Goal: Task Accomplishment & Management: Use online tool/utility

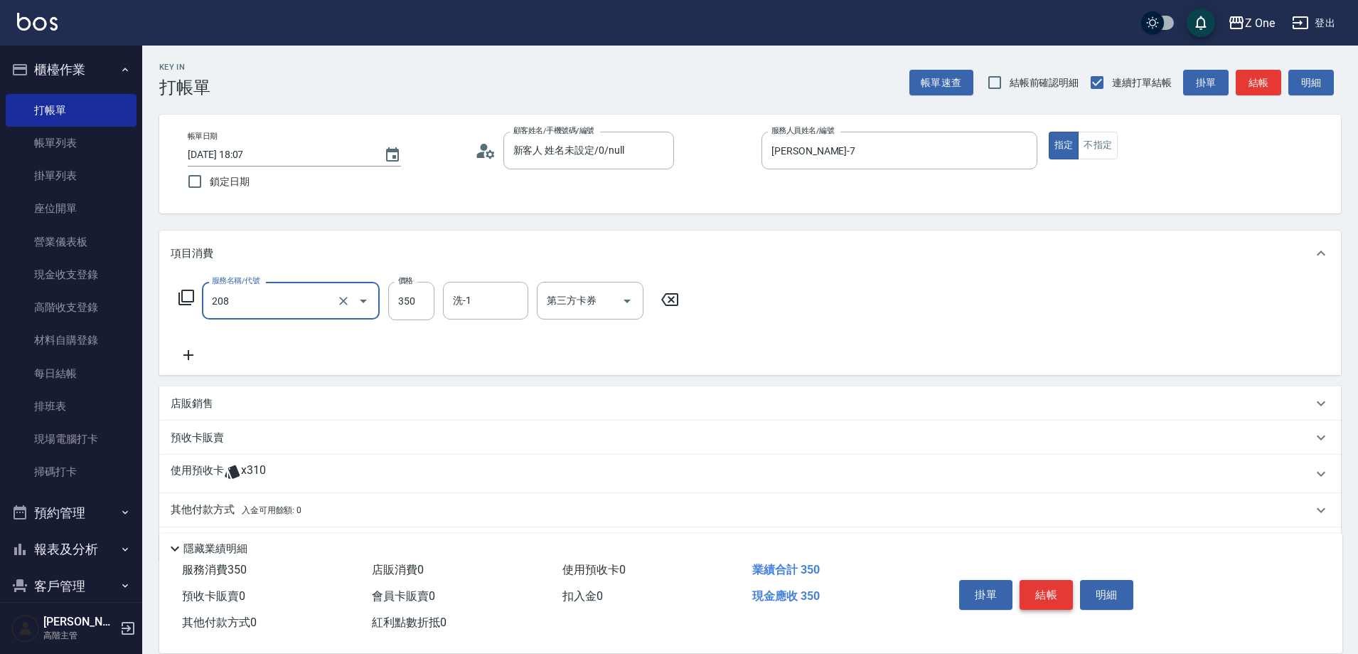
type input "剪髮$350(208)"
click at [1052, 586] on button "結帳" at bounding box center [1046, 595] width 53 height 30
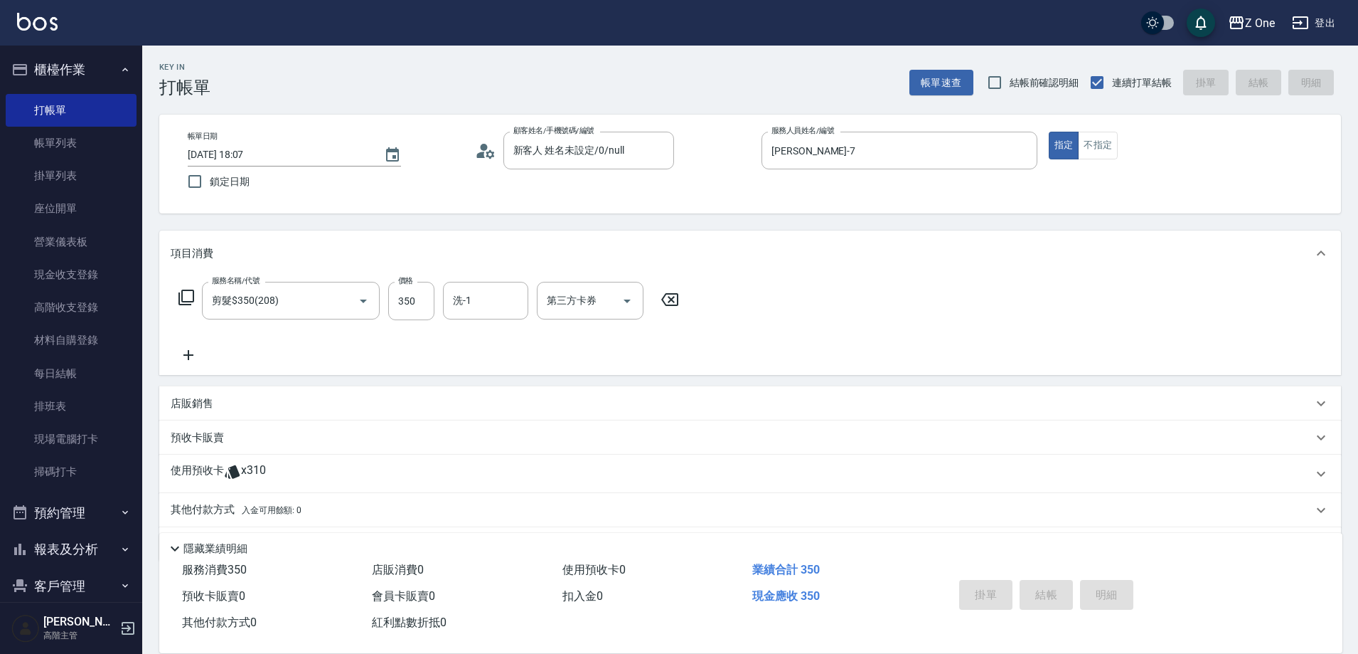
type input "[DATE] 18:57"
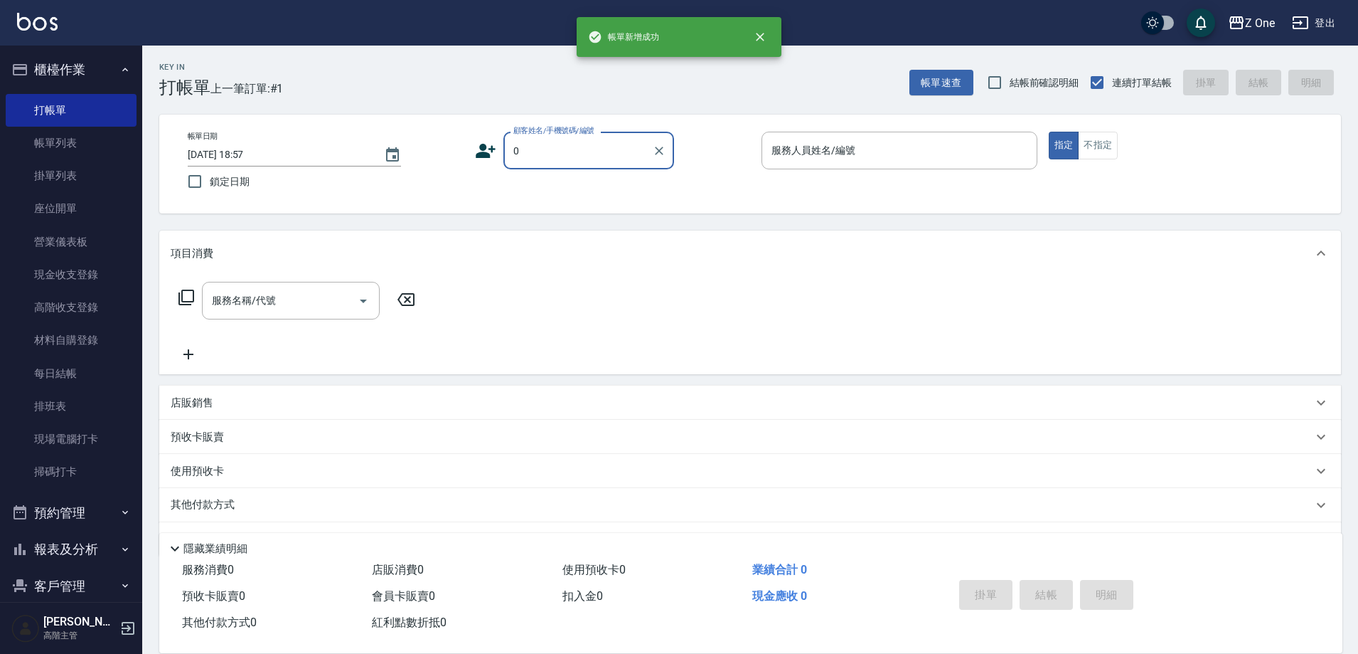
type input "新客人 姓名未設定/0/null"
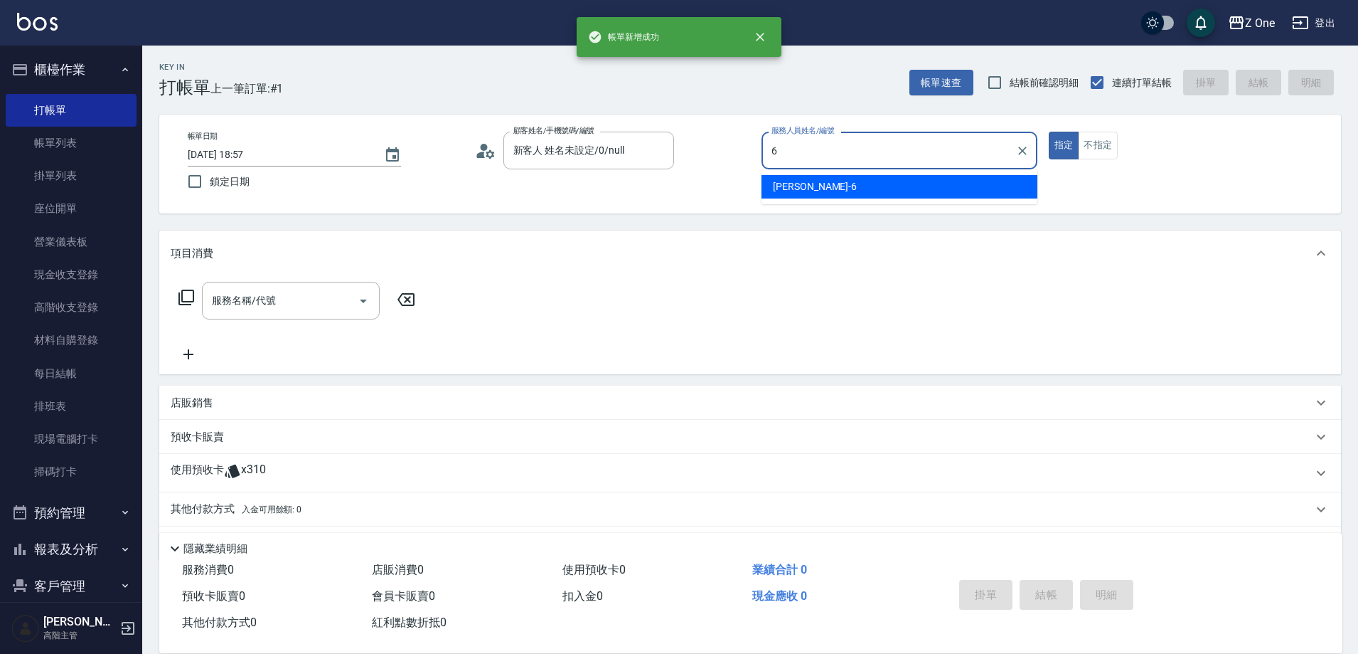
type input "[PERSON_NAME]-6"
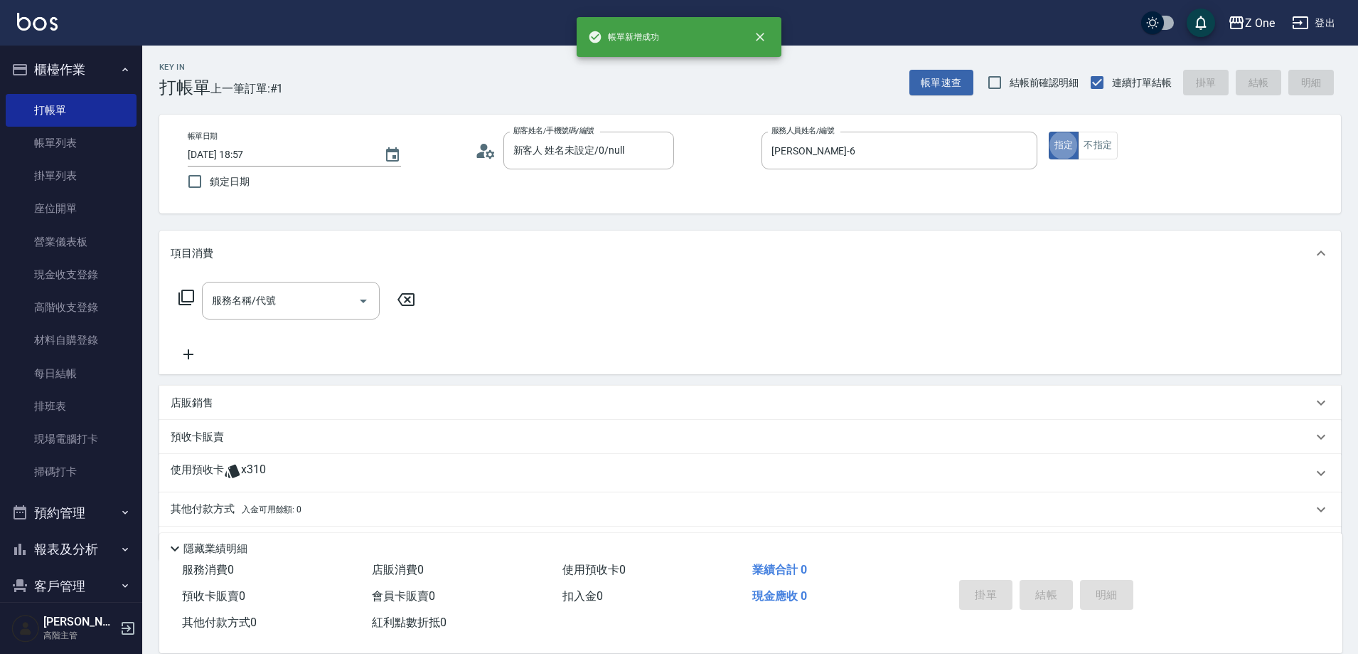
type button "true"
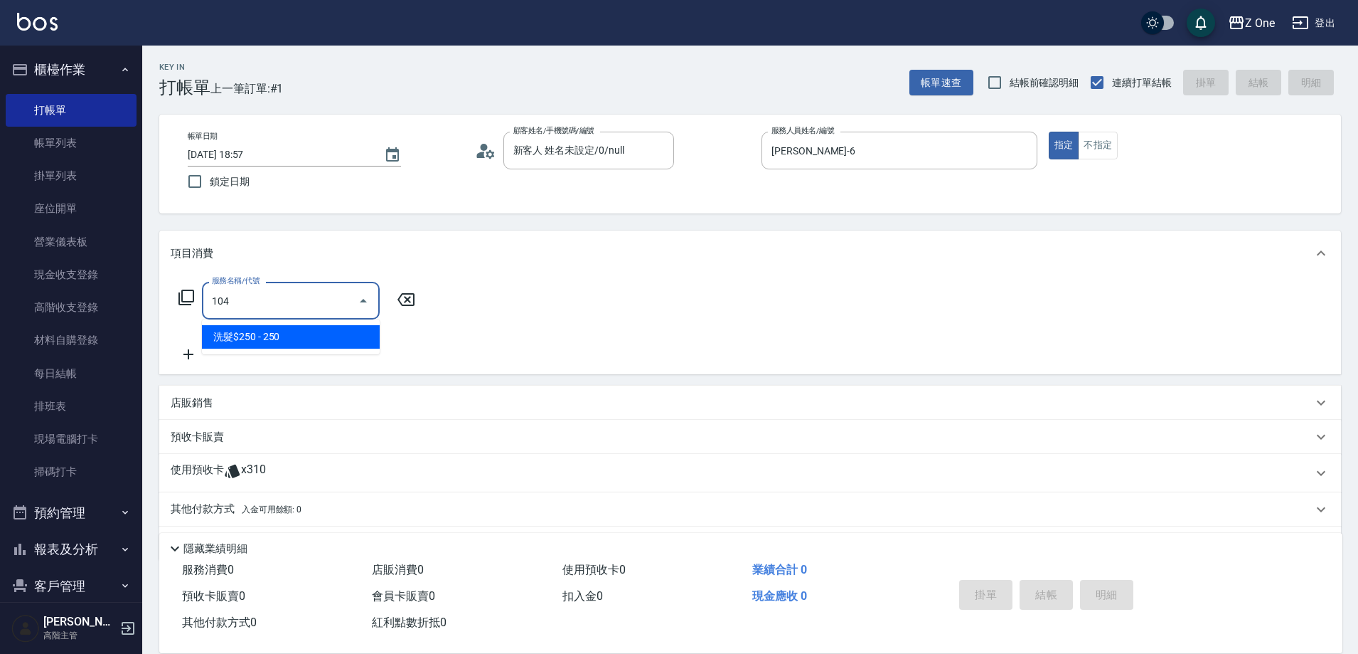
type input "洗髮$250(104)"
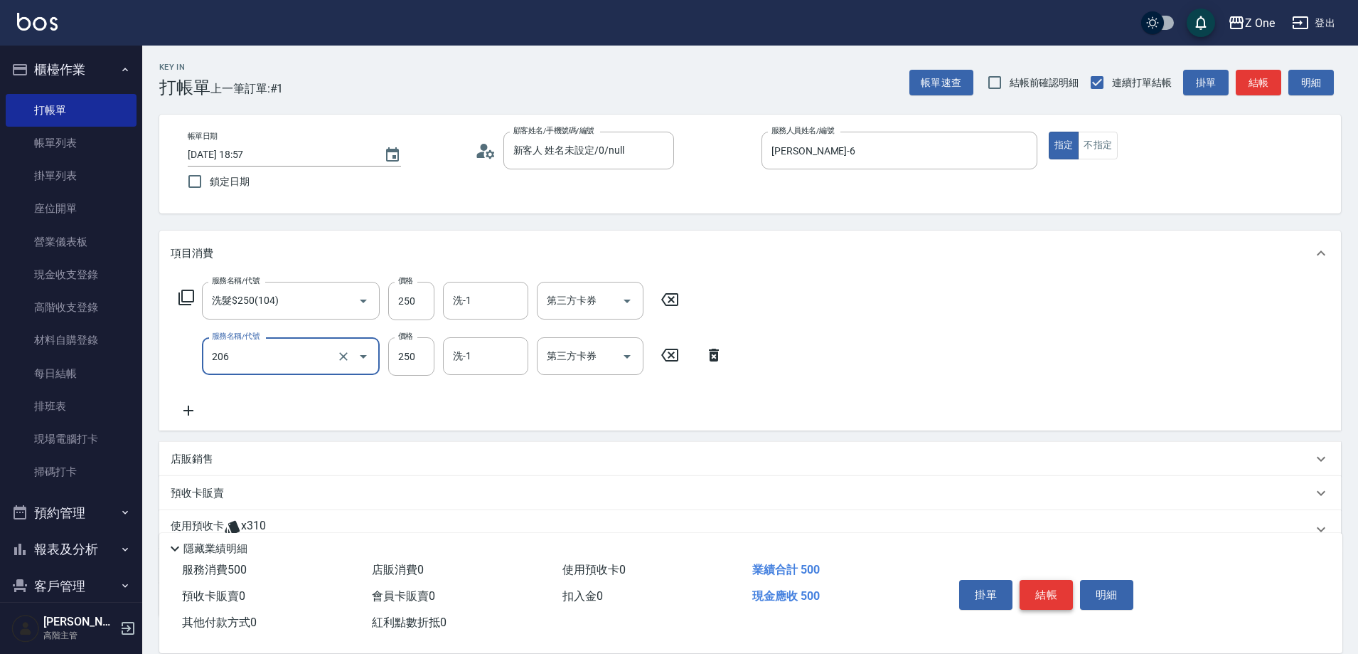
type input "剪髮$250(206)"
click at [1052, 586] on button "結帳" at bounding box center [1046, 595] width 53 height 30
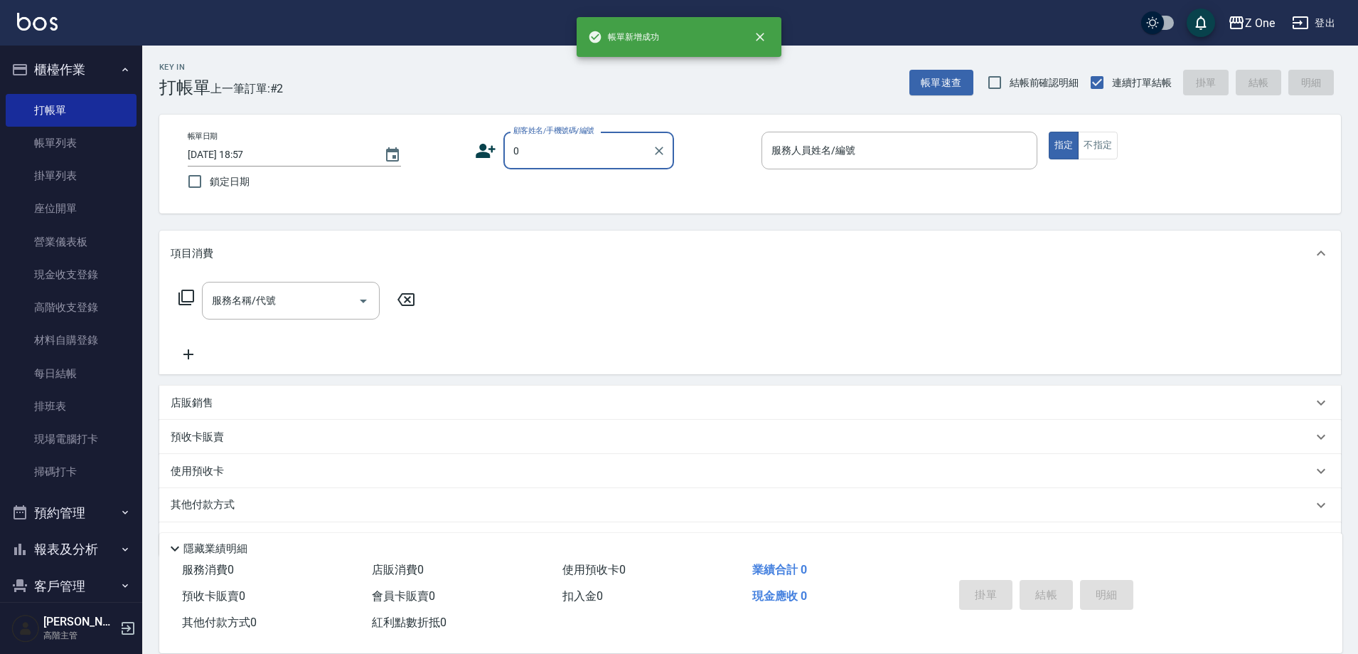
type input "新客人 姓名未設定/0/null"
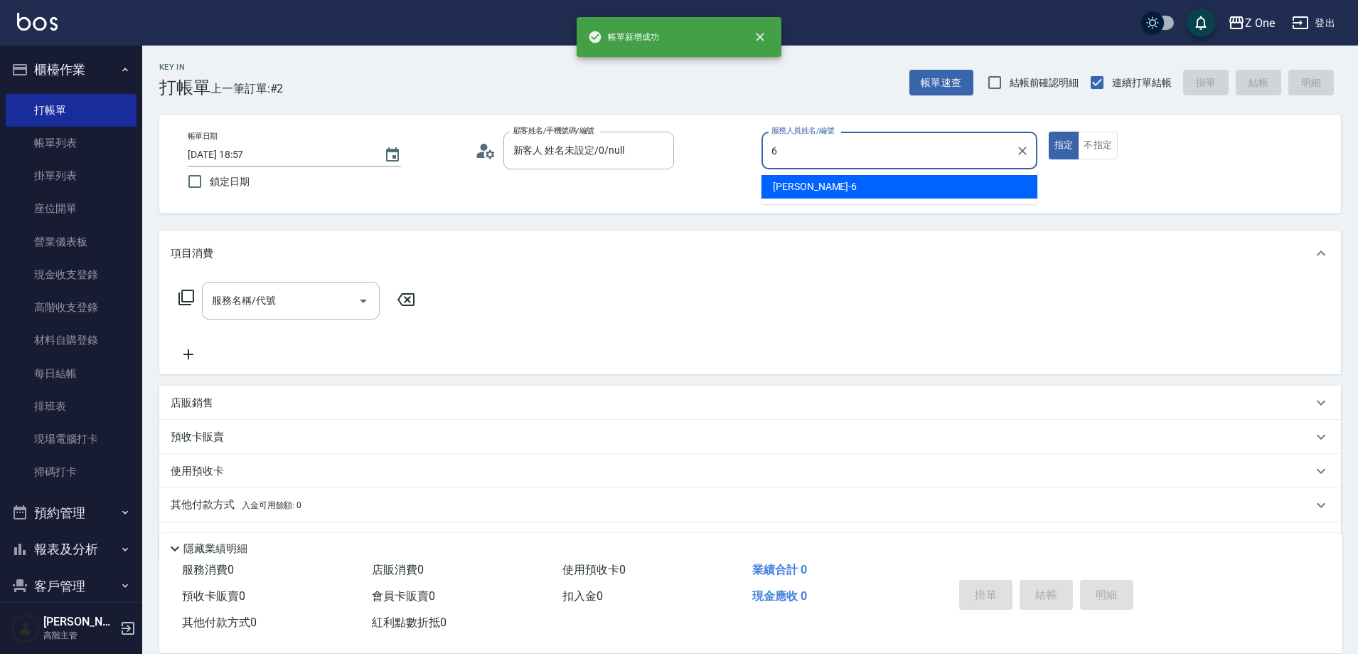
type input "[PERSON_NAME]-6"
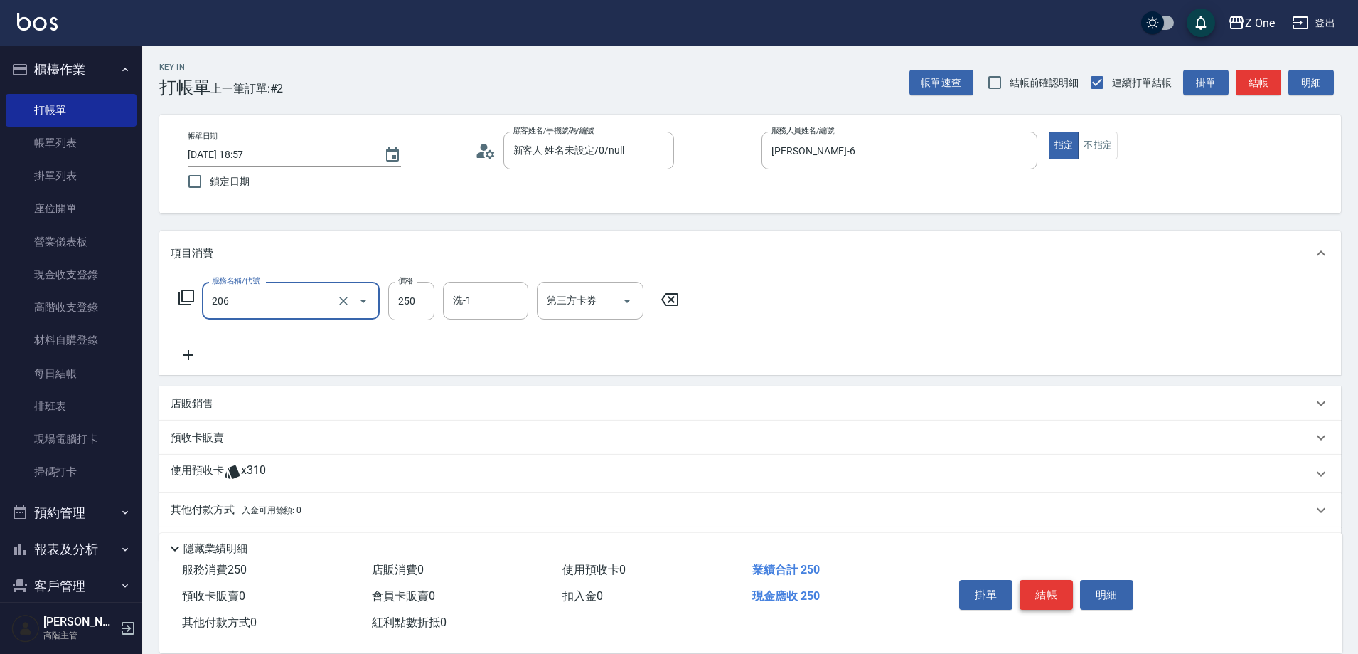
type input "剪髮$250(206)"
click at [1052, 586] on button "結帳" at bounding box center [1046, 595] width 53 height 30
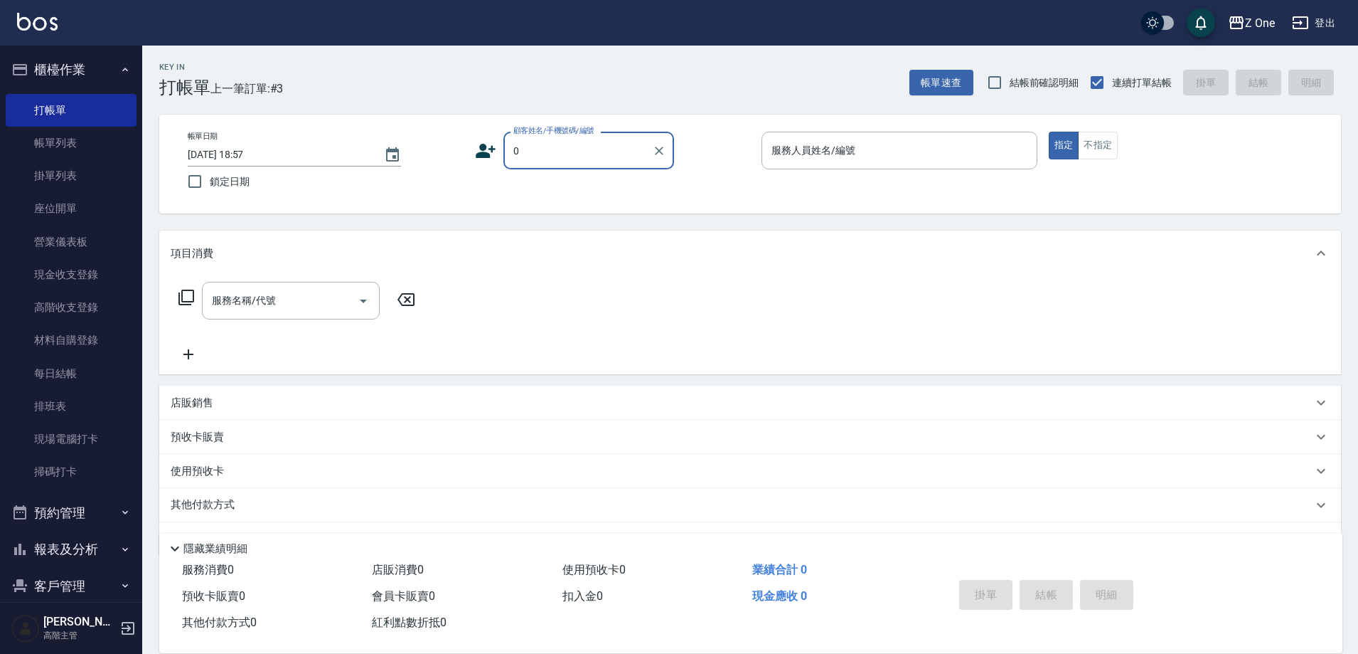
type input "新客人 姓名未設定/0/null"
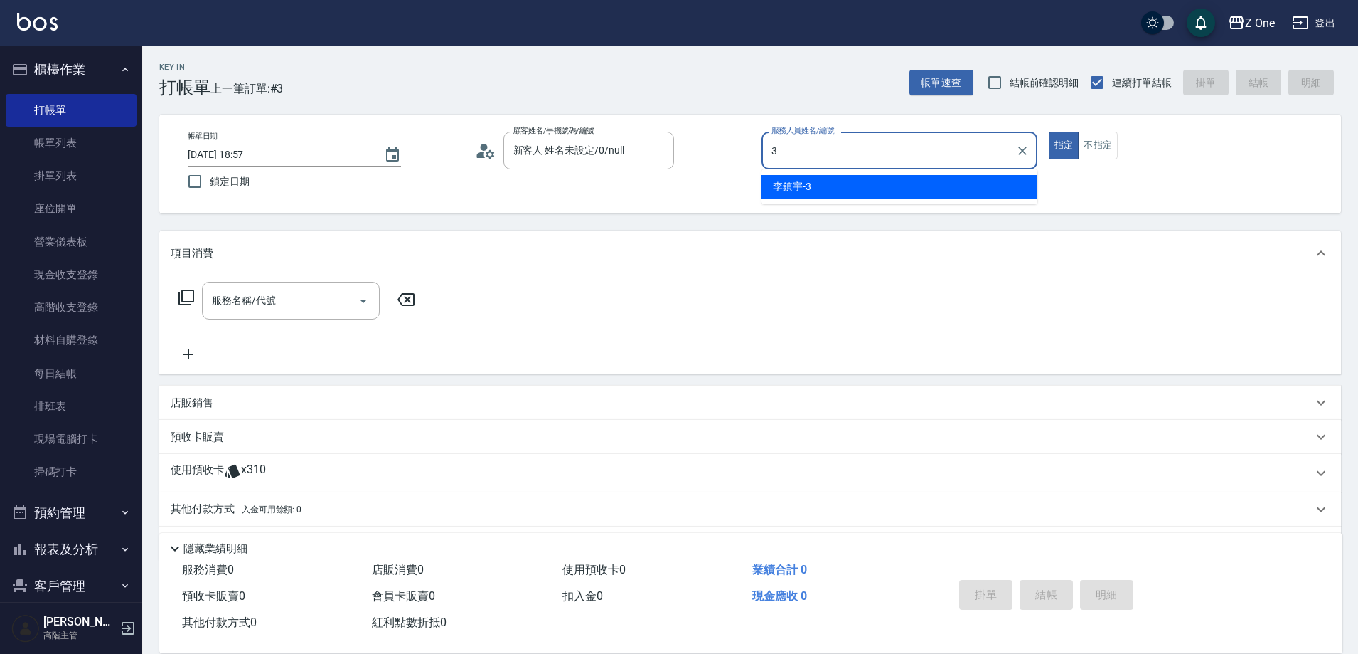
type input "[PERSON_NAME]-3"
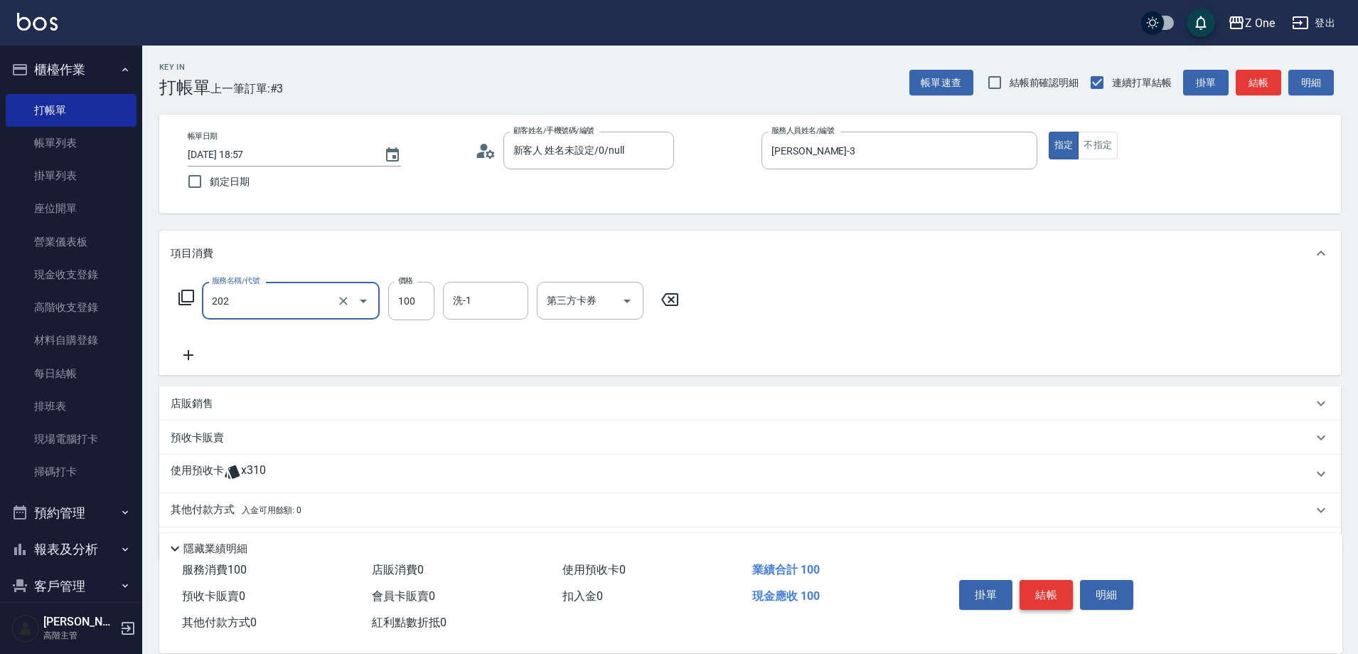
type input "剪髮$100(202)"
click at [1052, 586] on button "結帳" at bounding box center [1046, 595] width 53 height 30
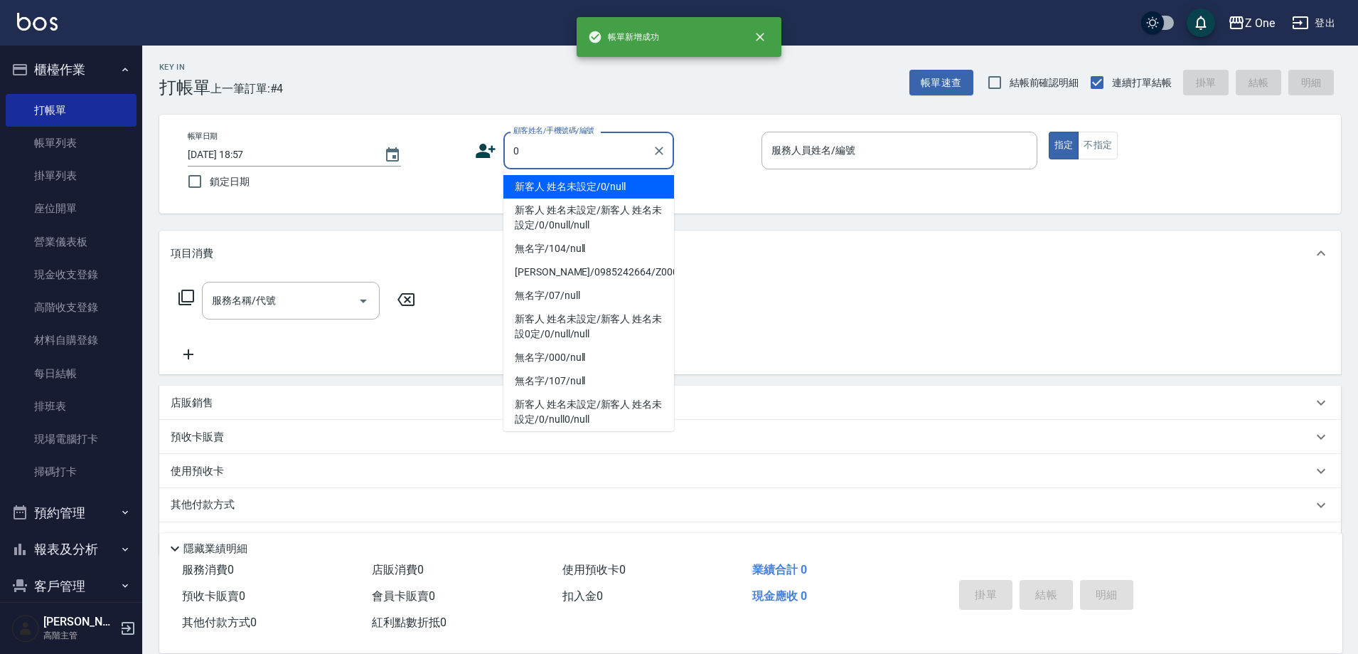
type input "新客人 姓名未設定/0/null"
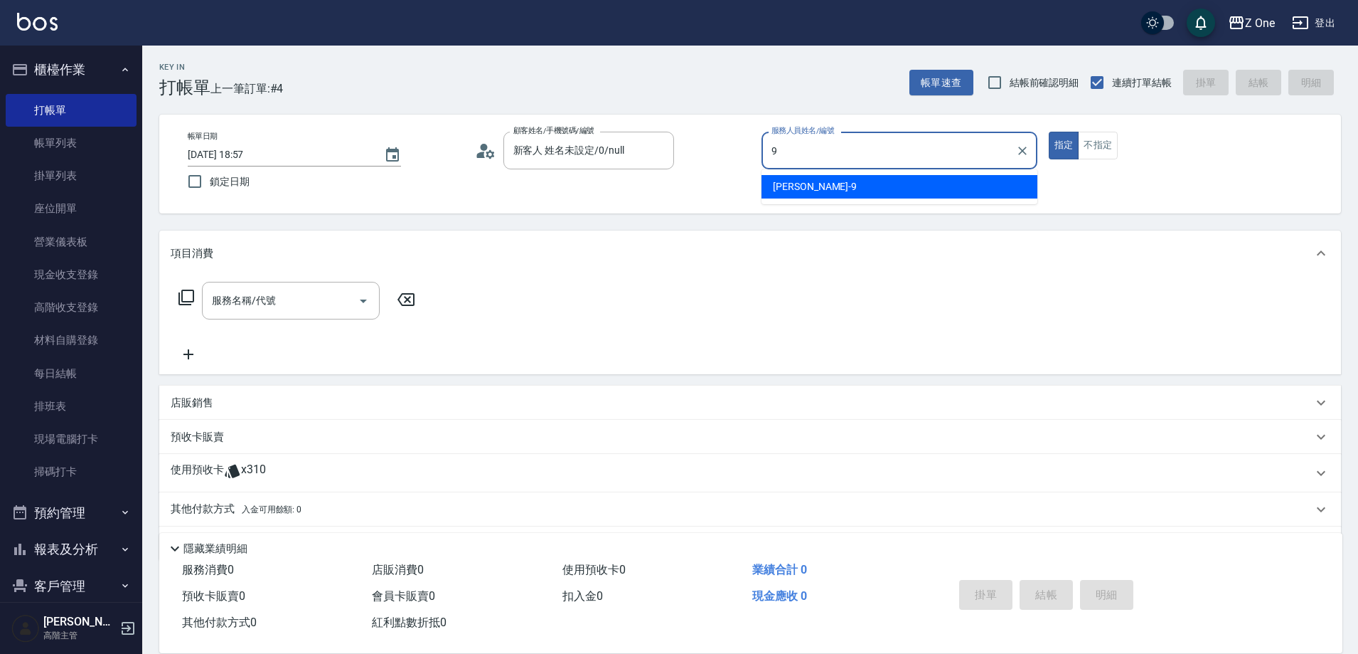
type input "[PERSON_NAME]-9"
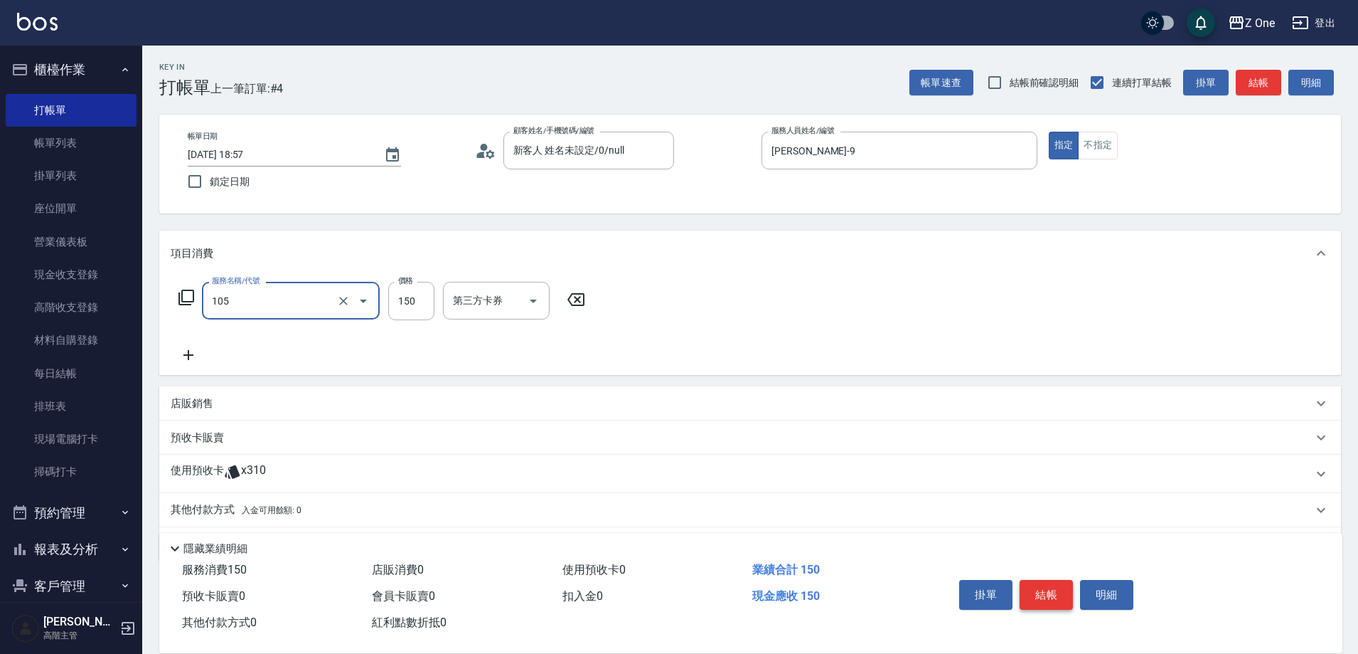
type input "洗髮$150(105)"
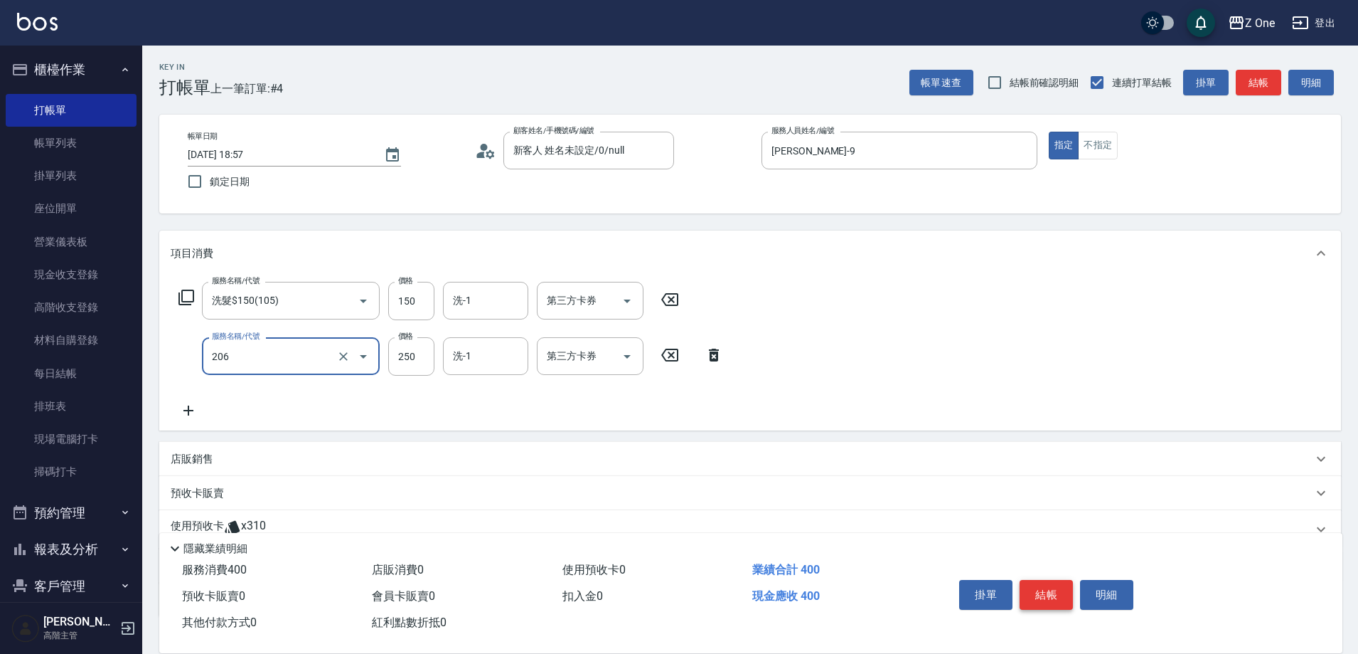
type input "剪髮$250(206)"
click at [1052, 586] on button "結帳" at bounding box center [1046, 595] width 53 height 30
type input "[DATE] 18:58"
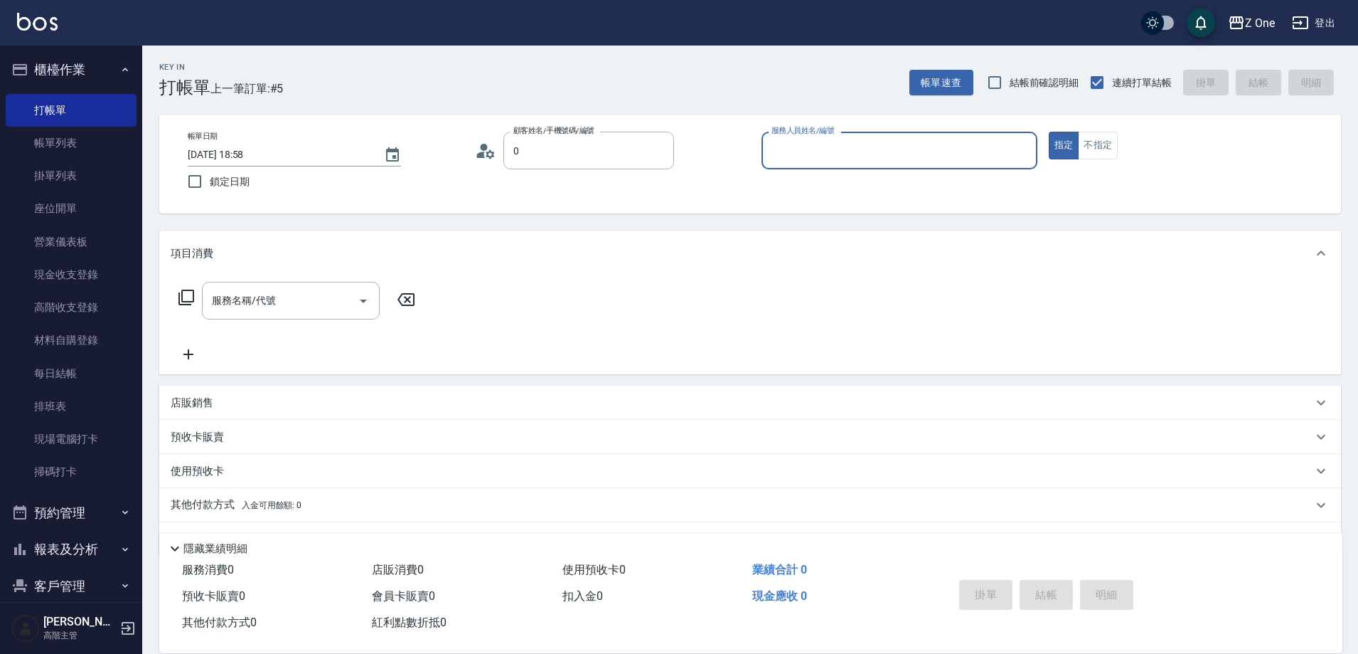
type input "新客人 姓名未設定/0/null"
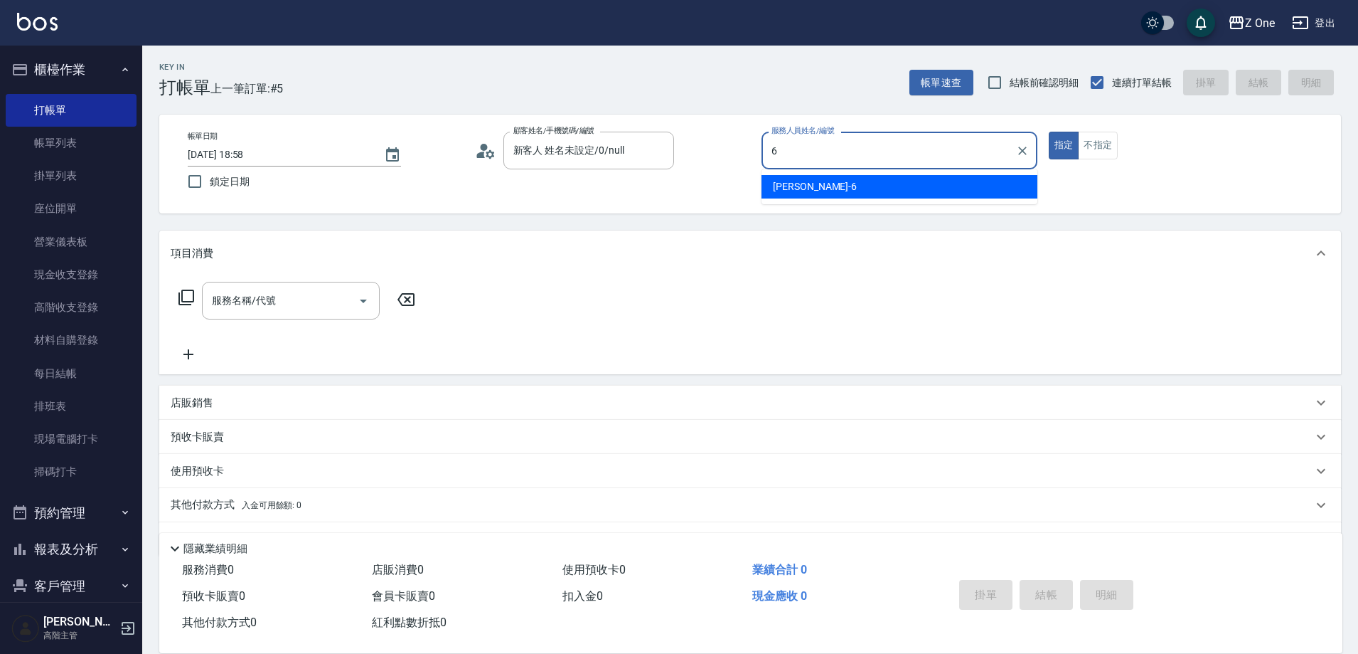
type input "[PERSON_NAME]-6"
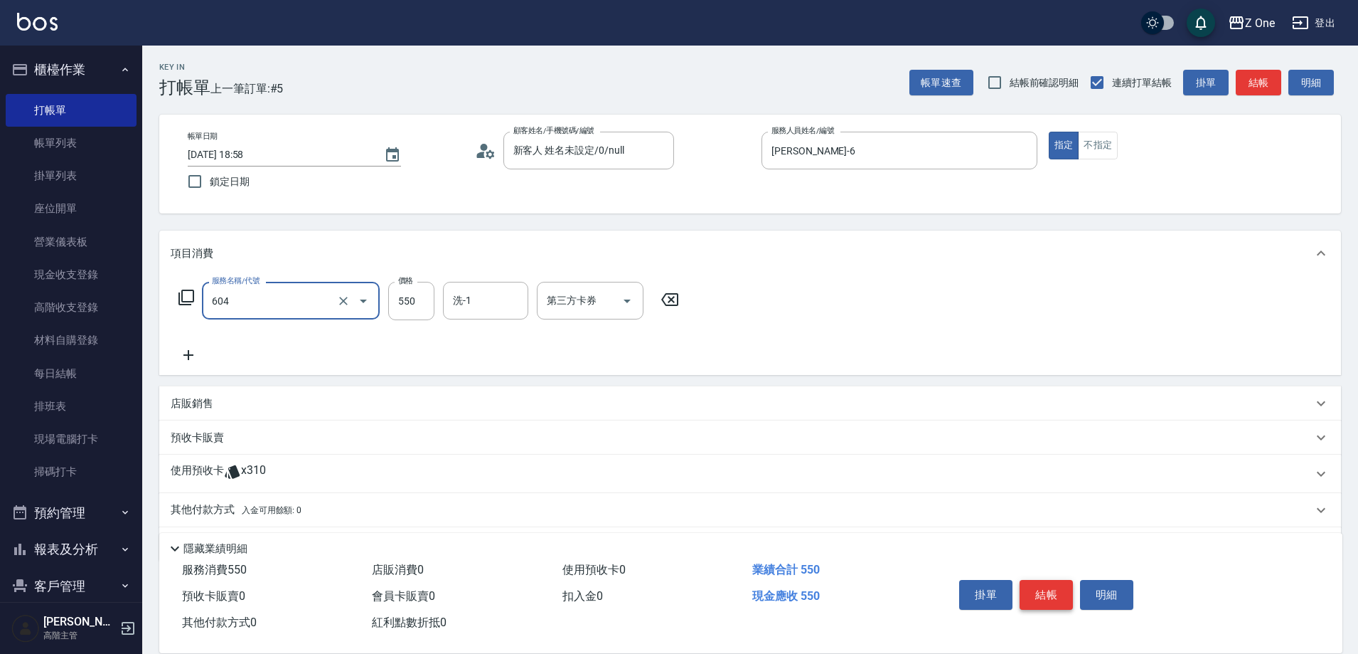
type input "Spa$550(604)"
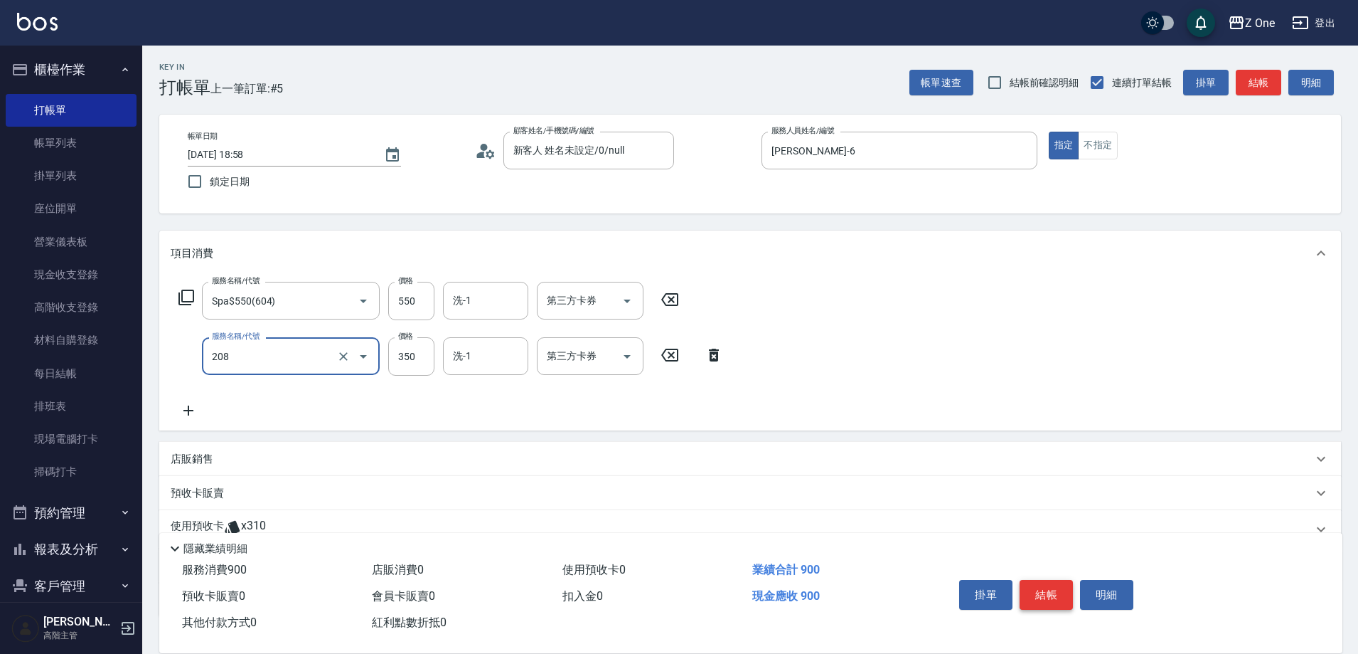
type input "剪髮$350(208)"
click at [1052, 586] on button "結帳" at bounding box center [1046, 595] width 53 height 30
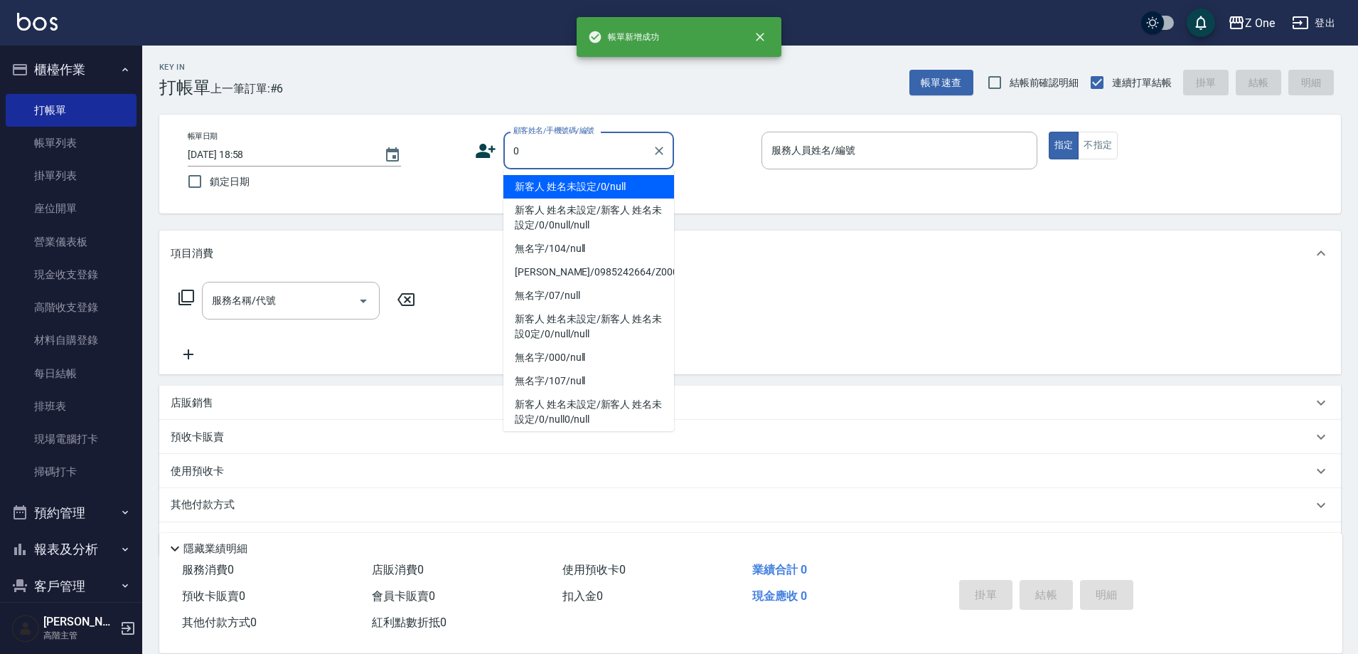
type input "新客人 姓名未設定/0/null"
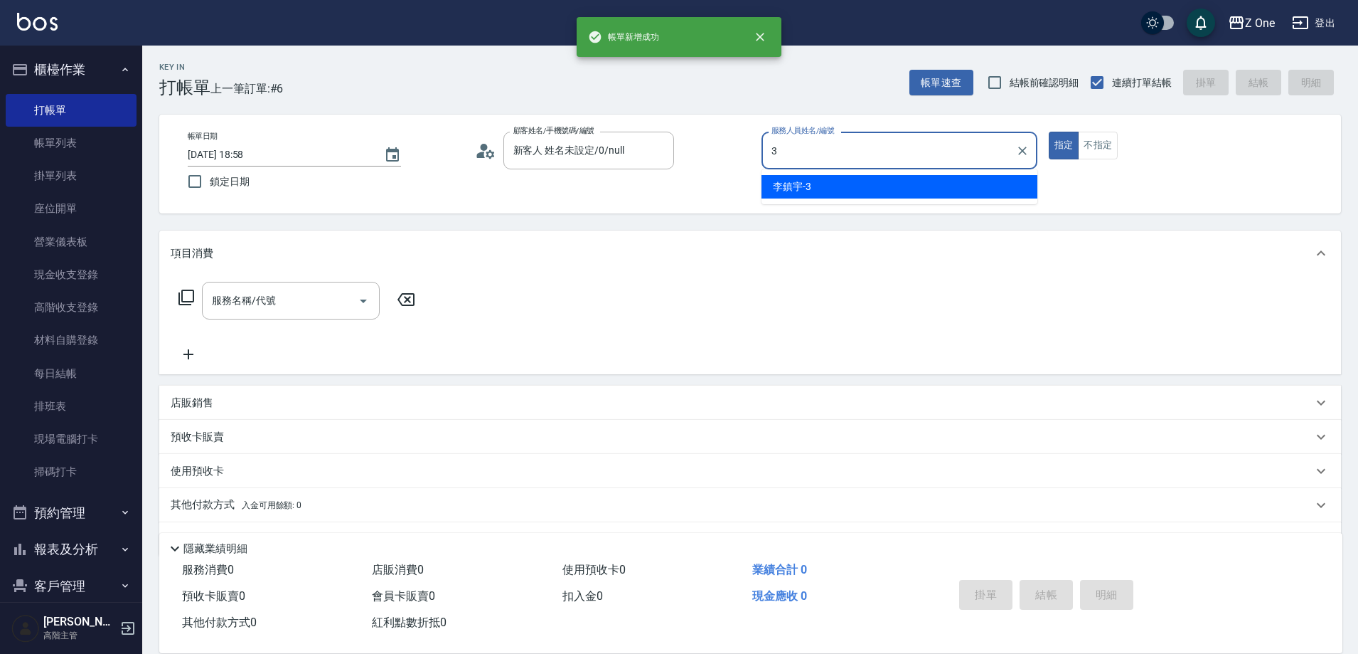
type input "[PERSON_NAME]-3"
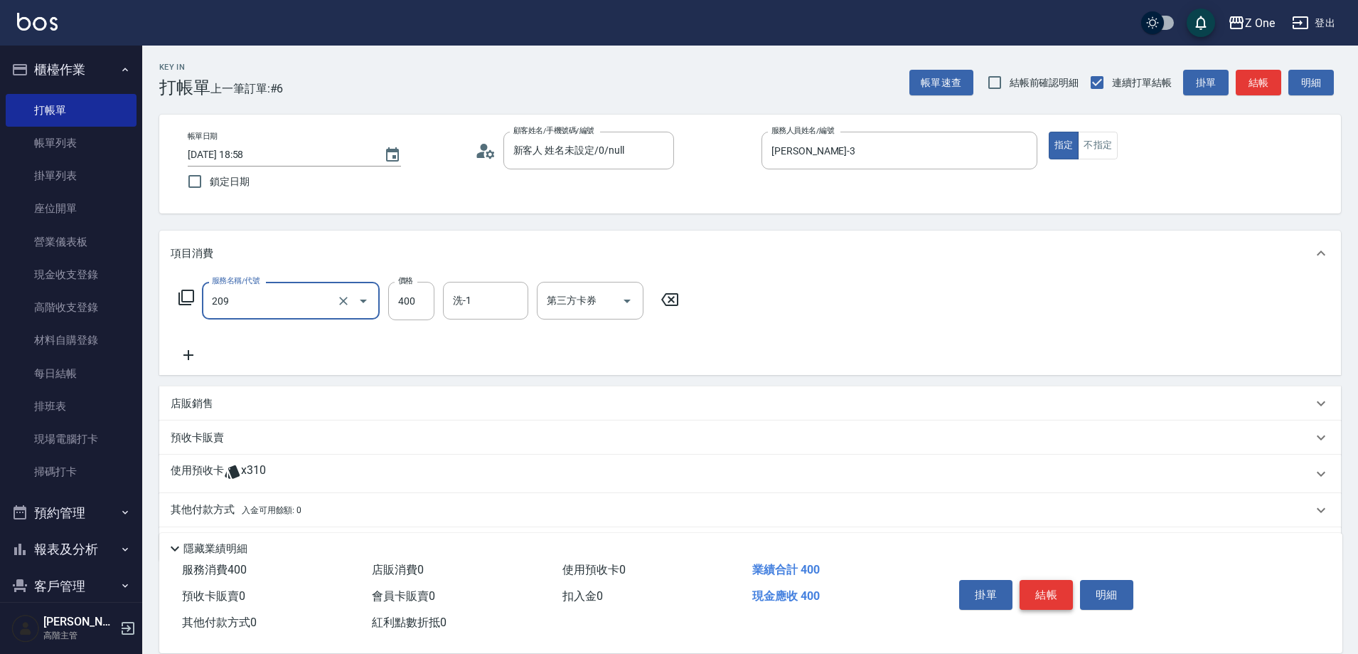
type input "剪髮$400(209)"
type input "500"
click at [1052, 586] on button "結帳" at bounding box center [1046, 595] width 53 height 30
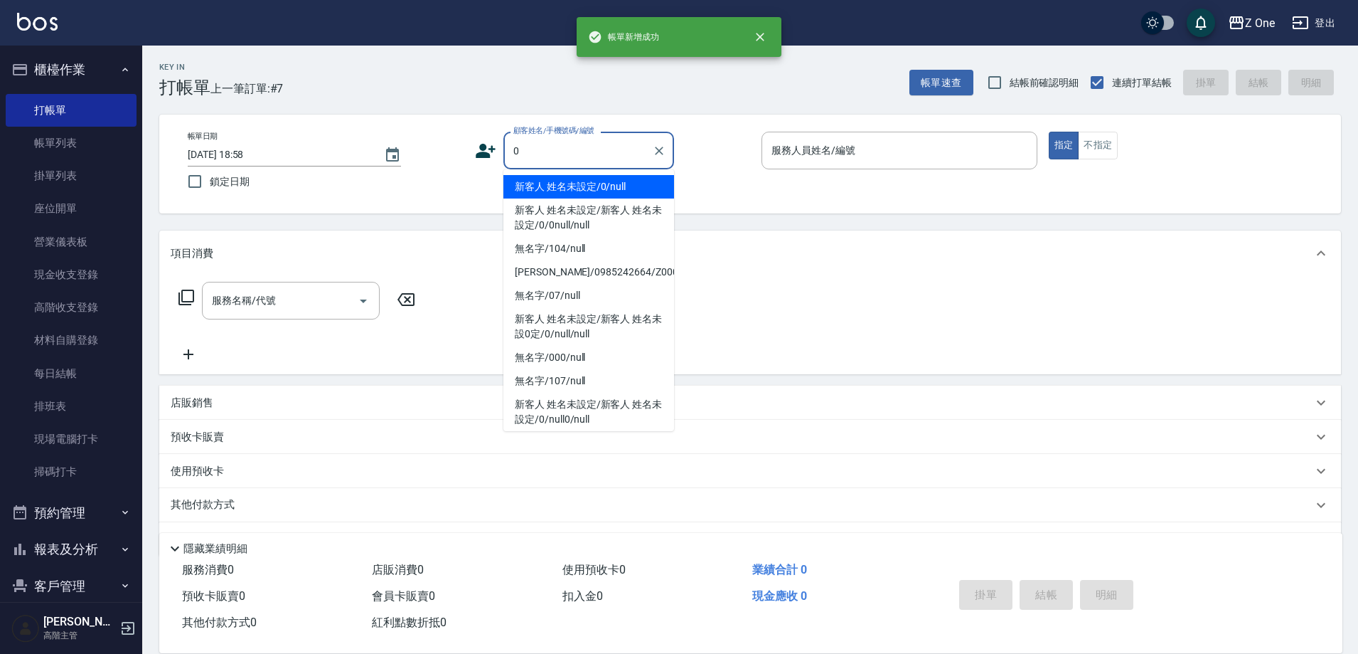
type input "新客人 姓名未設定/0/null"
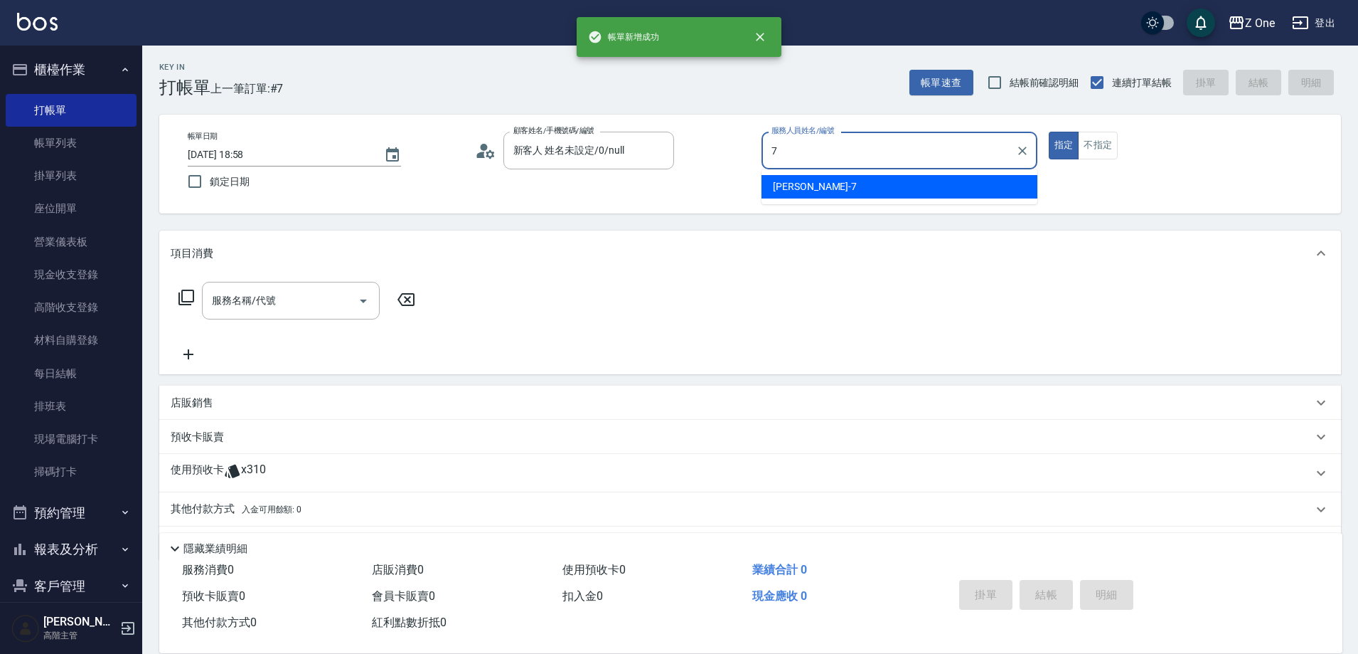
type input "[PERSON_NAME]-7"
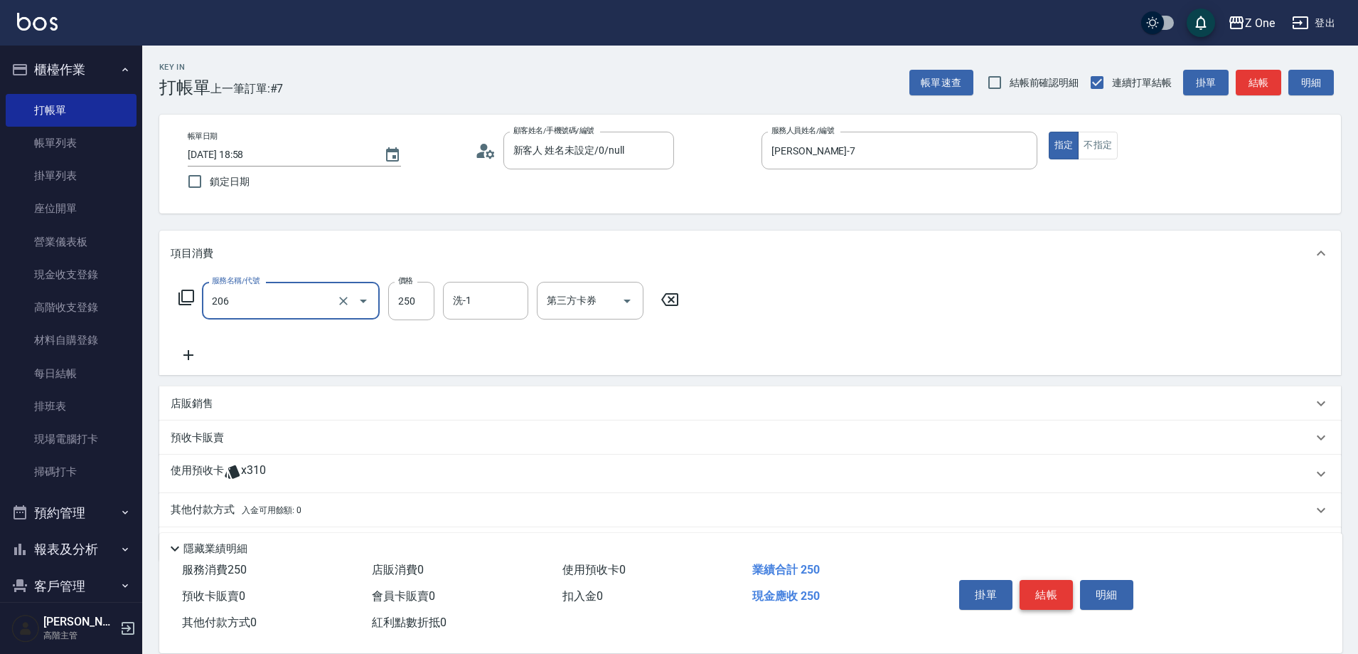
type input "剪髮$250(206)"
click at [1052, 586] on button "結帳" at bounding box center [1046, 595] width 53 height 30
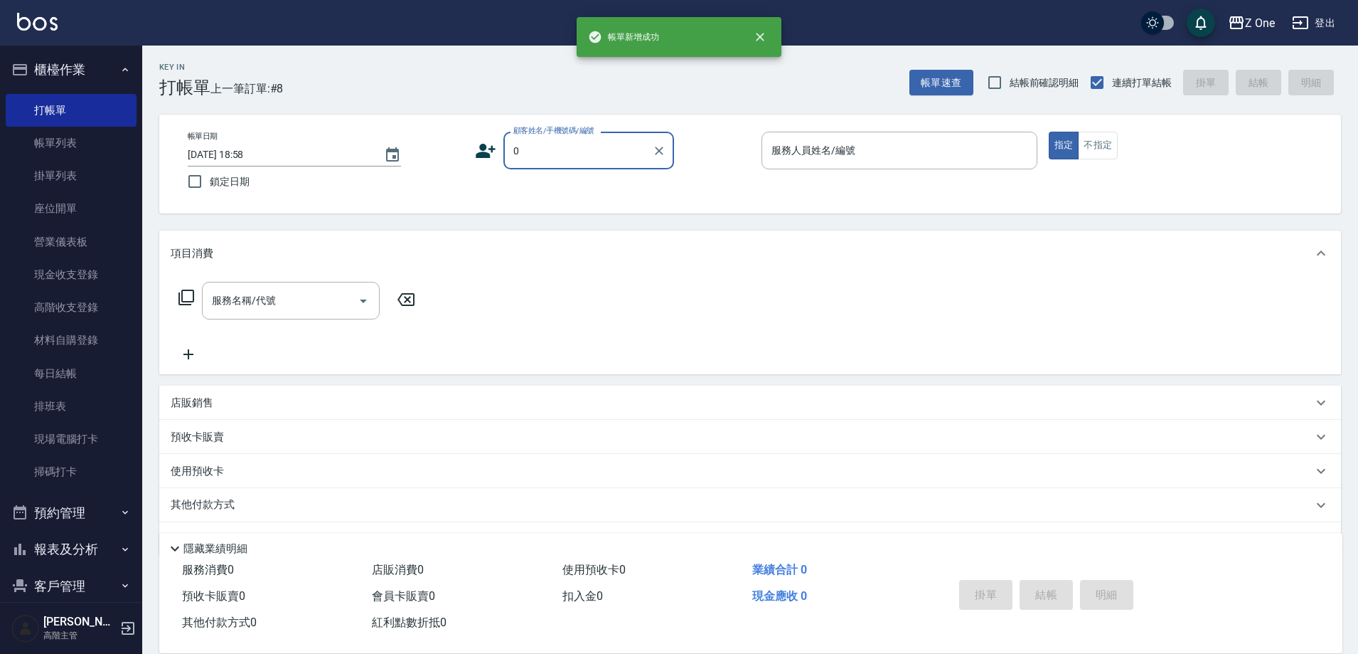
type input "新客人 姓名未設定/0/null"
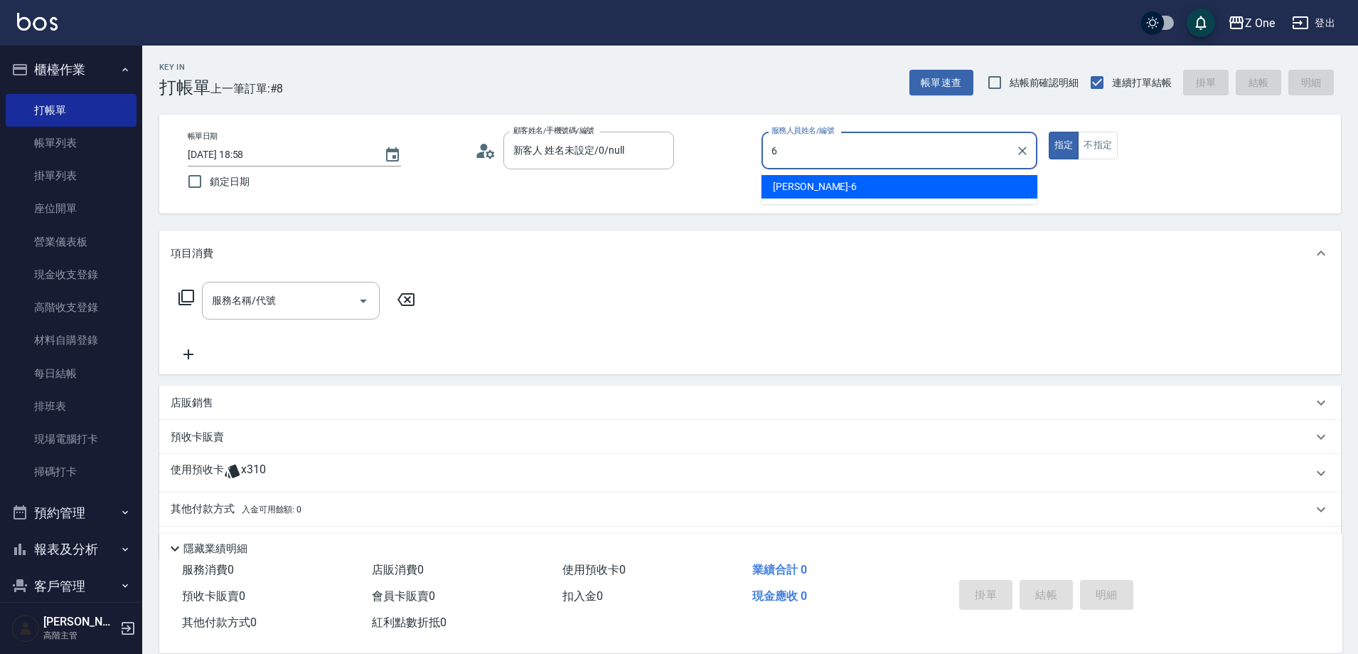
type input "[PERSON_NAME]-6"
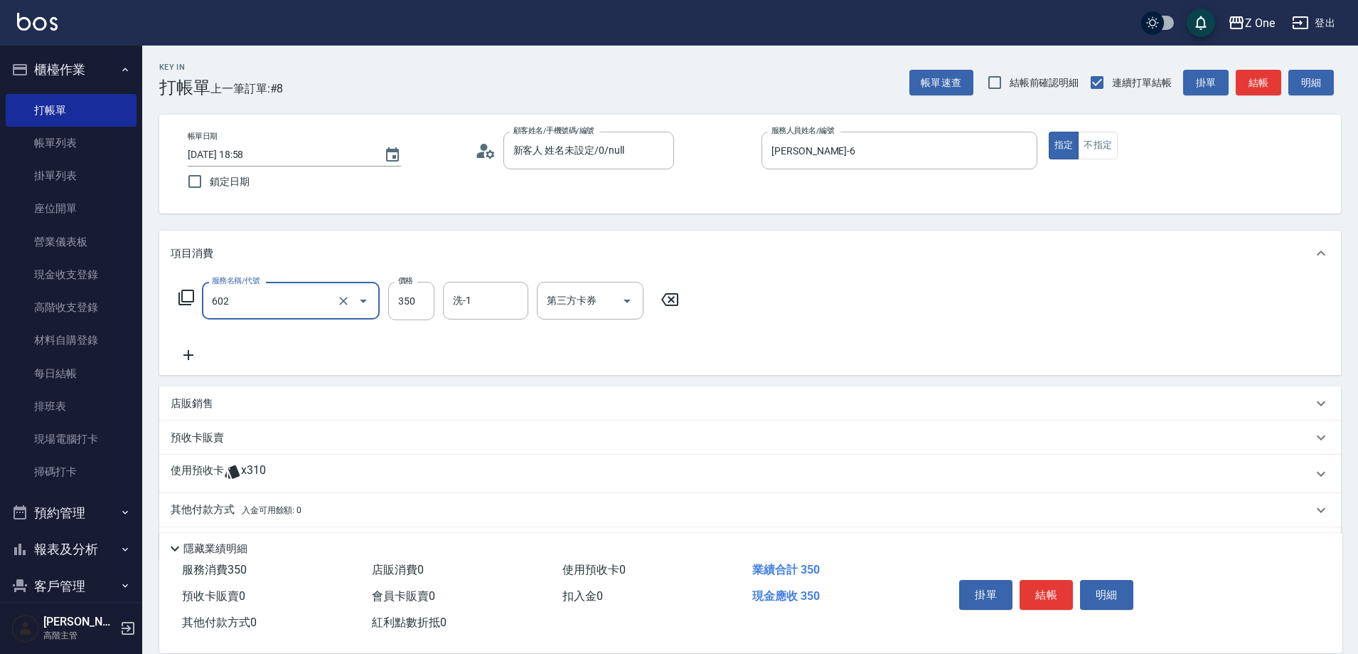
type input "Spa$300(602)"
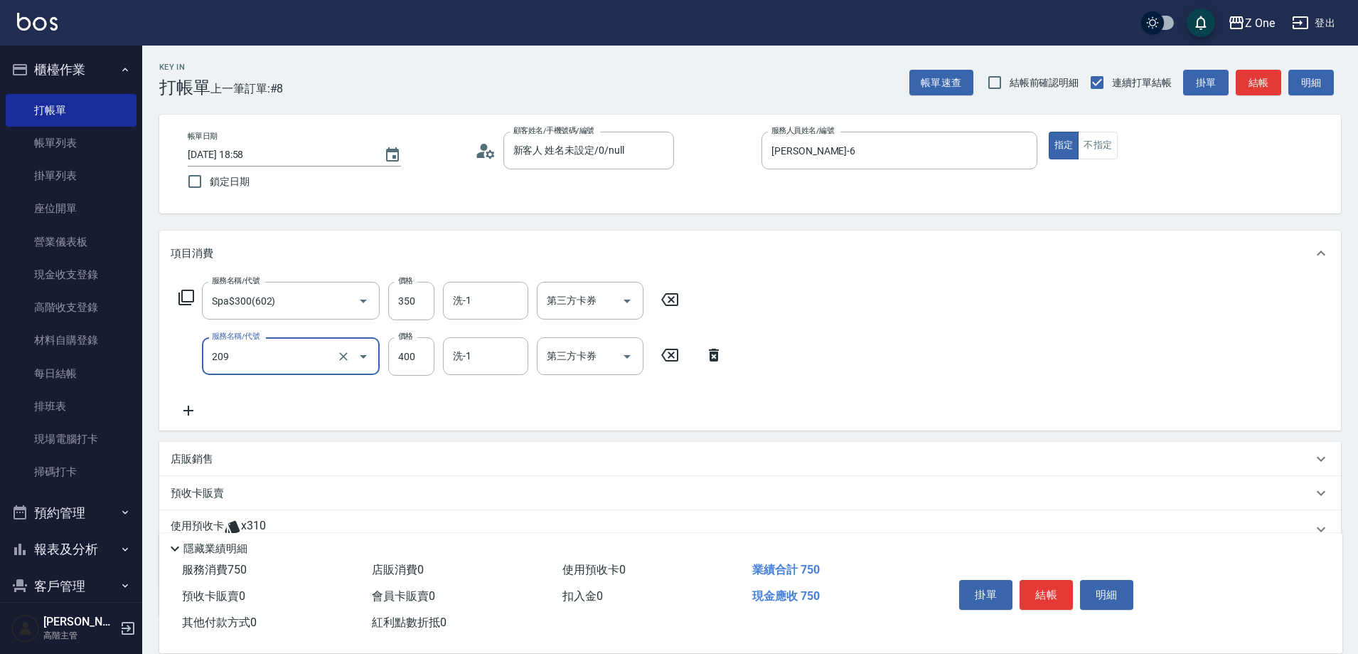
type input "剪髮$400(209)"
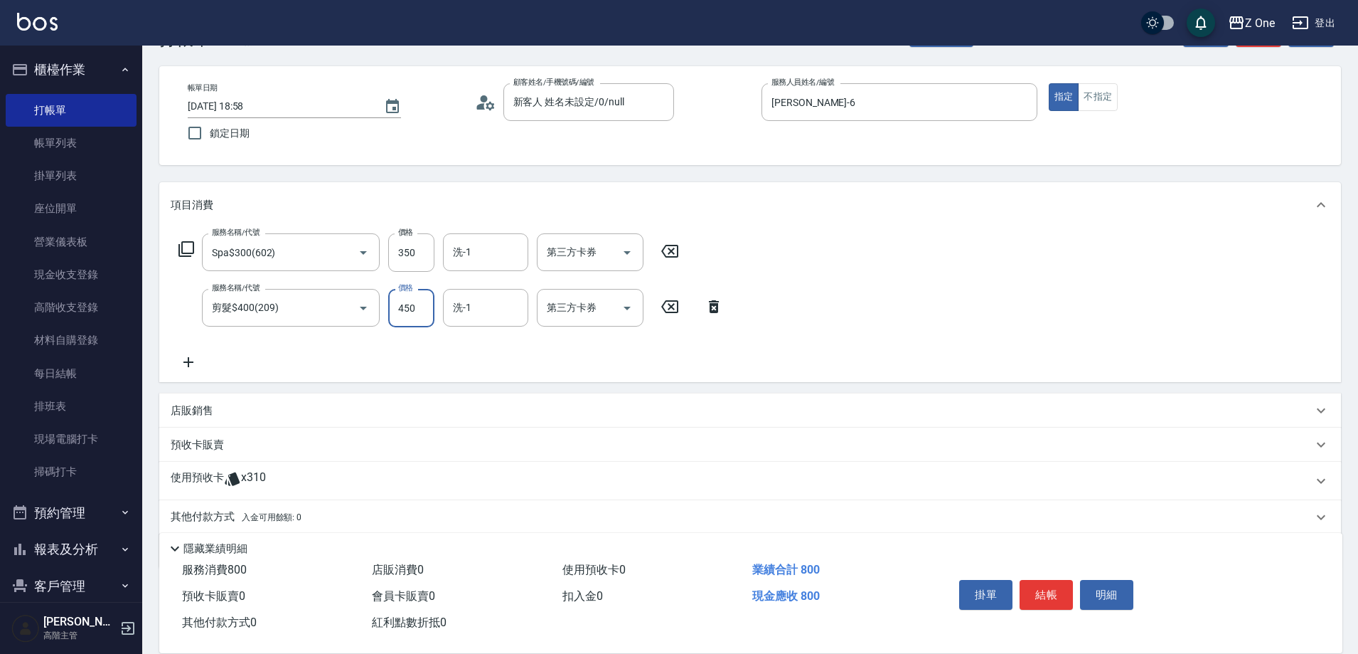
scroll to position [100, 0]
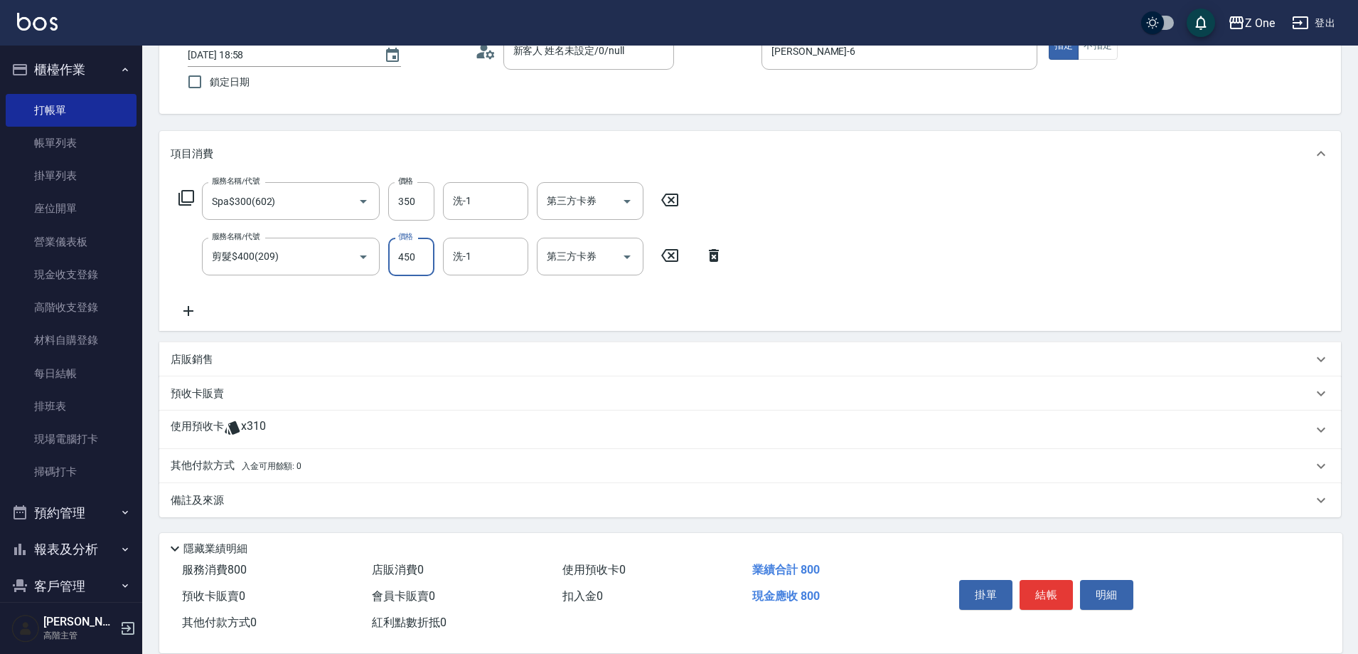
type input "450"
click at [211, 466] on p "其他付款方式 入金可用餘額: 0" at bounding box center [236, 466] width 131 height 16
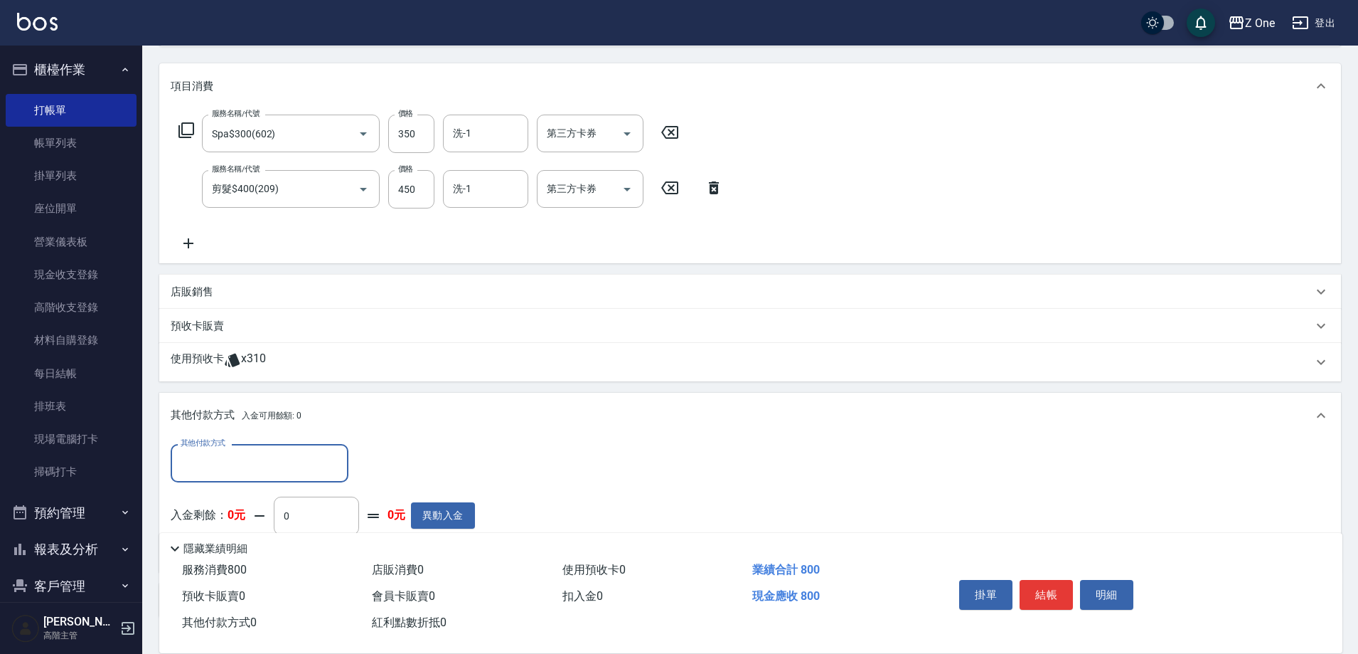
scroll to position [242, 0]
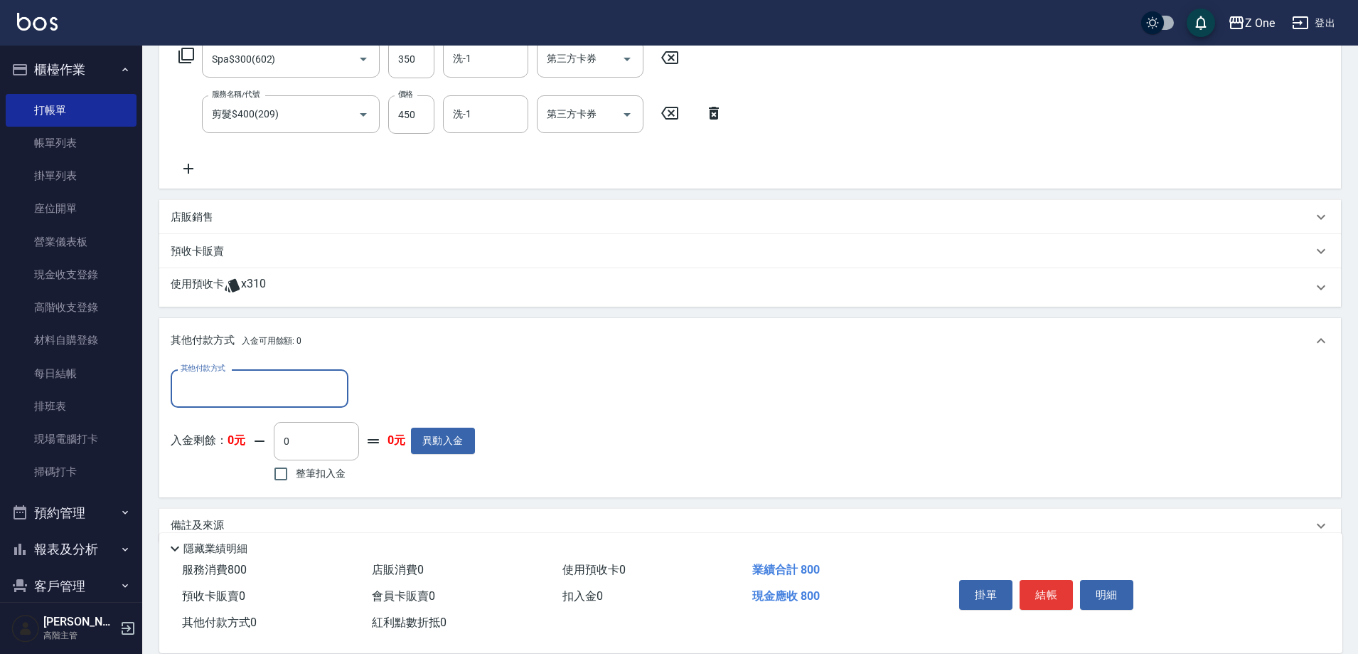
click at [238, 386] on input "其他付款方式" at bounding box center [259, 388] width 165 height 25
click at [219, 465] on span "信用卡" at bounding box center [260, 471] width 178 height 23
type input "信用卡"
type input "800"
click at [1053, 584] on button "結帳" at bounding box center [1046, 595] width 53 height 30
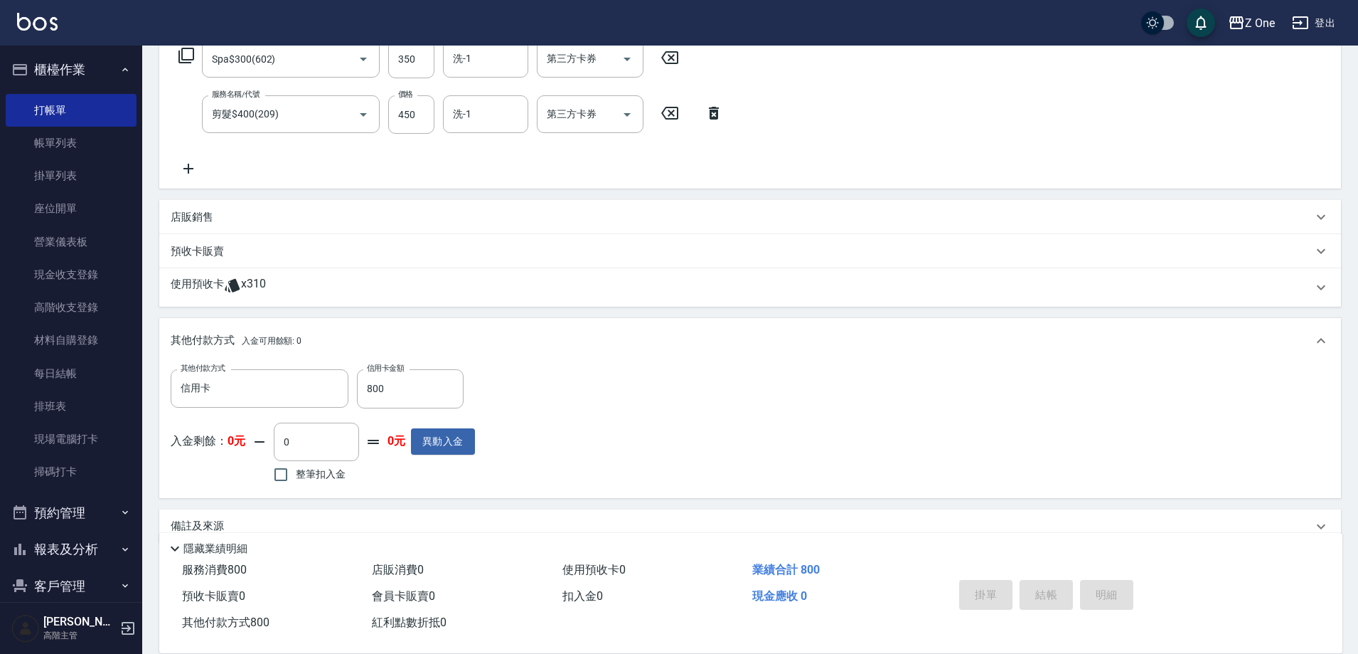
type input "[DATE] 18:59"
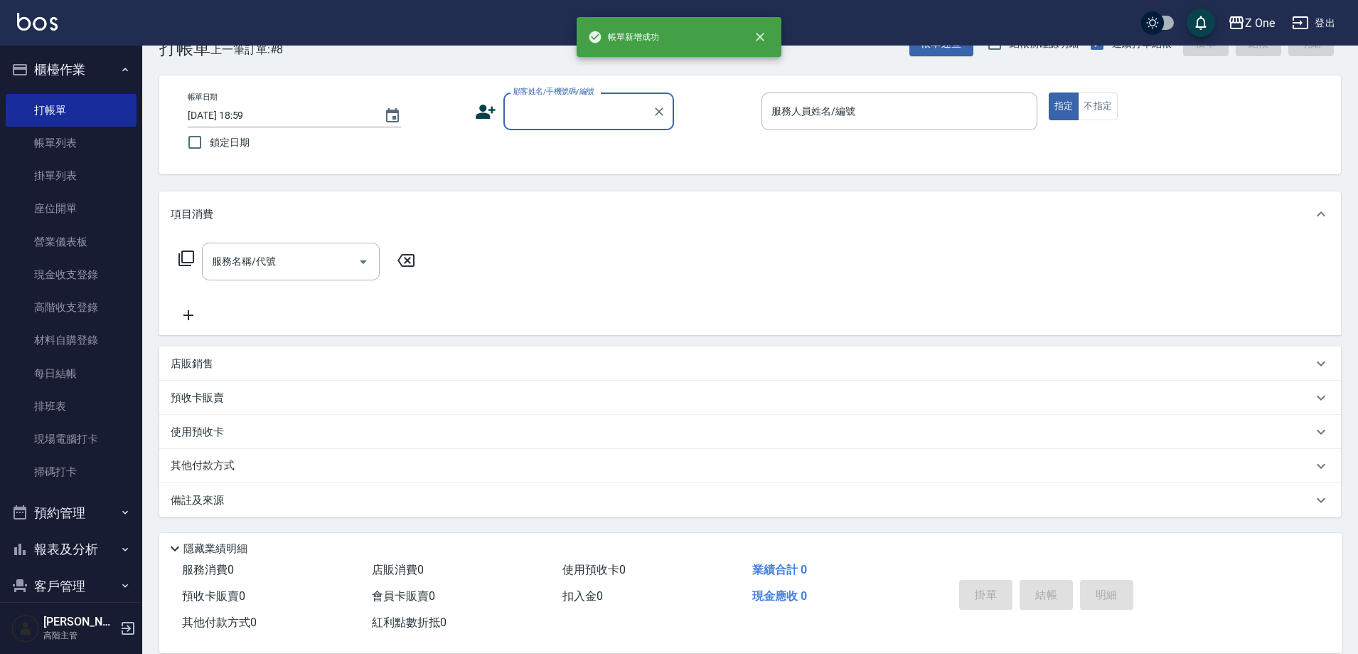
scroll to position [0, 0]
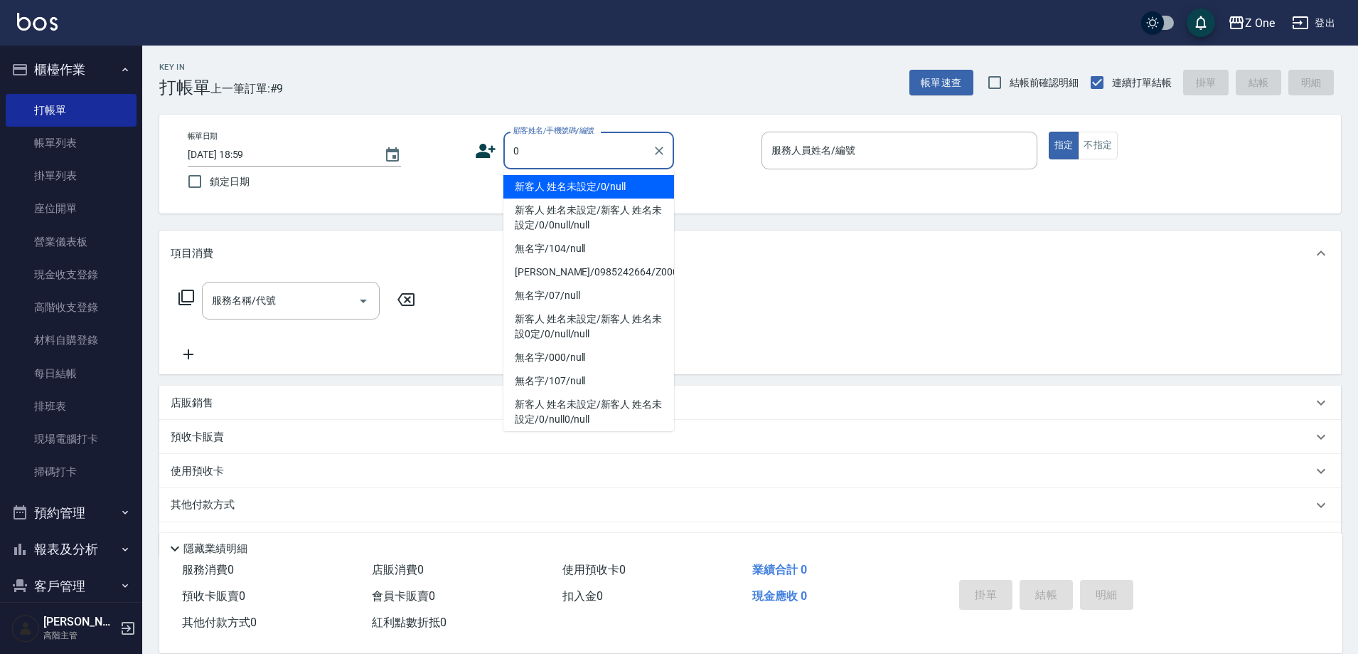
type input "新客人 姓名未設定/0/null"
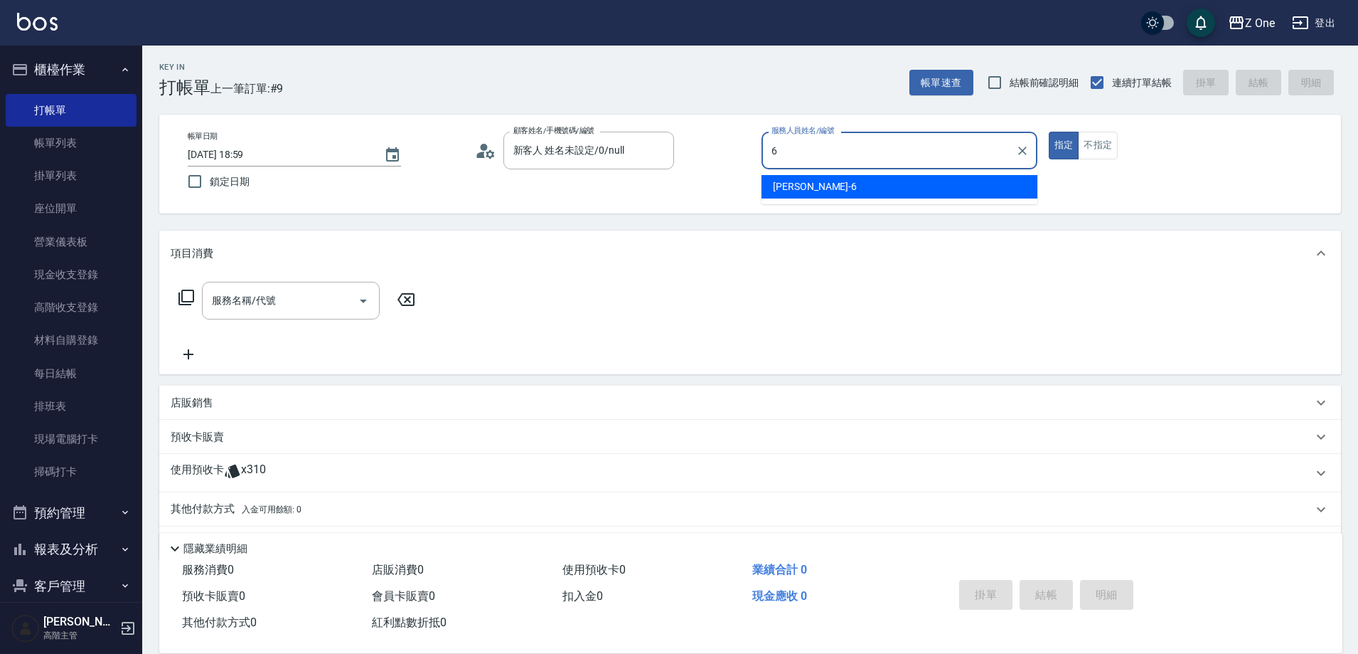
type input "[PERSON_NAME]-6"
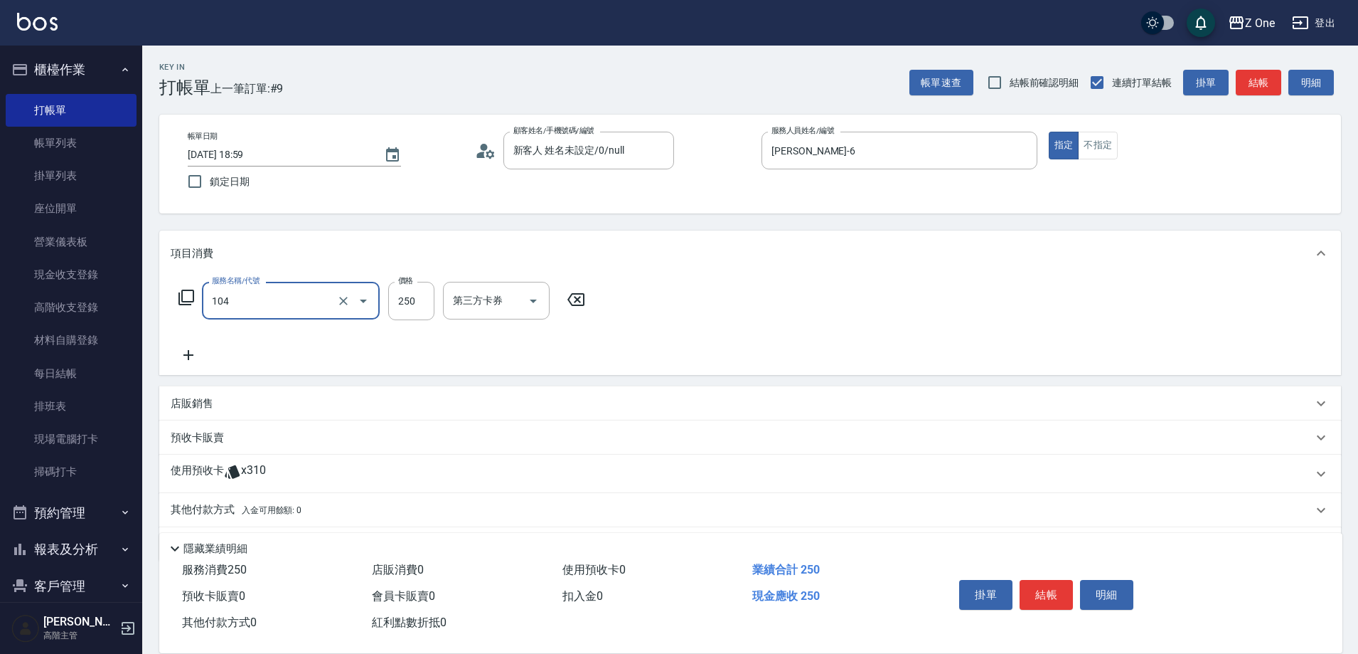
type input "洗髮$250(104)"
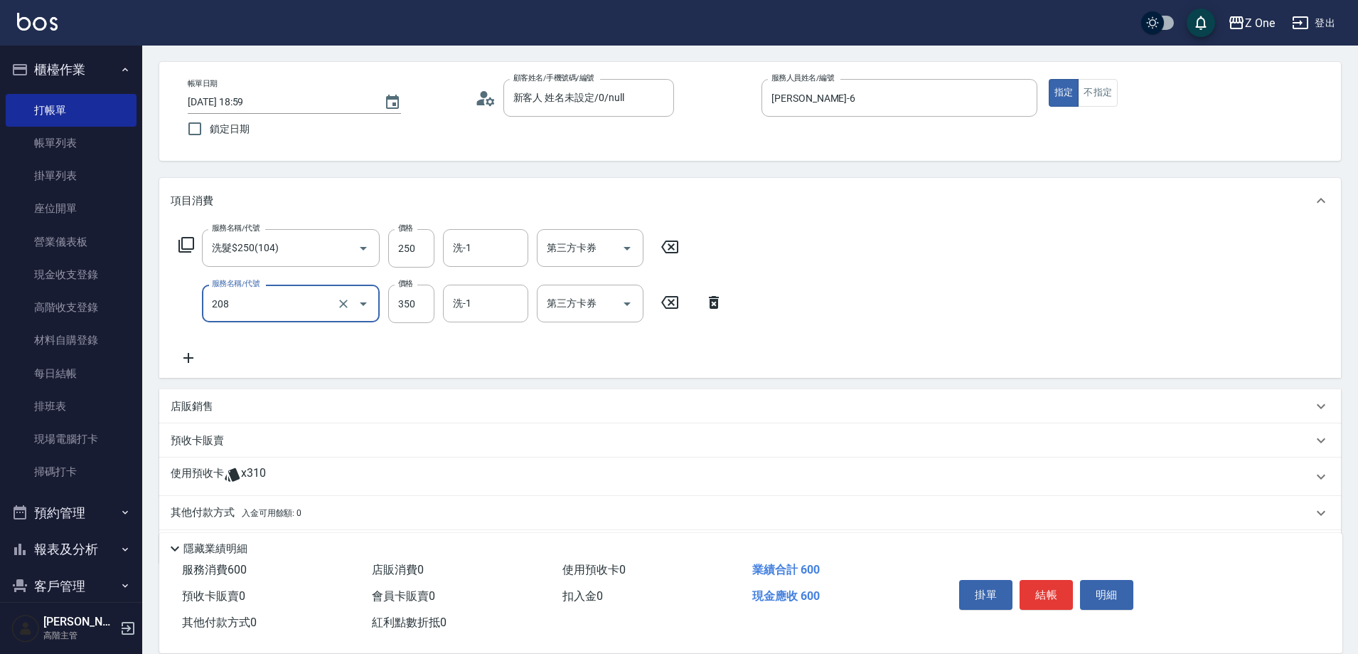
scroll to position [100, 0]
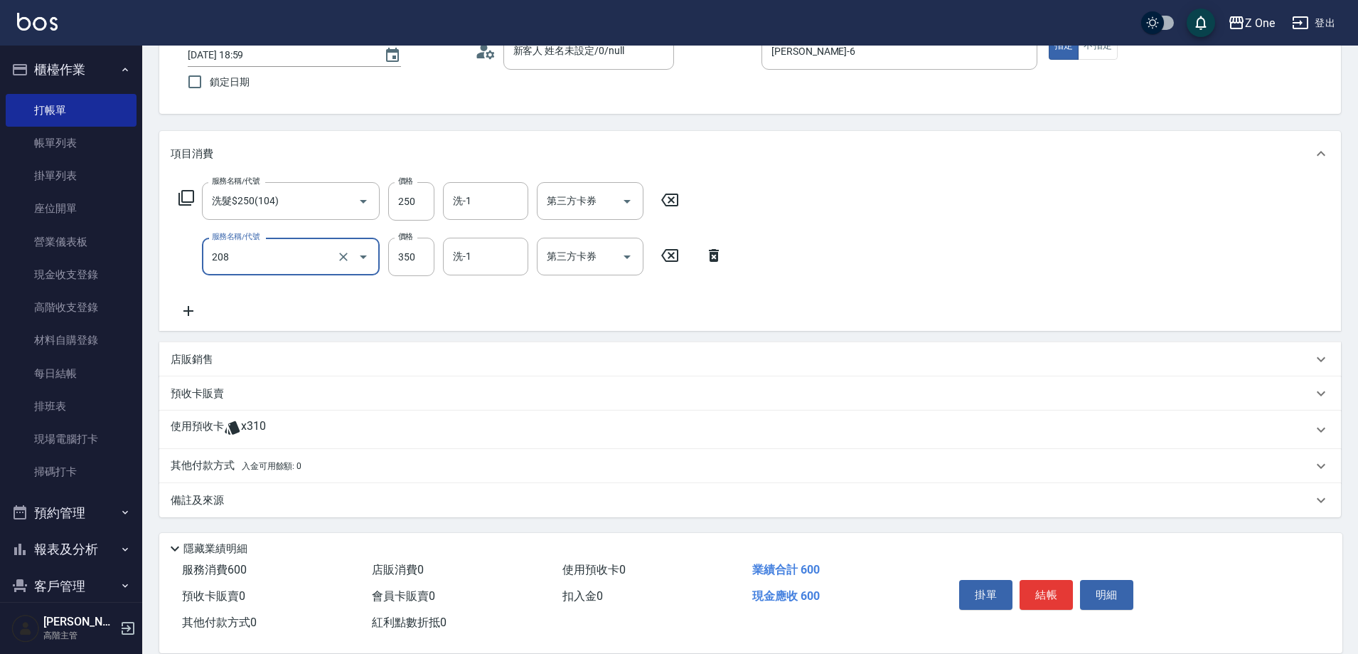
type input "剪髮$350(208)"
click at [207, 459] on p "其他付款方式 入金可用餘額: 0" at bounding box center [236, 466] width 131 height 16
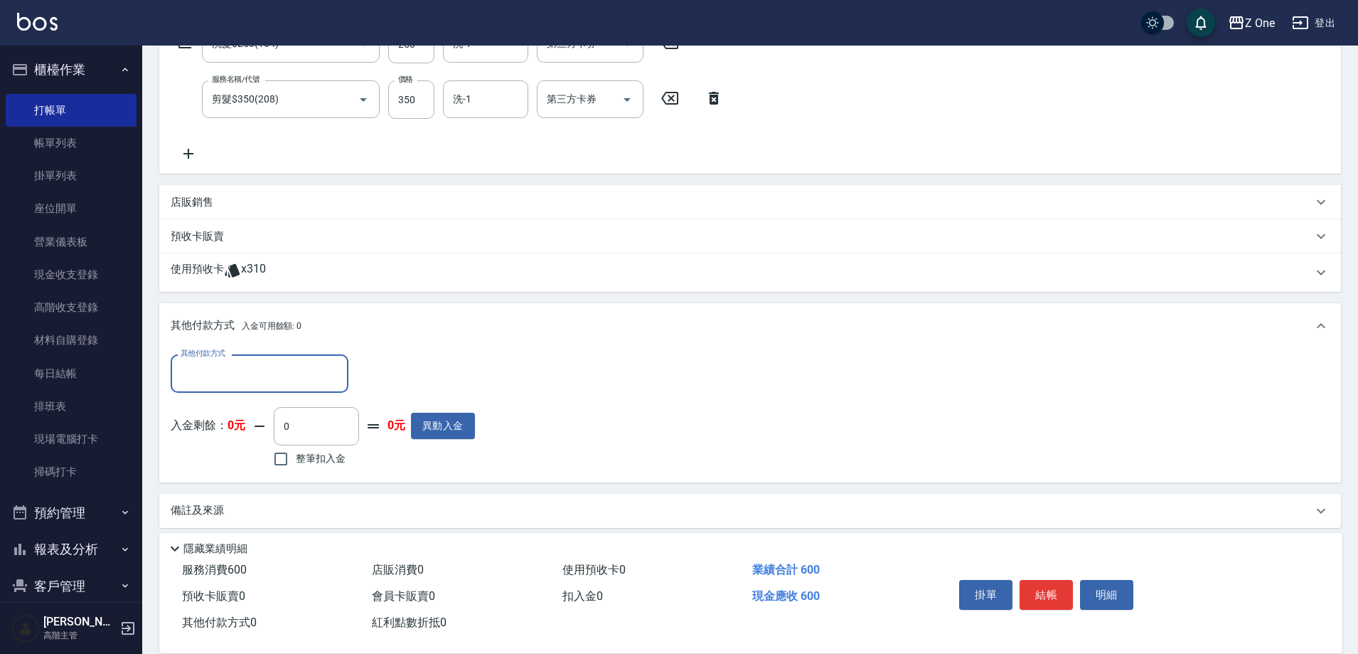
scroll to position [267, 0]
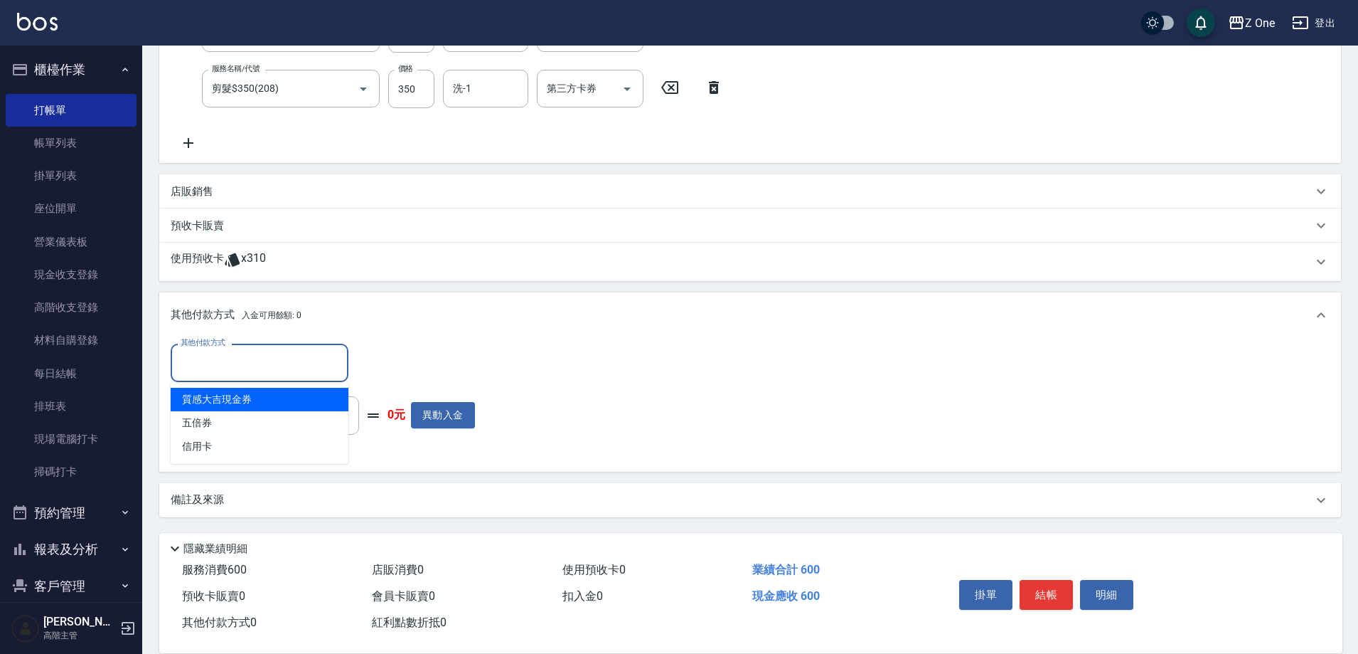
click at [206, 361] on input "其他付款方式" at bounding box center [259, 362] width 165 height 25
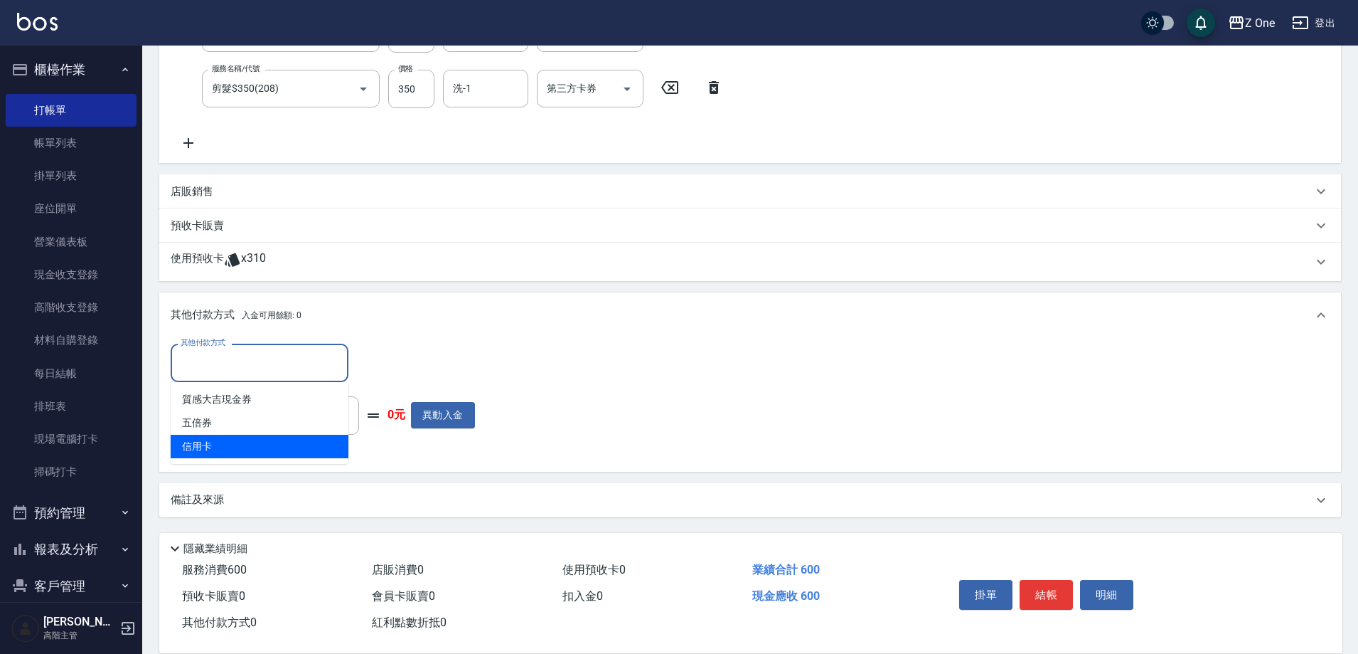
click at [208, 449] on span "信用卡" at bounding box center [260, 446] width 178 height 23
type input "信用卡"
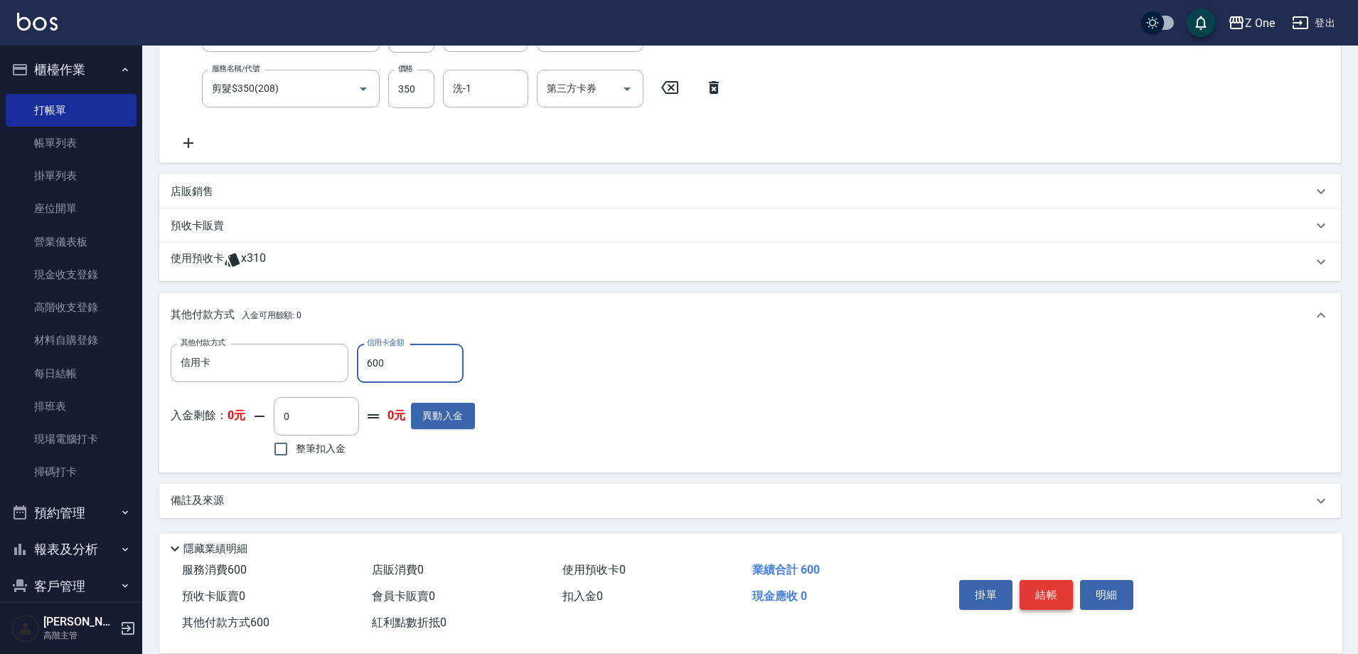
type input "600"
click at [1046, 589] on button "結帳" at bounding box center [1046, 595] width 53 height 30
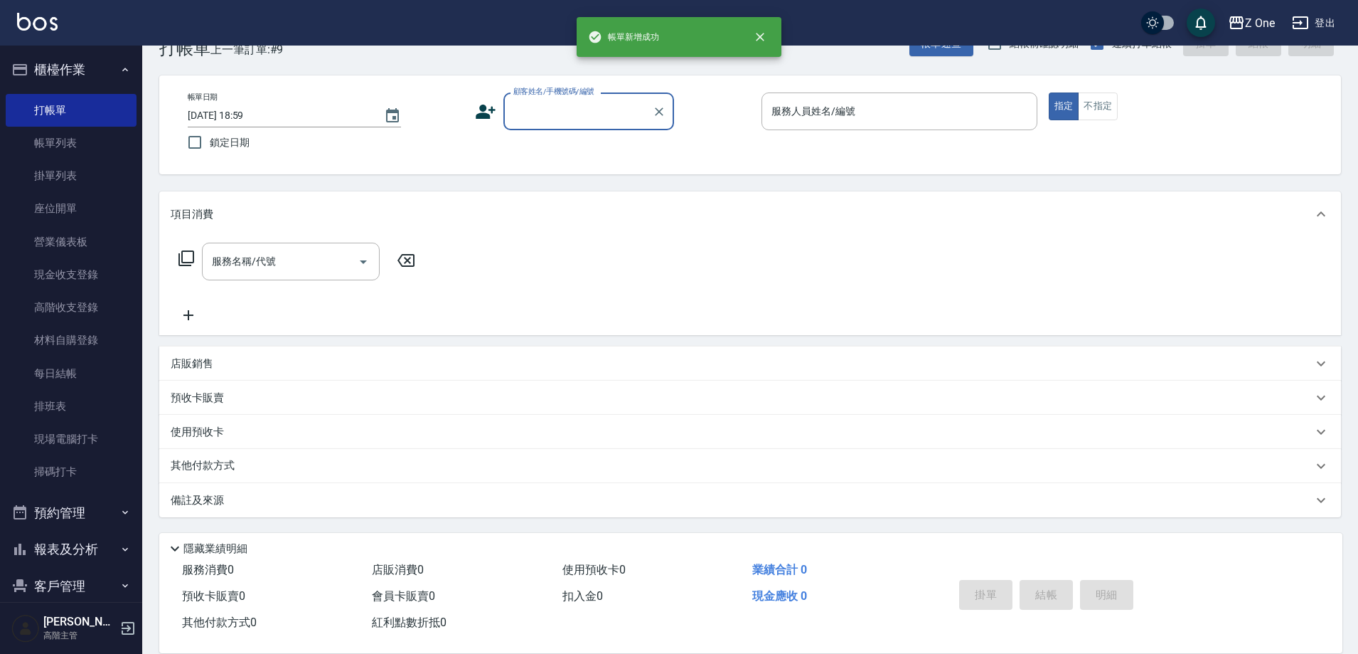
scroll to position [0, 0]
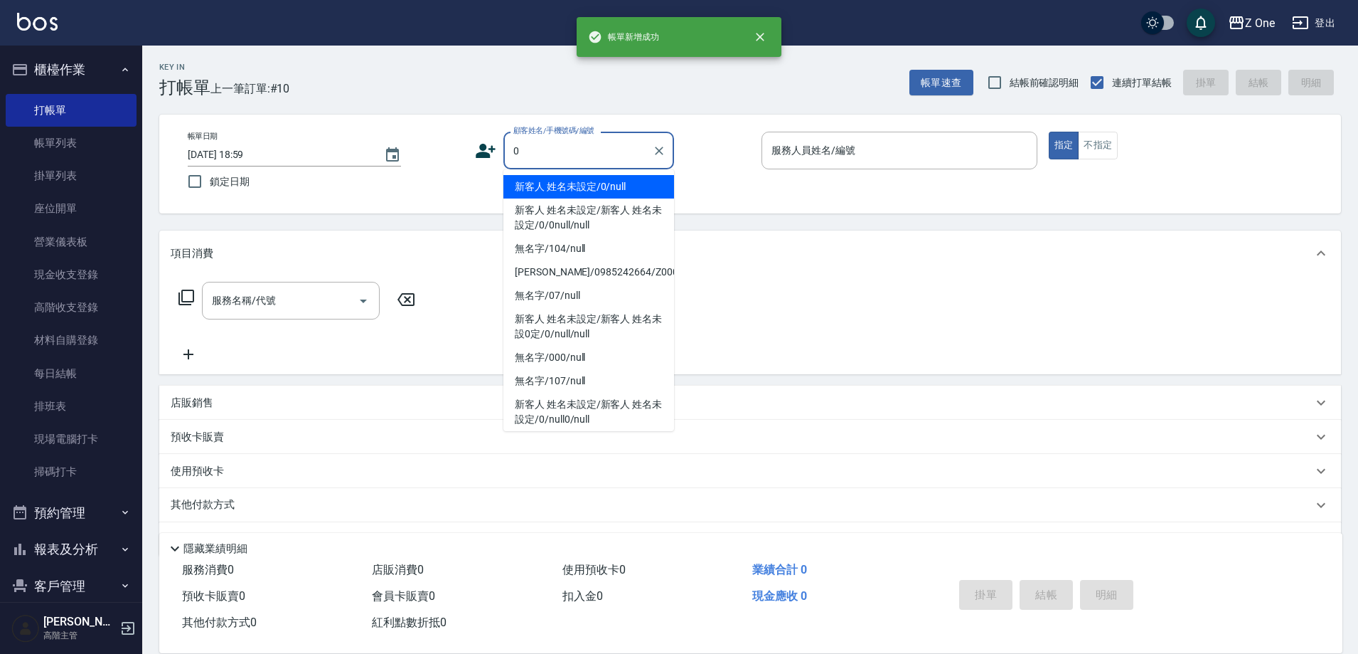
type input "新客人 姓名未設定/0/null"
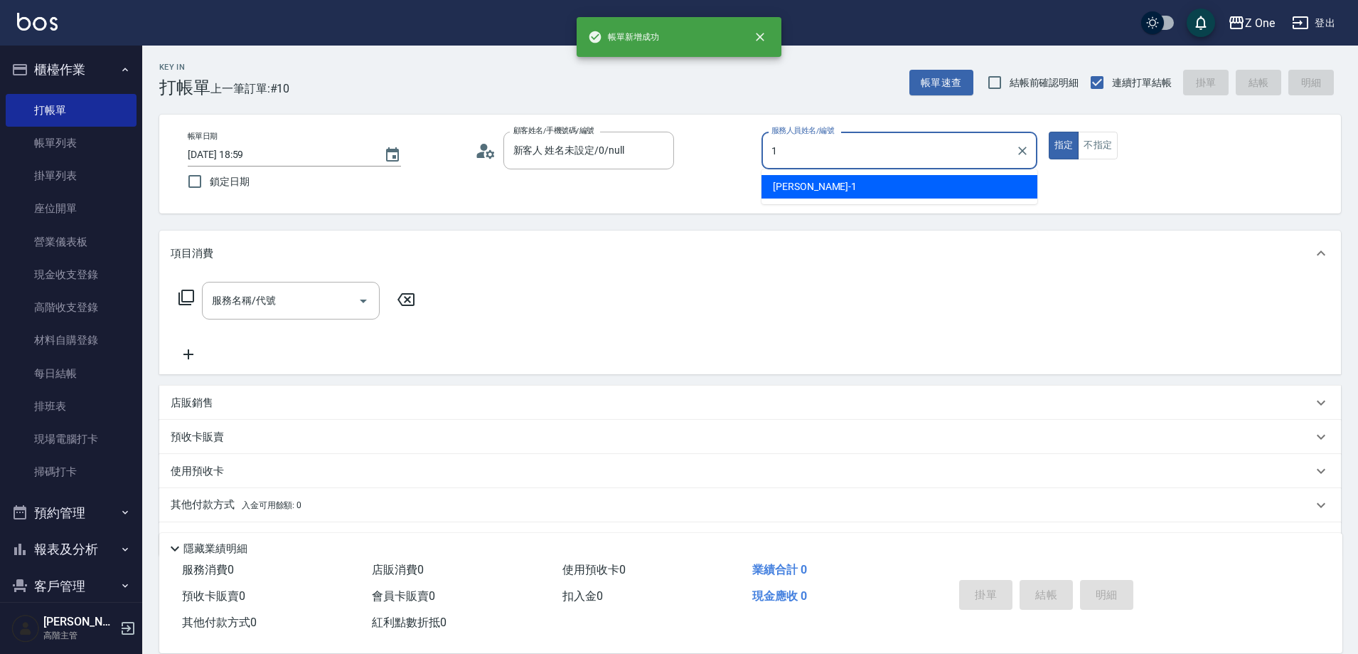
type input "[PERSON_NAME]-1"
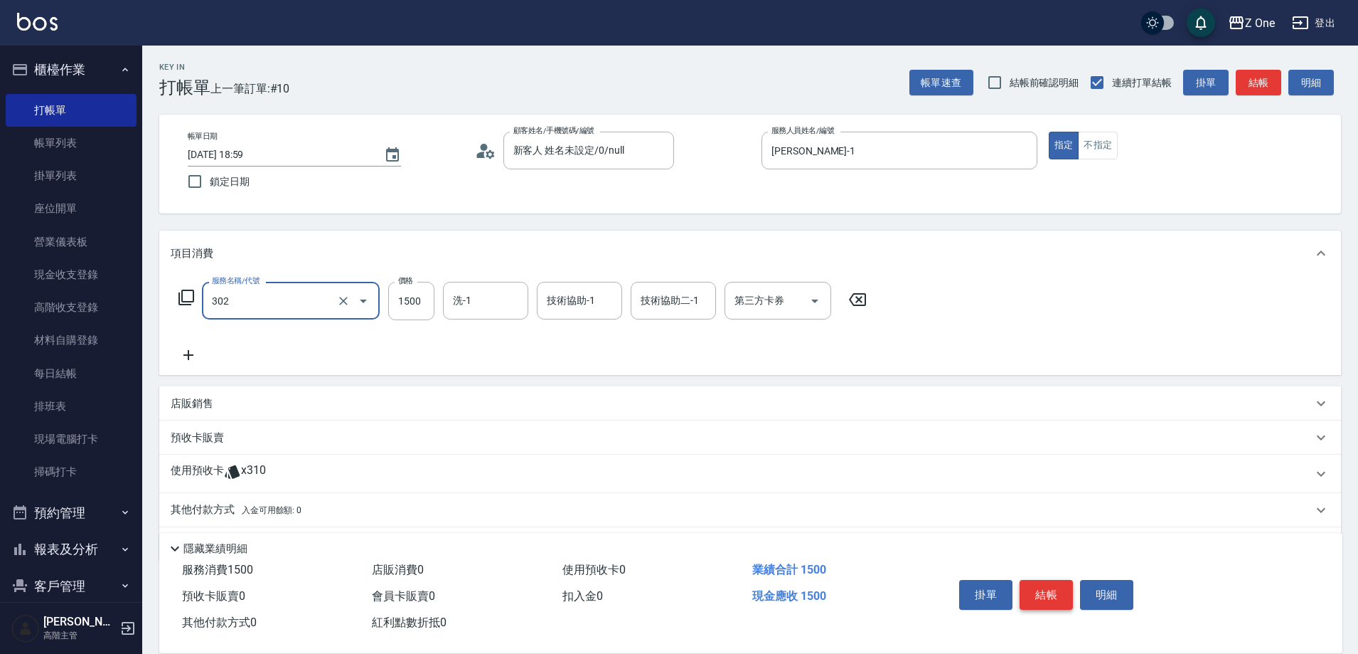
type input "燙髮$1500(302)"
type input "4000"
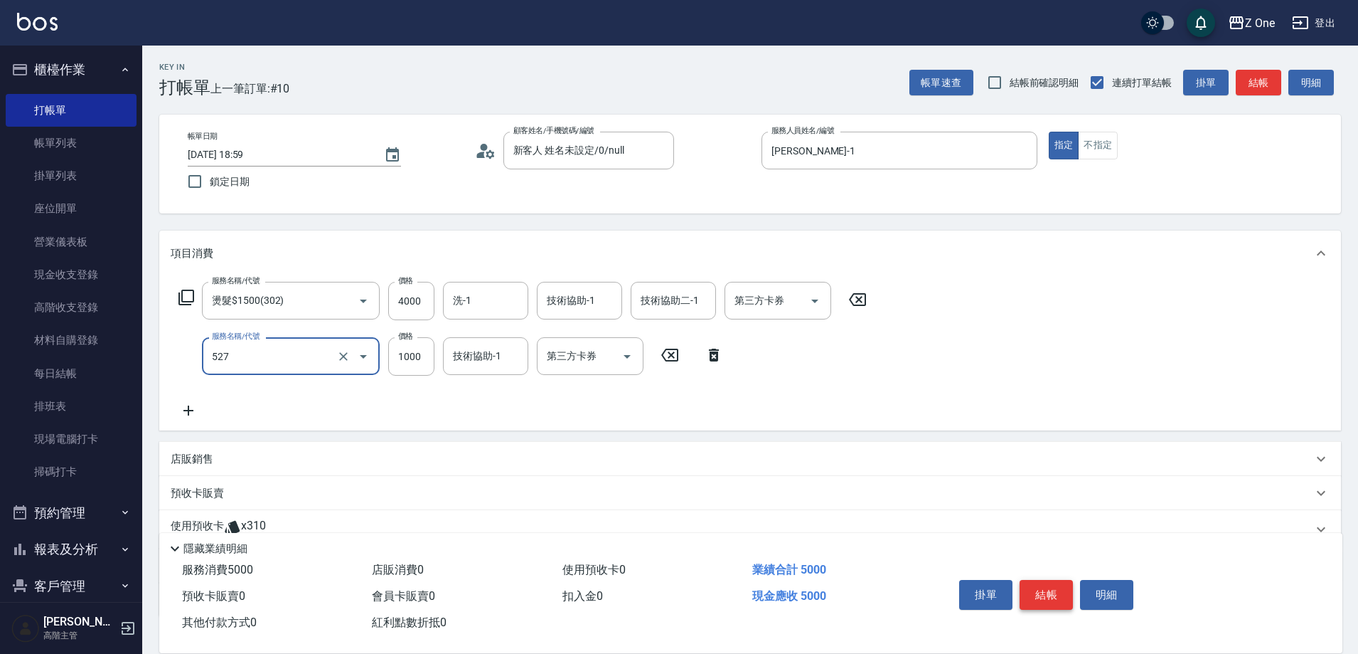
type input "蘇護$1000(527)"
click at [1051, 591] on button "結帳" at bounding box center [1046, 595] width 53 height 30
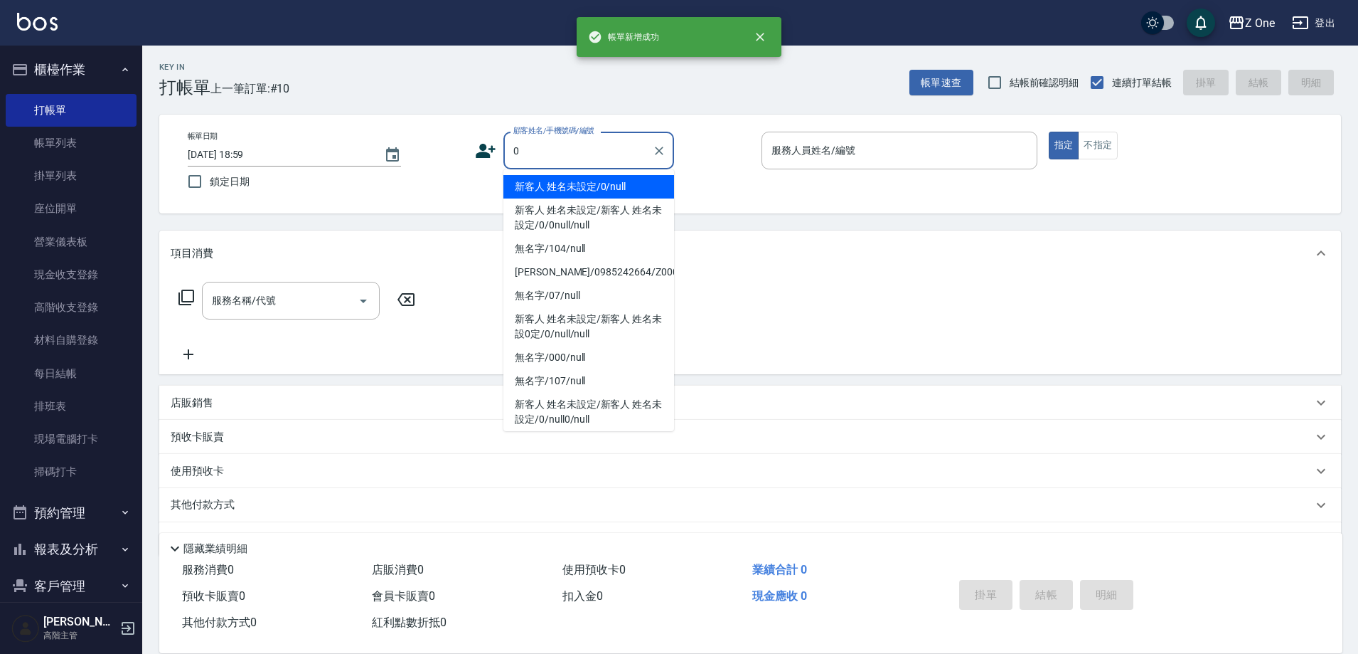
type input "新客人 姓名未設定/0/null"
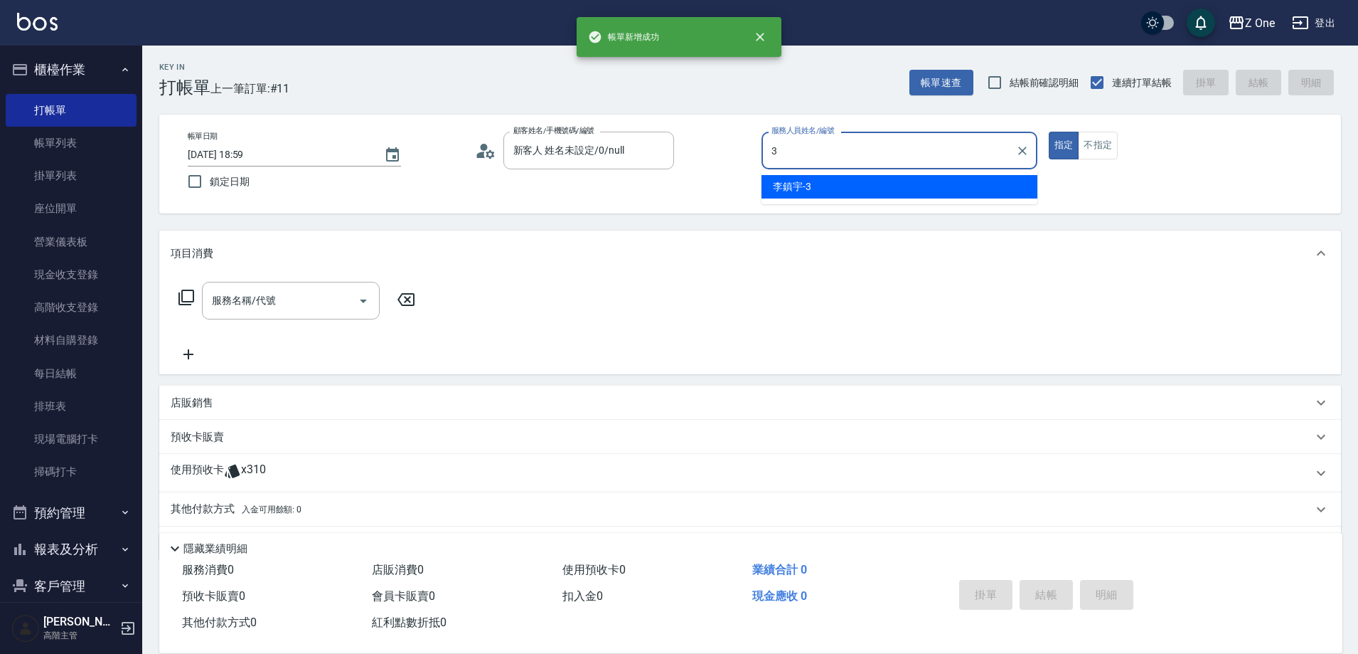
type input "[PERSON_NAME]-3"
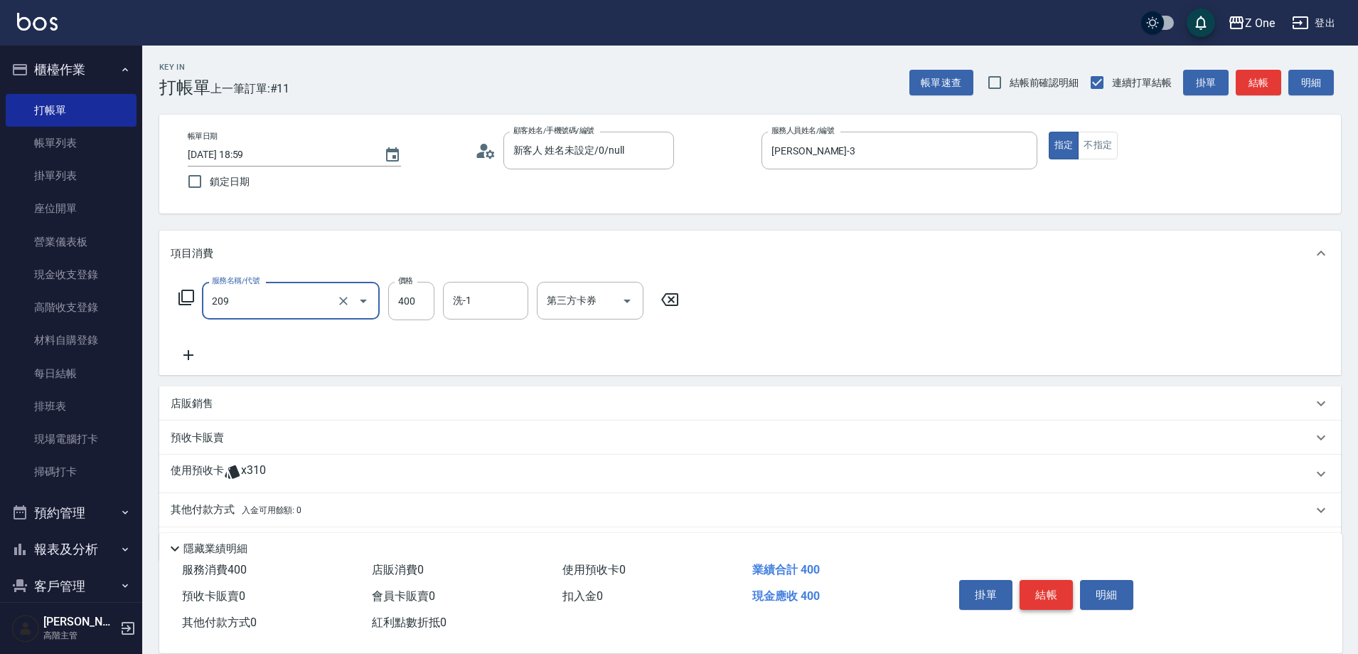
type input "剪髮$400(209)"
type input "500"
click at [1051, 591] on button "結帳" at bounding box center [1046, 595] width 53 height 30
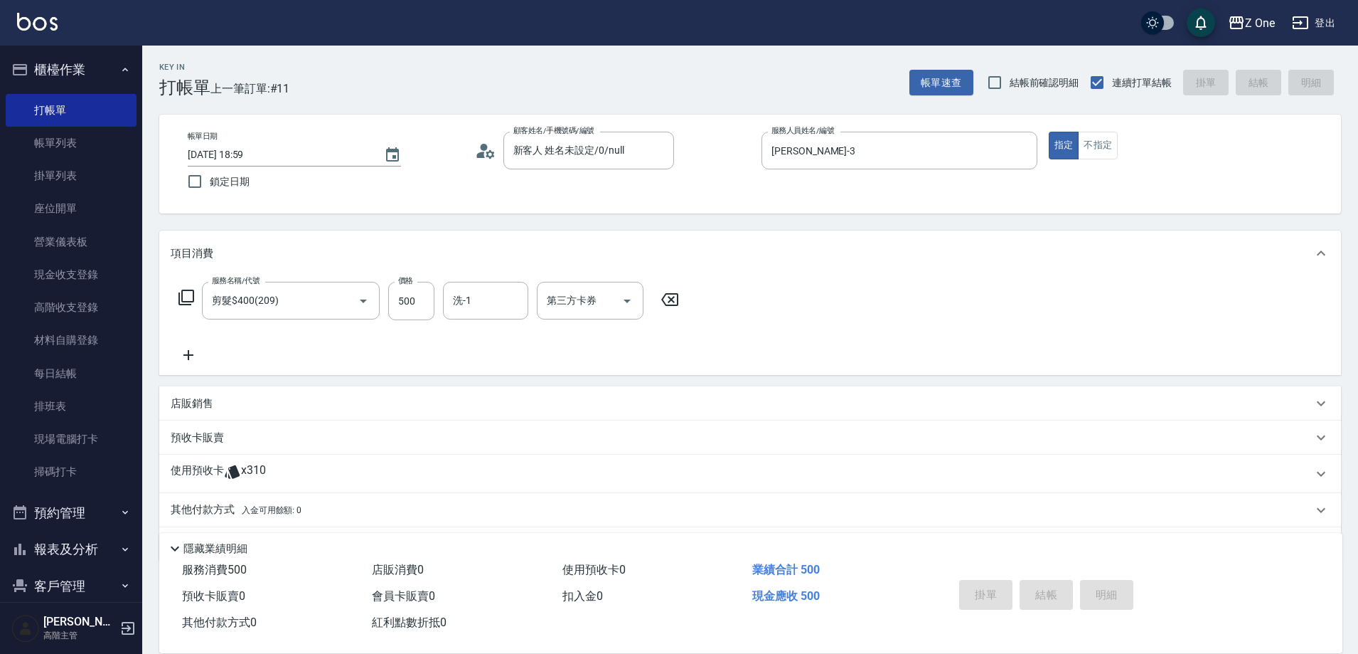
type input "[DATE] 19:00"
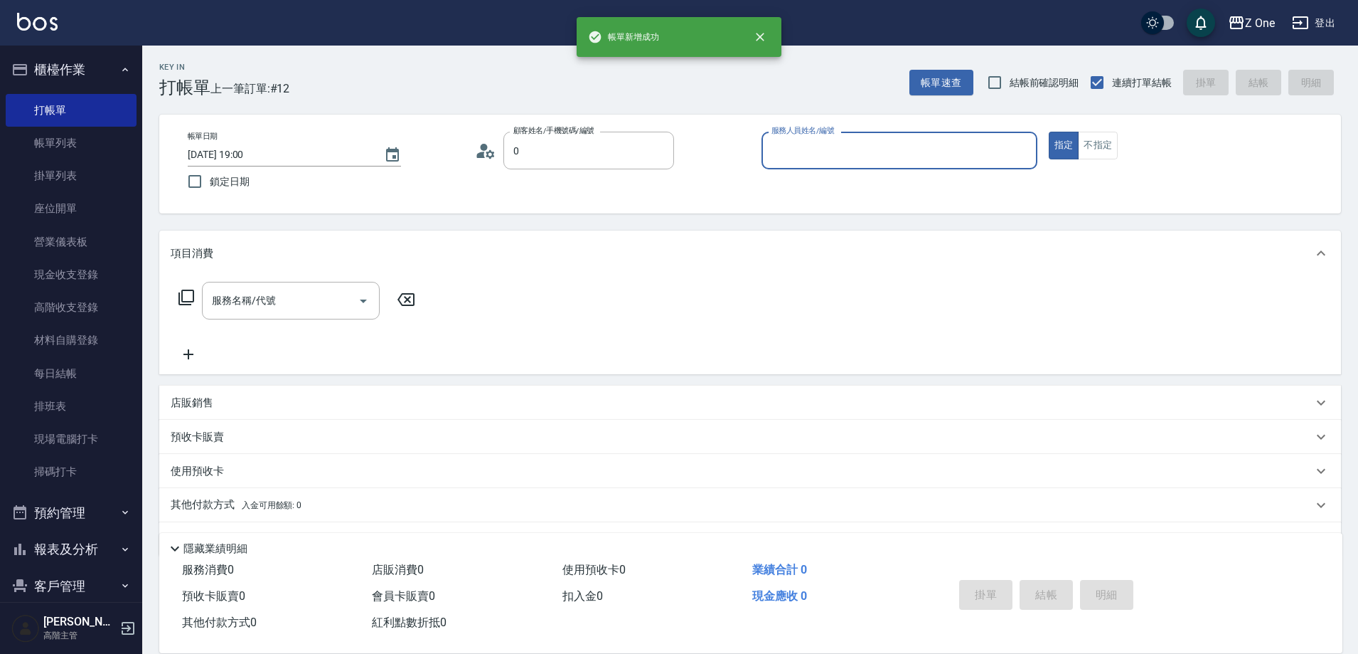
type input "新客人 姓名未設定/0/null"
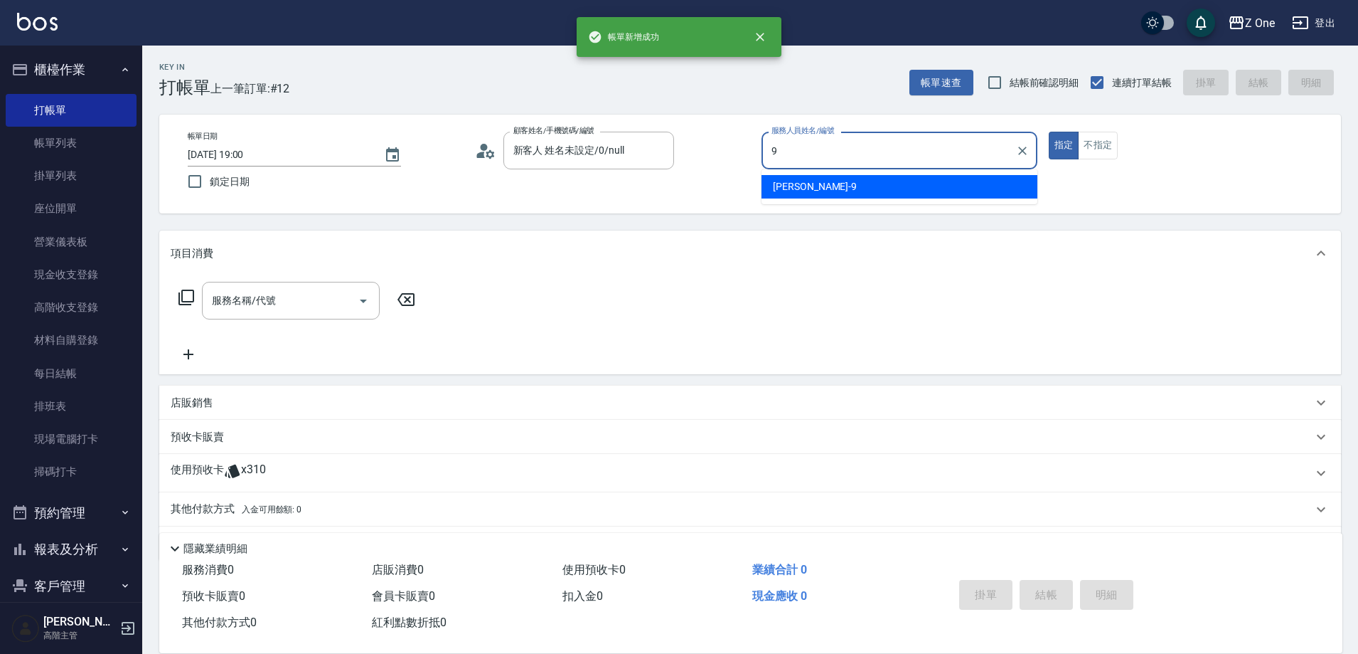
type input "[PERSON_NAME]-9"
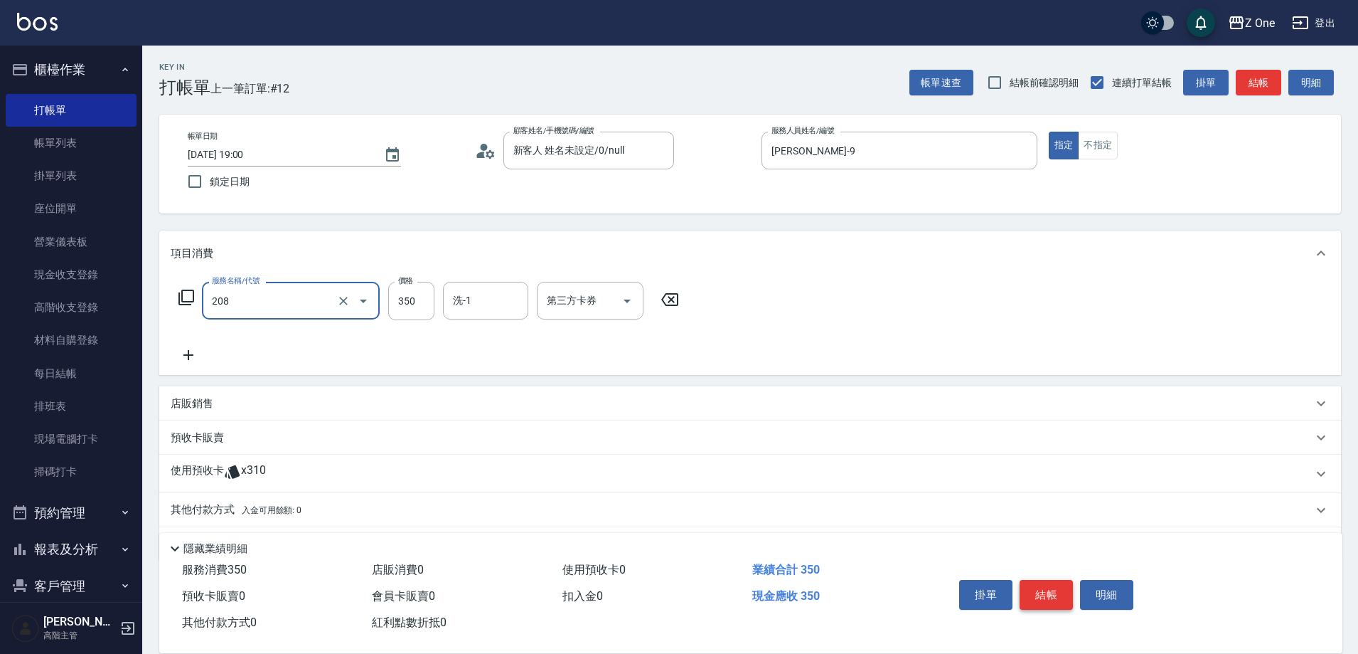
type input "剪髮$350(208)"
type input "550"
click at [1051, 591] on button "結帳" at bounding box center [1046, 595] width 53 height 30
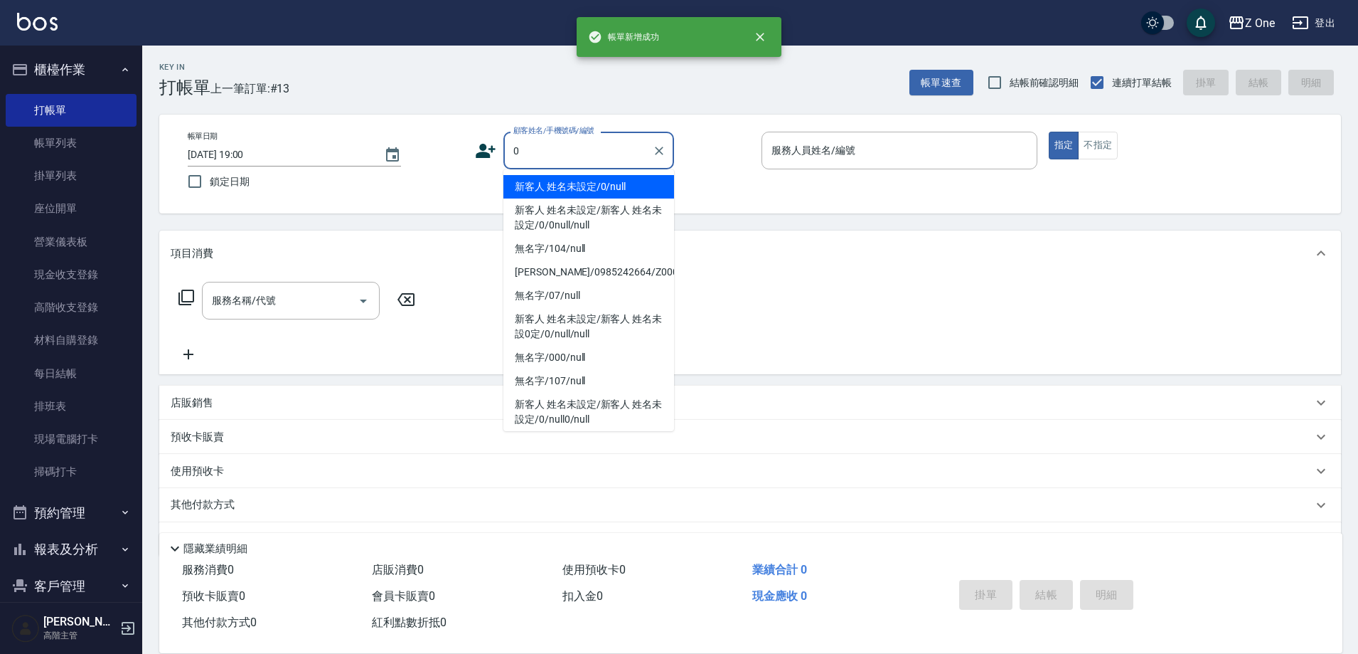
type input "新客人 姓名未設定/0/null"
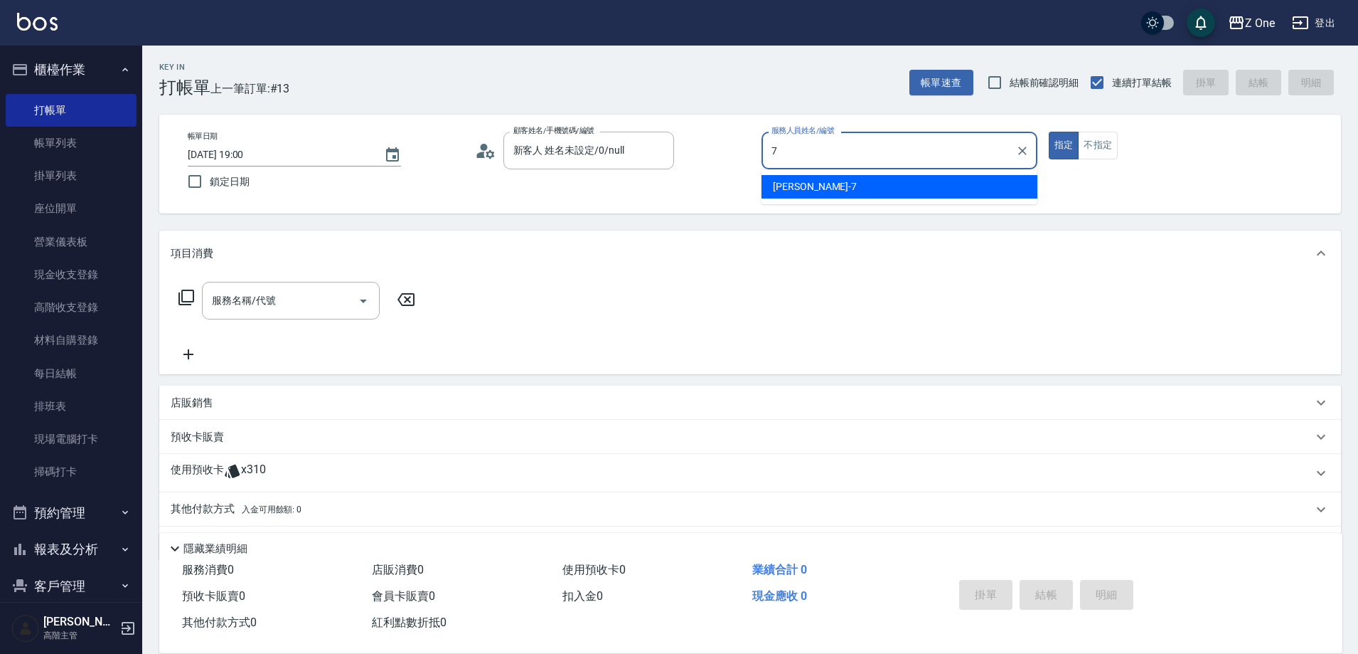
type input "[PERSON_NAME]-7"
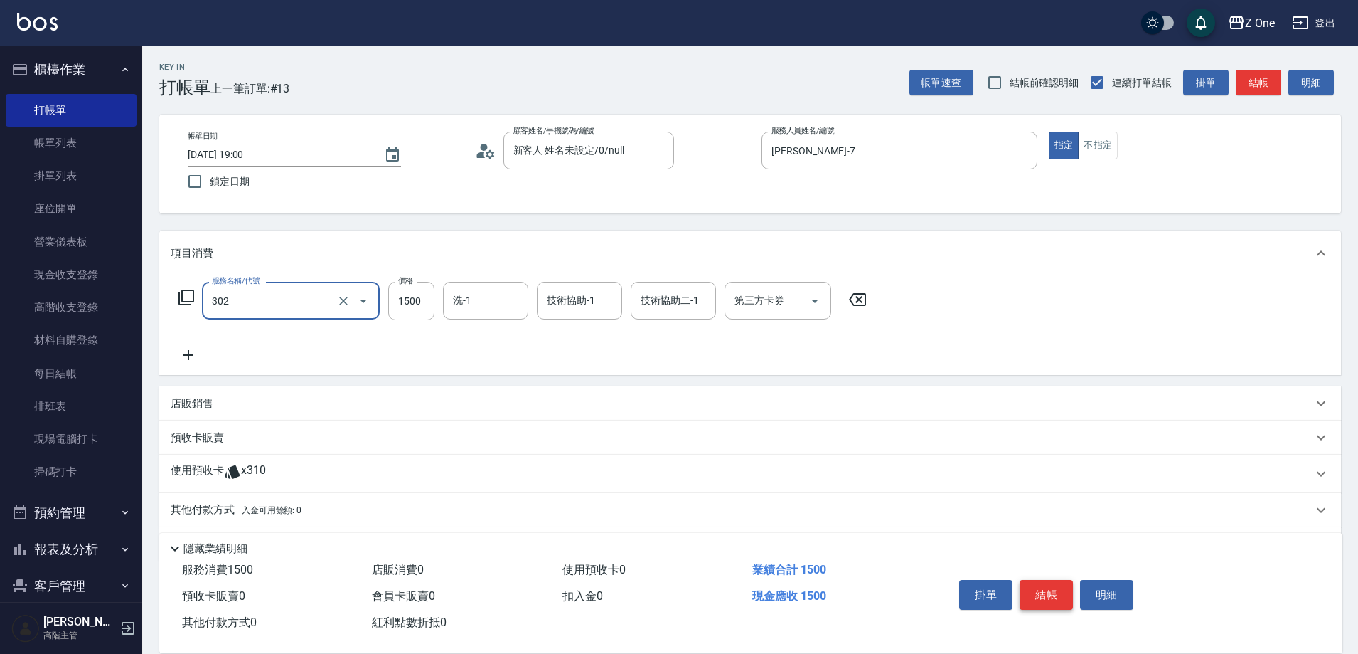
type input "燙髮$1500(302)"
type input "2600"
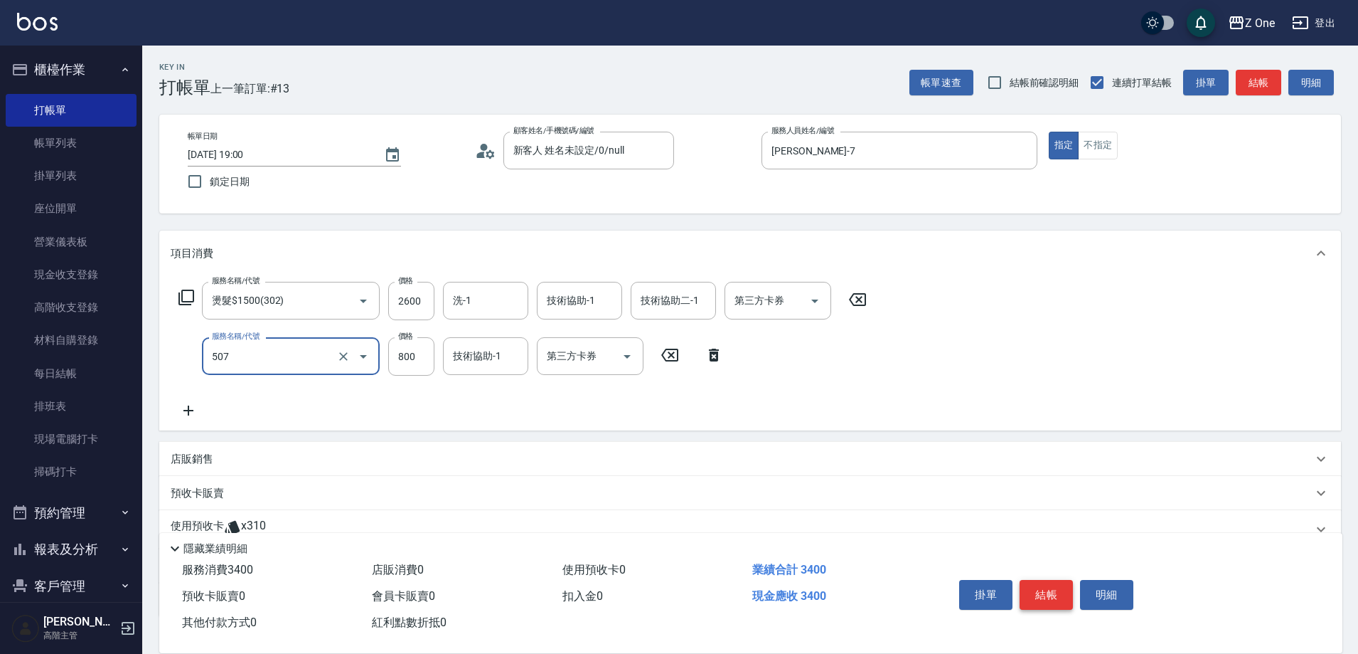
type input "朵拉$800(507)"
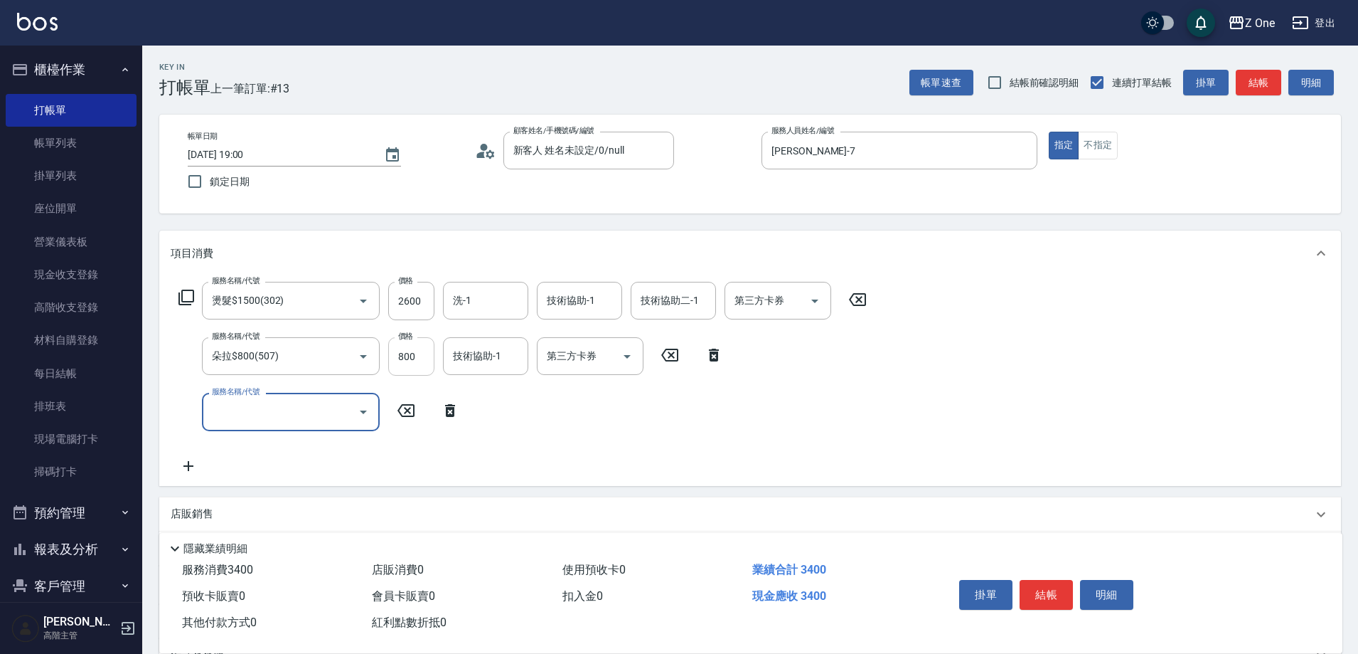
click at [427, 363] on input "800" at bounding box center [411, 356] width 46 height 38
type input "900"
click at [195, 515] on p "店販銷售" at bounding box center [192, 513] width 43 height 15
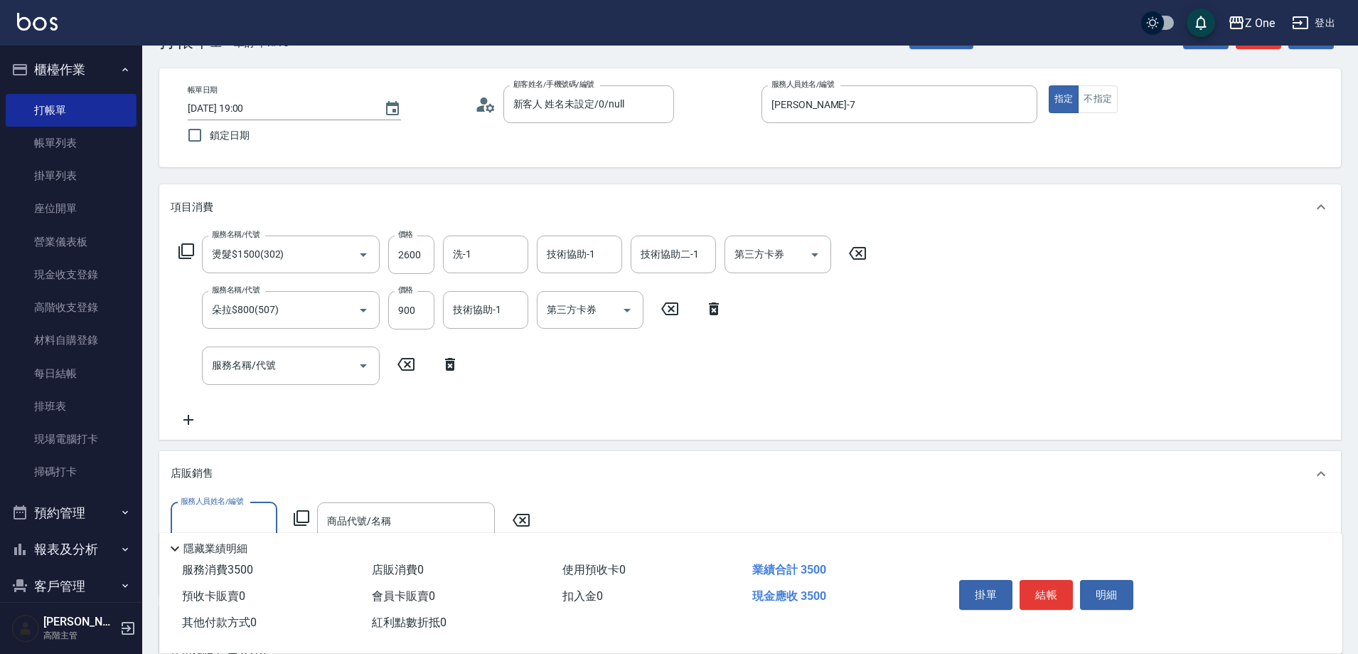
scroll to position [71, 0]
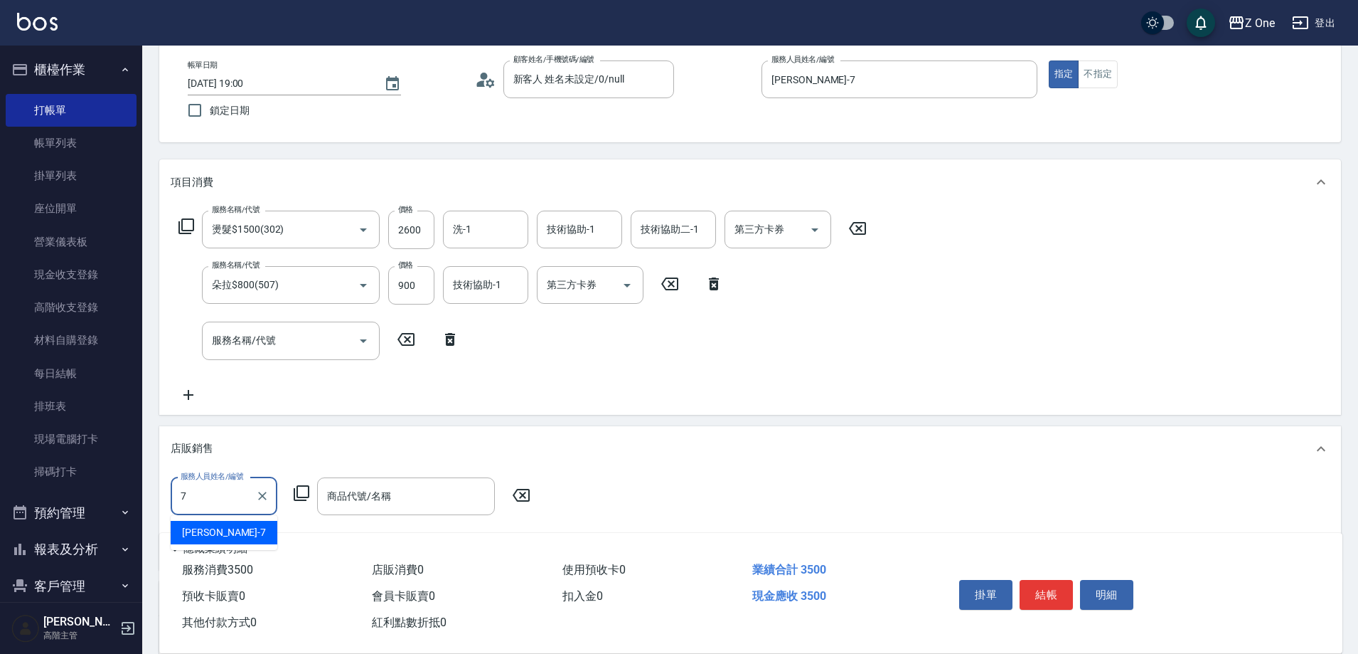
type input "[PERSON_NAME]-7"
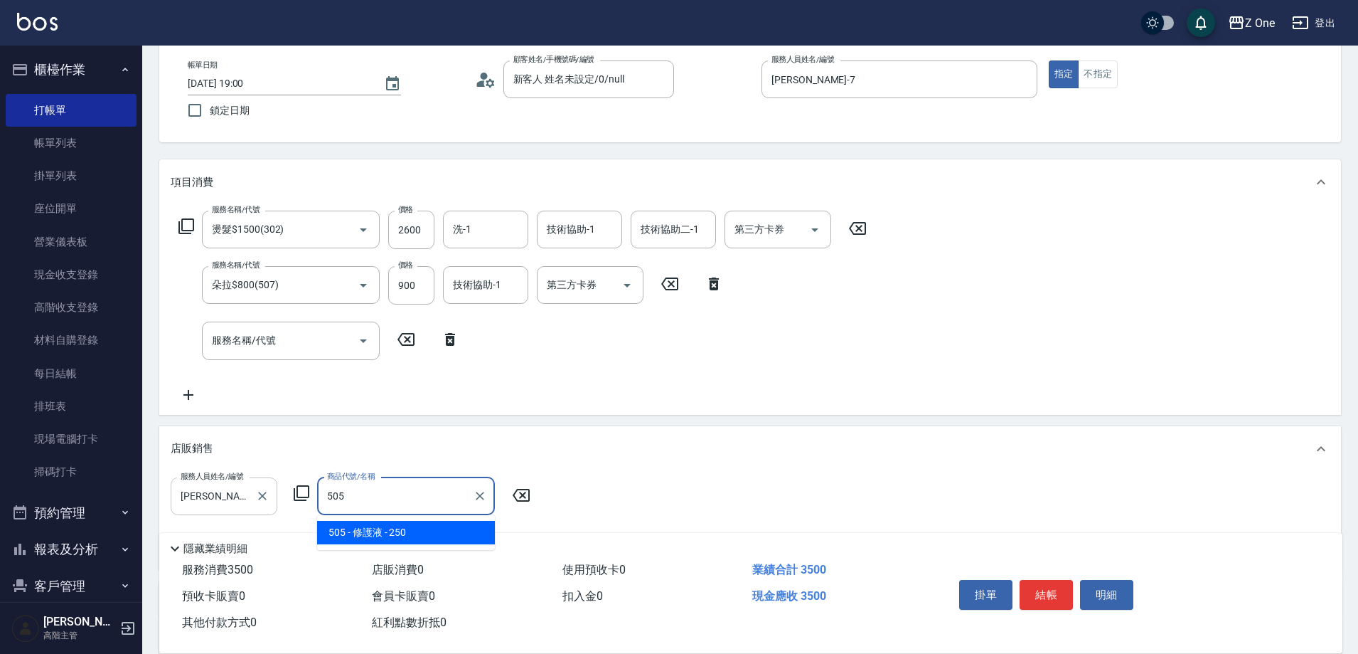
type input "修護液"
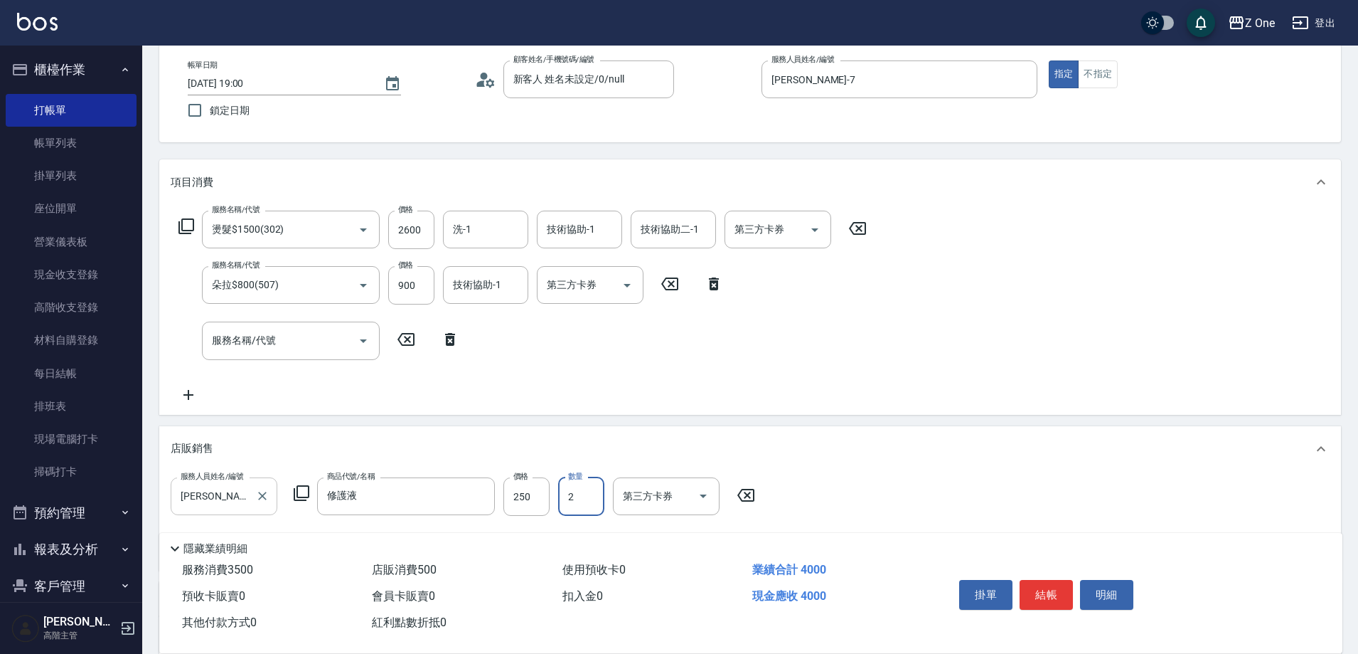
type input "2"
click at [1056, 582] on button "結帳" at bounding box center [1046, 595] width 53 height 30
type input "[DATE] 19:01"
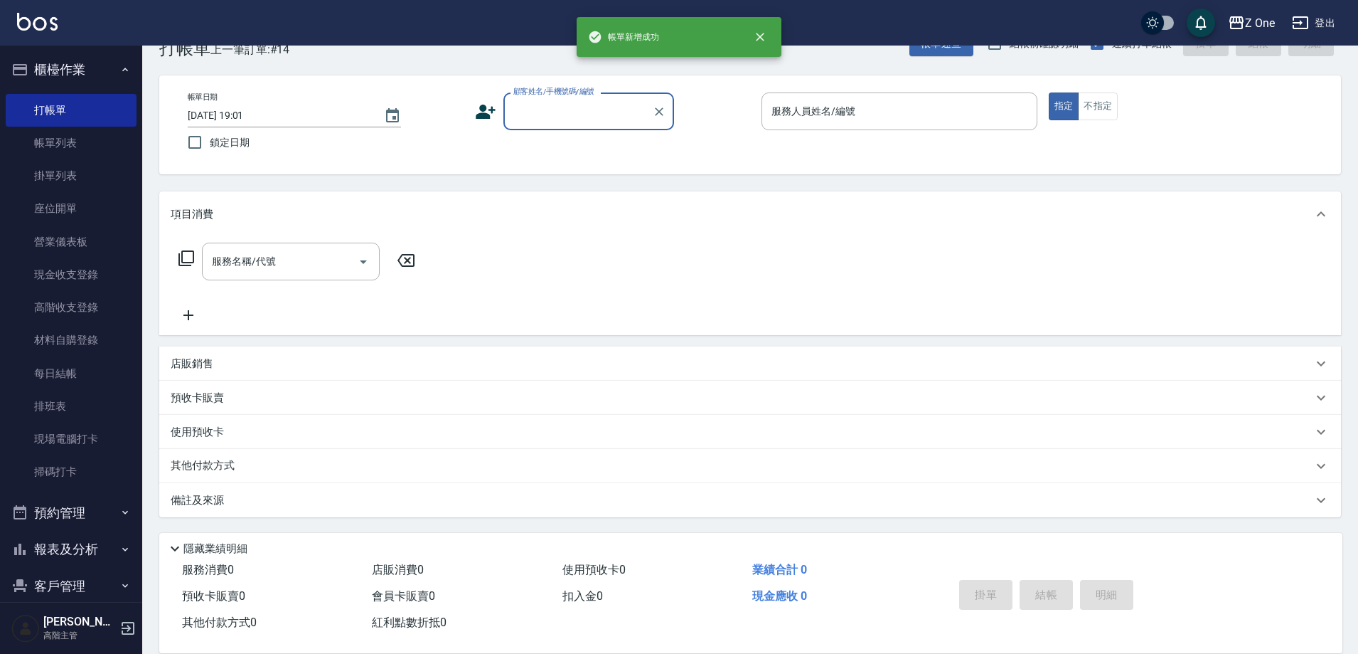
scroll to position [39, 0]
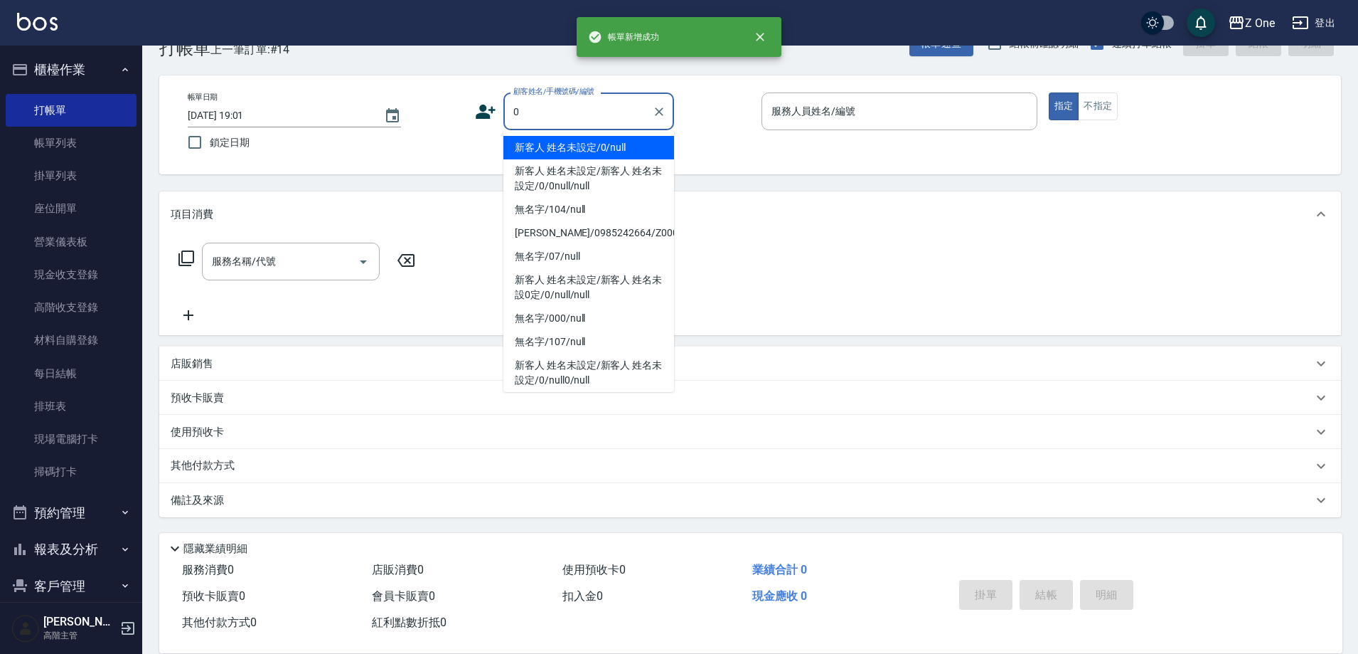
type input "新客人 姓名未設定/0/null"
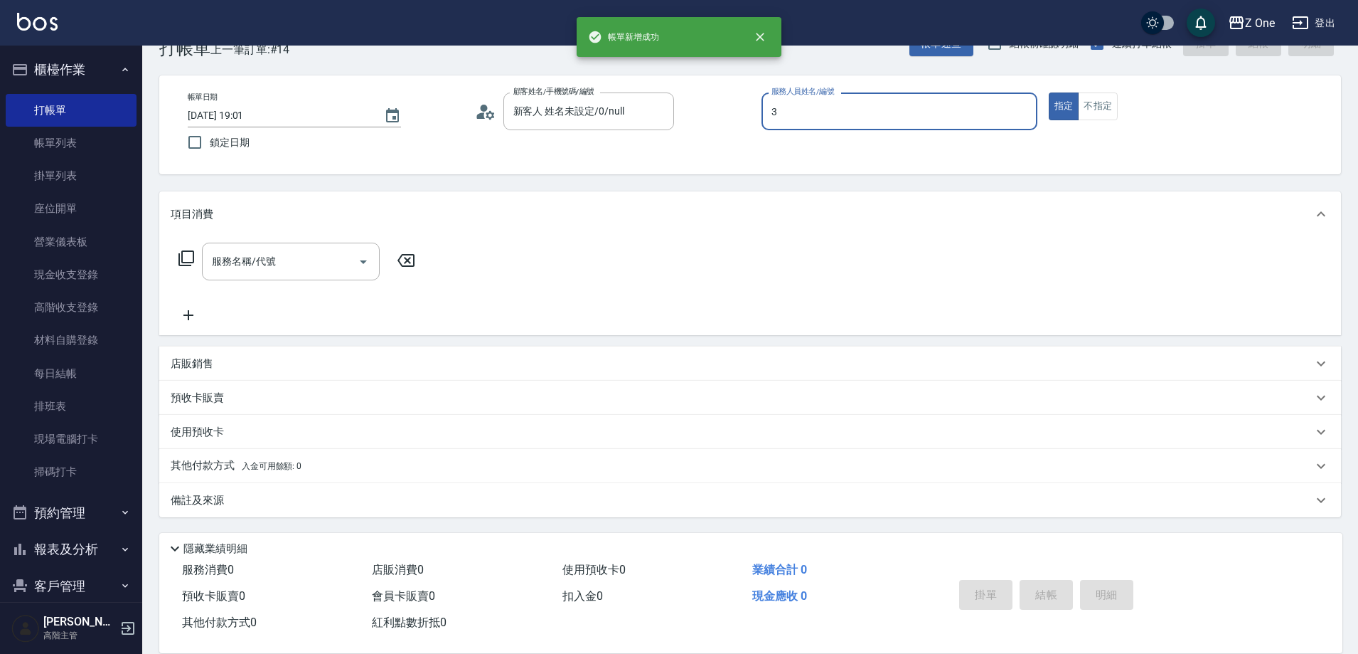
type input "[PERSON_NAME]-3"
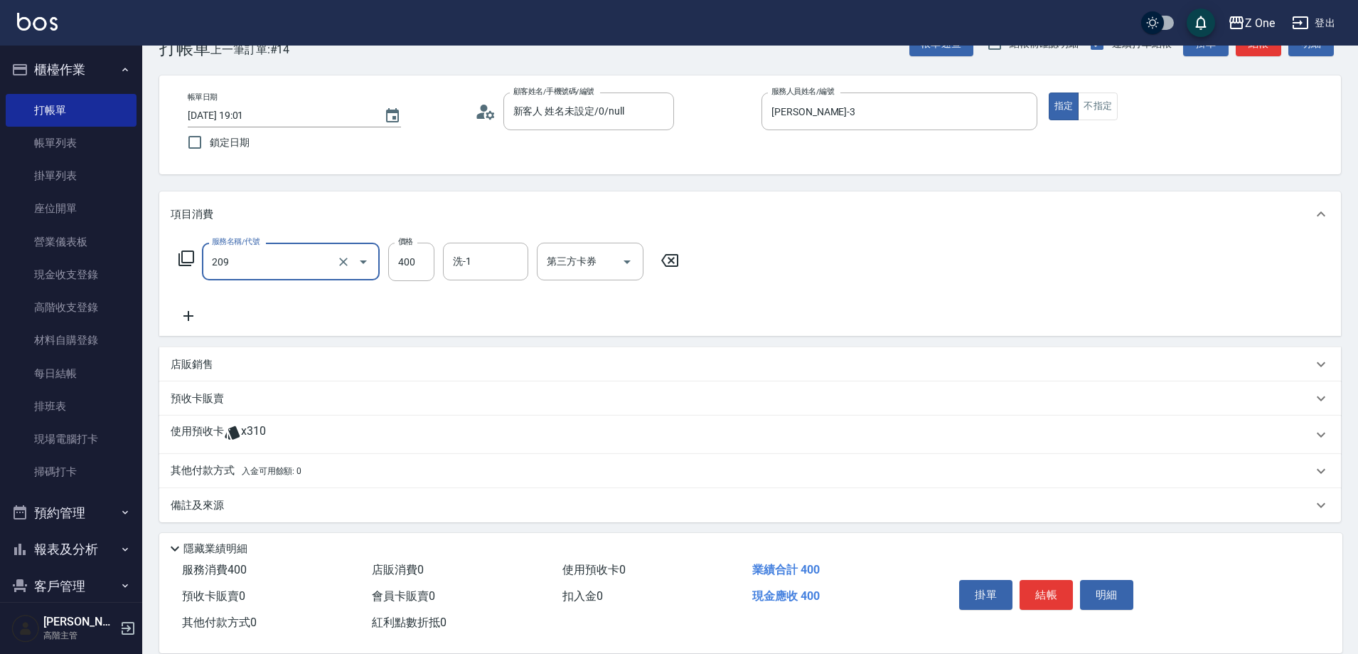
type input "剪髮$400(209)"
type input "500"
click at [1045, 585] on button "結帳" at bounding box center [1046, 595] width 53 height 30
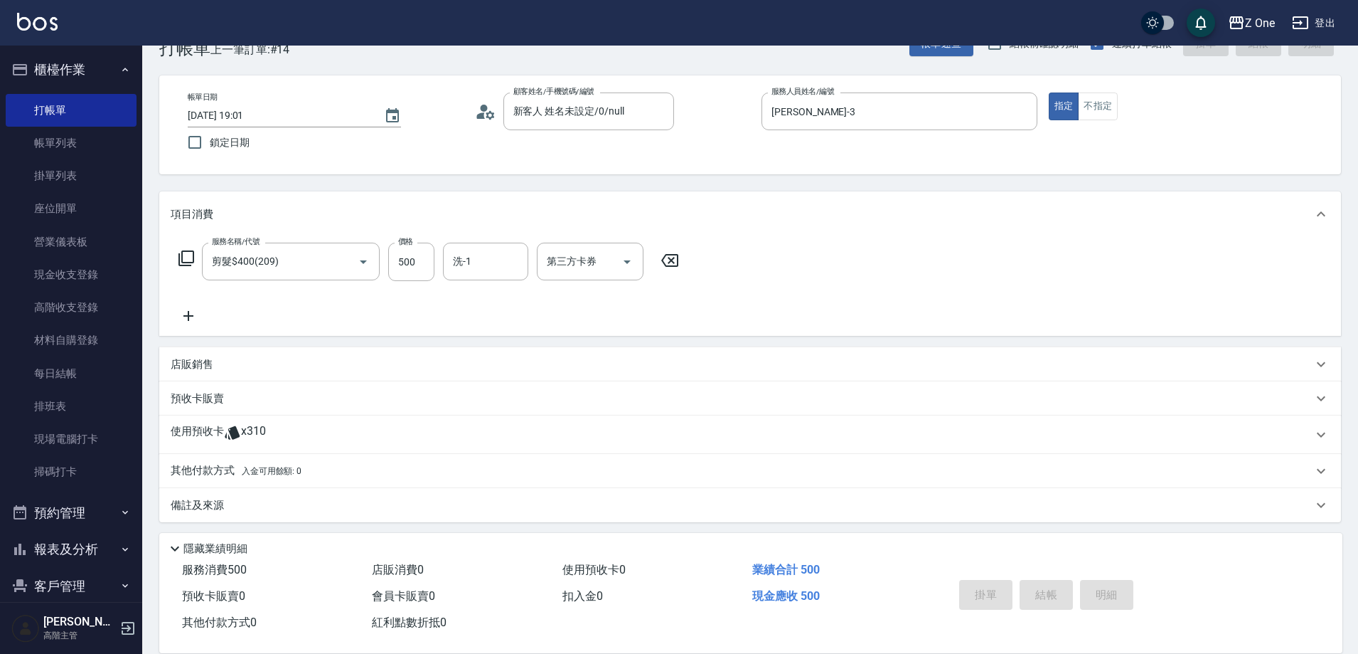
type input "[DATE] 19:02"
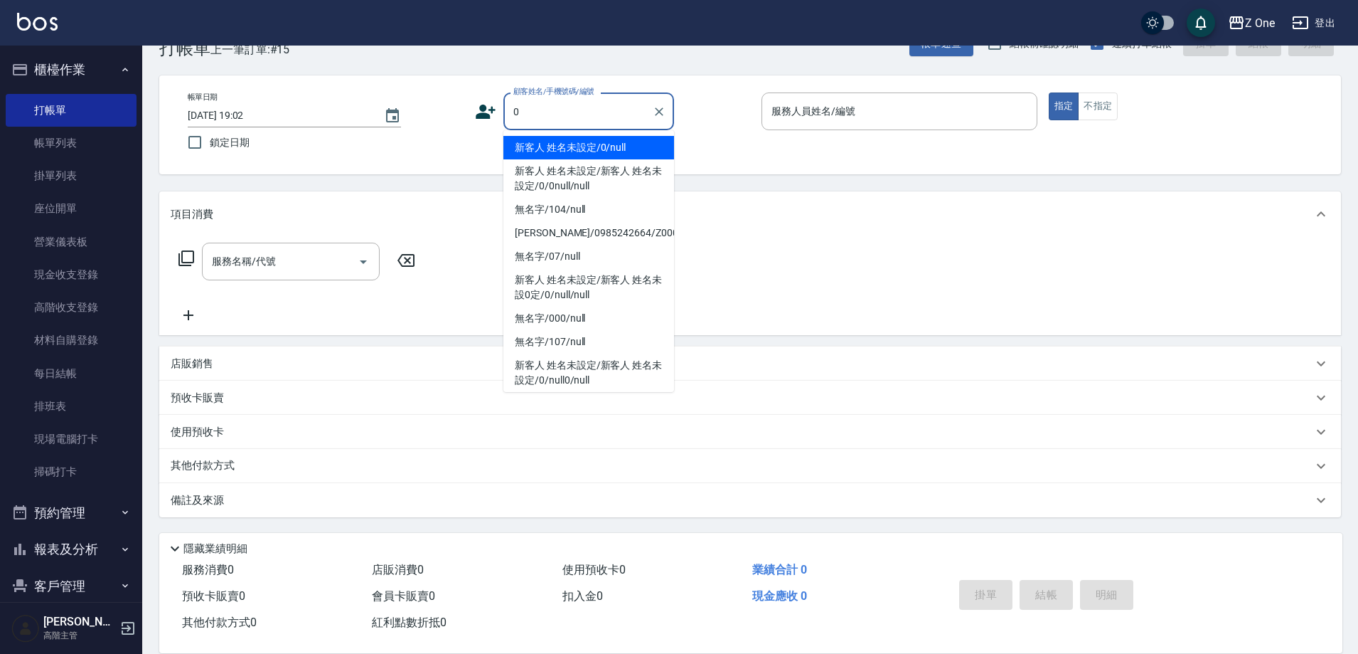
type input "新客人 姓名未設定/0/null"
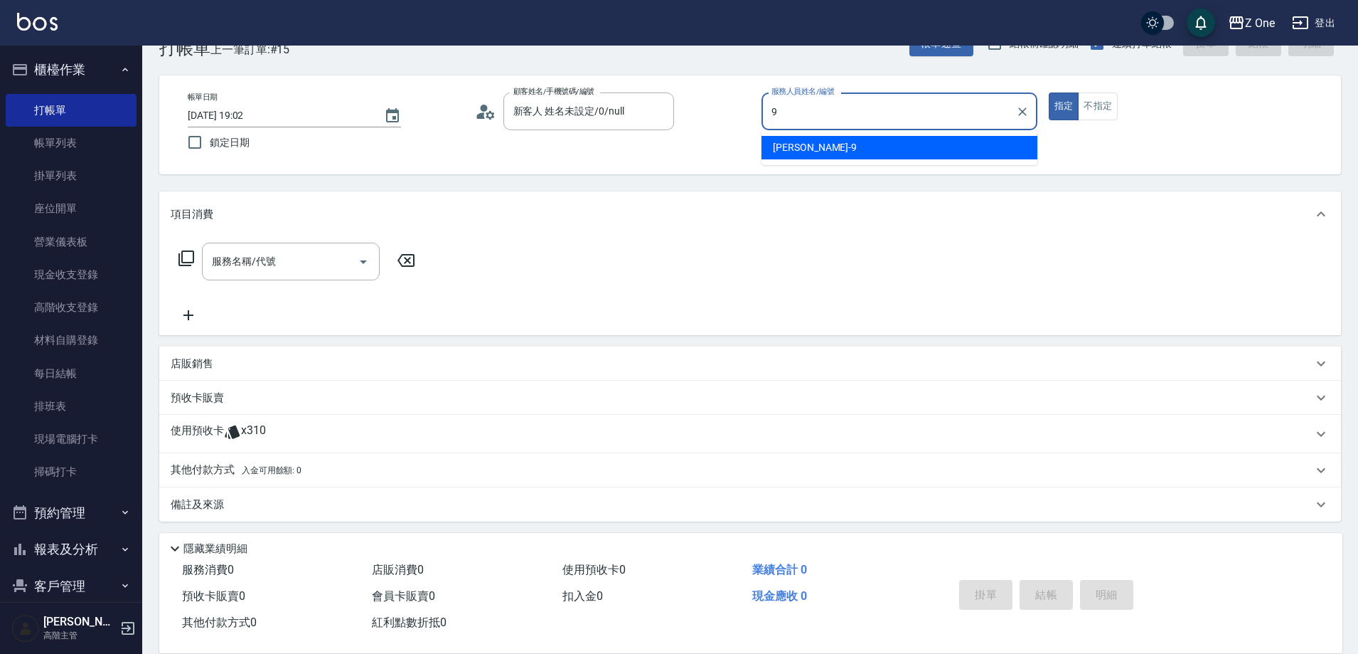
type input "[PERSON_NAME]-9"
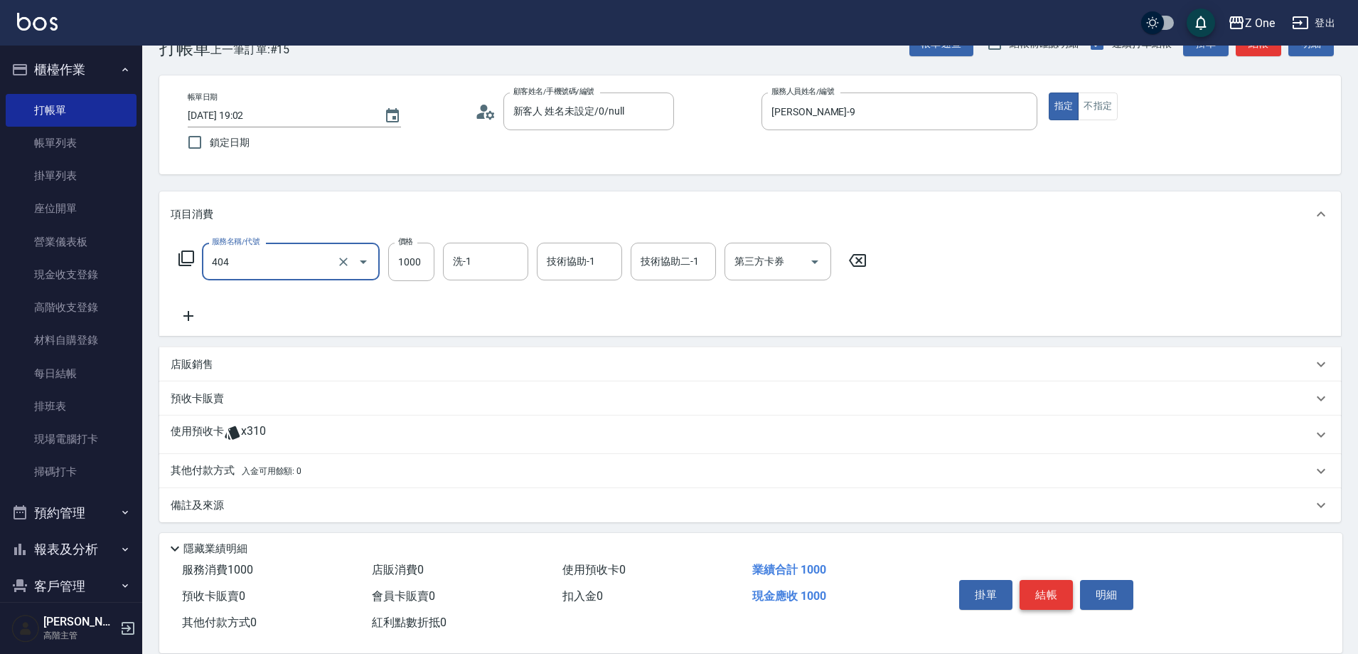
type input "染髮$1000(404)"
type input "1500"
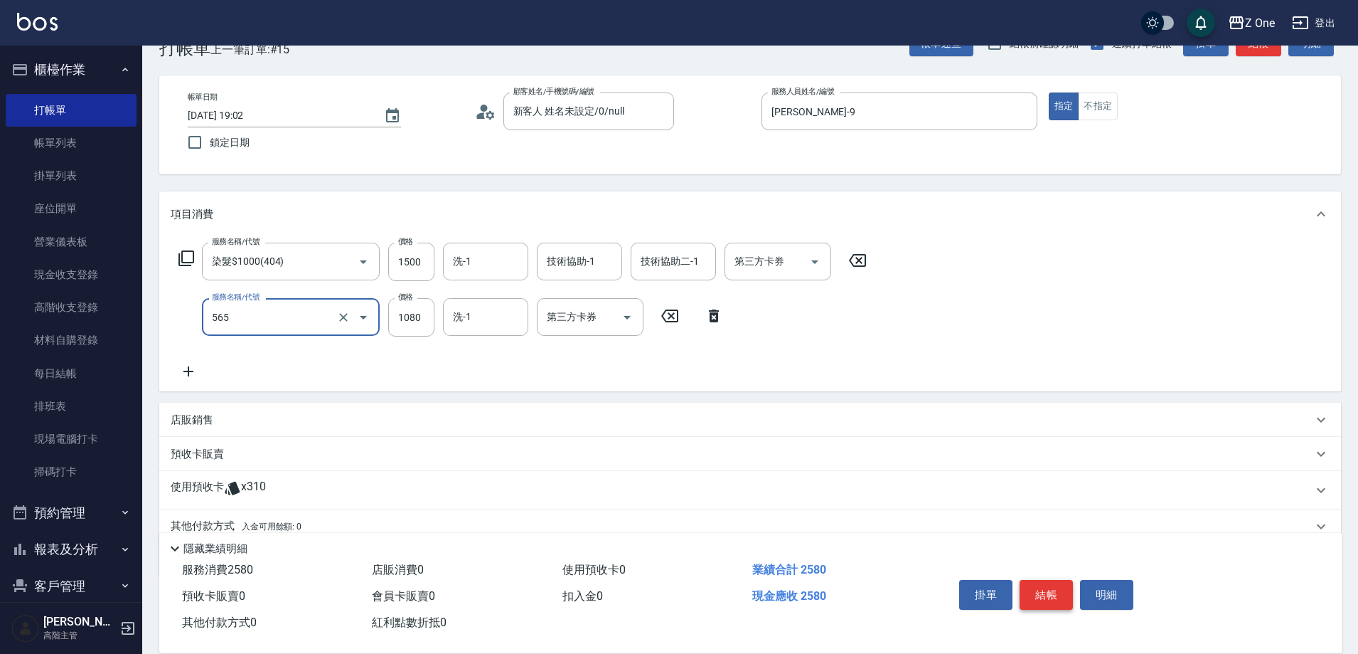
type input "黑耀光5400(565)"
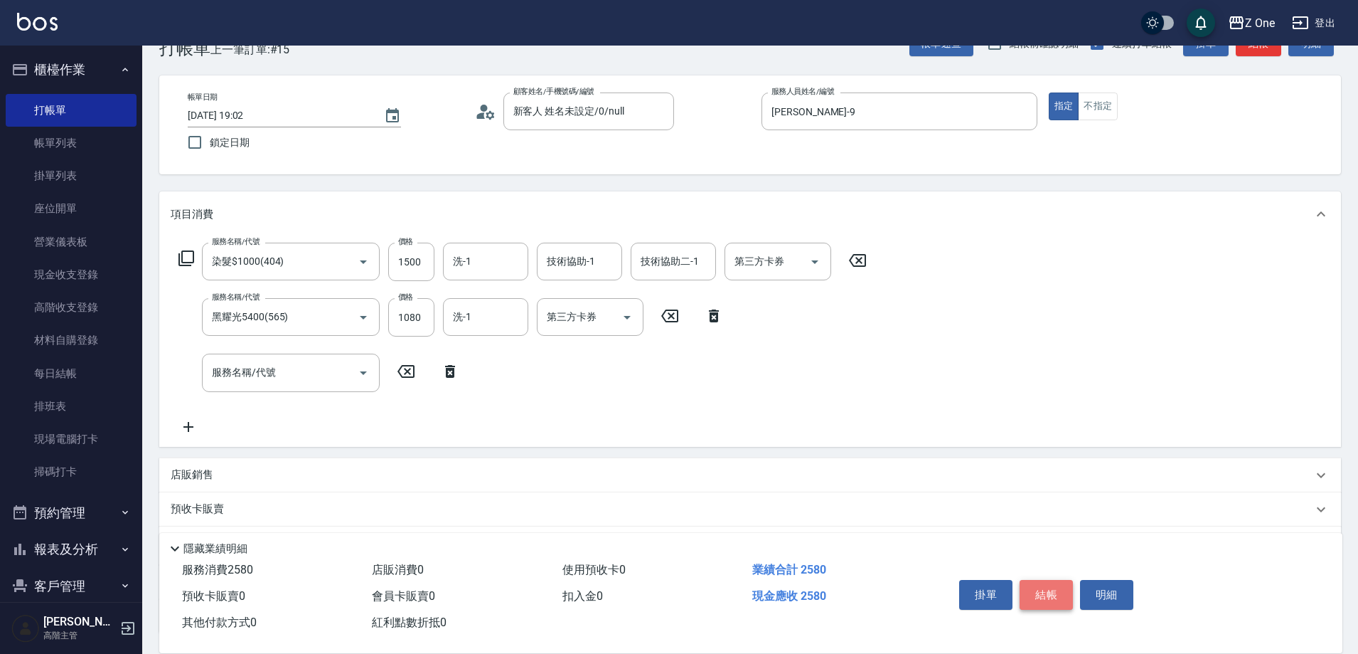
click at [1046, 590] on button "結帳" at bounding box center [1046, 595] width 53 height 30
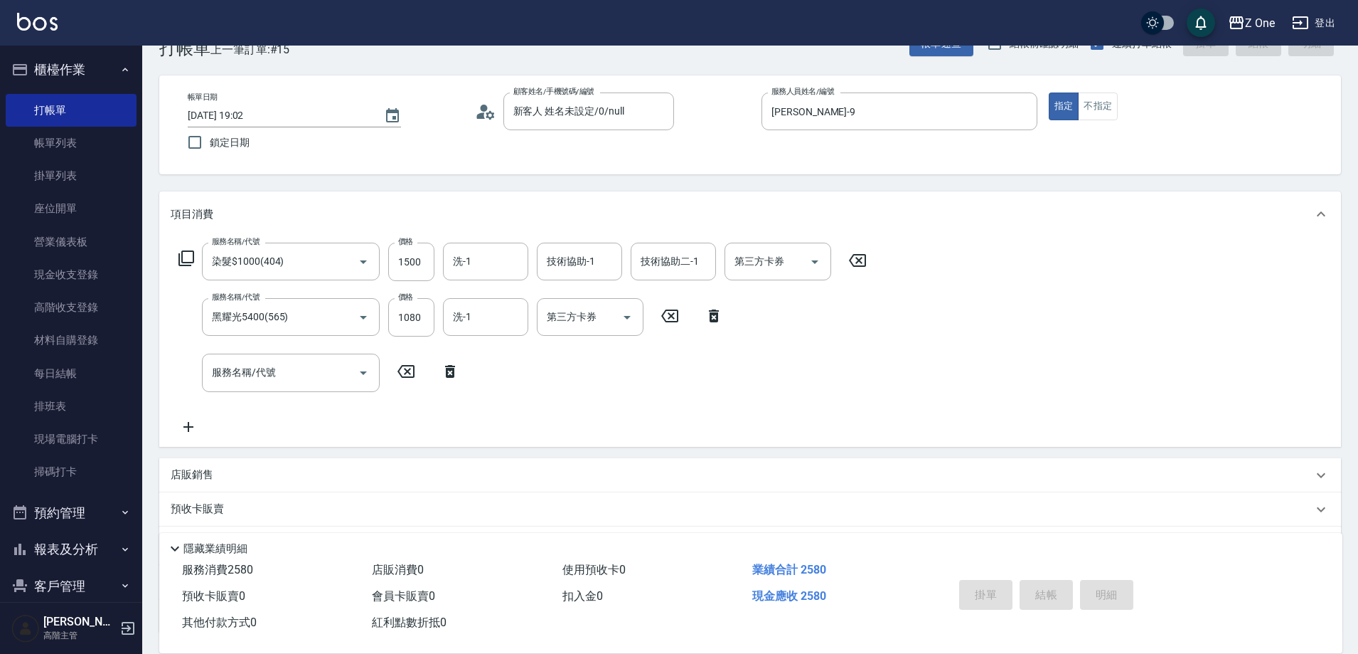
type input "[DATE] 19:03"
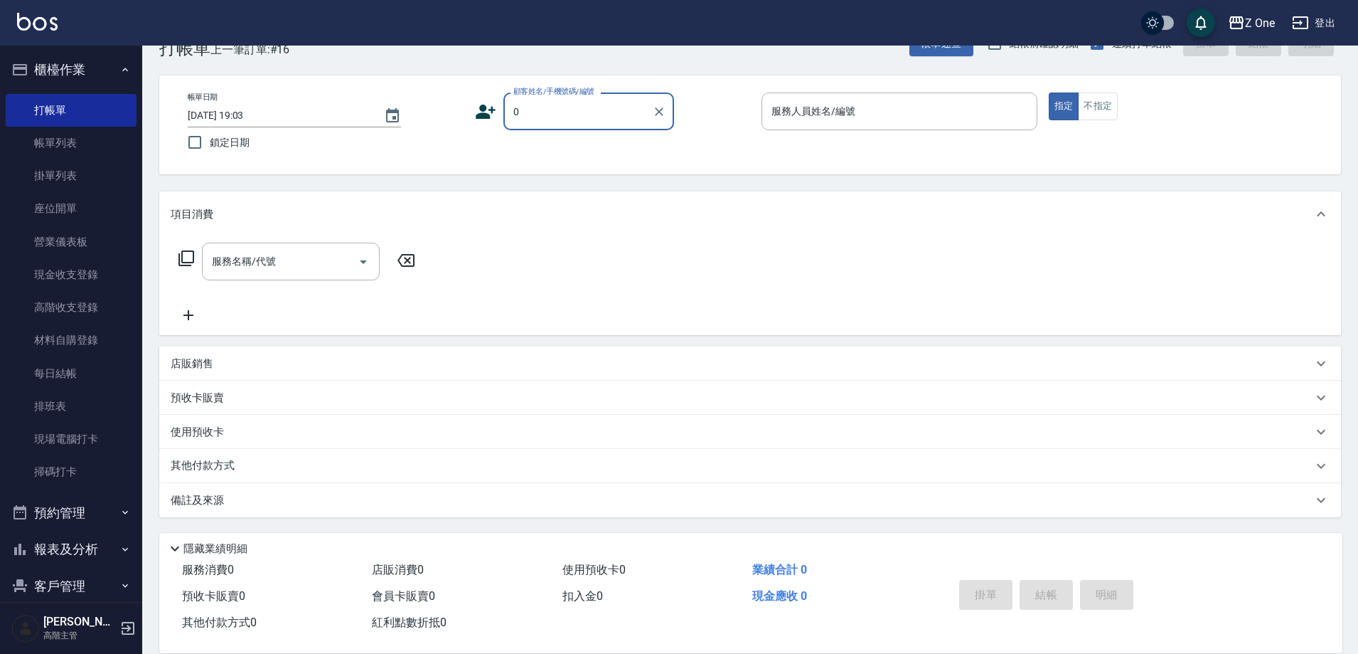
type input "新客人 姓名未設定/0/null"
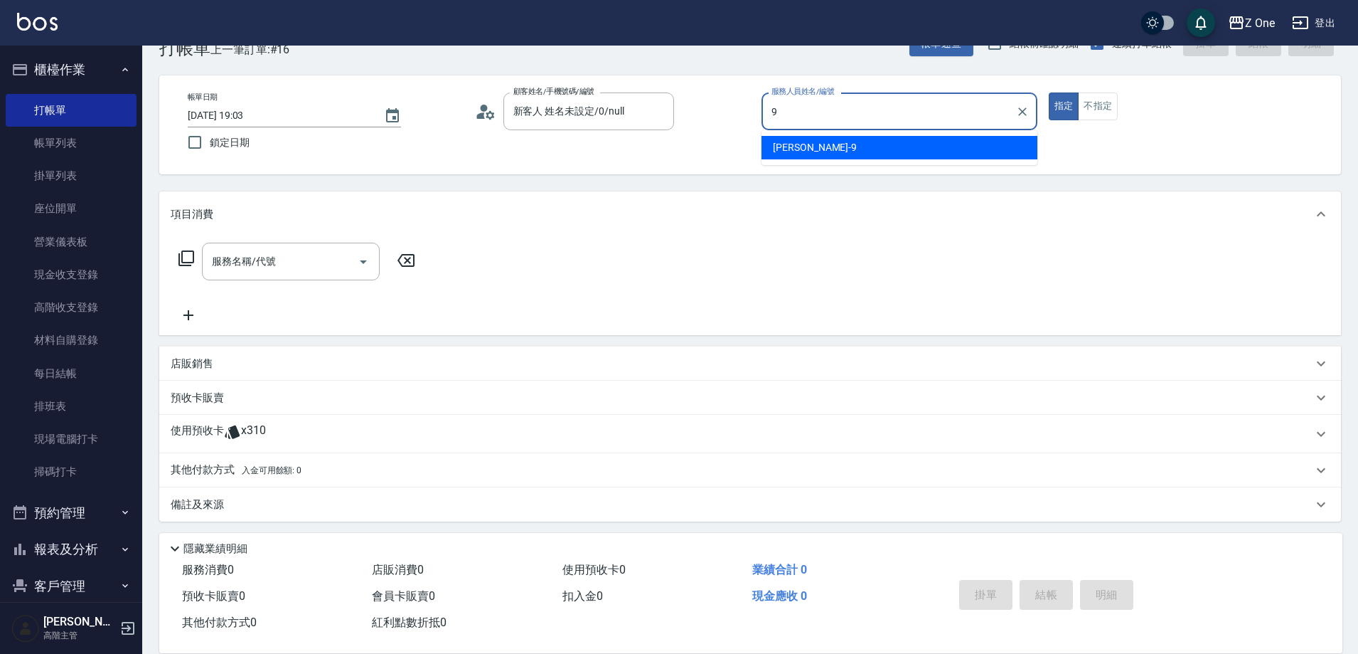
type input "[PERSON_NAME]-9"
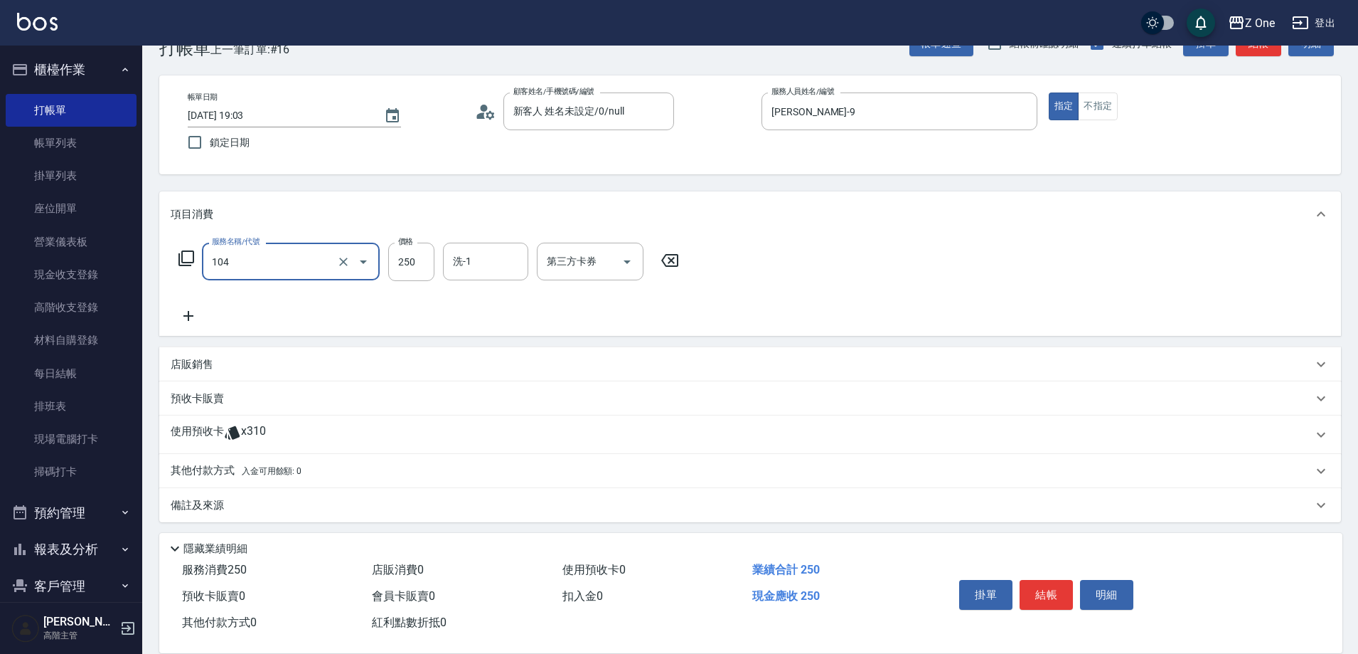
type input "洗髮$250(104)"
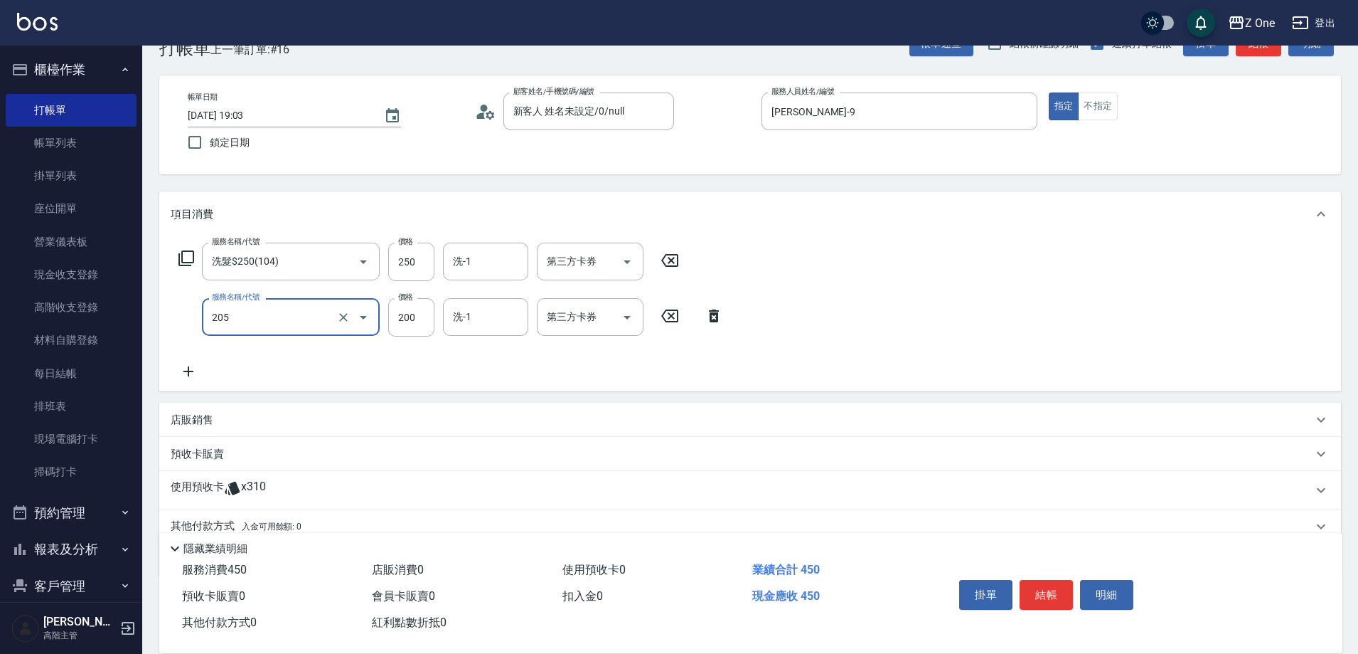
type input "剪髮$200(205)"
click at [1036, 592] on button "結帳" at bounding box center [1046, 595] width 53 height 30
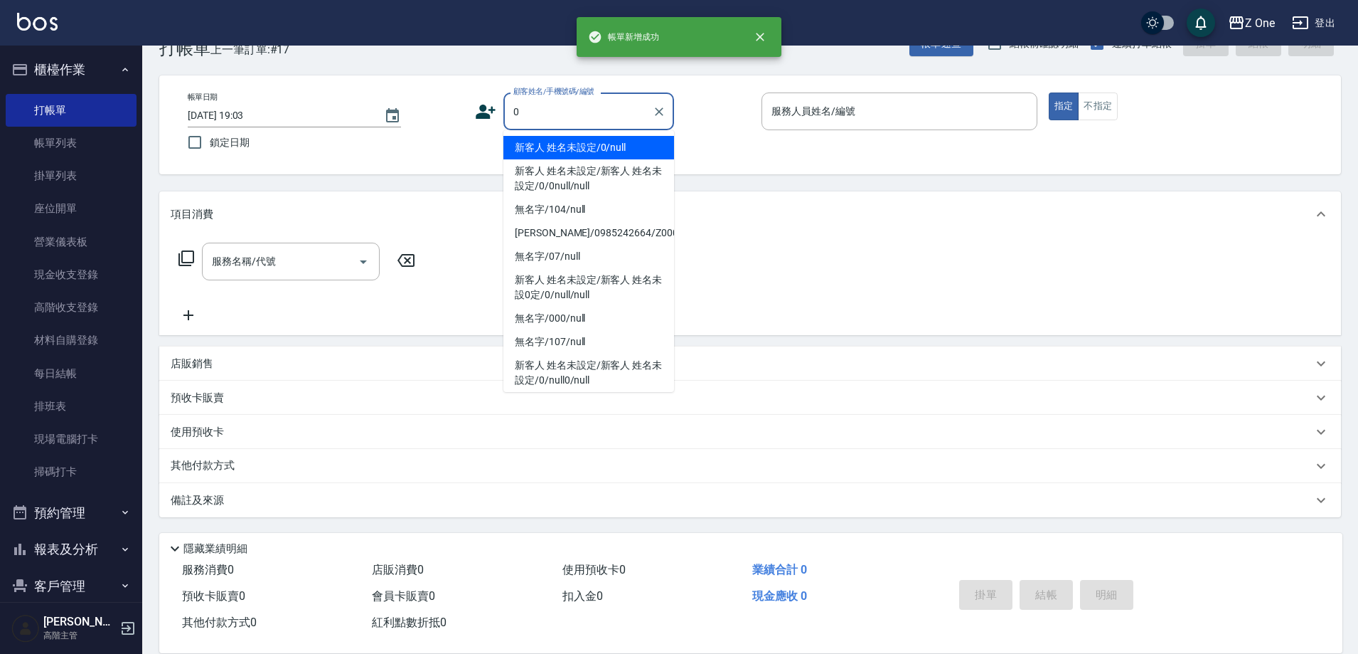
type input "新客人 姓名未設定/0/null"
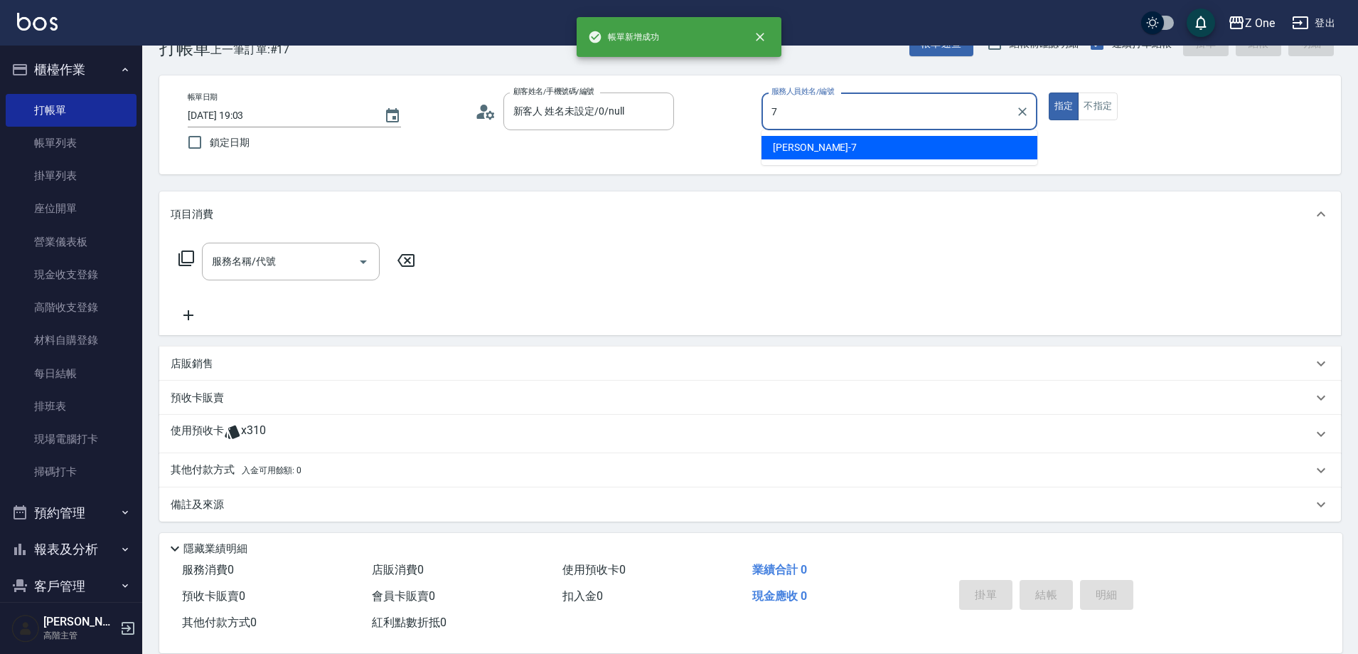
type input "[PERSON_NAME]-7"
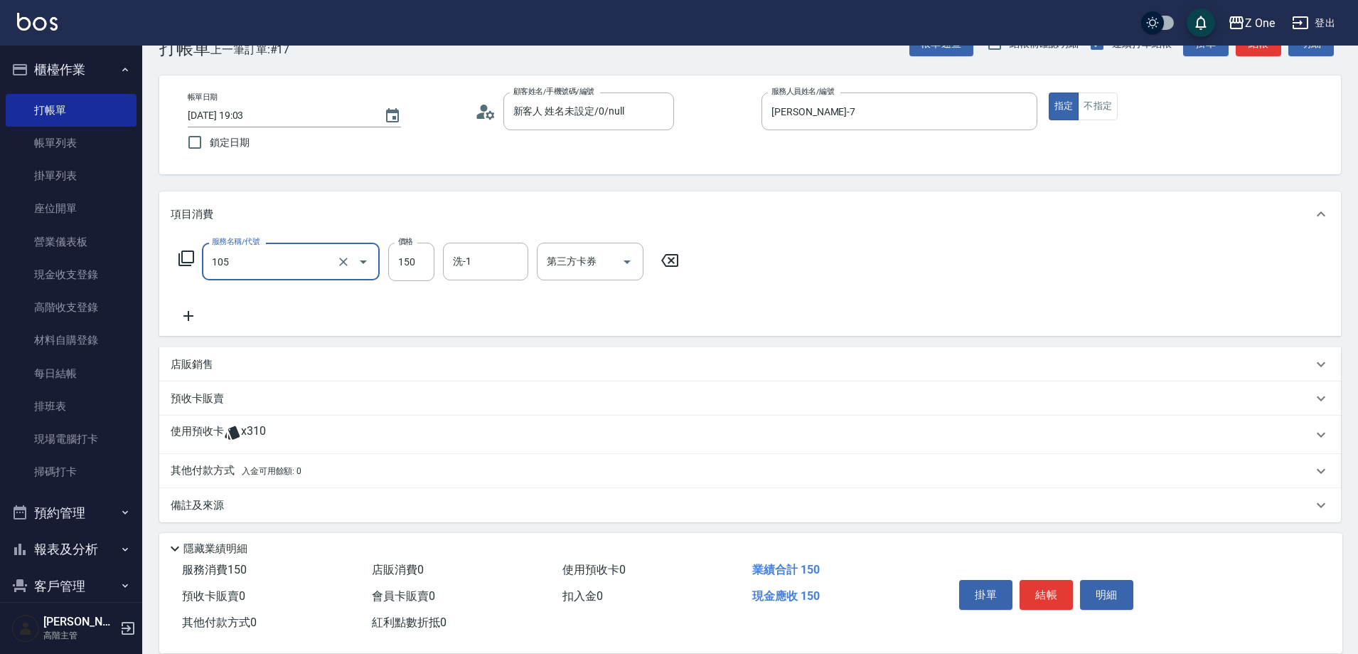
type input "洗髮$150(105)"
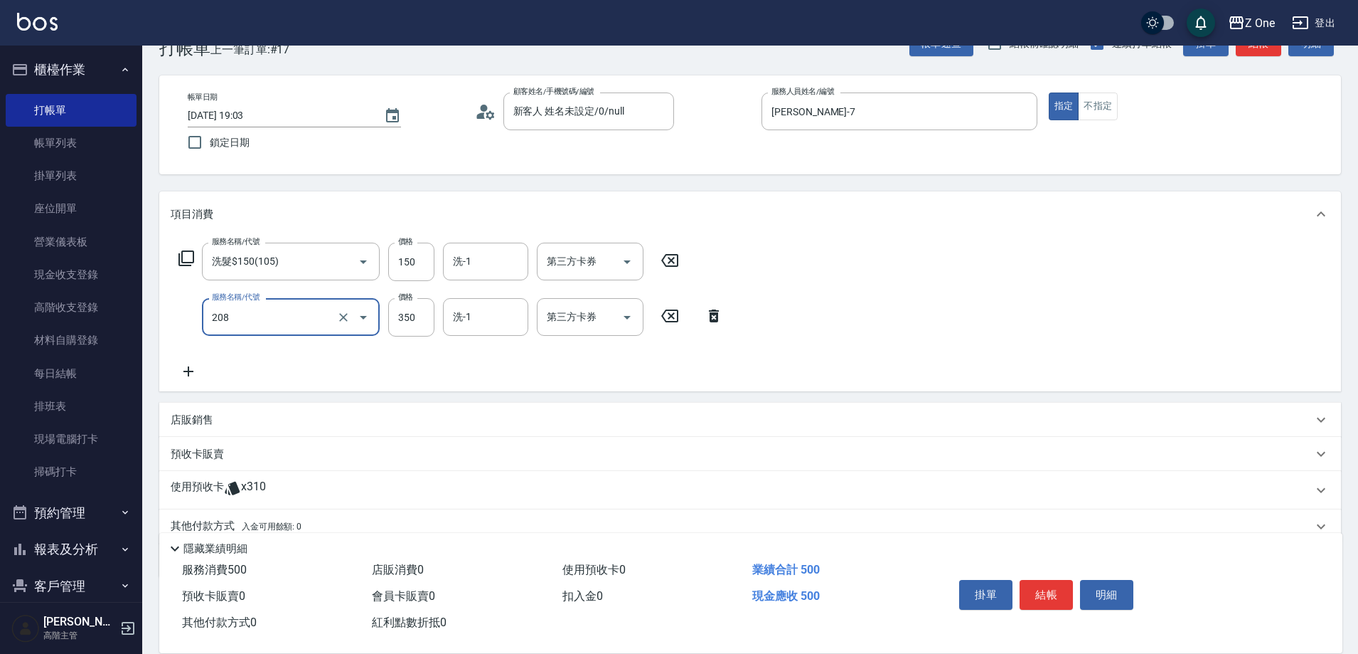
type input "剪髮$350(208)"
click at [1036, 592] on button "結帳" at bounding box center [1046, 595] width 53 height 30
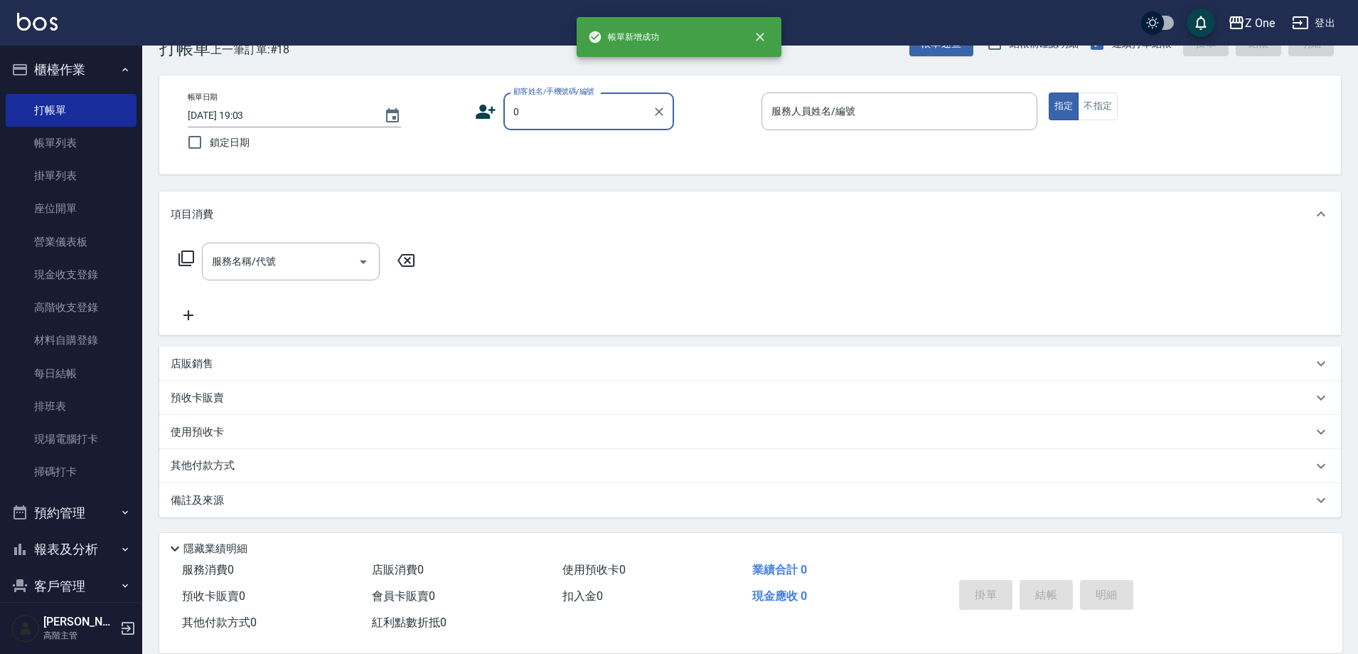
type input "新客人 姓名未設定/0/null"
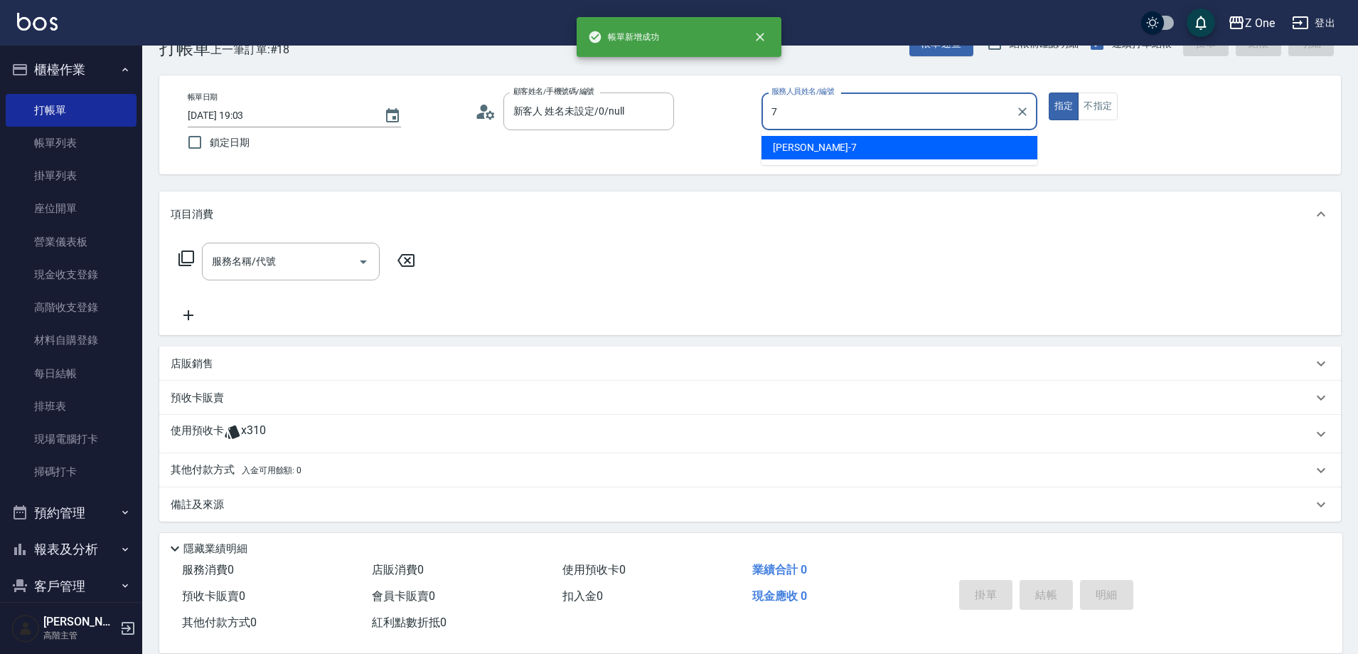
type input "[PERSON_NAME]-7"
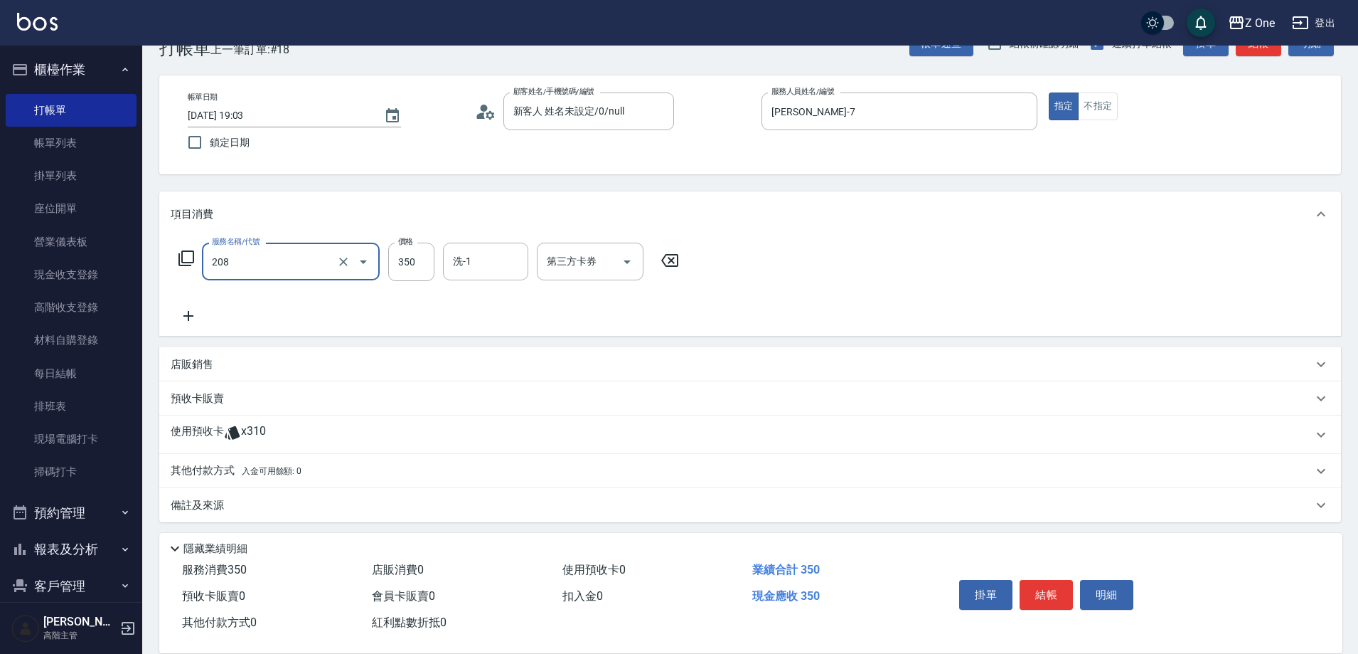
type input "剪髮$350(208)"
click at [1036, 592] on button "結帳" at bounding box center [1046, 595] width 53 height 30
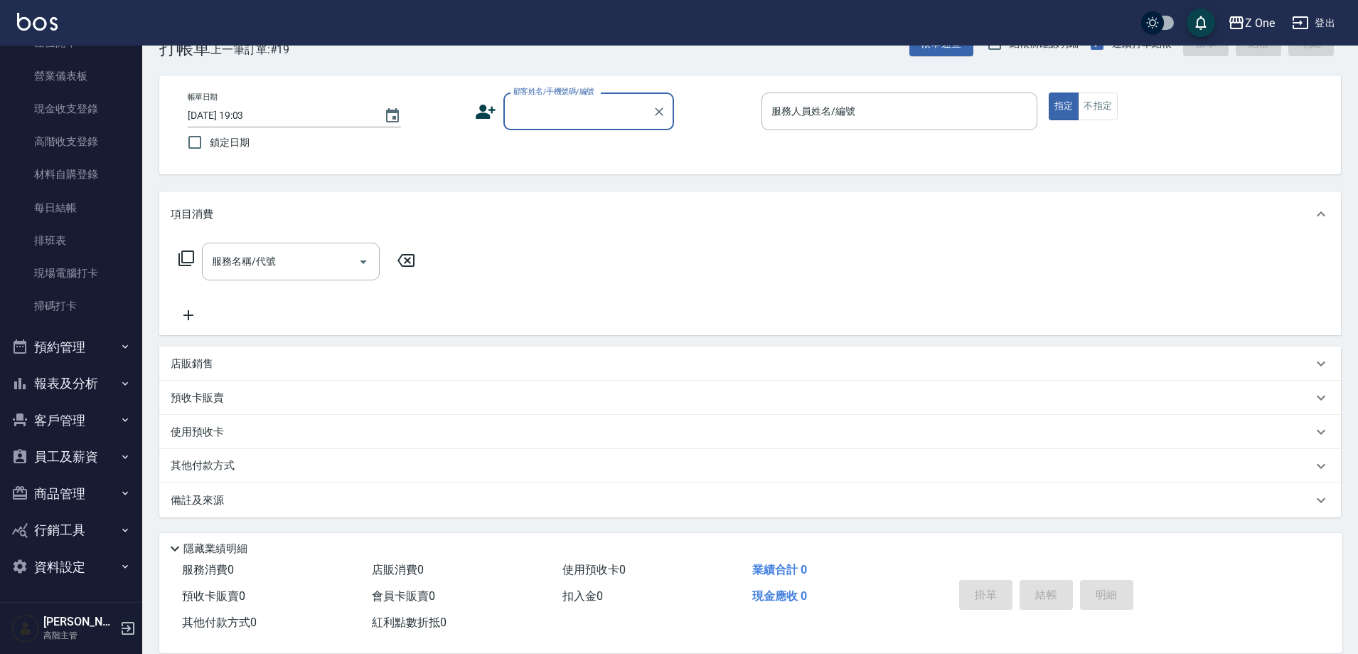
click at [68, 405] on button "客戶管理" at bounding box center [71, 420] width 131 height 37
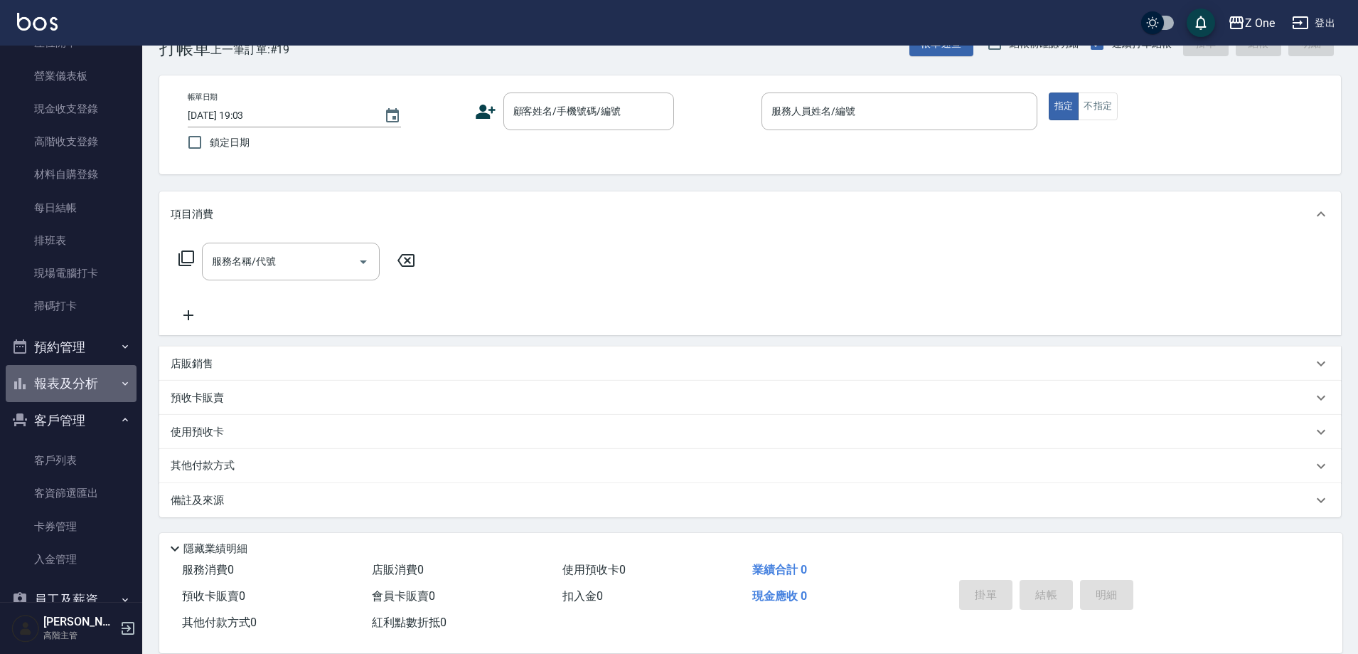
click at [75, 381] on button "報表及分析" at bounding box center [71, 383] width 131 height 37
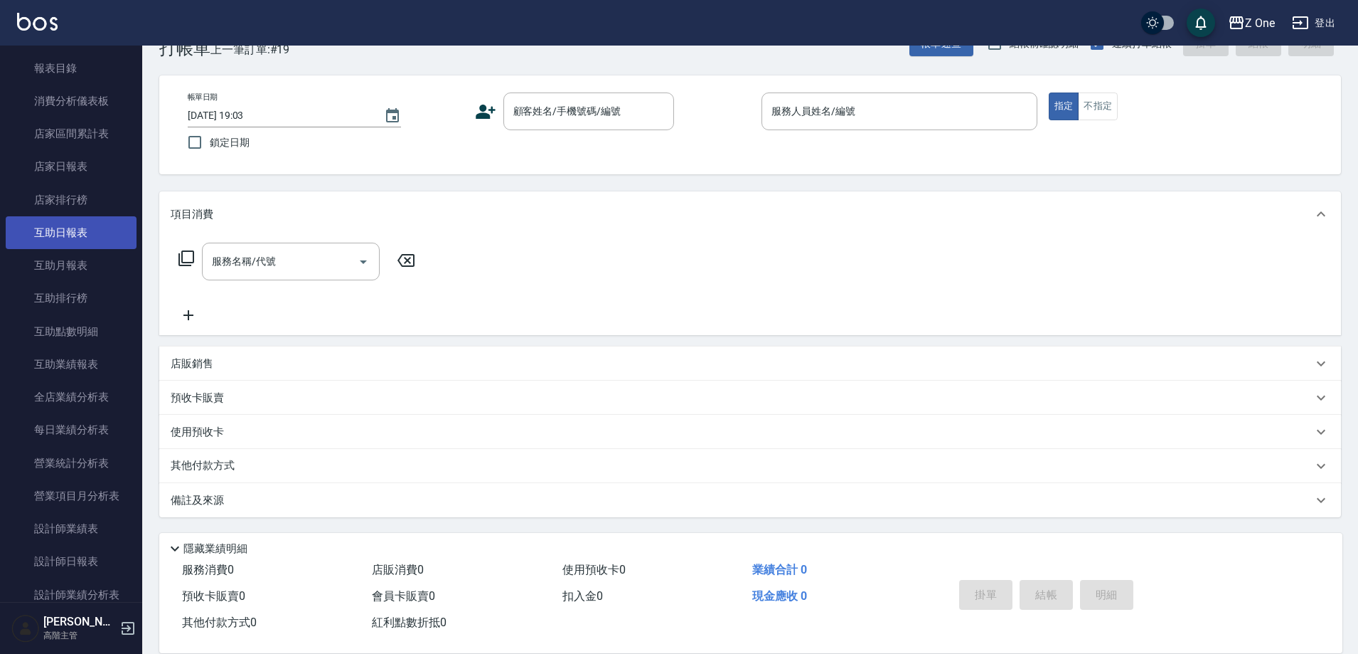
scroll to position [735, 0]
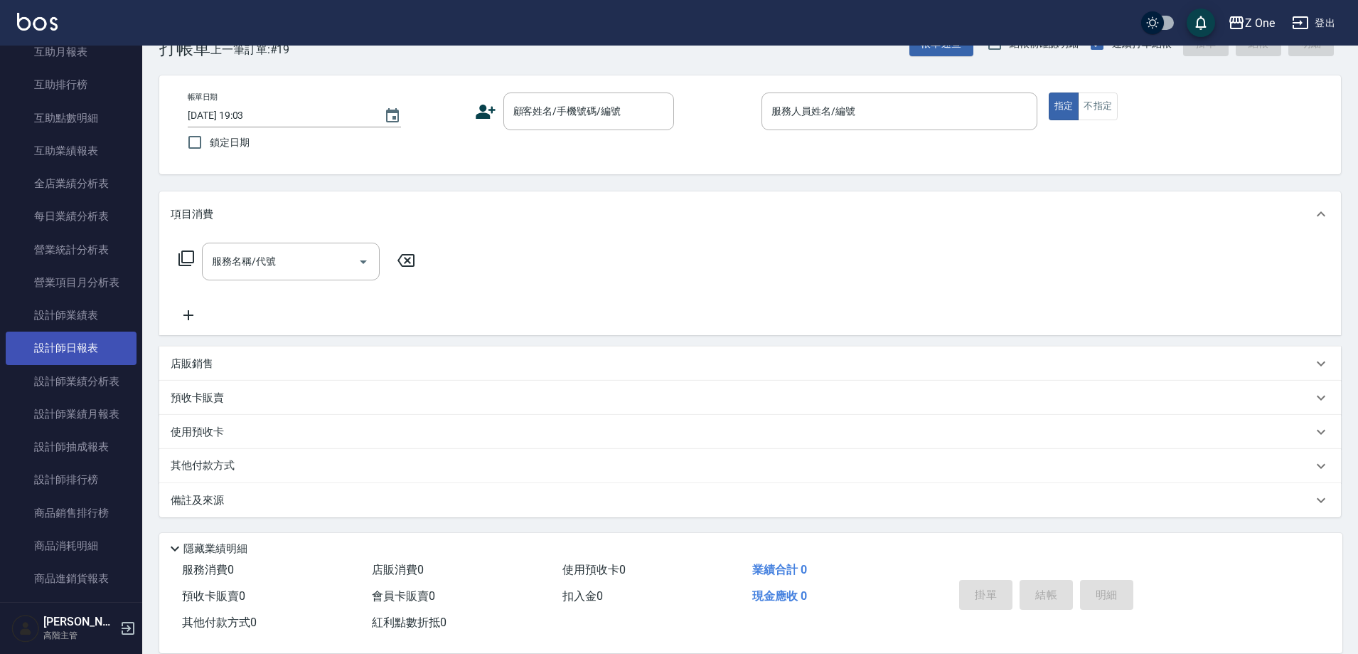
click at [86, 356] on link "設計師日報表" at bounding box center [71, 347] width 131 height 33
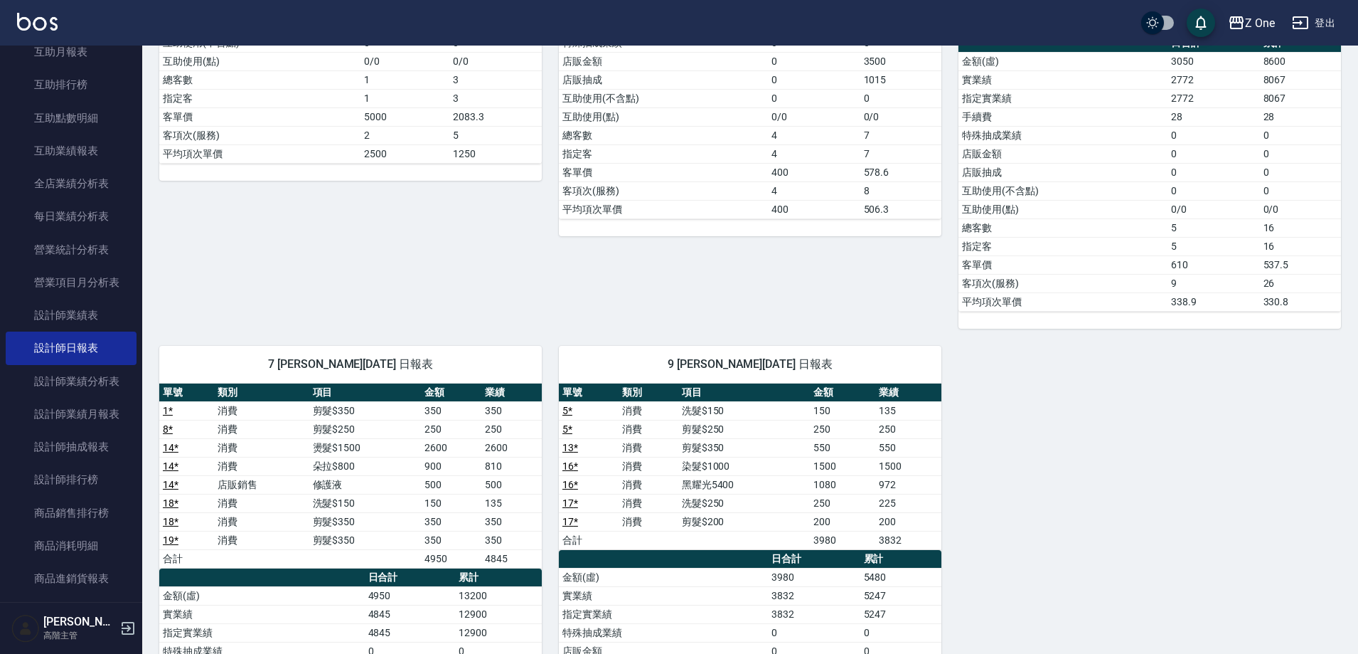
scroll to position [501, 0]
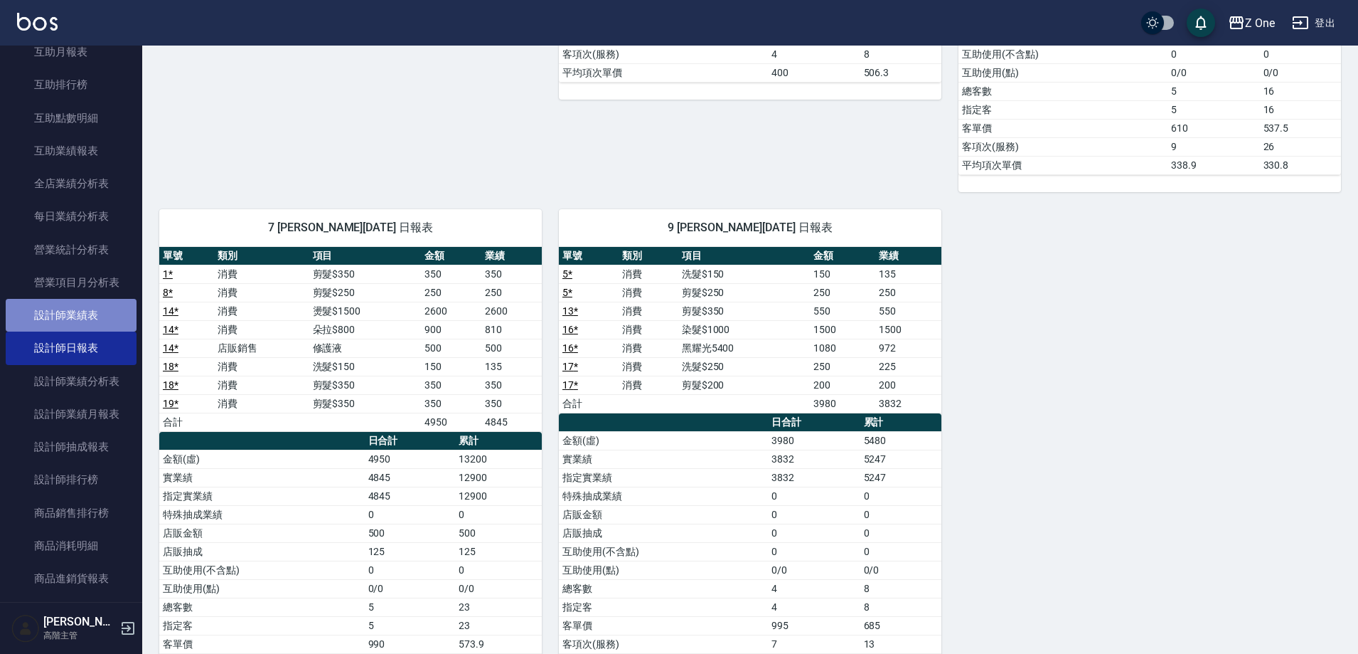
click at [97, 319] on link "設計師業績表" at bounding box center [71, 315] width 131 height 33
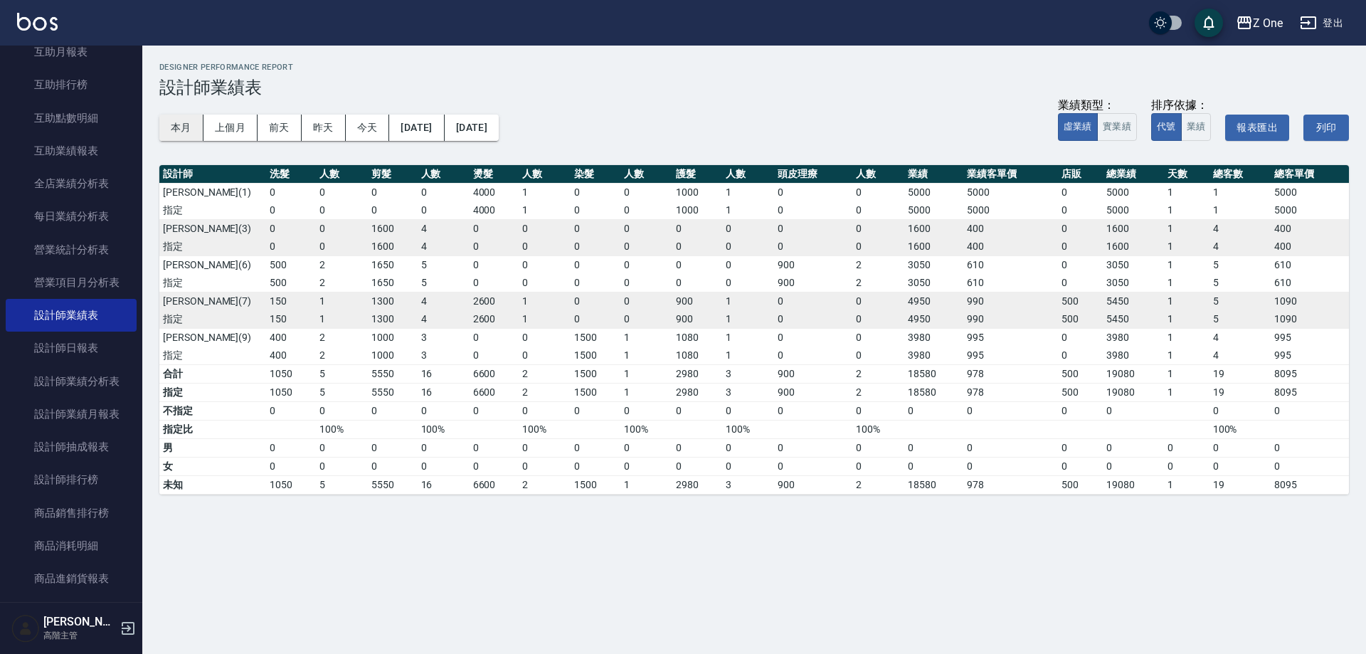
click at [176, 129] on button "本月" at bounding box center [181, 128] width 44 height 26
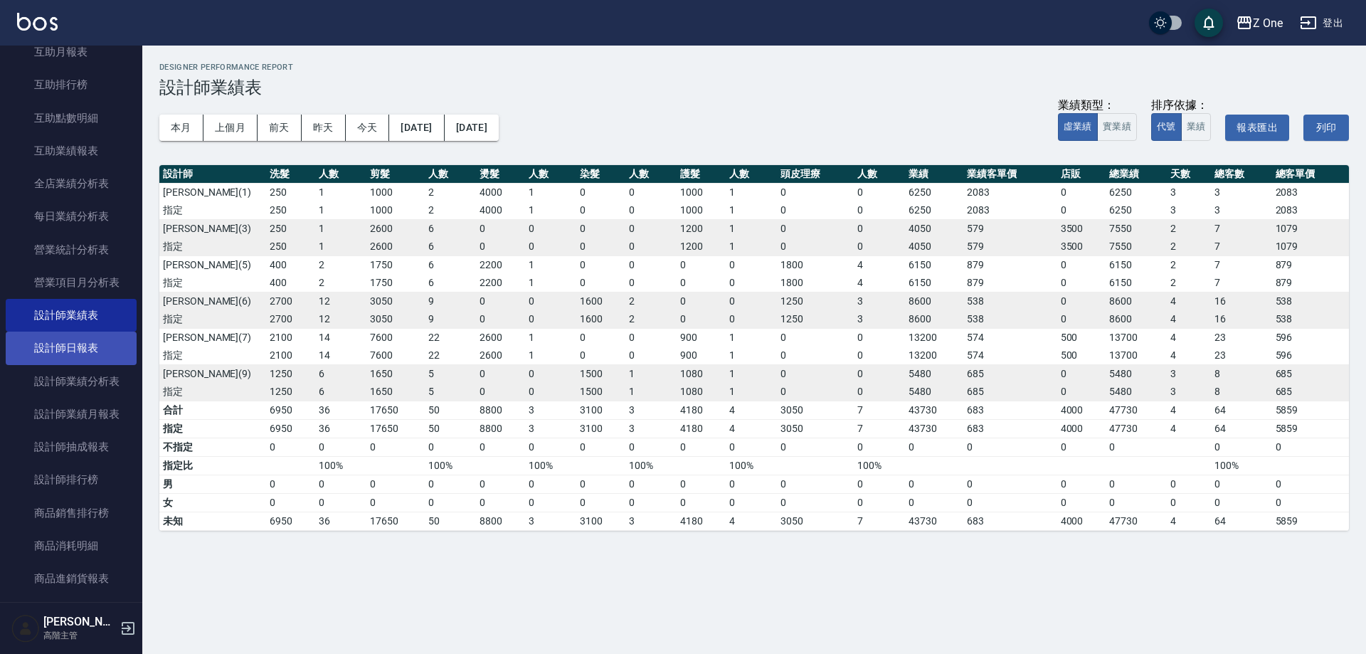
click at [115, 354] on link "設計師日報表" at bounding box center [71, 347] width 131 height 33
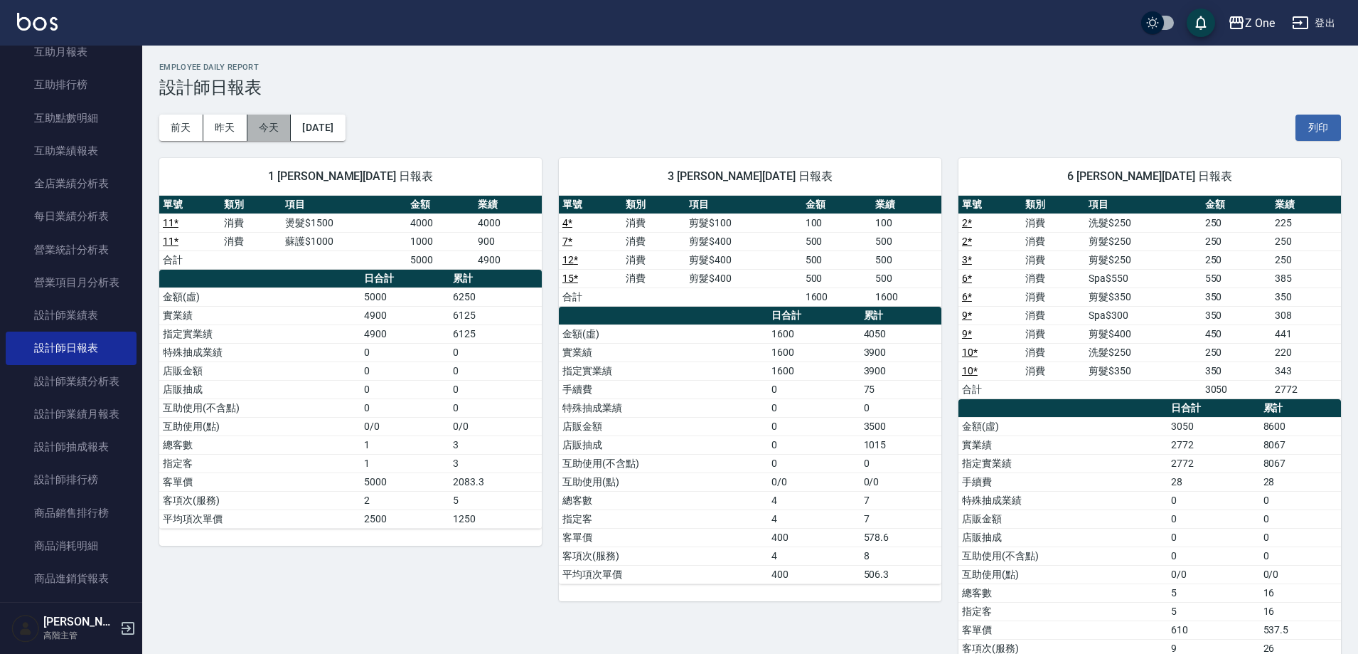
click at [263, 124] on button "今天" at bounding box center [270, 128] width 44 height 26
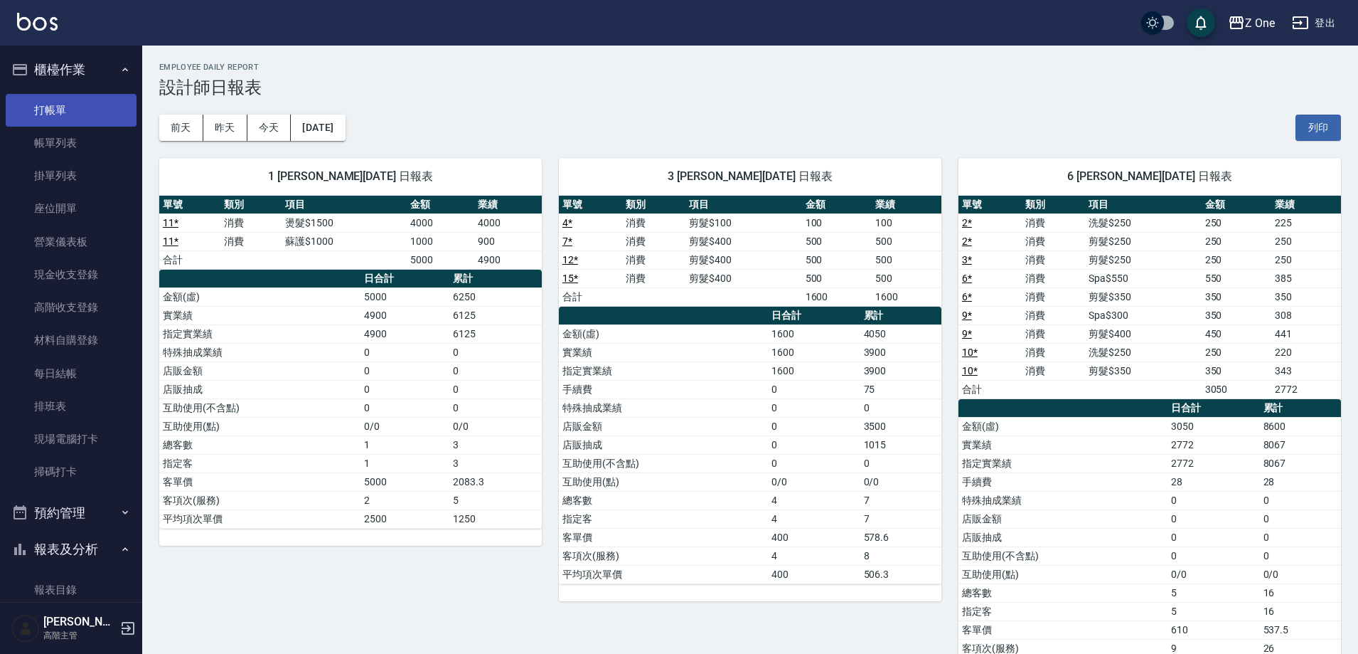
click at [58, 116] on link "打帳單" at bounding box center [71, 110] width 131 height 33
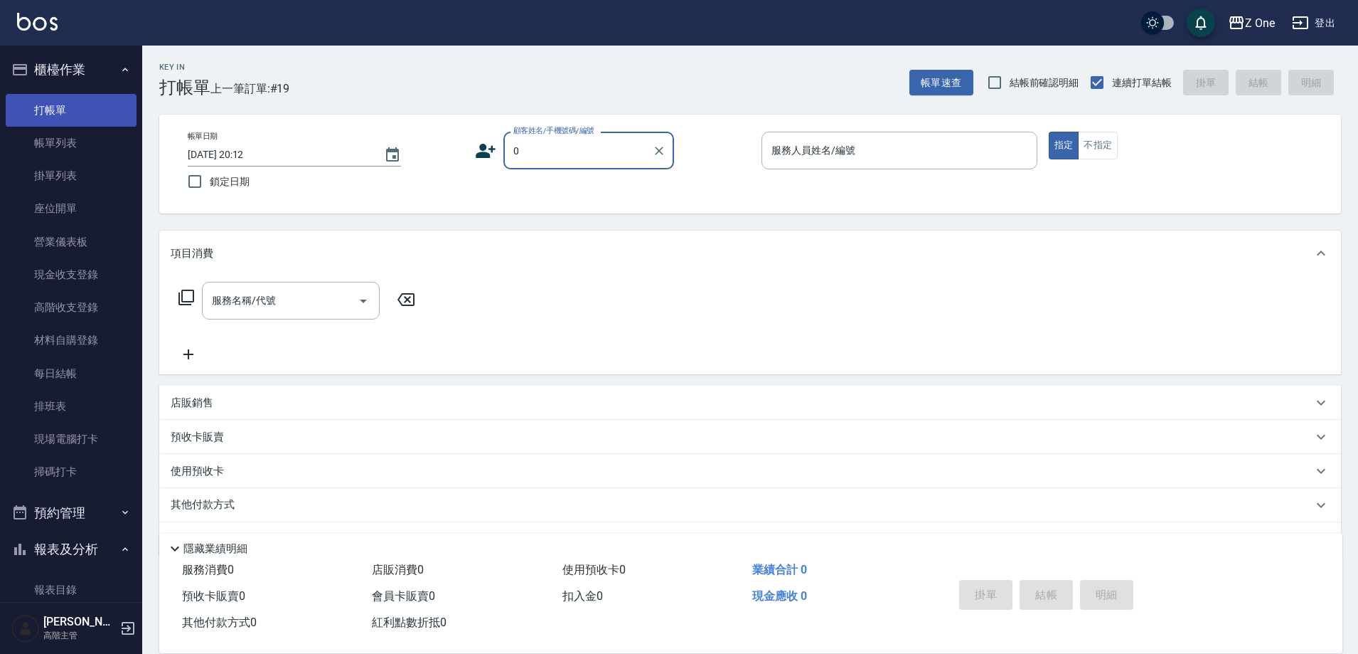
type input "新客人 姓名未設定/0/null"
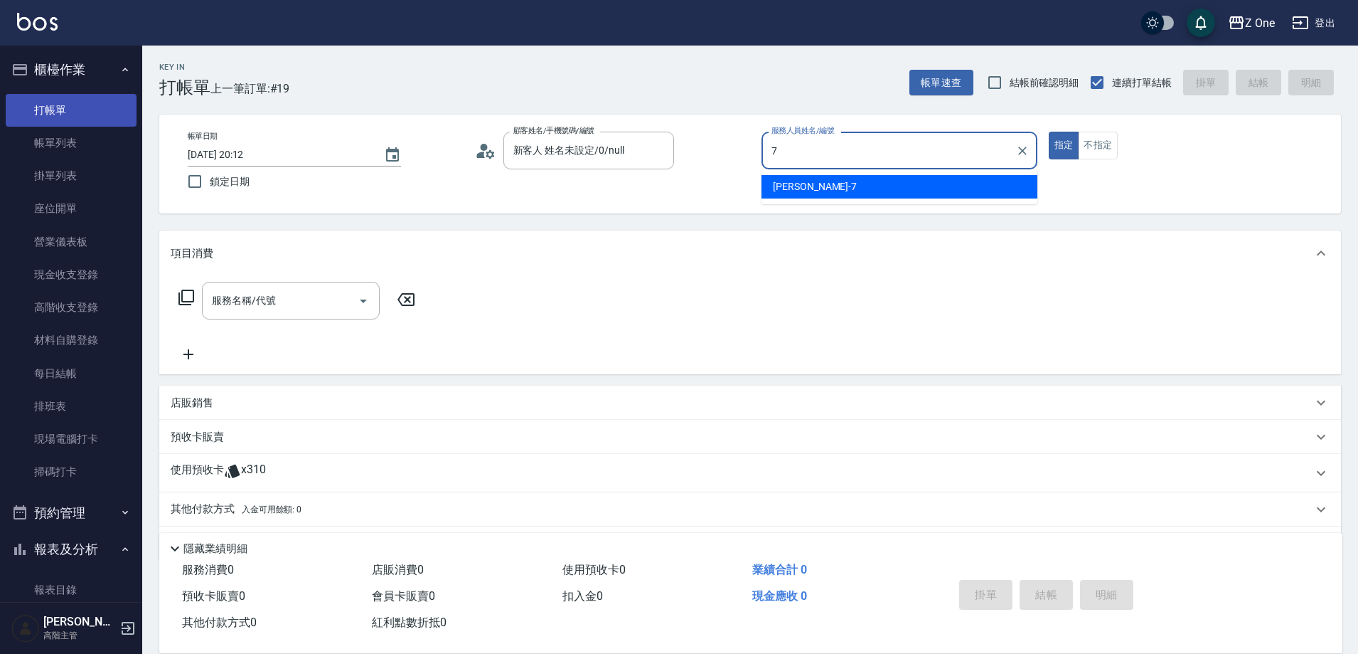
type input "[PERSON_NAME]-7"
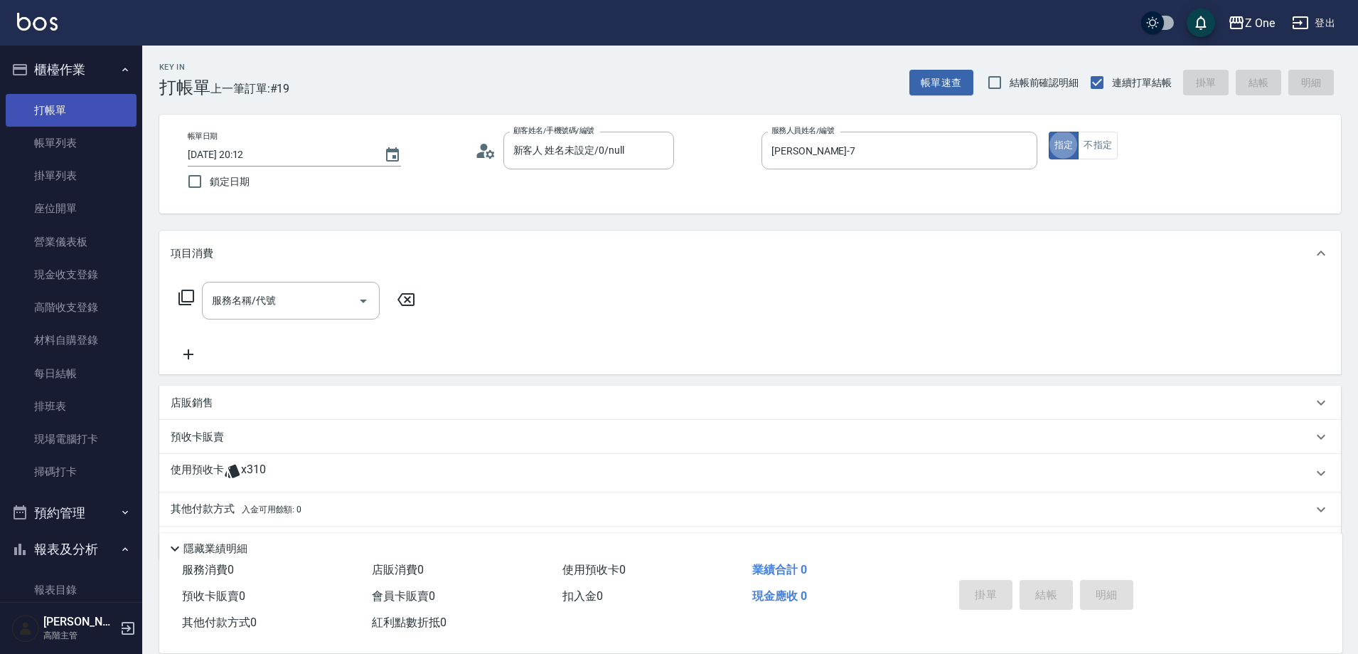
type button "true"
type input "洗髮$150(105)"
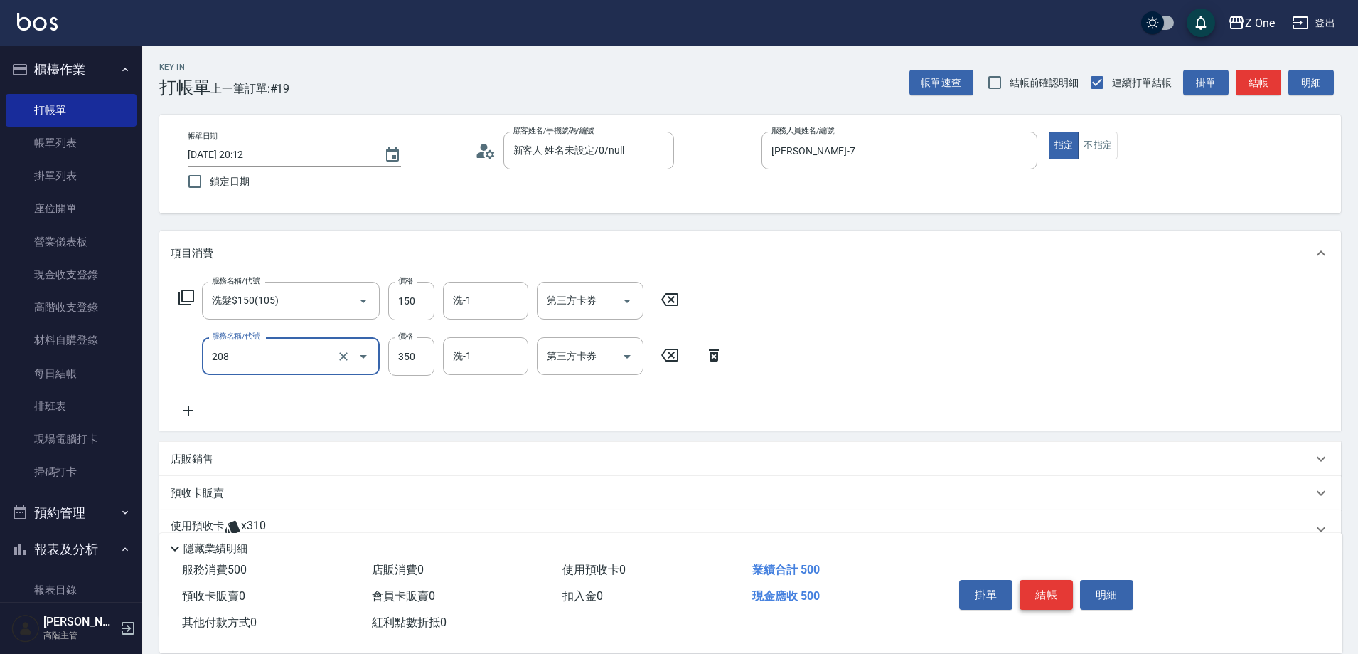
type input "剪髮$350(208)"
click at [1054, 589] on button "結帳" at bounding box center [1046, 595] width 53 height 30
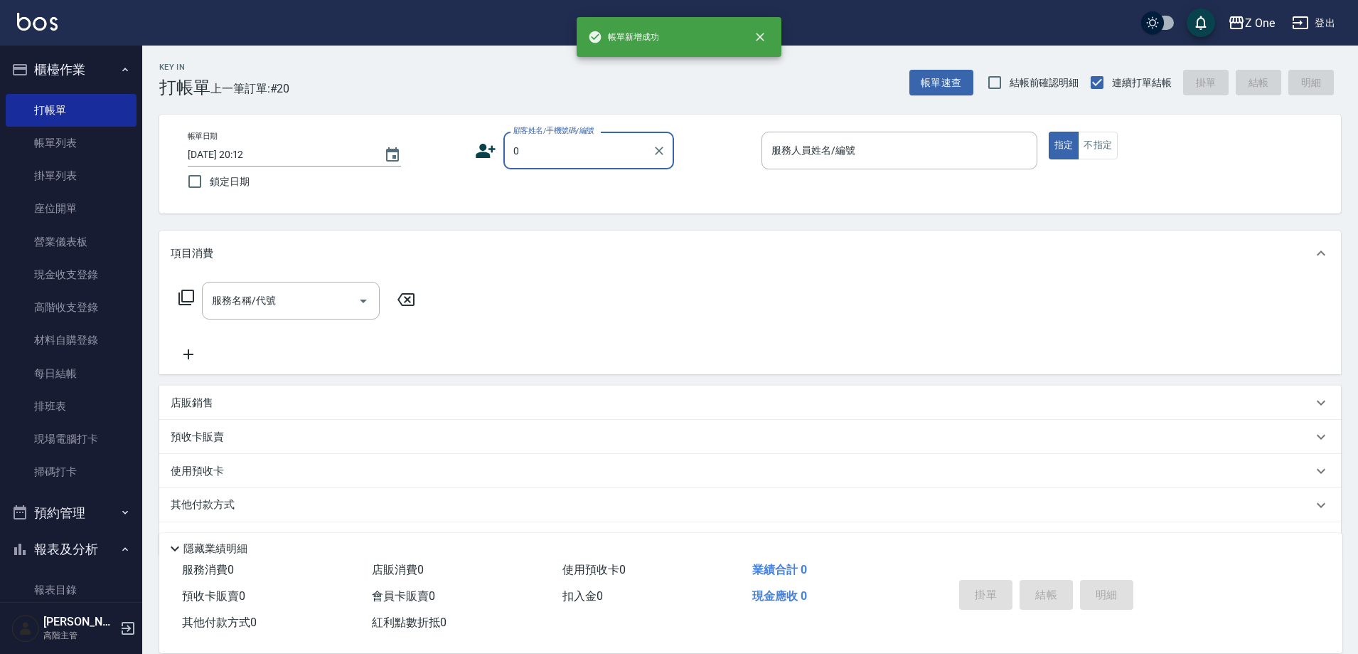
type input "新客人 姓名未設定/0/null"
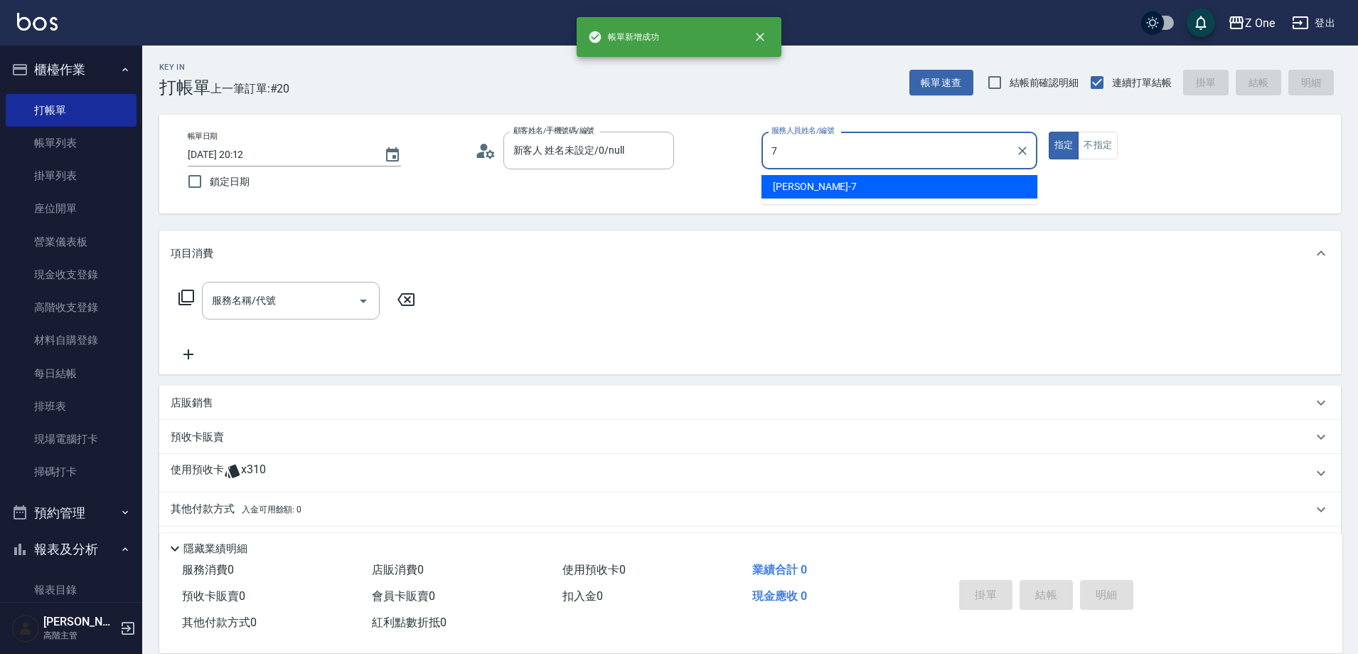
type input "[PERSON_NAME]-7"
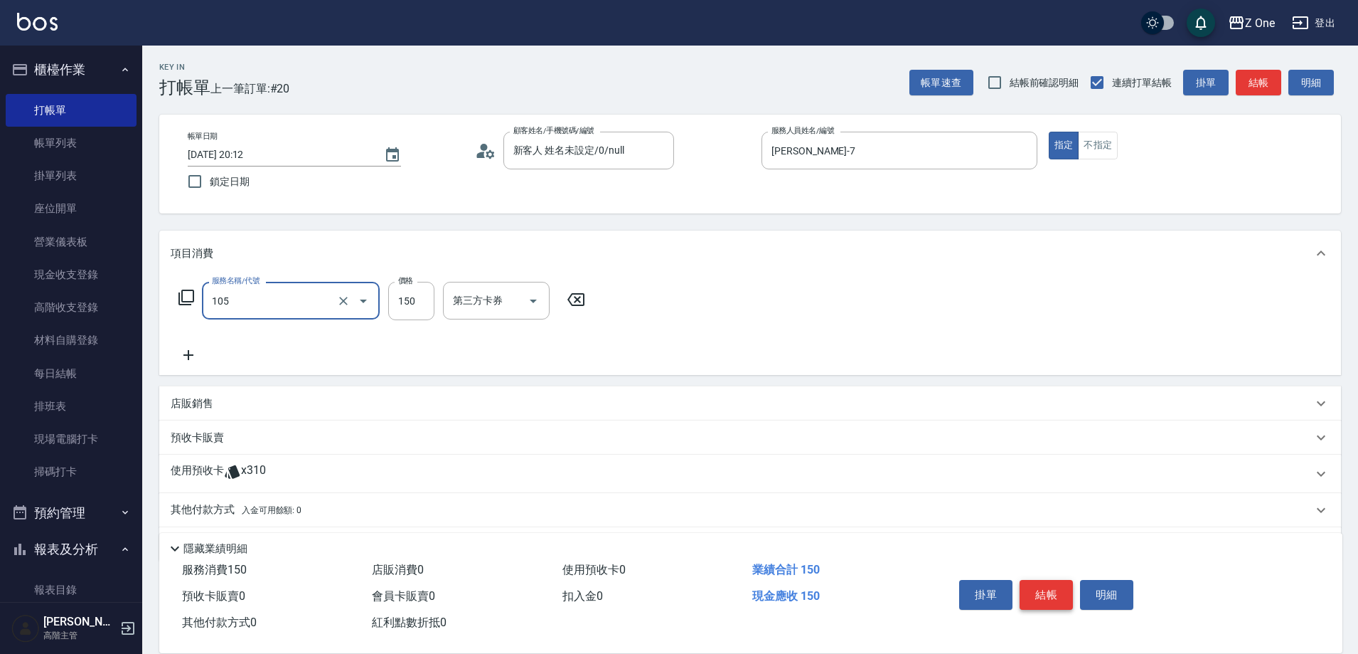
type input "洗髮$150(105)"
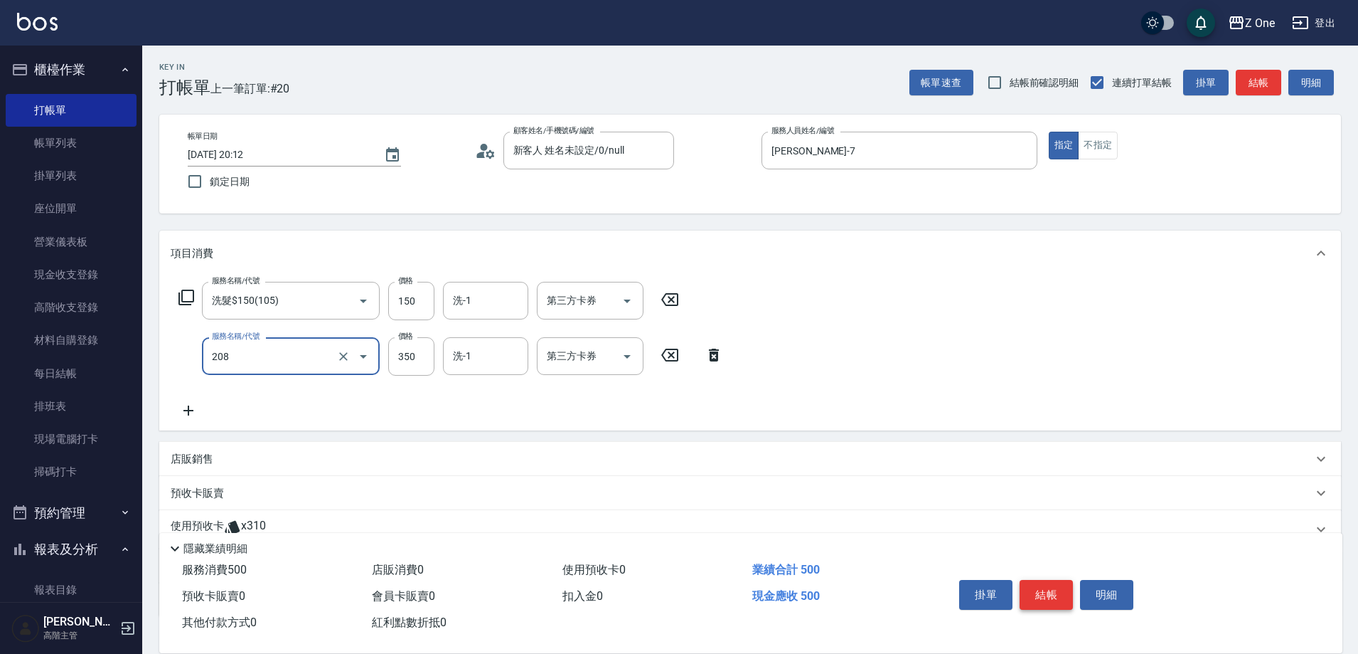
type input "剪髮$350(208)"
click at [1054, 589] on button "結帳" at bounding box center [1046, 595] width 53 height 30
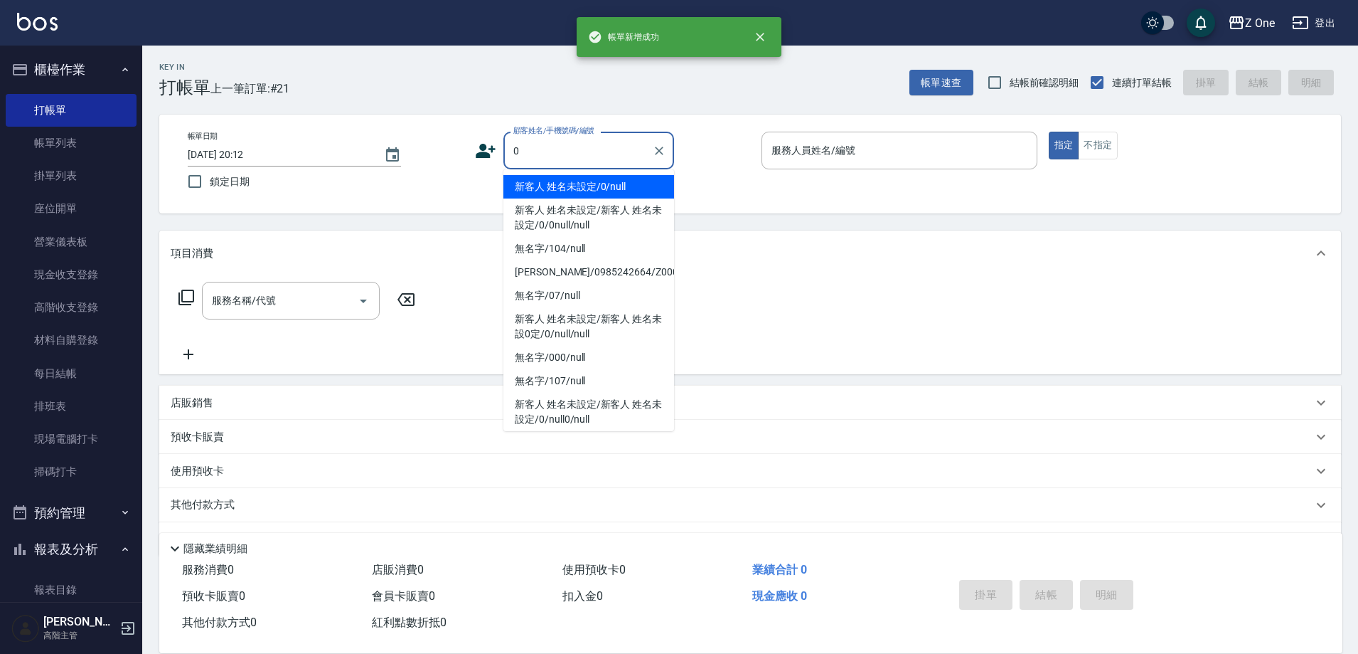
type input "新客人 姓名未設定/0/null"
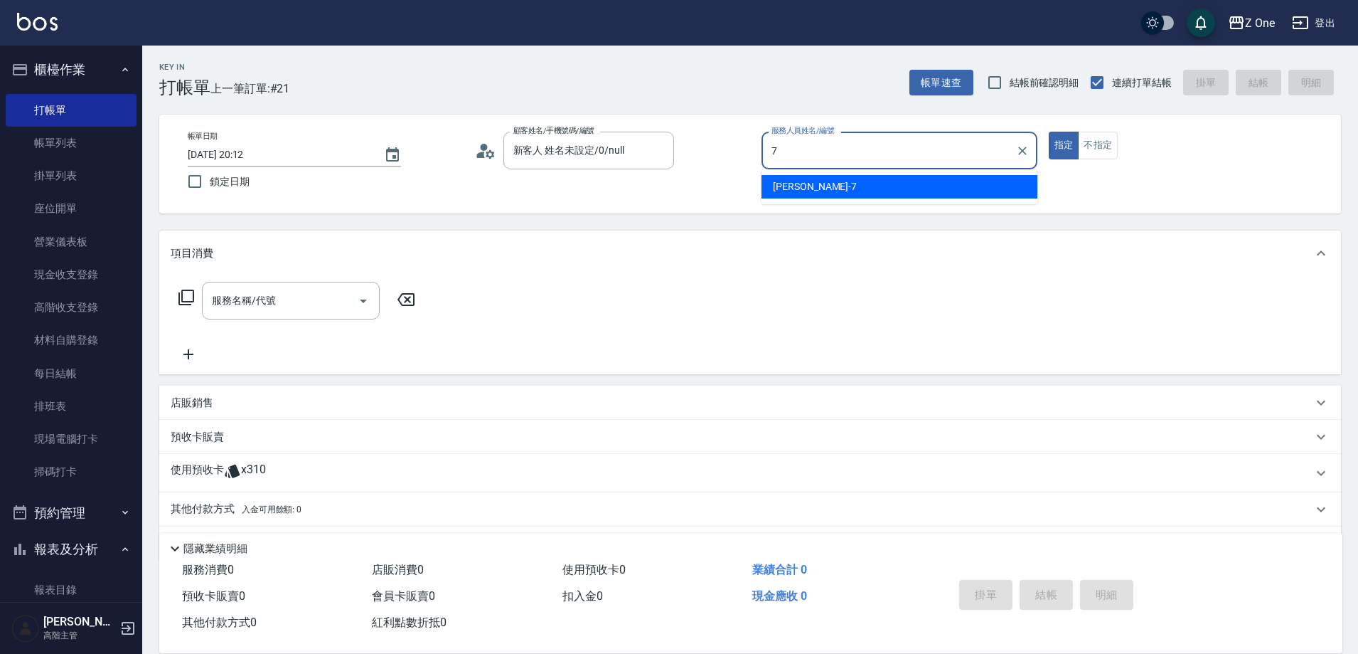
type input "[PERSON_NAME]-7"
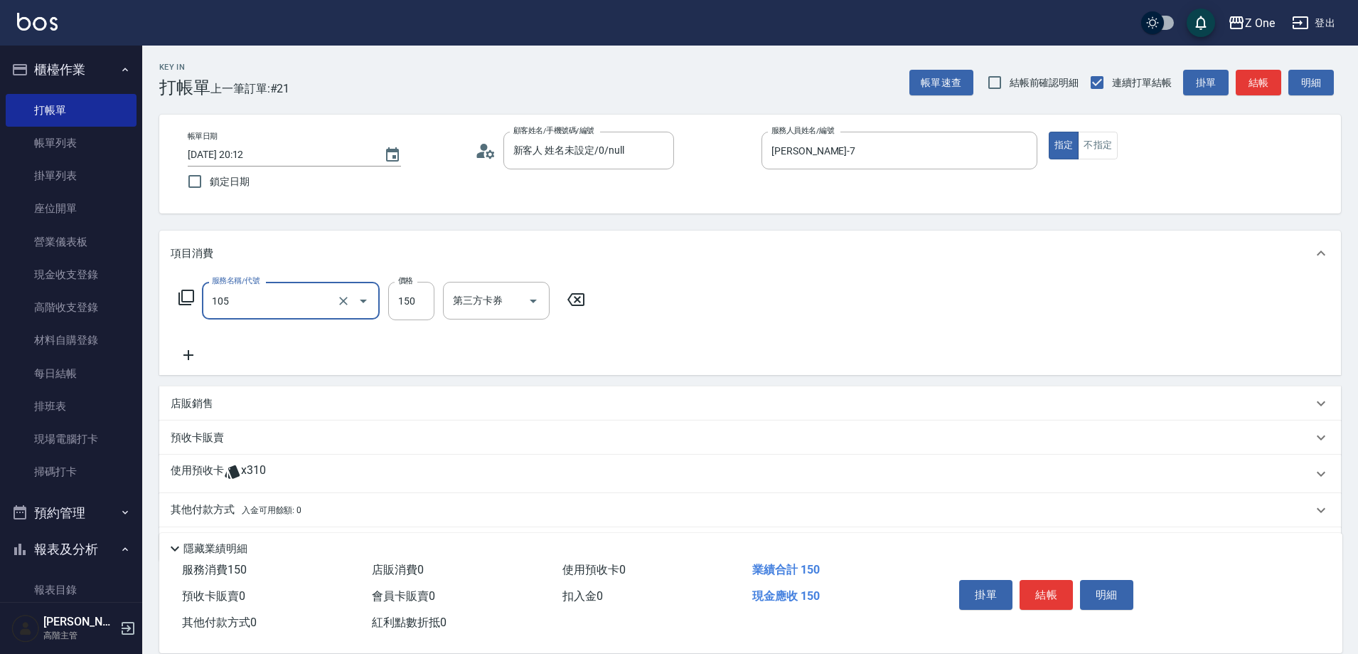
type input "洗髮$150(105)"
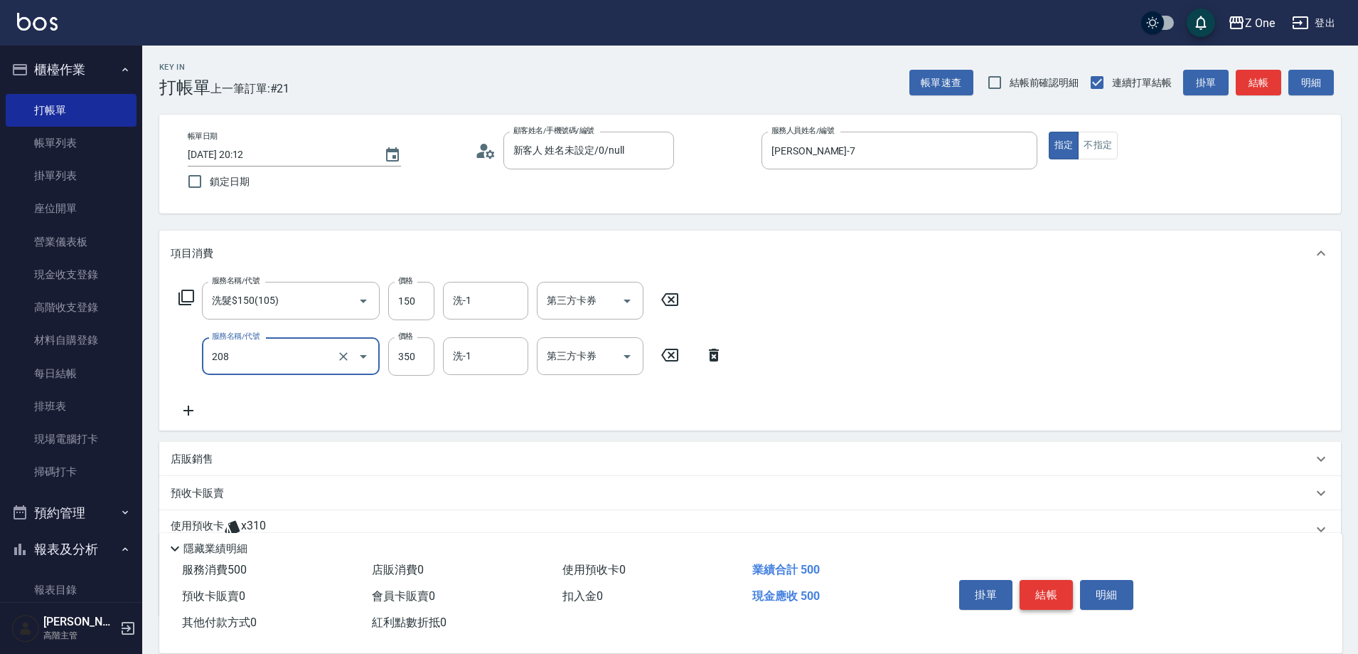
type input "剪髮$350(208)"
click at [1043, 581] on button "結帳" at bounding box center [1046, 595] width 53 height 30
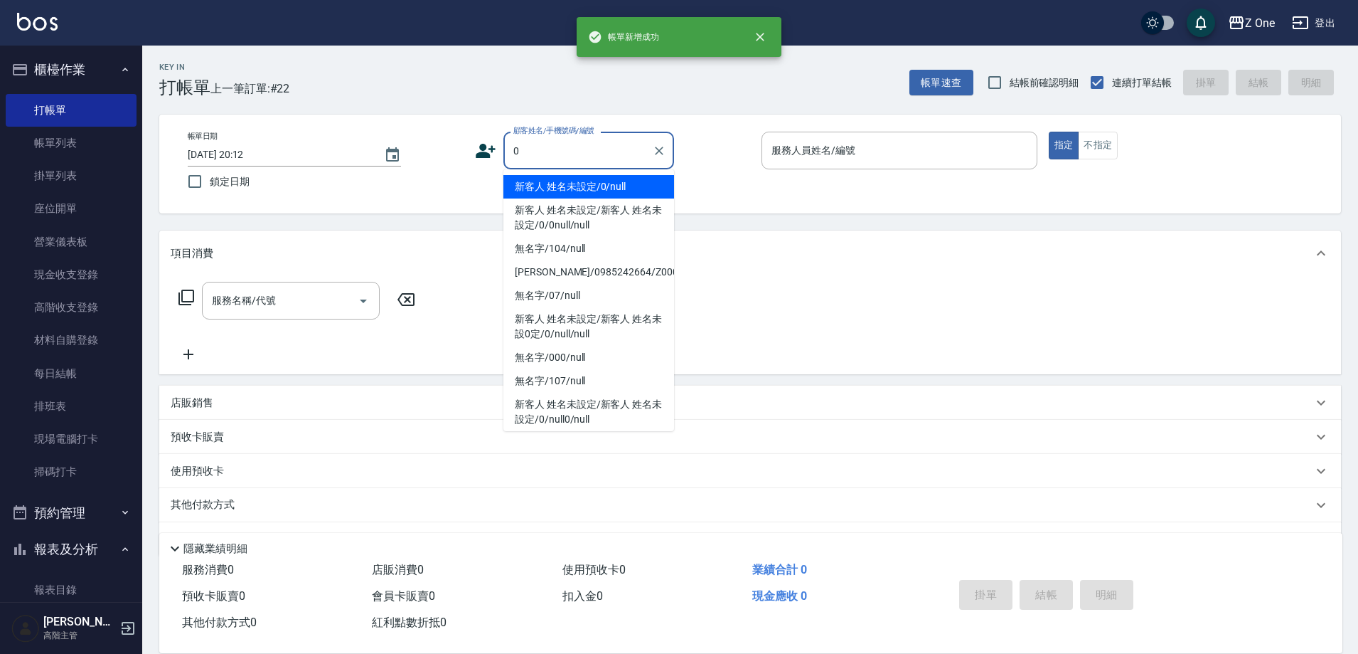
type input "新客人 姓名未設定/0/null"
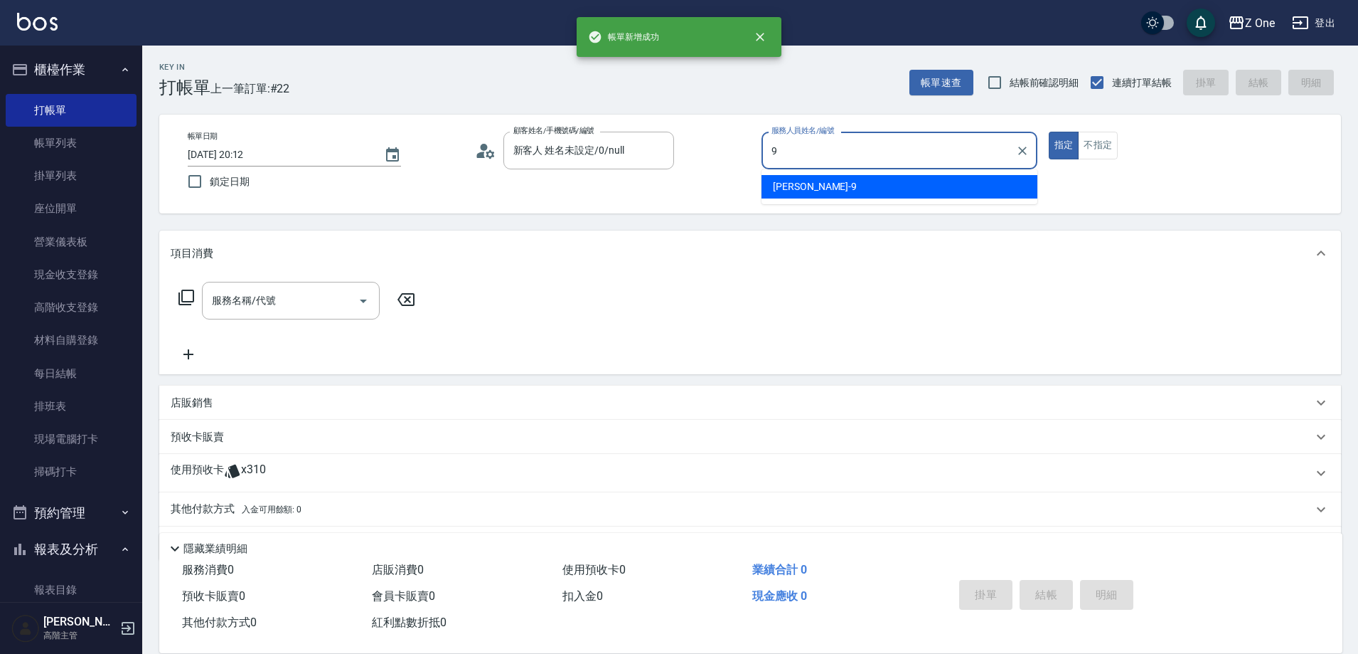
type input "[PERSON_NAME]-9"
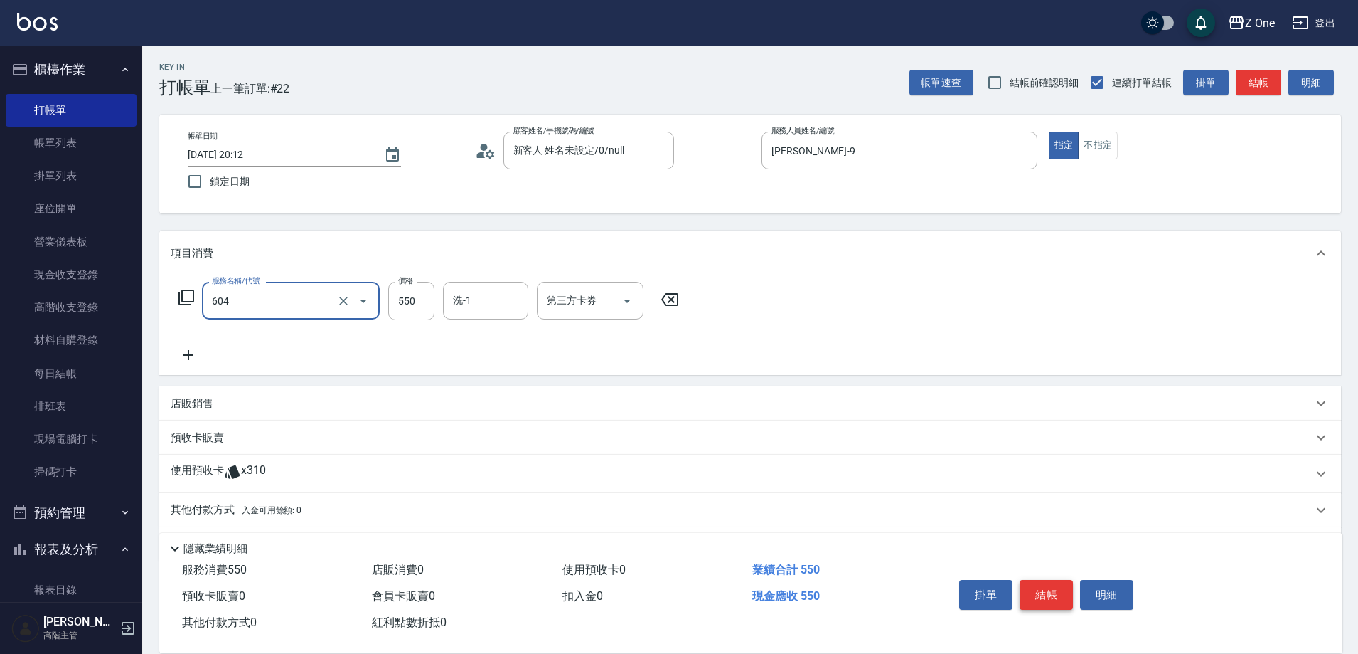
type input "Spa$550(604)"
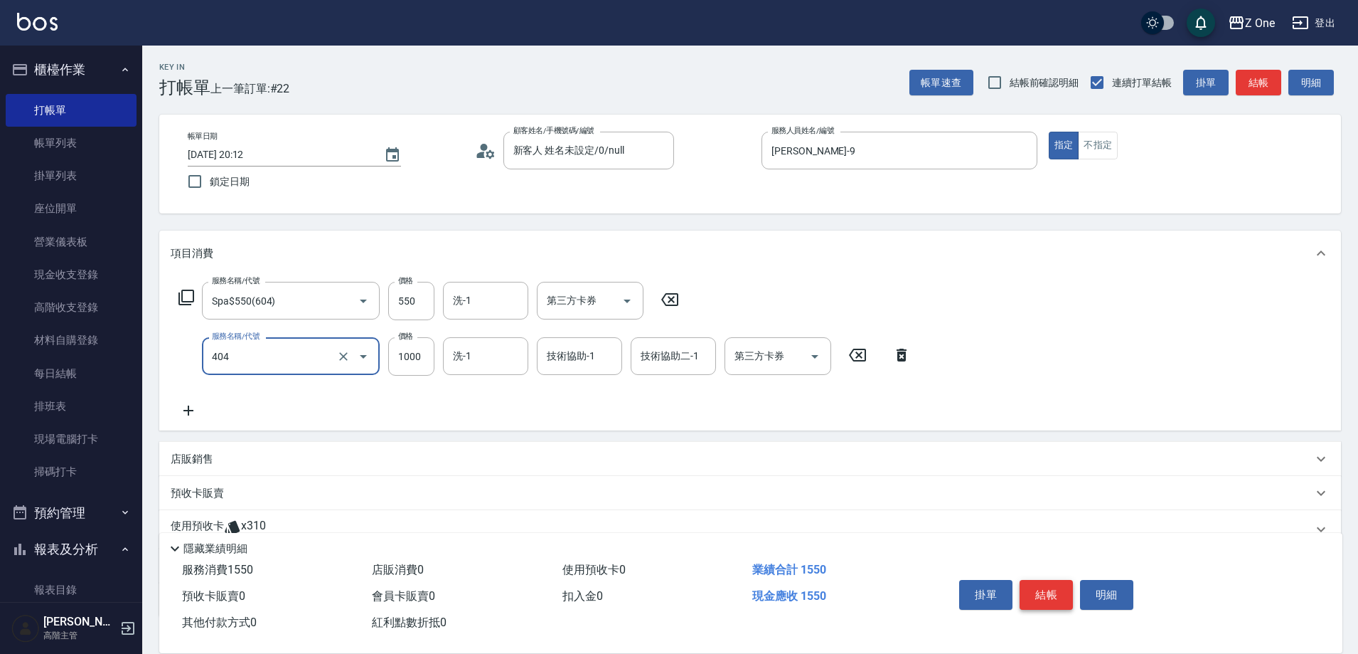
type input "染髮$1000(404)"
type input "2150"
click at [1043, 581] on button "結帳" at bounding box center [1046, 595] width 53 height 30
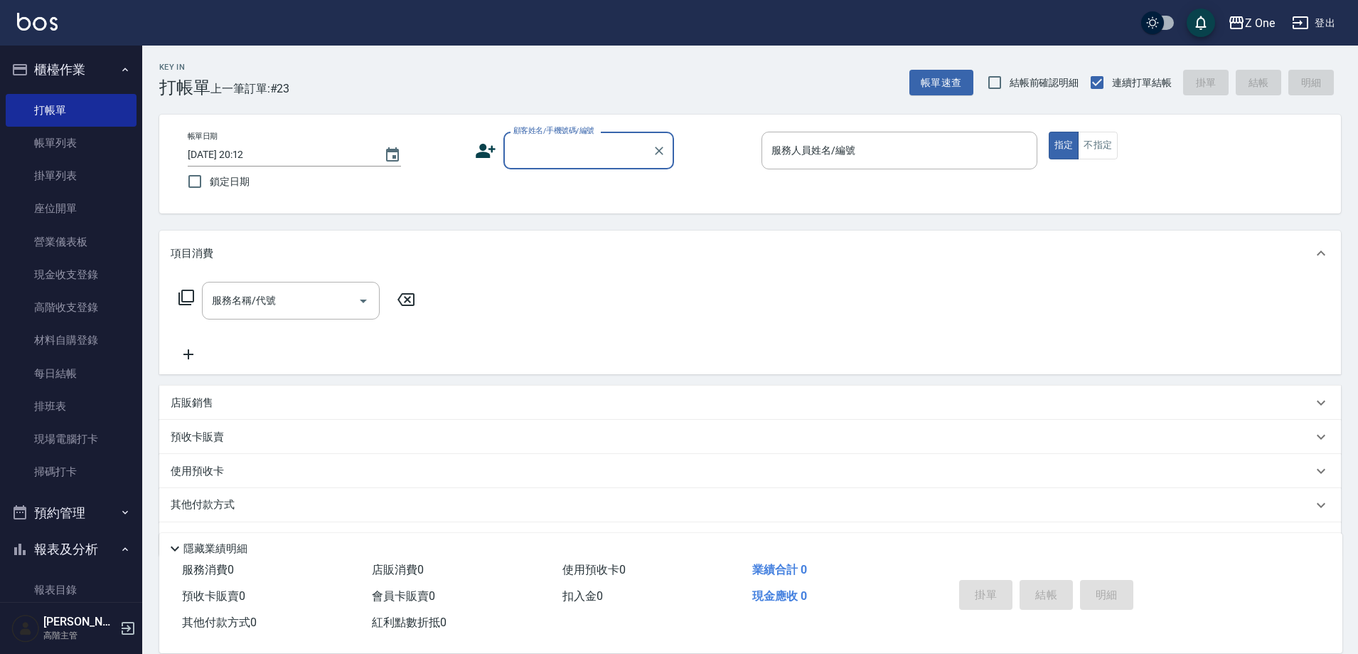
click at [105, 72] on button "櫃檯作業" at bounding box center [71, 69] width 131 height 37
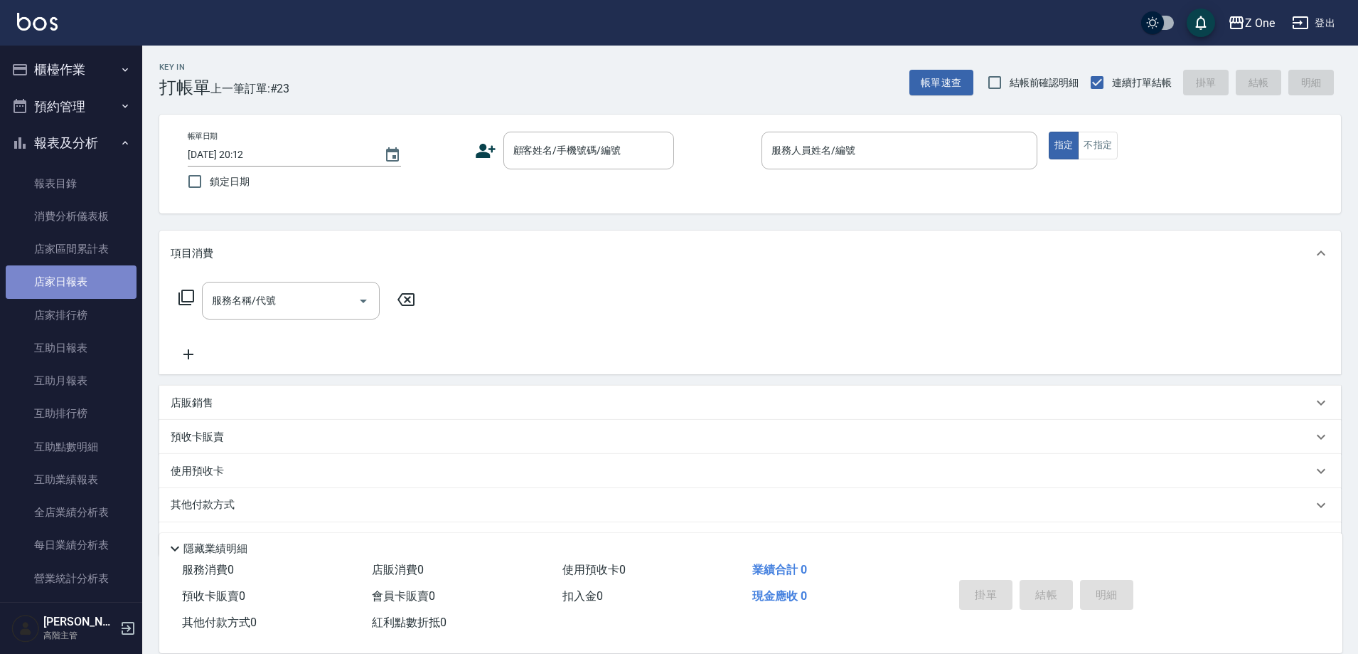
click at [99, 285] on link "店家日報表" at bounding box center [71, 281] width 131 height 33
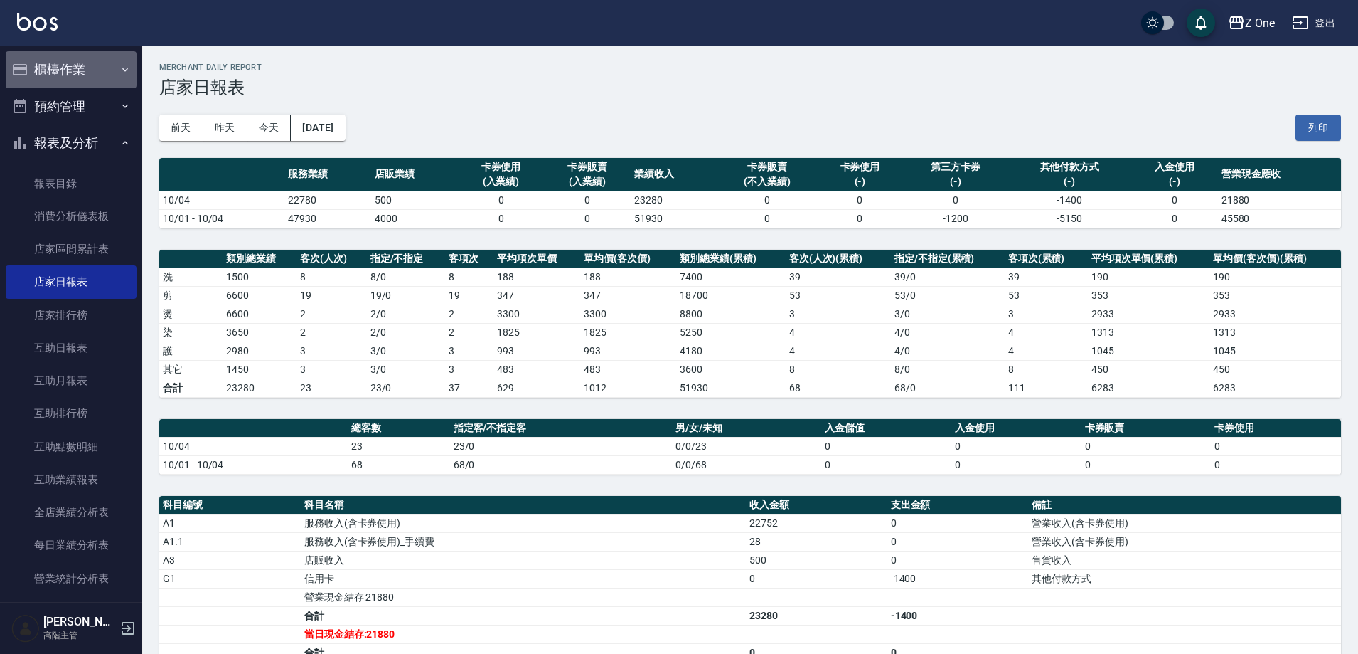
click at [119, 70] on icon "button" at bounding box center [124, 69] width 11 height 11
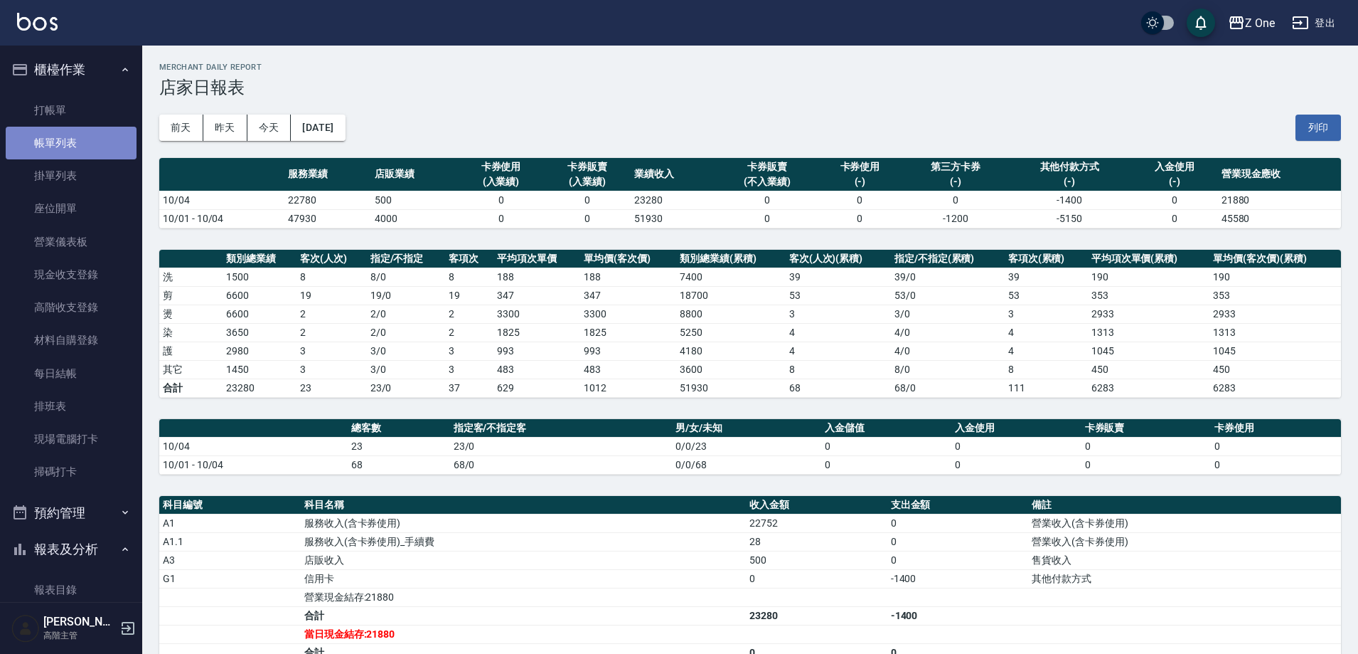
click at [103, 150] on link "帳單列表" at bounding box center [71, 143] width 131 height 33
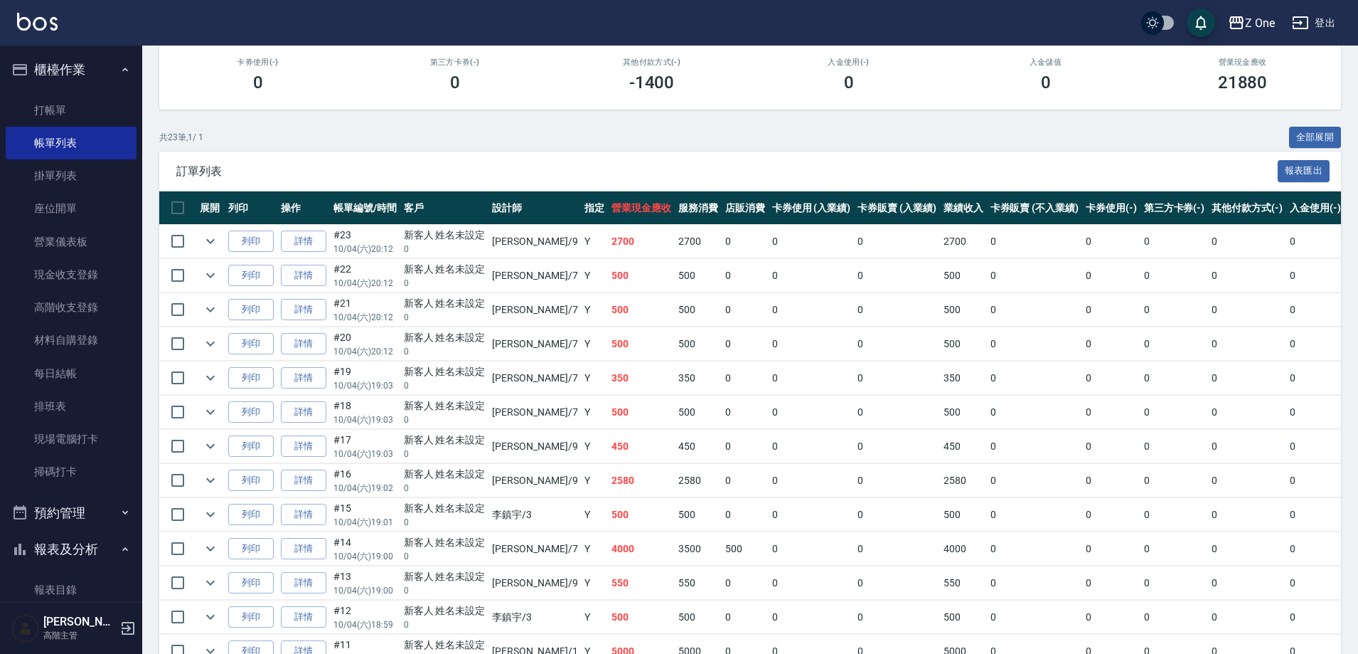
scroll to position [213, 0]
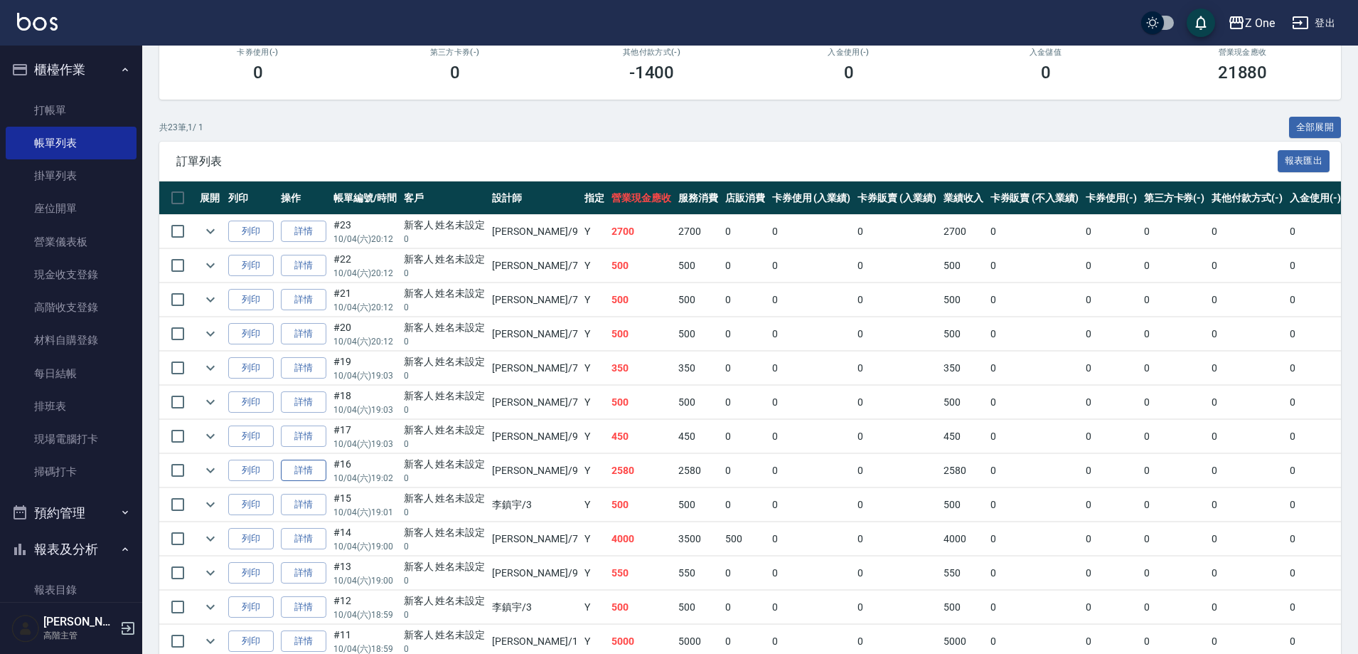
click at [313, 469] on link "詳情" at bounding box center [304, 470] width 46 height 22
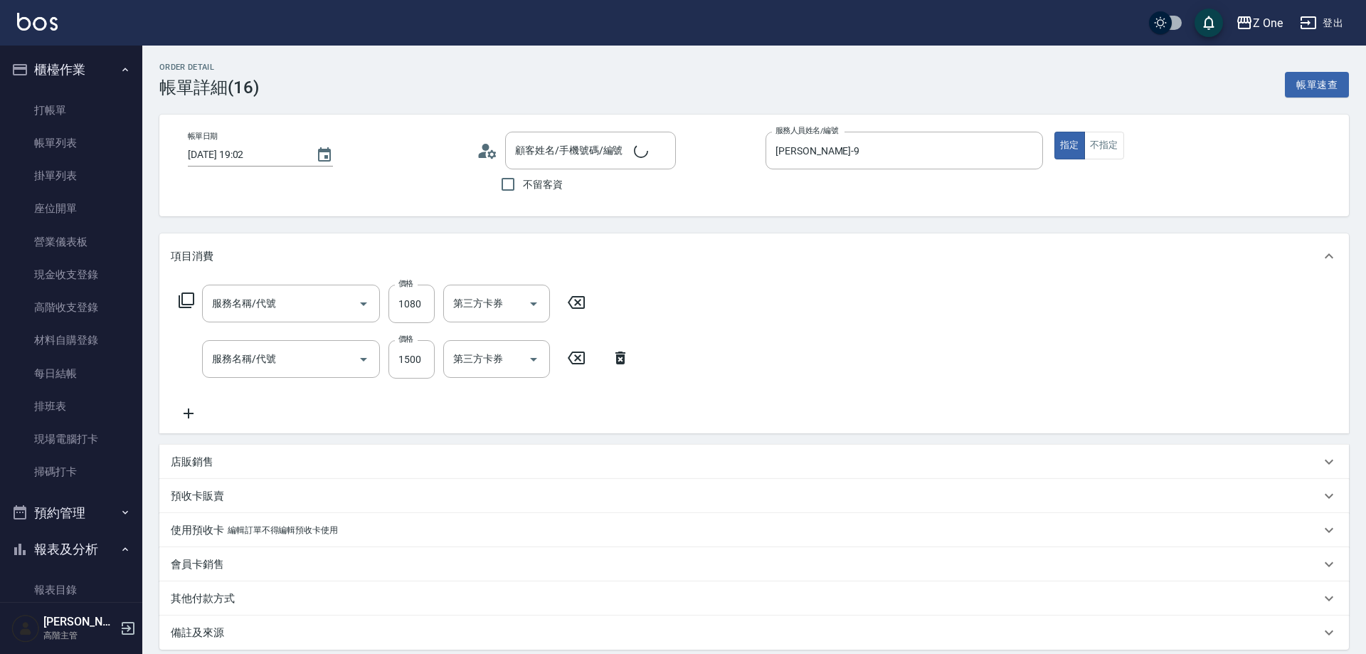
type input "[DATE] 19:02"
type input "[PERSON_NAME]-9"
type input "新客人 姓名未設定/0/null"
type input "黑耀光5400(565)"
type input "染髮$1000(404)"
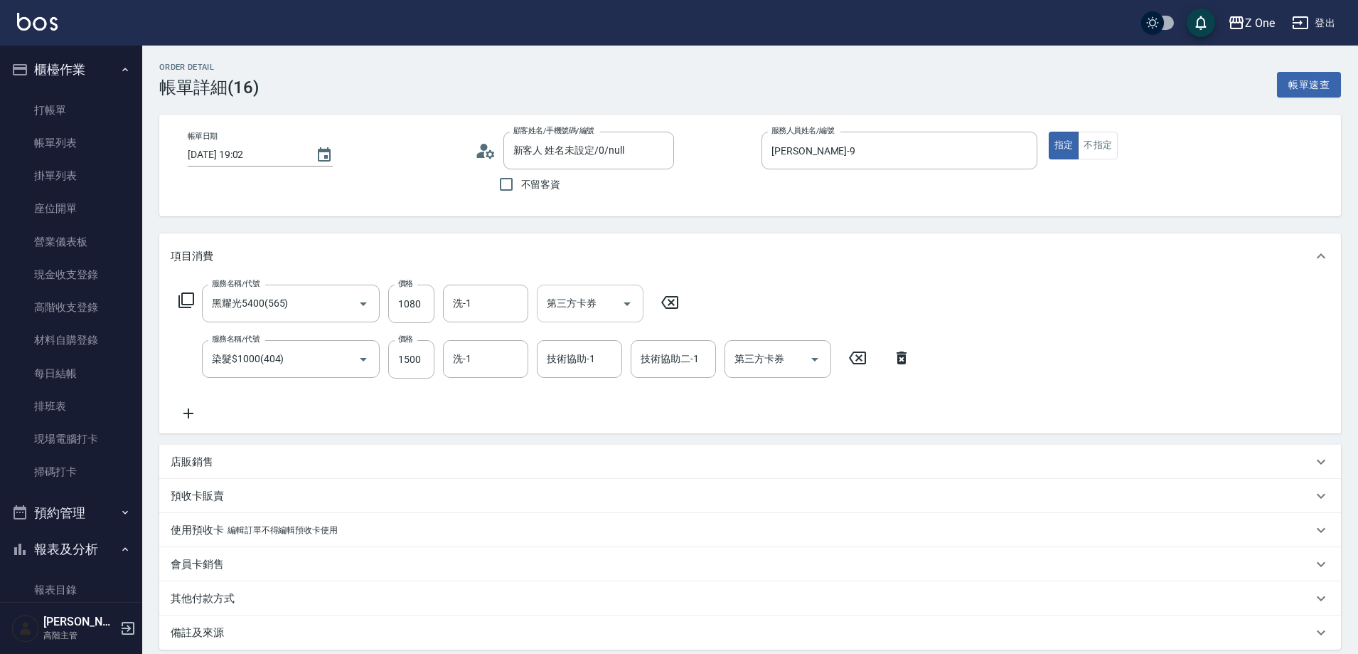
click at [626, 302] on icon "Open" at bounding box center [627, 304] width 7 height 4
click at [596, 344] on span "舊有卡券" at bounding box center [590, 339] width 107 height 23
type input "舊有卡券"
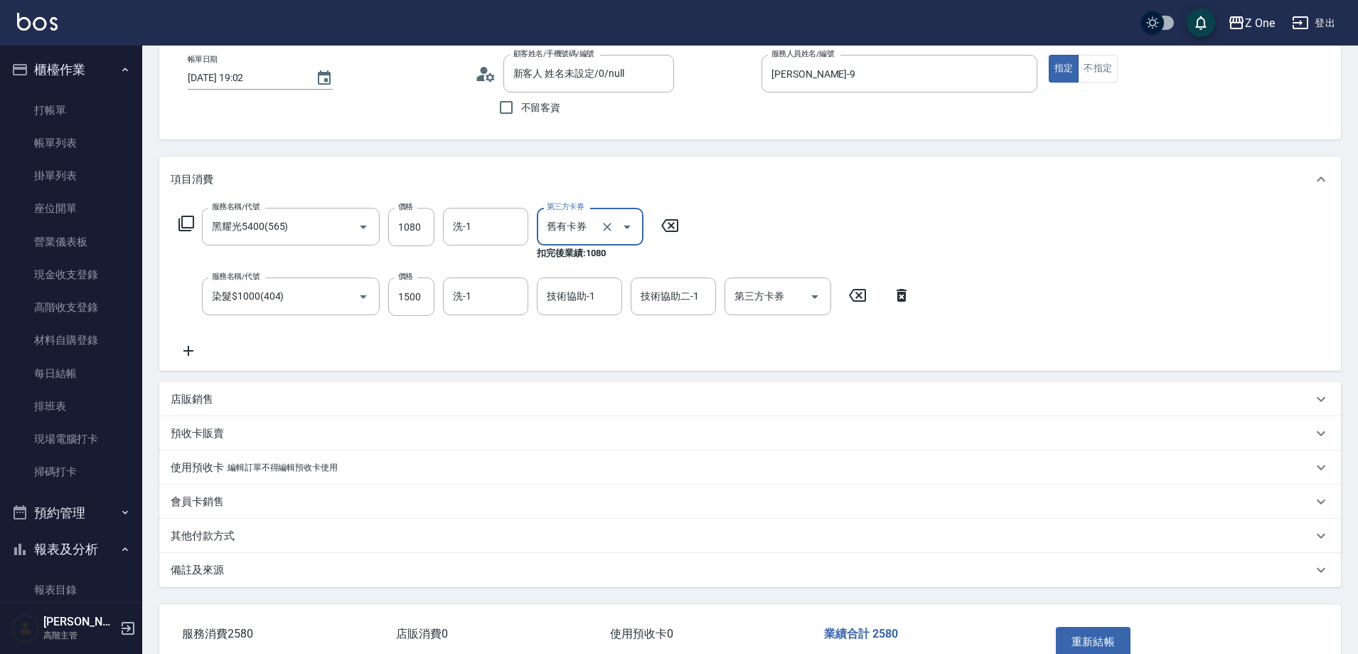
scroll to position [164, 0]
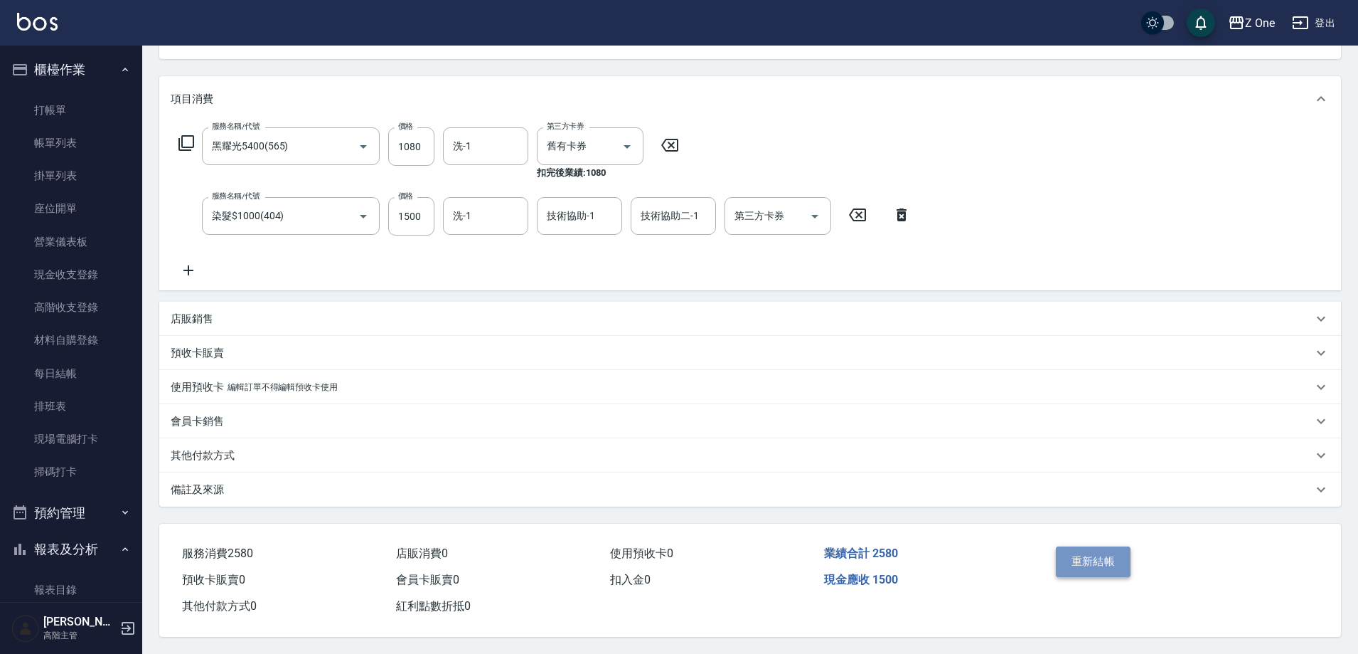
click at [1113, 551] on button "重新結帳" at bounding box center [1093, 561] width 75 height 30
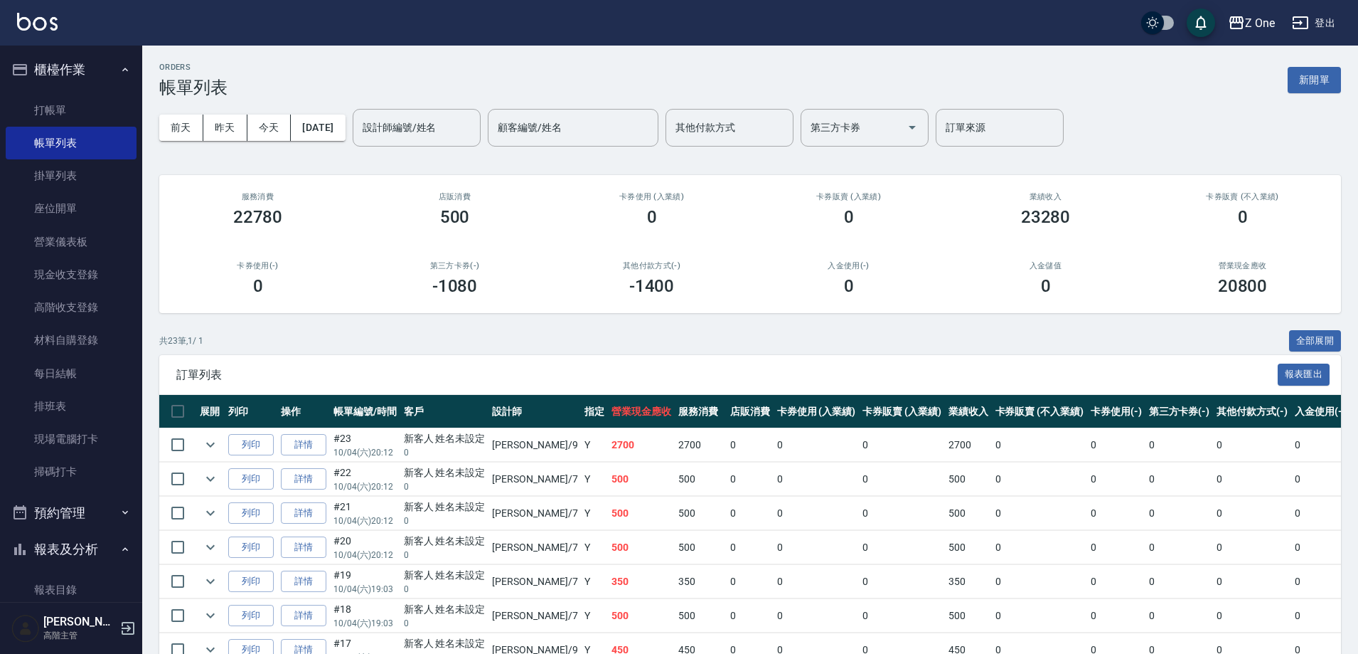
click at [108, 68] on button "櫃檯作業" at bounding box center [71, 69] width 131 height 37
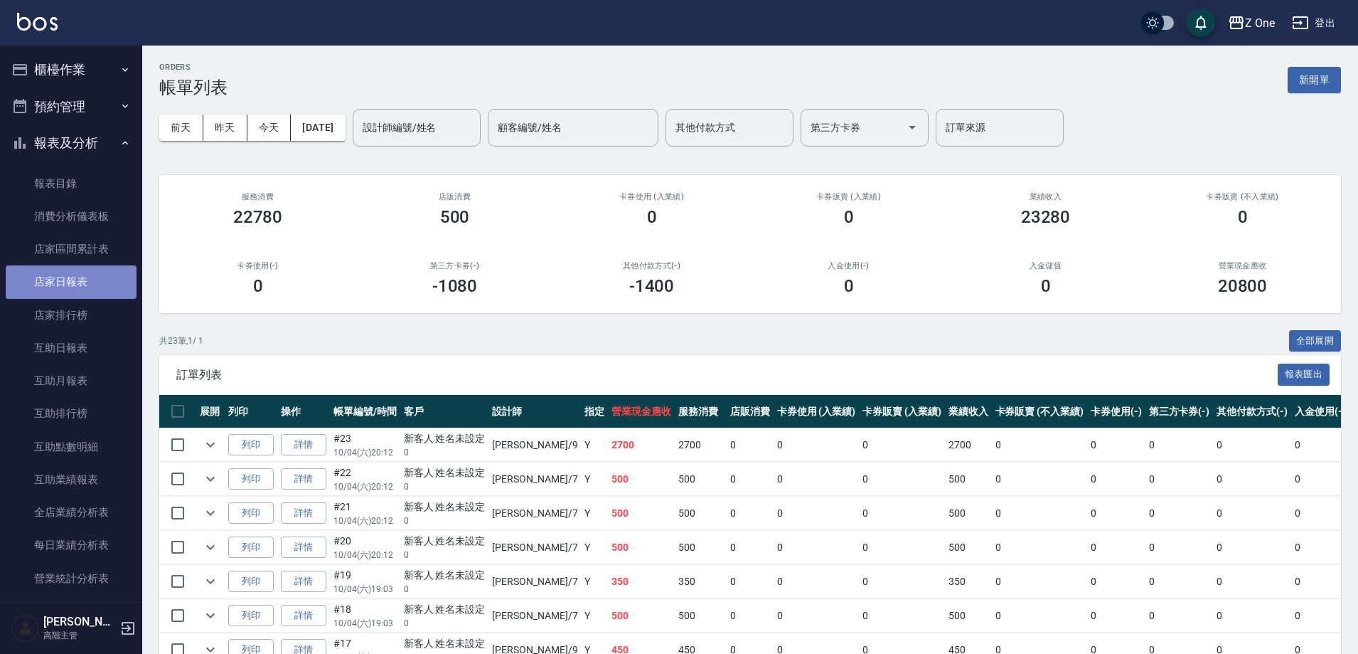
click at [87, 273] on link "店家日報表" at bounding box center [71, 281] width 131 height 33
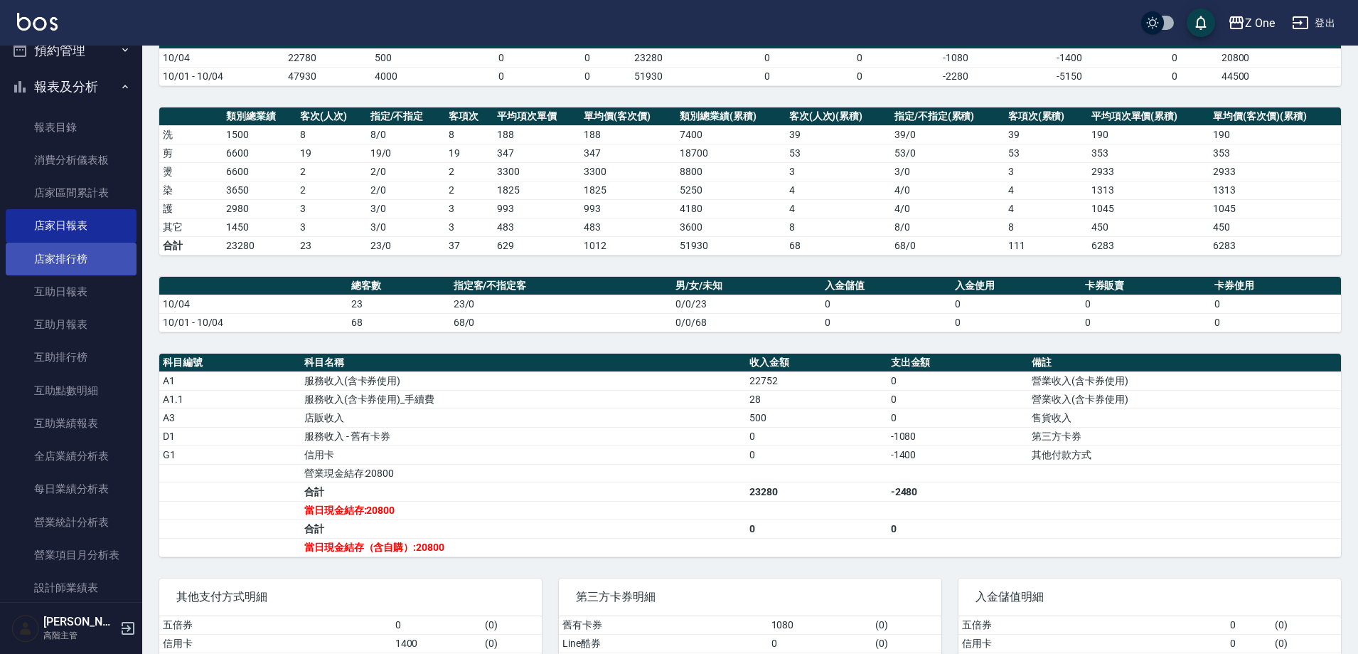
scroll to position [142, 0]
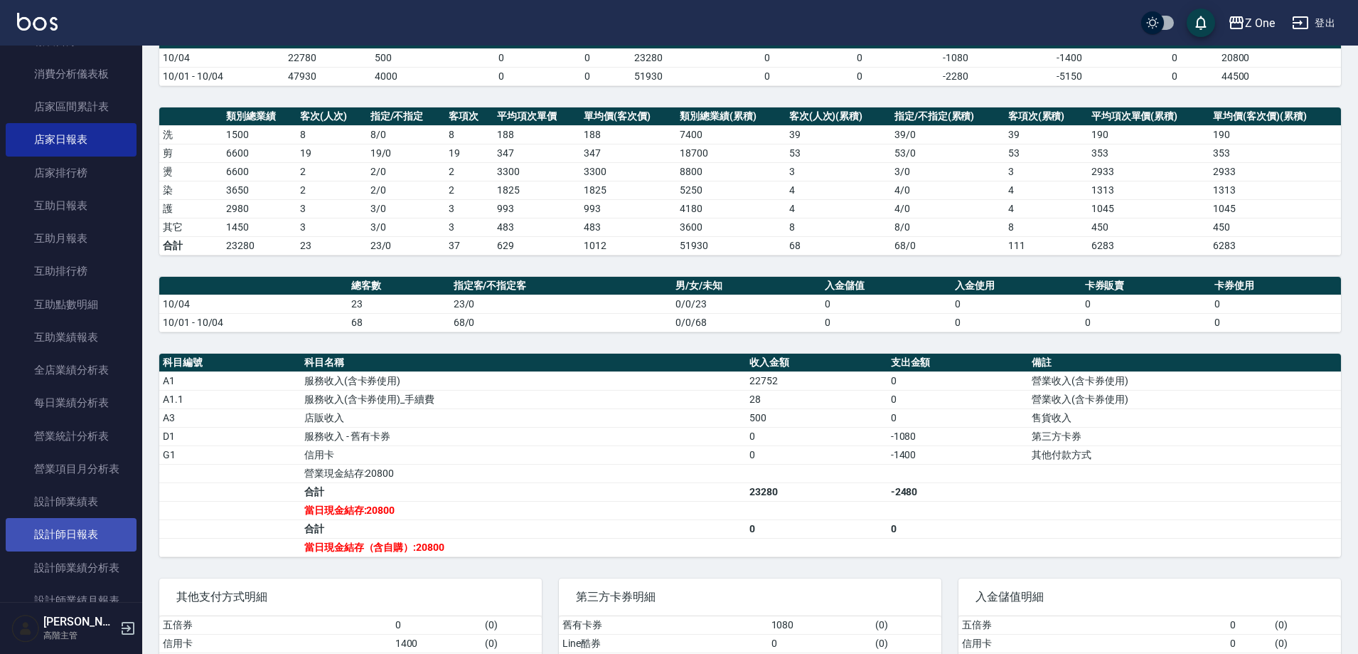
click at [83, 519] on link "設計師日報表" at bounding box center [71, 534] width 131 height 33
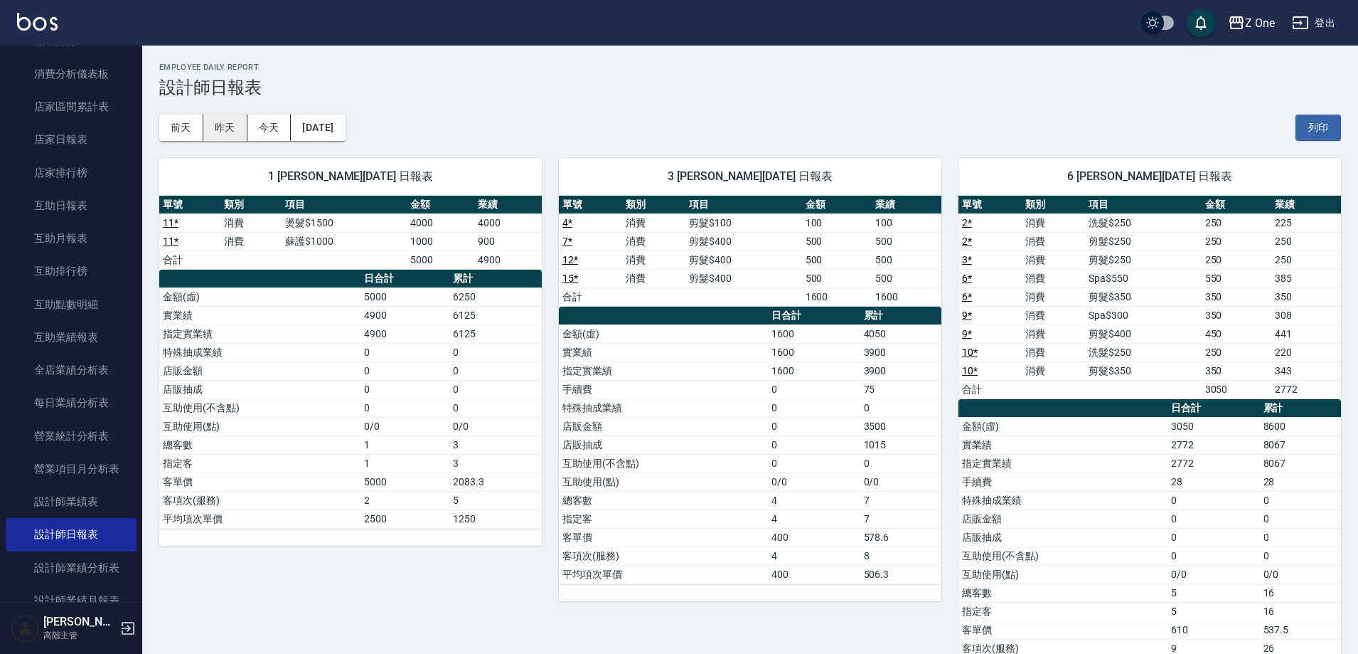
click at [235, 132] on button "昨天" at bounding box center [225, 128] width 44 height 26
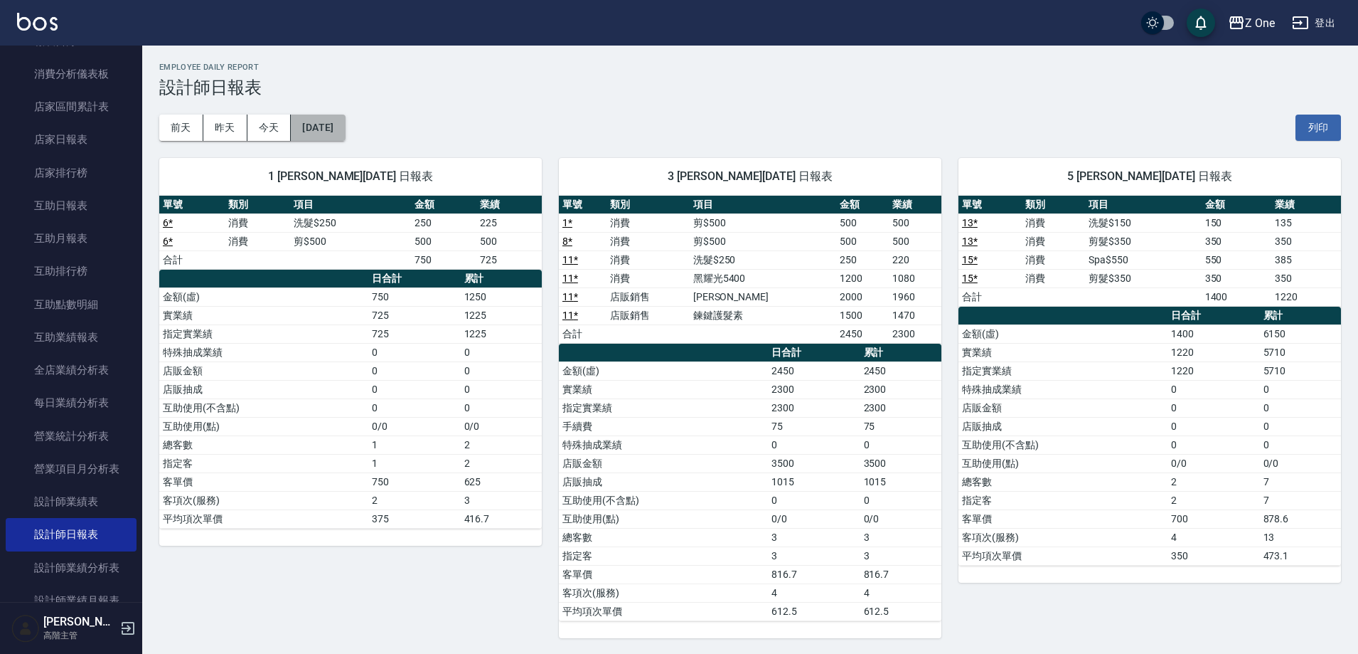
click at [300, 135] on button "[DATE]" at bounding box center [318, 128] width 54 height 26
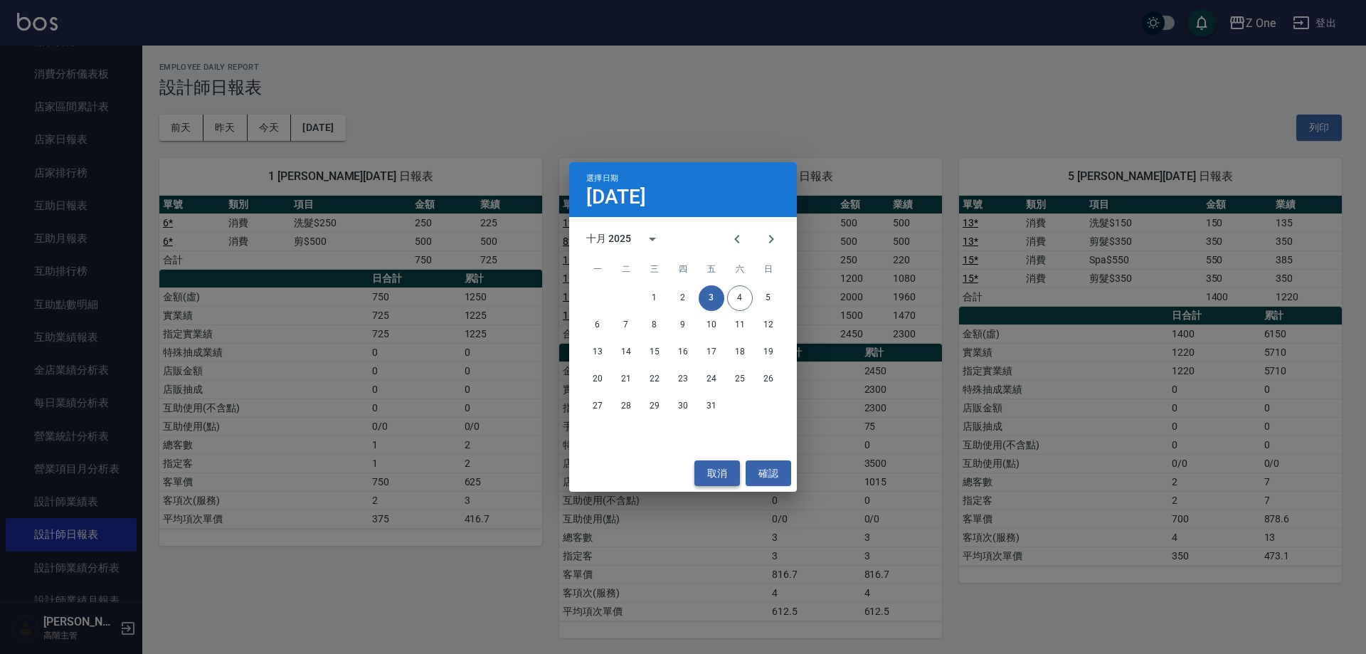
click at [721, 469] on button "取消" at bounding box center [717, 473] width 46 height 26
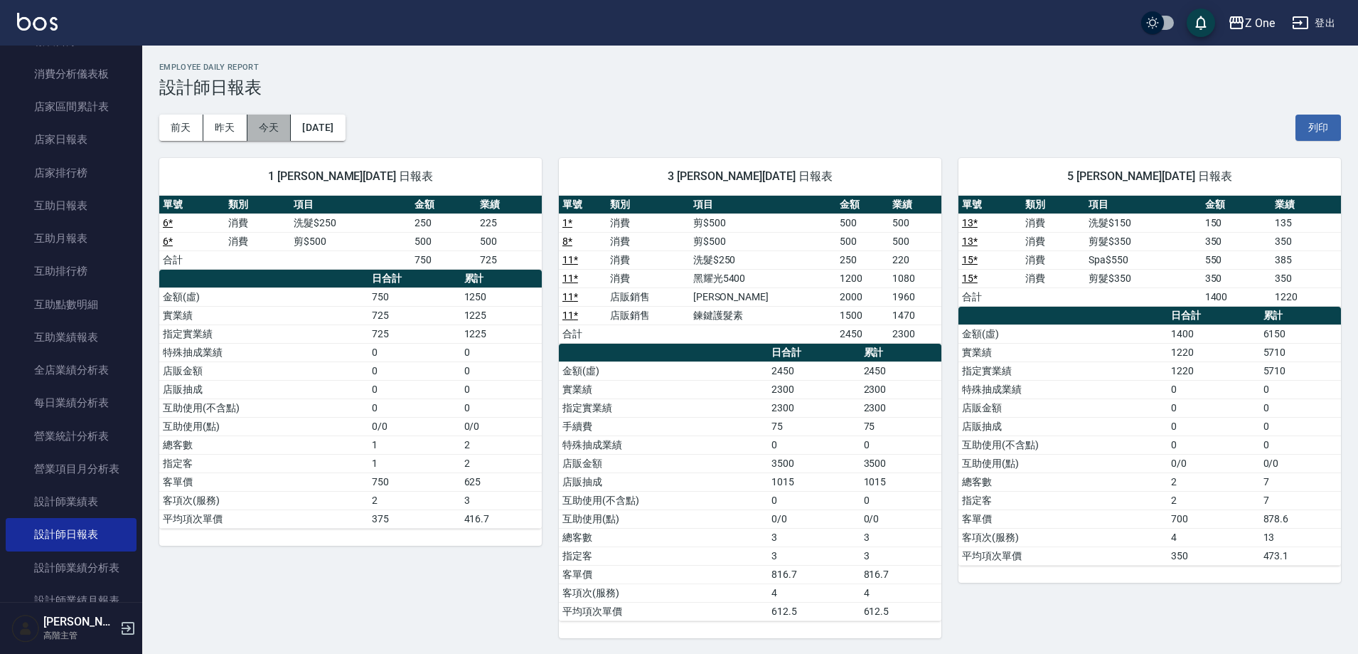
click at [270, 119] on button "今天" at bounding box center [270, 128] width 44 height 26
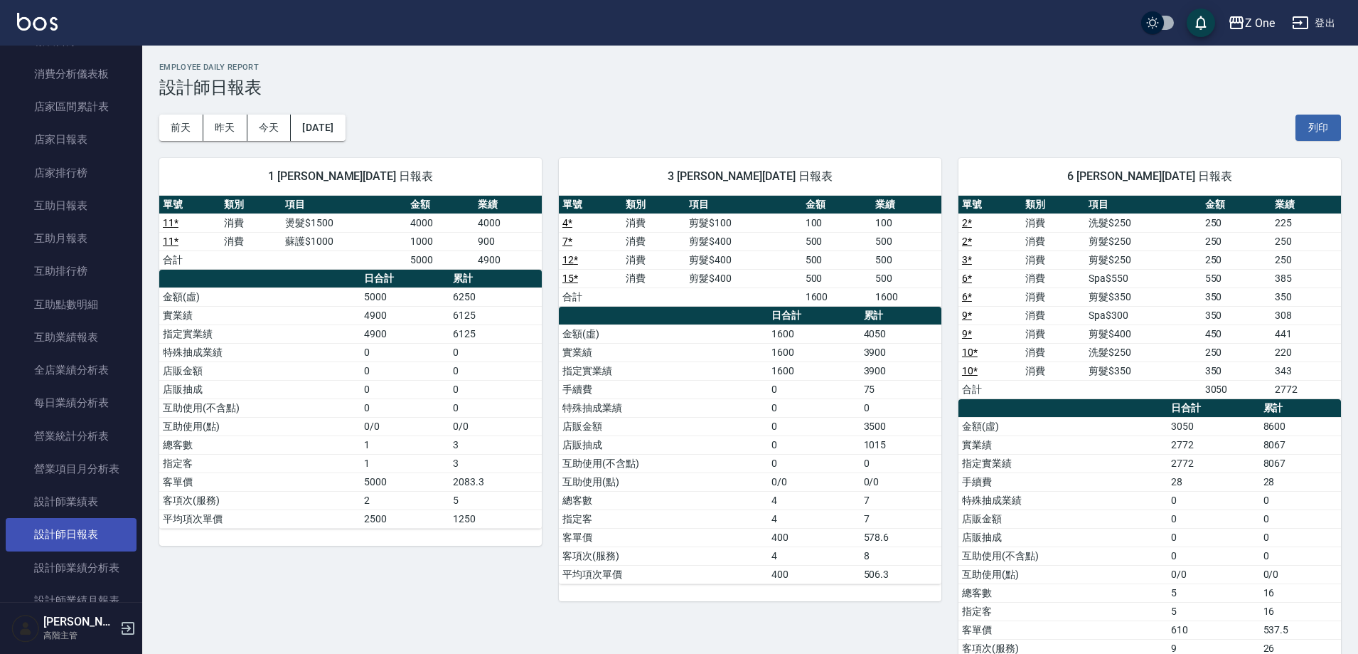
click at [87, 528] on link "設計師日報表" at bounding box center [71, 534] width 131 height 33
click at [87, 517] on link "設計師業績表" at bounding box center [71, 501] width 131 height 33
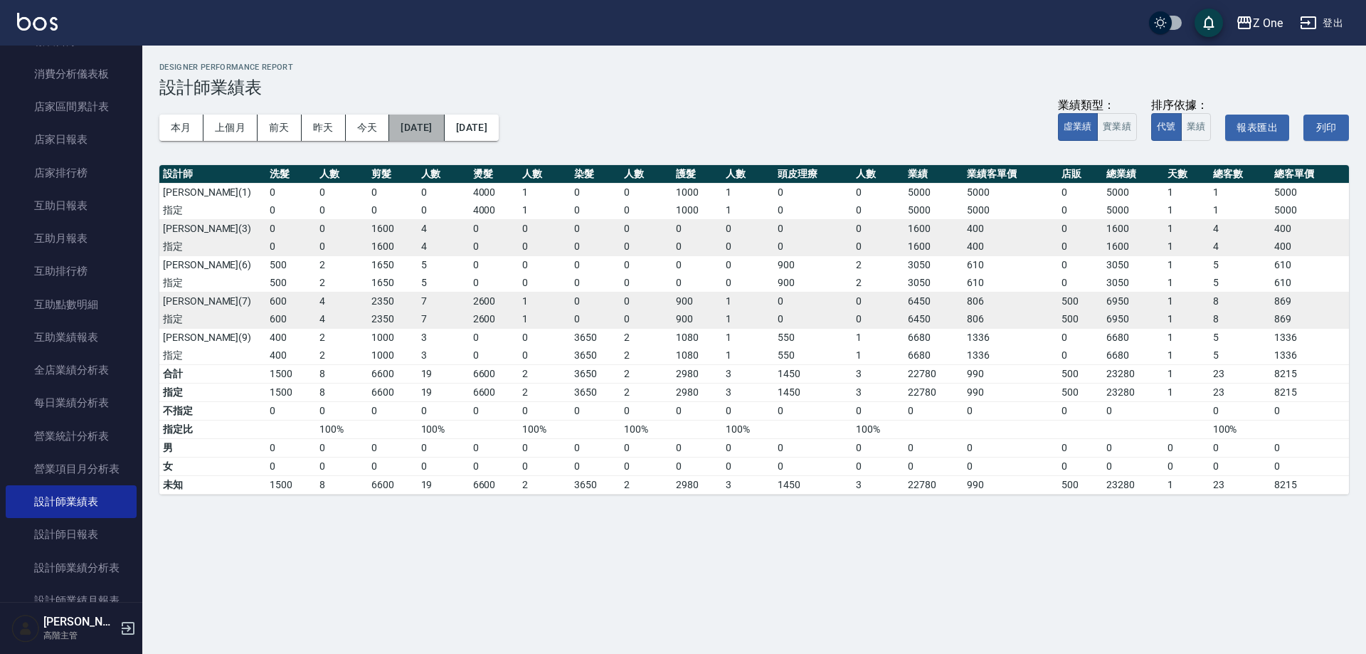
click at [444, 129] on button "[DATE]" at bounding box center [416, 128] width 55 height 26
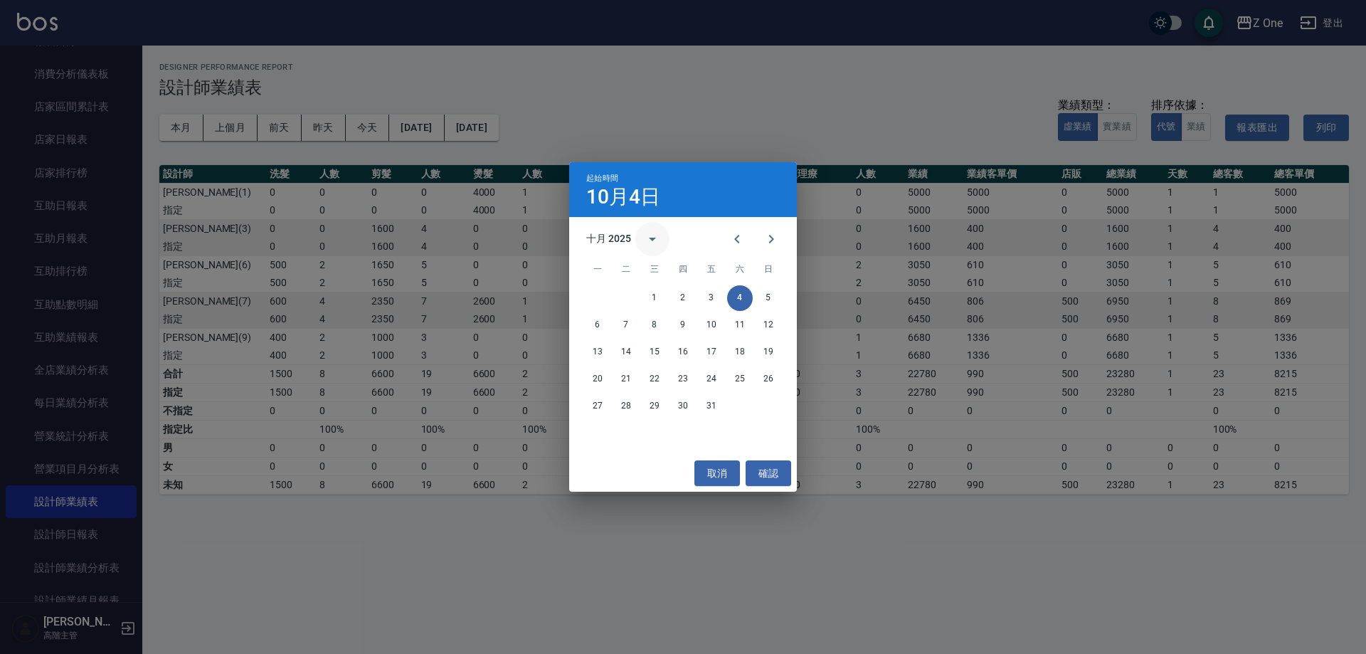
click at [646, 240] on icon "calendar view is open, switch to year view" at bounding box center [652, 238] width 17 height 17
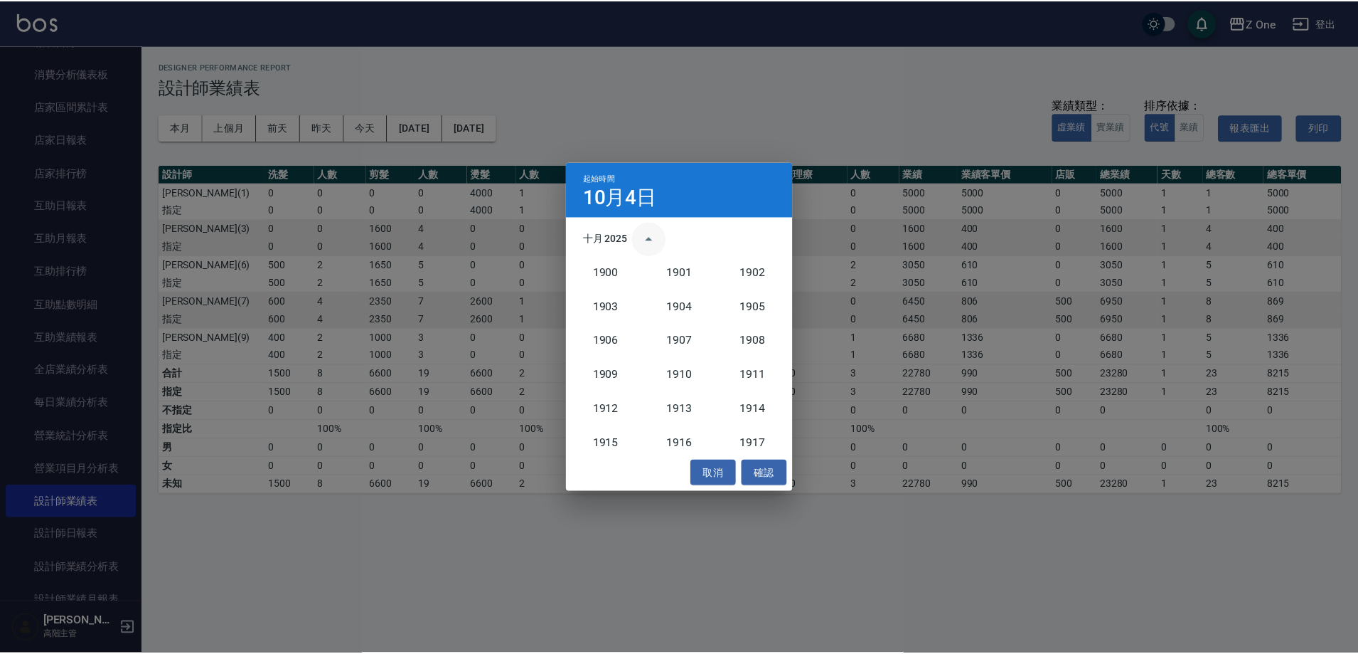
scroll to position [1317, 0]
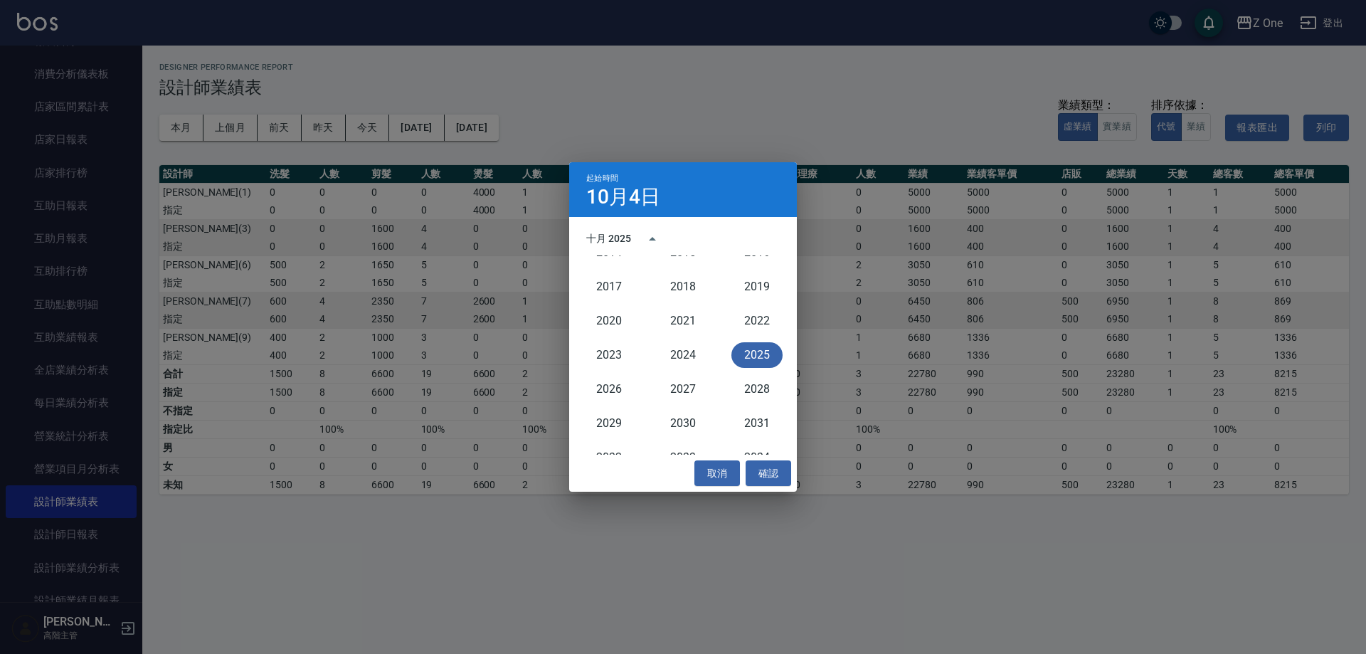
click at [770, 355] on button "2025" at bounding box center [756, 355] width 51 height 26
click at [602, 380] on button "20" at bounding box center [598, 379] width 26 height 26
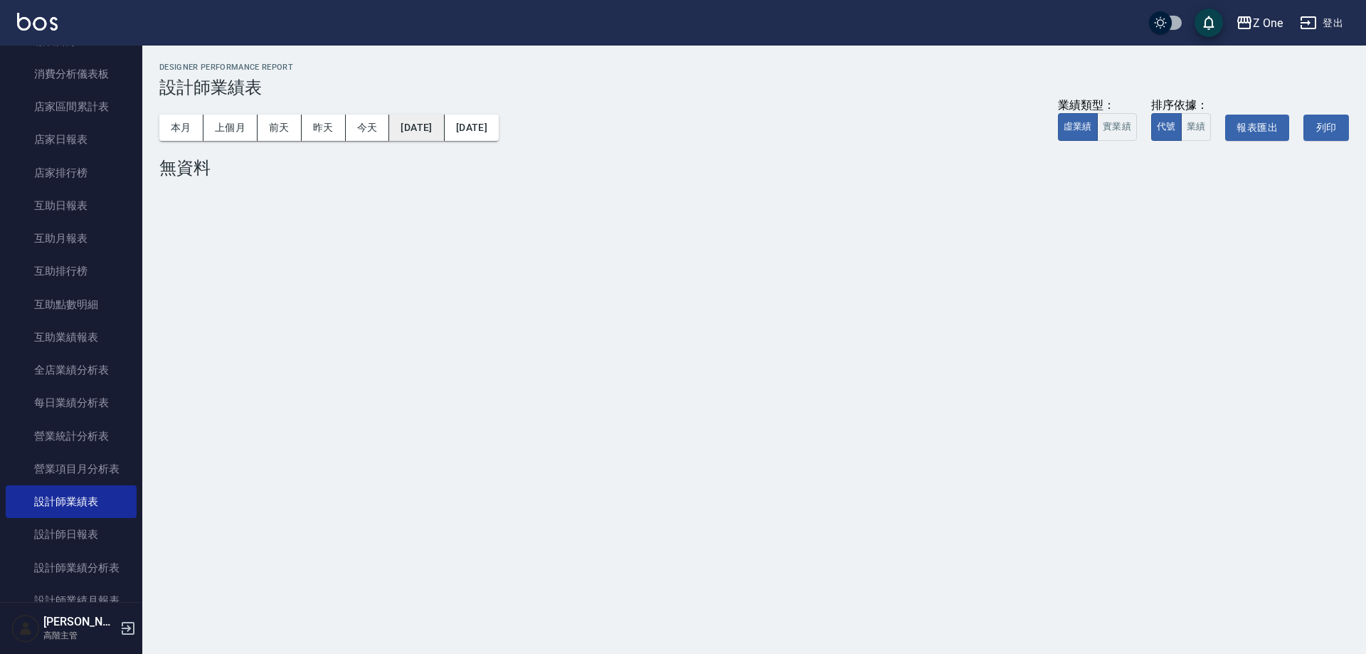
click at [424, 128] on button "[DATE]" at bounding box center [416, 128] width 55 height 26
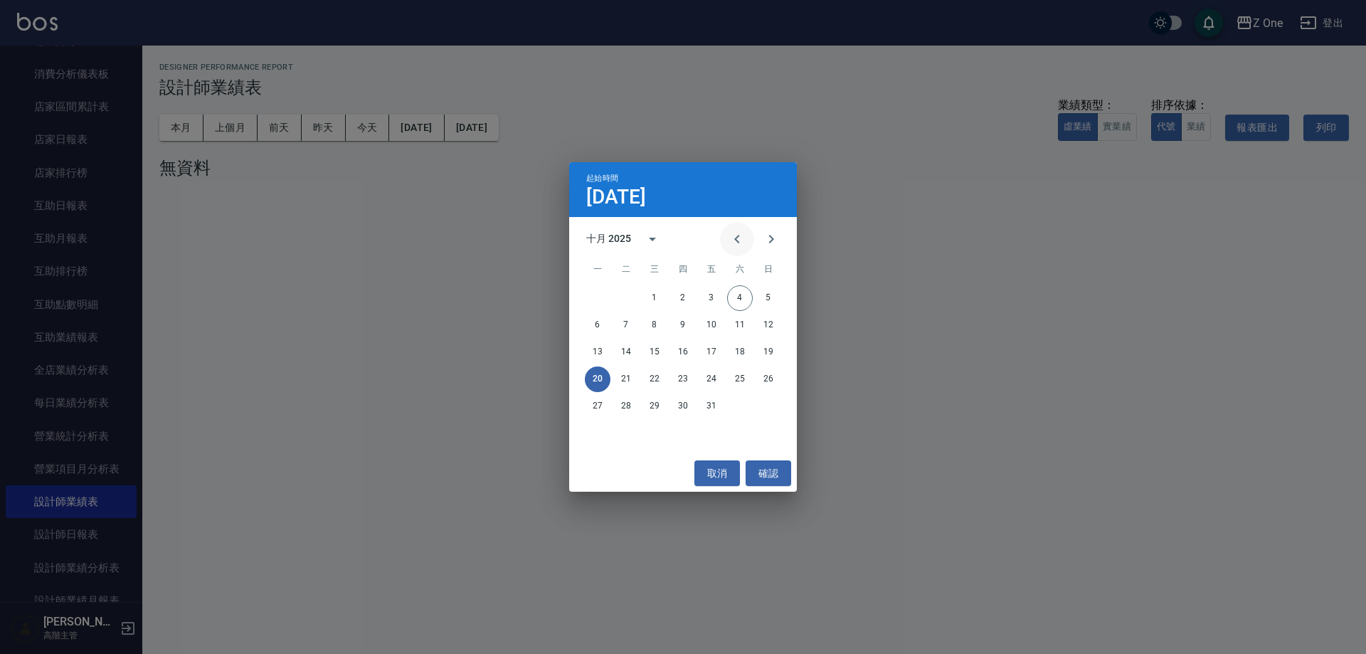
click at [731, 238] on icon "Previous month" at bounding box center [736, 238] width 17 height 17
click at [673, 352] on button "18" at bounding box center [683, 352] width 26 height 26
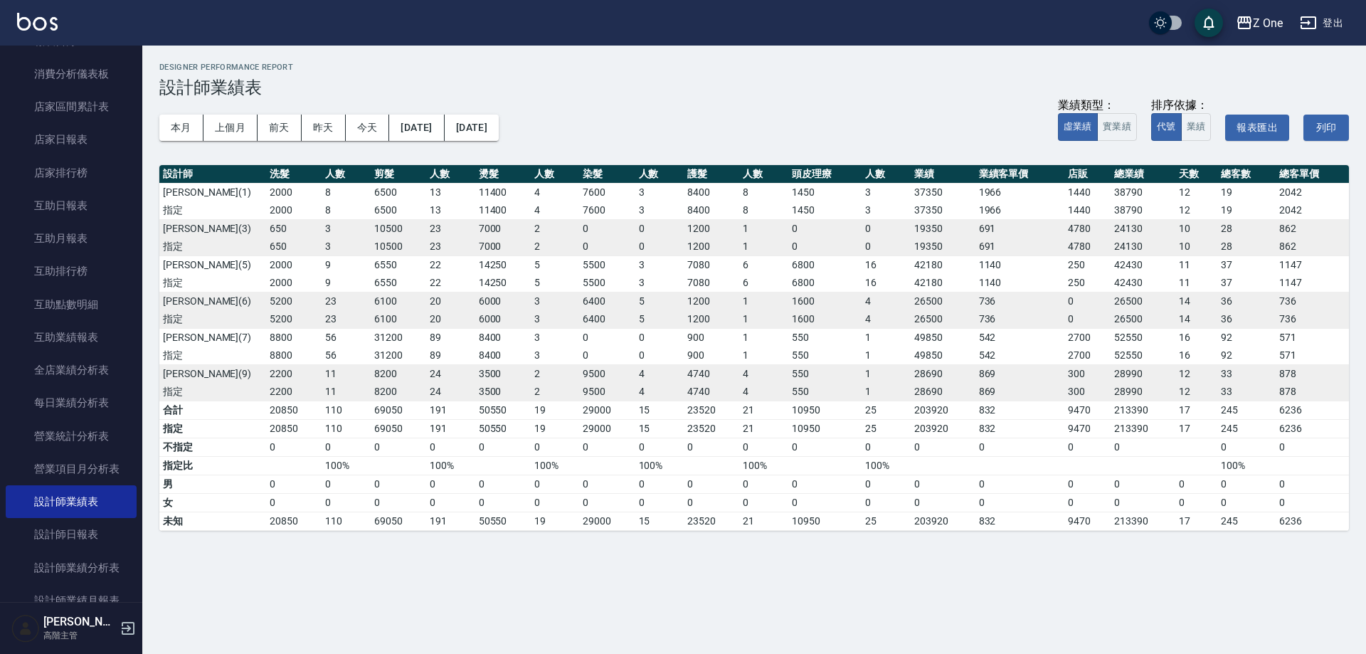
click at [552, 137] on div "本月 上個月 [DATE] [DATE] [DATE] [DATE] [DATE] 業績類型： 虛業績 實業績 排序依據： 代號 業績 報表匯出 列印" at bounding box center [753, 127] width 1189 height 60
click at [499, 129] on button "[DATE]" at bounding box center [472, 128] width 54 height 26
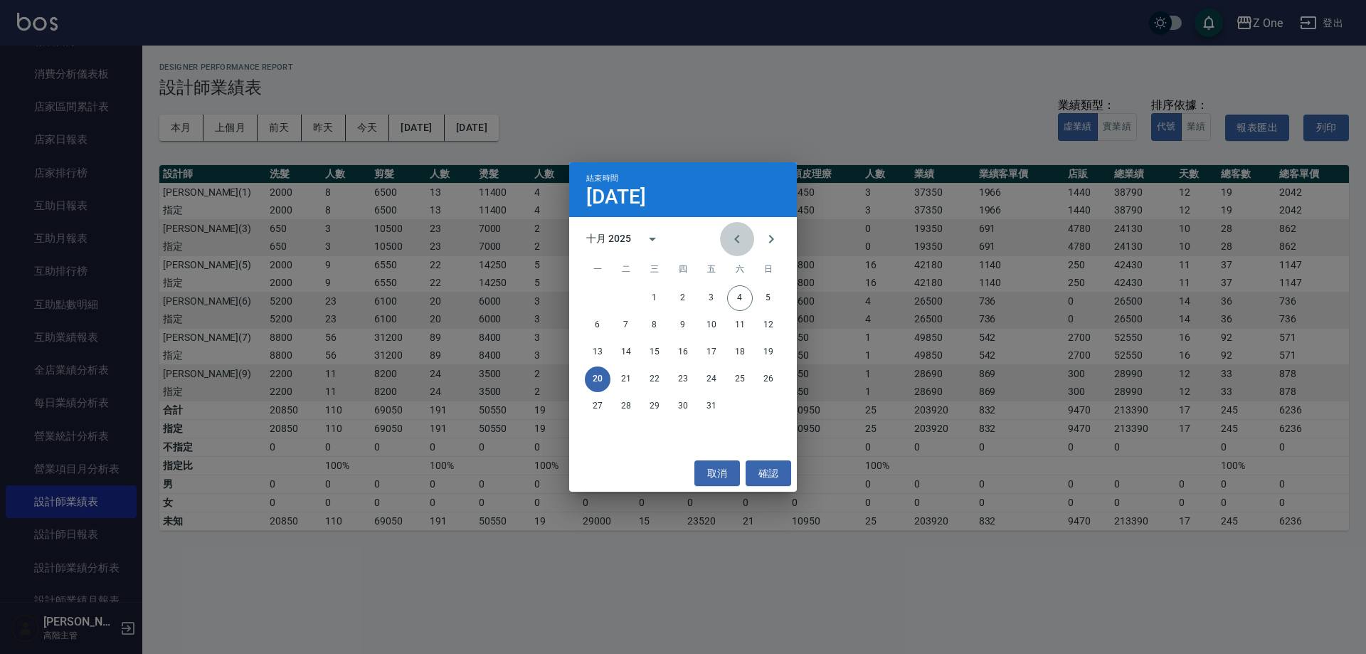
click at [740, 242] on icon "Previous month" at bounding box center [736, 238] width 17 height 17
click at [628, 402] on button "30" at bounding box center [626, 406] width 26 height 26
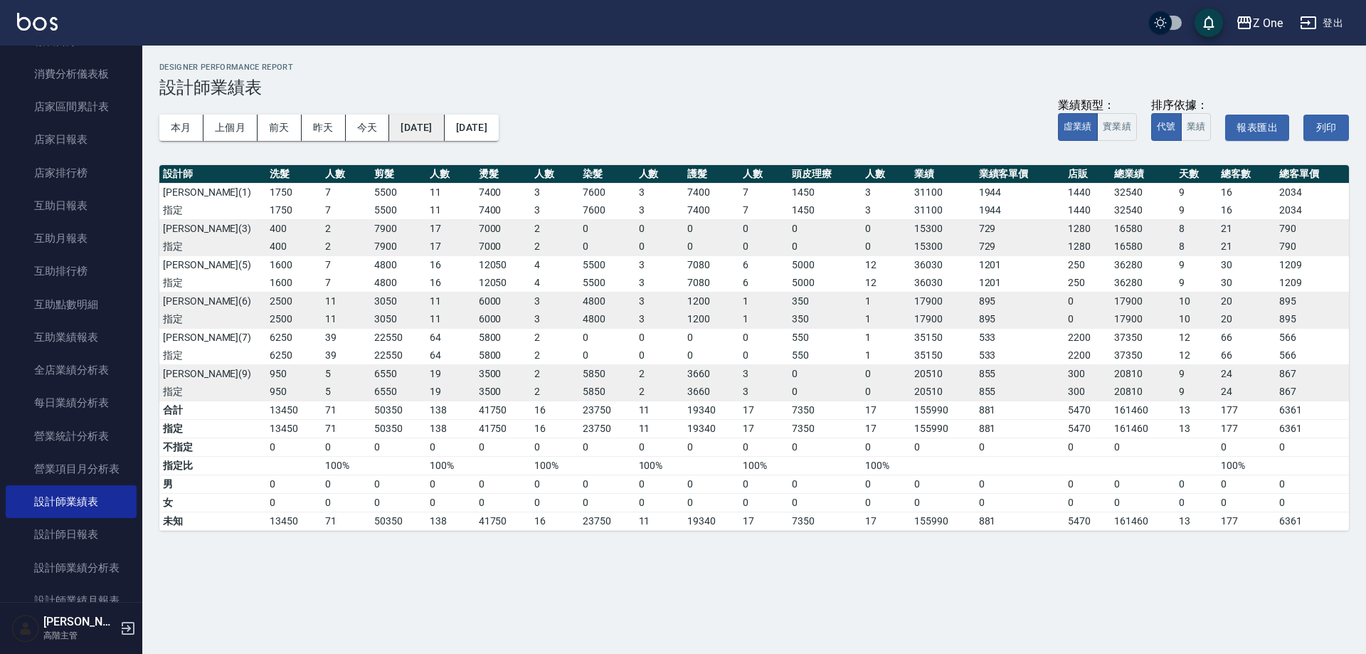
click at [442, 130] on button "[DATE]" at bounding box center [416, 128] width 55 height 26
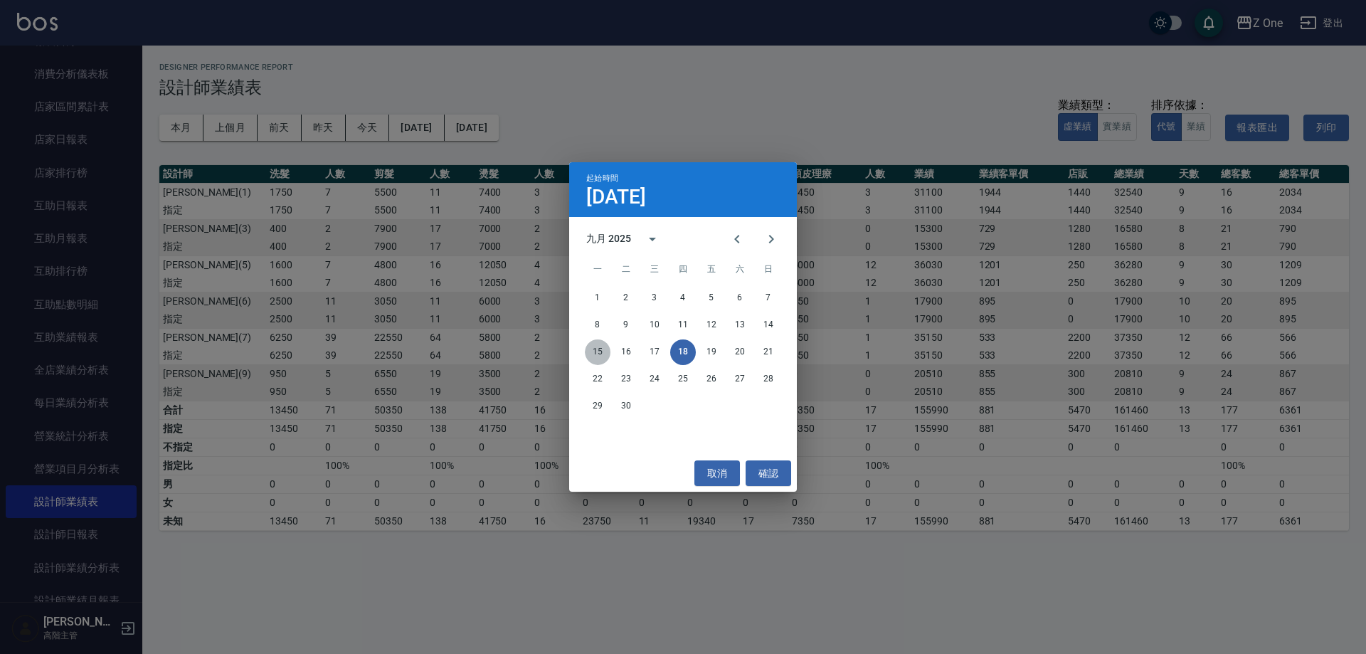
click at [595, 345] on button "15" at bounding box center [598, 352] width 26 height 26
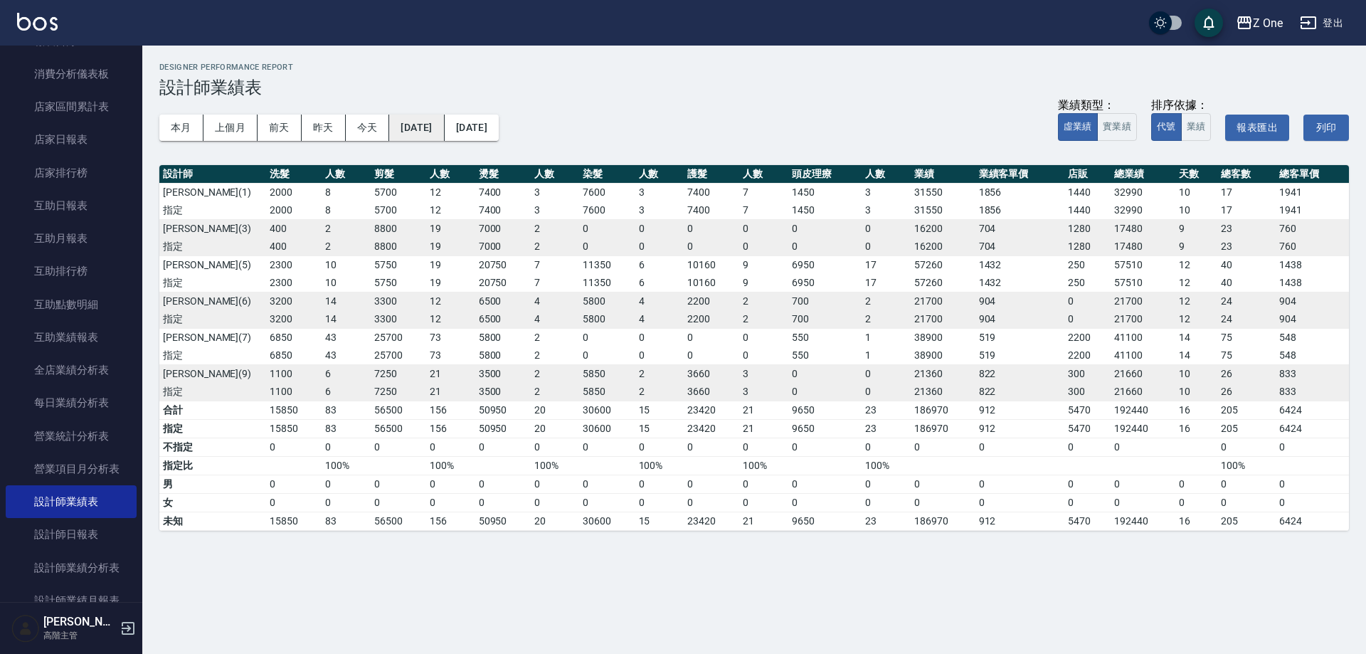
click at [444, 128] on button "[DATE]" at bounding box center [416, 128] width 55 height 26
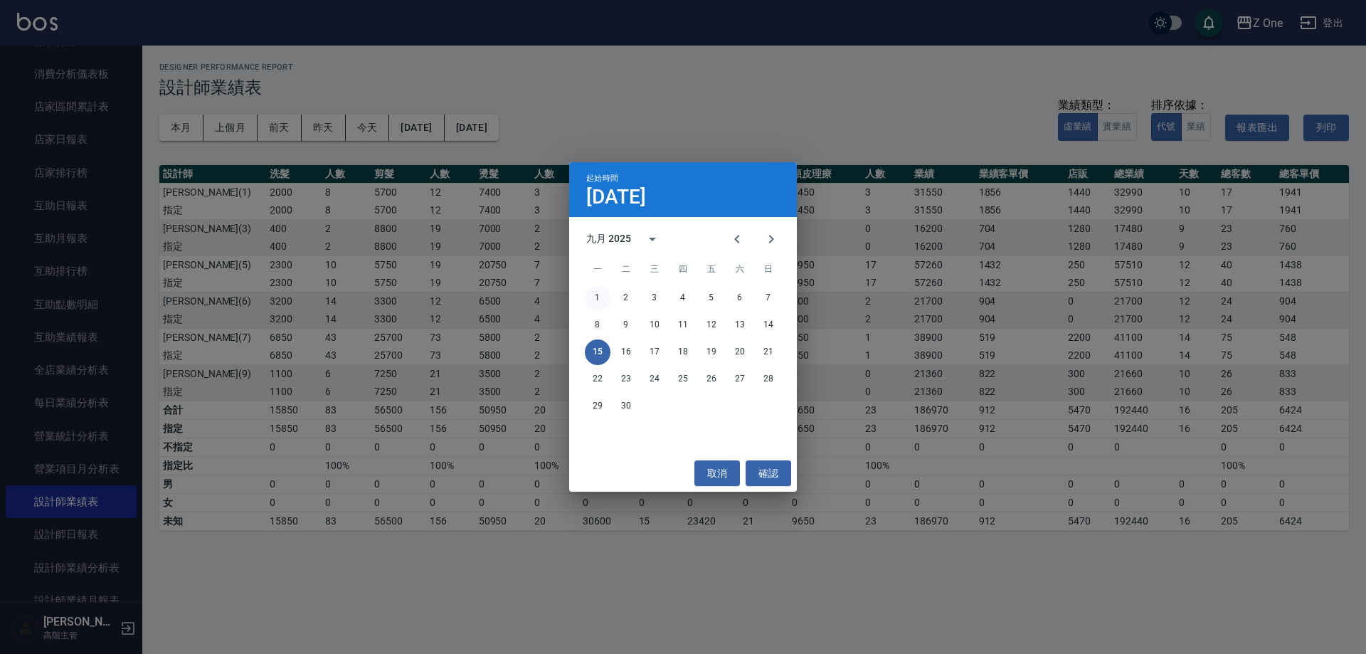
click at [603, 299] on button "1" at bounding box center [598, 298] width 26 height 26
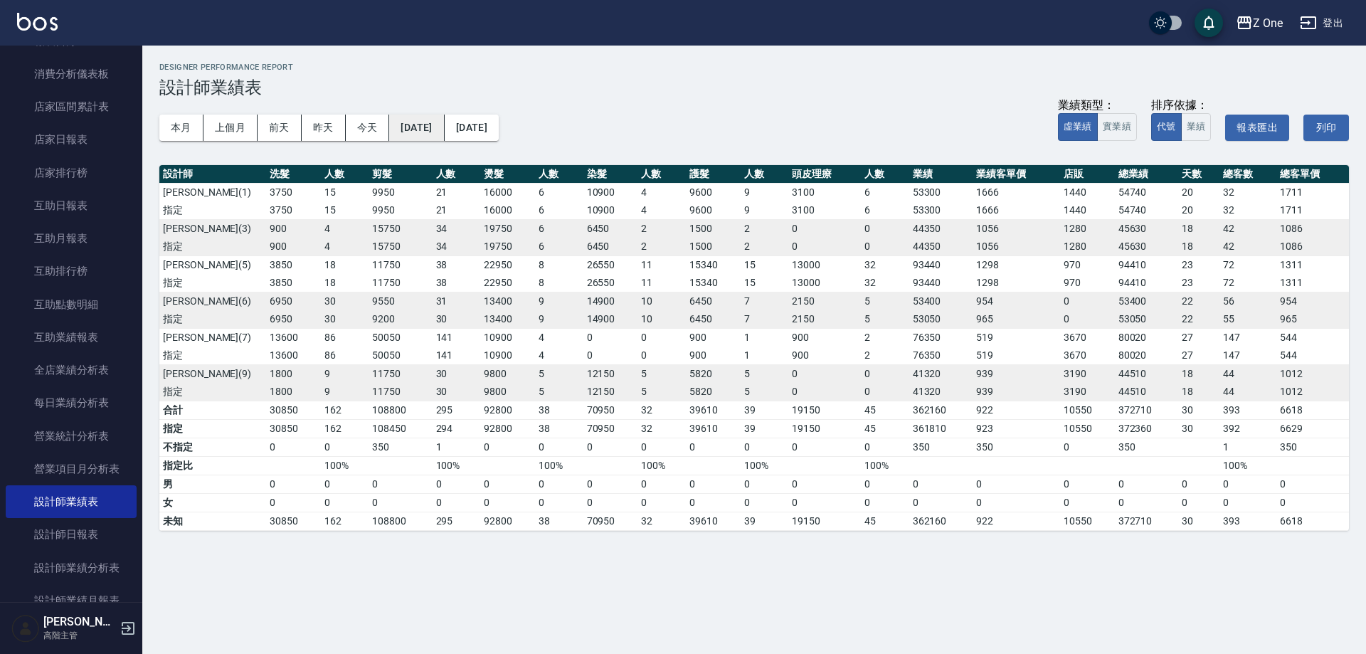
click at [444, 131] on button "[DATE]" at bounding box center [416, 128] width 55 height 26
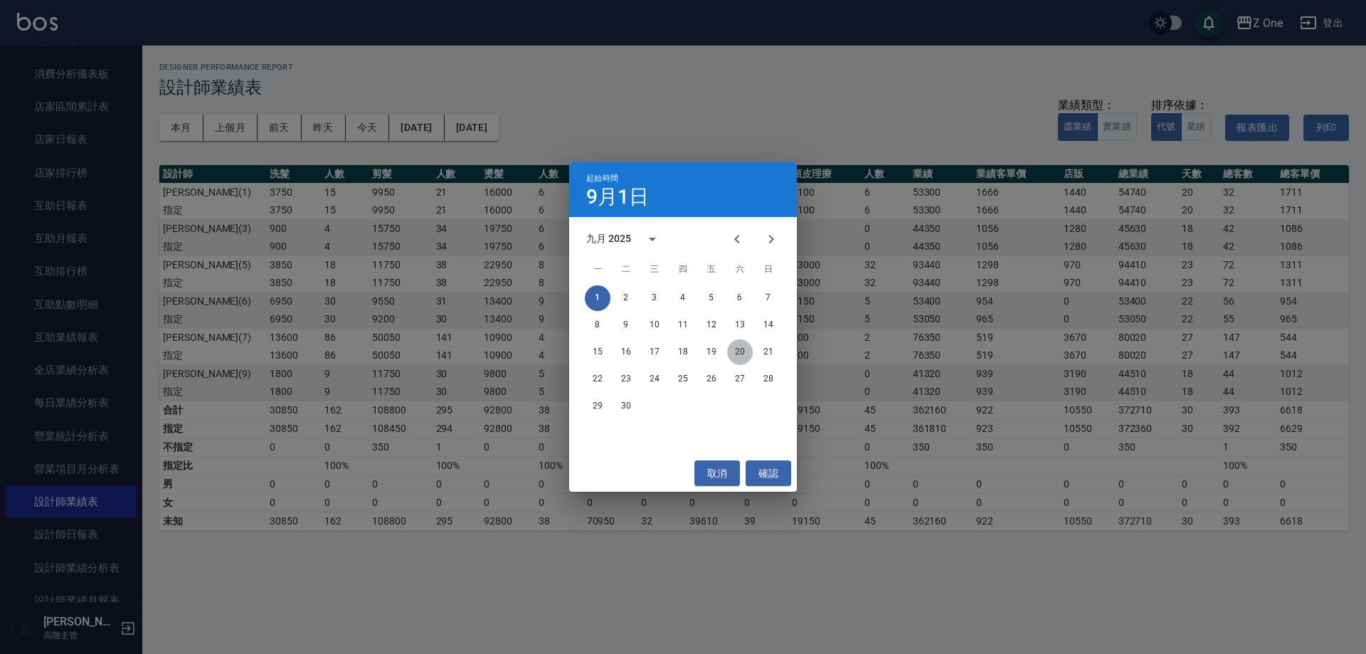
click at [731, 352] on button "20" at bounding box center [740, 352] width 26 height 26
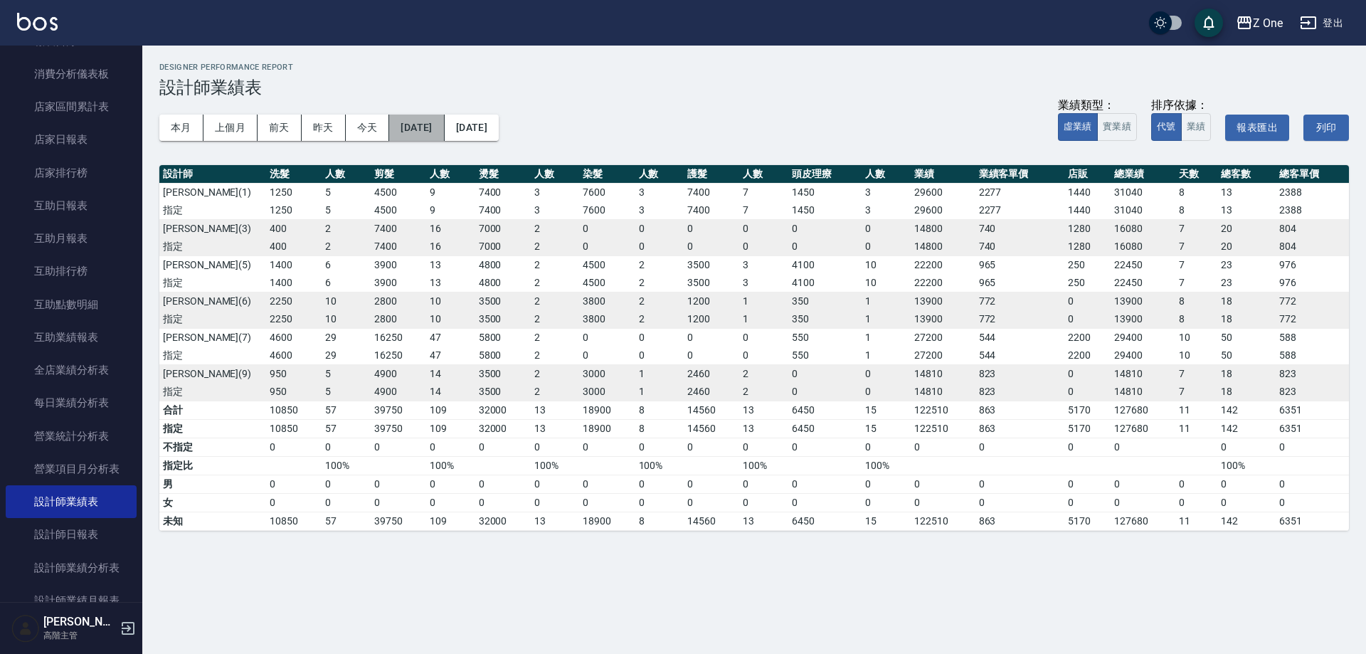
click at [440, 134] on button "[DATE]" at bounding box center [416, 128] width 55 height 26
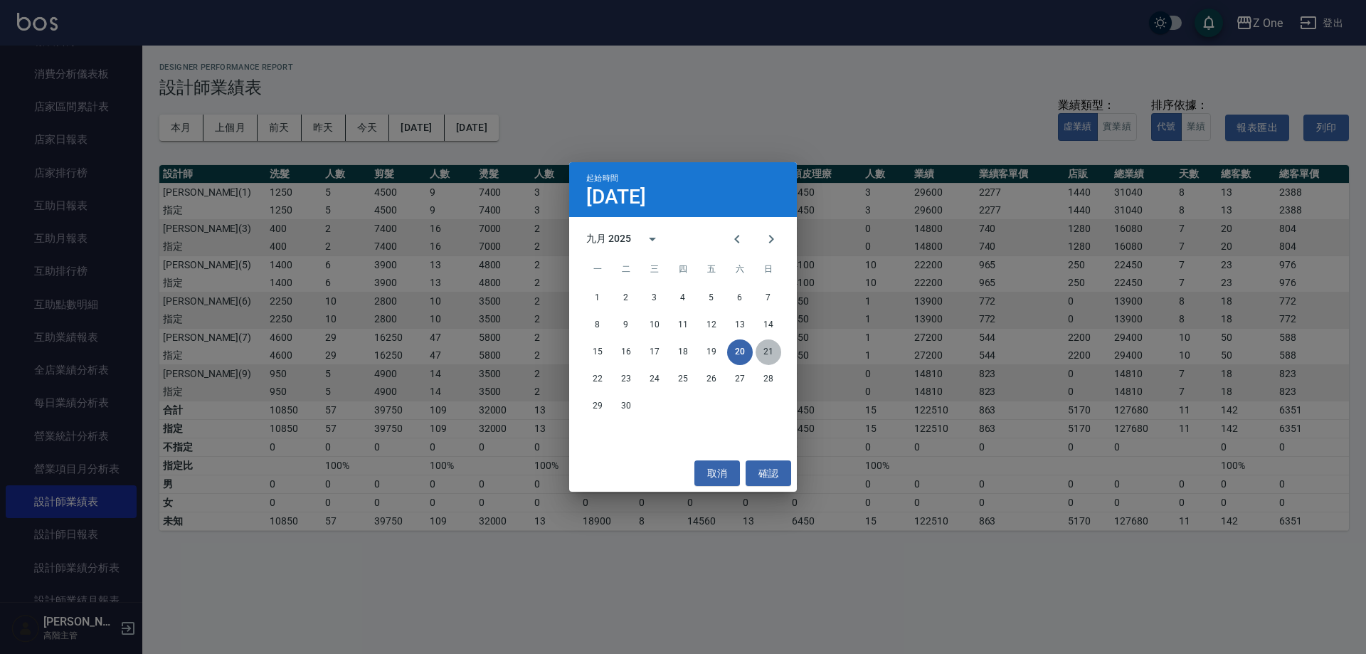
click at [767, 345] on button "21" at bounding box center [768, 352] width 26 height 26
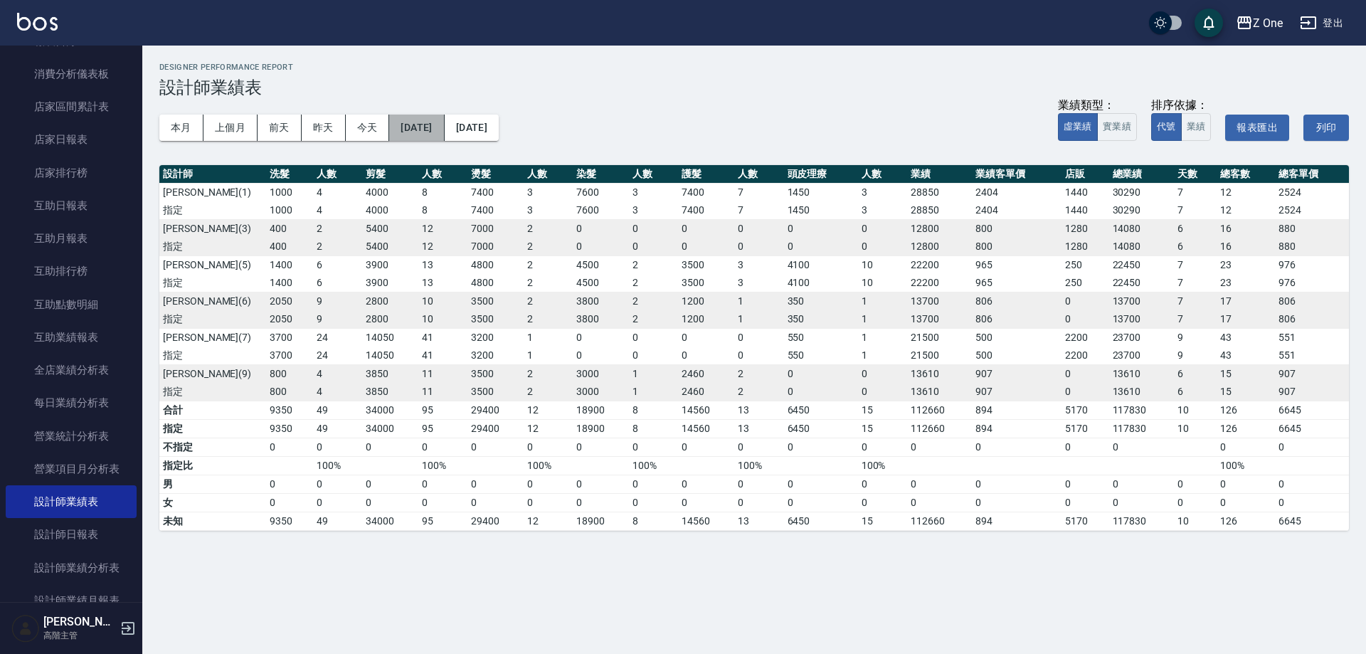
click at [410, 124] on button "[DATE]" at bounding box center [416, 128] width 55 height 26
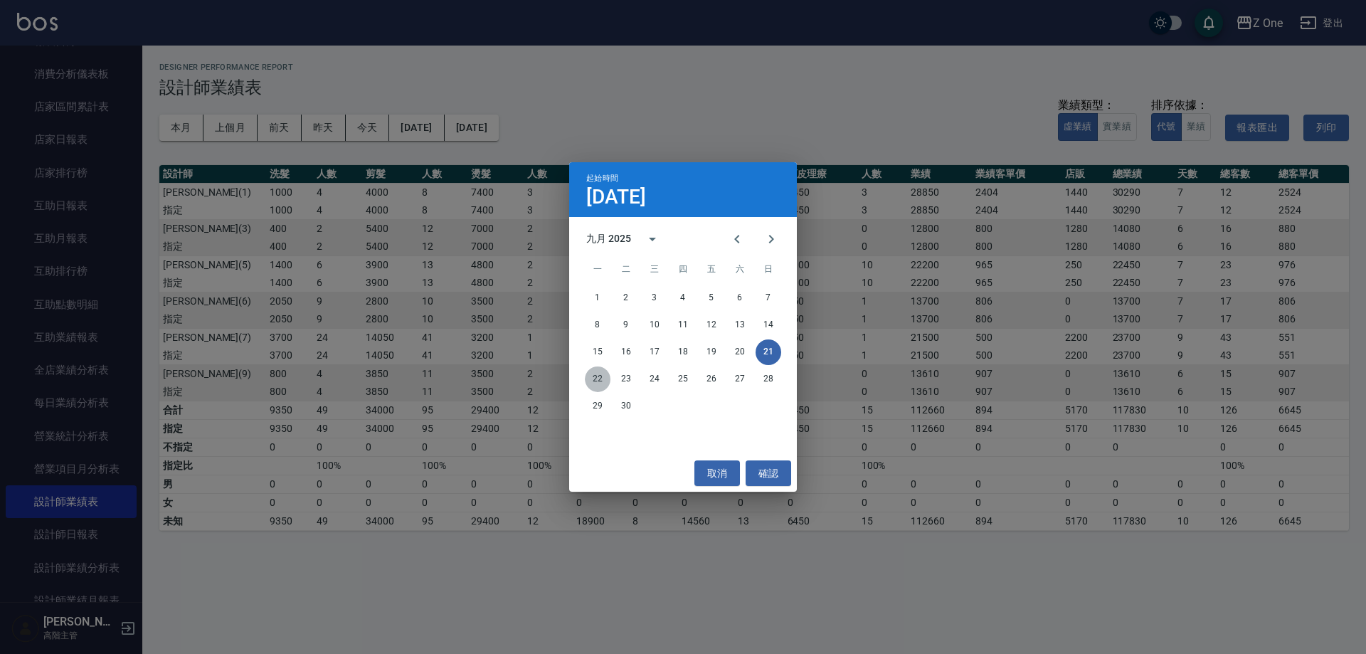
click at [600, 377] on button "22" at bounding box center [598, 379] width 26 height 26
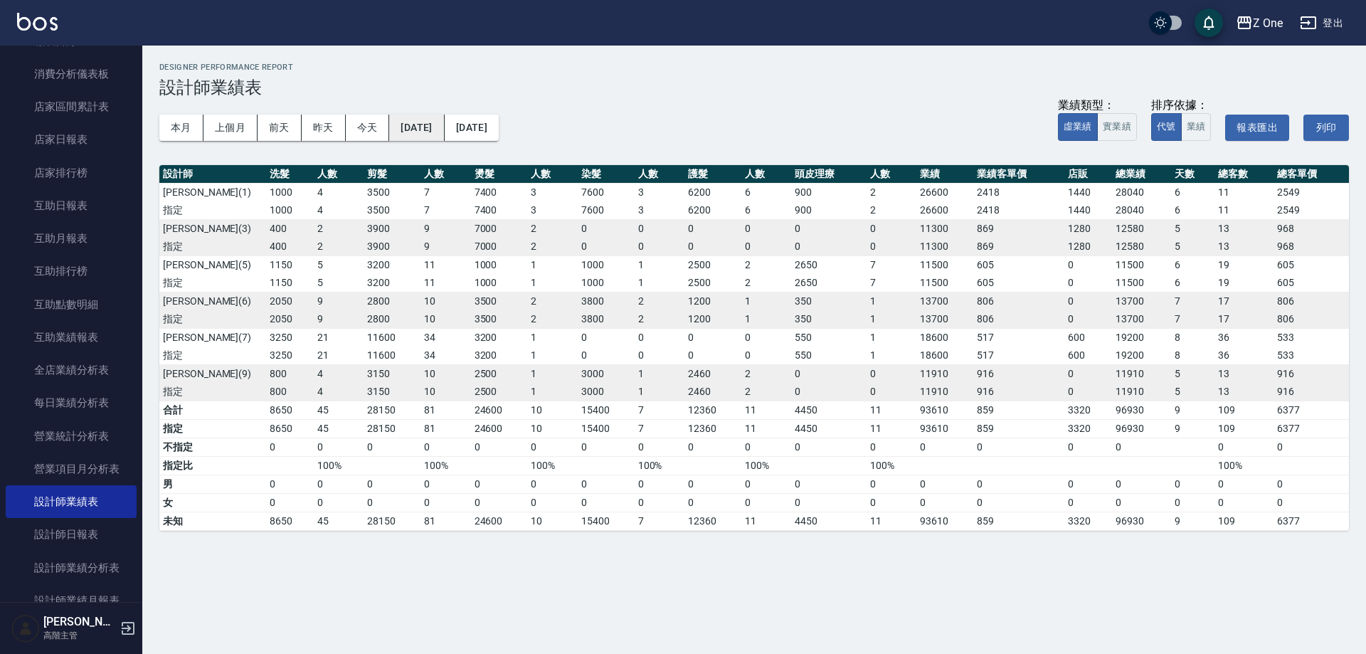
click at [444, 121] on button "[DATE]" at bounding box center [416, 128] width 55 height 26
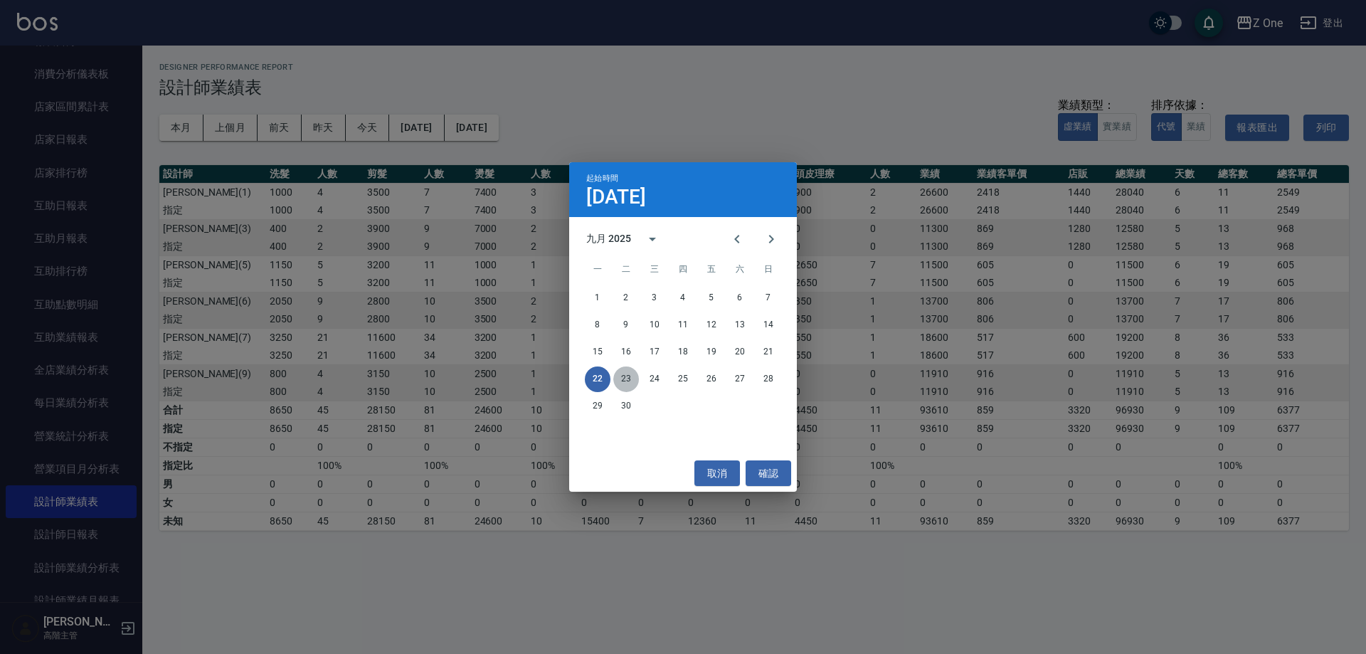
click at [627, 374] on button "23" at bounding box center [626, 379] width 26 height 26
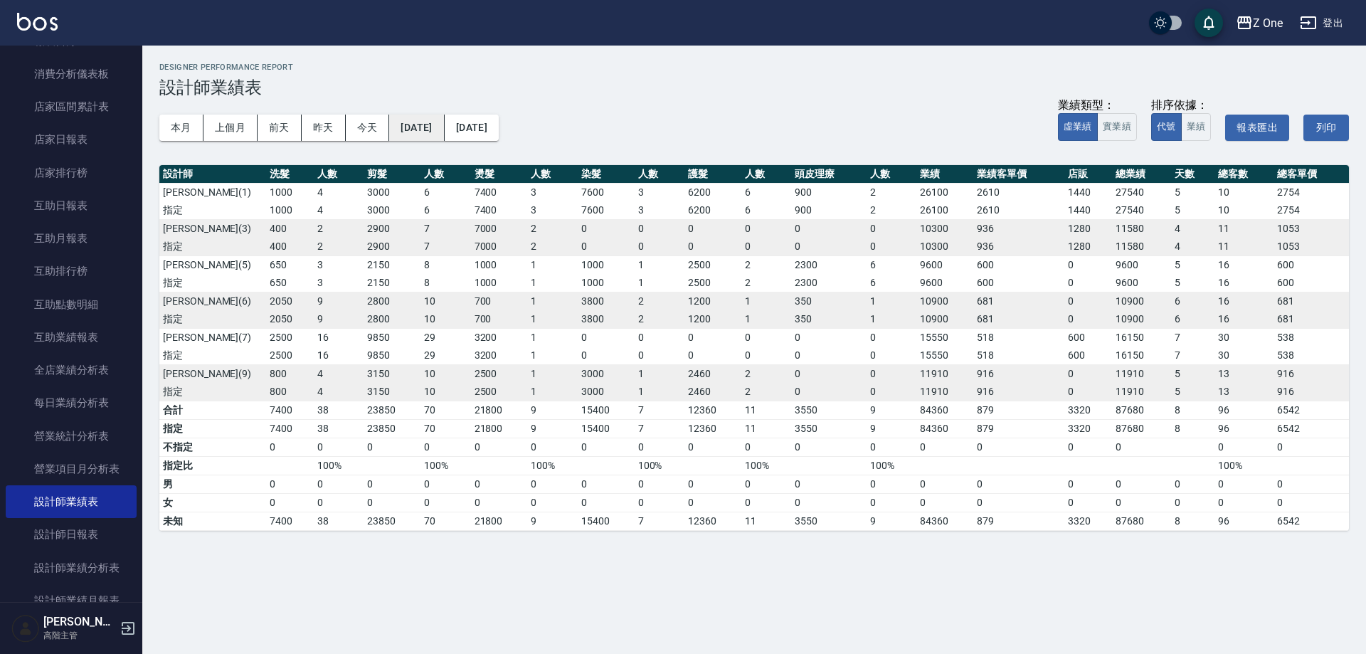
click at [423, 124] on button "[DATE]" at bounding box center [416, 128] width 55 height 26
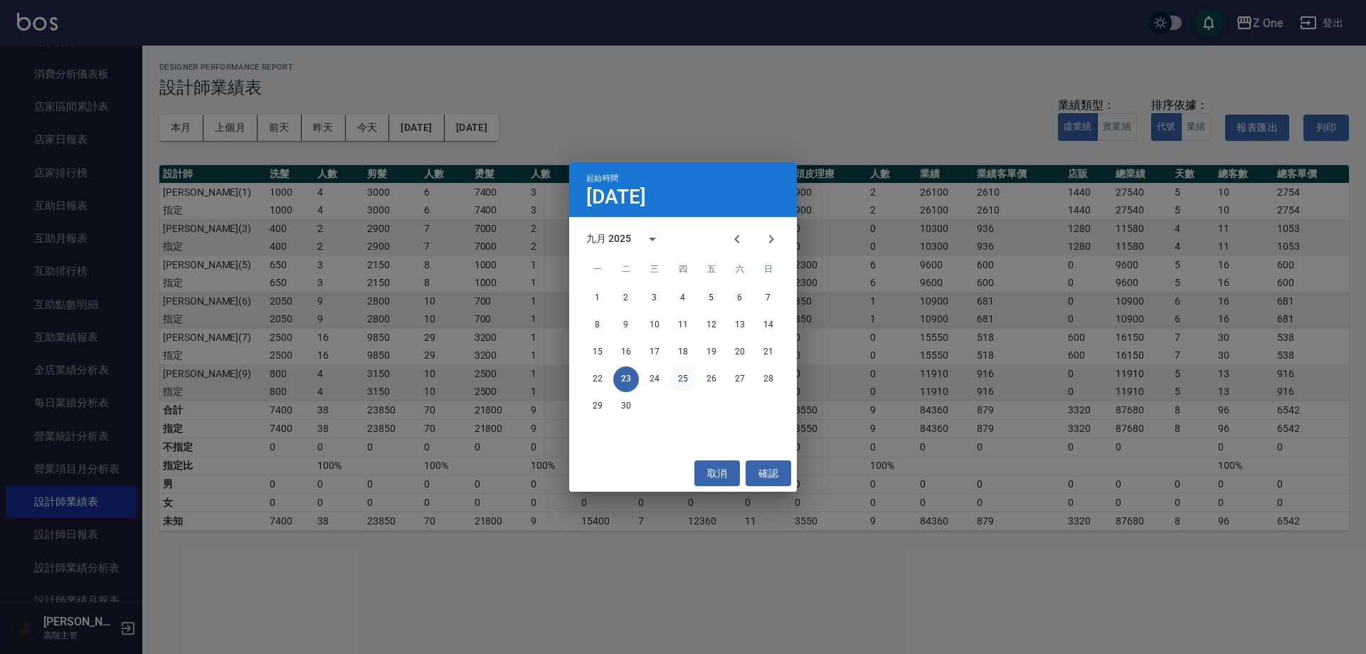
click at [684, 377] on button "25" at bounding box center [683, 379] width 26 height 26
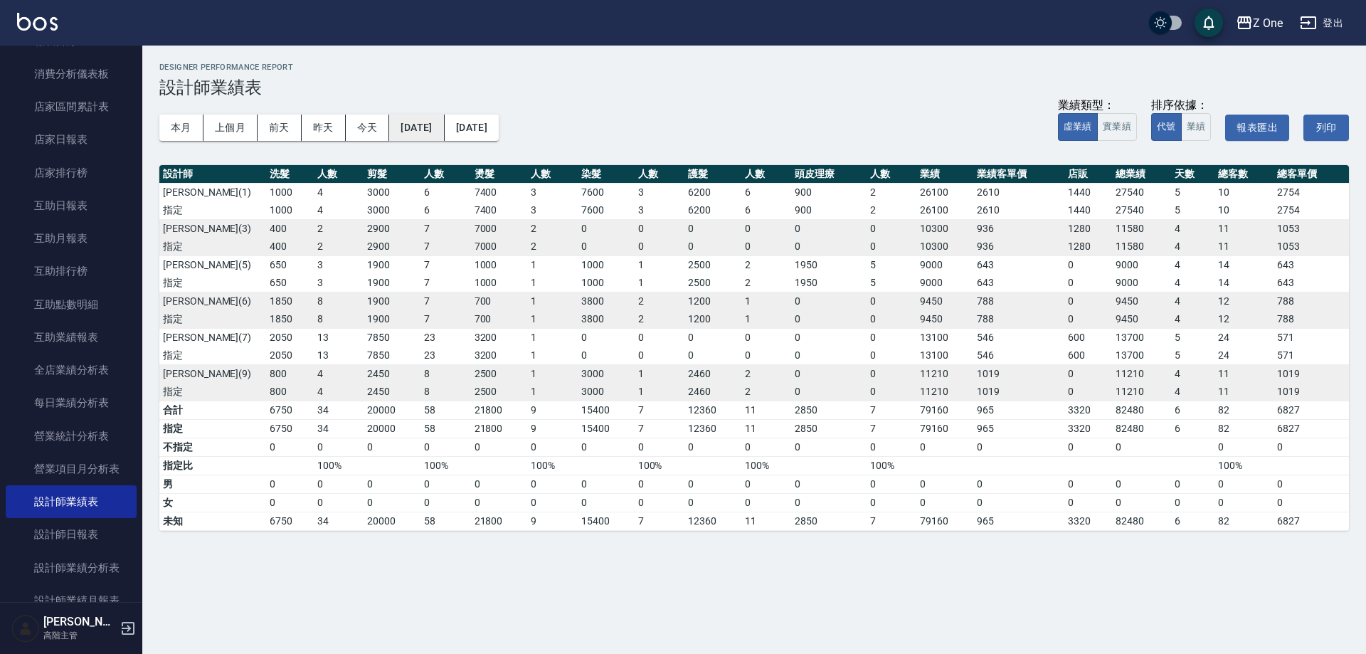
click at [434, 126] on button "[DATE]" at bounding box center [416, 128] width 55 height 26
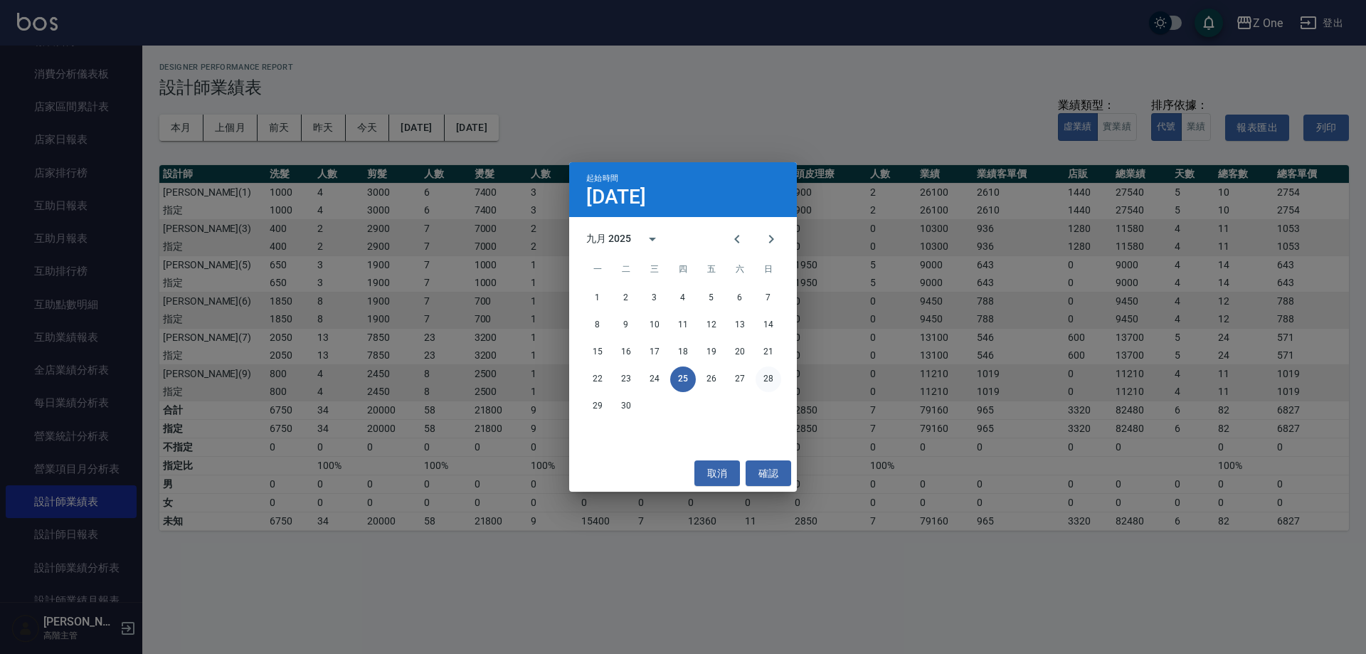
click at [767, 376] on button "28" at bounding box center [768, 379] width 26 height 26
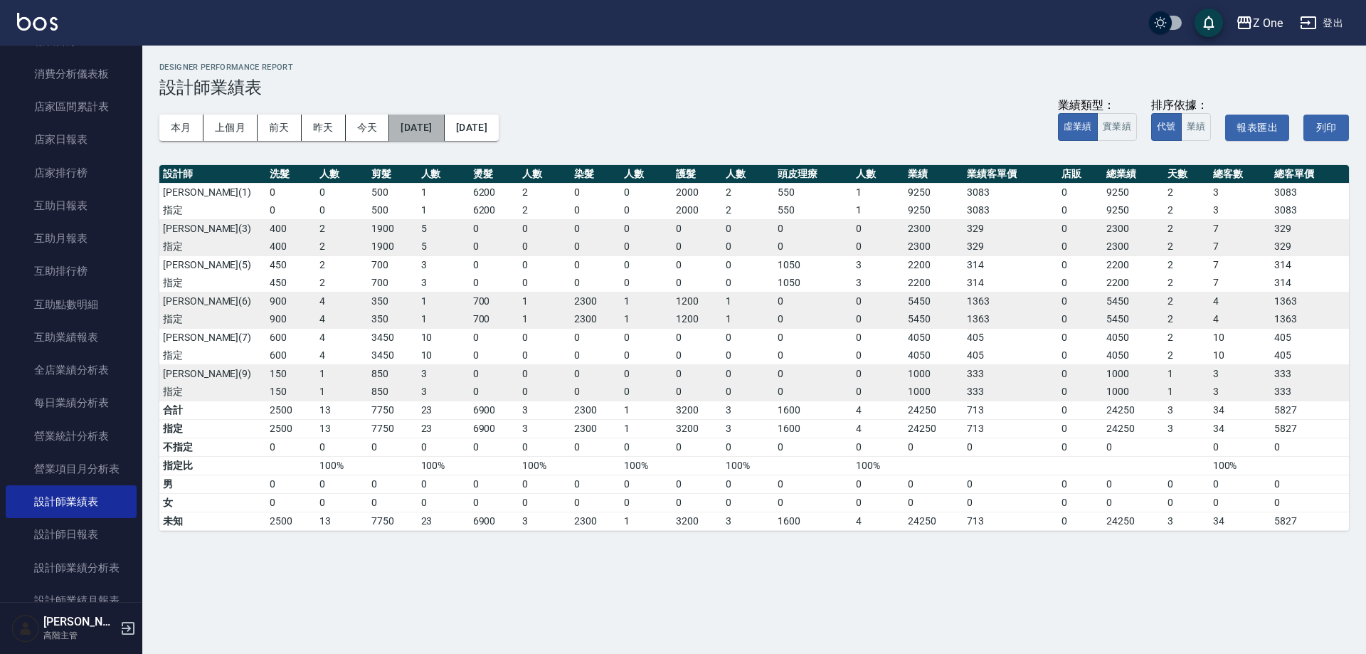
click at [444, 123] on button "[DATE]" at bounding box center [416, 128] width 55 height 26
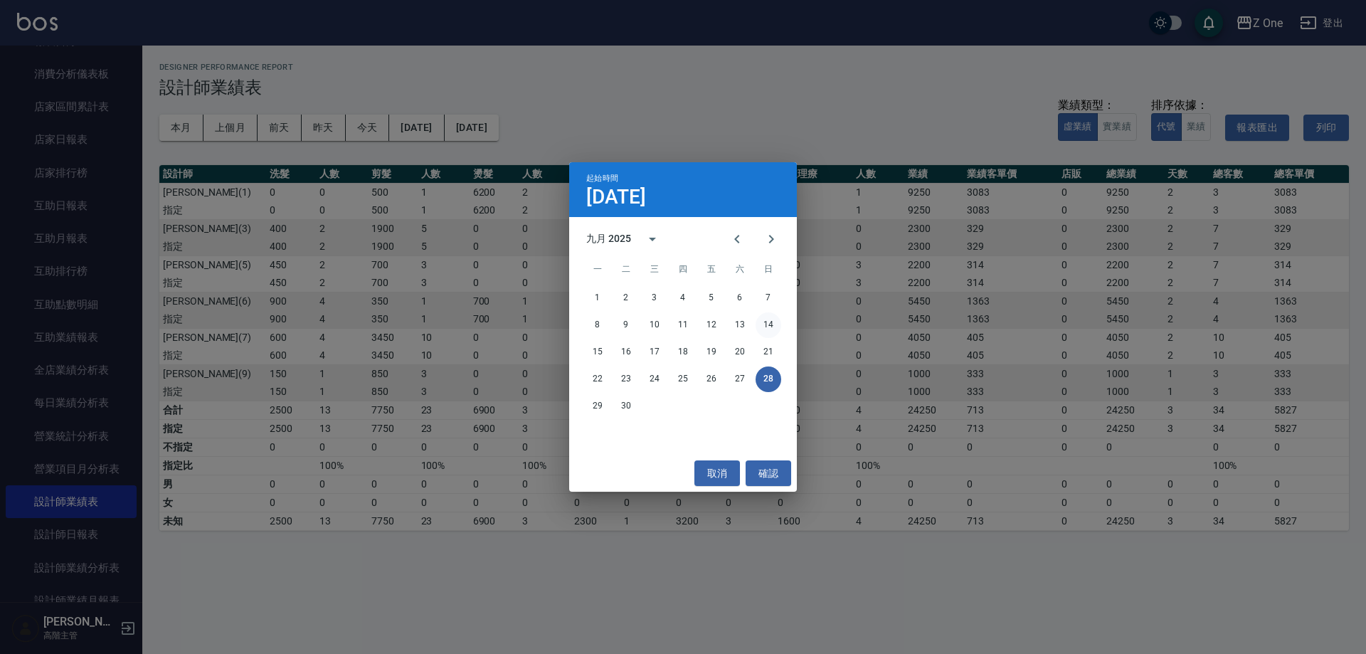
click at [765, 326] on button "14" at bounding box center [768, 325] width 26 height 26
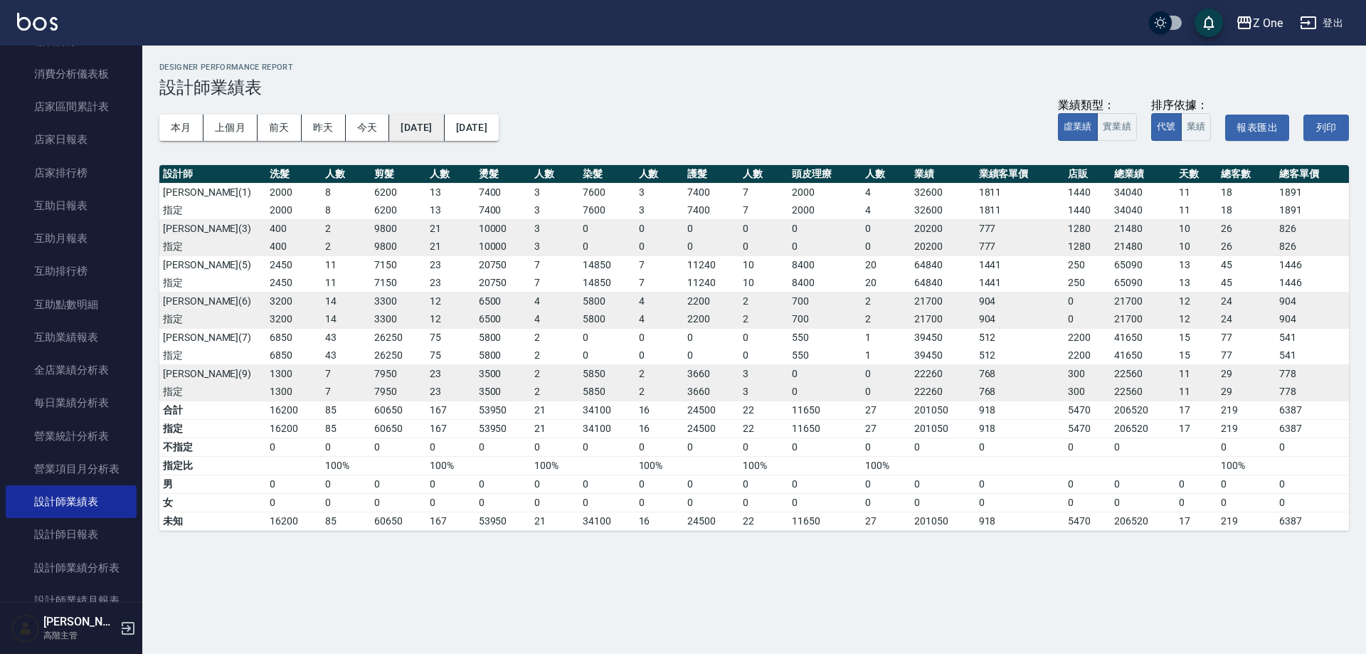
click at [444, 127] on button "[DATE]" at bounding box center [416, 128] width 55 height 26
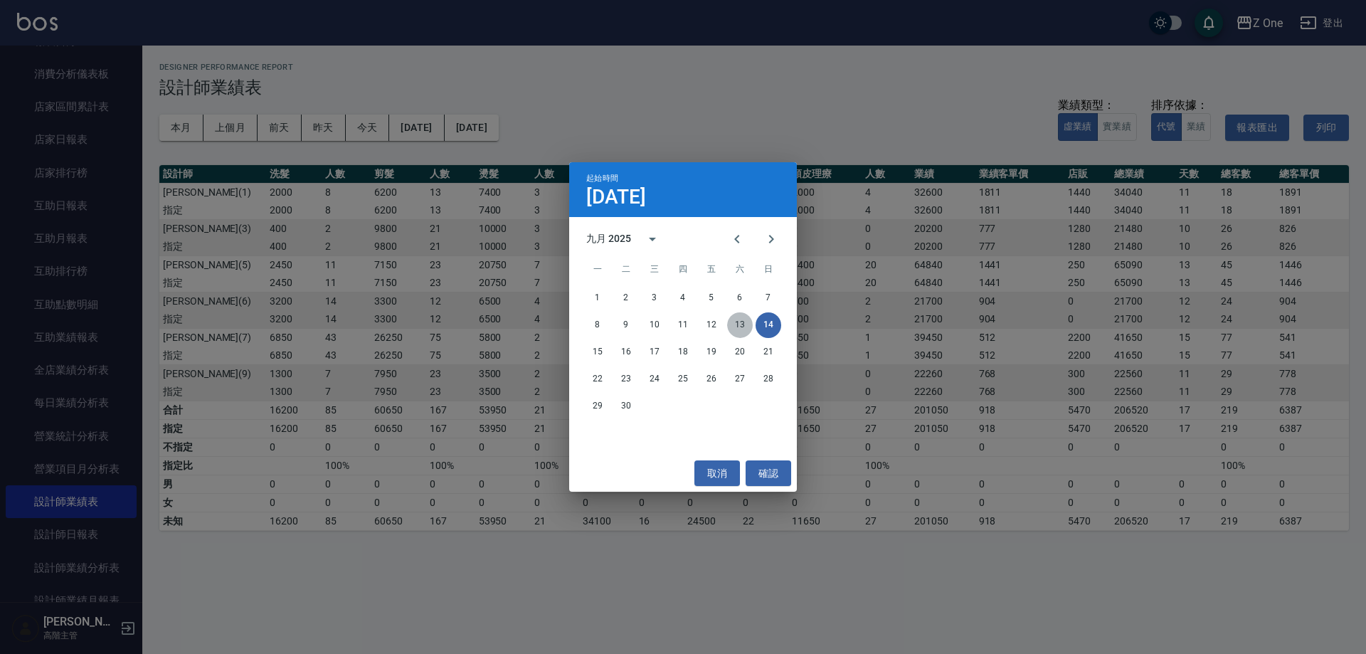
click at [740, 327] on button "13" at bounding box center [740, 325] width 26 height 26
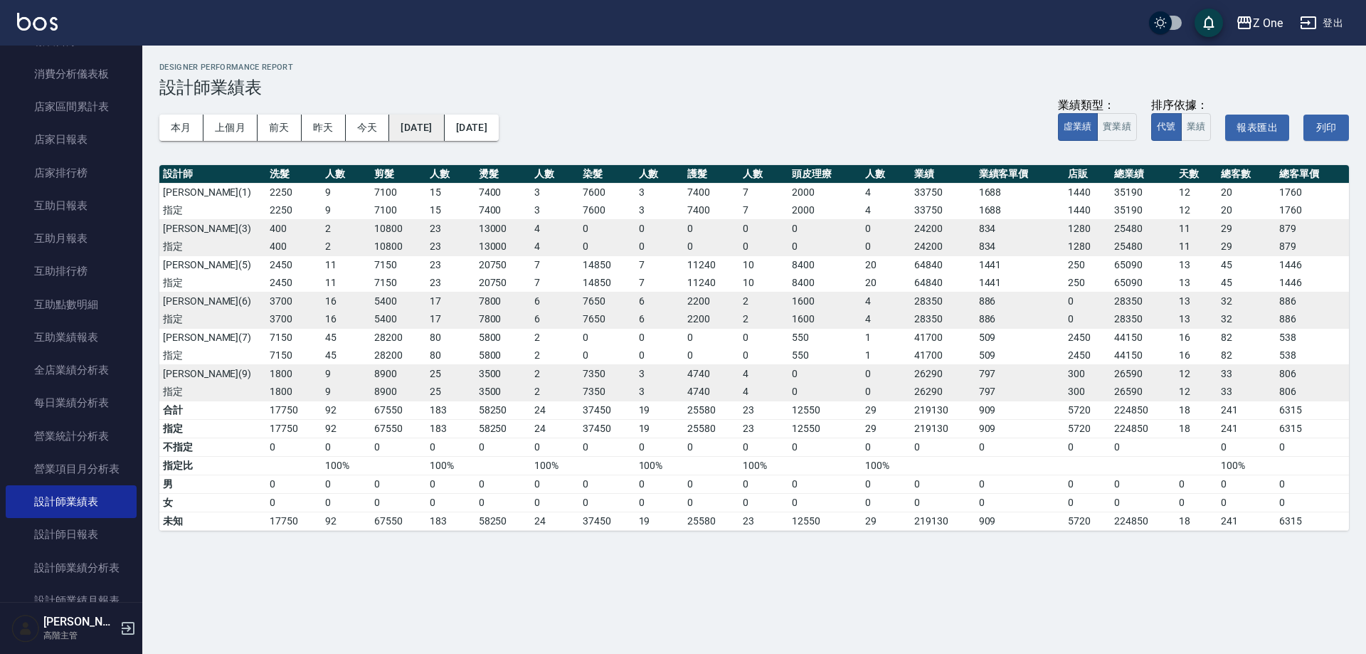
click at [434, 132] on button "[DATE]" at bounding box center [416, 128] width 55 height 26
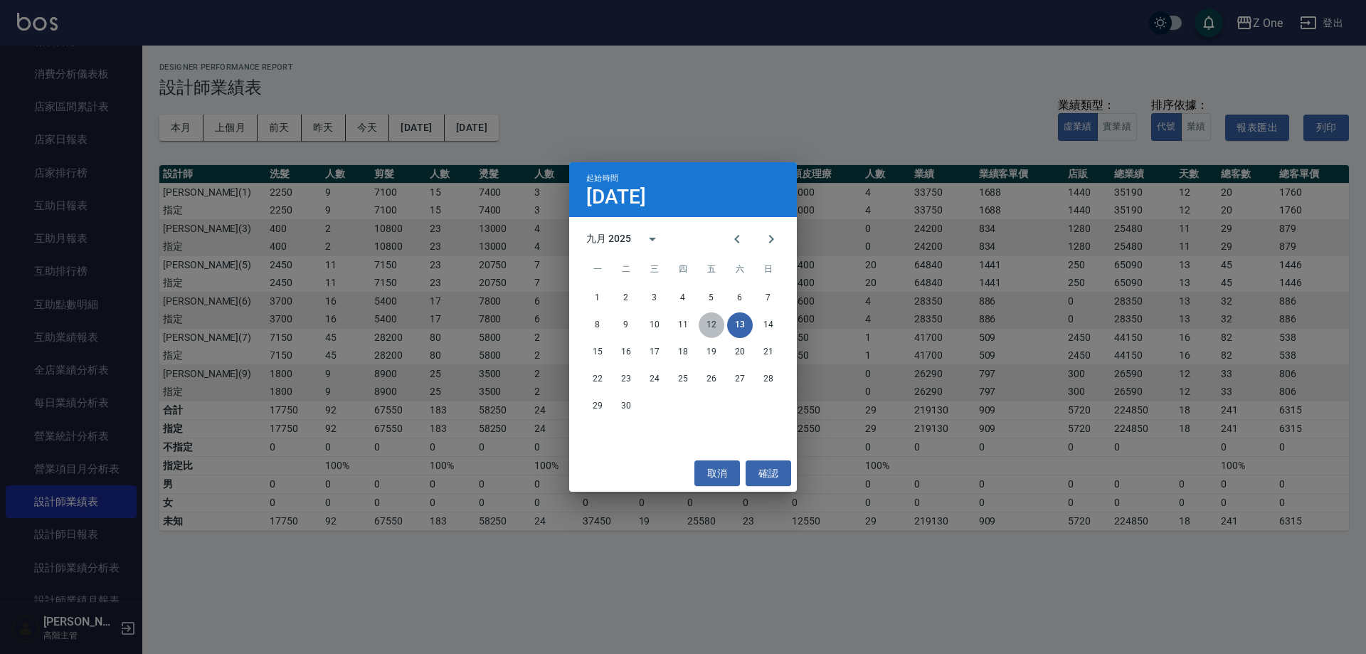
click at [718, 326] on button "12" at bounding box center [711, 325] width 26 height 26
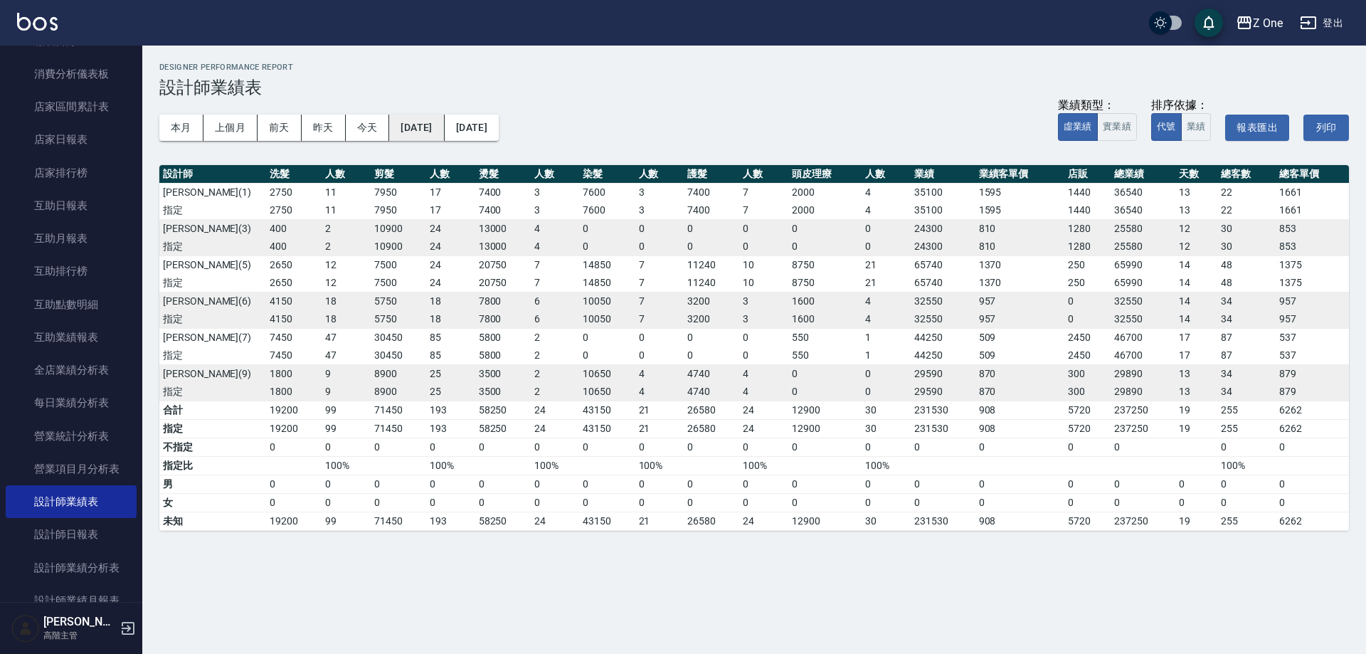
click at [431, 124] on button "[DATE]" at bounding box center [416, 128] width 55 height 26
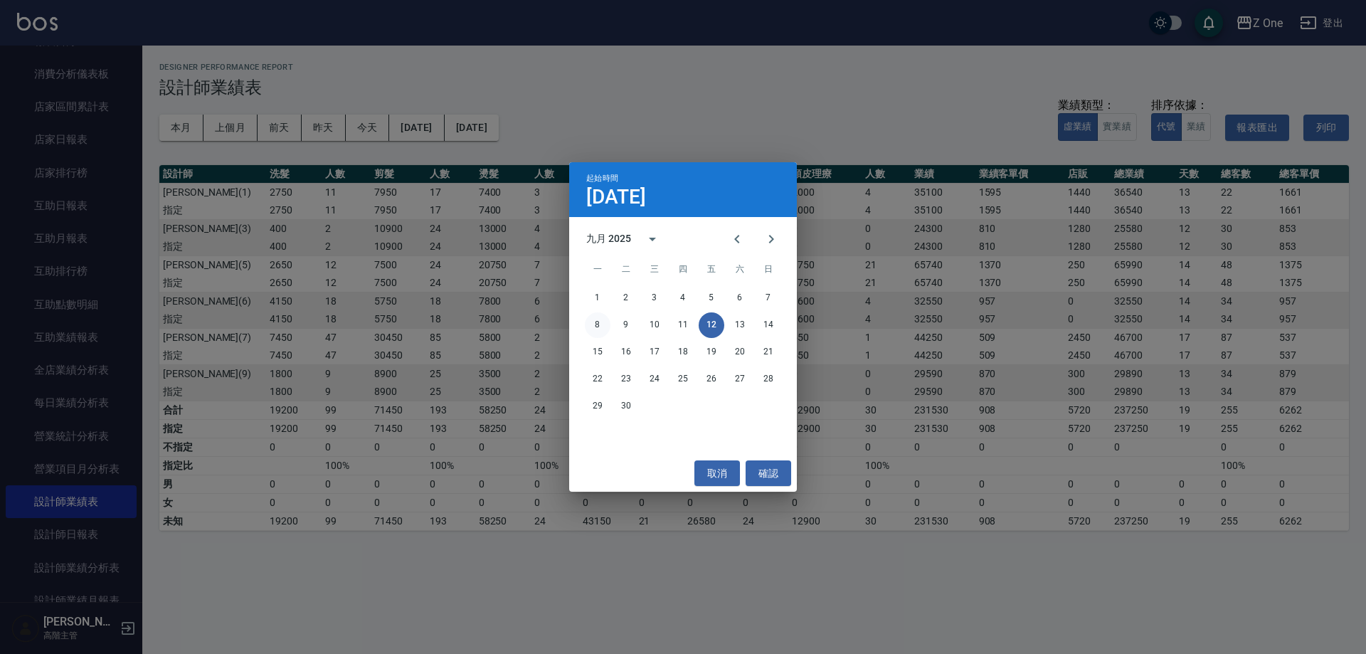
click at [598, 322] on button "8" at bounding box center [598, 325] width 26 height 26
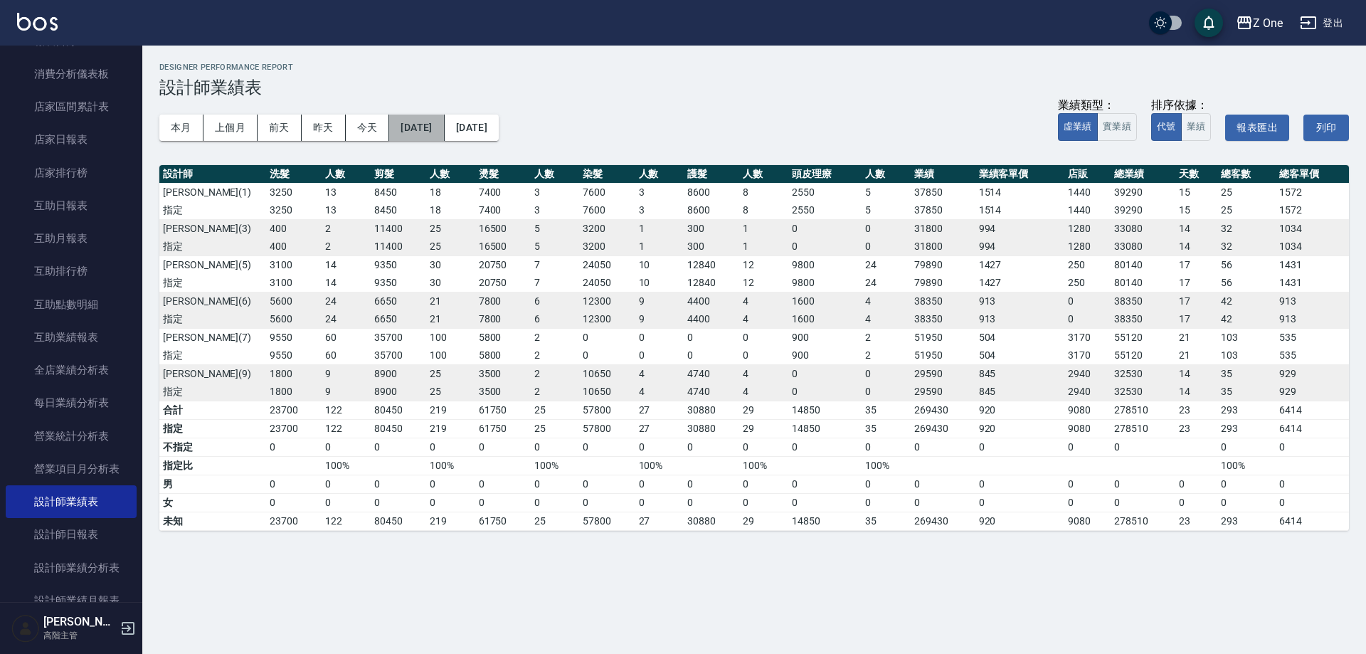
click at [444, 124] on button "[DATE]" at bounding box center [416, 128] width 55 height 26
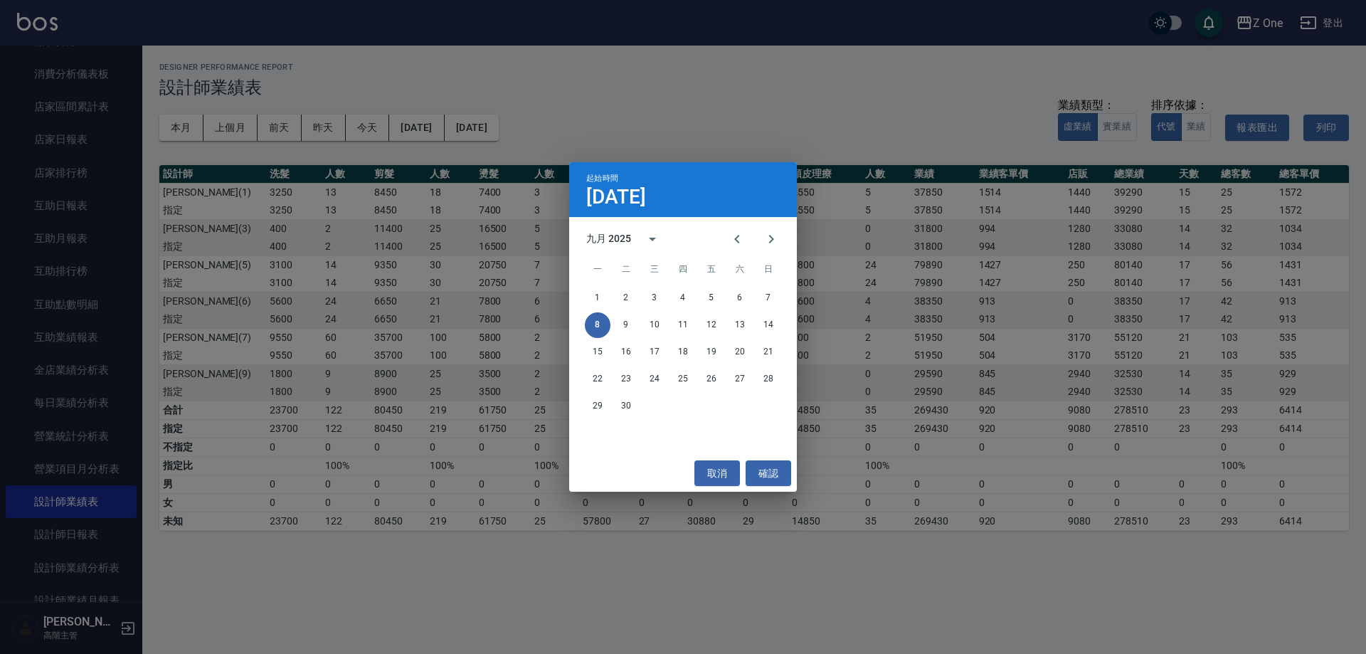
click at [622, 115] on div "起始時間 [DATE] 九月 2025 一 二 三 四 五 六 日 1 2 3 4 5 6 7 8 9 10 11 12 13 14 15 16 17 18 …" at bounding box center [683, 327] width 1366 height 654
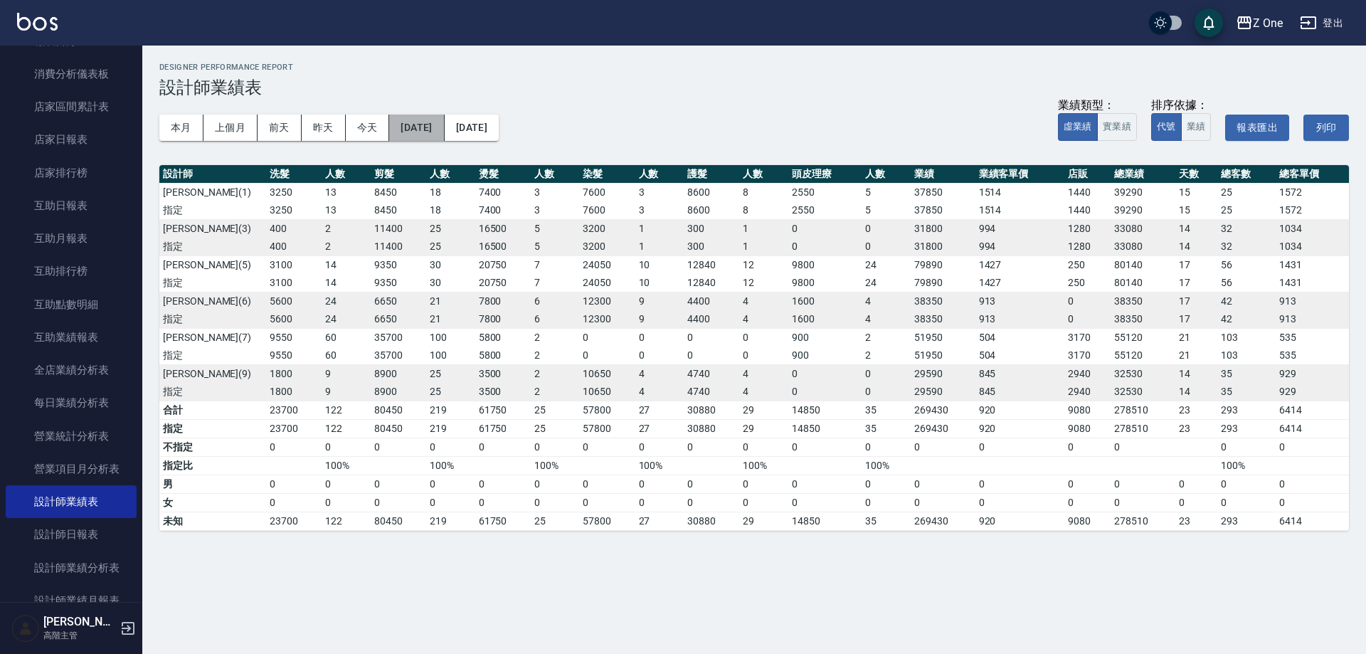
click at [441, 122] on button "[DATE]" at bounding box center [416, 128] width 55 height 26
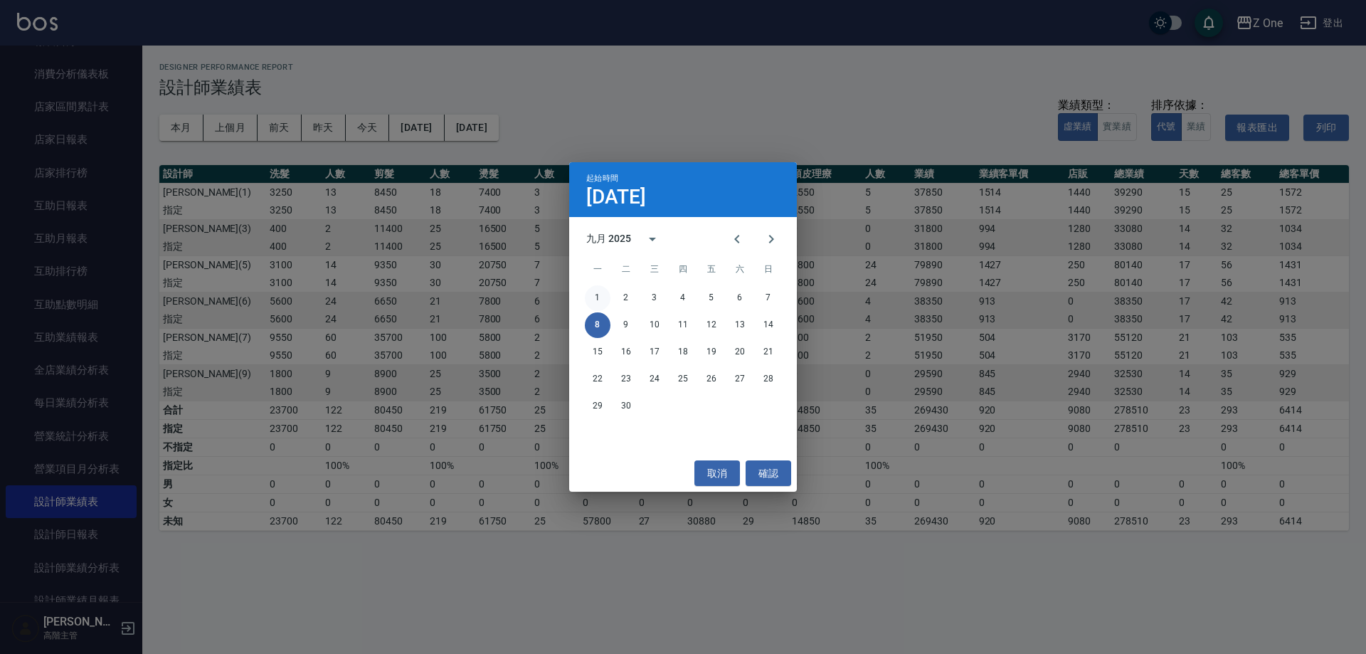
click at [600, 296] on button "1" at bounding box center [598, 298] width 26 height 26
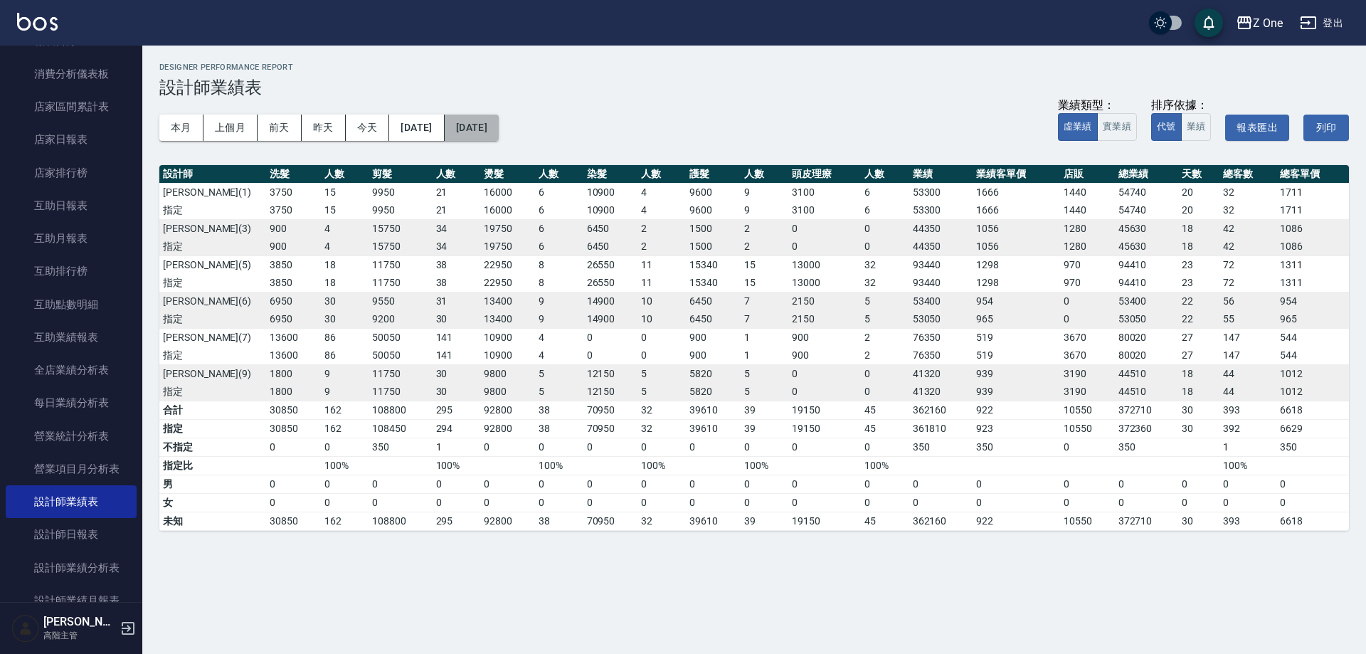
click at [499, 134] on button "[DATE]" at bounding box center [472, 128] width 54 height 26
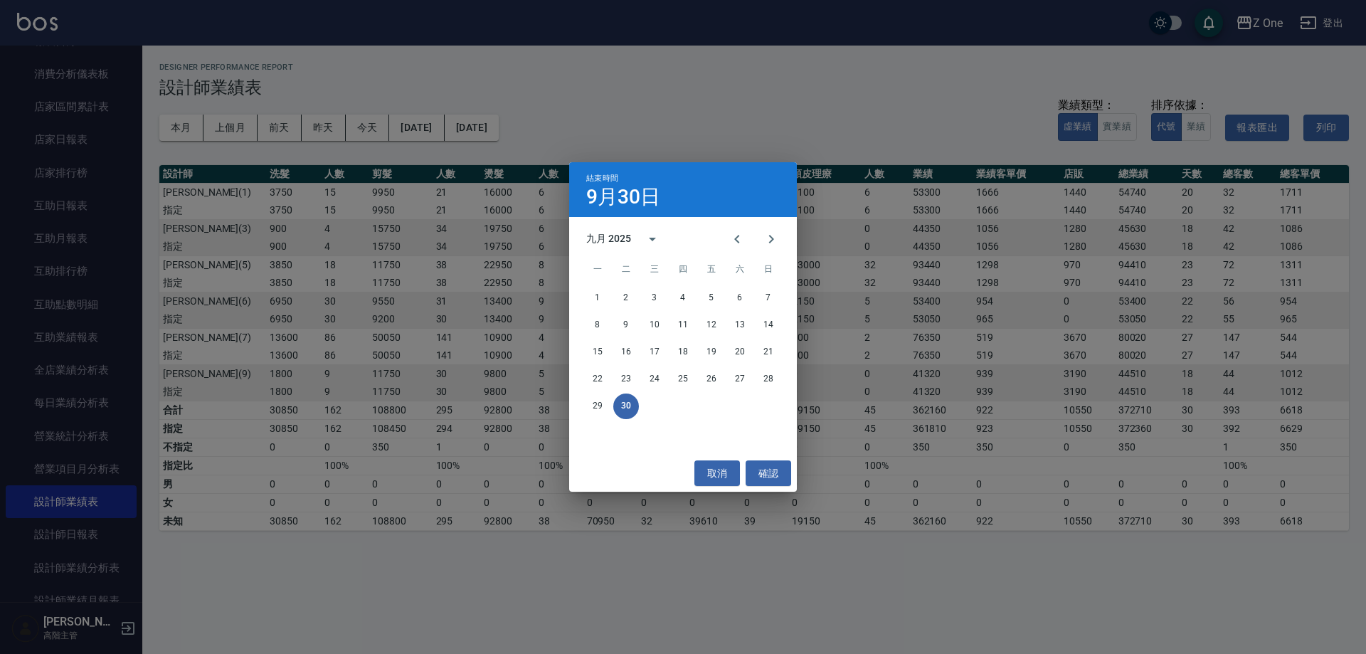
drag, startPoint x: 747, startPoint y: 100, endPoint x: 607, endPoint y: 141, distance: 145.4
click at [730, 107] on div "結束時間 [DATE] 九月 2025 一 二 三 四 五 六 日 1 2 3 4 5 6 7 8 9 10 11 12 13 14 15 16 17 18 …" at bounding box center [683, 327] width 1366 height 654
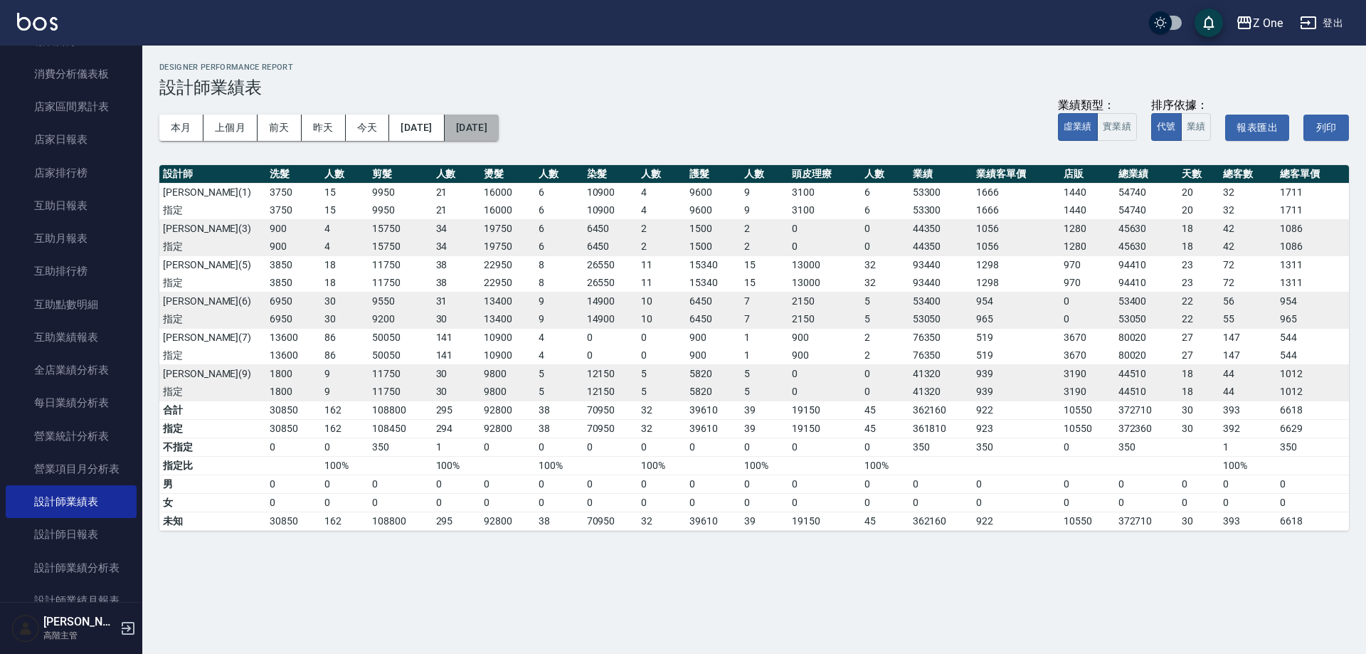
click at [499, 122] on button "[DATE]" at bounding box center [472, 128] width 54 height 26
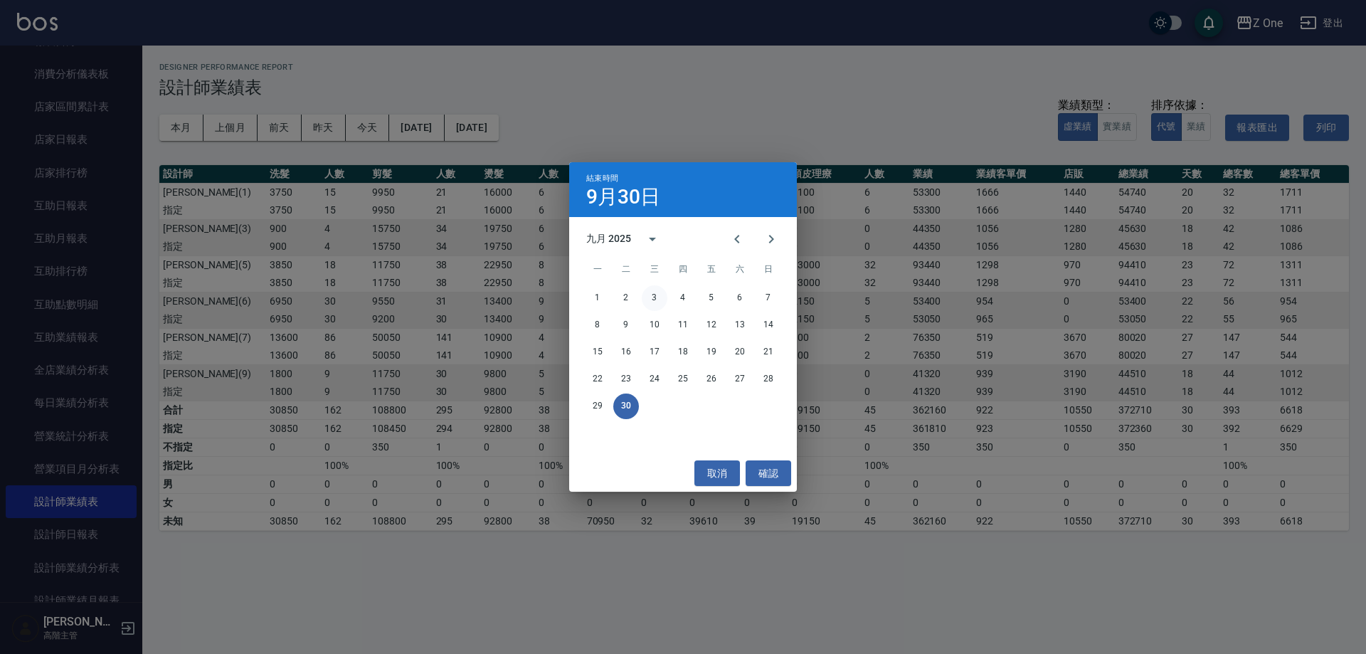
click at [654, 298] on button "3" at bounding box center [655, 298] width 26 height 26
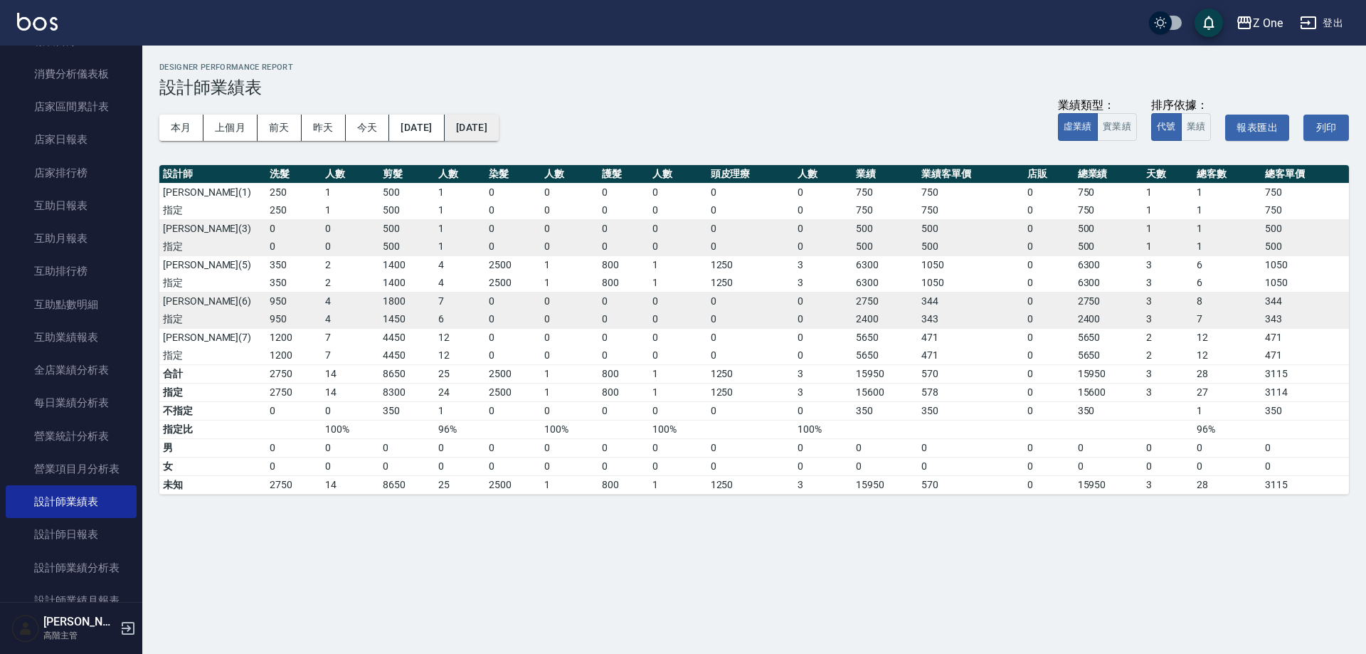
click at [499, 137] on button "[DATE]" at bounding box center [472, 128] width 54 height 26
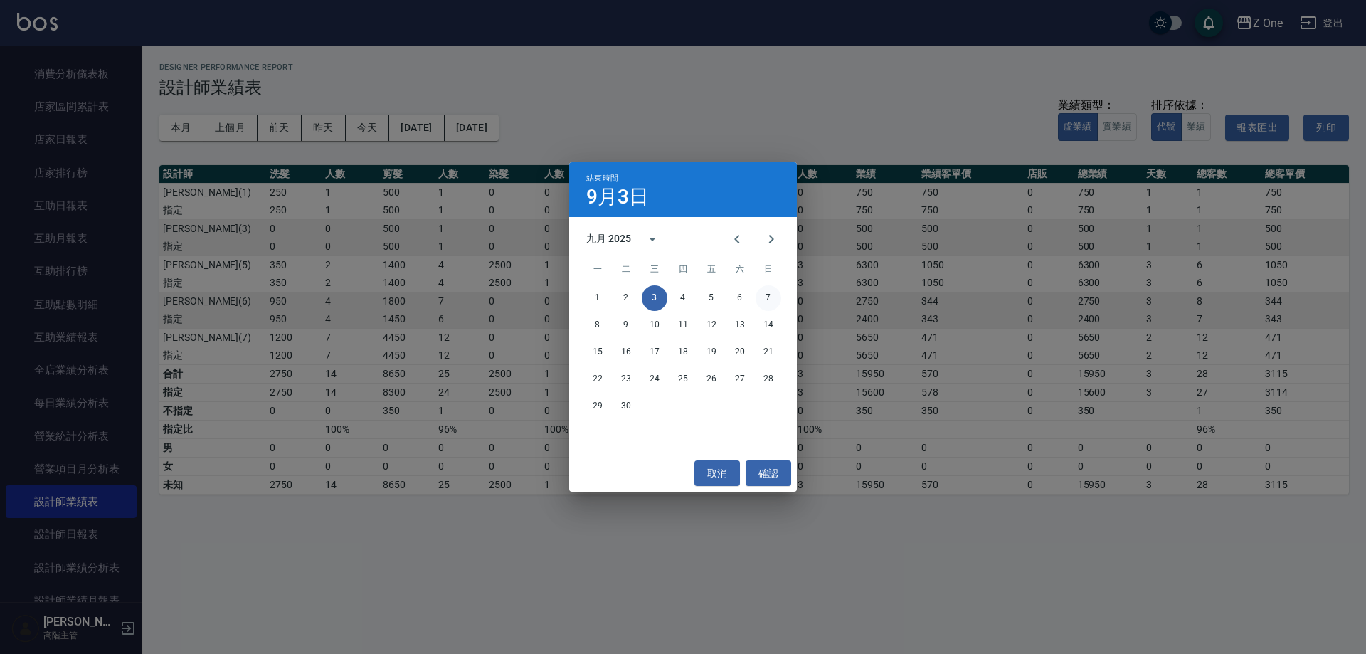
click at [763, 297] on button "7" at bounding box center [768, 298] width 26 height 26
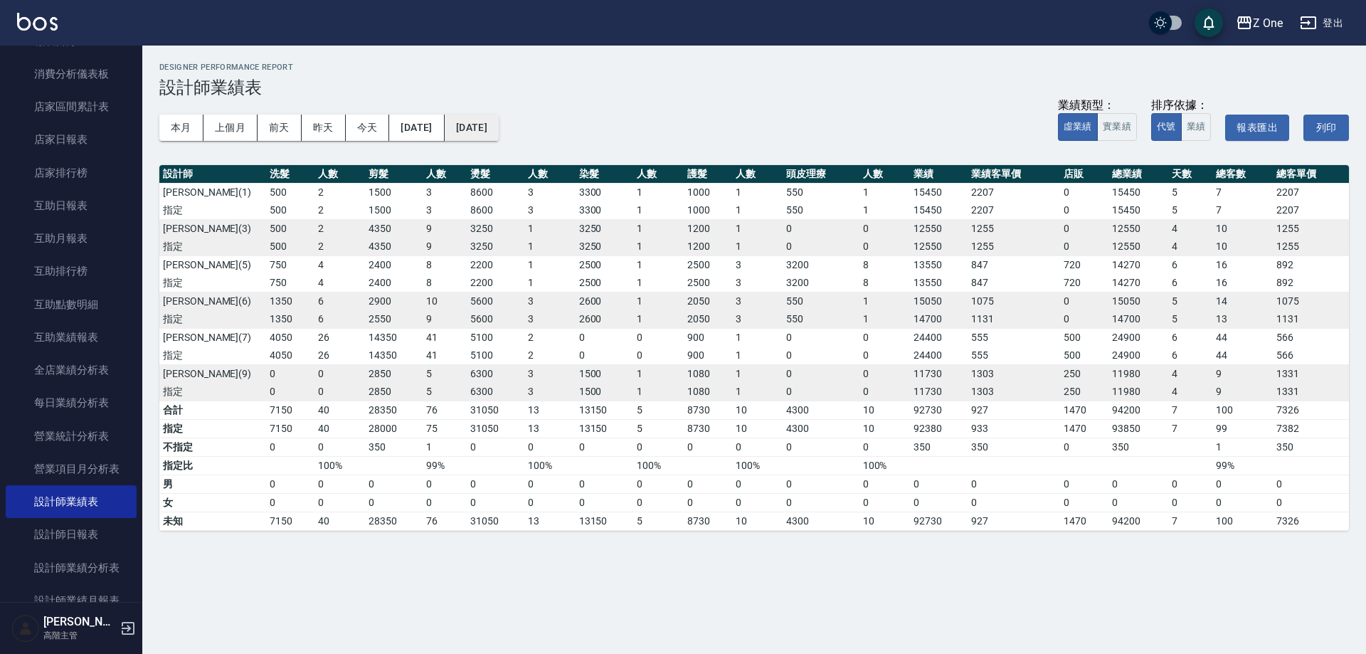
click at [499, 125] on button "[DATE]" at bounding box center [472, 128] width 54 height 26
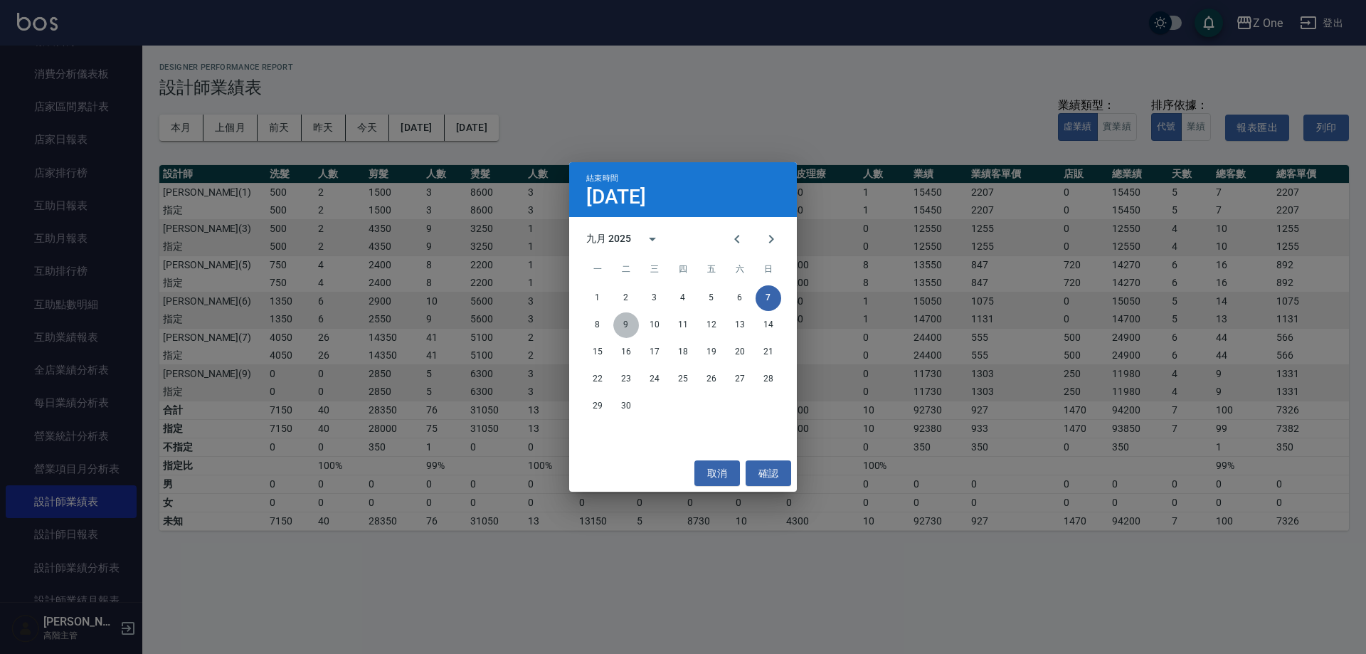
click at [623, 328] on button "9" at bounding box center [626, 325] width 26 height 26
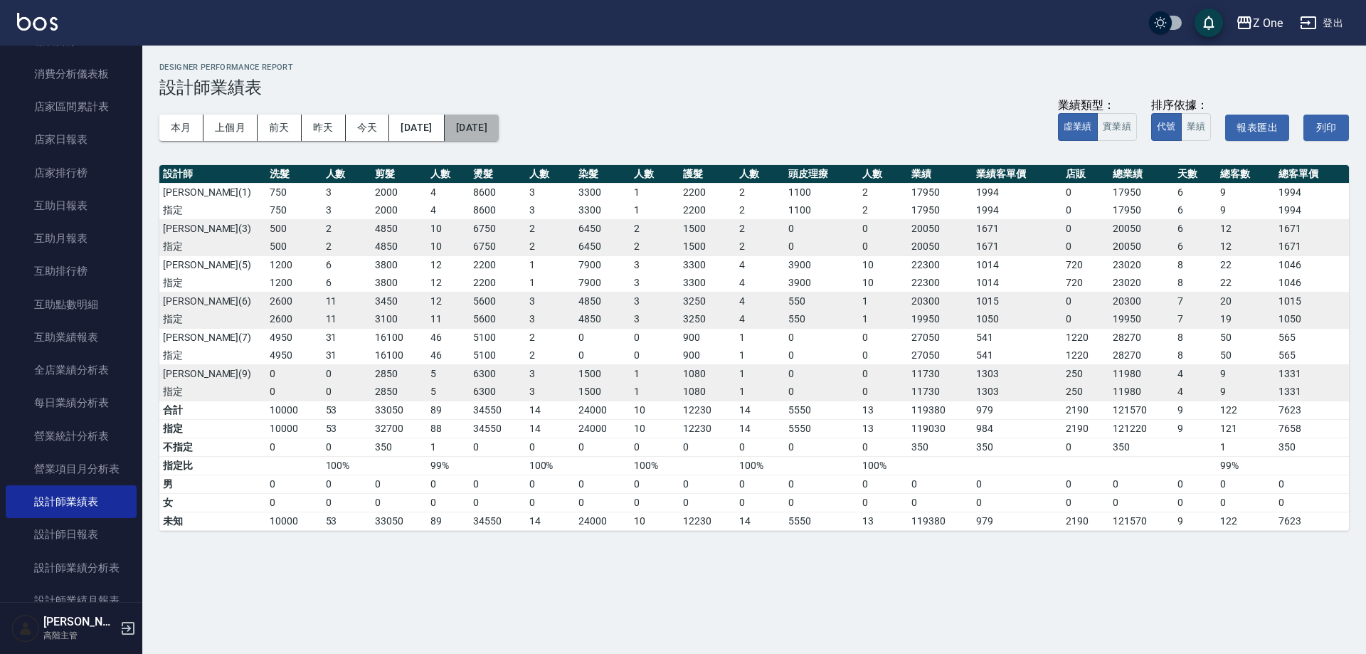
click at [499, 133] on button "[DATE]" at bounding box center [472, 128] width 54 height 26
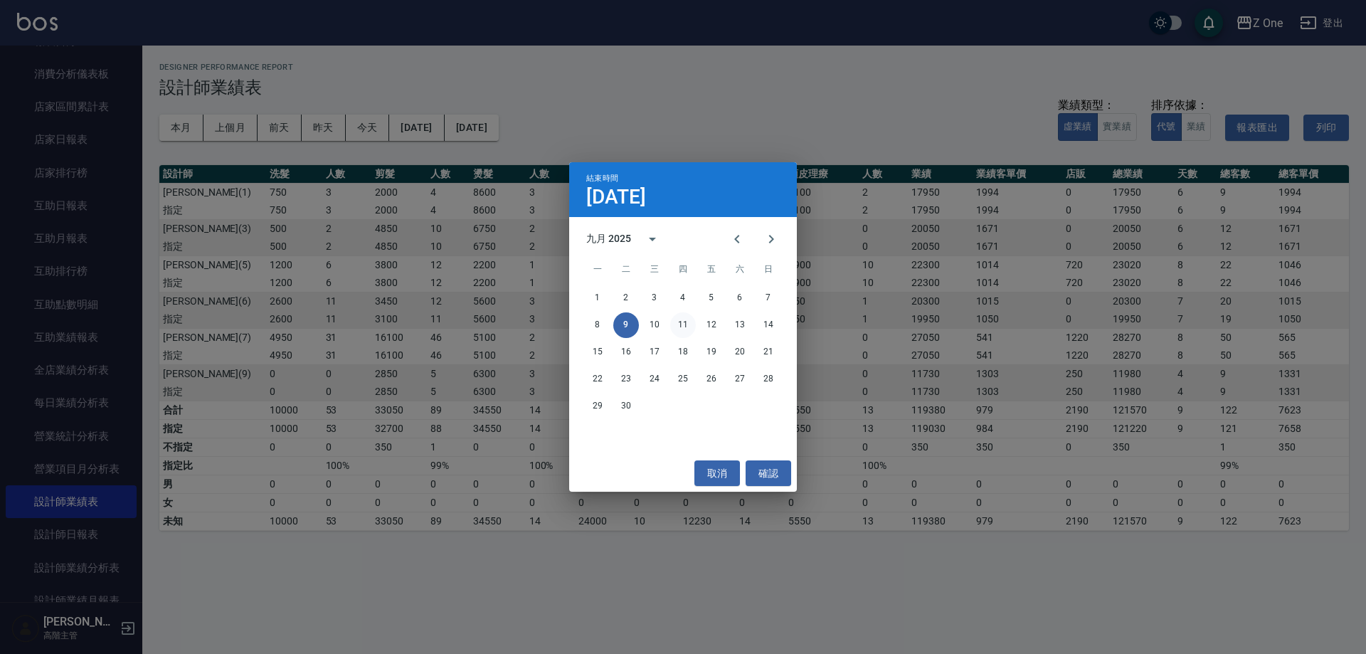
click at [689, 327] on button "11" at bounding box center [683, 325] width 26 height 26
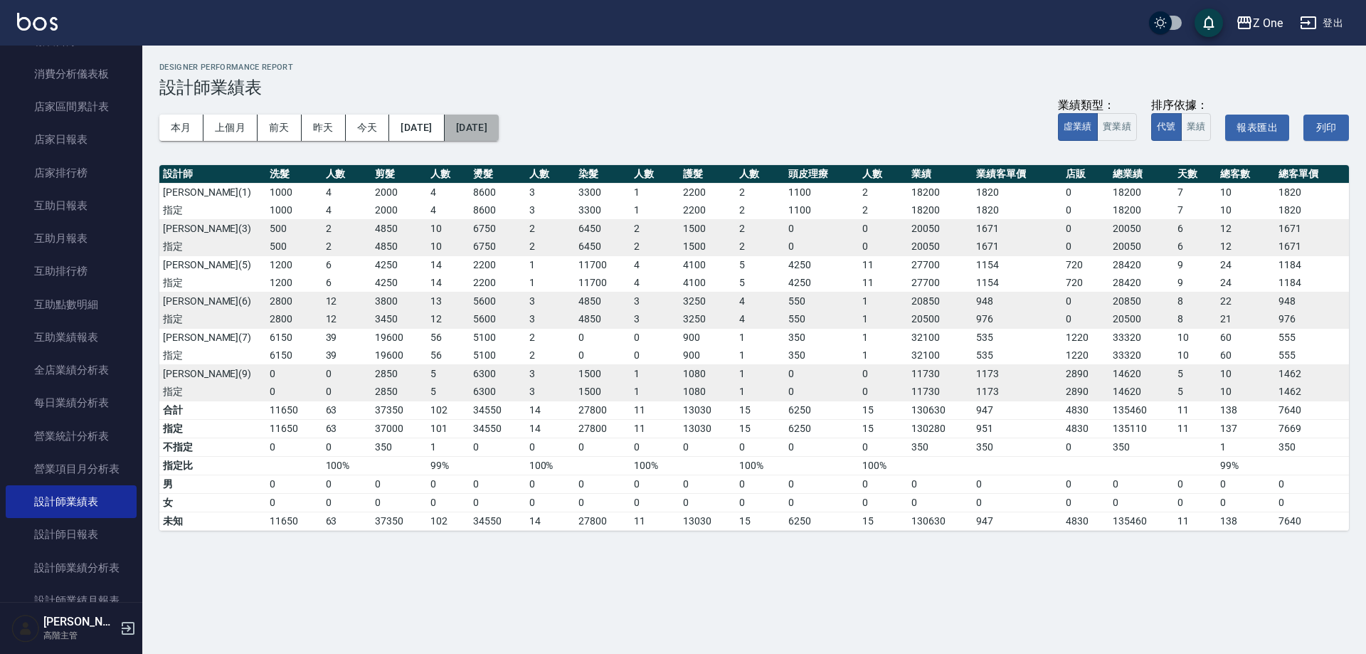
click at [499, 133] on button "[DATE]" at bounding box center [472, 128] width 54 height 26
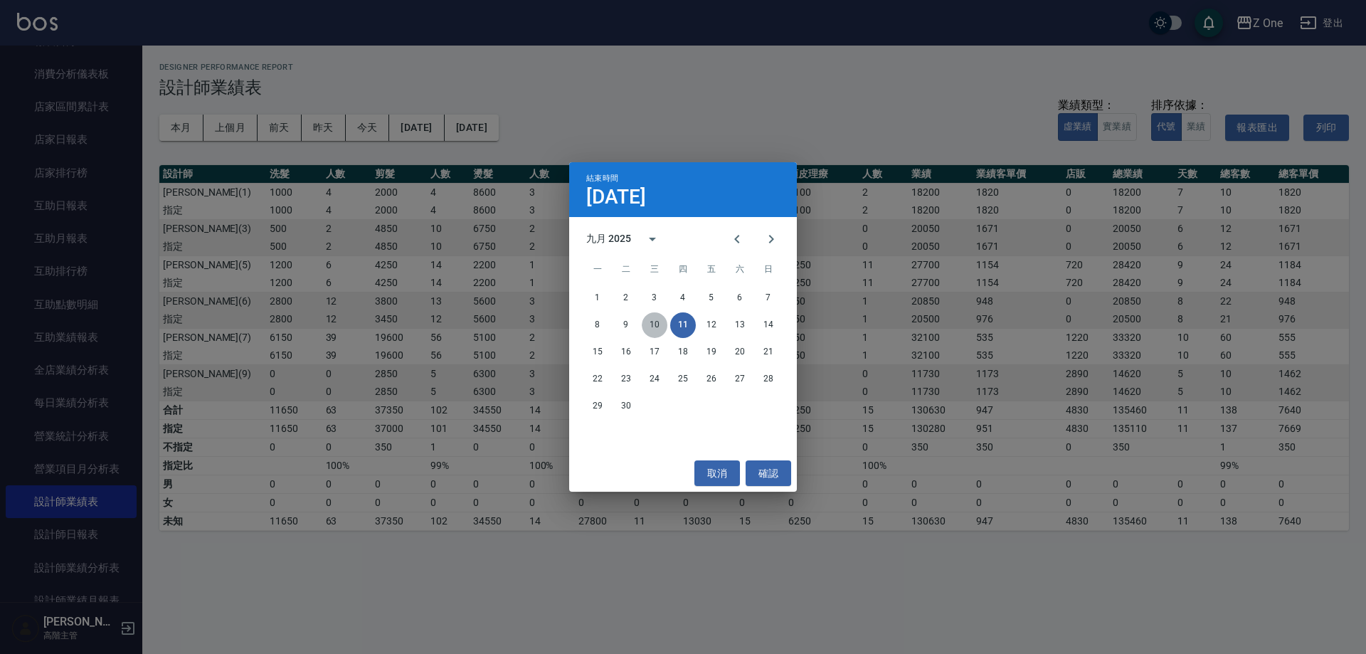
click at [662, 331] on button "10" at bounding box center [655, 325] width 26 height 26
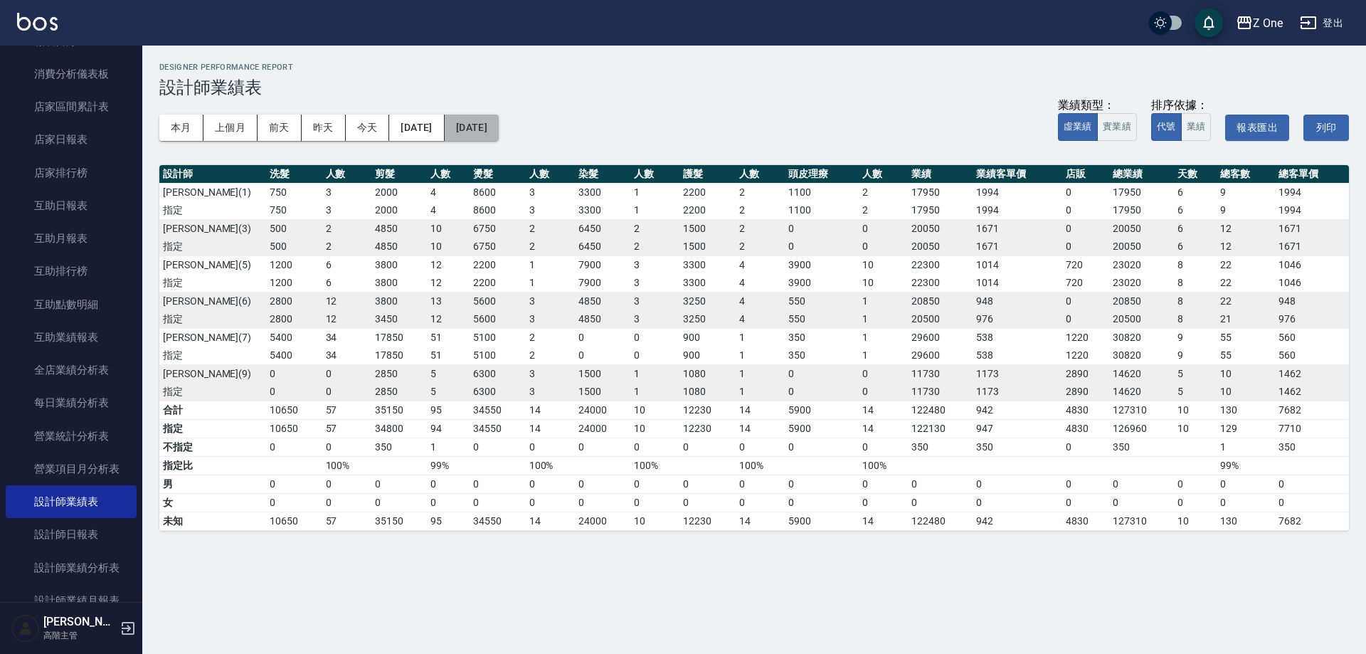
click at [499, 133] on button "[DATE]" at bounding box center [472, 128] width 54 height 26
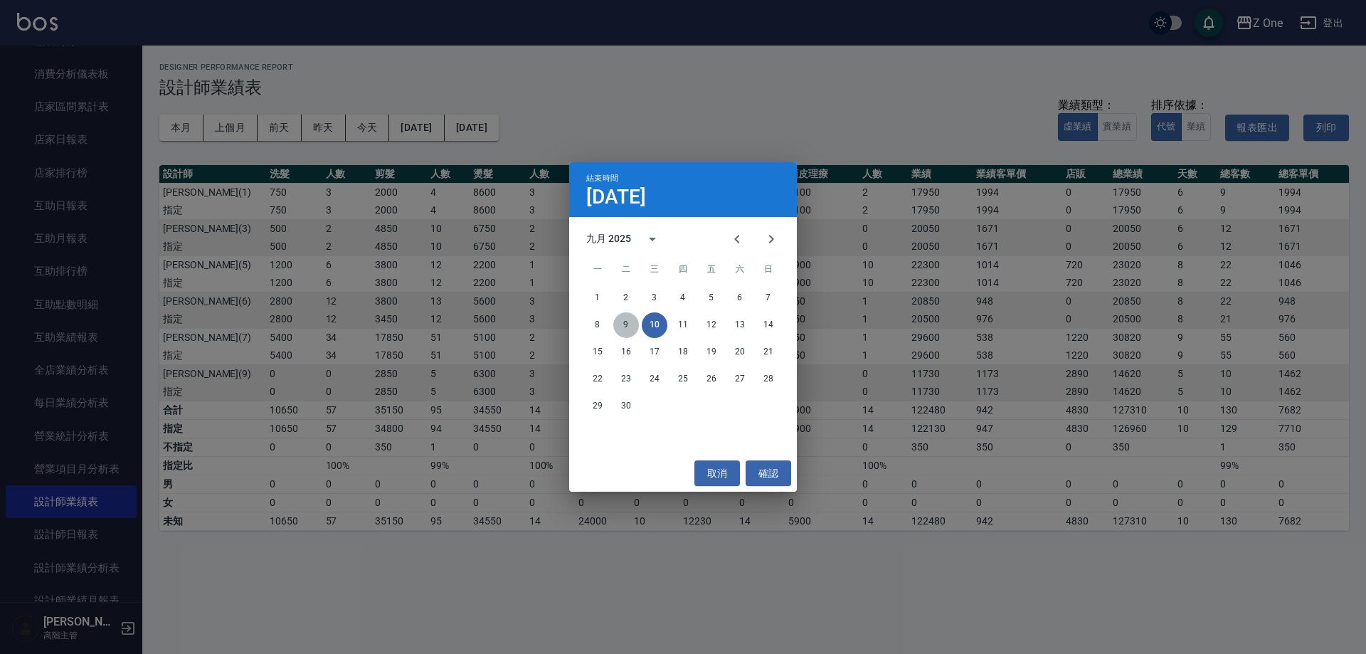
click at [634, 327] on button "9" at bounding box center [626, 325] width 26 height 26
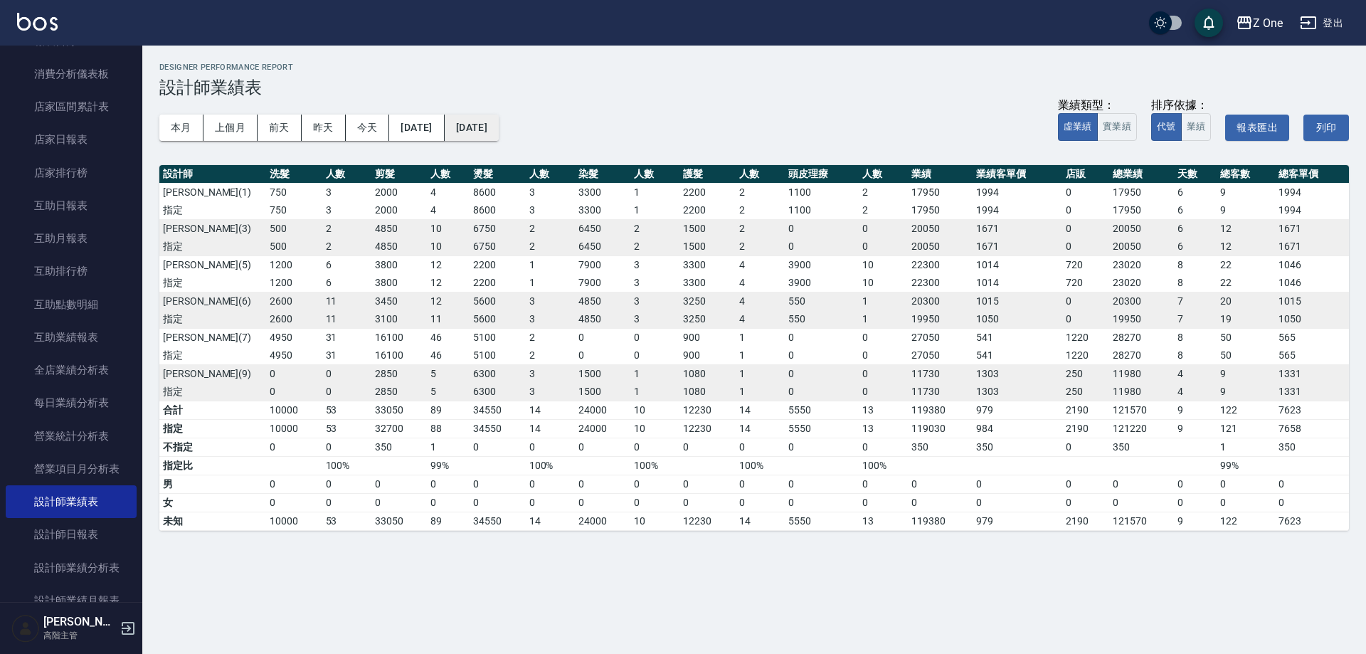
click at [499, 127] on button "[DATE]" at bounding box center [472, 128] width 54 height 26
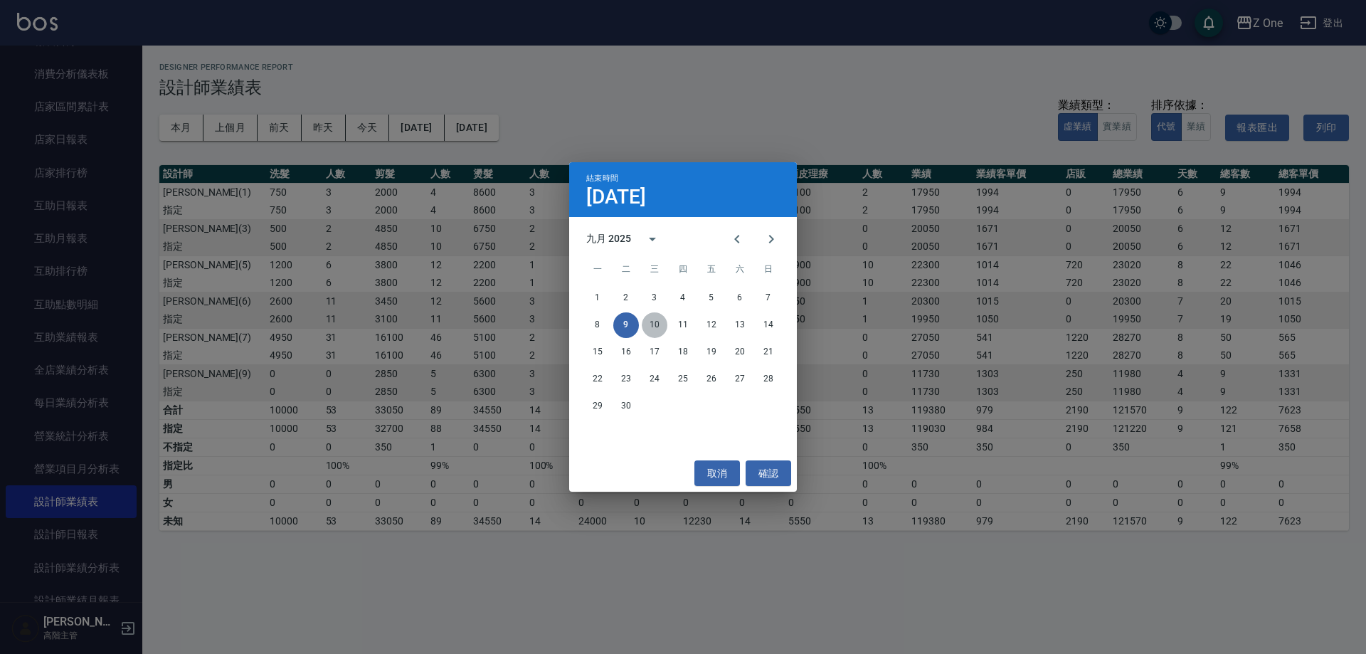
click at [654, 321] on button "10" at bounding box center [655, 325] width 26 height 26
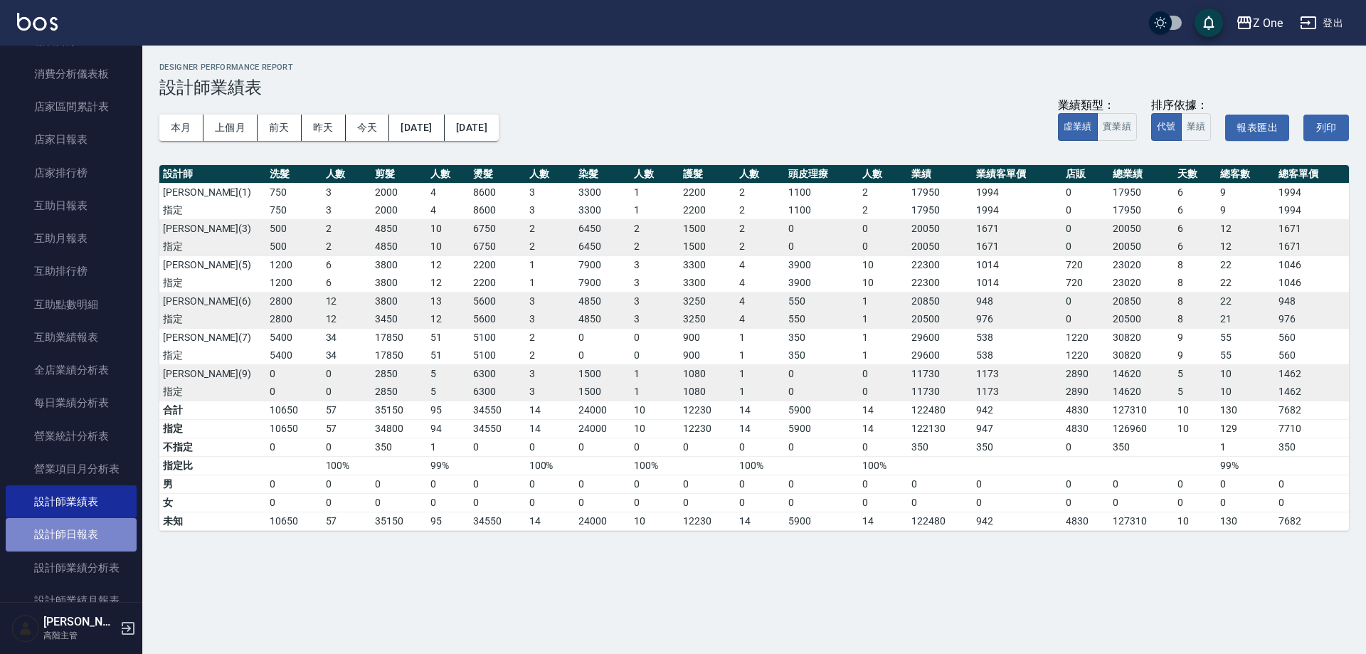
click at [79, 538] on link "設計師日報表" at bounding box center [71, 534] width 131 height 33
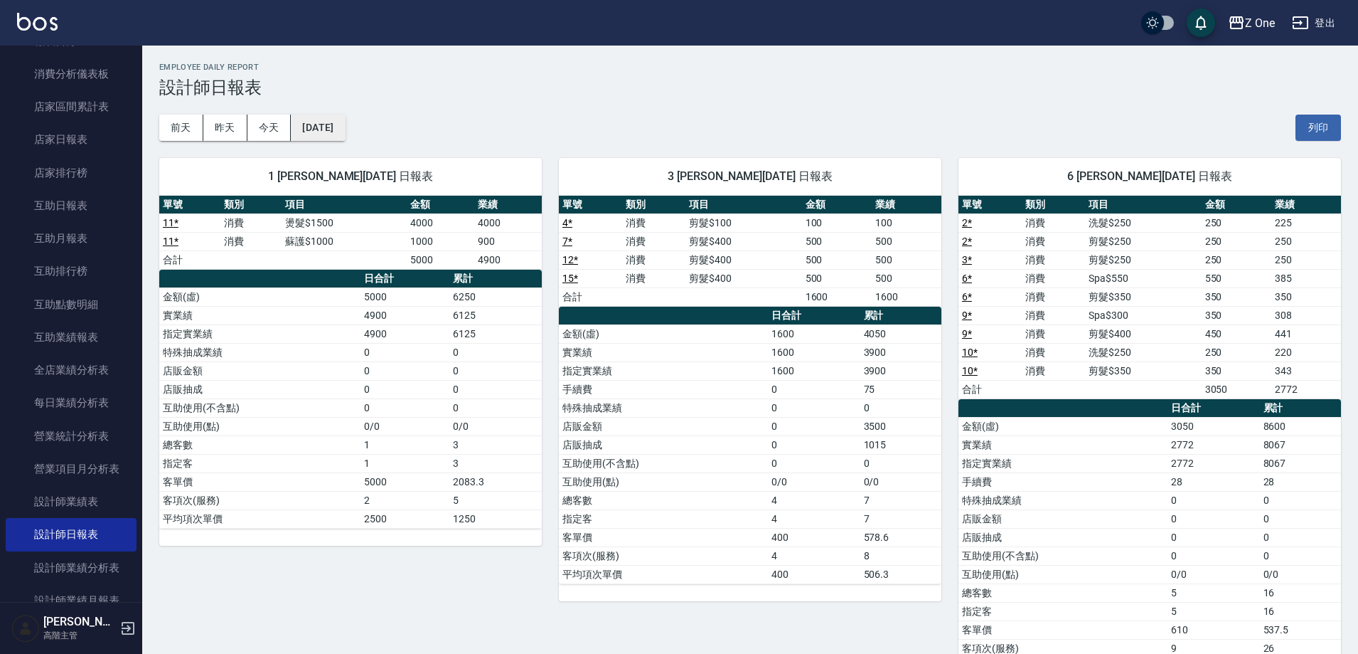
click at [345, 123] on button "[DATE]" at bounding box center [318, 128] width 54 height 26
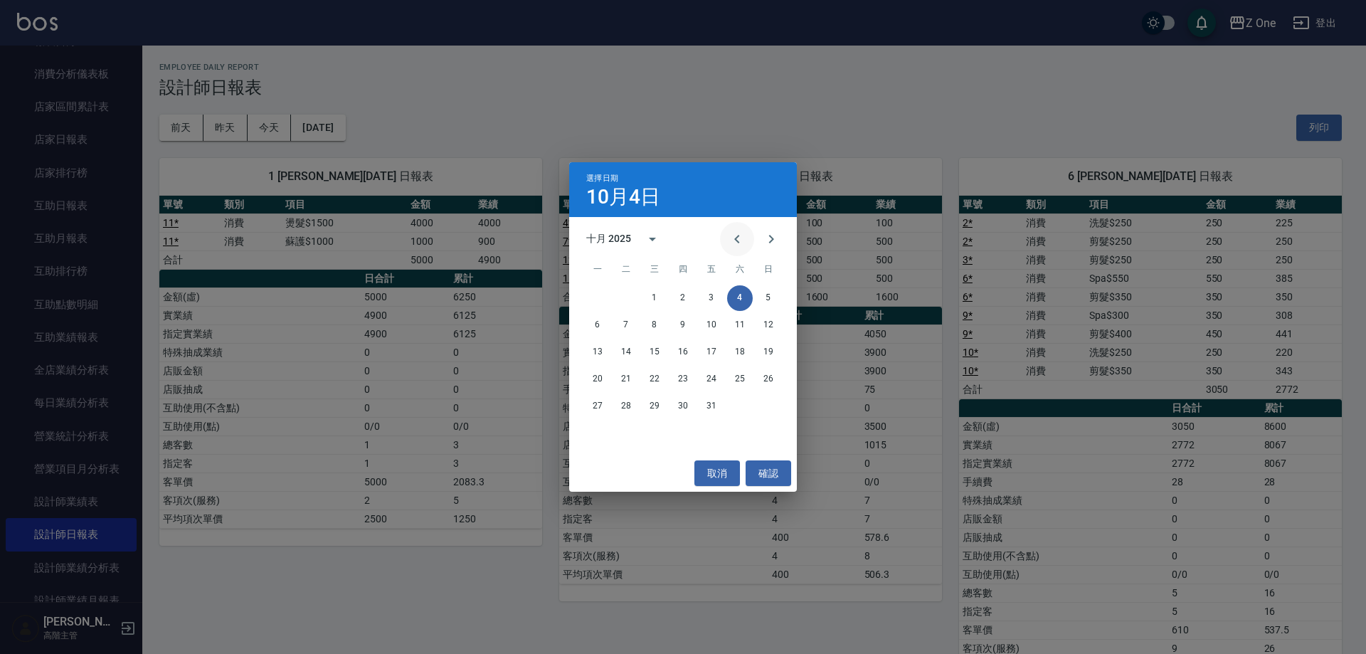
click at [728, 242] on button "Previous month" at bounding box center [737, 239] width 34 height 34
click at [663, 326] on button "10" at bounding box center [655, 325] width 26 height 26
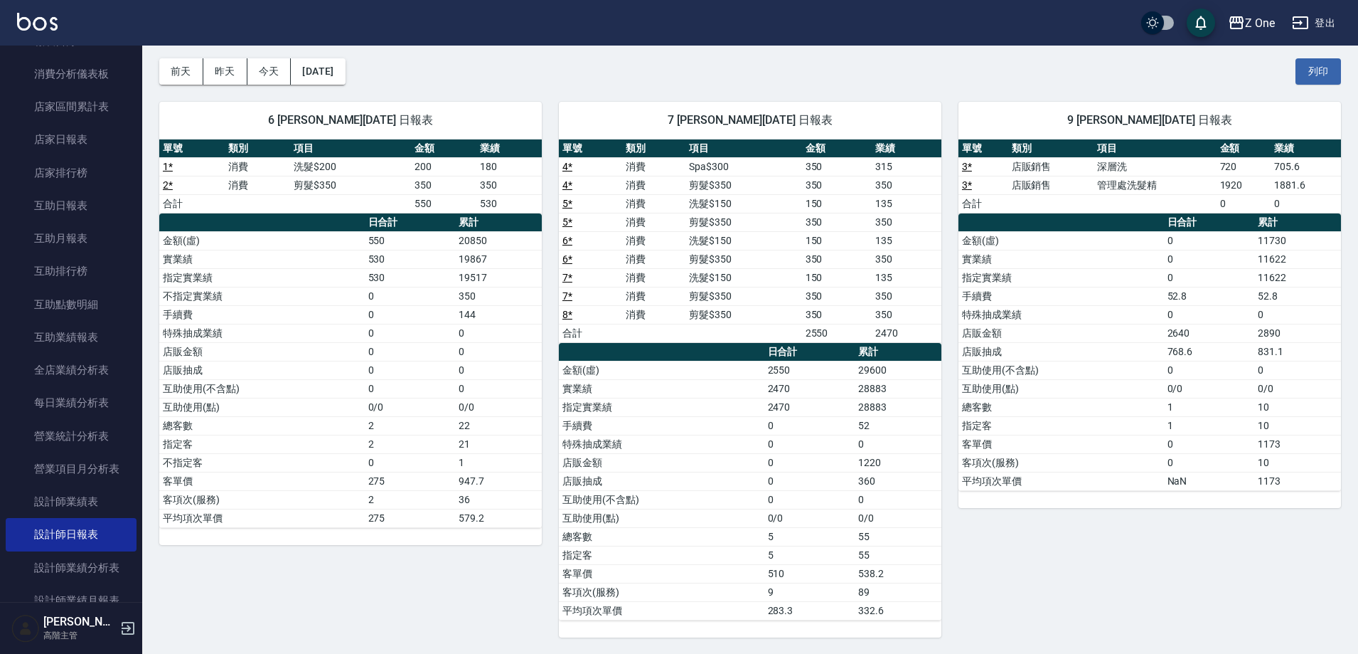
scroll to position [57, 0]
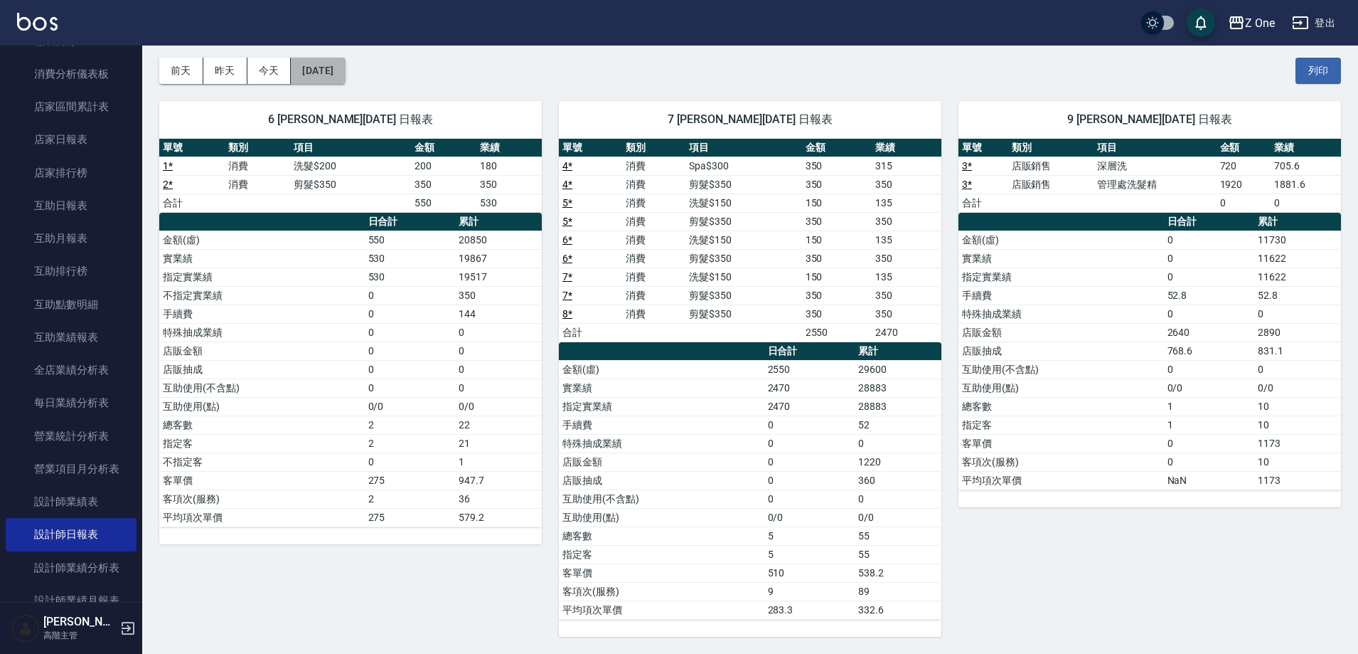
click at [335, 68] on button "[DATE]" at bounding box center [318, 71] width 54 height 26
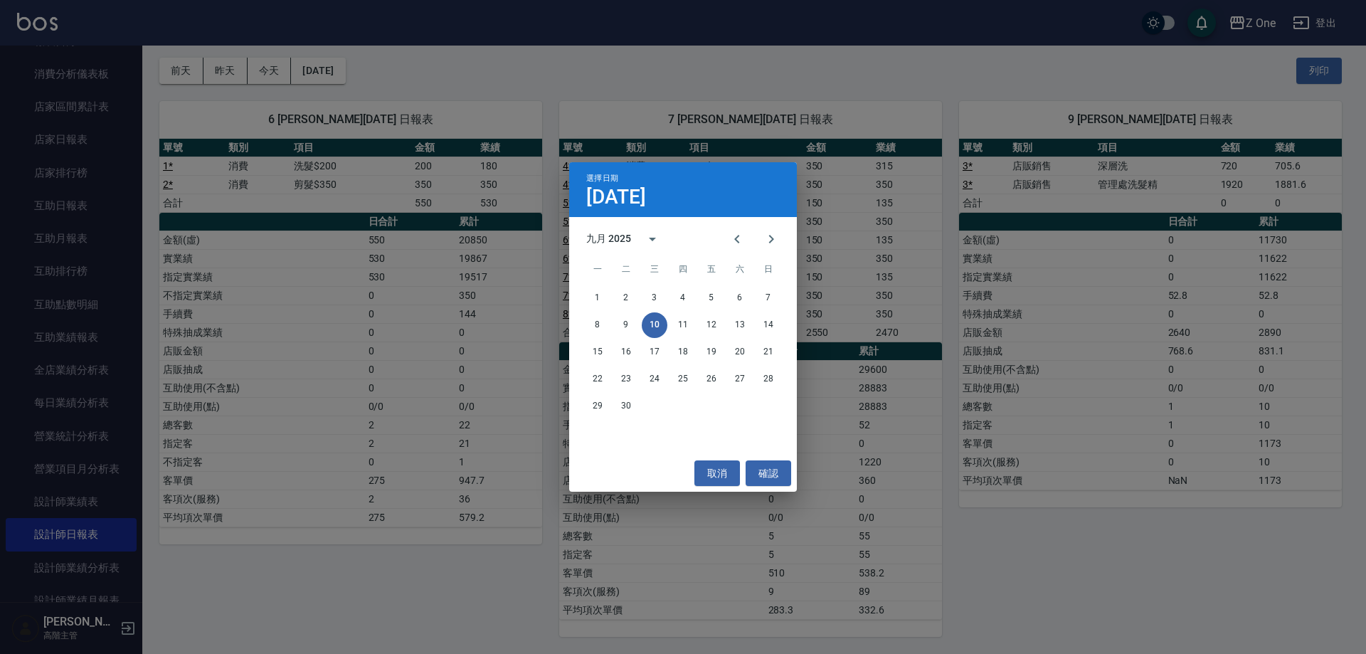
drag, startPoint x: 254, startPoint y: 447, endPoint x: 39, endPoint y: 494, distance: 219.9
click at [253, 447] on div "選擇日期 [DATE] 九月 2025 一 二 三 四 五 六 日 1 2 3 4 5 6 7 8 9 10 11 12 13 14 15 16 17 18 …" at bounding box center [683, 327] width 1366 height 654
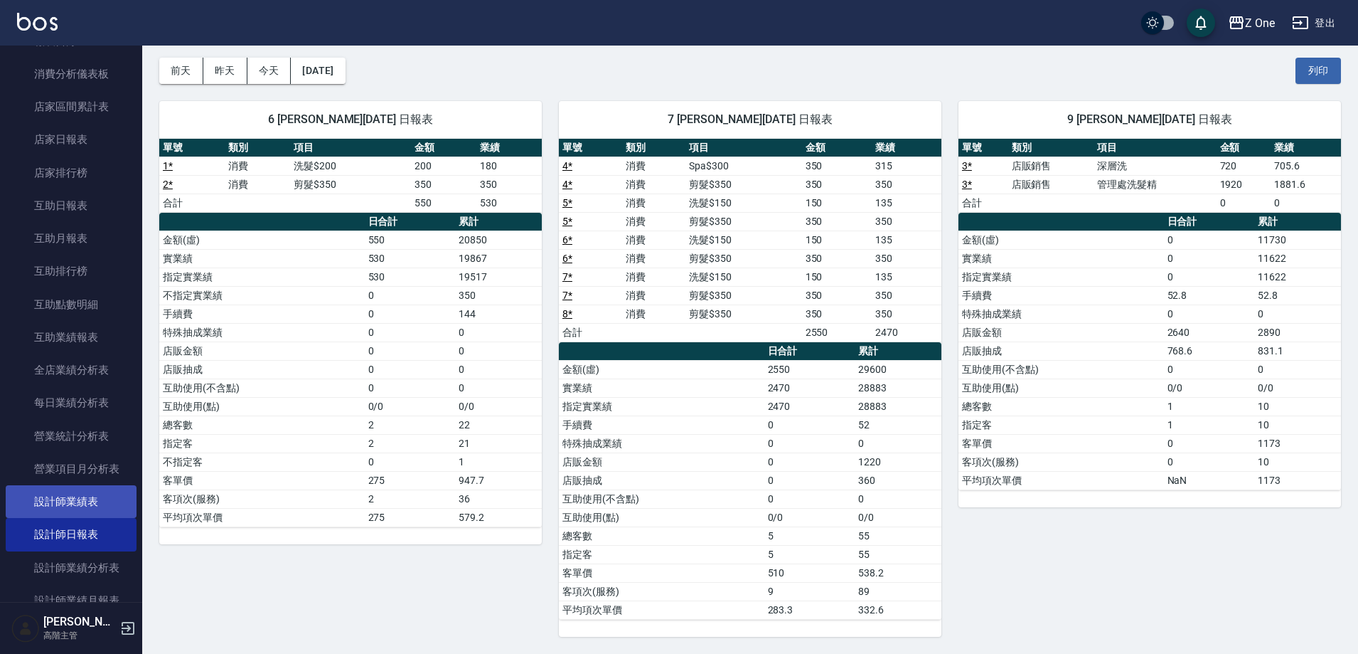
click at [76, 497] on link "設計師業績表" at bounding box center [71, 501] width 131 height 33
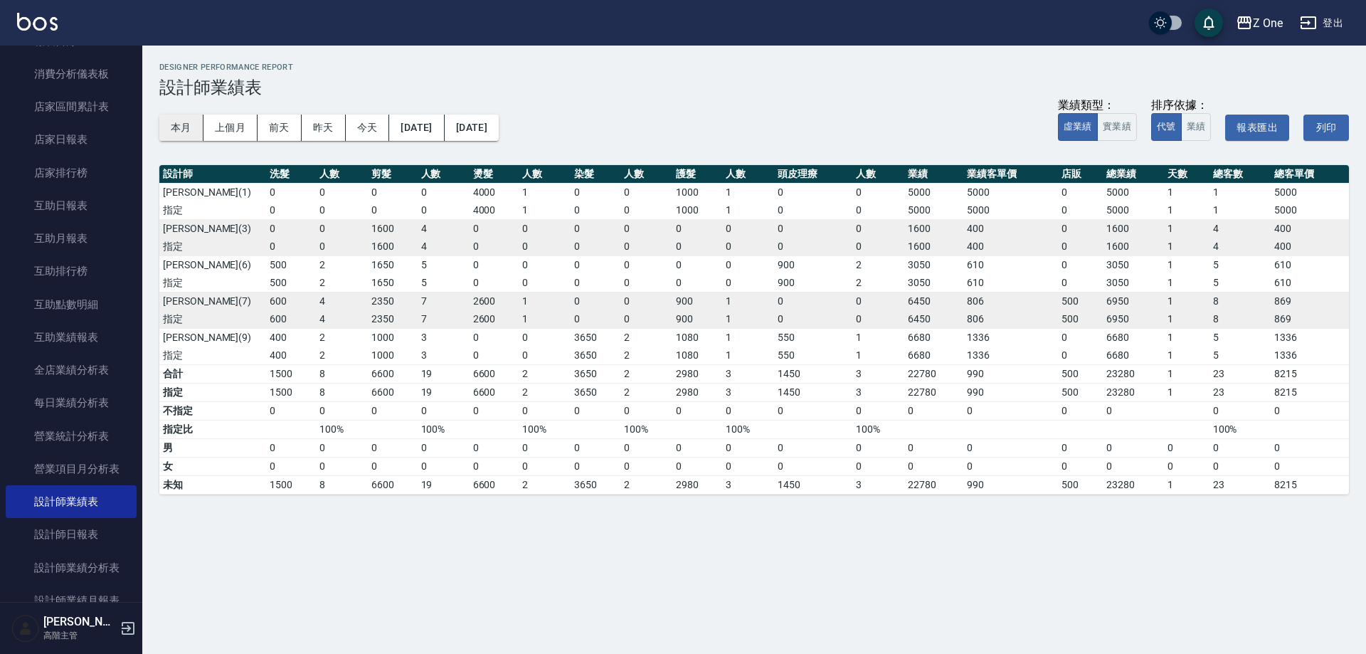
click at [182, 122] on button "本月" at bounding box center [181, 128] width 44 height 26
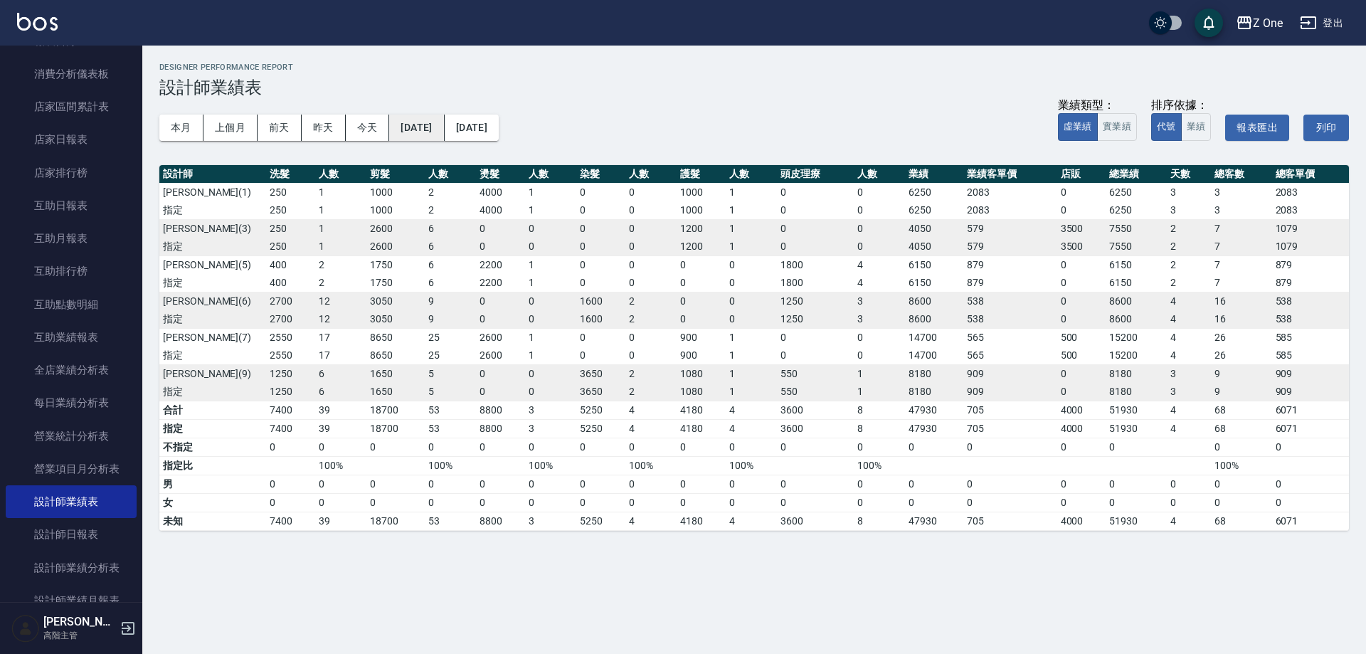
click at [439, 132] on button "[DATE]" at bounding box center [416, 128] width 55 height 26
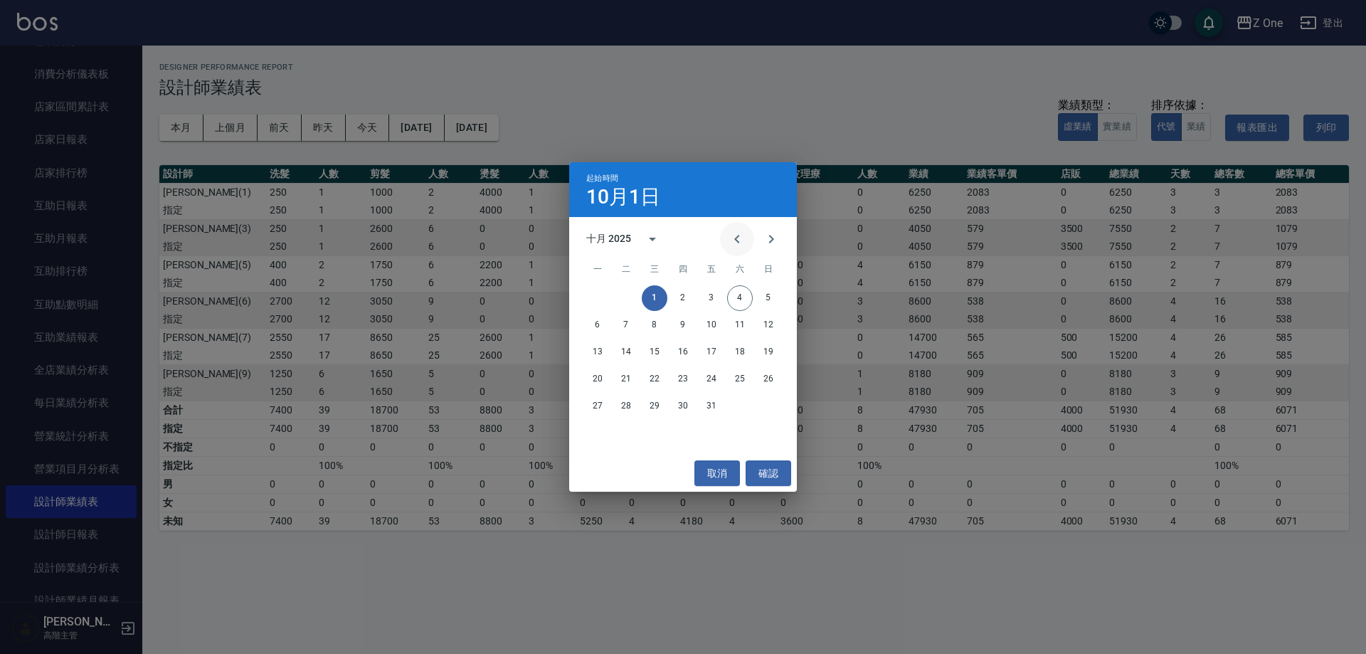
click at [742, 238] on icon "Previous month" at bounding box center [736, 238] width 17 height 17
click at [597, 296] on button "1" at bounding box center [598, 298] width 26 height 26
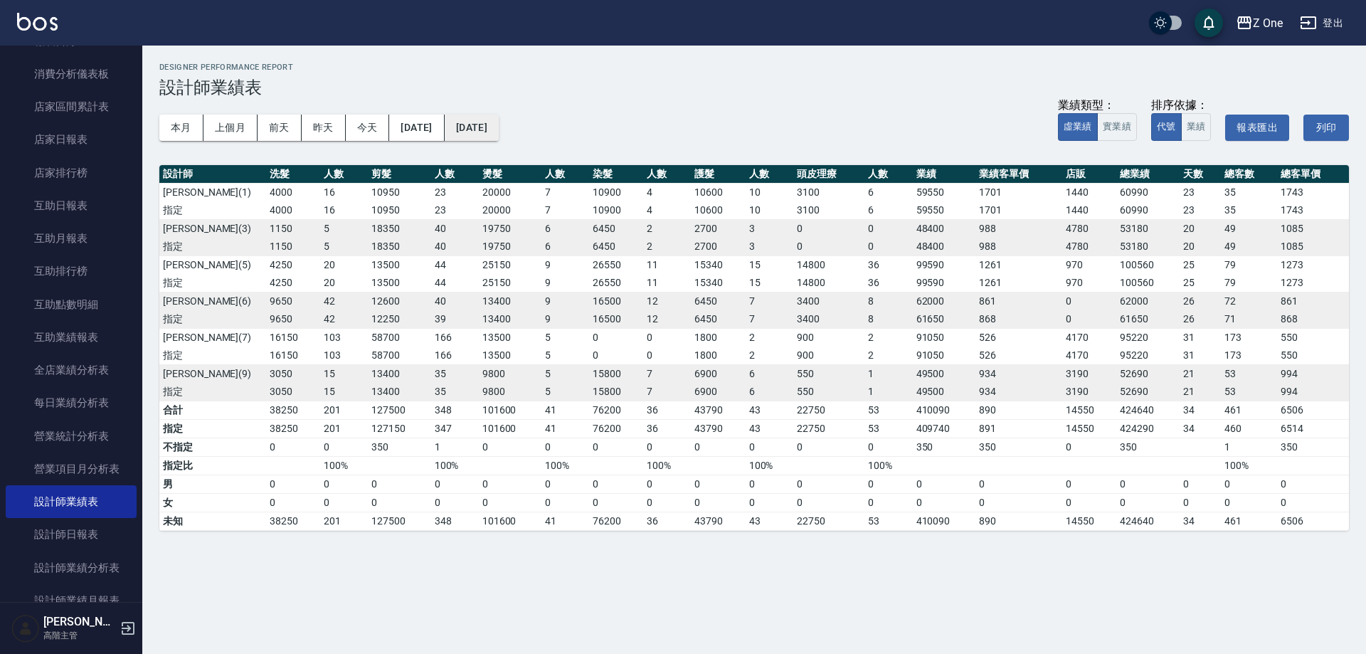
click at [499, 124] on button "[DATE]" at bounding box center [472, 128] width 54 height 26
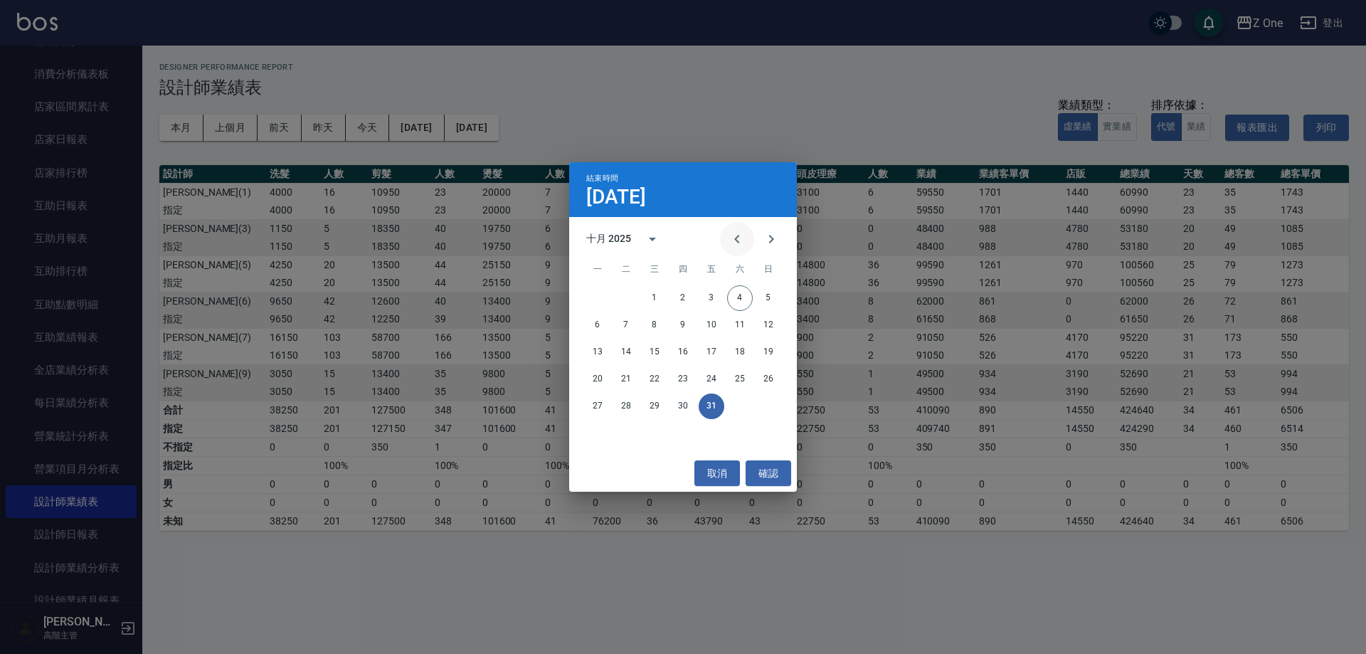
click at [736, 229] on button "Previous month" at bounding box center [737, 239] width 34 height 34
click at [750, 326] on button "13" at bounding box center [740, 325] width 26 height 26
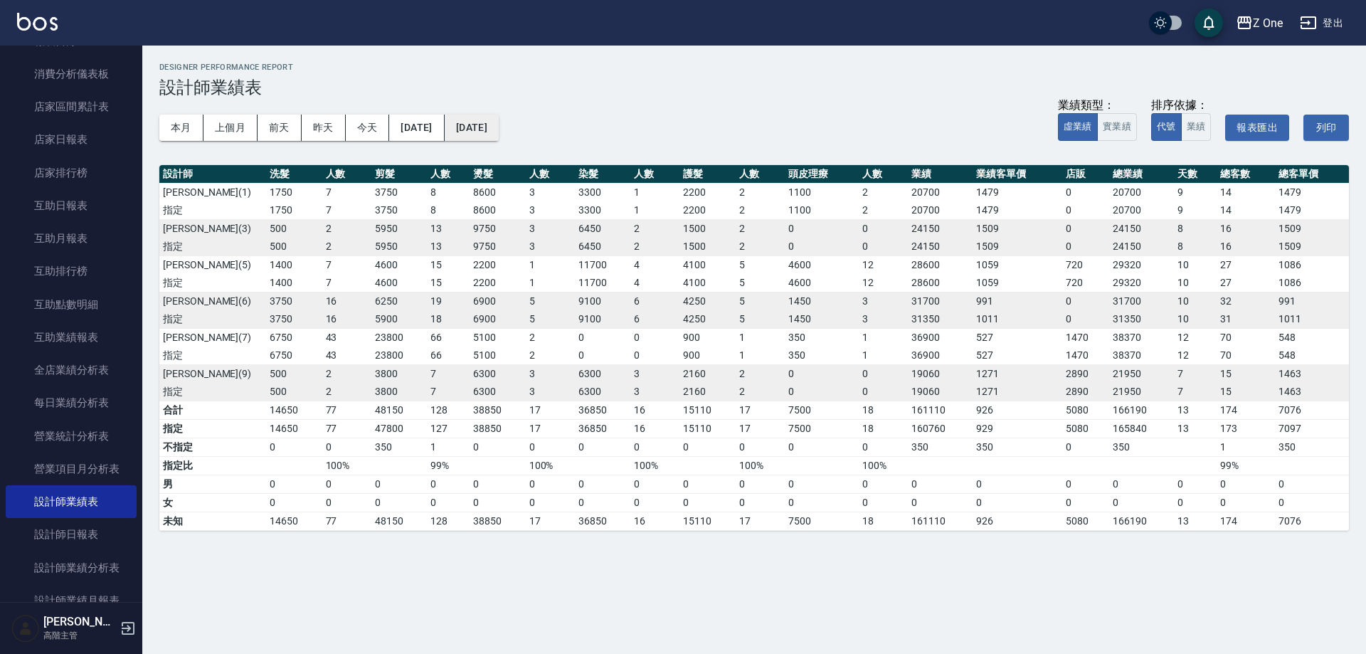
click at [499, 122] on button "[DATE]" at bounding box center [472, 128] width 54 height 26
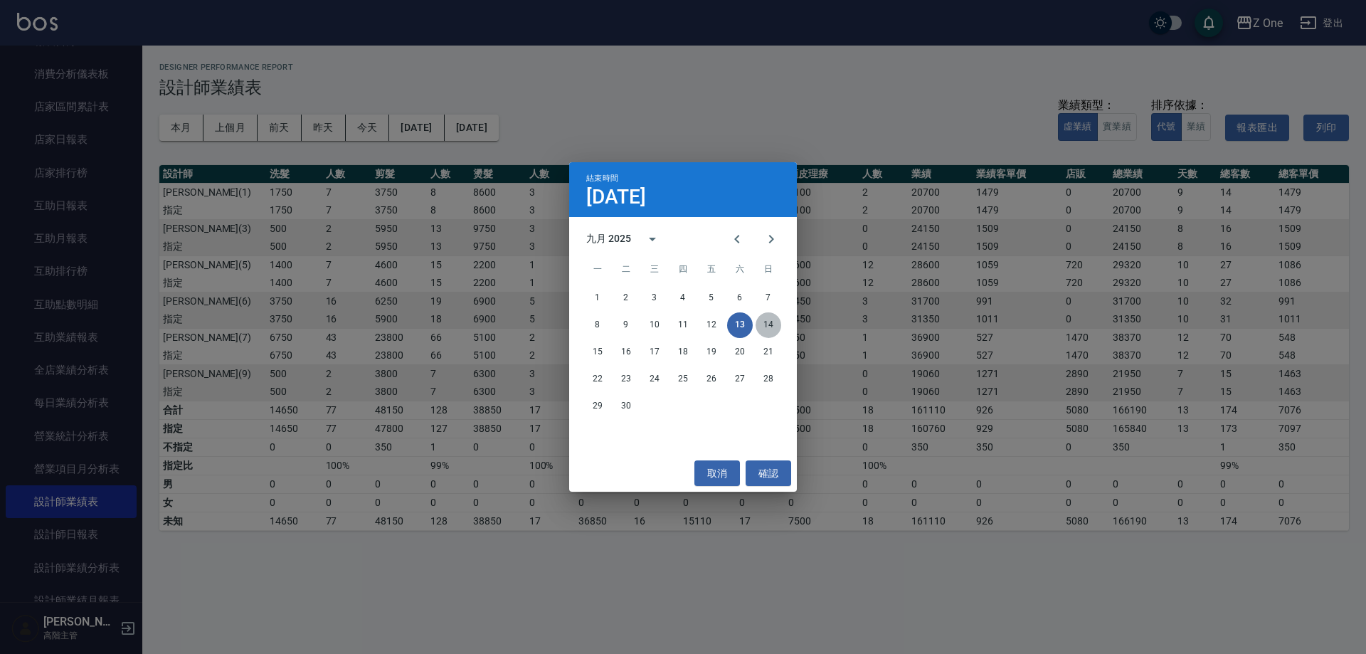
click at [760, 325] on button "14" at bounding box center [768, 325] width 26 height 26
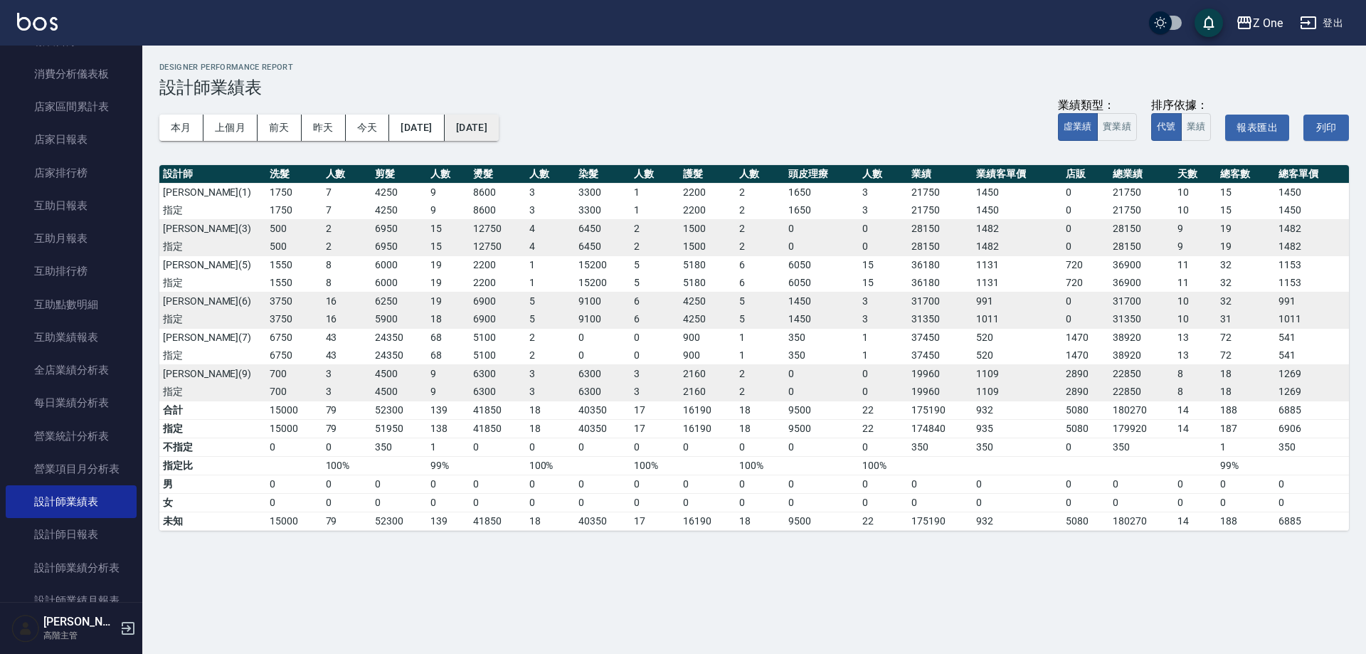
drag, startPoint x: 549, startPoint y: 110, endPoint x: 545, endPoint y: 117, distance: 8.3
click at [545, 117] on div "本月 上個月 [DATE] [DATE] [DATE] [DATE] [DATE] 業績類型： 虛業績 實業績 排序依據： 代號 業績 報表匯出 列印" at bounding box center [753, 127] width 1189 height 60
click at [499, 126] on button "[DATE]" at bounding box center [472, 128] width 54 height 26
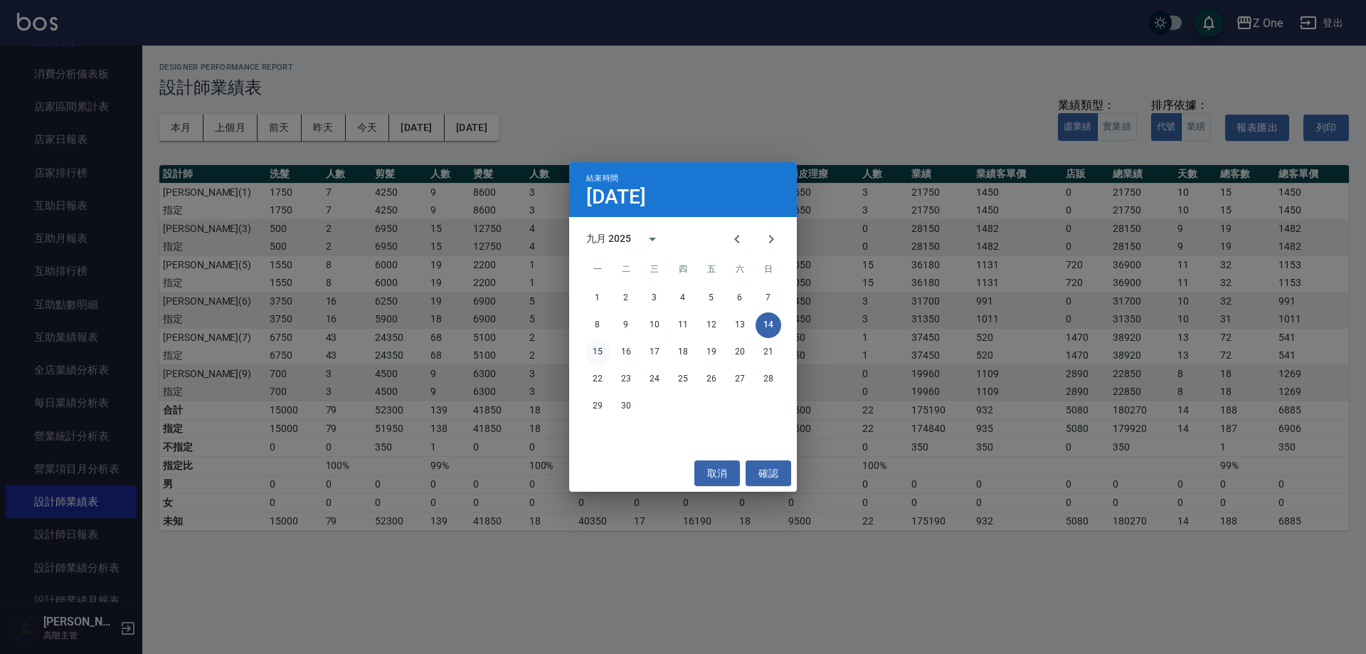
click at [593, 349] on button "15" at bounding box center [598, 352] width 26 height 26
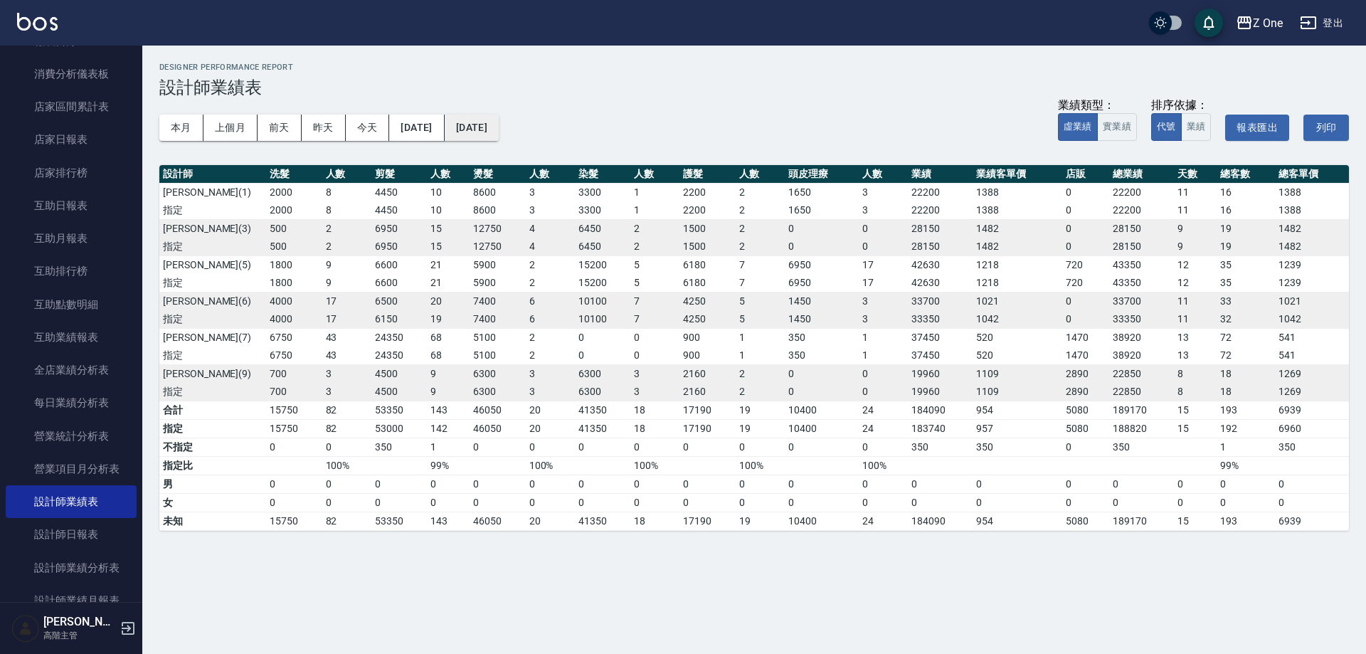
click at [491, 135] on button "[DATE]" at bounding box center [472, 128] width 54 height 26
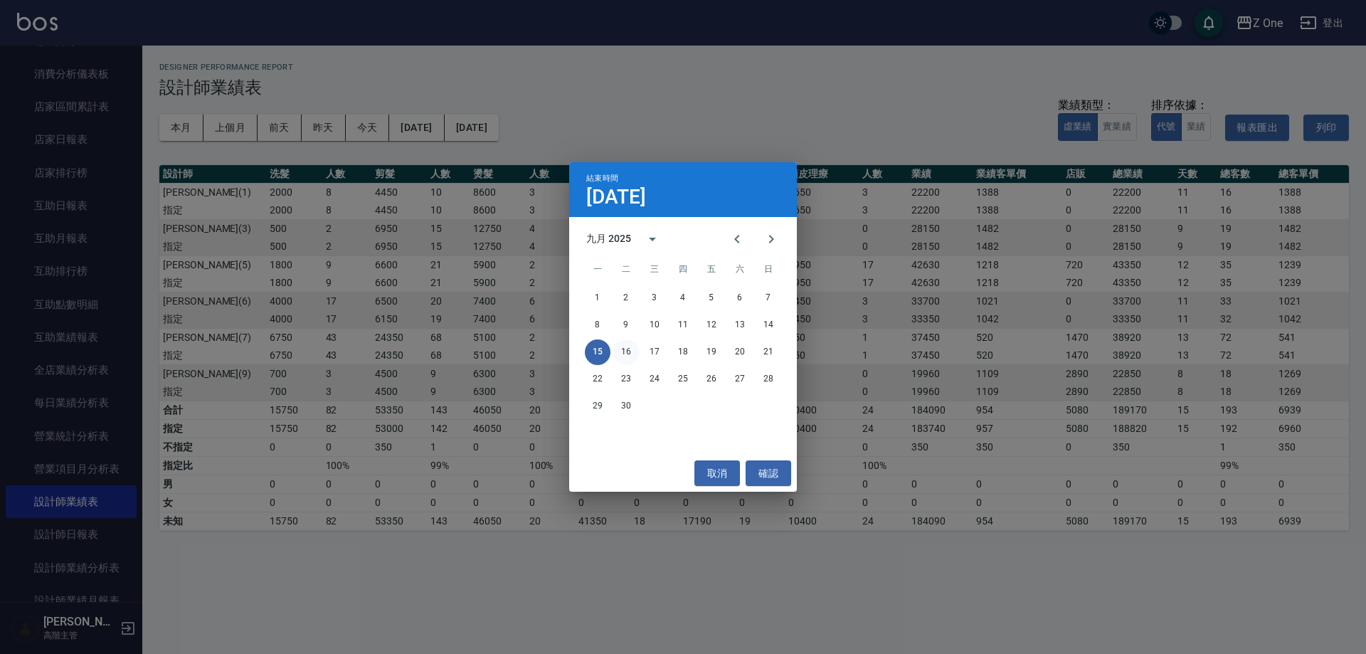
click at [635, 349] on button "16" at bounding box center [626, 352] width 26 height 26
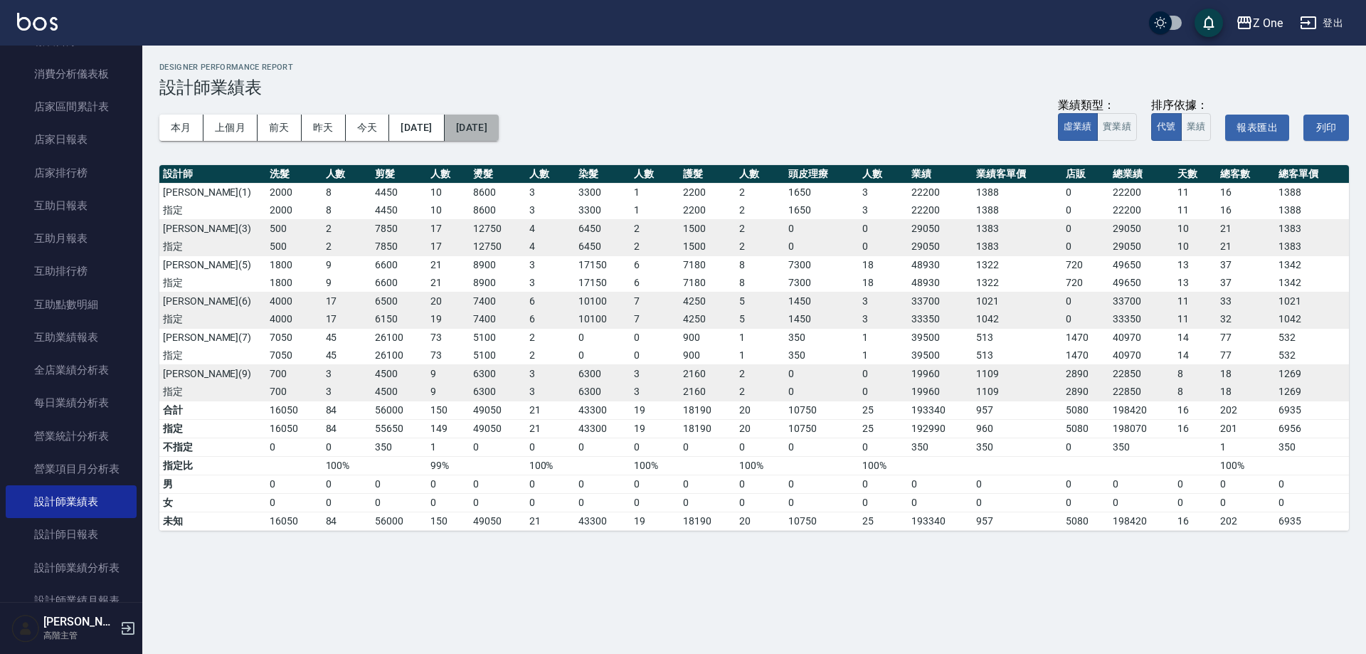
click at [499, 137] on button "[DATE]" at bounding box center [472, 128] width 54 height 26
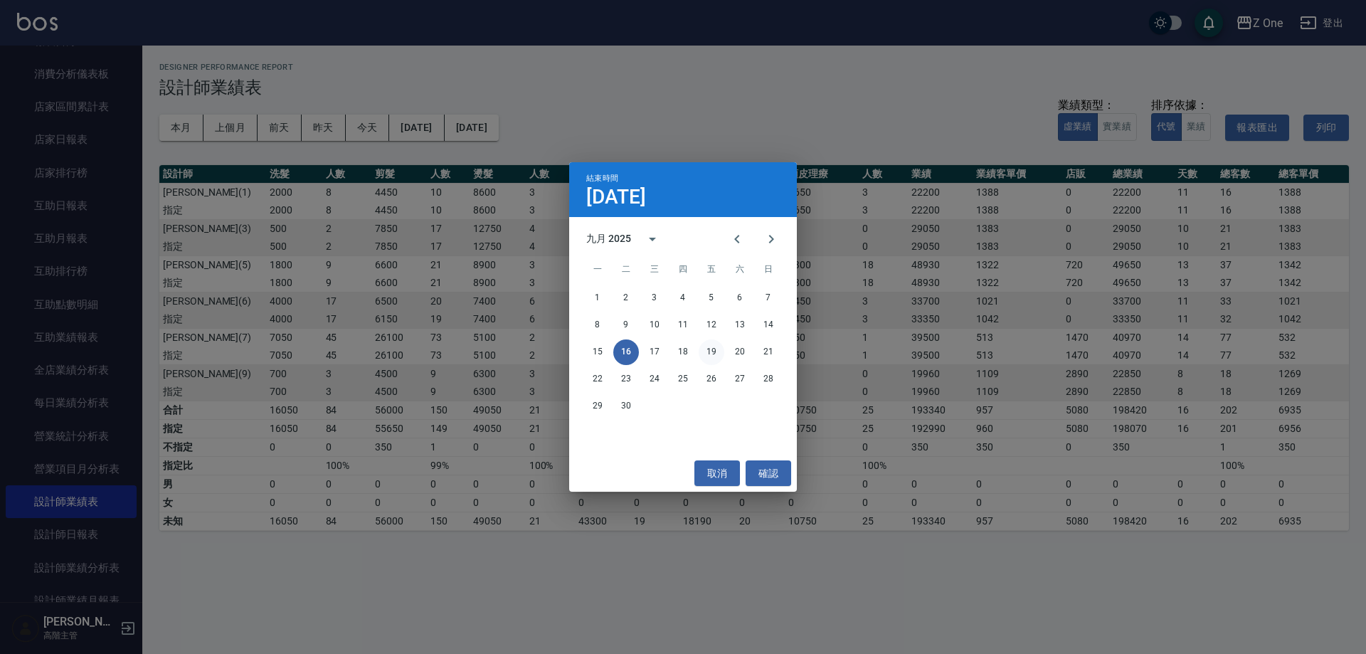
click at [711, 353] on button "19" at bounding box center [711, 352] width 26 height 26
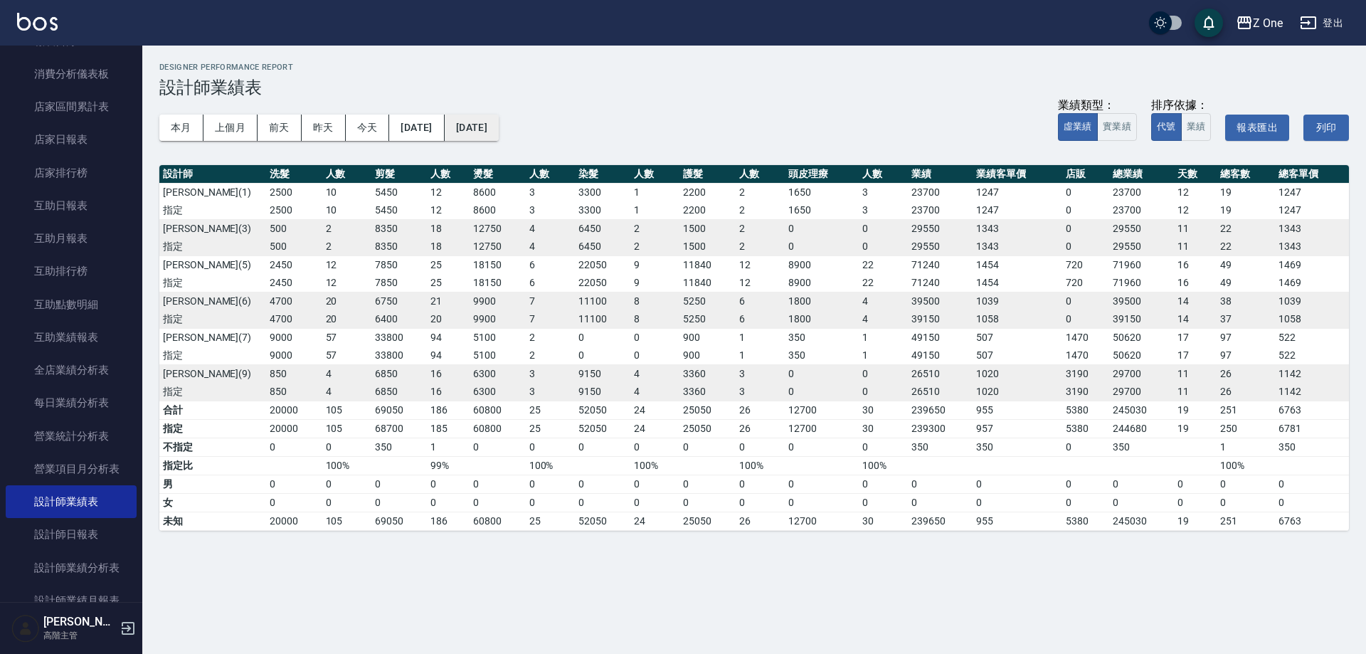
click at [499, 125] on button "[DATE]" at bounding box center [472, 128] width 54 height 26
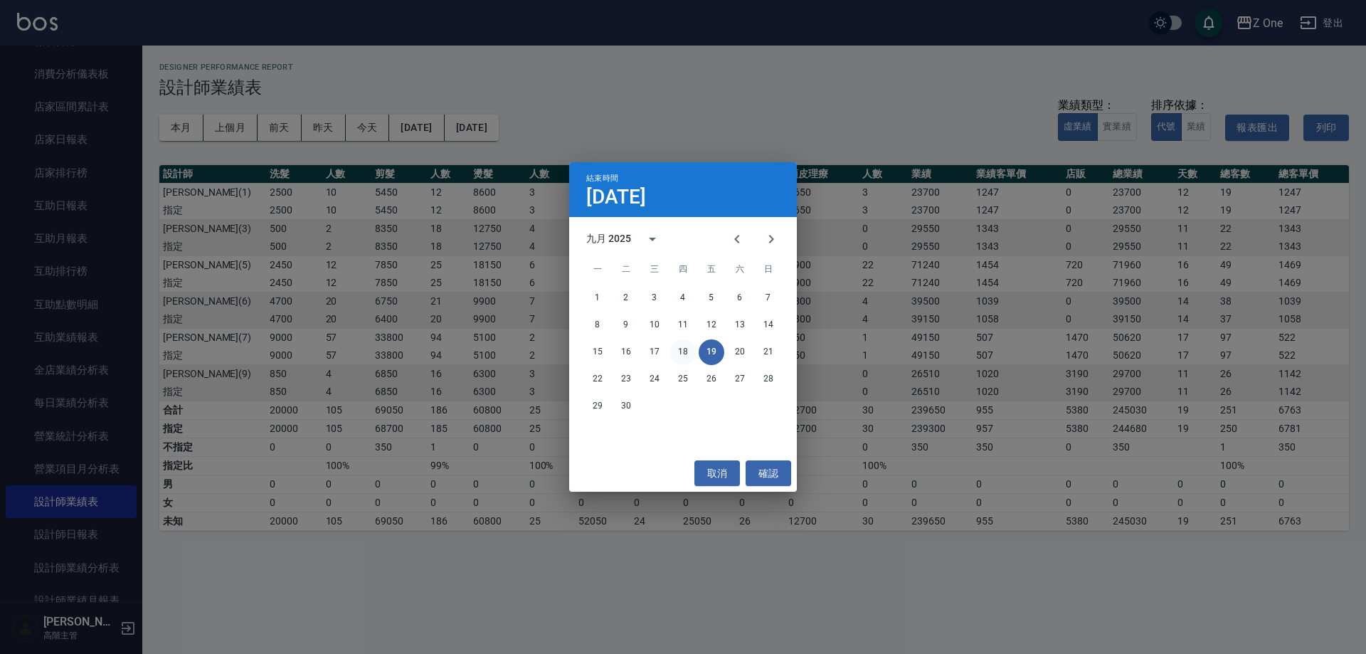
click at [683, 358] on button "18" at bounding box center [683, 352] width 26 height 26
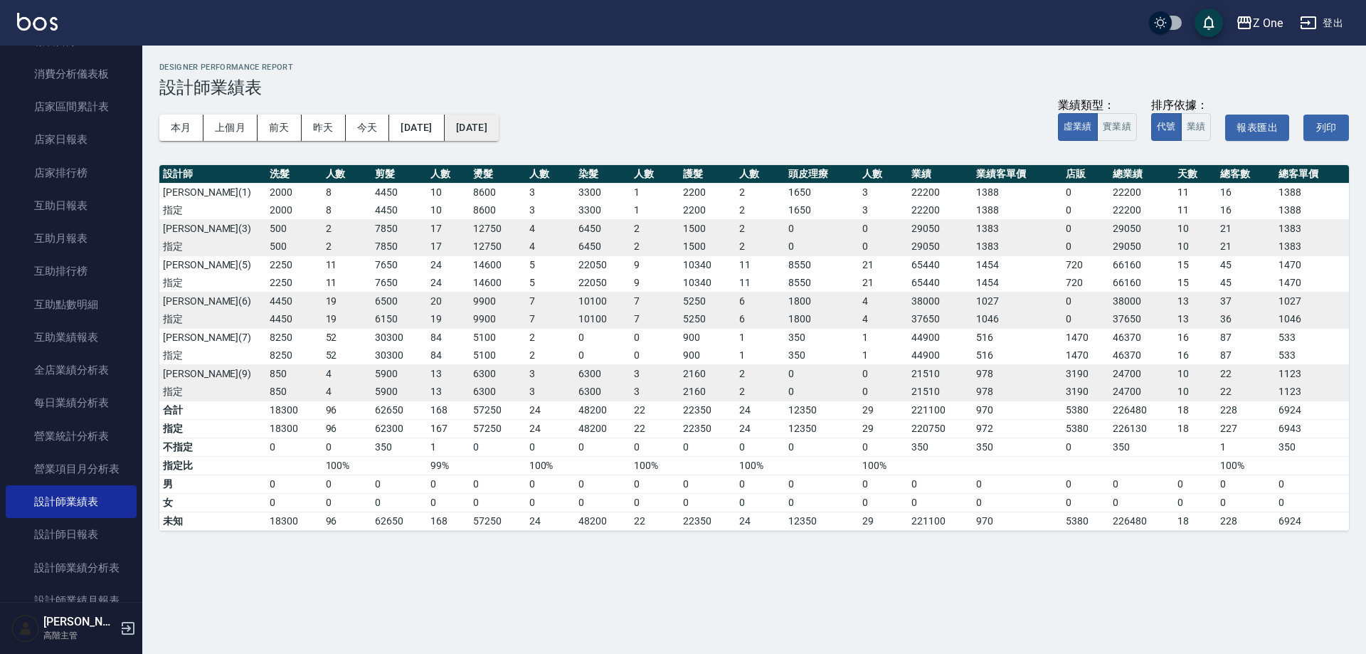
click at [499, 127] on button "[DATE]" at bounding box center [472, 128] width 54 height 26
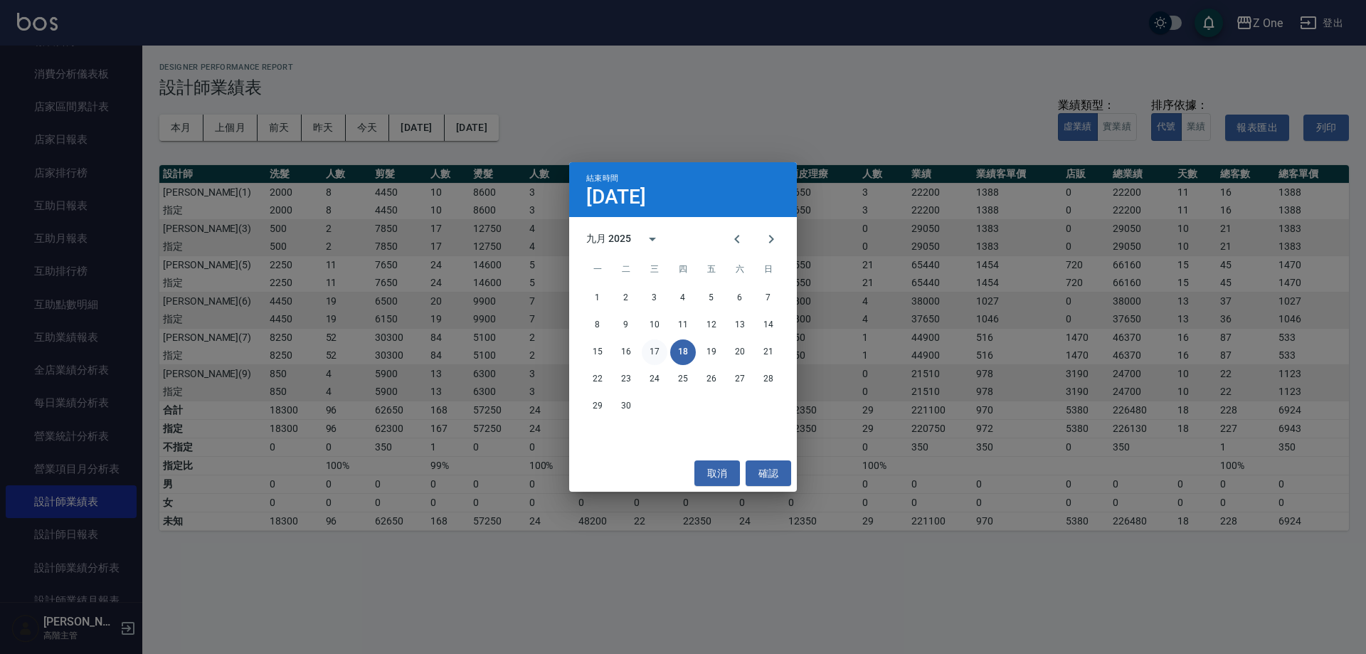
click at [661, 353] on button "17" at bounding box center [655, 352] width 26 height 26
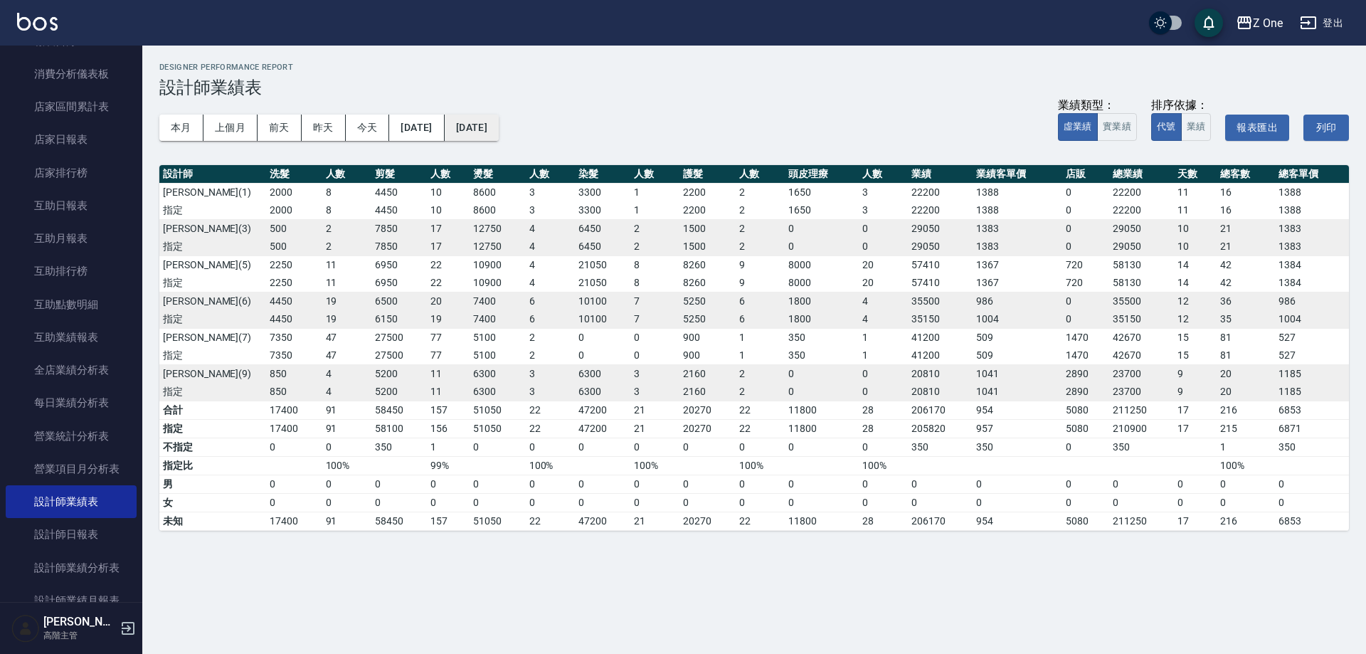
click at [499, 129] on button "[DATE]" at bounding box center [472, 128] width 54 height 26
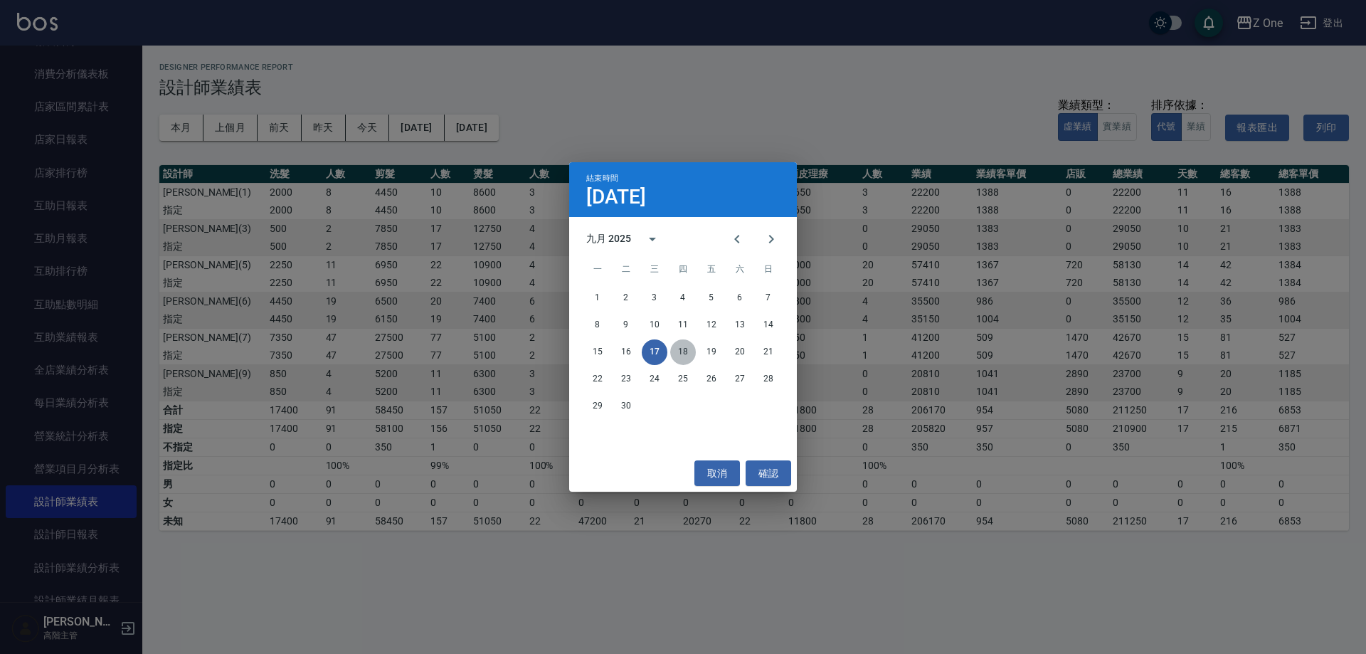
click at [686, 354] on button "18" at bounding box center [683, 352] width 26 height 26
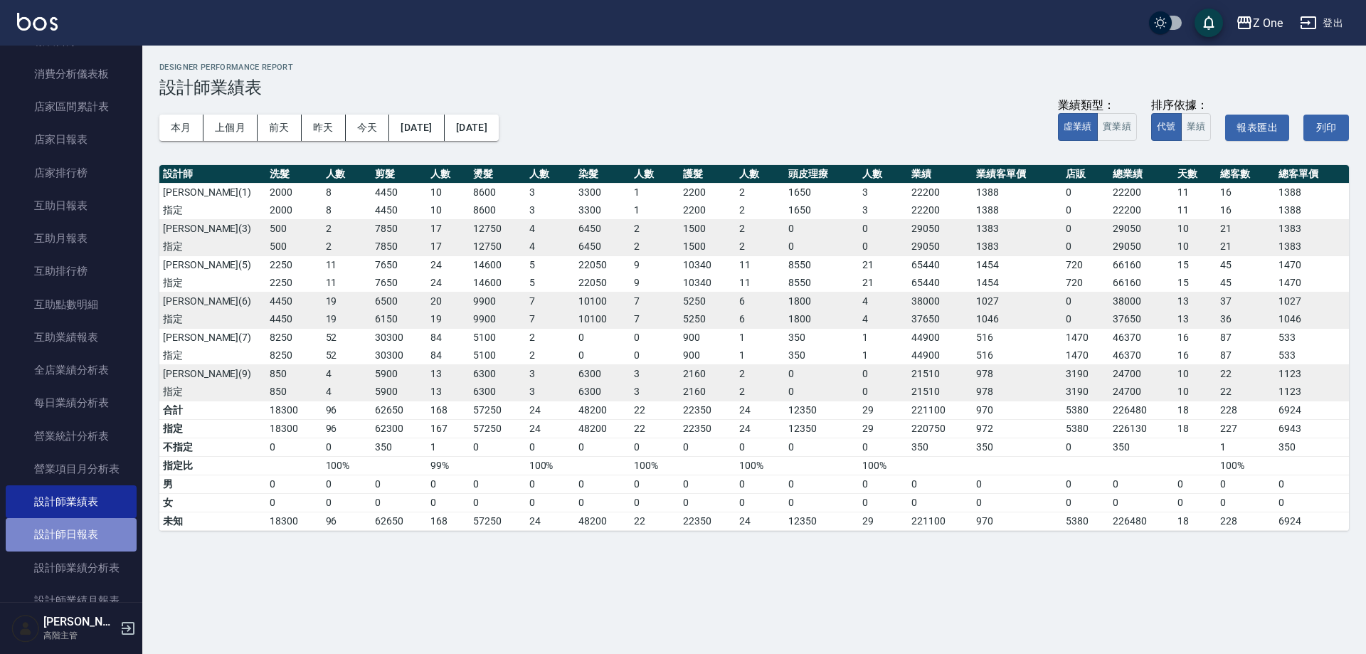
click at [94, 538] on link "設計師日報表" at bounding box center [71, 534] width 131 height 33
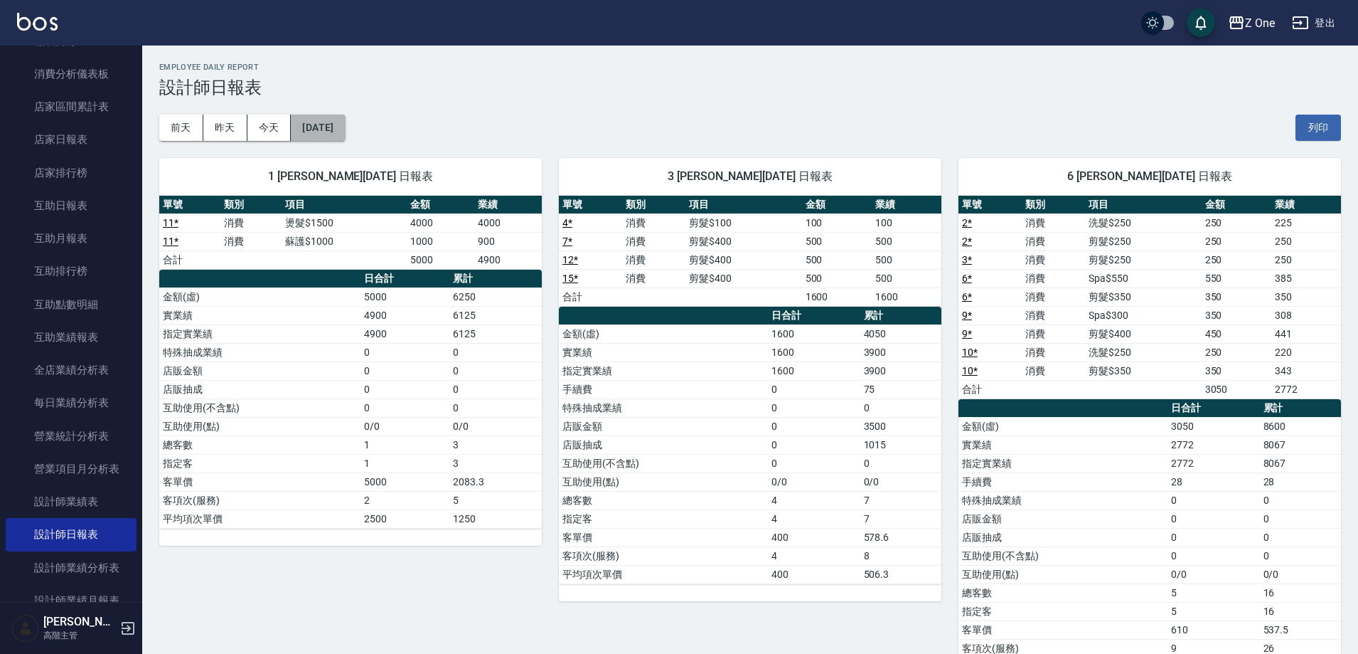
click at [328, 129] on button "[DATE]" at bounding box center [318, 128] width 54 height 26
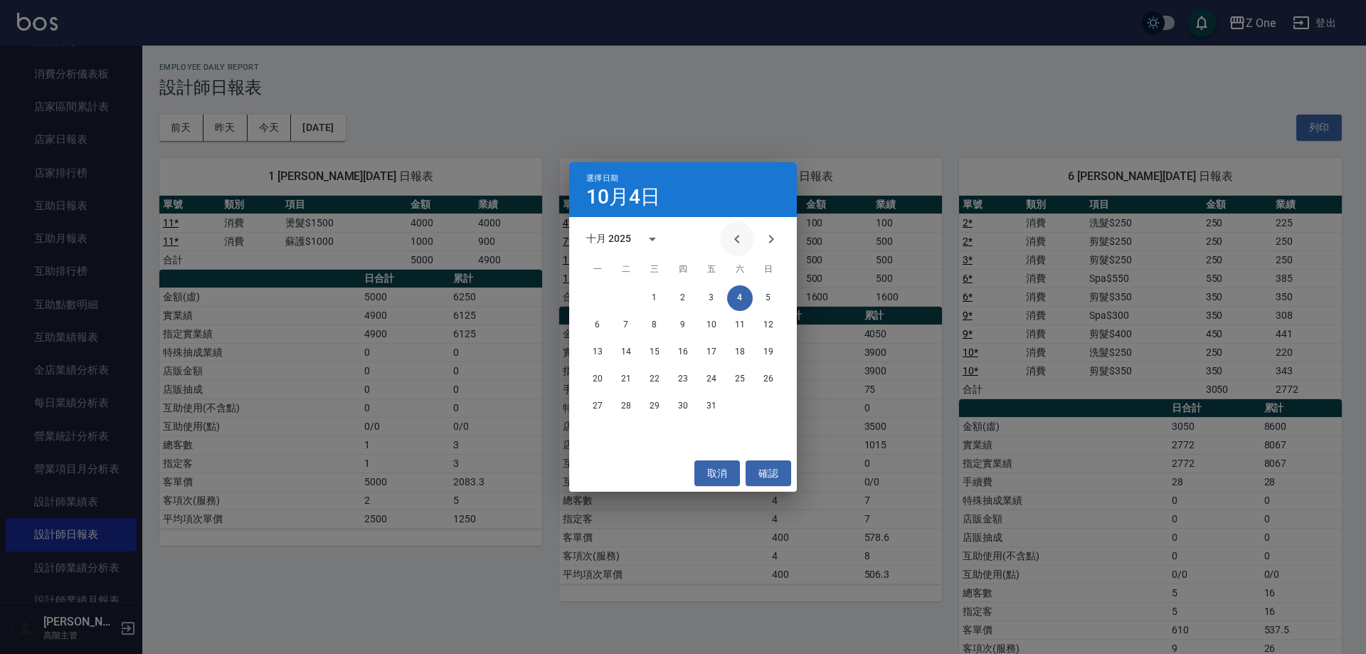
click at [725, 239] on button "Previous month" at bounding box center [737, 239] width 34 height 34
click at [683, 352] on button "18" at bounding box center [683, 352] width 26 height 26
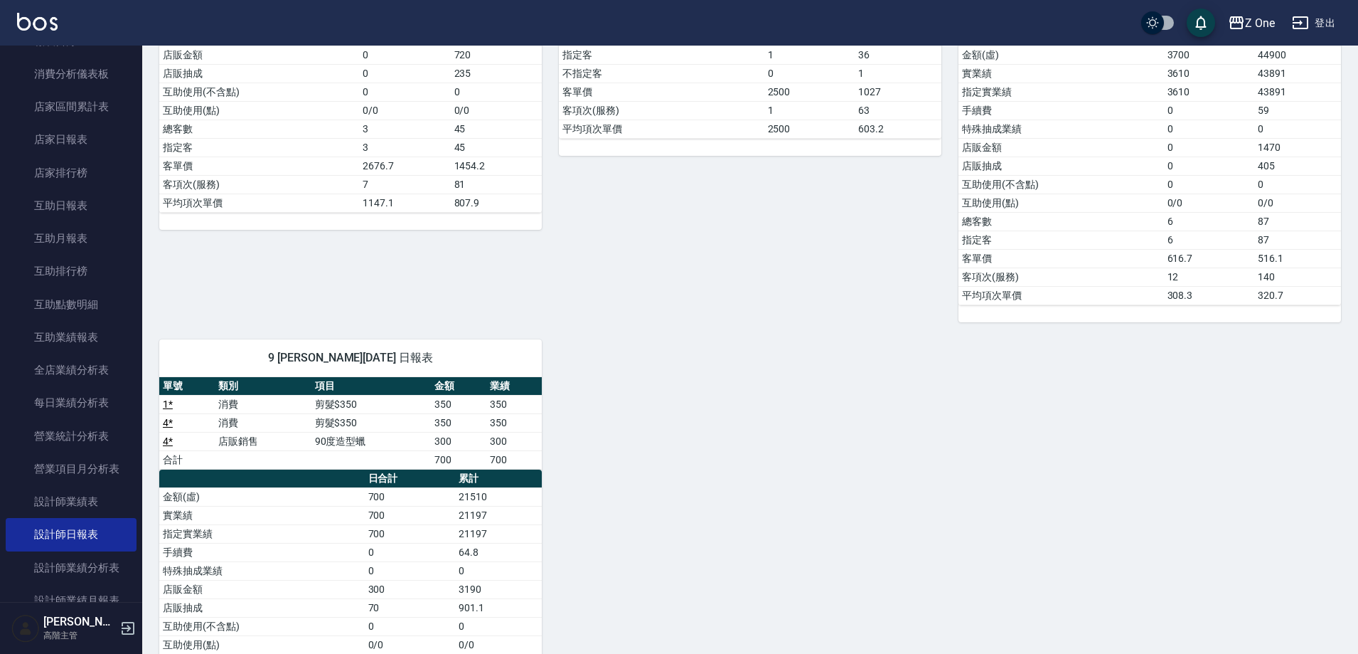
scroll to position [554, 0]
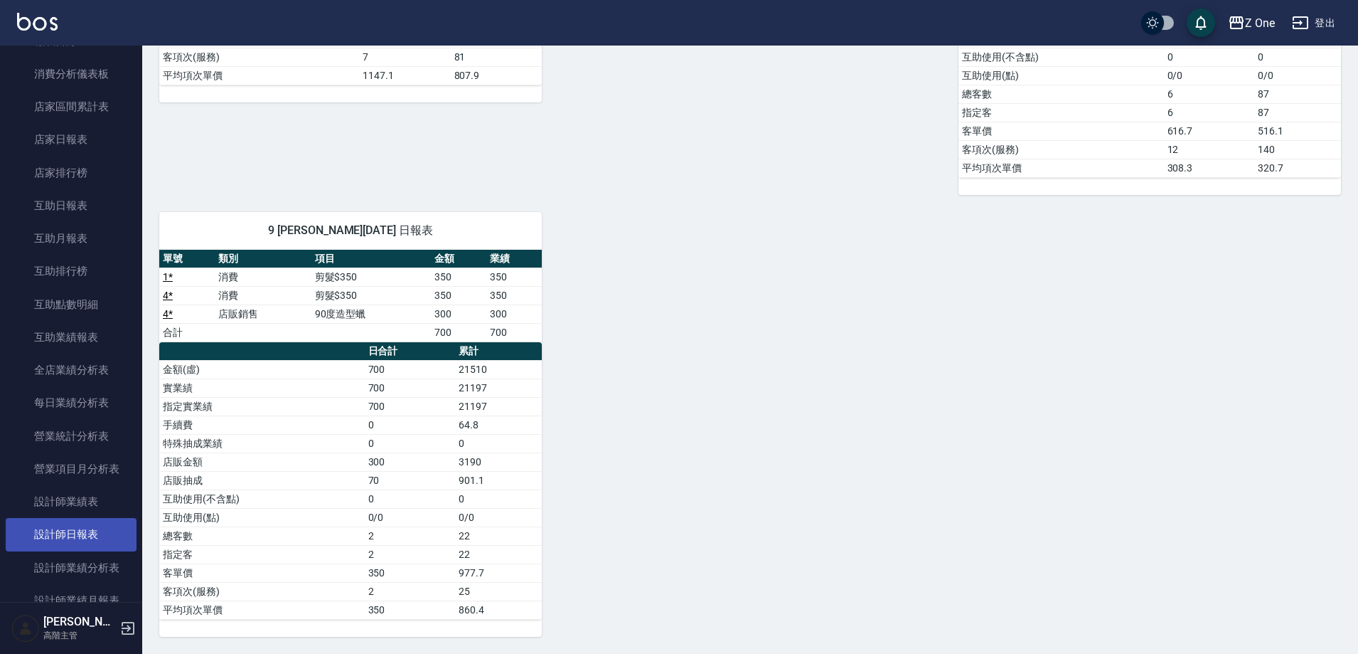
click at [113, 531] on link "設計師日報表" at bounding box center [71, 534] width 131 height 33
click at [113, 511] on link "設計師業績表" at bounding box center [71, 501] width 131 height 33
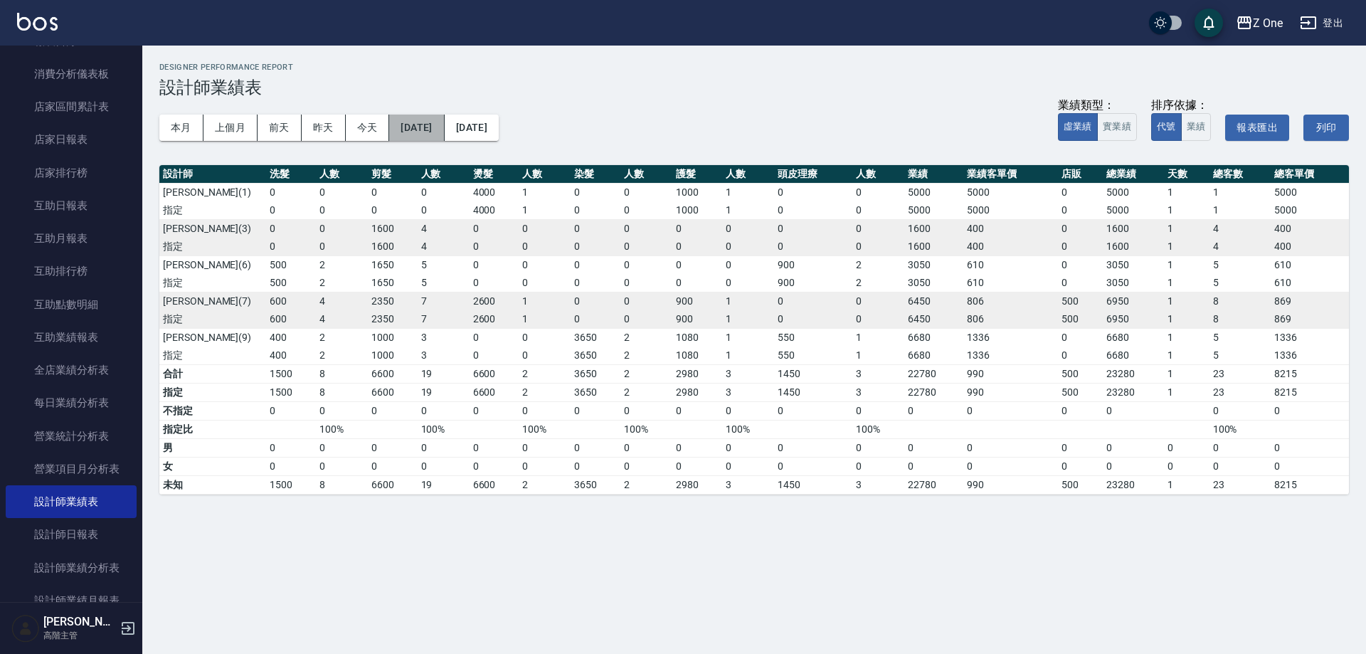
click at [438, 127] on button "[DATE]" at bounding box center [416, 128] width 55 height 26
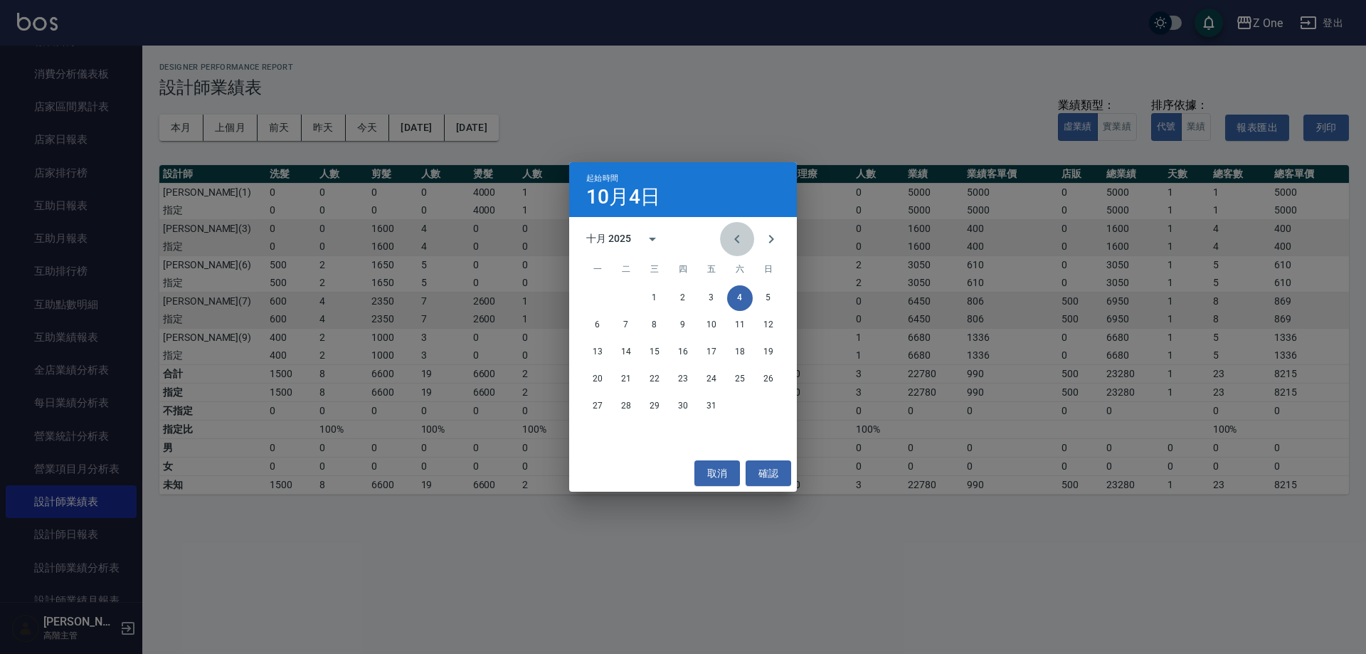
click at [730, 249] on button "Previous month" at bounding box center [737, 239] width 34 height 34
click at [595, 297] on button "1" at bounding box center [598, 298] width 26 height 26
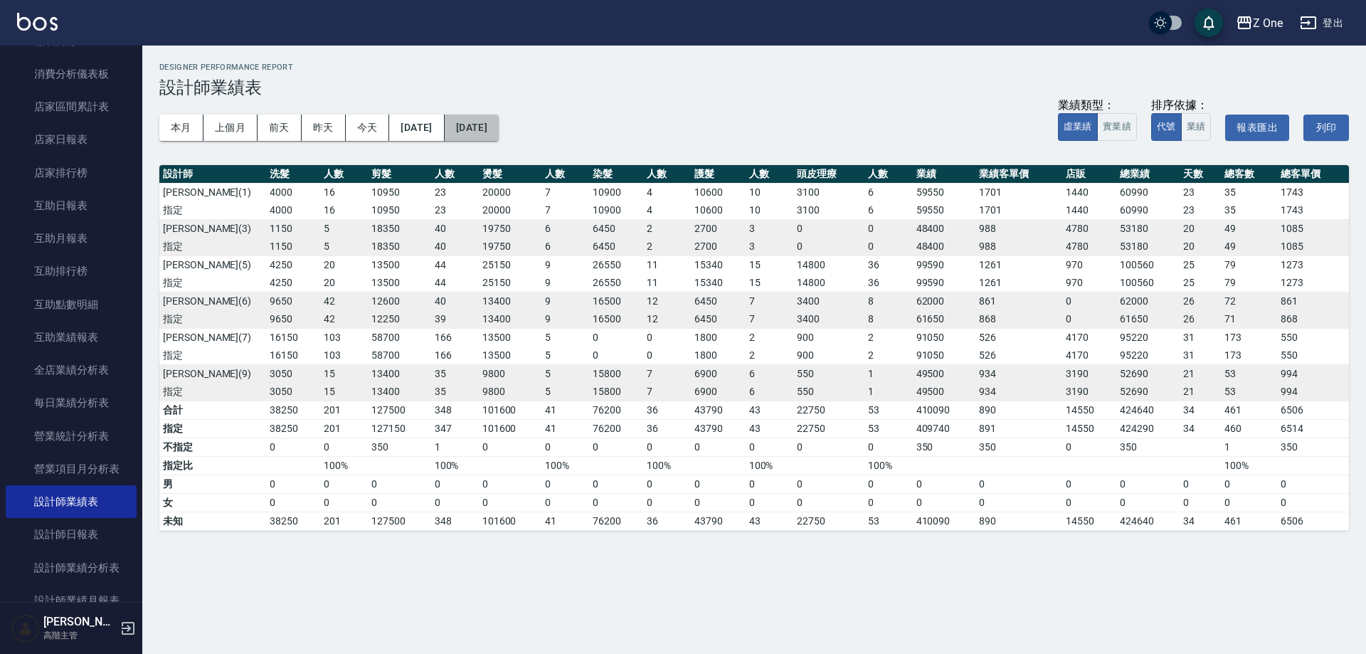
click at [499, 127] on button "[DATE]" at bounding box center [472, 128] width 54 height 26
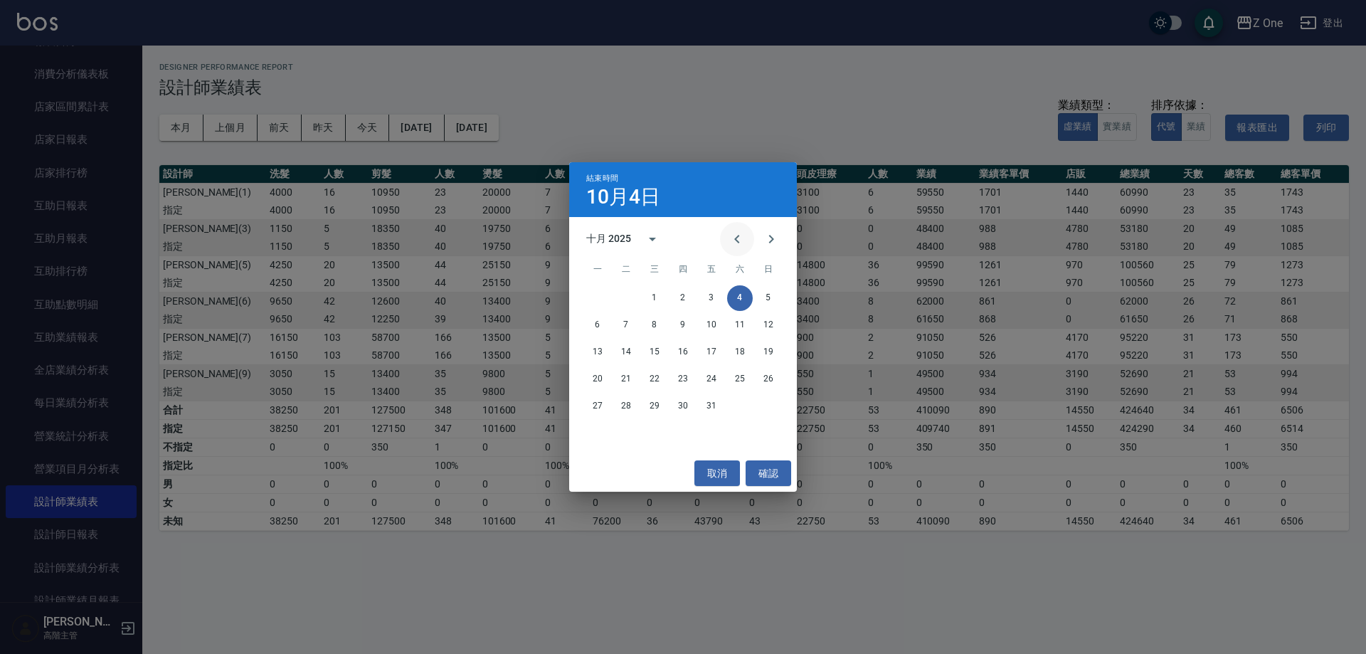
click at [744, 239] on icon "Previous month" at bounding box center [736, 238] width 17 height 17
click at [709, 358] on button "19" at bounding box center [711, 352] width 26 height 26
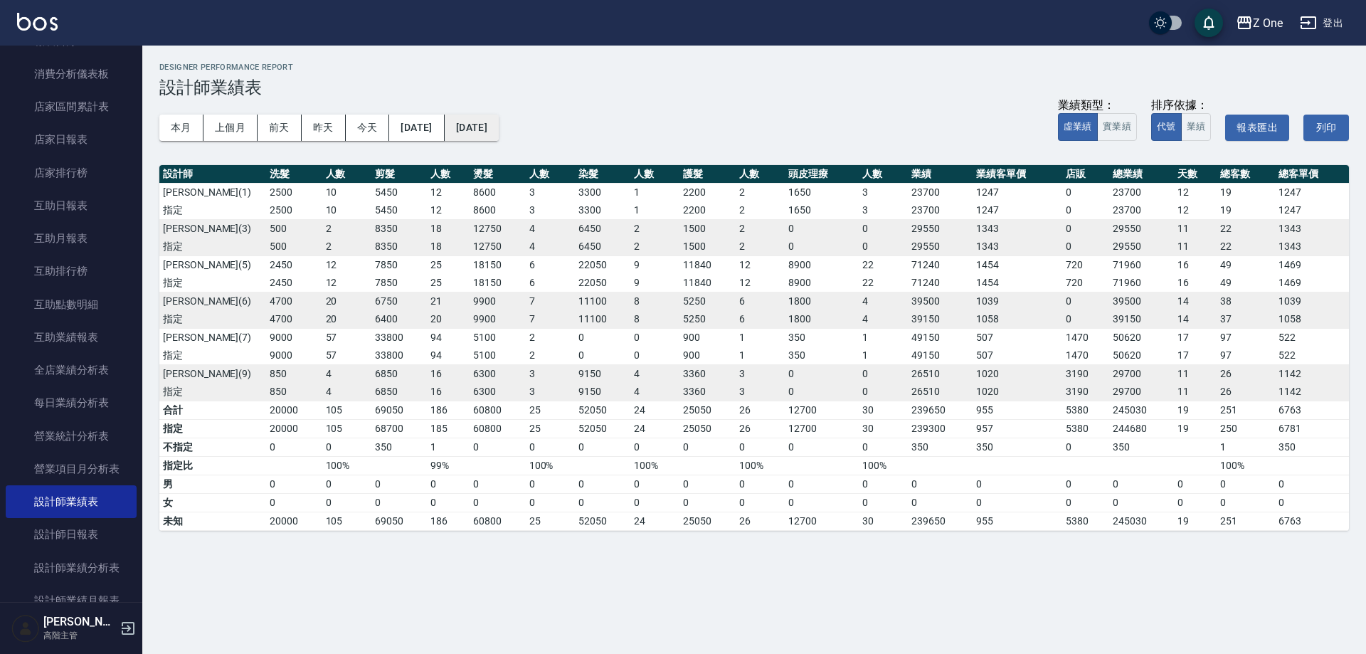
click at [499, 123] on button "[DATE]" at bounding box center [472, 128] width 54 height 26
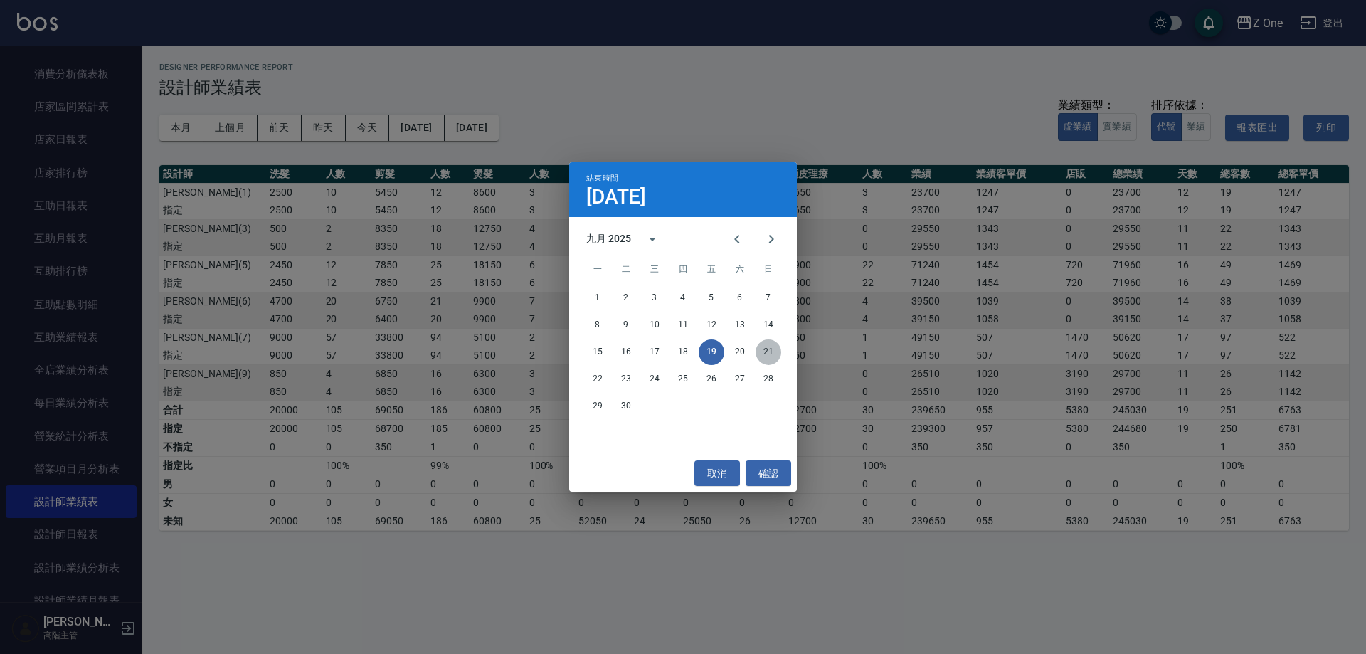
click at [762, 350] on button "21" at bounding box center [768, 352] width 26 height 26
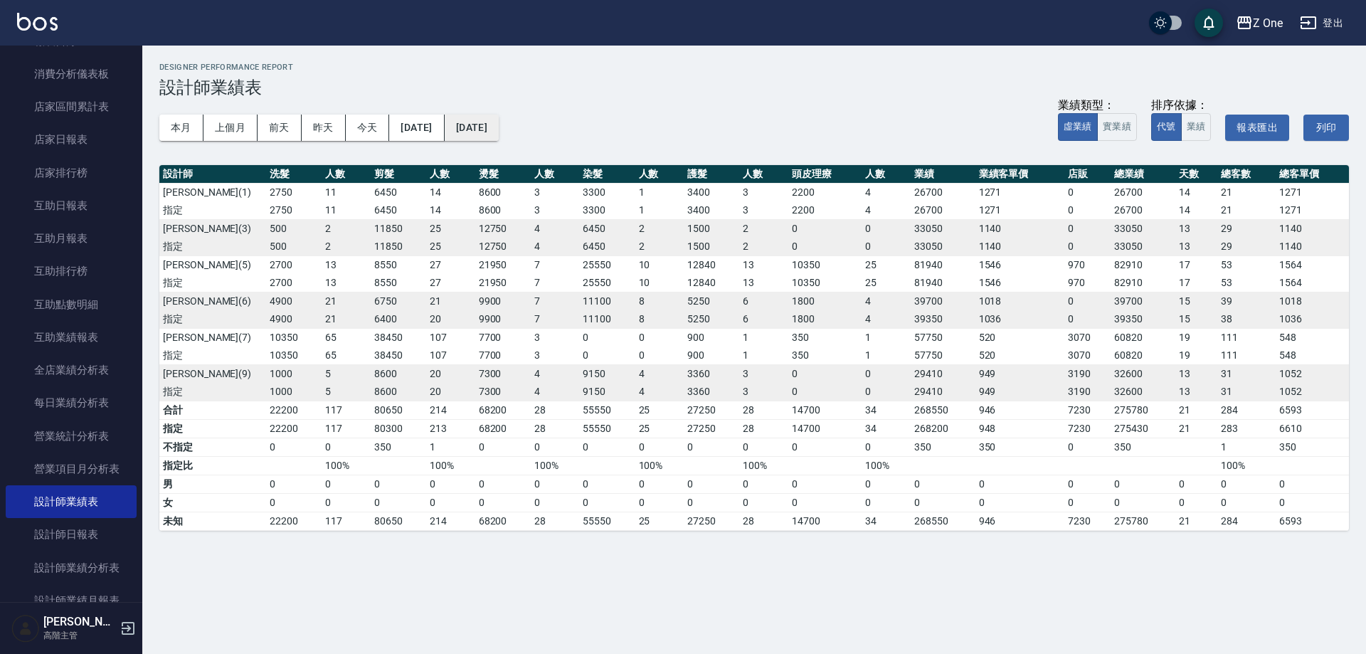
click at [499, 129] on button "[DATE]" at bounding box center [472, 128] width 54 height 26
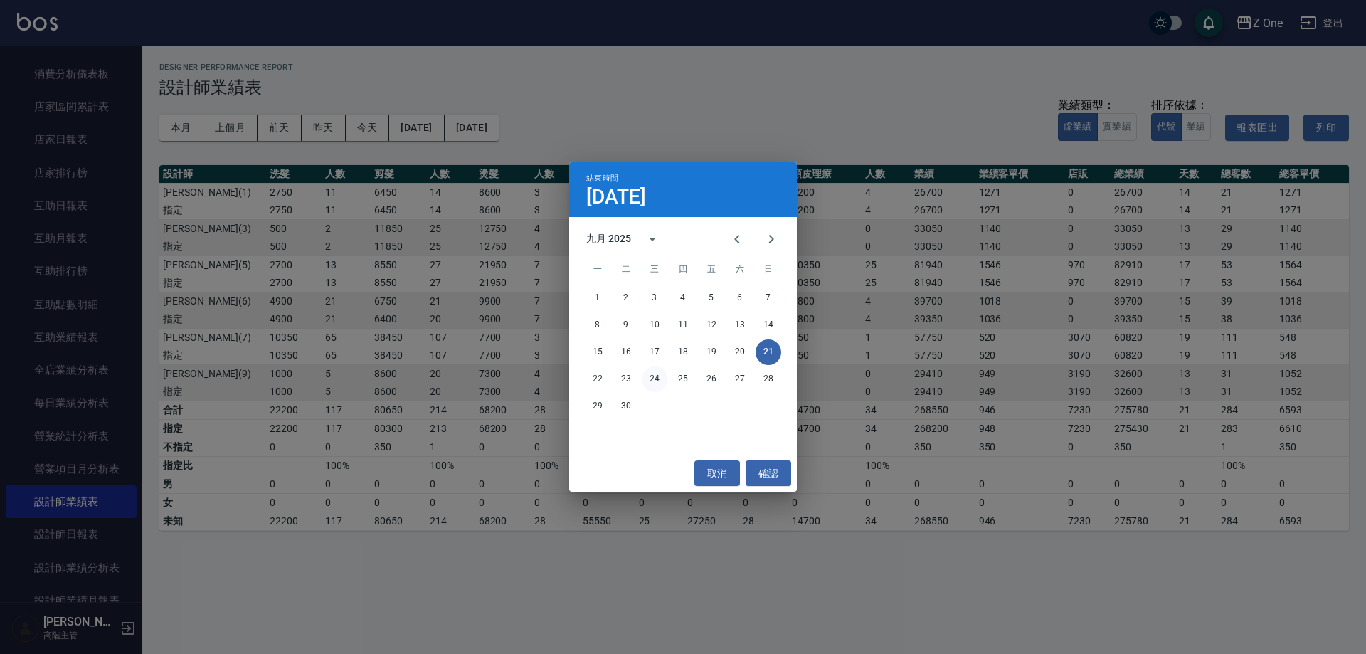
click at [655, 378] on button "24" at bounding box center [655, 379] width 26 height 26
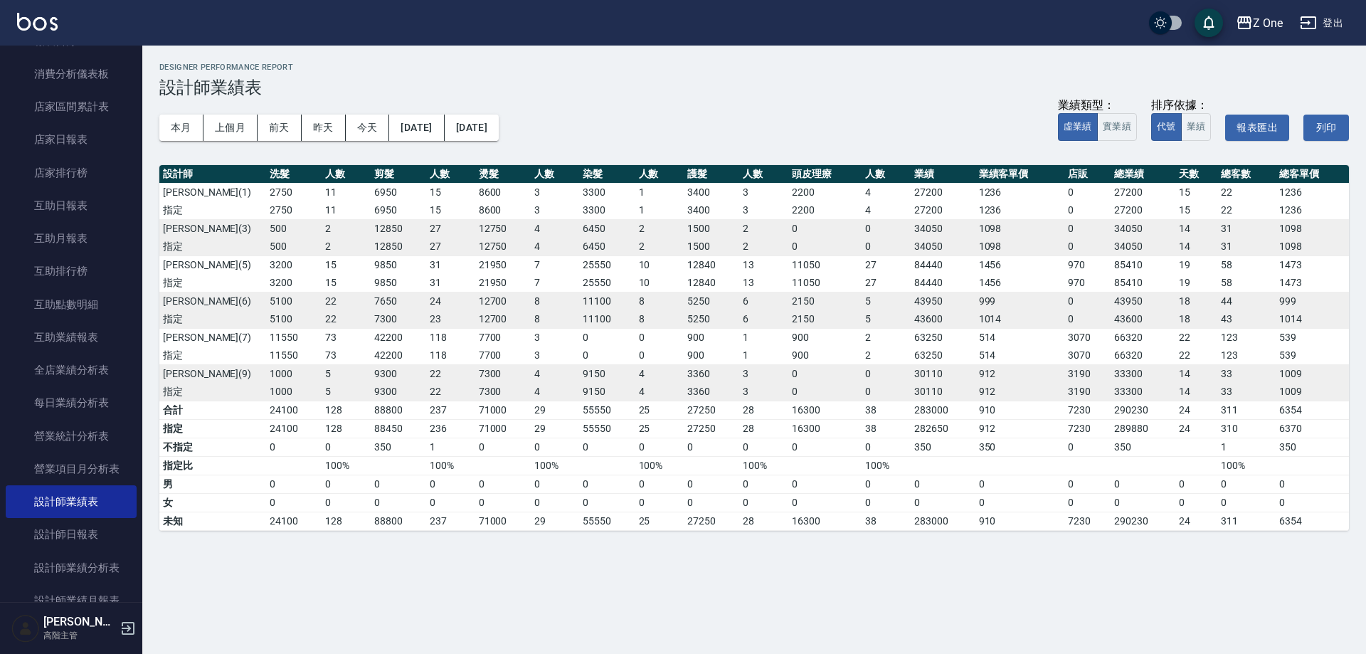
click at [514, 110] on div "本月 上個月 [DATE] [DATE] [DATE] [DATE] [DATE] 業績類型： 虛業績 實業績 排序依據： 代號 業績 報表匯出 列印" at bounding box center [753, 127] width 1189 height 60
click at [499, 116] on button "[DATE]" at bounding box center [472, 128] width 54 height 26
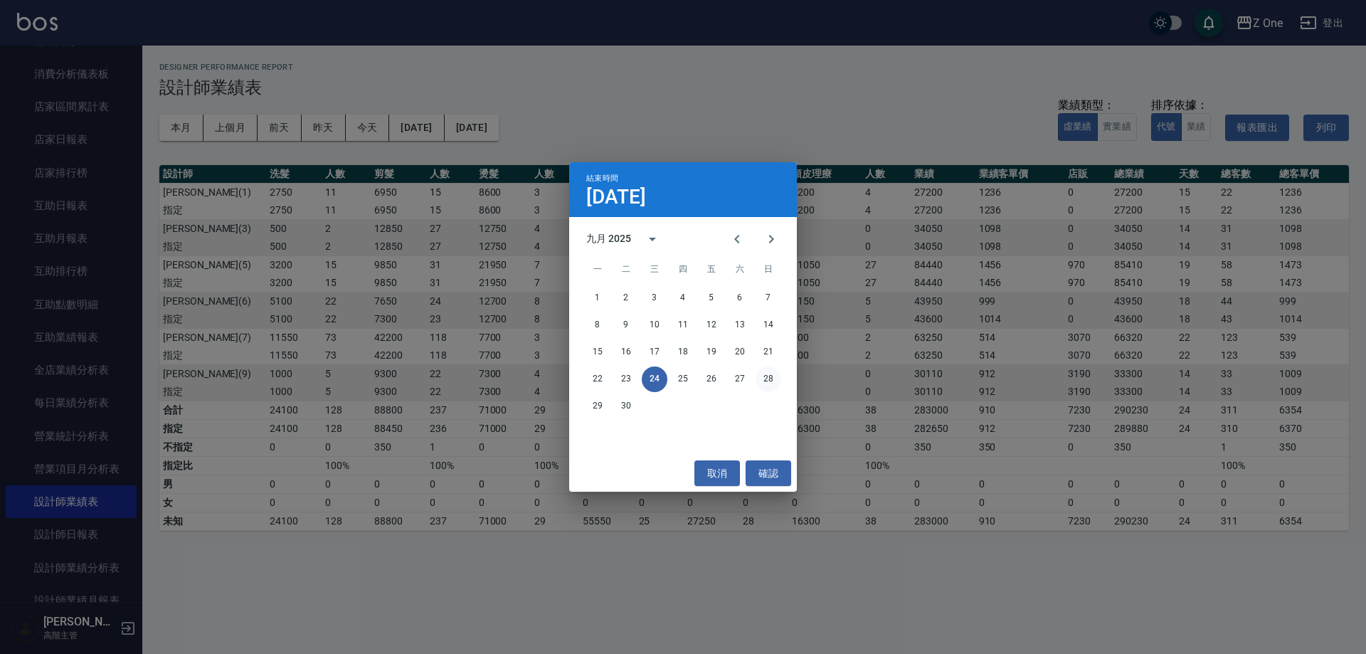
click at [769, 376] on button "28" at bounding box center [768, 379] width 26 height 26
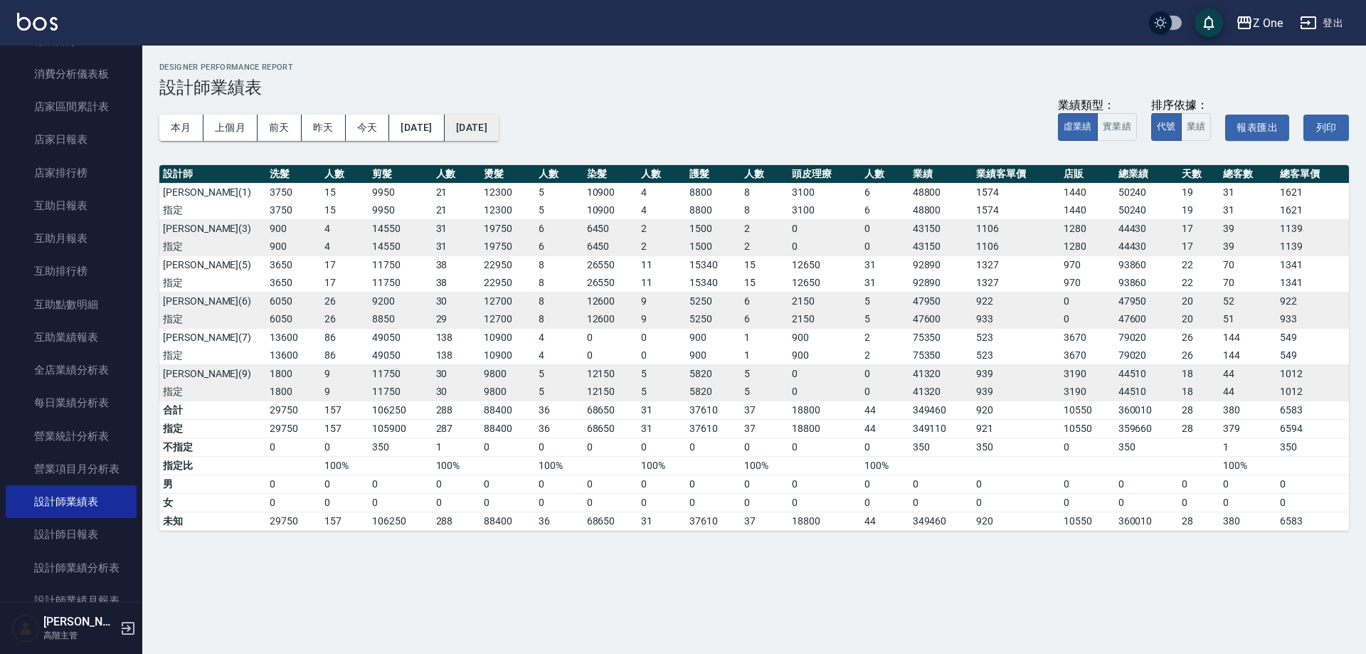
click at [499, 132] on button "[DATE]" at bounding box center [472, 128] width 54 height 26
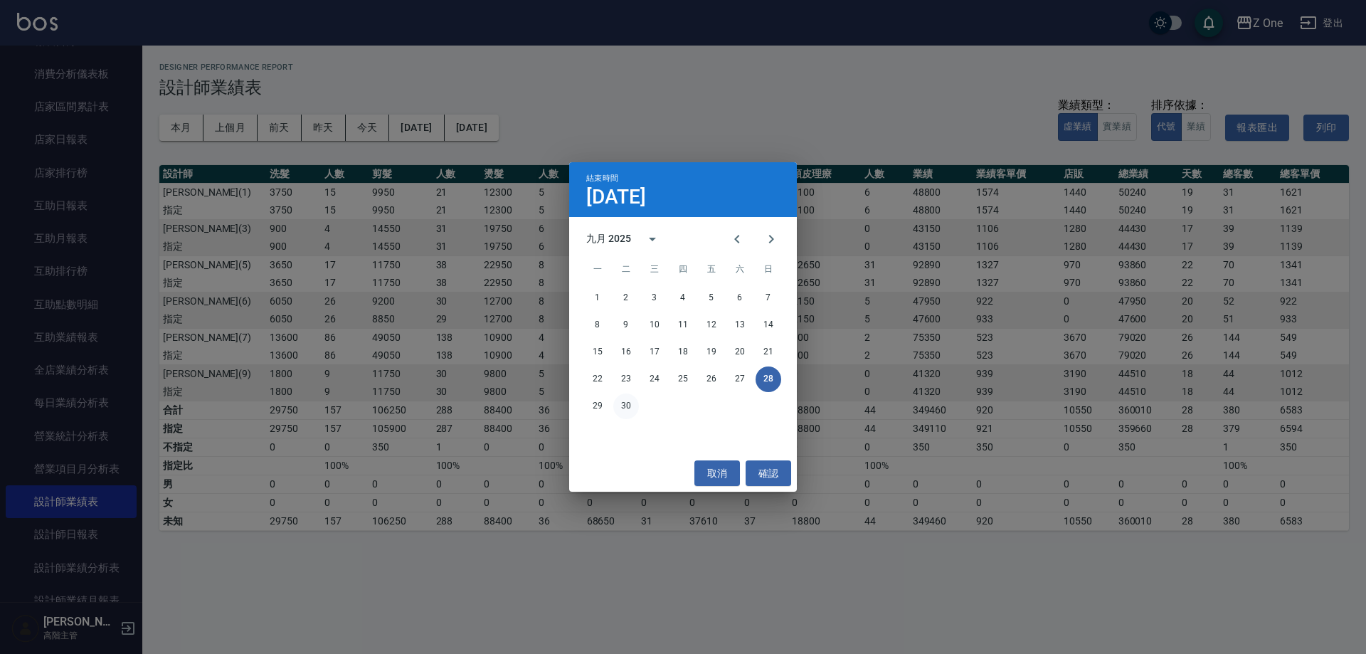
click at [625, 407] on button "30" at bounding box center [626, 406] width 26 height 26
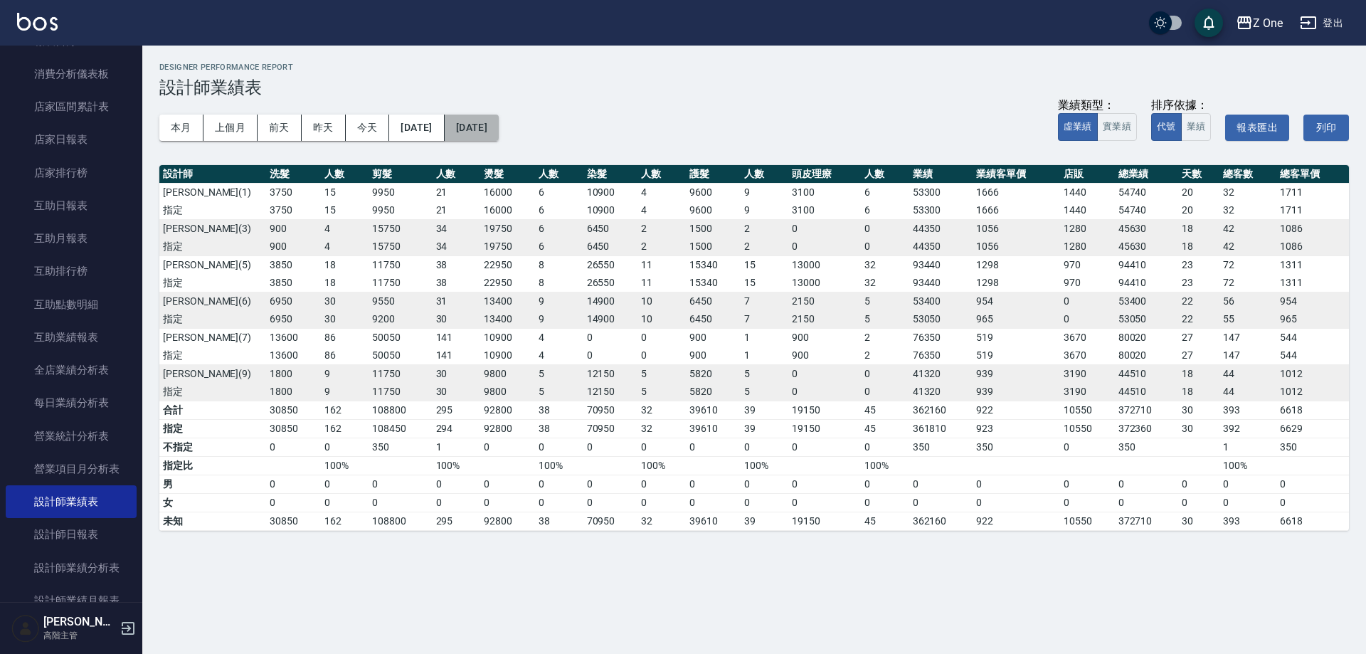
click at [493, 129] on button "[DATE]" at bounding box center [472, 128] width 54 height 26
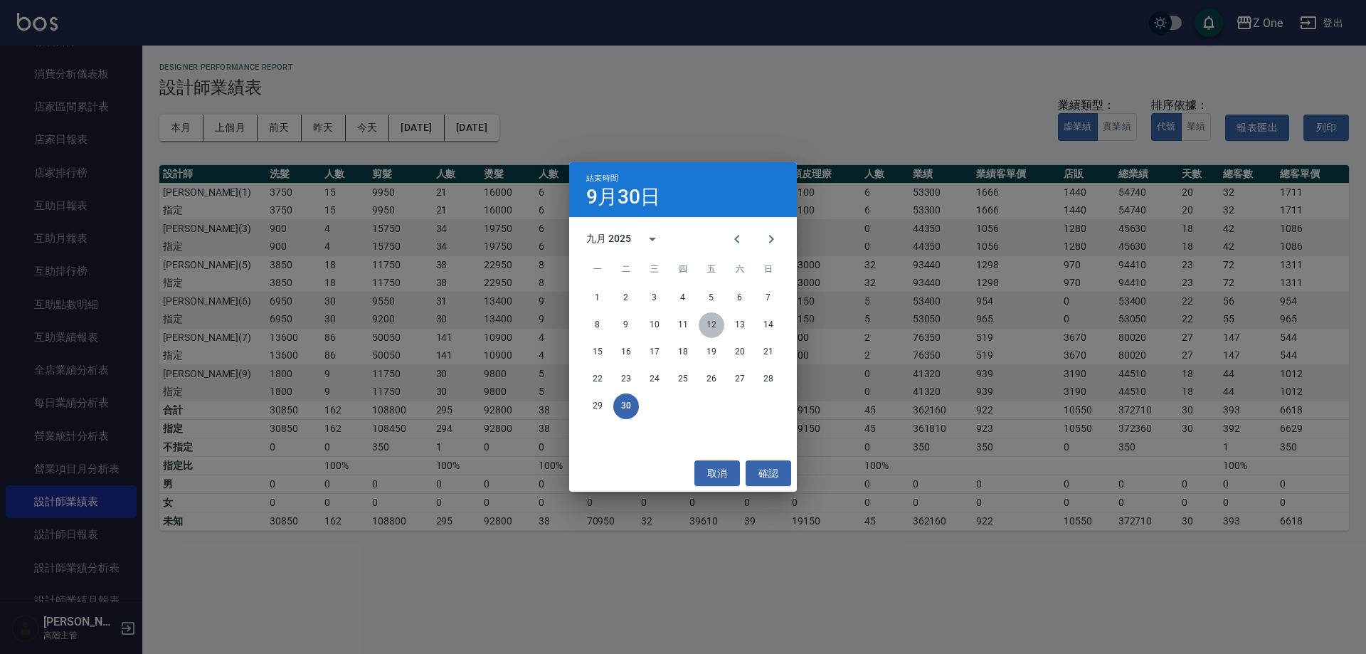
click at [712, 321] on button "12" at bounding box center [711, 325] width 26 height 26
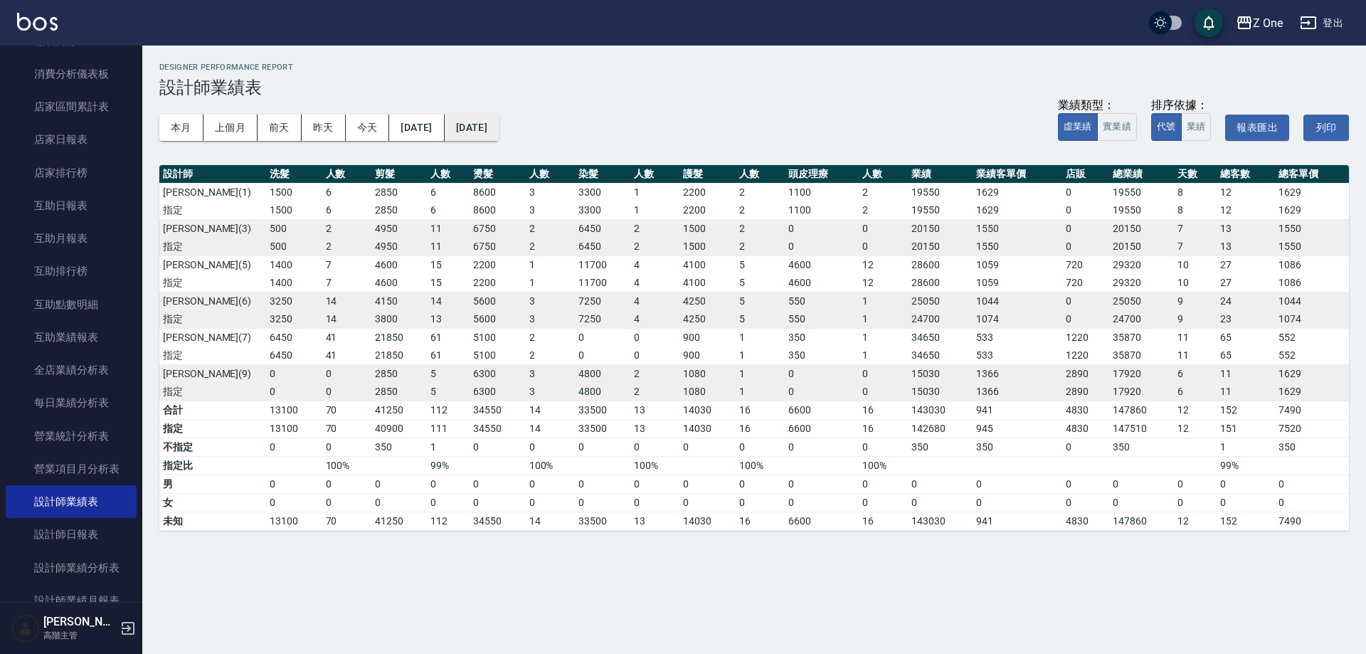
click at [499, 127] on button "[DATE]" at bounding box center [472, 128] width 54 height 26
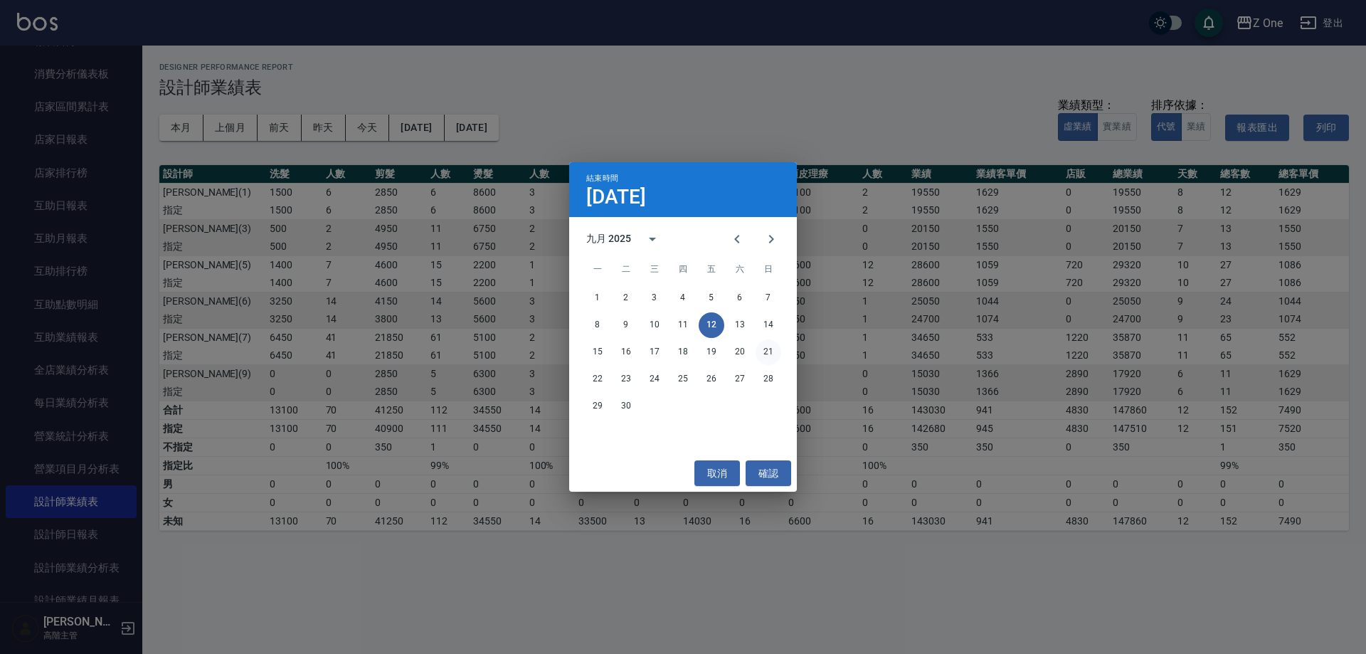
click at [767, 346] on button "21" at bounding box center [768, 352] width 26 height 26
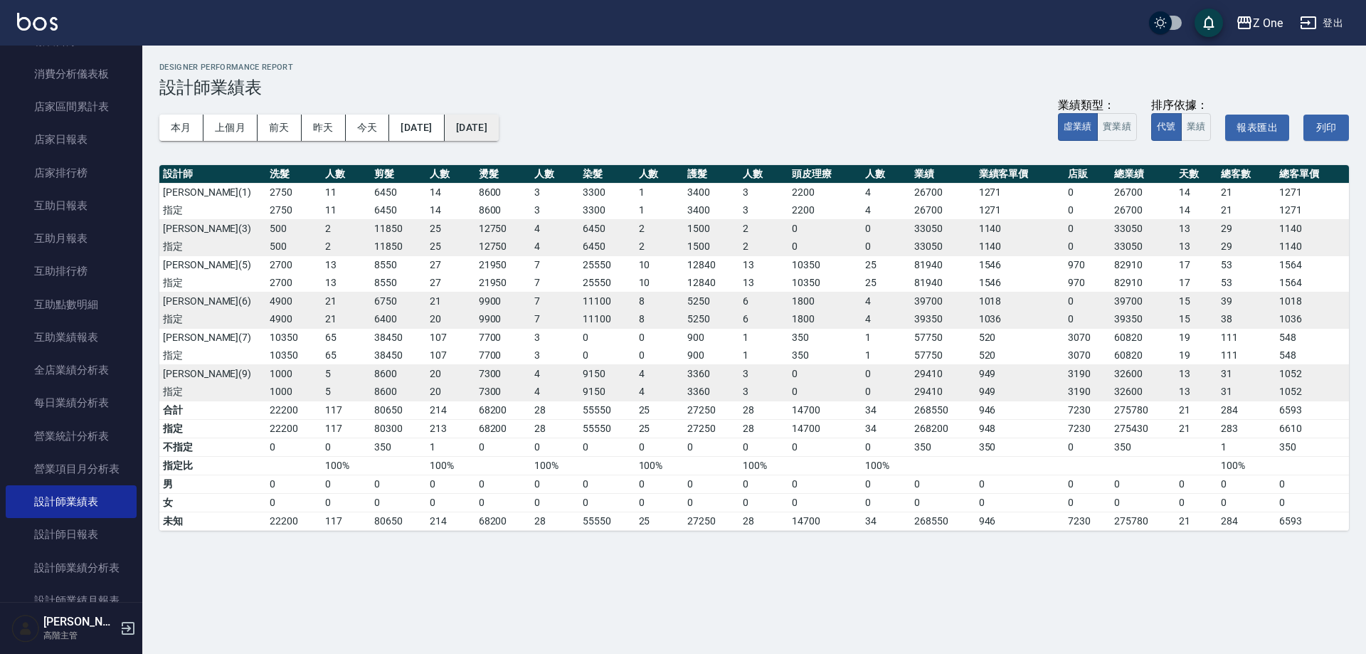
click at [499, 126] on button "[DATE]" at bounding box center [472, 128] width 54 height 26
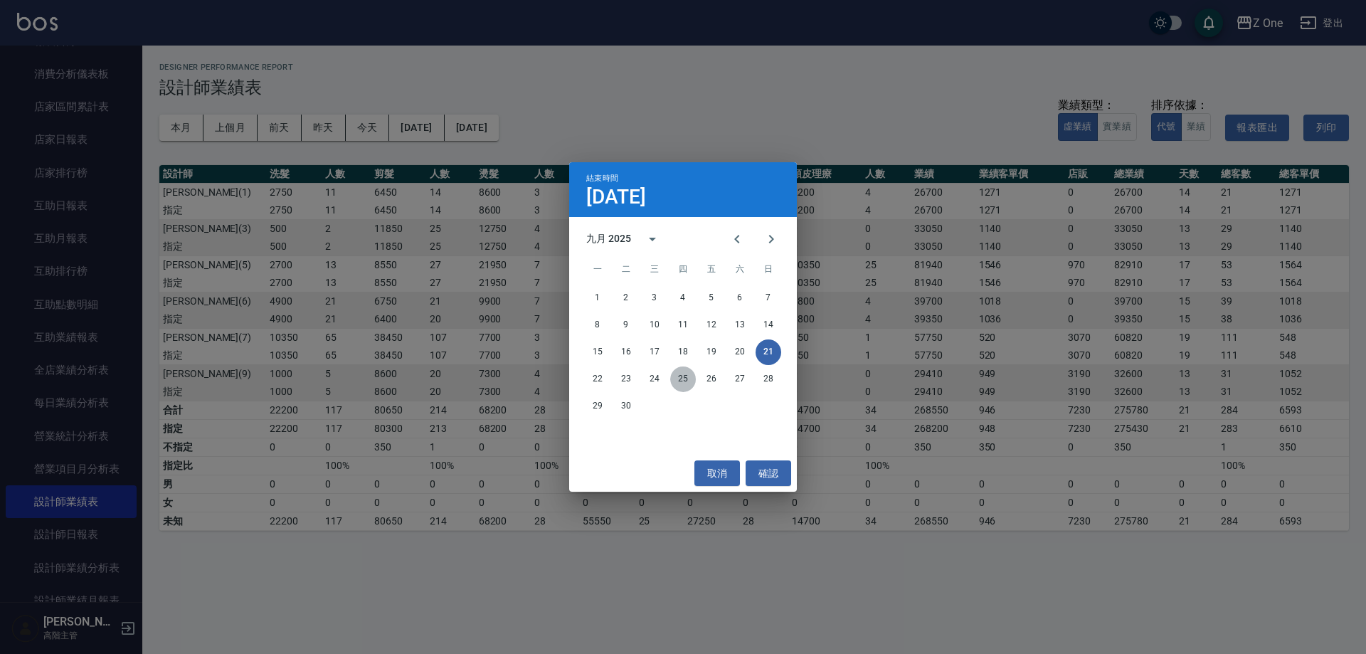
click at [689, 379] on button "25" at bounding box center [683, 379] width 26 height 26
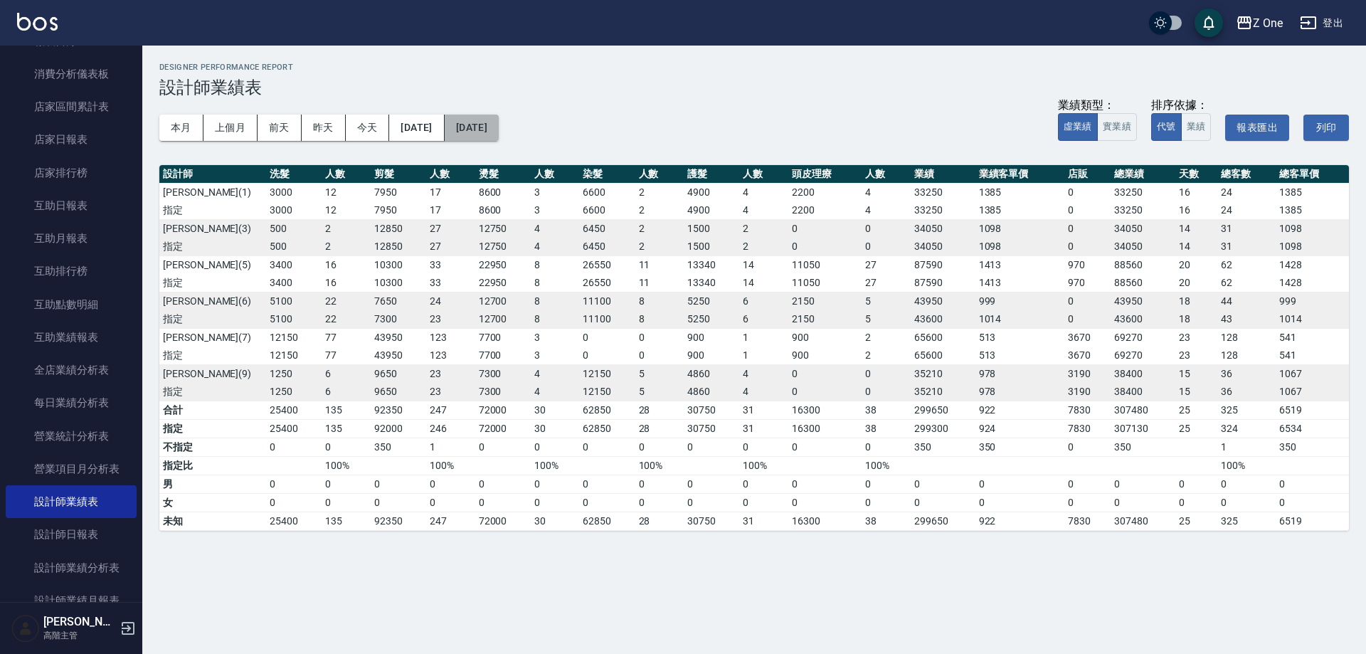
click at [499, 132] on button "[DATE]" at bounding box center [472, 128] width 54 height 26
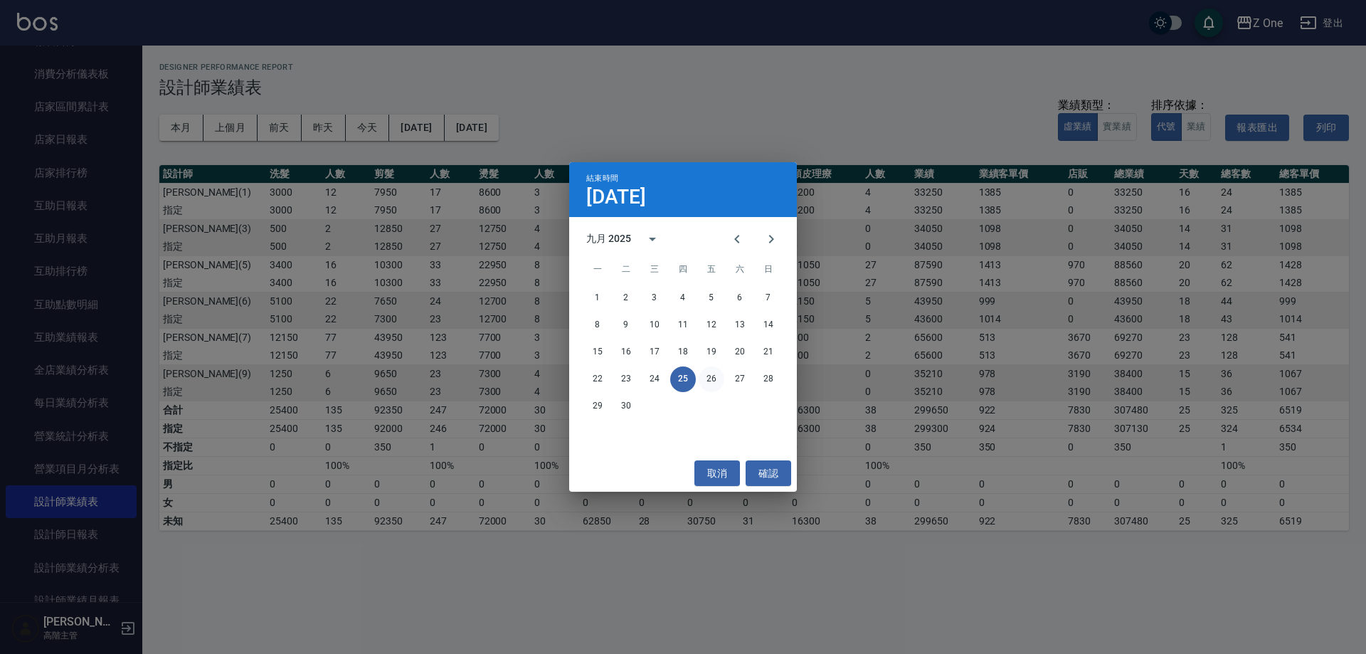
click at [711, 383] on button "26" at bounding box center [711, 379] width 26 height 26
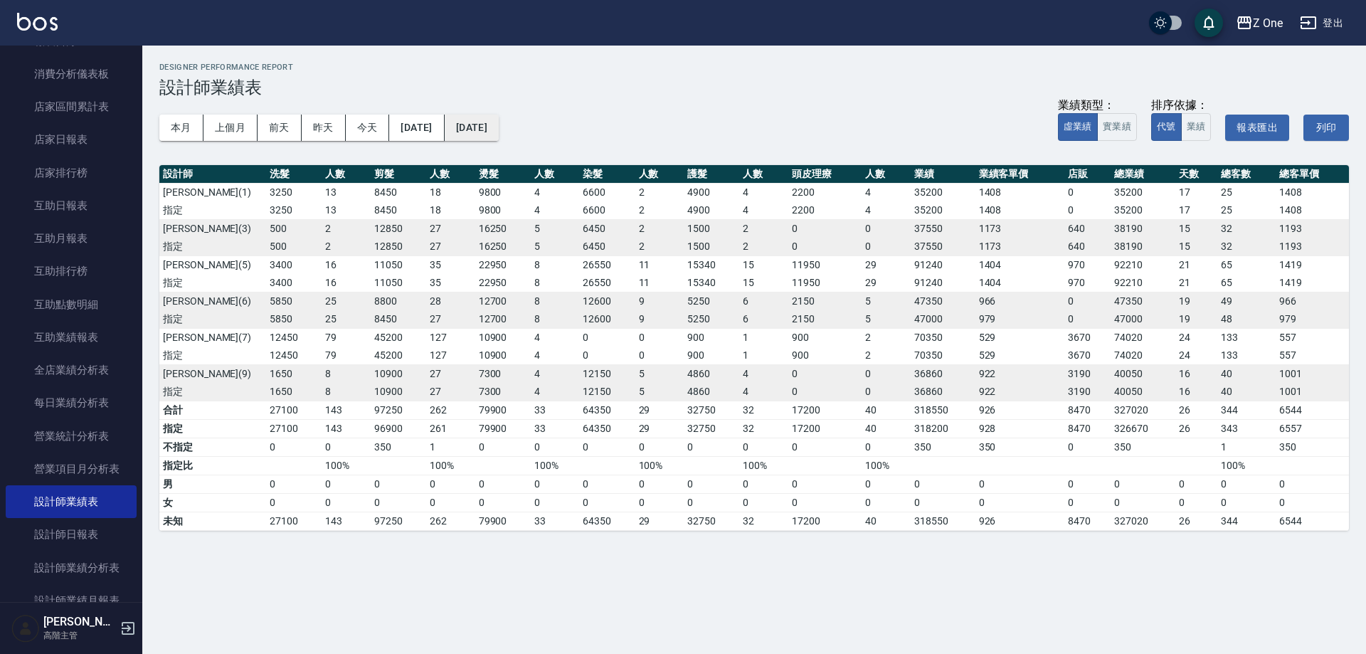
click at [499, 135] on button "[DATE]" at bounding box center [472, 128] width 54 height 26
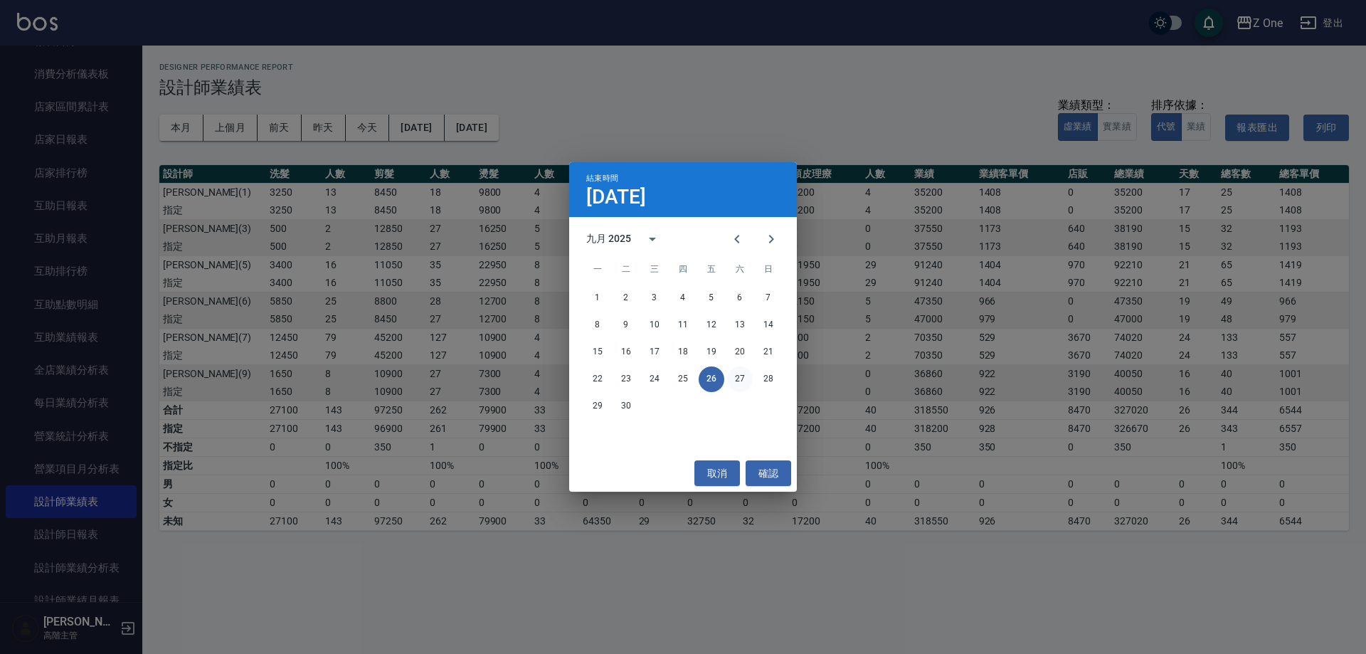
click at [740, 381] on button "27" at bounding box center [740, 379] width 26 height 26
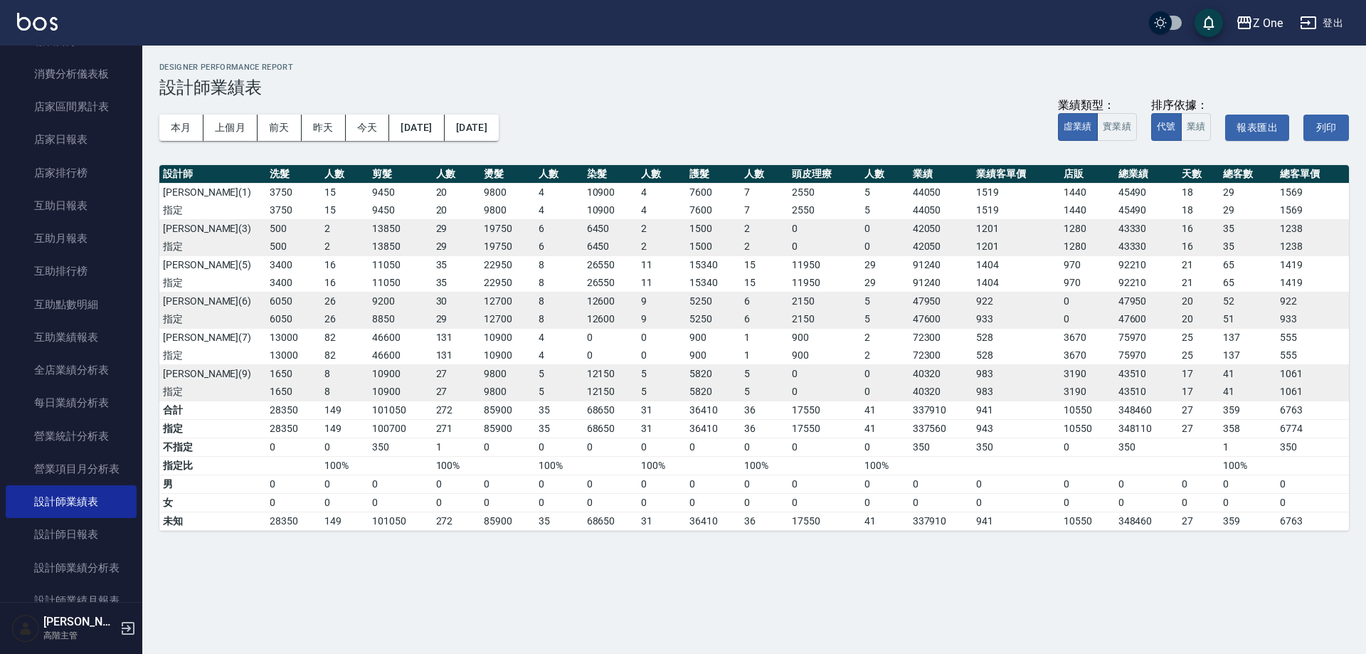
click at [505, 109] on div "本月 上個月 [DATE] [DATE] [DATE] [DATE] [DATE] 業績類型： 虛業績 實業績 排序依據： 代號 業績 報表匯出 列印" at bounding box center [753, 127] width 1189 height 60
click at [499, 128] on button "[DATE]" at bounding box center [472, 128] width 54 height 26
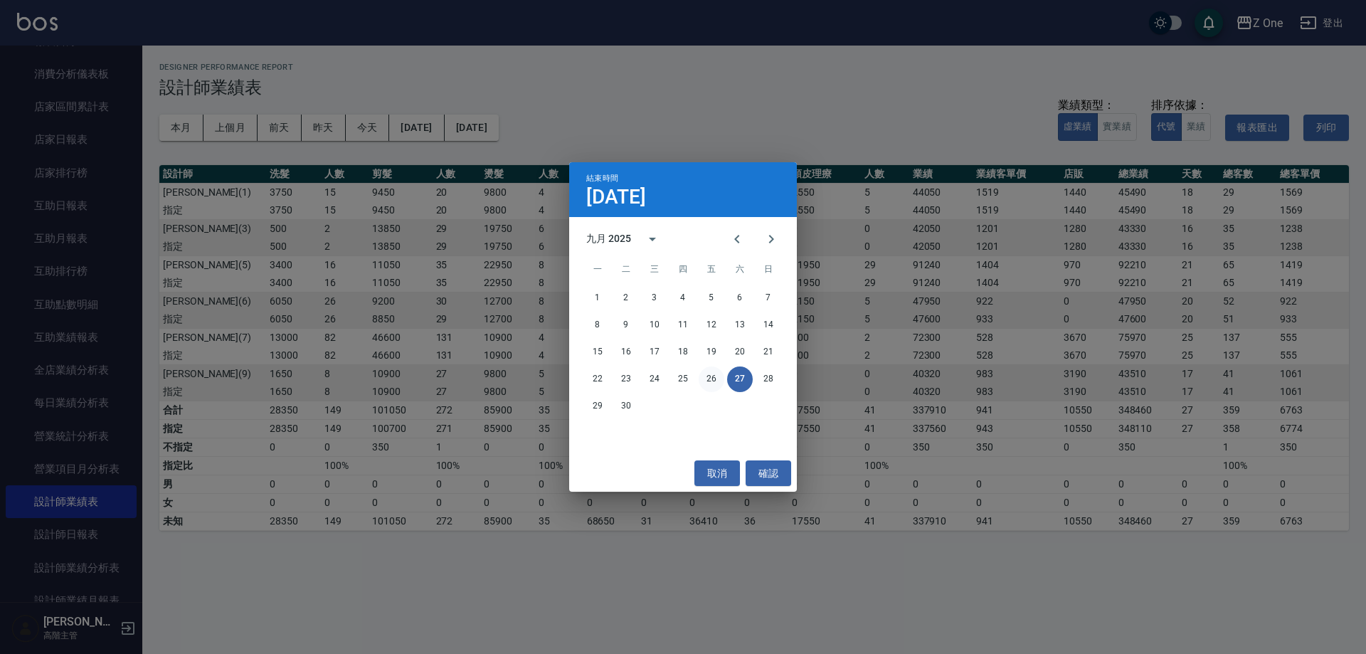
click at [708, 381] on button "26" at bounding box center [711, 379] width 26 height 26
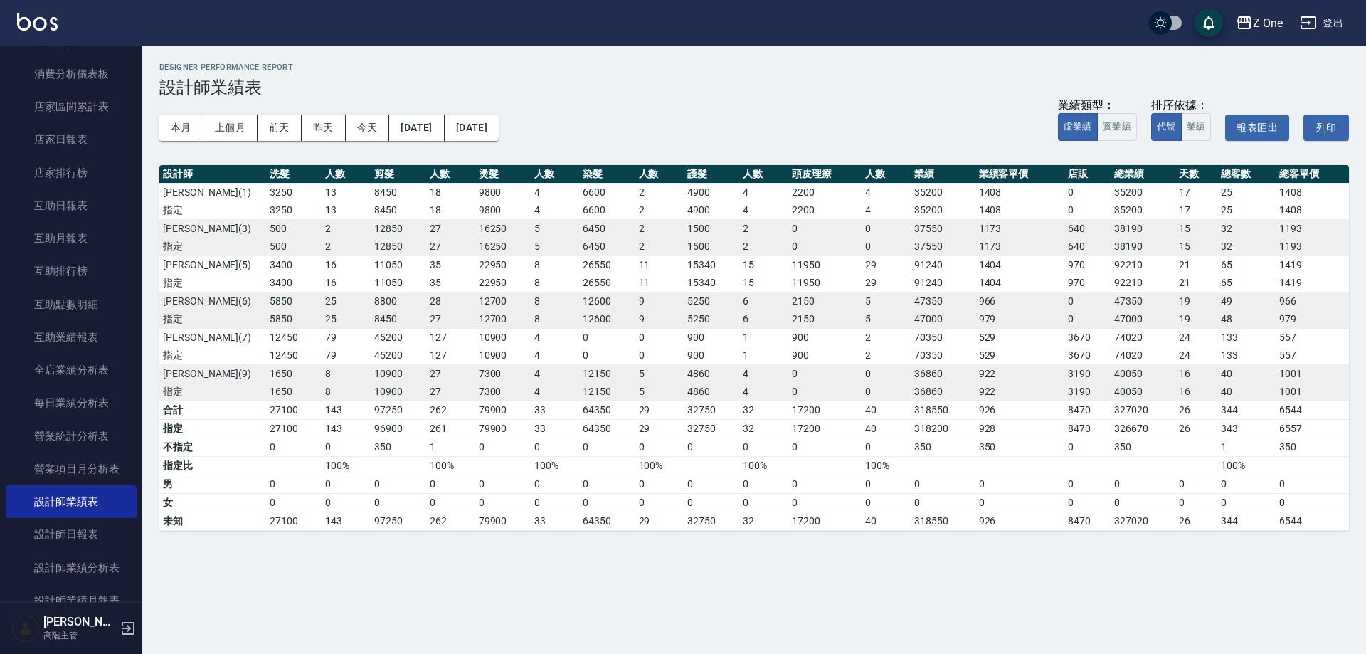
click at [549, 118] on div "本月 上個月 [DATE] [DATE] [DATE] [DATE] [DATE] 業績類型： 虛業績 實業績 排序依據： 代號 業績 報表匯出 列印" at bounding box center [753, 127] width 1189 height 60
click at [499, 119] on button "[DATE]" at bounding box center [472, 128] width 54 height 26
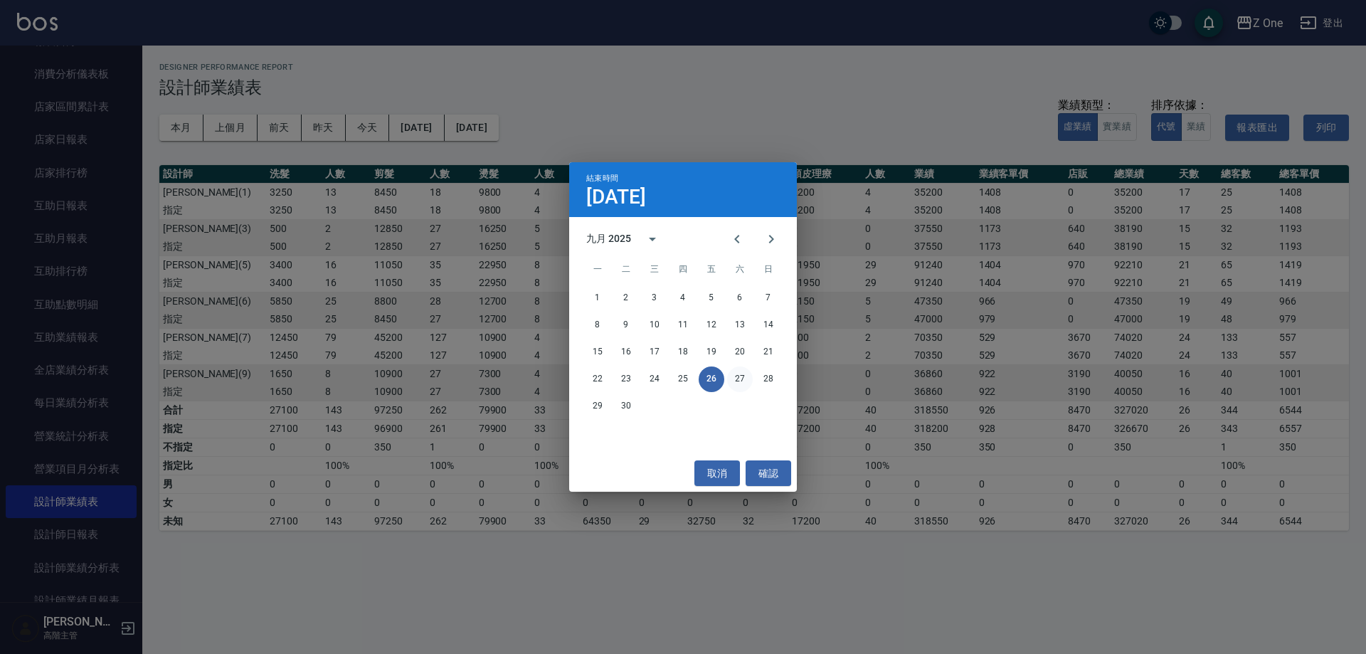
click at [735, 376] on button "27" at bounding box center [740, 379] width 26 height 26
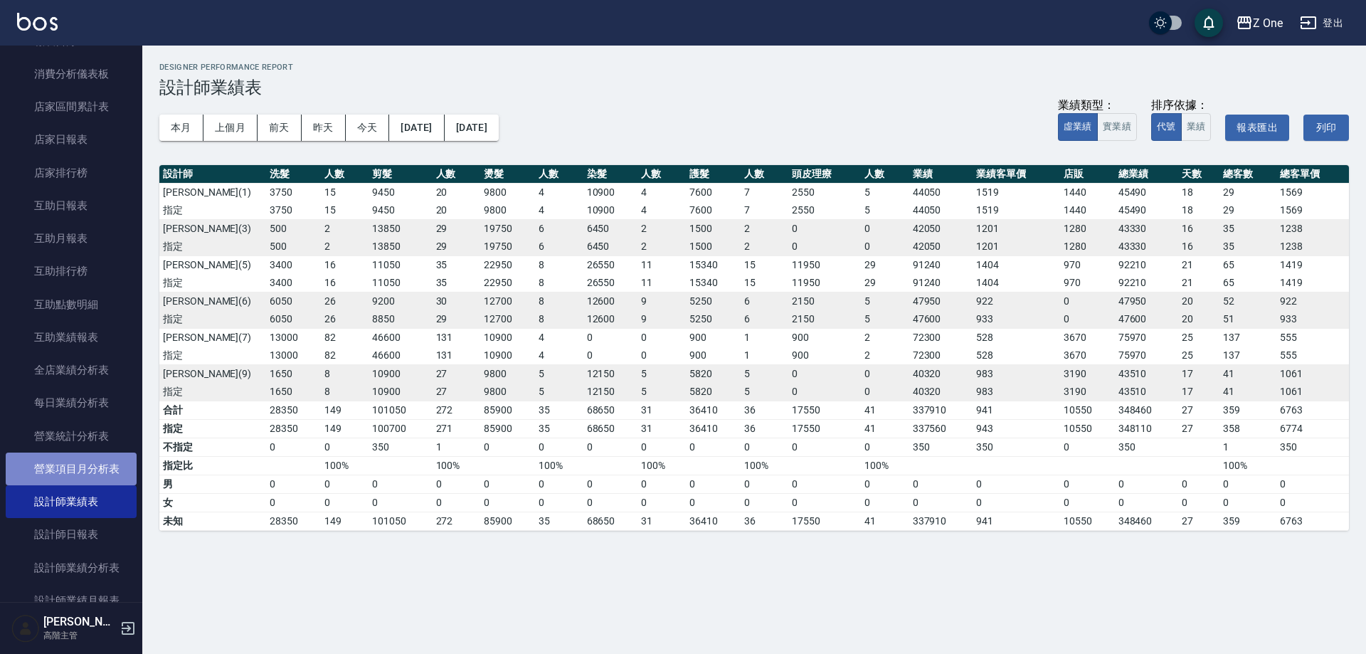
click at [122, 469] on link "營業項目月分析表" at bounding box center [71, 468] width 131 height 33
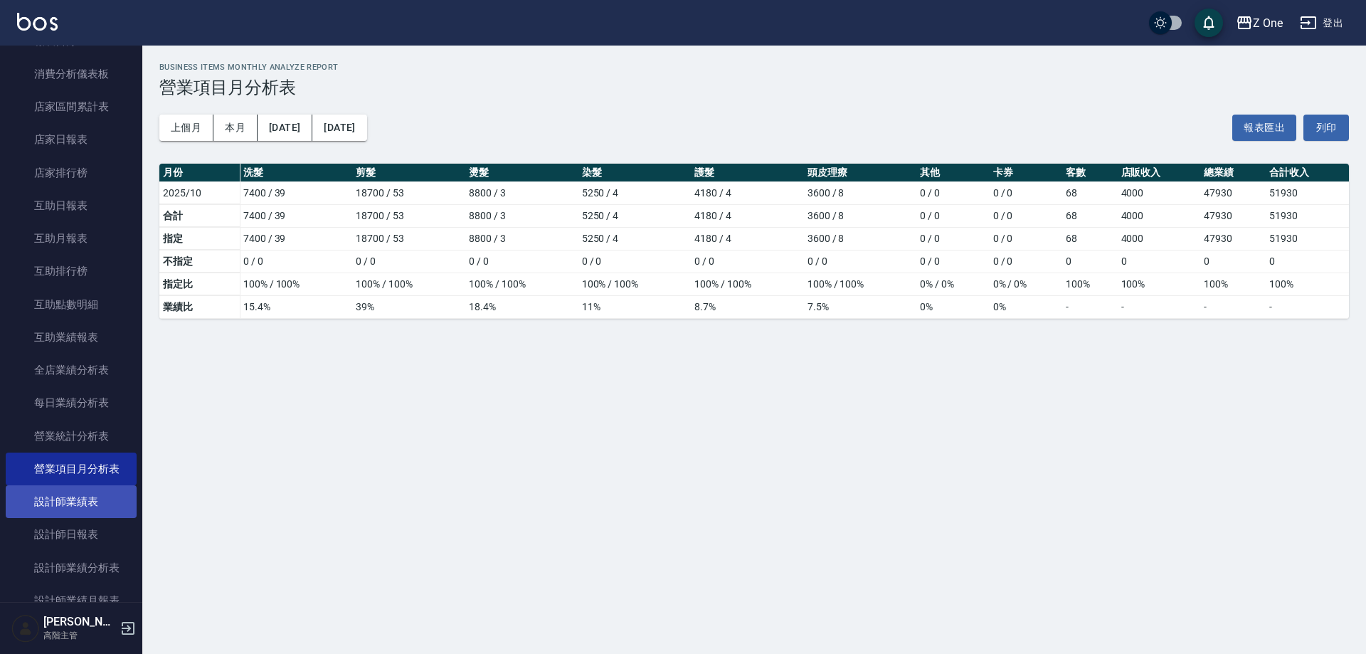
click at [117, 495] on link "設計師業績表" at bounding box center [71, 501] width 131 height 33
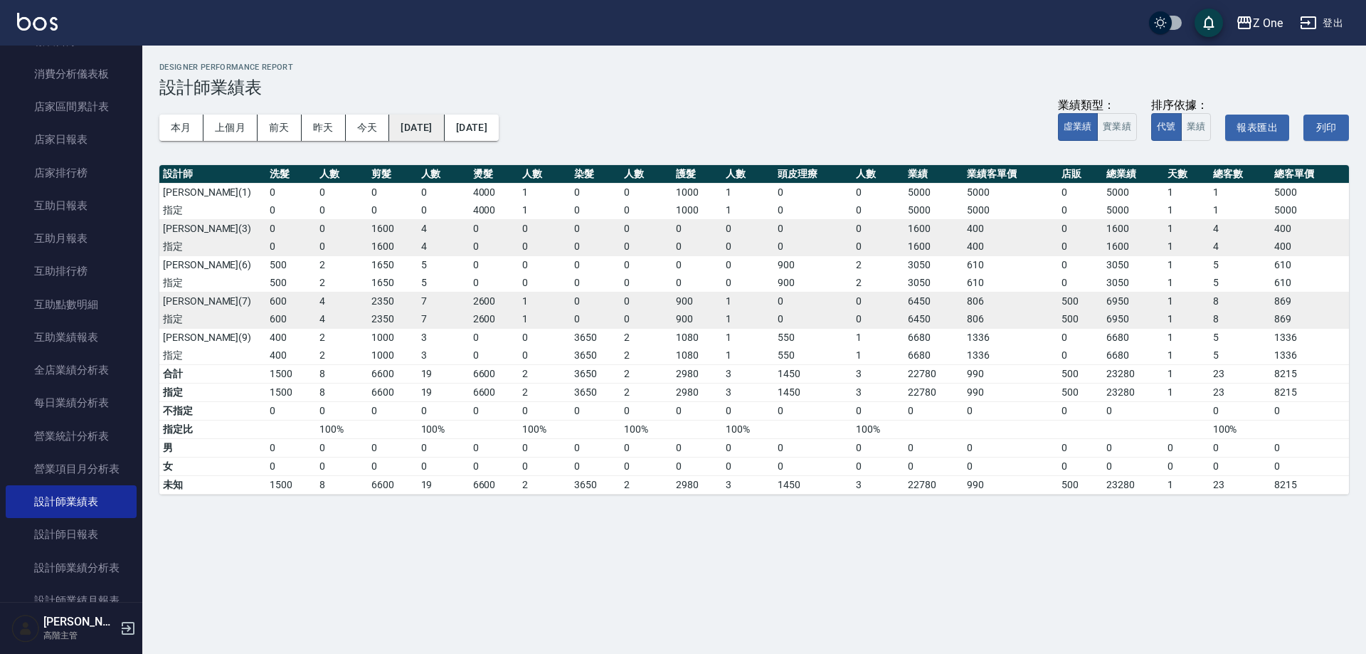
click at [437, 127] on button "[DATE]" at bounding box center [416, 128] width 55 height 26
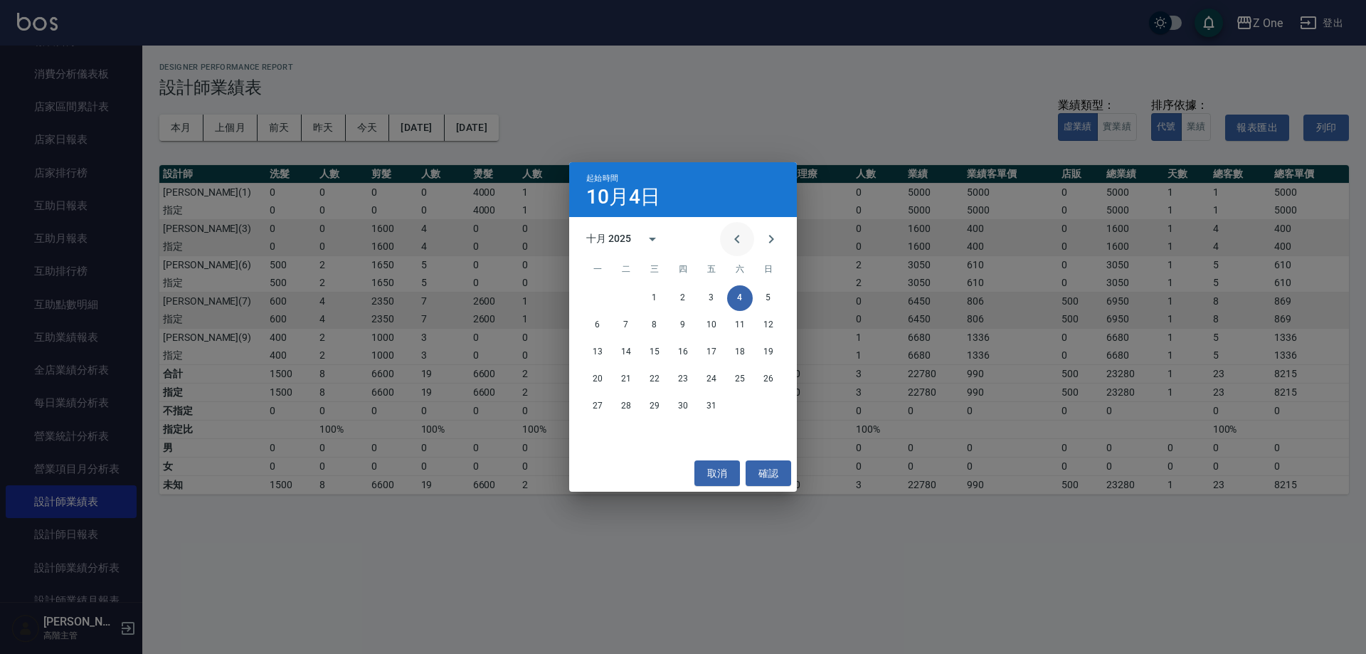
click at [735, 233] on icon "Previous month" at bounding box center [736, 238] width 17 height 17
click at [601, 299] on button "1" at bounding box center [598, 298] width 26 height 26
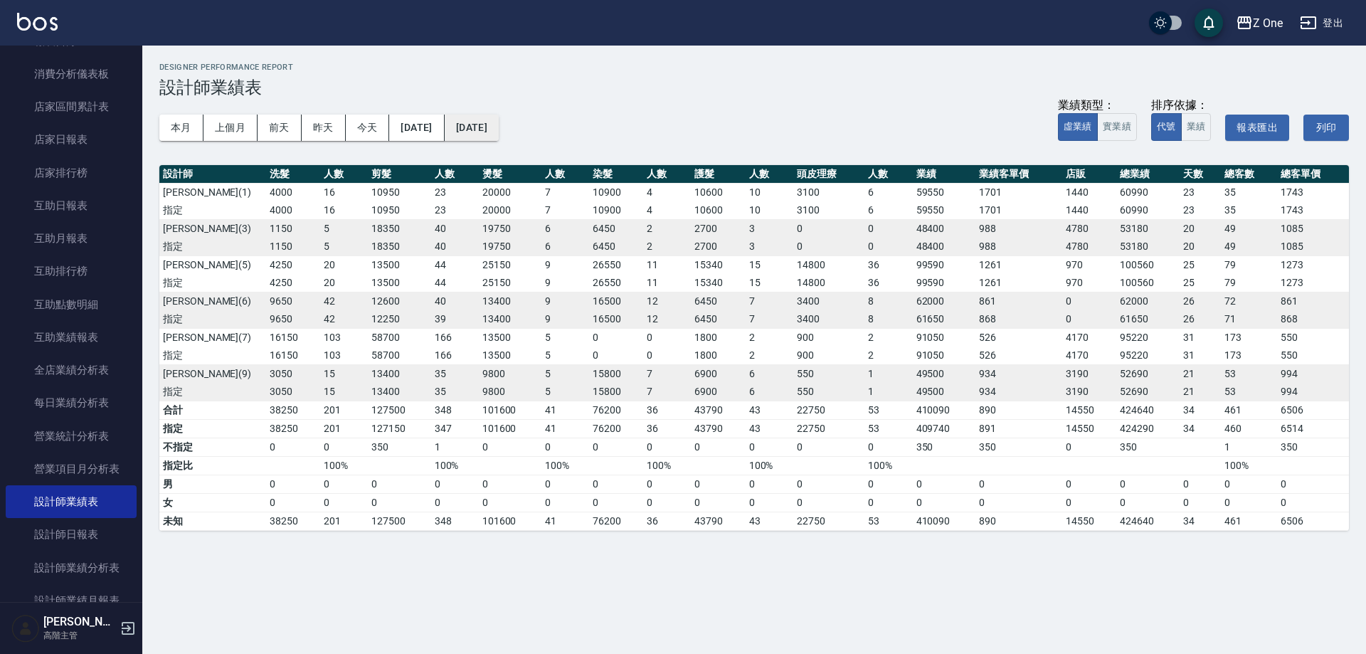
click at [499, 122] on button "[DATE]" at bounding box center [472, 128] width 54 height 26
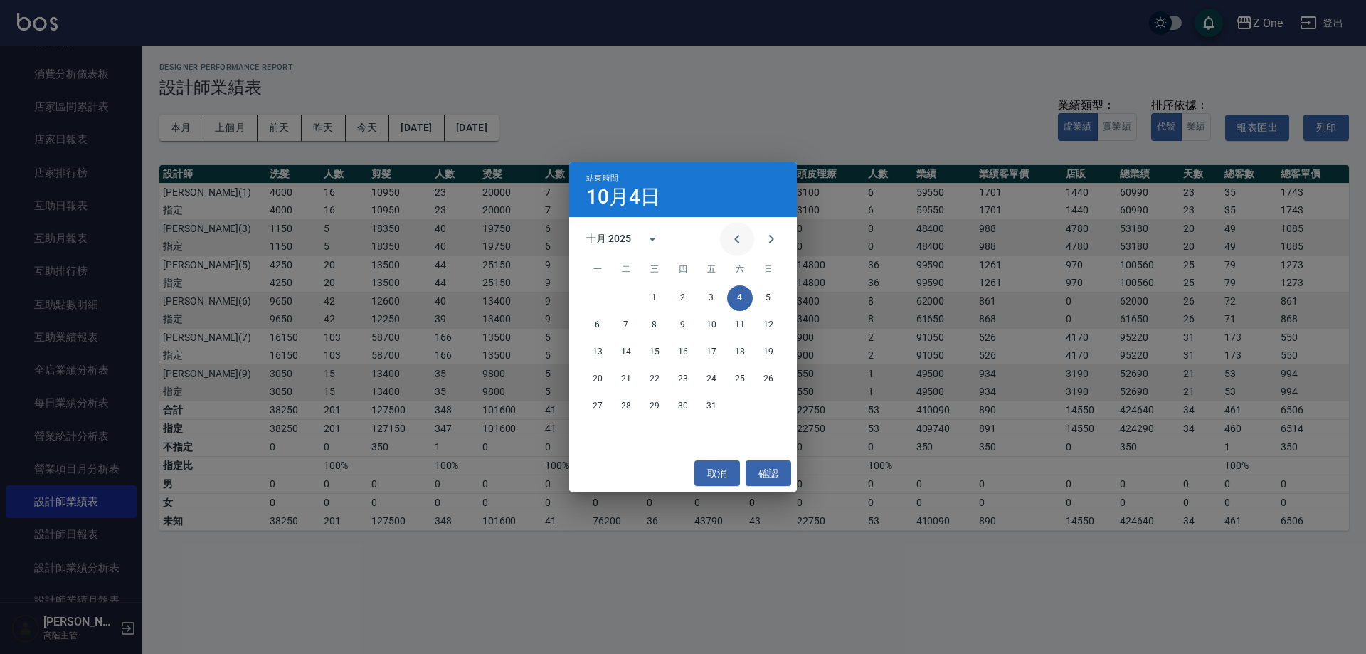
click at [738, 241] on icon "Previous month" at bounding box center [736, 239] width 5 height 9
click at [711, 381] on button "26" at bounding box center [711, 379] width 26 height 26
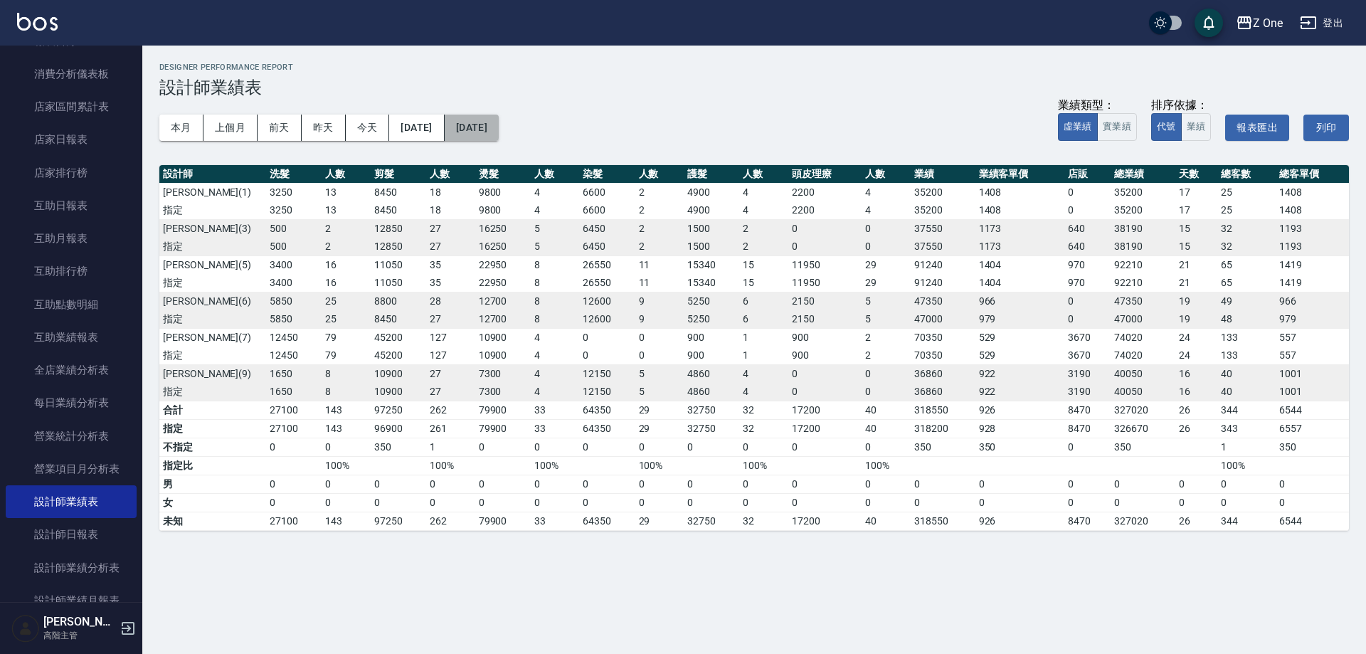
click at [499, 137] on button "[DATE]" at bounding box center [472, 128] width 54 height 26
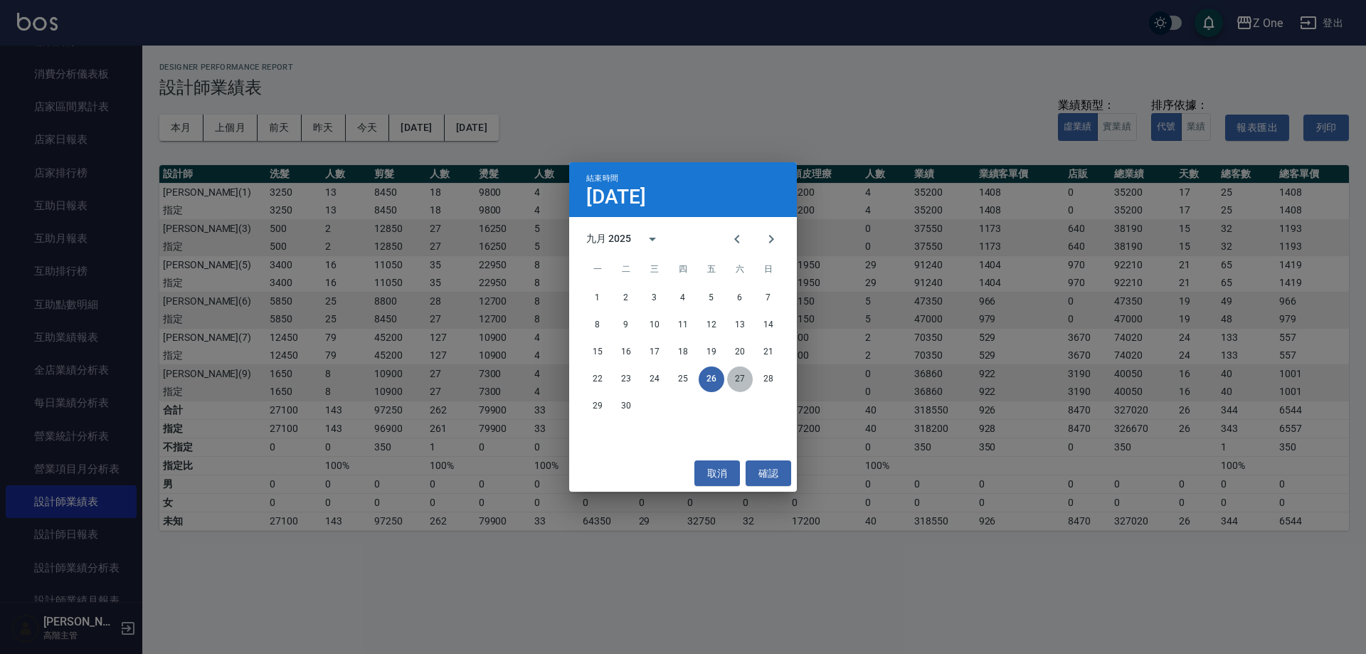
click at [735, 376] on button "27" at bounding box center [740, 379] width 26 height 26
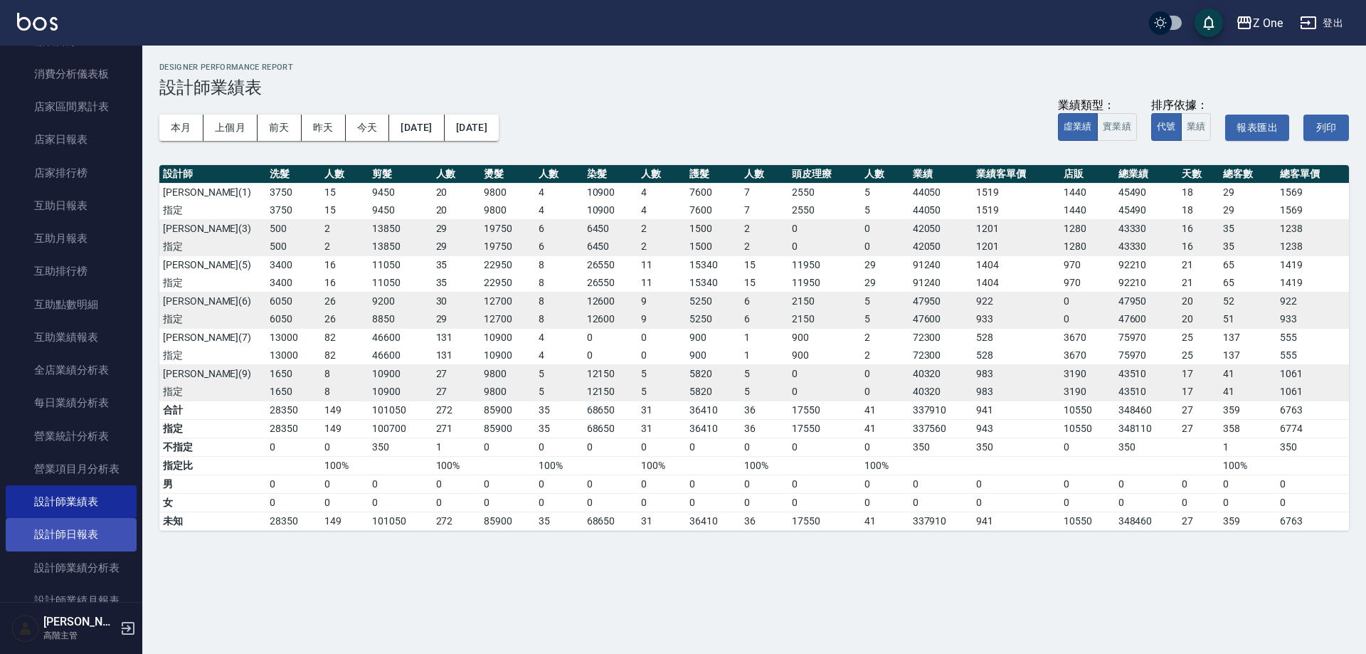
click at [98, 536] on link "設計師日報表" at bounding box center [71, 534] width 131 height 33
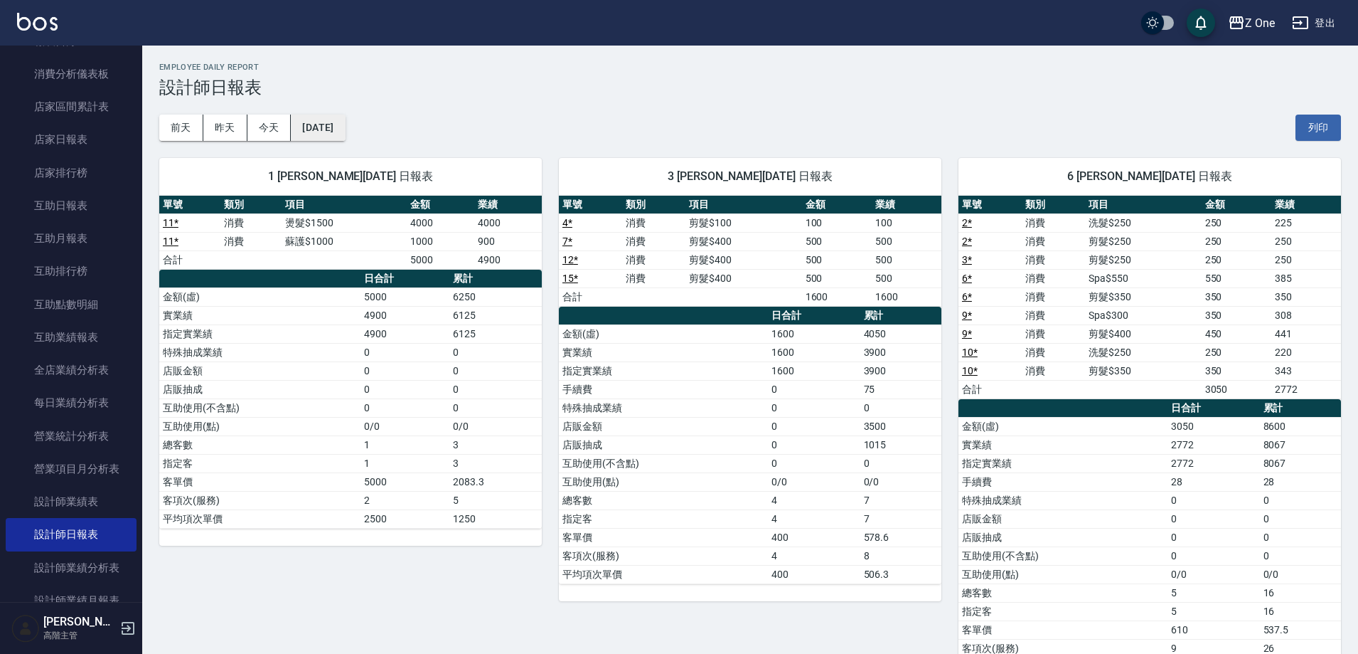
click at [329, 136] on button "[DATE]" at bounding box center [318, 128] width 54 height 26
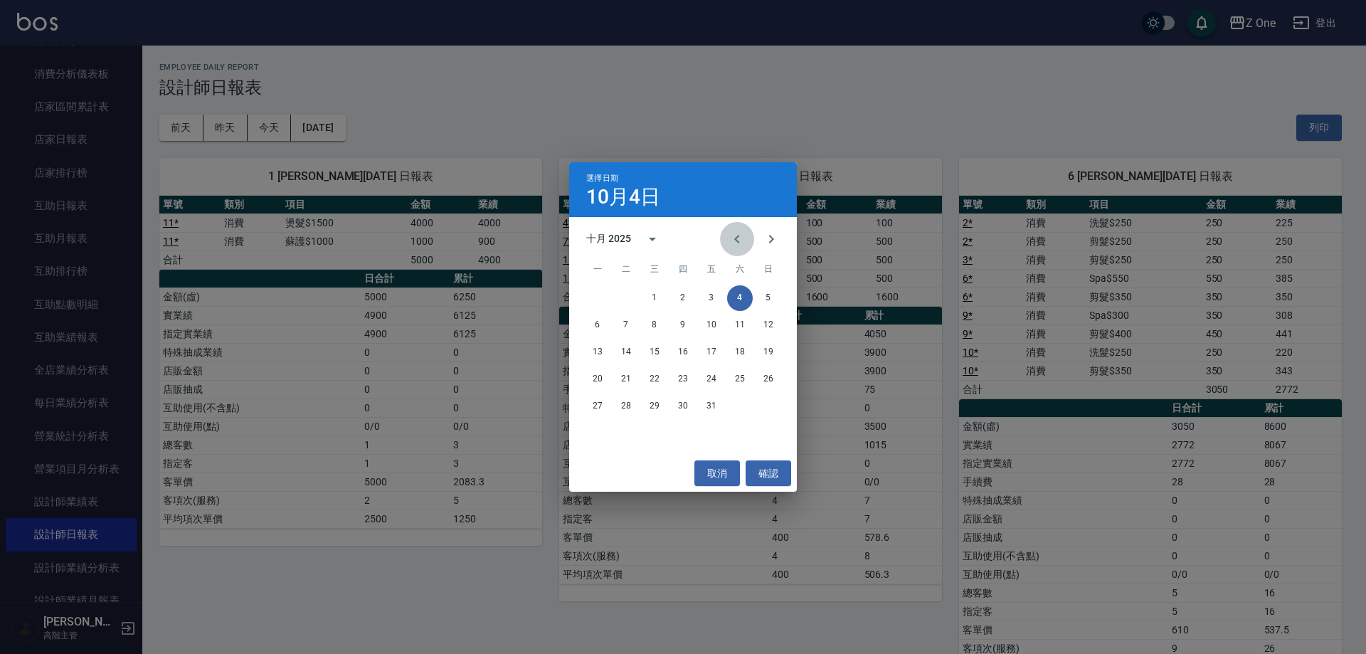
click at [748, 244] on button "Previous month" at bounding box center [737, 239] width 34 height 34
click at [735, 384] on button "27" at bounding box center [740, 379] width 26 height 26
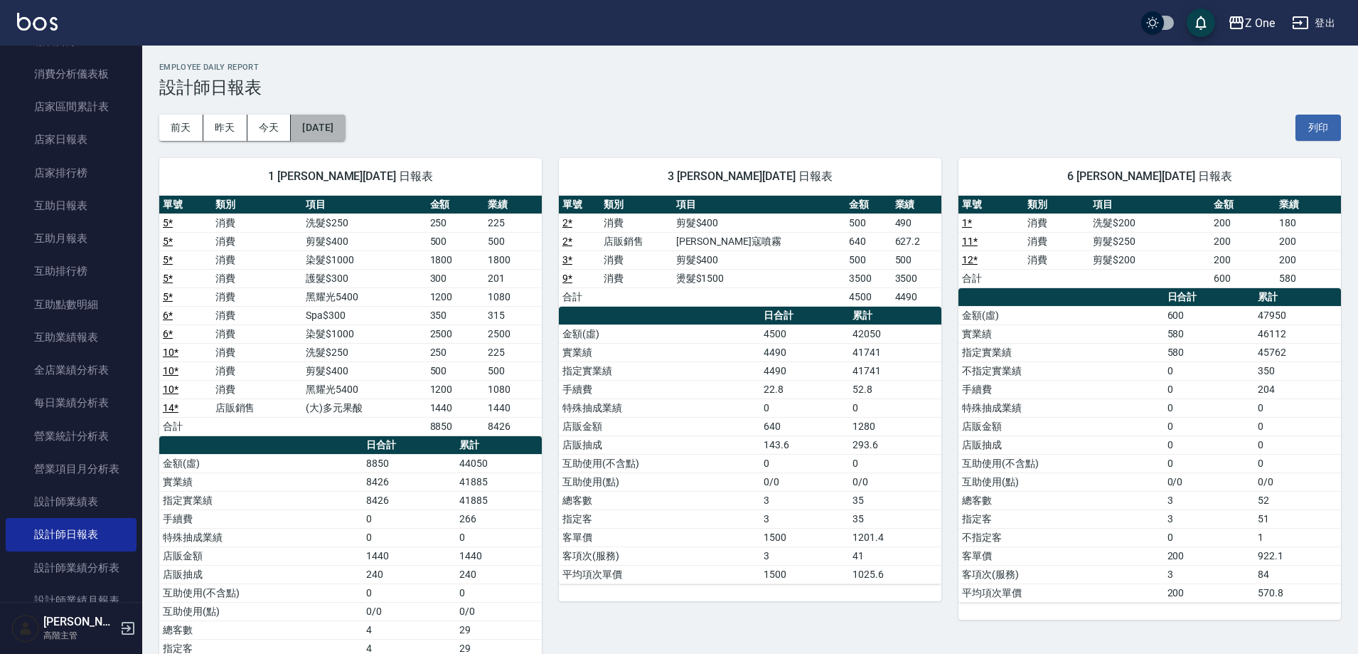
click at [345, 121] on button "[DATE]" at bounding box center [318, 128] width 54 height 26
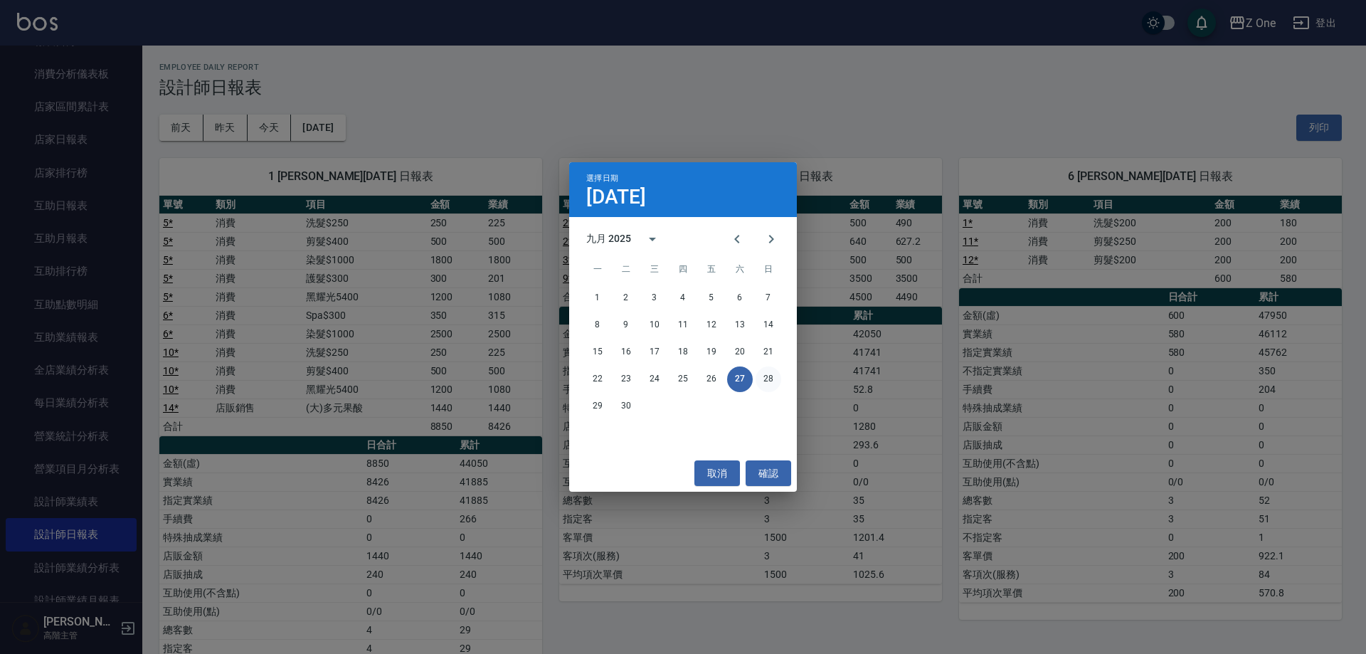
click at [767, 380] on button "28" at bounding box center [768, 379] width 26 height 26
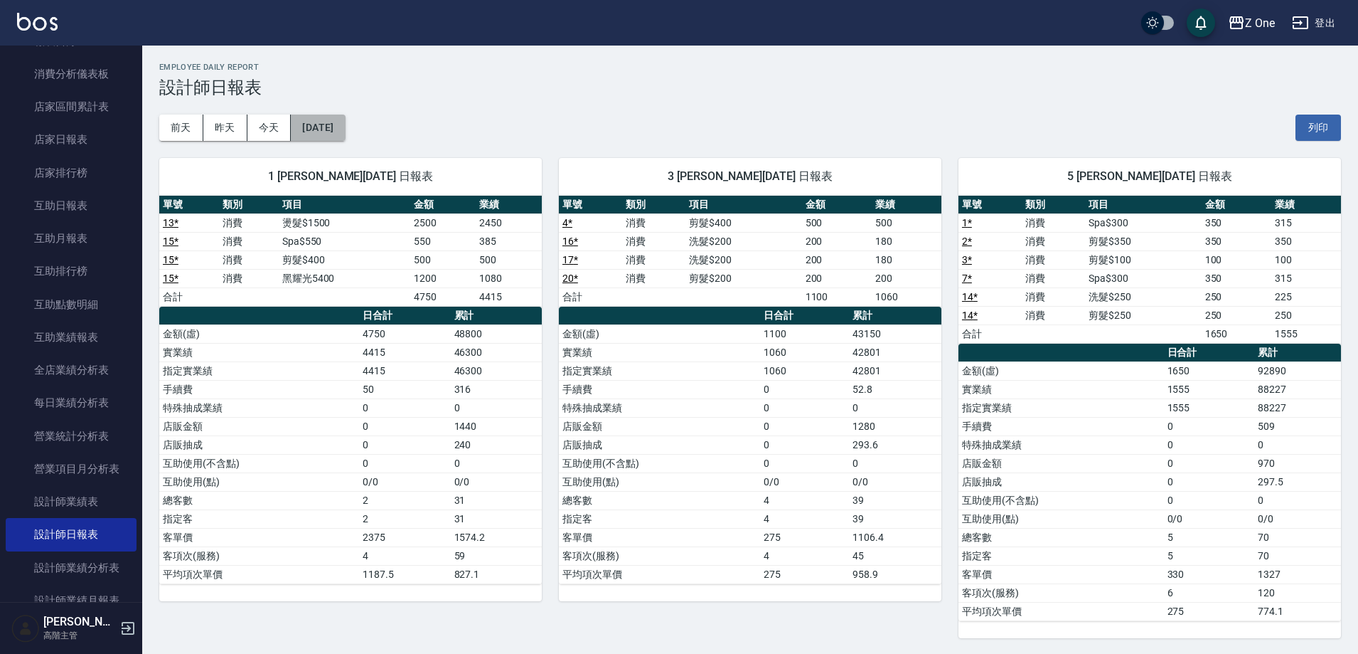
click at [309, 126] on button "[DATE]" at bounding box center [318, 128] width 54 height 26
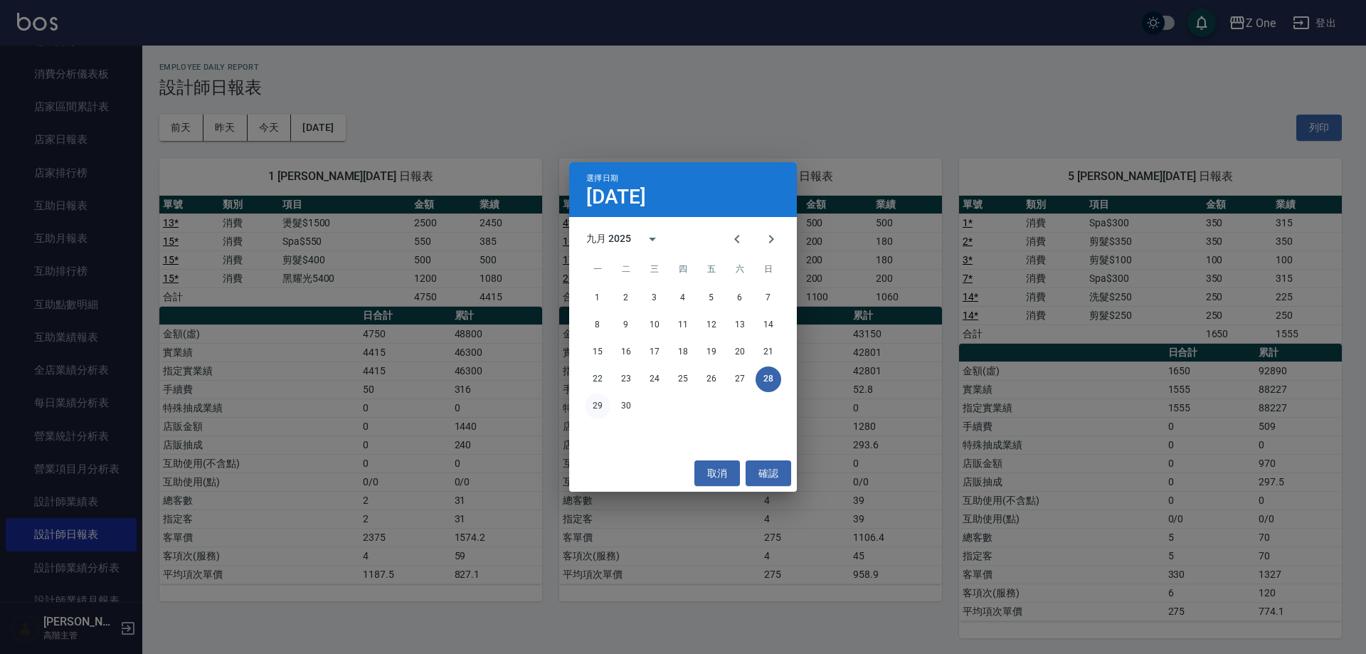
click at [602, 403] on button "29" at bounding box center [598, 406] width 26 height 26
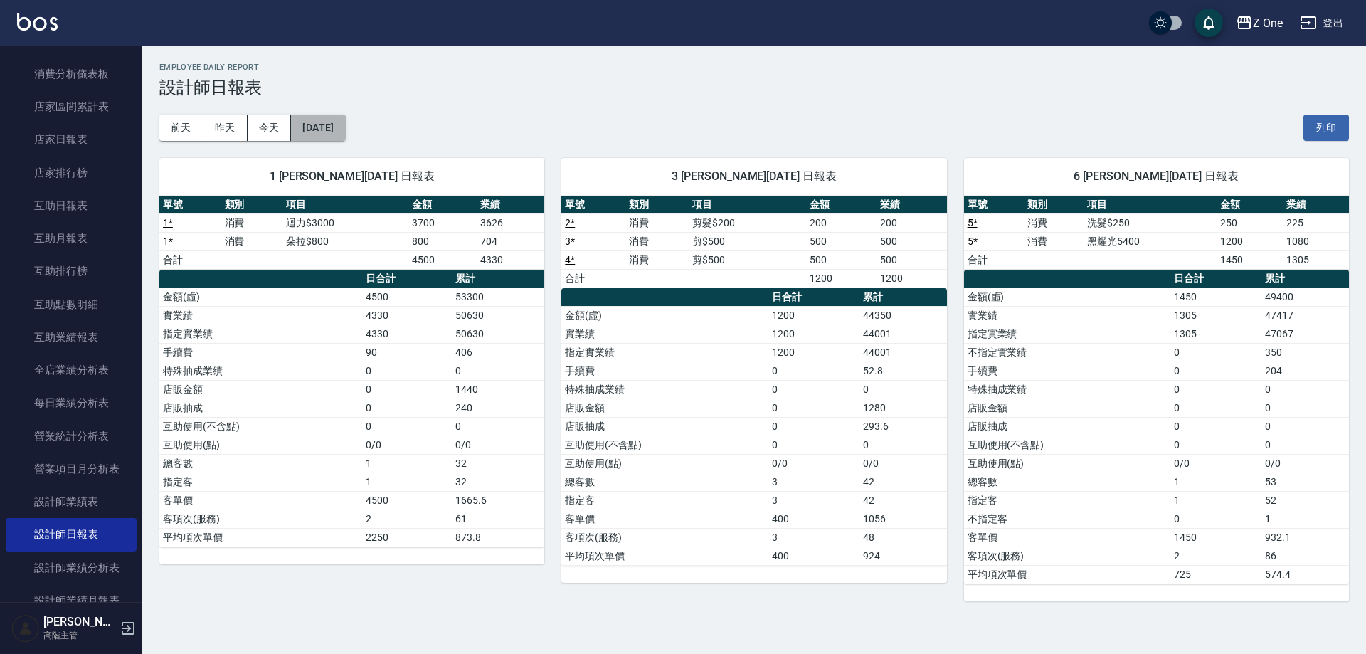
click at [345, 119] on button "[DATE]" at bounding box center [318, 128] width 54 height 26
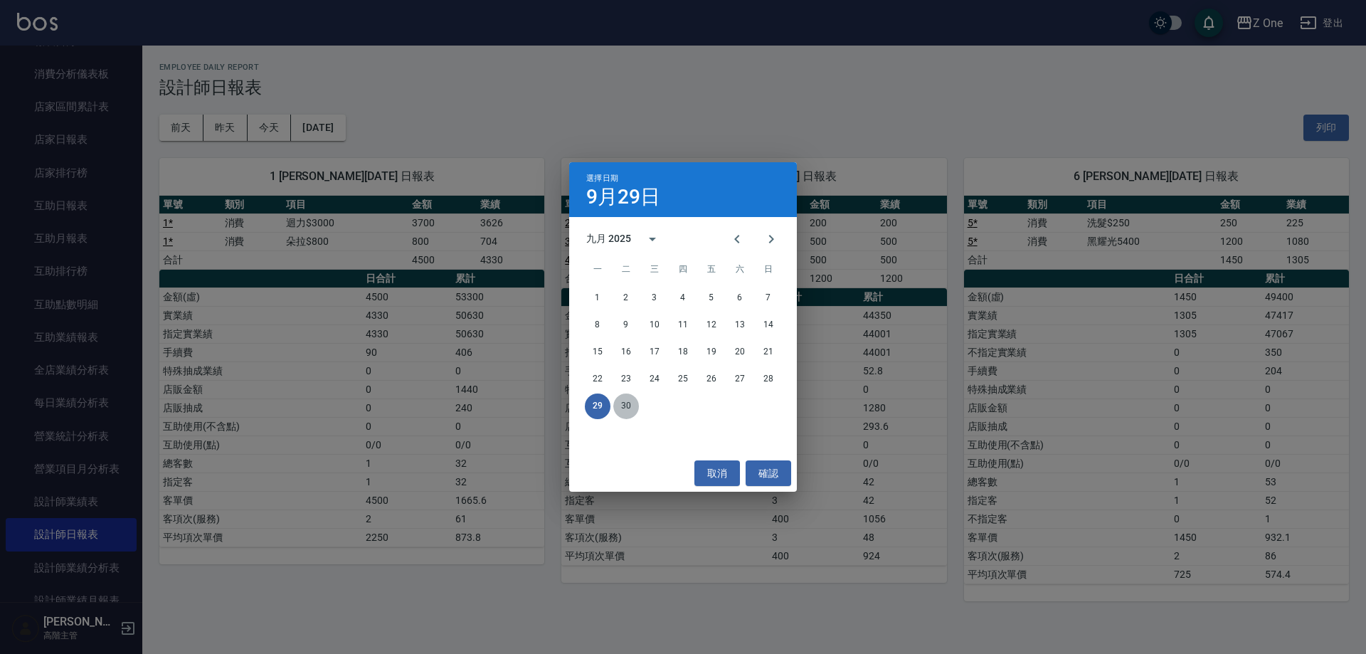
click at [629, 410] on button "30" at bounding box center [626, 406] width 26 height 26
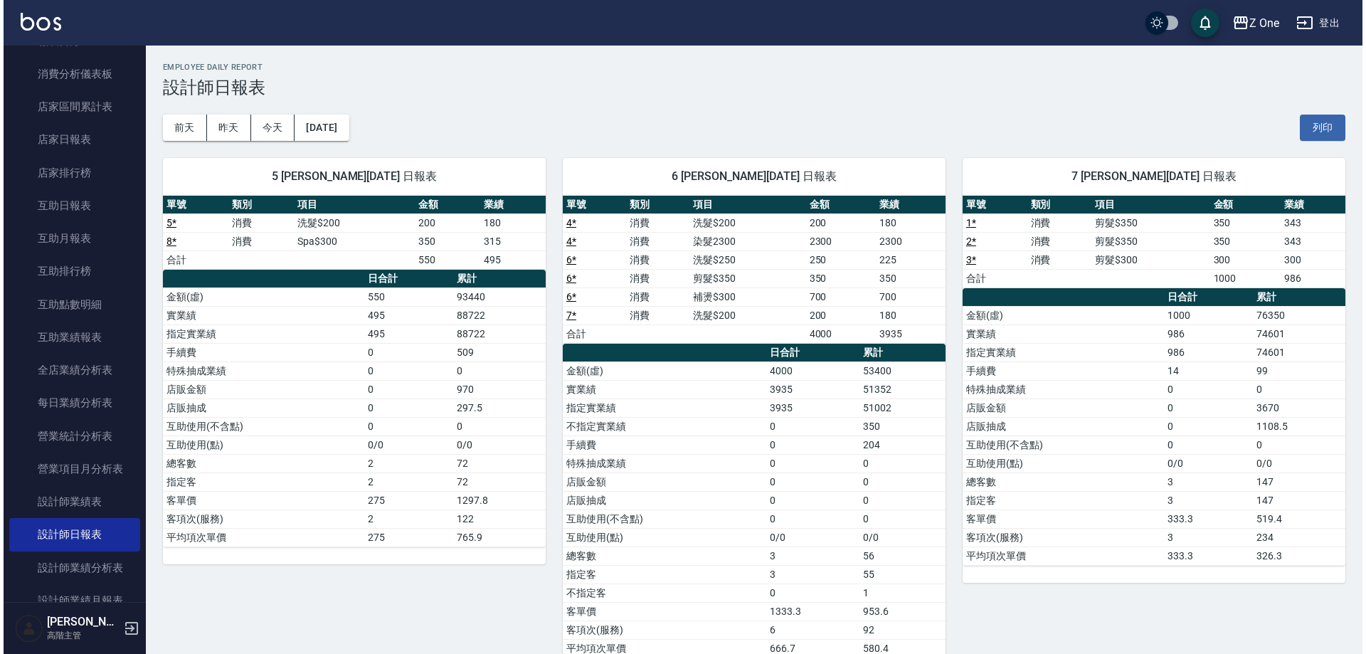
scroll to position [38, 0]
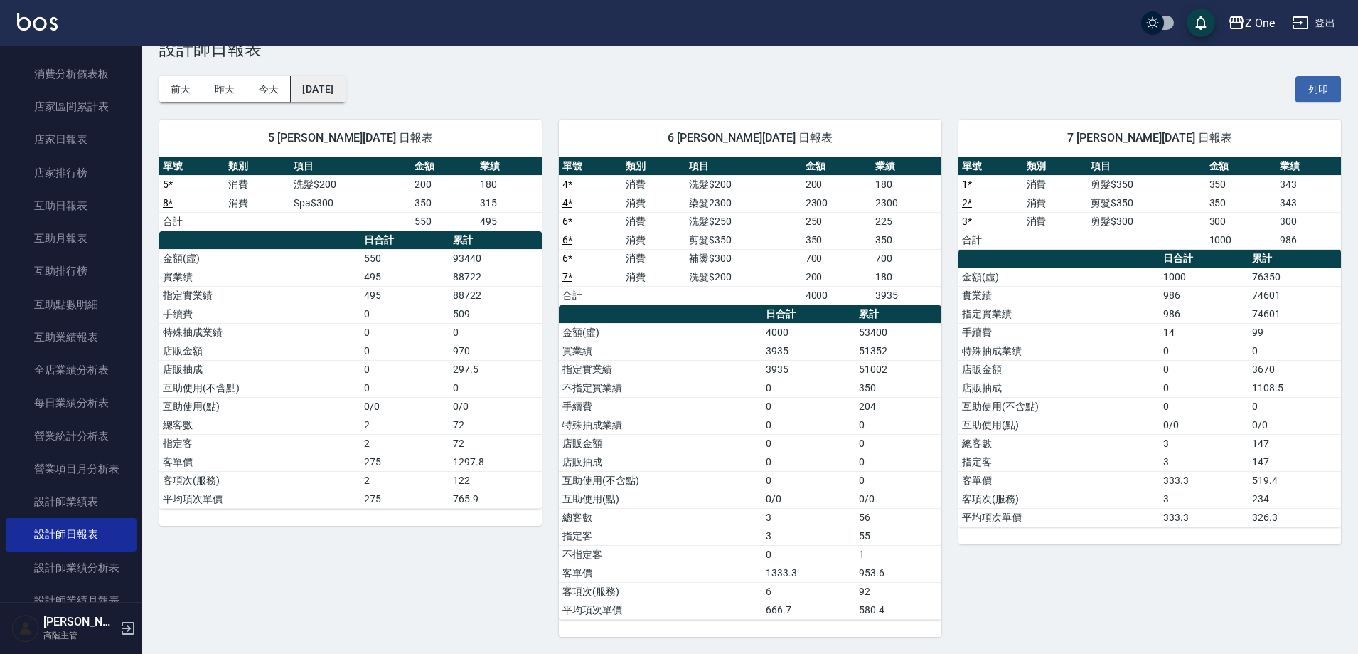
click at [345, 97] on button "[DATE]" at bounding box center [318, 89] width 54 height 26
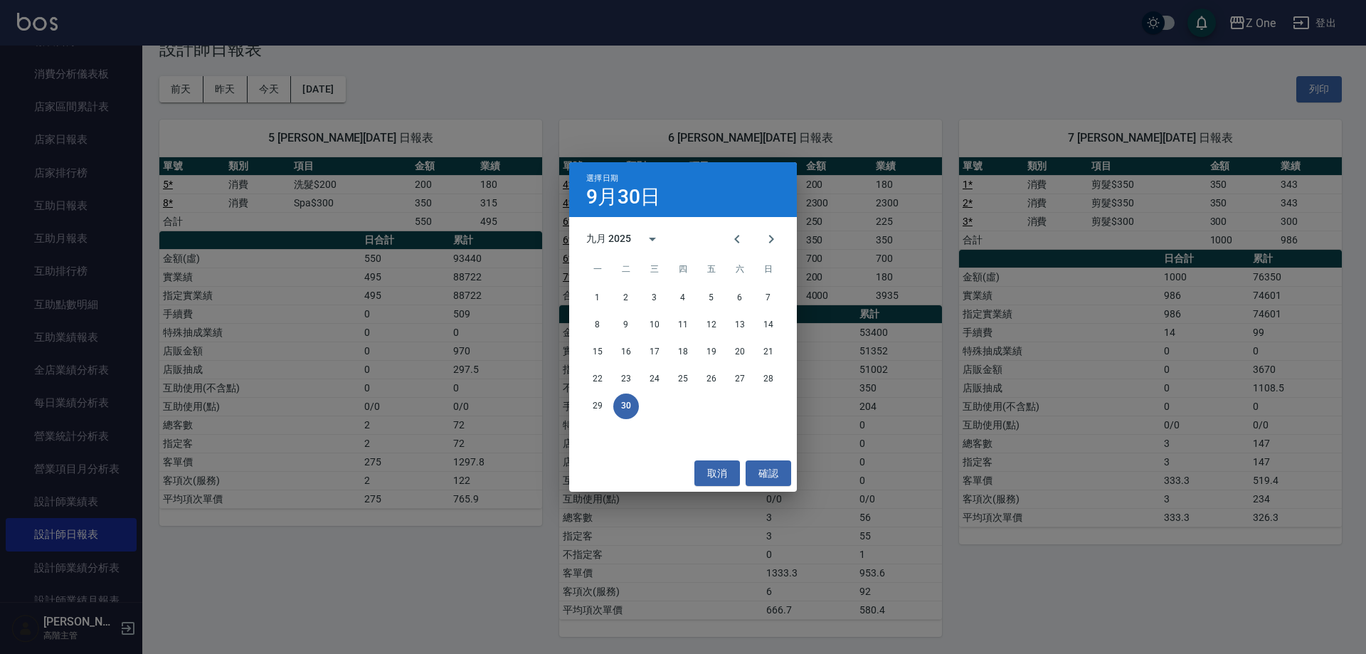
click at [625, 241] on div "九月 2025" at bounding box center [608, 238] width 45 height 15
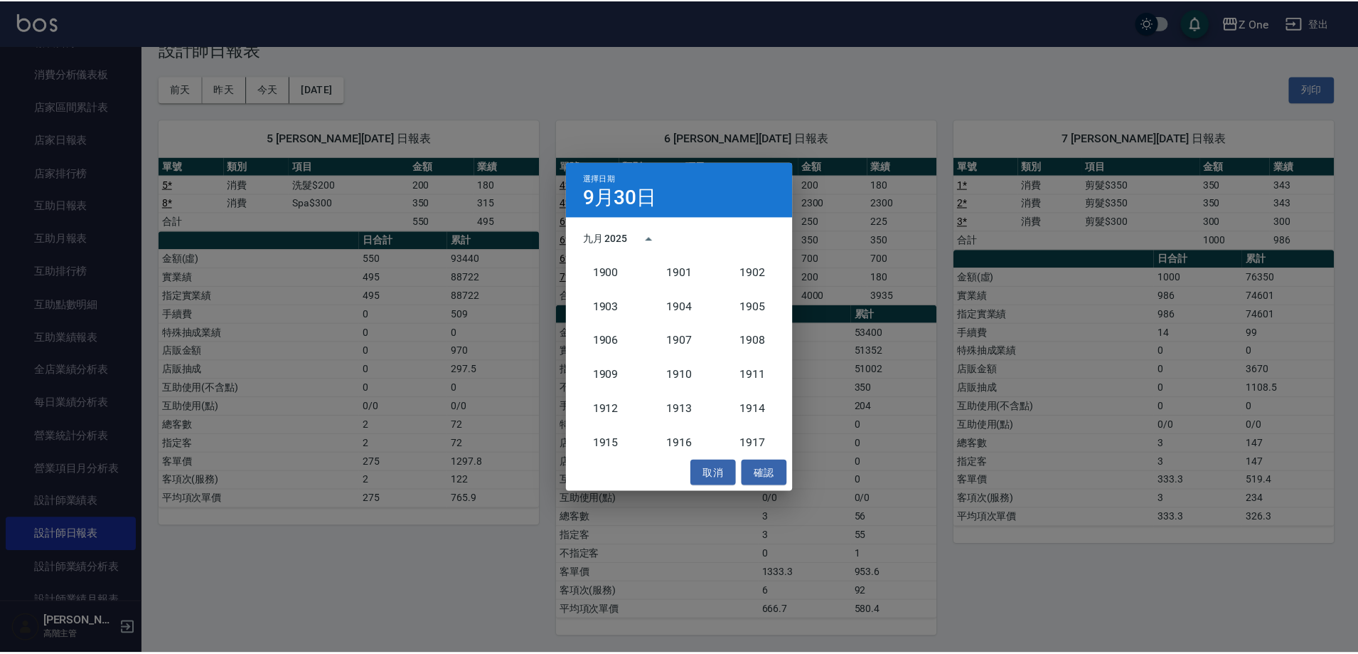
scroll to position [1317, 0]
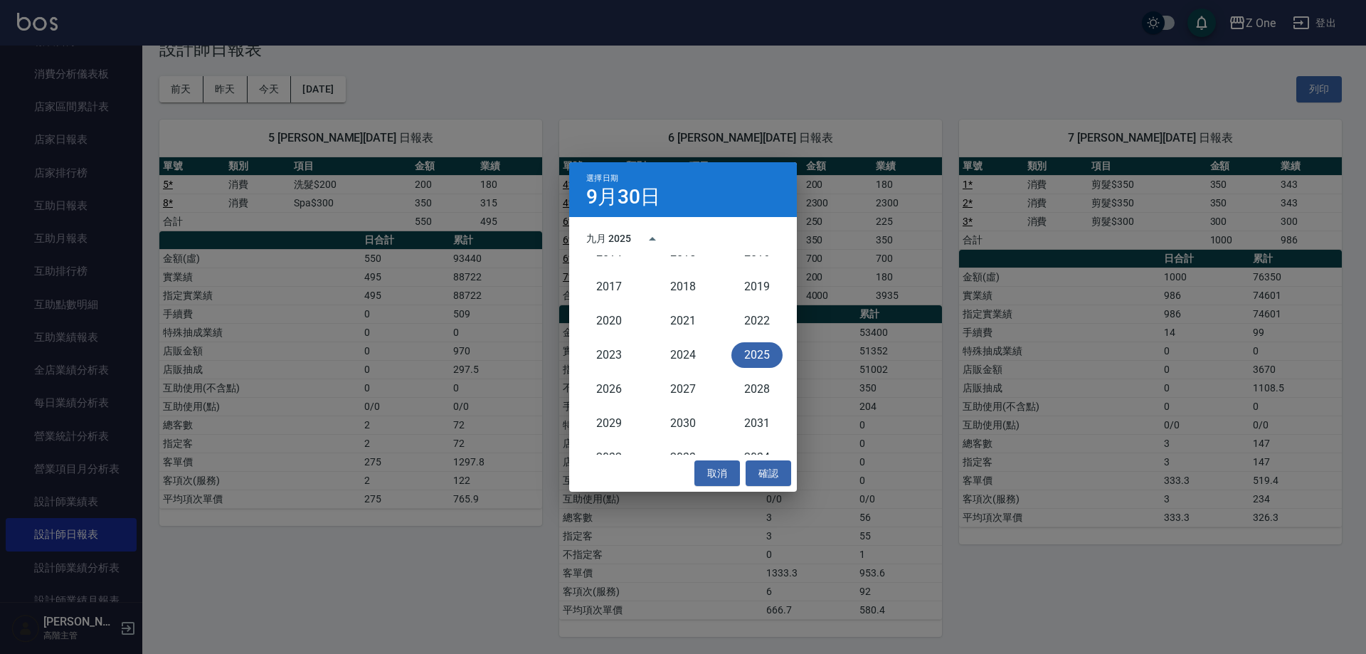
click at [745, 357] on button "2025" at bounding box center [756, 355] width 51 height 26
click at [745, 242] on icon "Previous month" at bounding box center [736, 238] width 17 height 17
drag, startPoint x: 18, startPoint y: 494, endPoint x: 33, endPoint y: 499, distance: 15.5
click at [24, 497] on div "選擇日期 [DATE] 八月 2025 一 二 三 四 五 六 日 1 2 3 4 5 6 7 8 9 10 11 12 13 14 15 16 17 18 …" at bounding box center [683, 327] width 1366 height 654
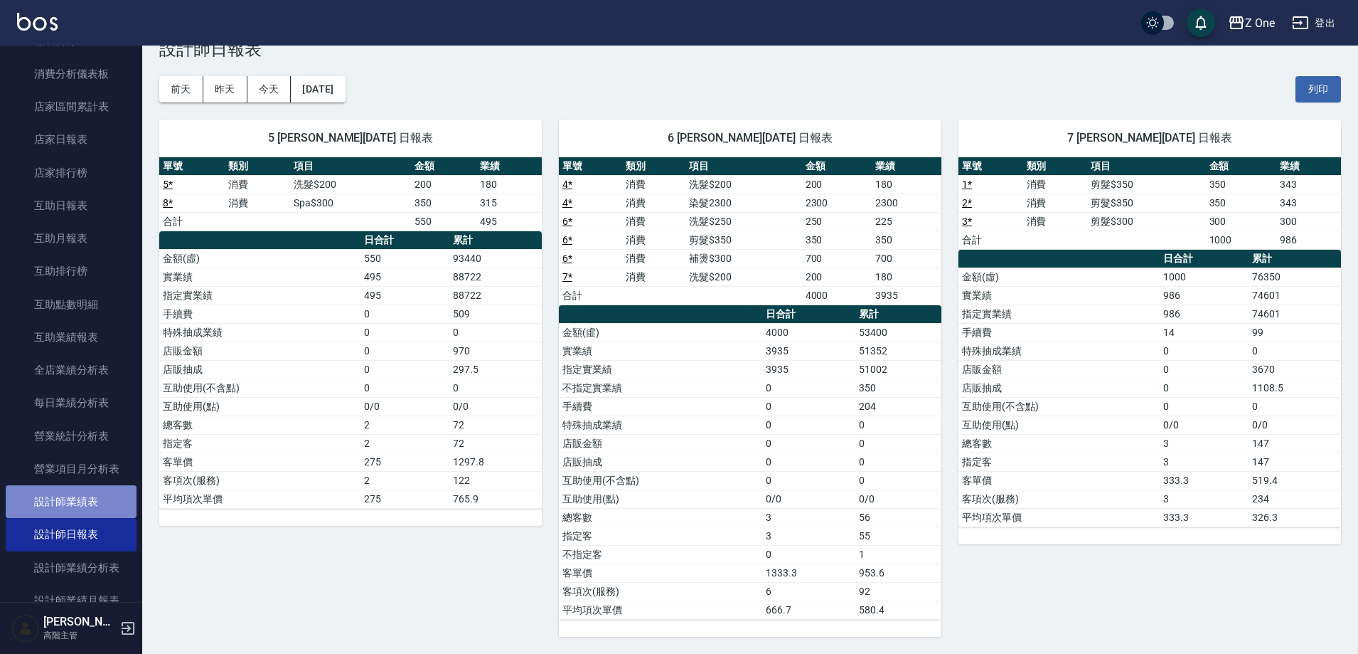
click at [90, 503] on link "設計師業績表" at bounding box center [71, 501] width 131 height 33
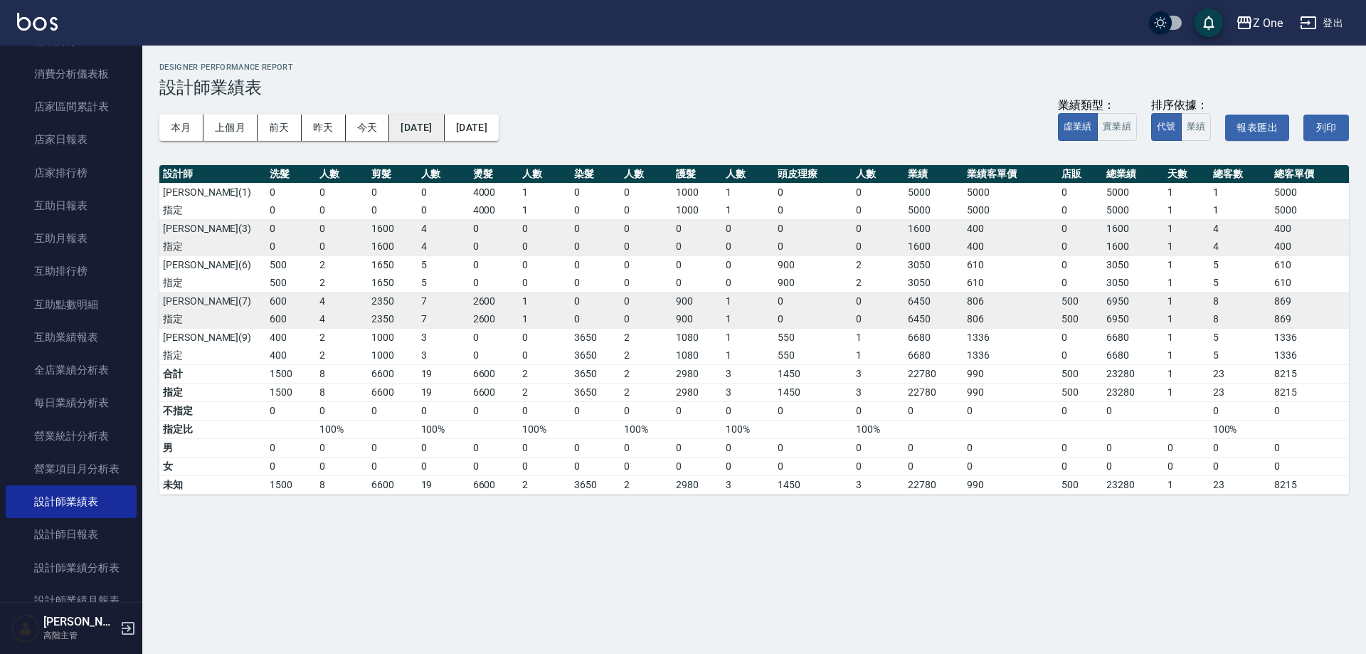
click at [444, 128] on button "[DATE]" at bounding box center [416, 128] width 55 height 26
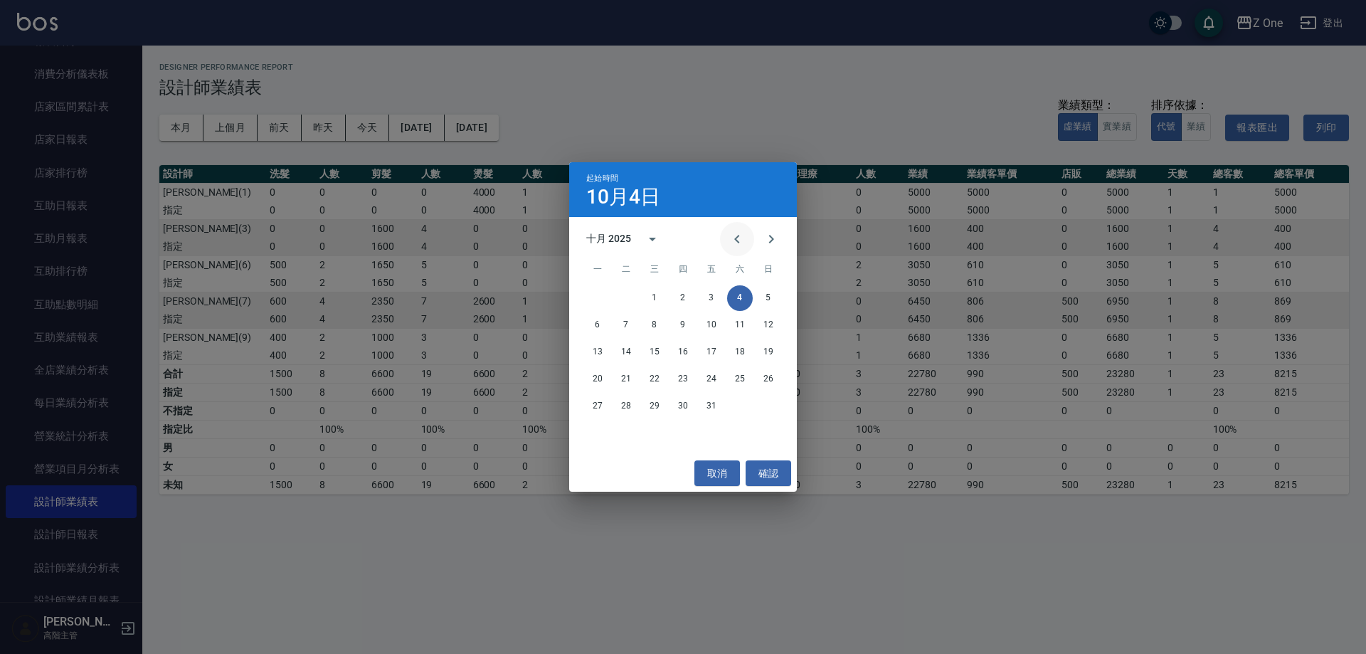
click at [739, 237] on icon "Previous month" at bounding box center [736, 238] width 17 height 17
click at [720, 291] on button "1" at bounding box center [711, 298] width 26 height 26
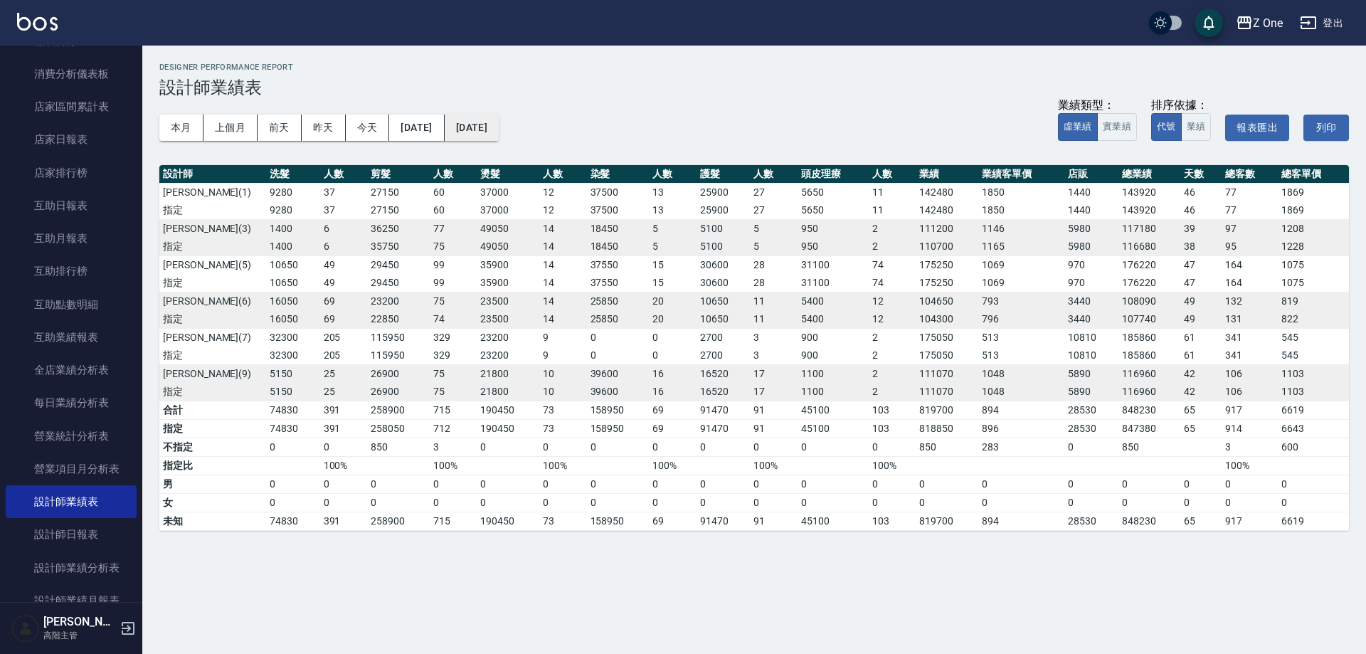
click at [499, 132] on button "[DATE]" at bounding box center [472, 128] width 54 height 26
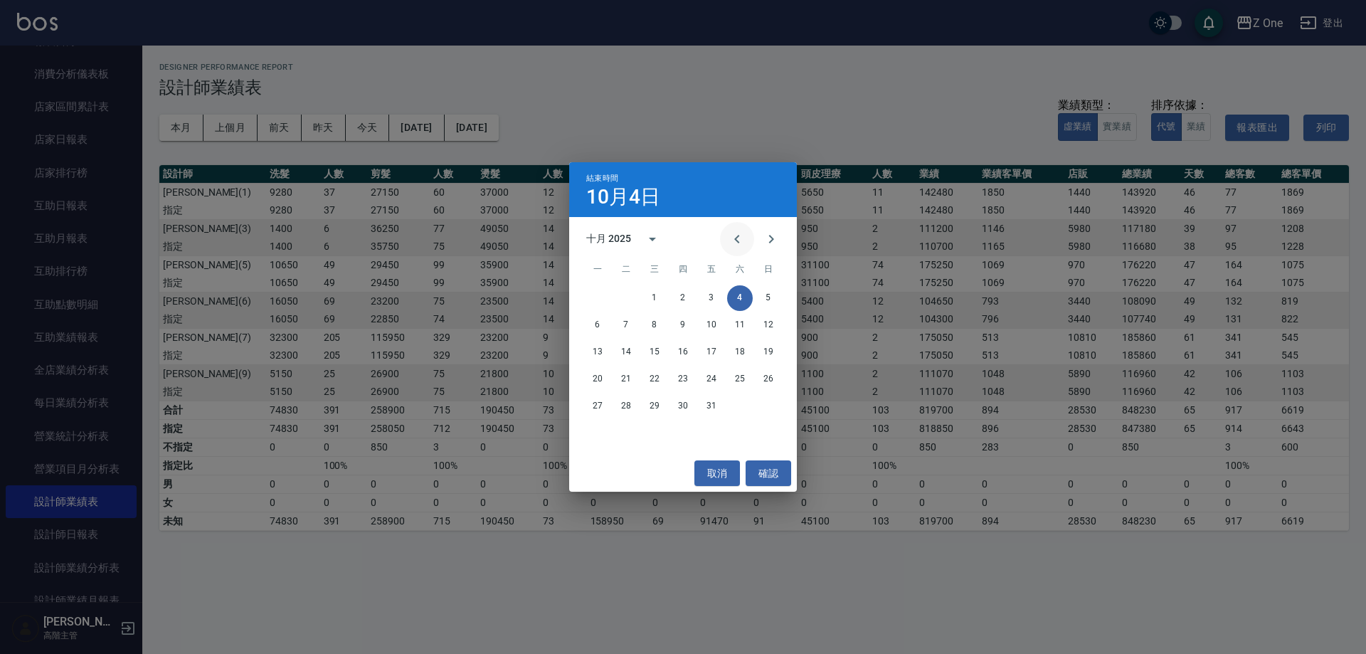
click at [732, 234] on icon "Previous month" at bounding box center [736, 238] width 17 height 17
click at [770, 405] on button "31" at bounding box center [768, 406] width 26 height 26
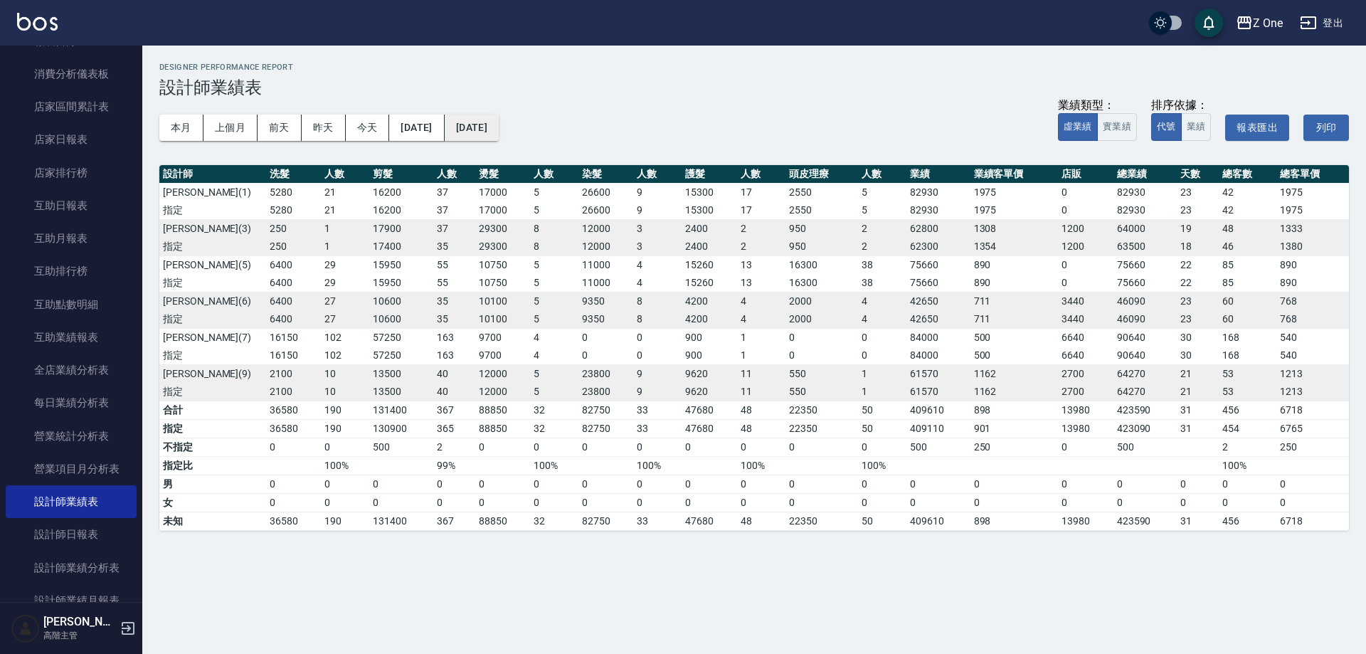
click at [489, 122] on button "[DATE]" at bounding box center [472, 128] width 54 height 26
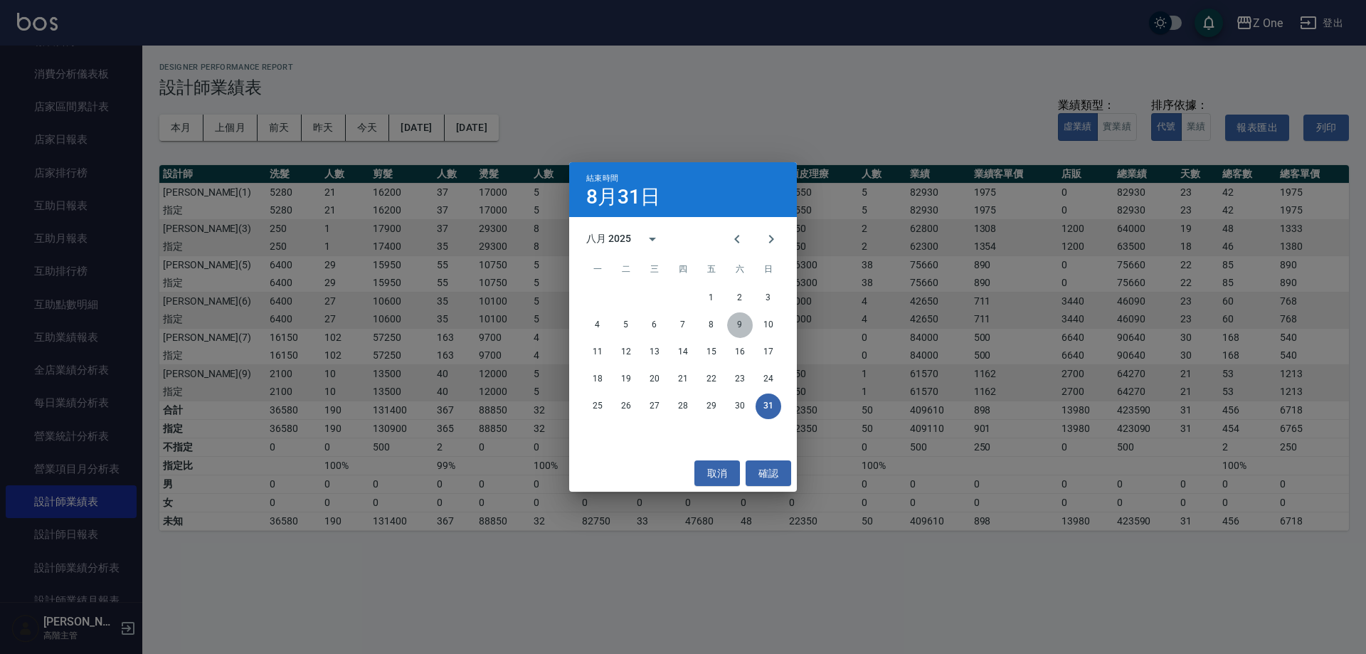
click at [737, 325] on button "9" at bounding box center [740, 325] width 26 height 26
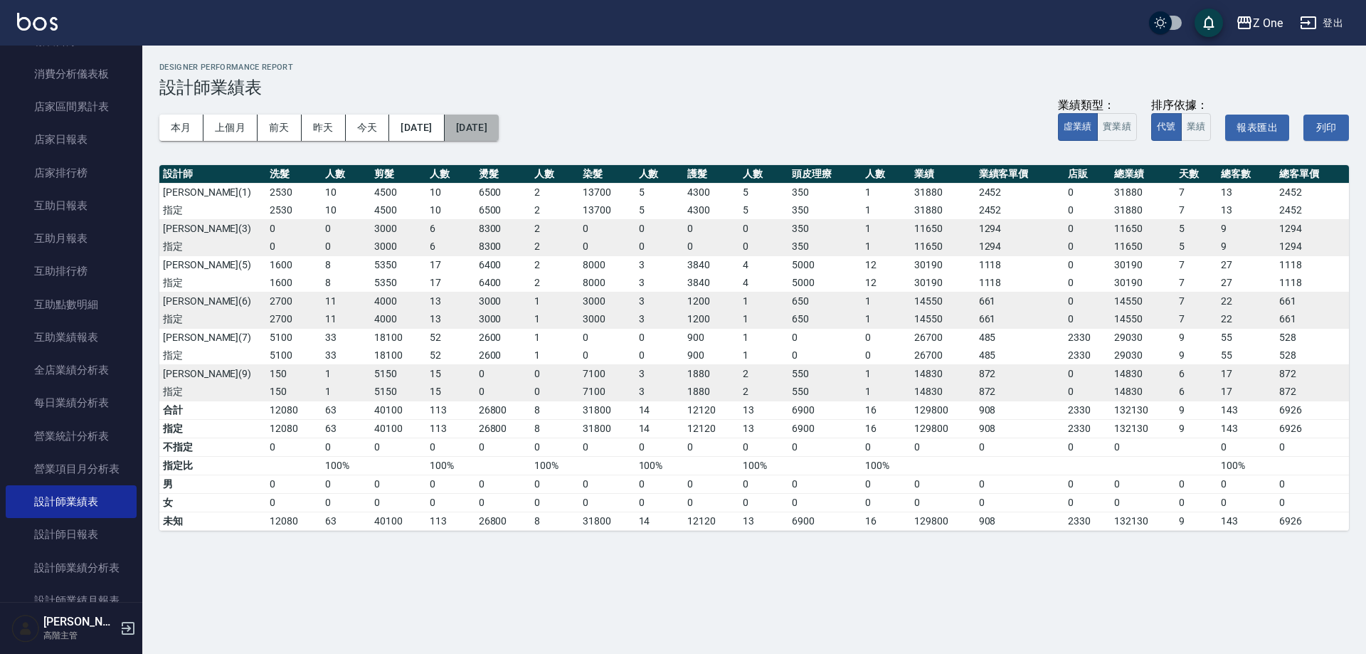
click at [499, 121] on button "[DATE]" at bounding box center [472, 128] width 54 height 26
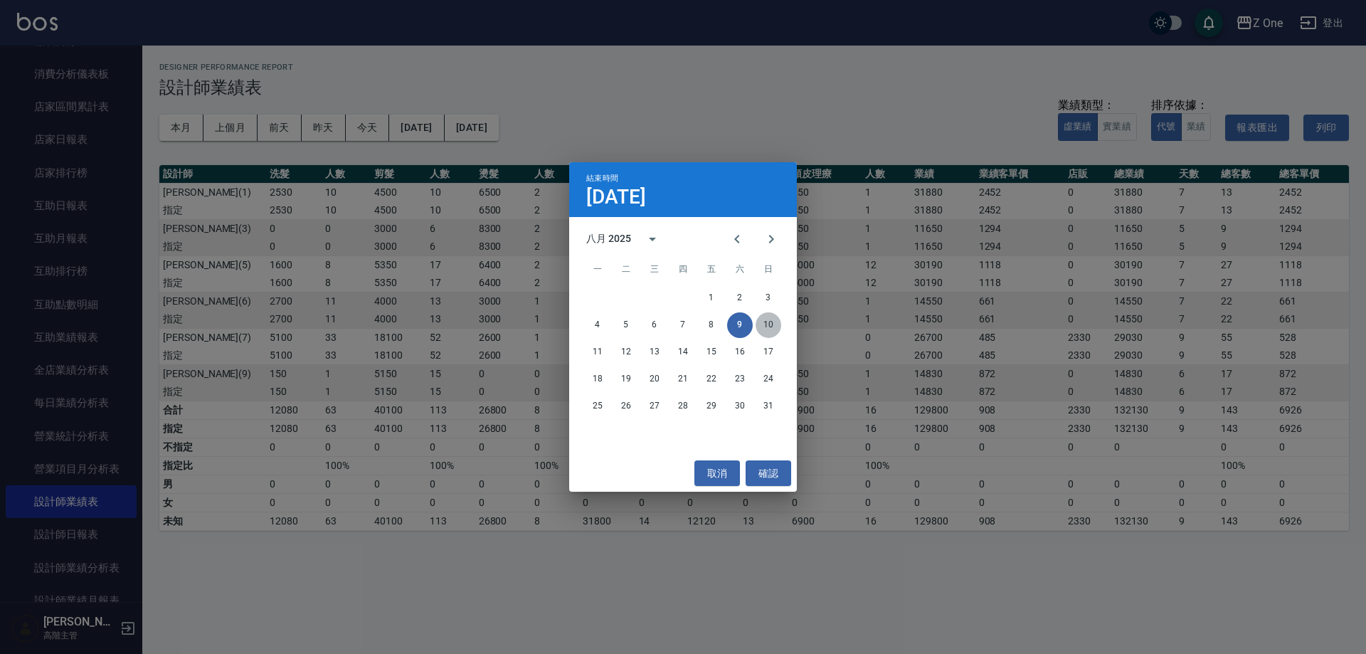
click at [760, 329] on button "10" at bounding box center [768, 325] width 26 height 26
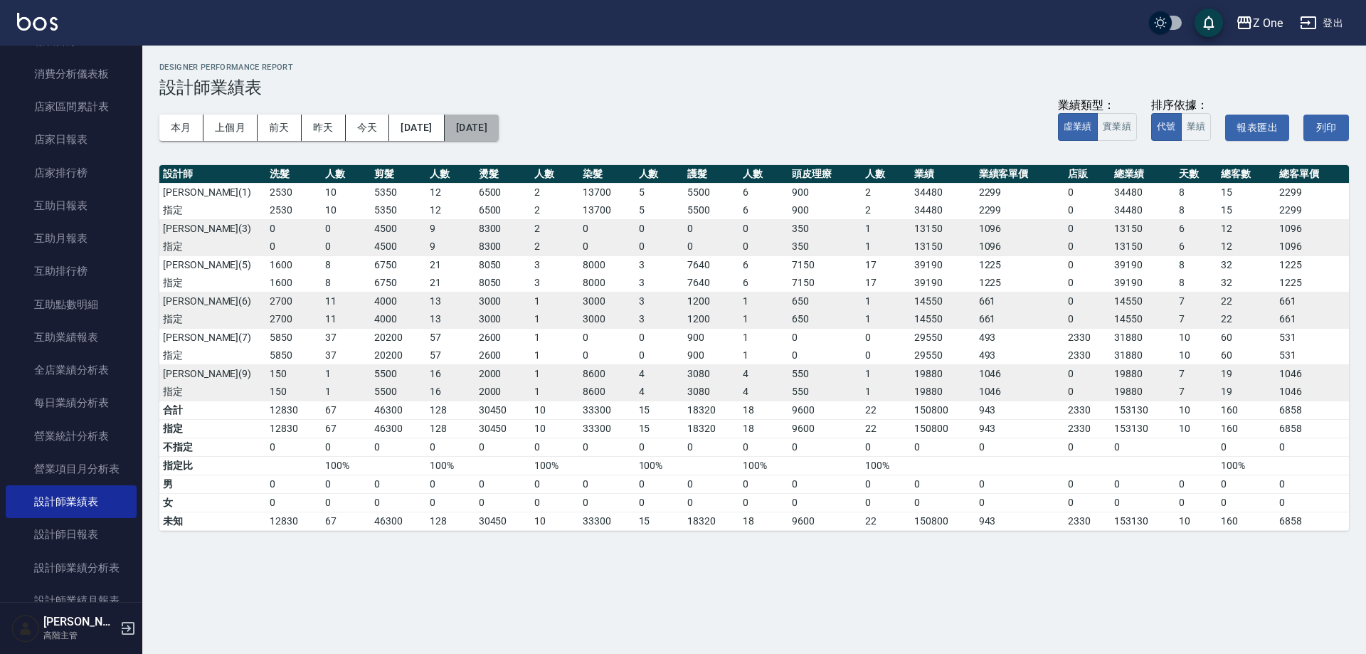
click at [499, 126] on button "[DATE]" at bounding box center [472, 128] width 54 height 26
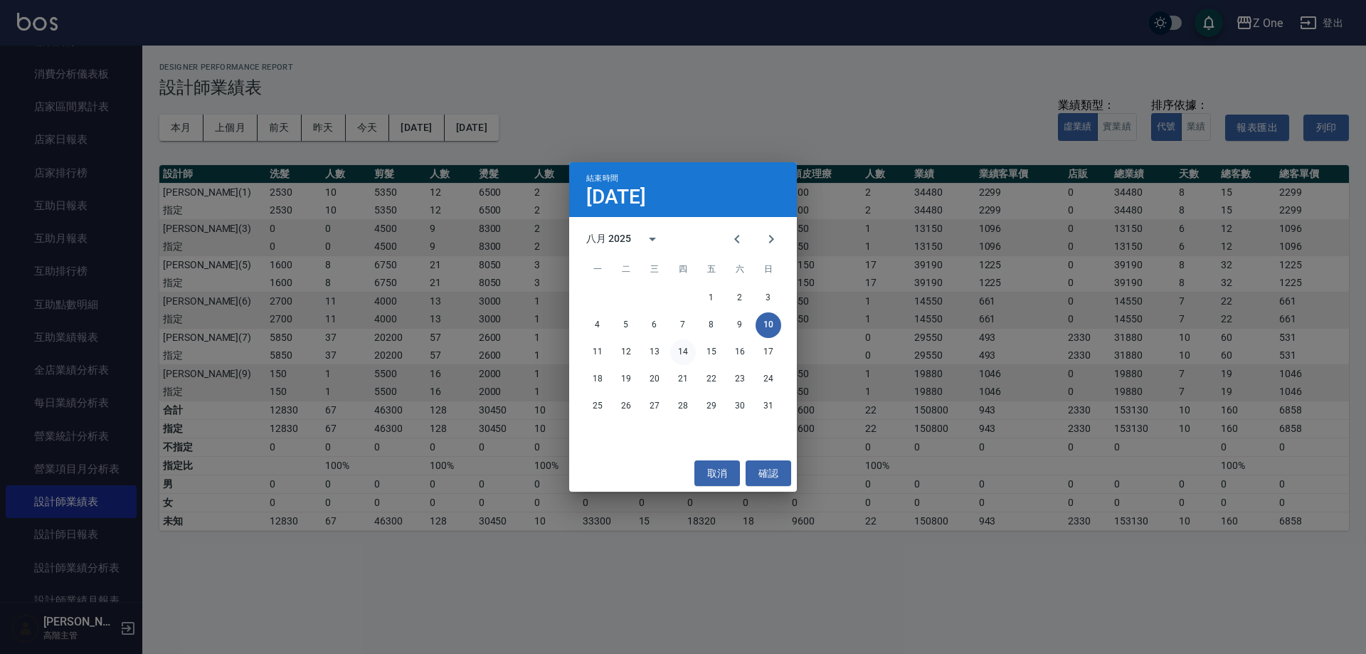
click at [693, 349] on button "14" at bounding box center [683, 352] width 26 height 26
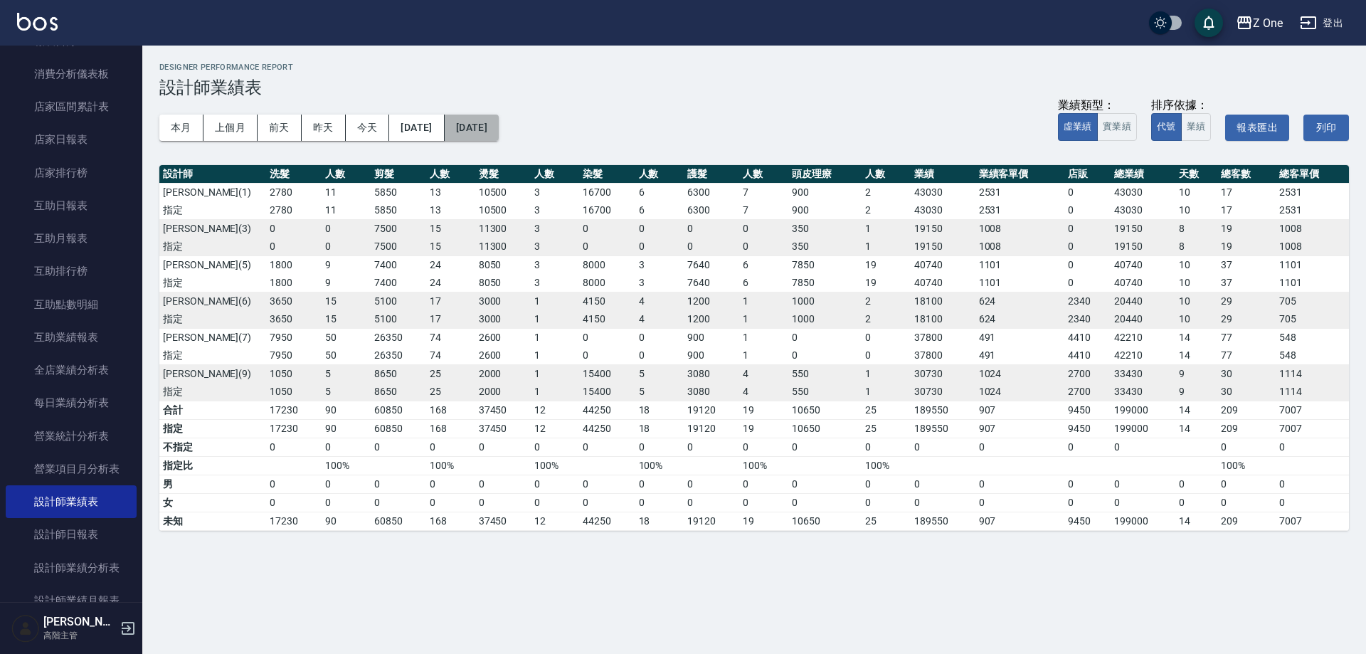
click at [499, 127] on button "[DATE]" at bounding box center [472, 128] width 54 height 26
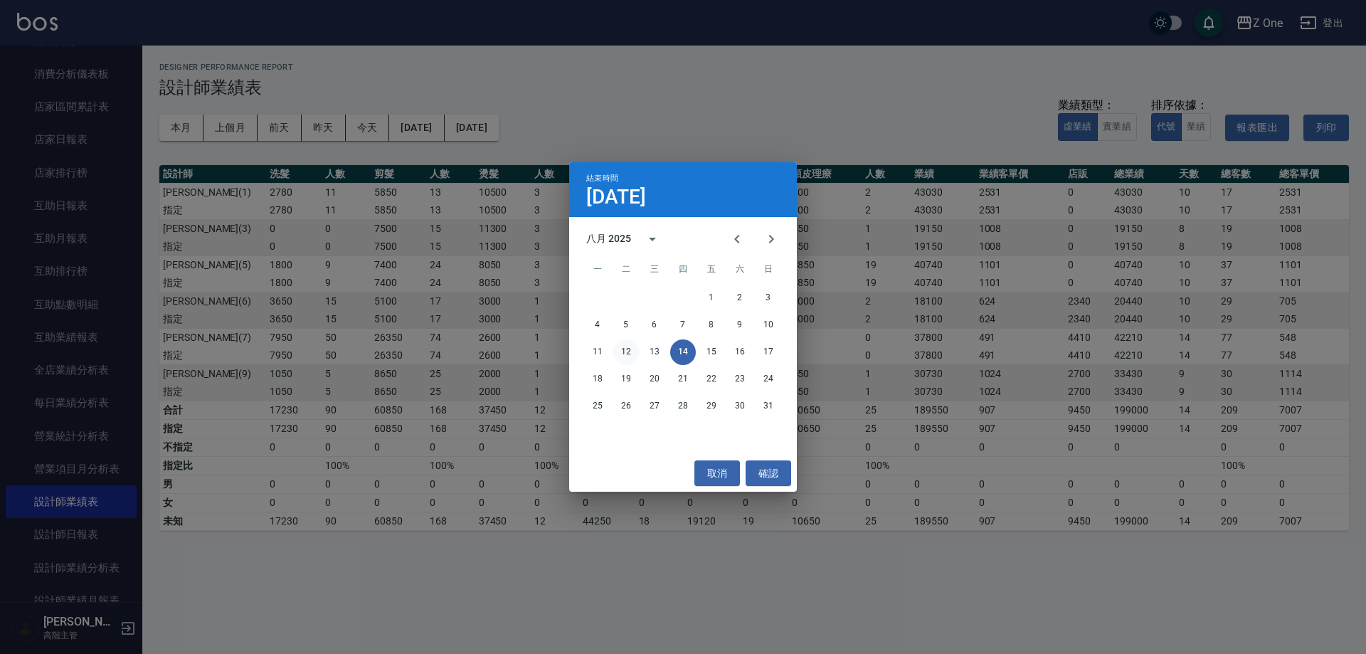
click at [621, 353] on button "12" at bounding box center [626, 352] width 26 height 26
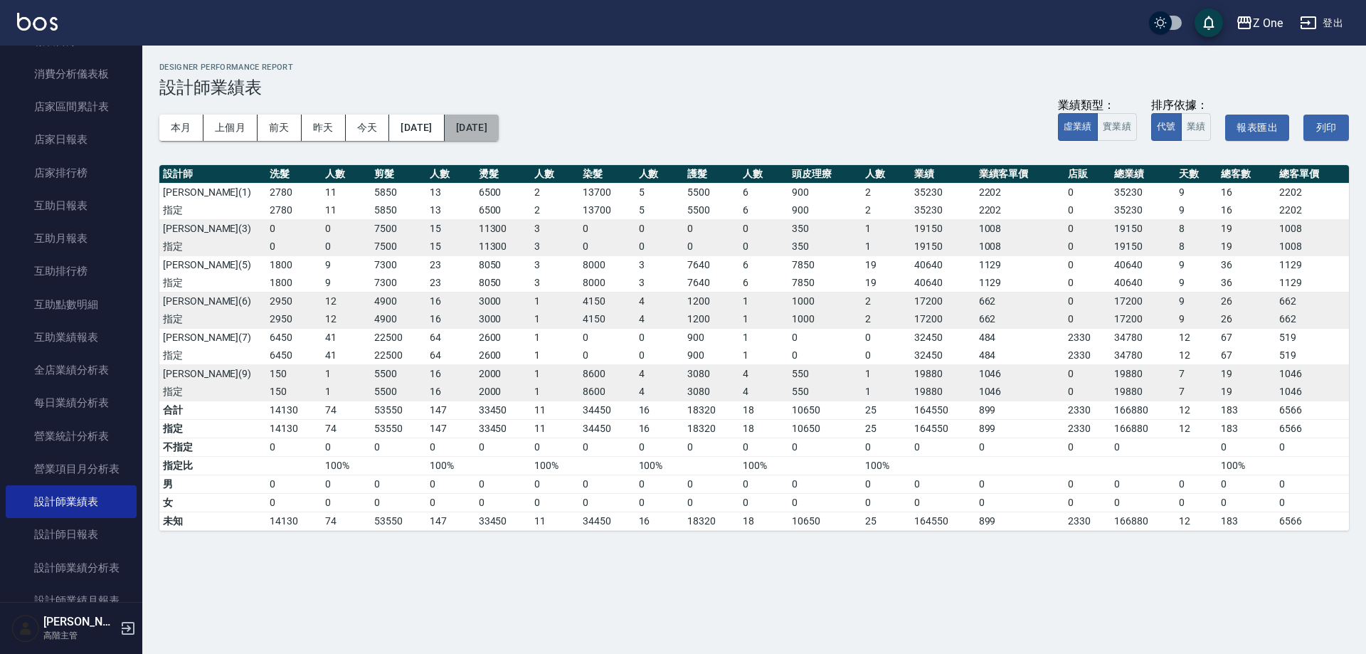
click at [499, 122] on button "[DATE]" at bounding box center [472, 128] width 54 height 26
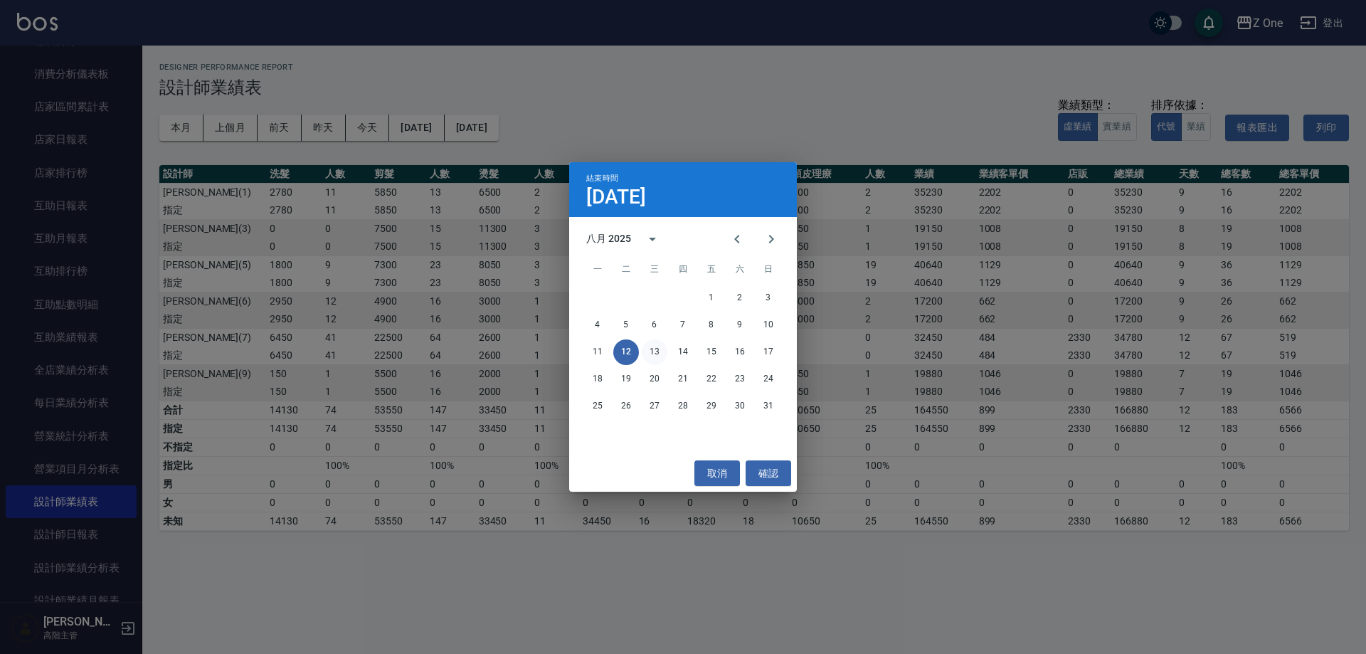
click at [649, 355] on button "13" at bounding box center [655, 352] width 26 height 26
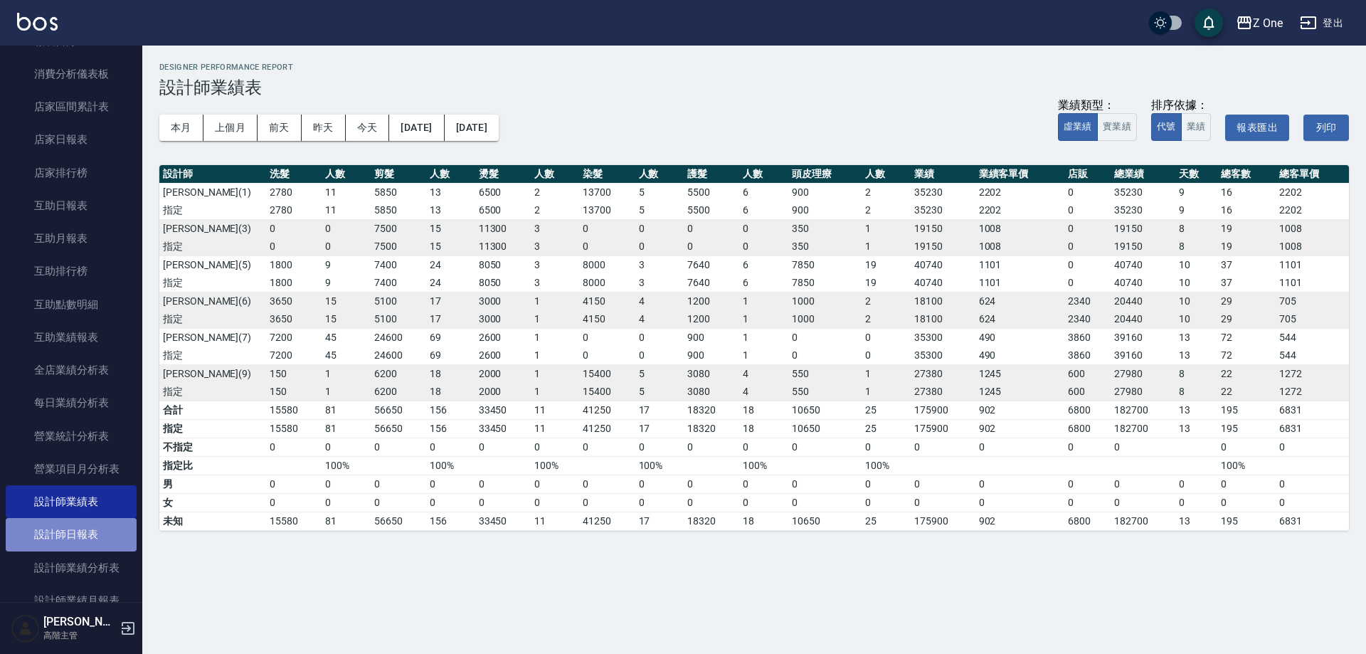
click at [115, 524] on link "設計師日報表" at bounding box center [71, 534] width 131 height 33
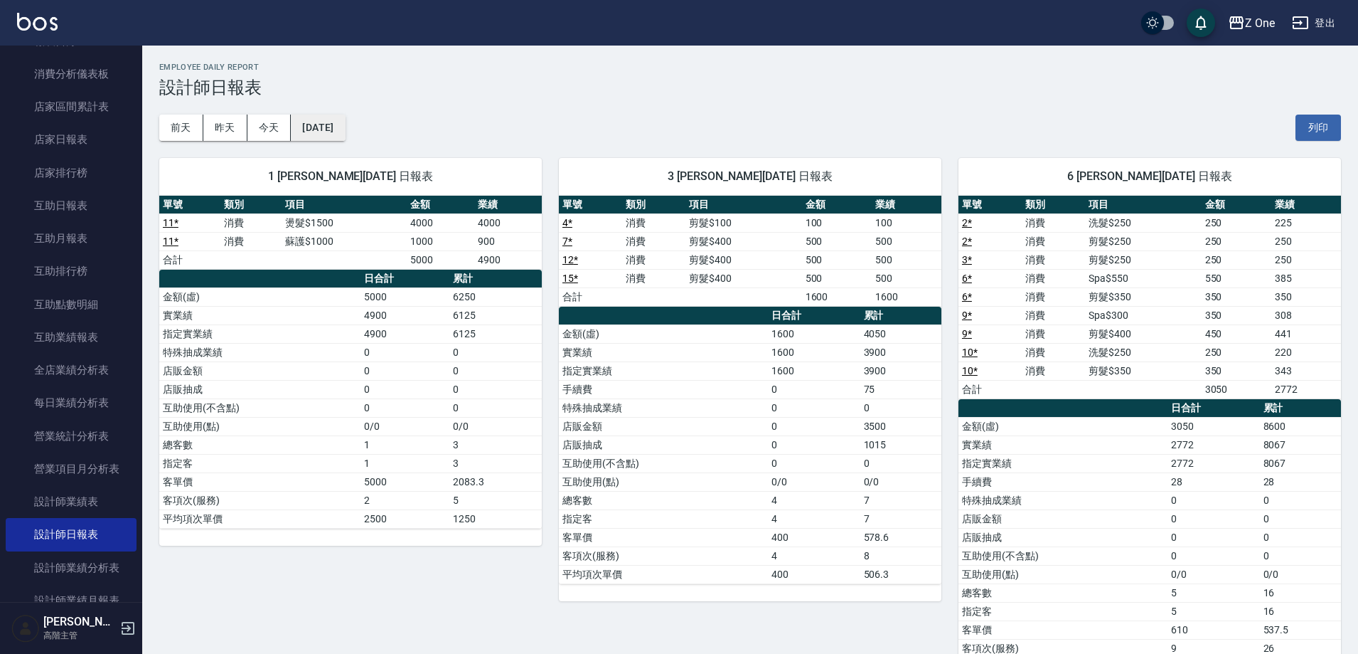
click at [336, 133] on button "[DATE]" at bounding box center [318, 128] width 54 height 26
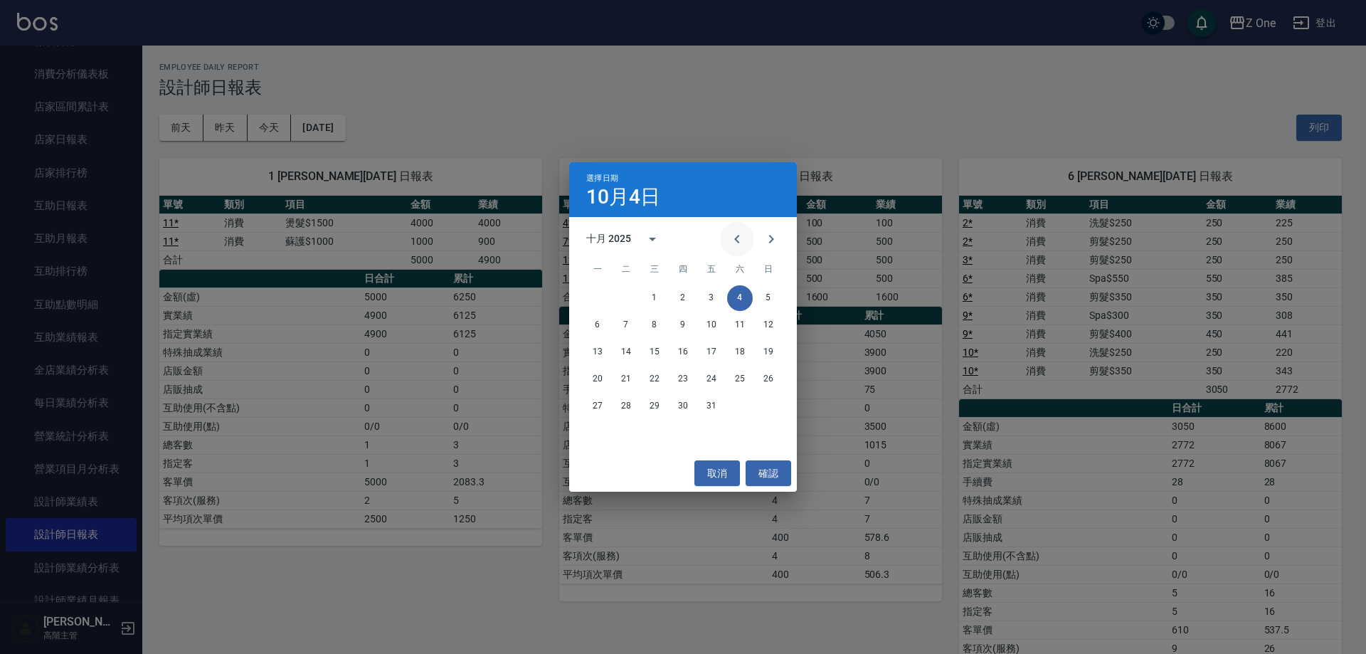
click at [735, 243] on icon "Previous month" at bounding box center [736, 238] width 17 height 17
click at [657, 353] on button "13" at bounding box center [655, 352] width 26 height 26
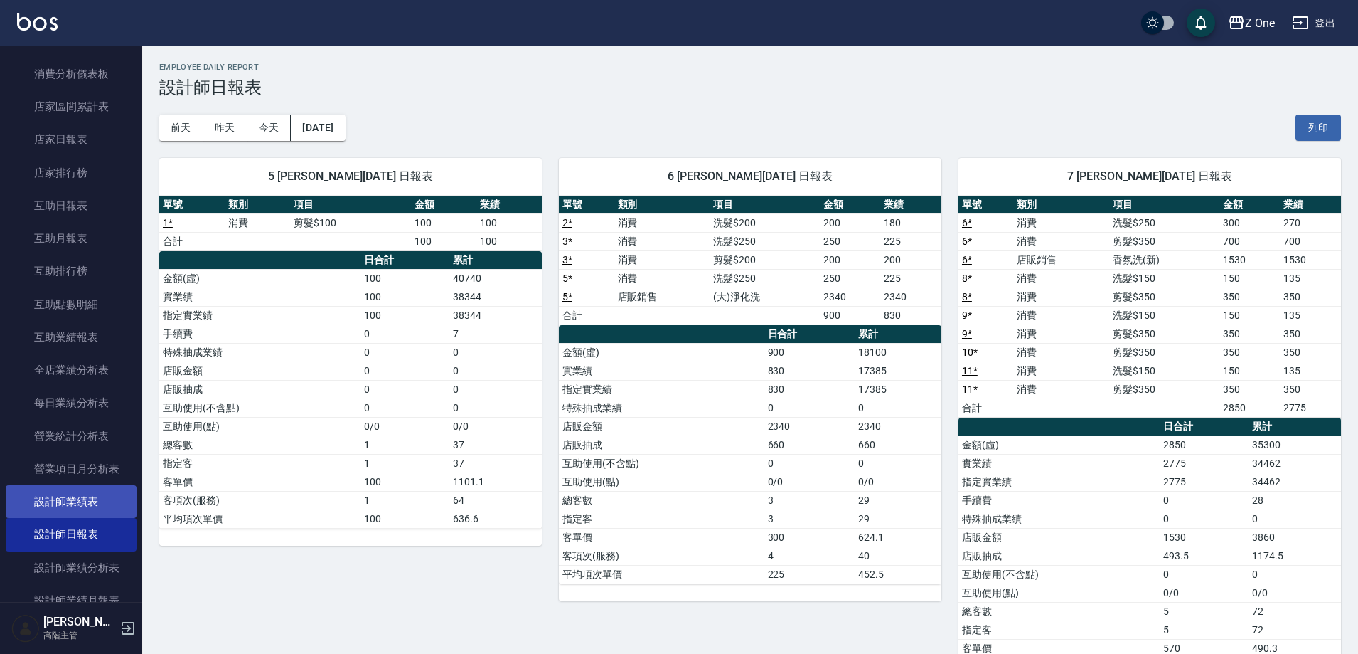
click at [95, 505] on link "設計師業績表" at bounding box center [71, 501] width 131 height 33
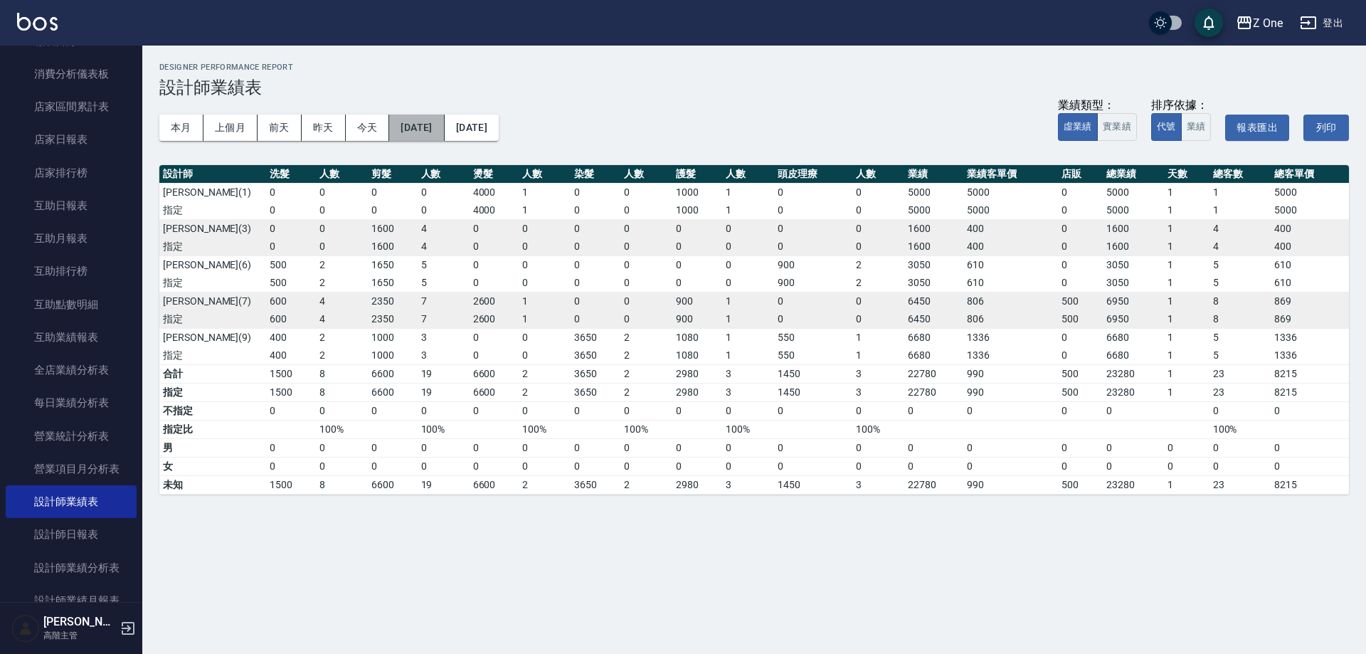
click at [444, 125] on button "[DATE]" at bounding box center [416, 128] width 55 height 26
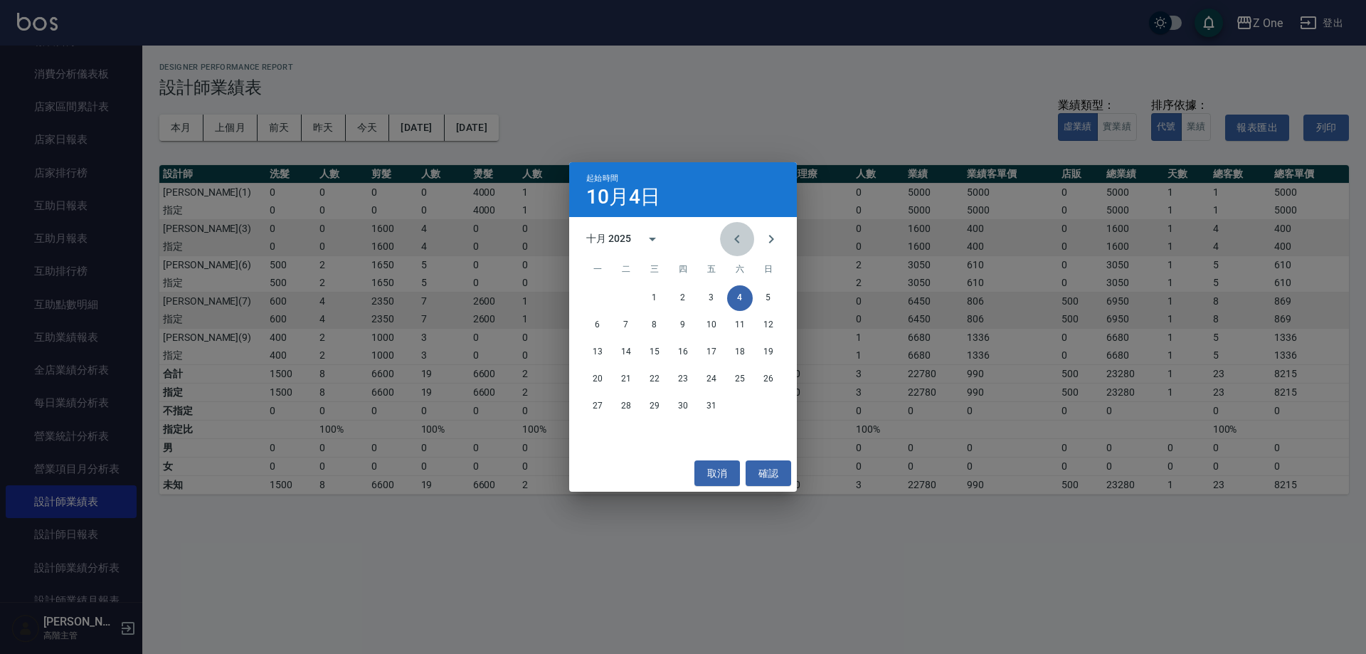
click at [724, 241] on button "Previous month" at bounding box center [737, 239] width 34 height 34
click at [711, 292] on button "1" at bounding box center [711, 298] width 26 height 26
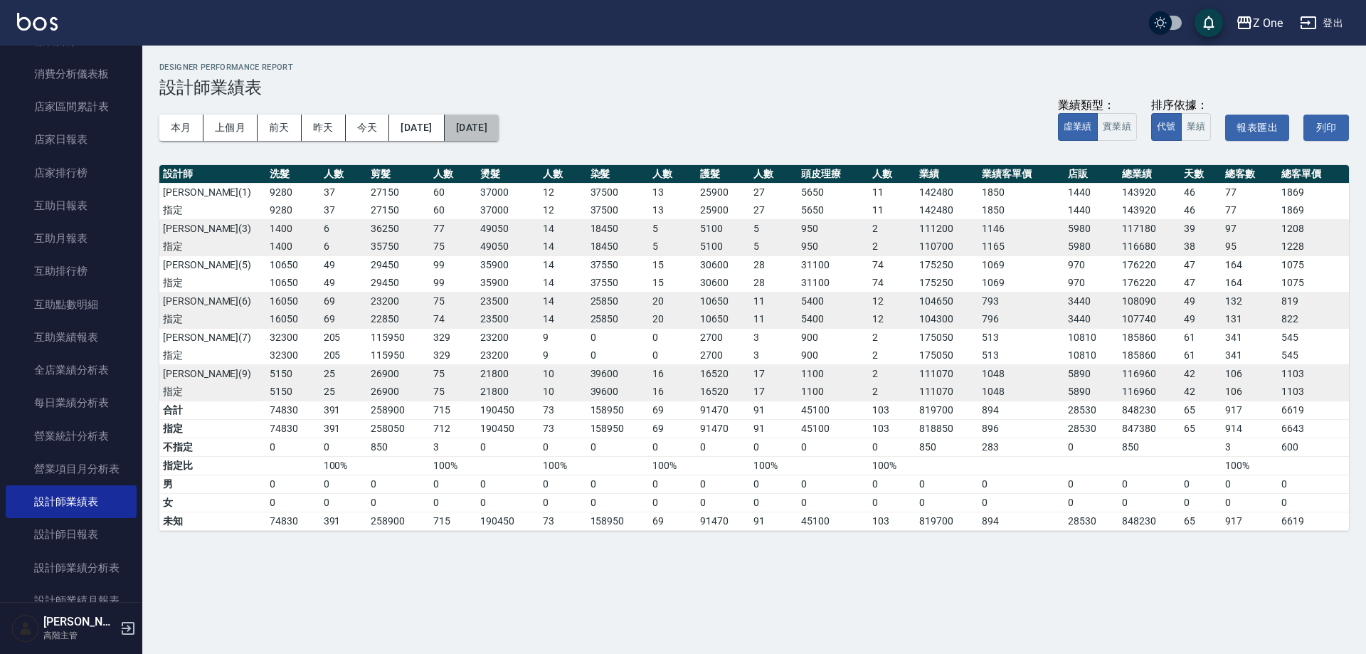
click at [499, 126] on button "[DATE]" at bounding box center [472, 128] width 54 height 26
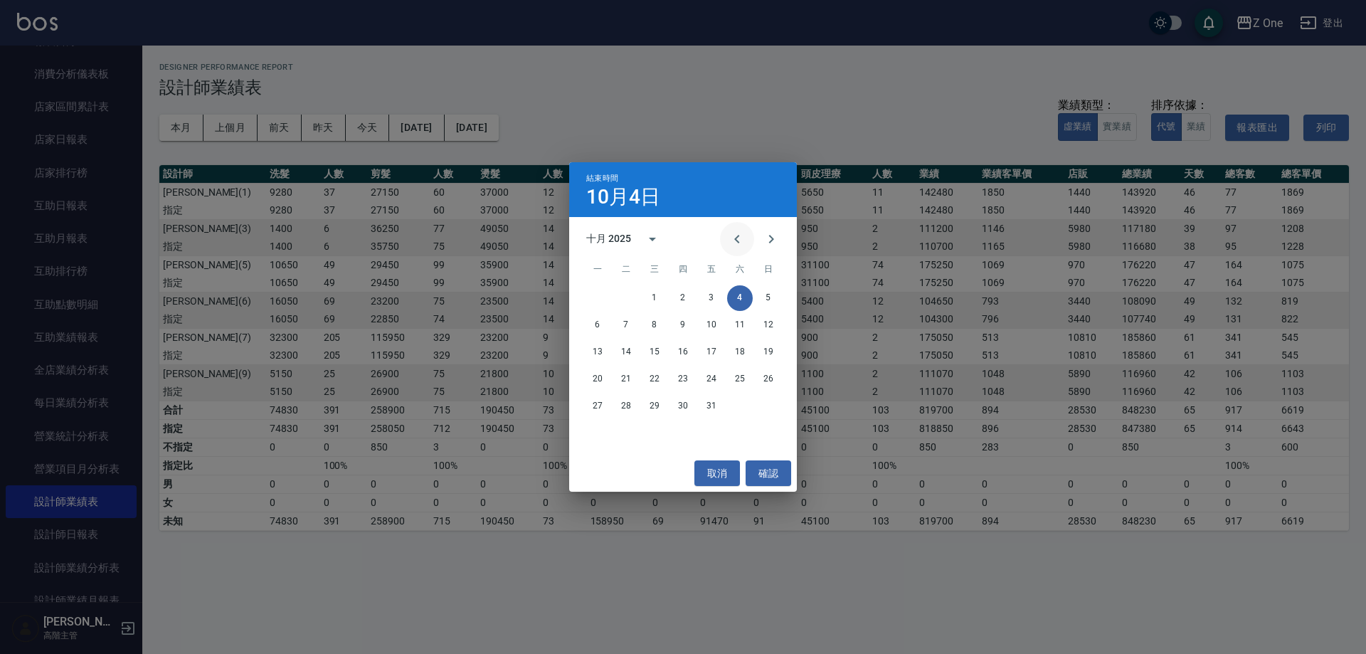
click at [732, 233] on icon "Previous month" at bounding box center [736, 238] width 17 height 17
click at [744, 354] on button "16" at bounding box center [740, 352] width 26 height 26
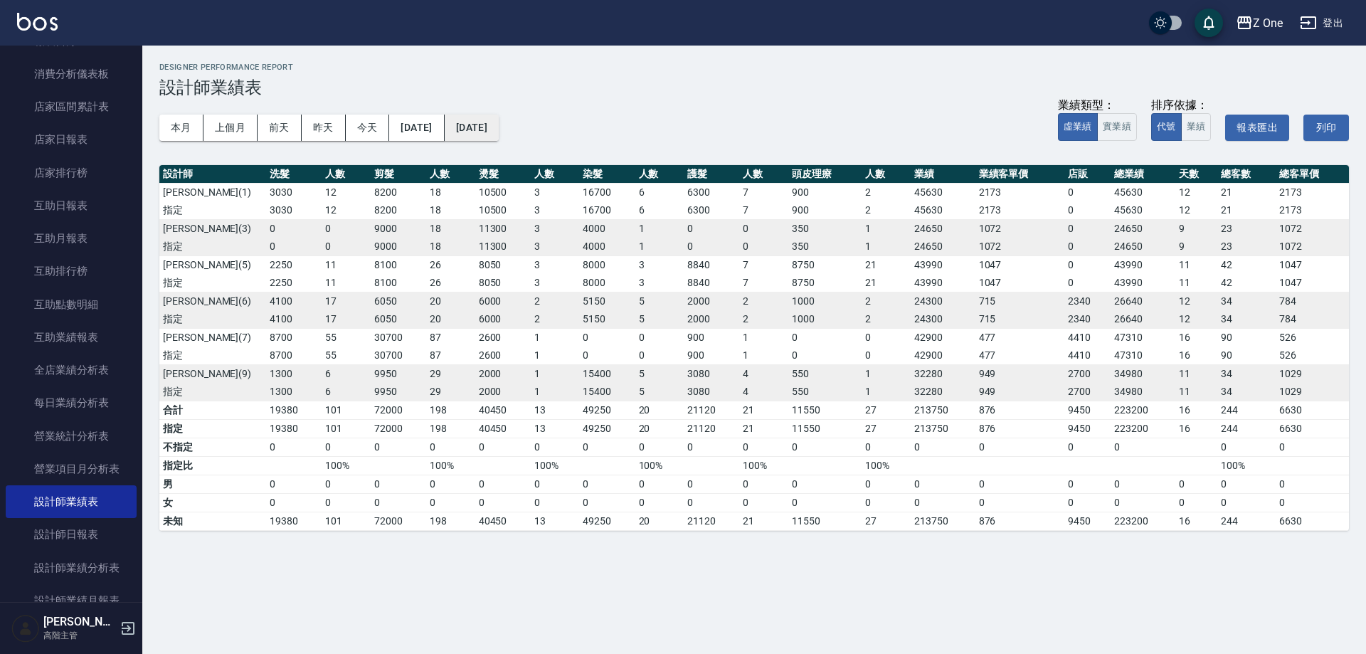
click at [499, 133] on button "[DATE]" at bounding box center [472, 128] width 54 height 26
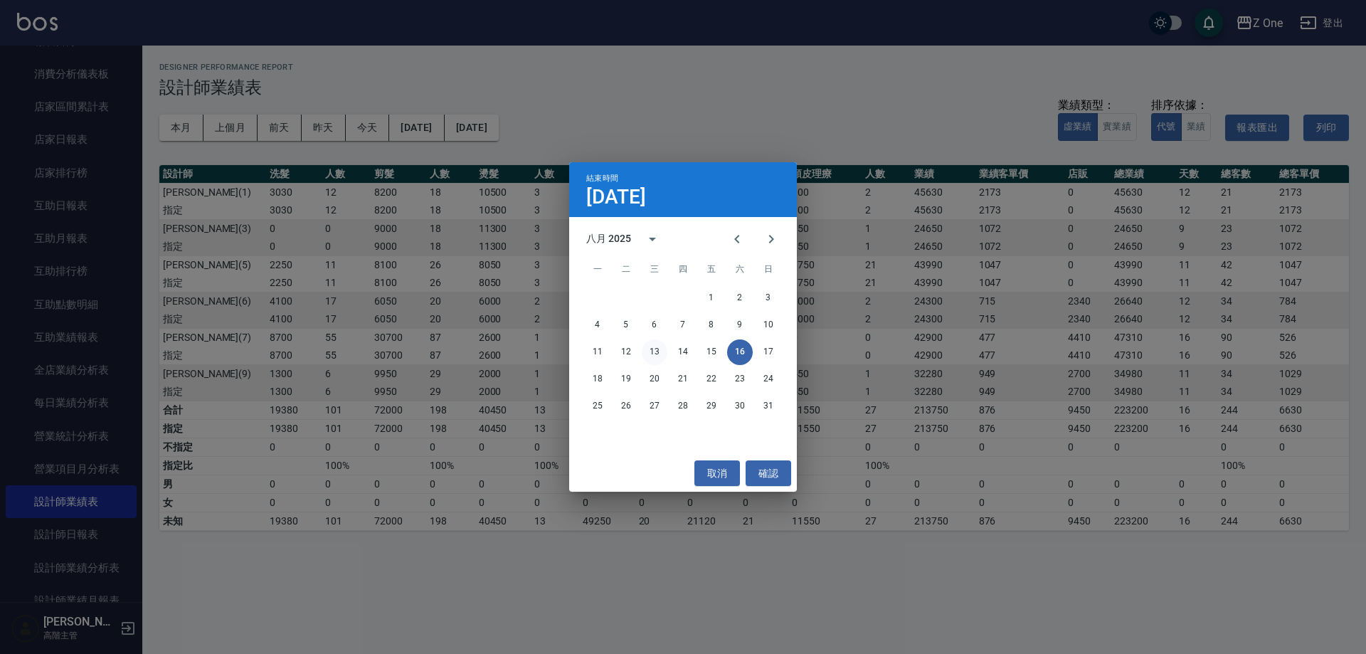
click at [654, 349] on button "13" at bounding box center [655, 352] width 26 height 26
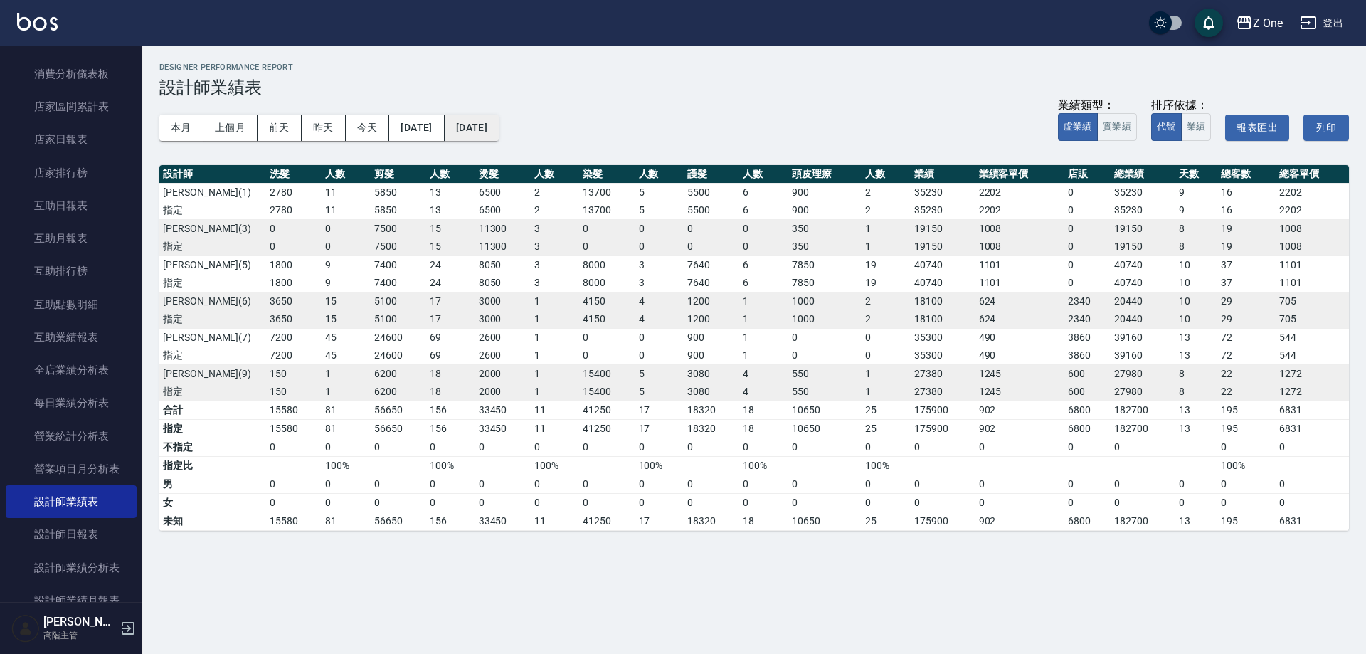
click at [499, 137] on button "[DATE]" at bounding box center [472, 128] width 54 height 26
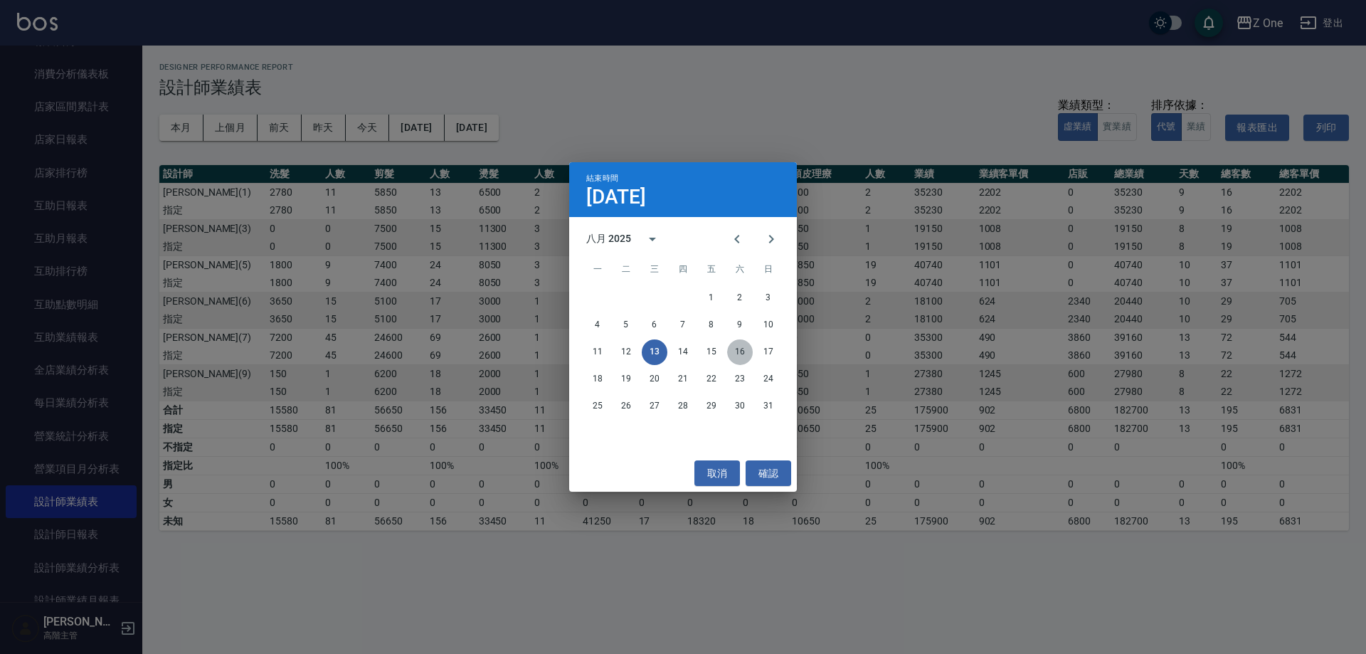
click at [735, 355] on button "16" at bounding box center [740, 352] width 26 height 26
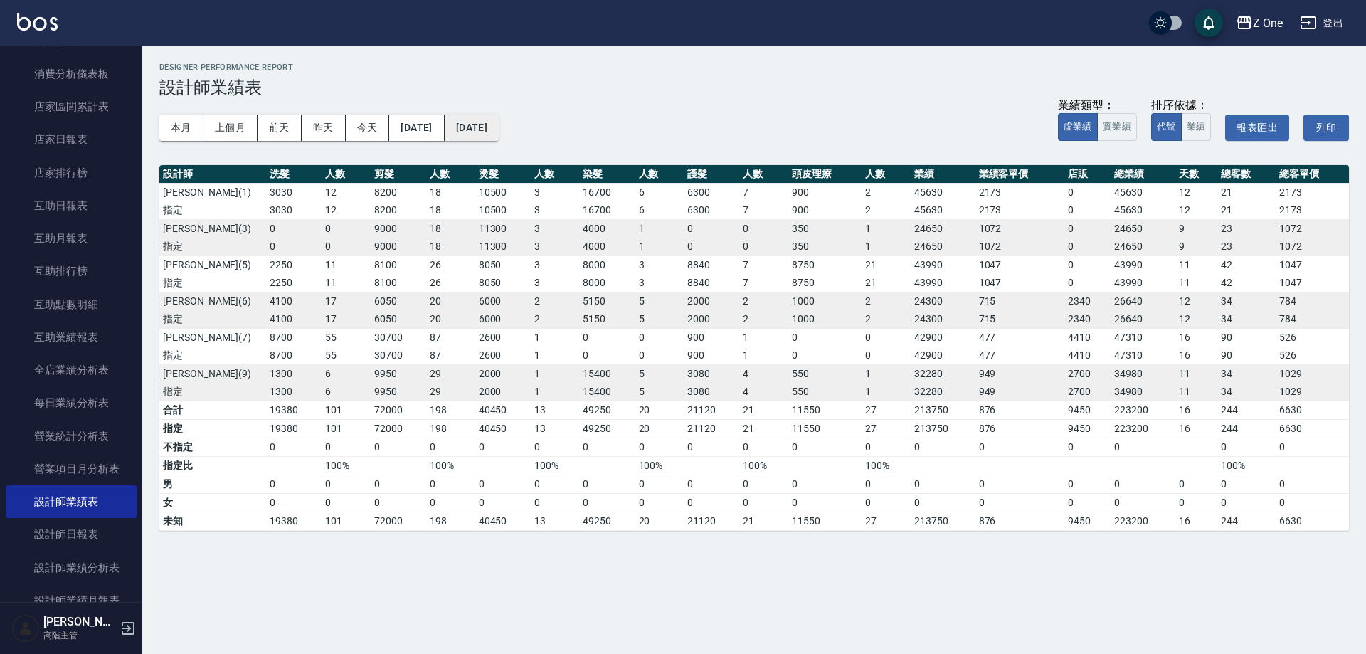
click at [499, 126] on button "[DATE]" at bounding box center [472, 128] width 54 height 26
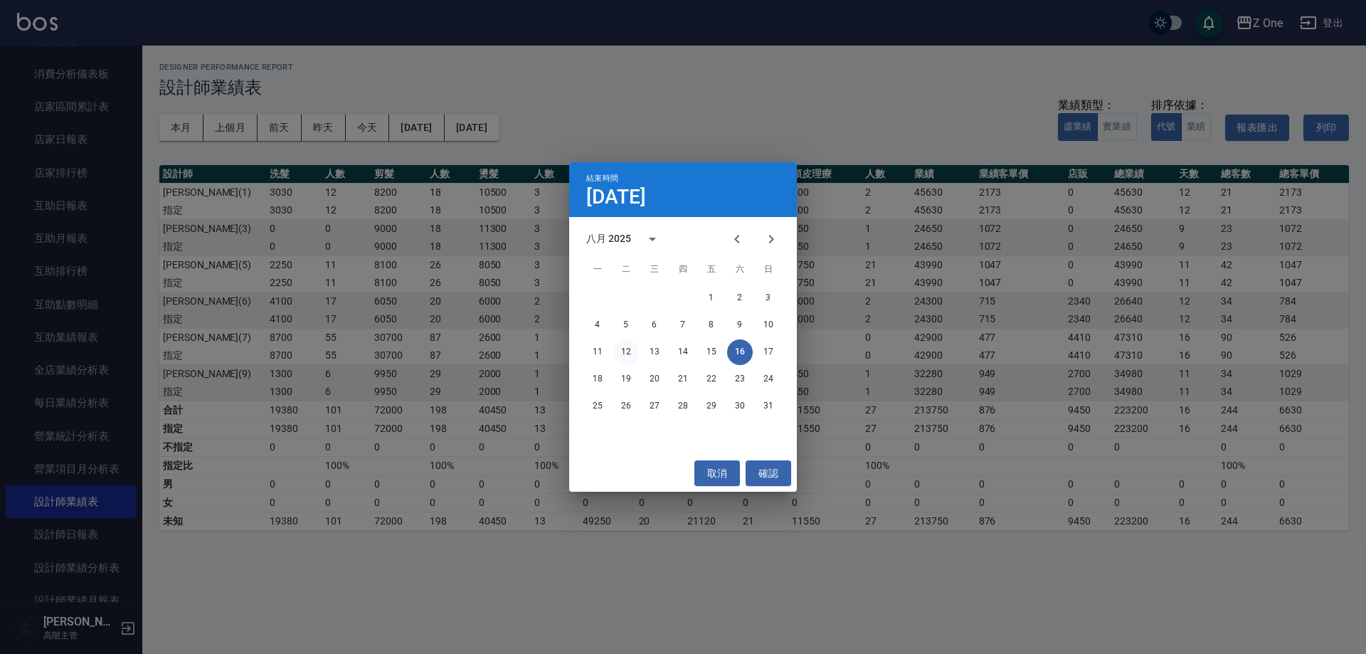
click at [624, 360] on button "12" at bounding box center [626, 352] width 26 height 26
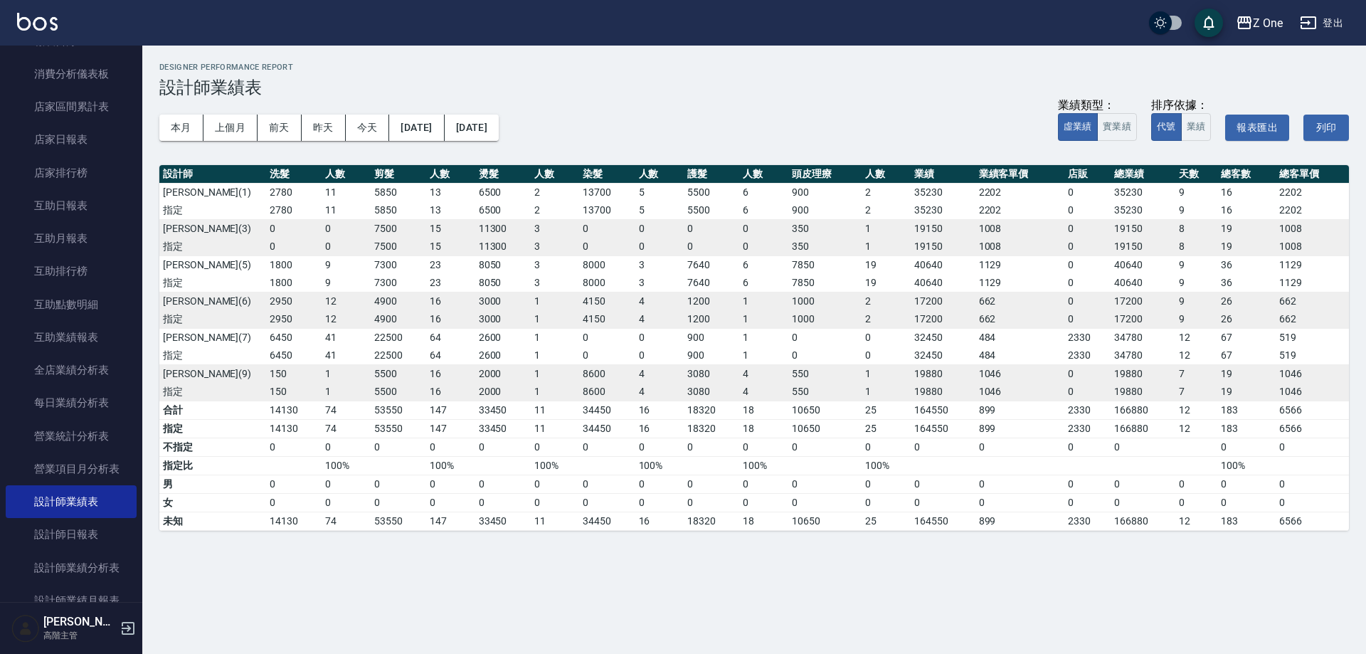
click at [550, 129] on div "本月 上個月 [DATE] [DATE] [DATE] [DATE] [DATE] 業績類型： 虛業績 實業績 排序依據： 代號 業績 報表匯出 列印" at bounding box center [753, 127] width 1189 height 60
click at [499, 130] on button "[DATE]" at bounding box center [472, 128] width 54 height 26
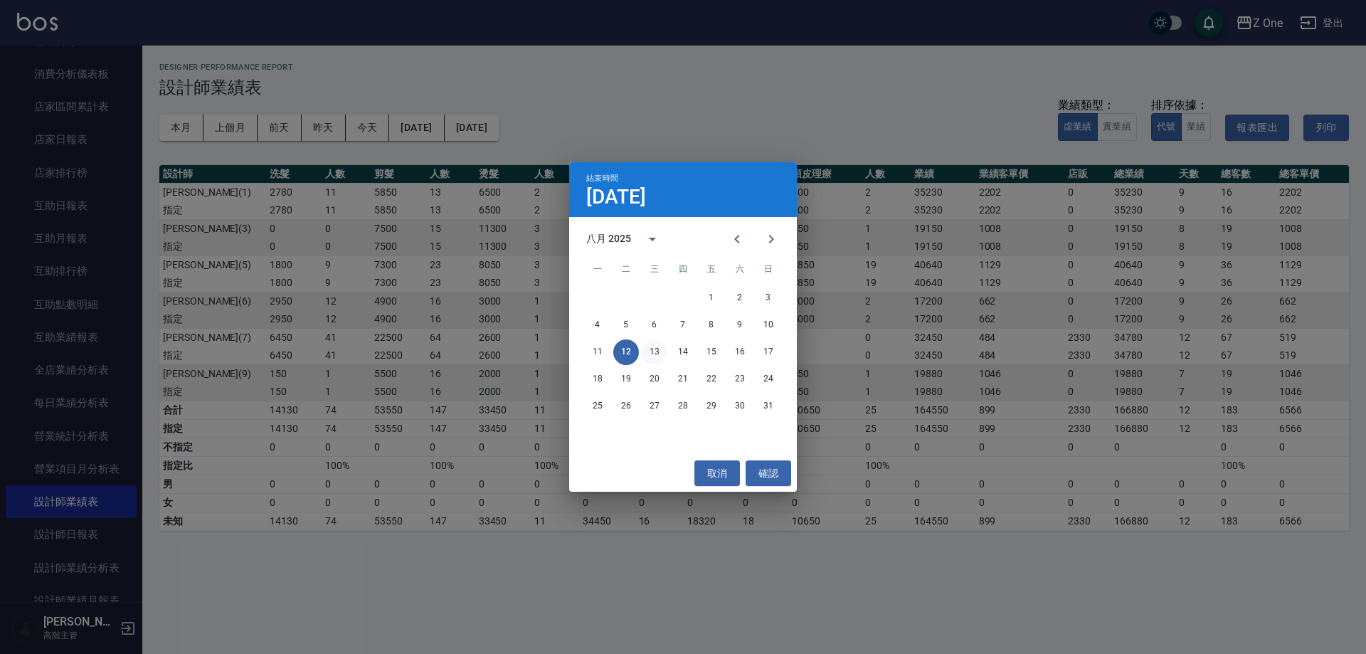
click at [647, 353] on button "13" at bounding box center [655, 352] width 26 height 26
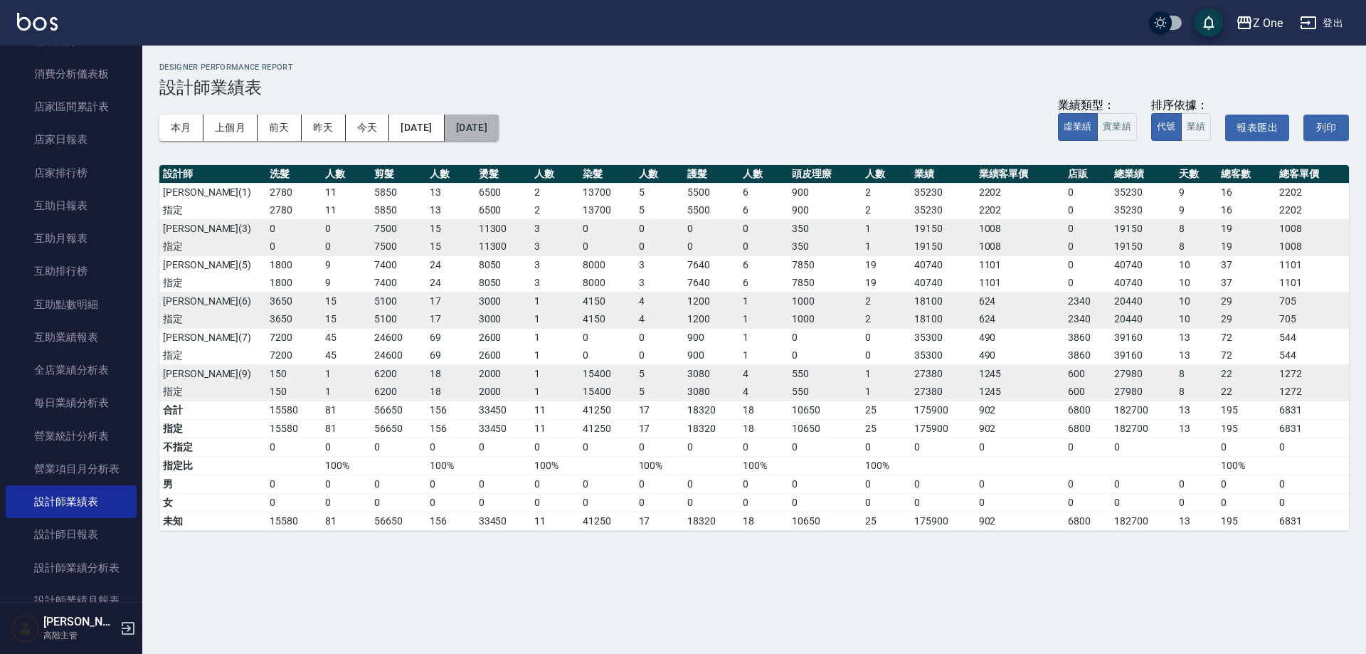
click at [499, 138] on button "[DATE]" at bounding box center [472, 128] width 54 height 26
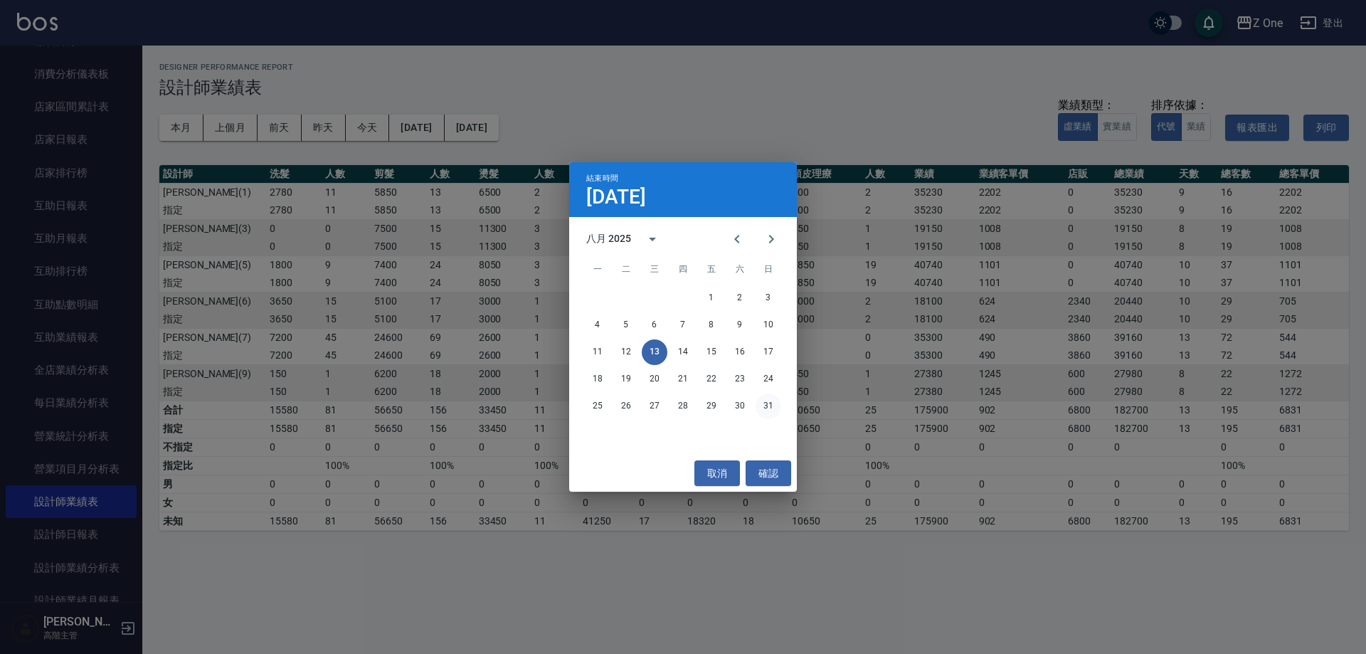
click at [765, 409] on button "31" at bounding box center [768, 406] width 26 height 26
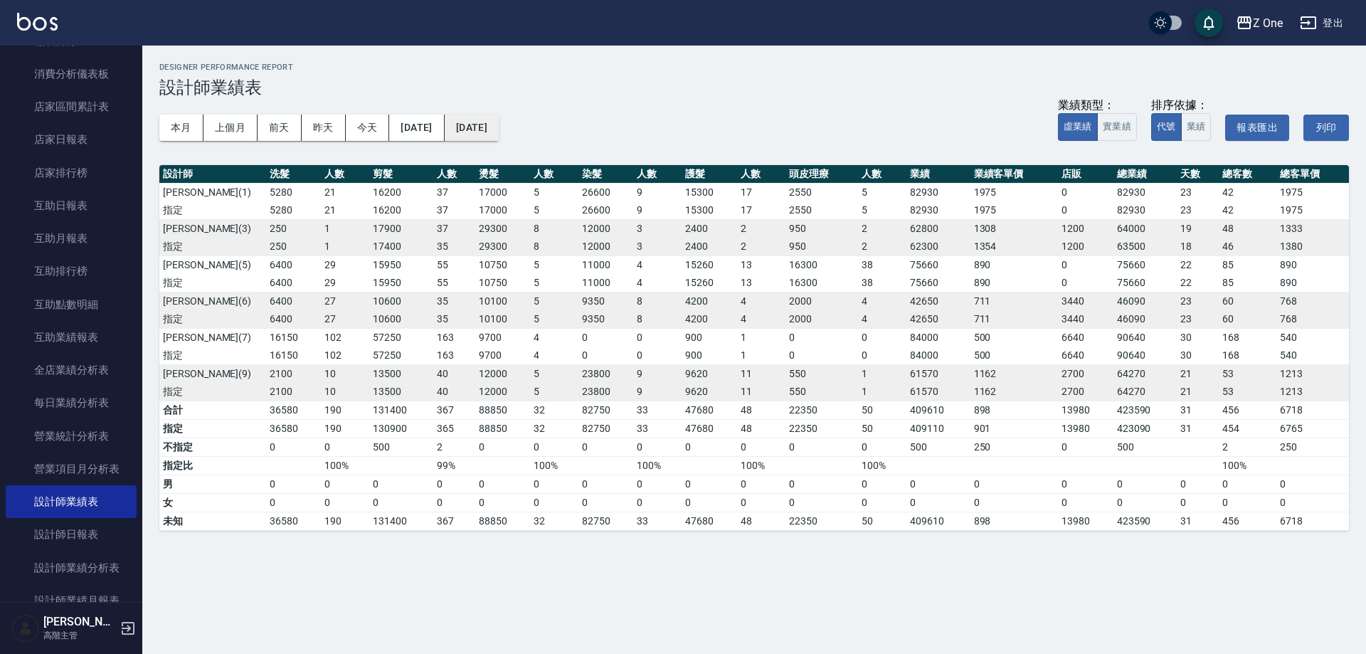
click at [499, 127] on button "[DATE]" at bounding box center [472, 128] width 54 height 26
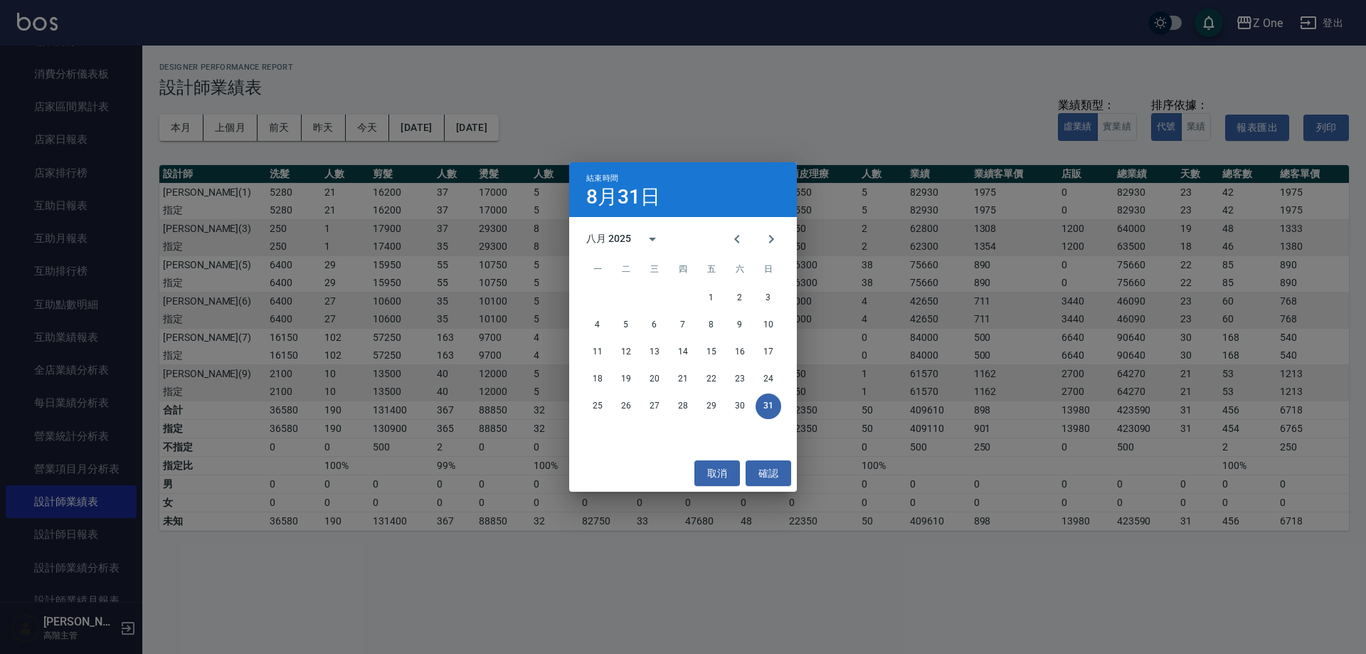
click at [529, 135] on div "結束時間 [DATE] 八月 2025 一 二 三 四 五 六 日 1 2 3 4 5 6 7 8 9 10 11 12 13 14 15 16 17 18 …" at bounding box center [683, 327] width 1366 height 654
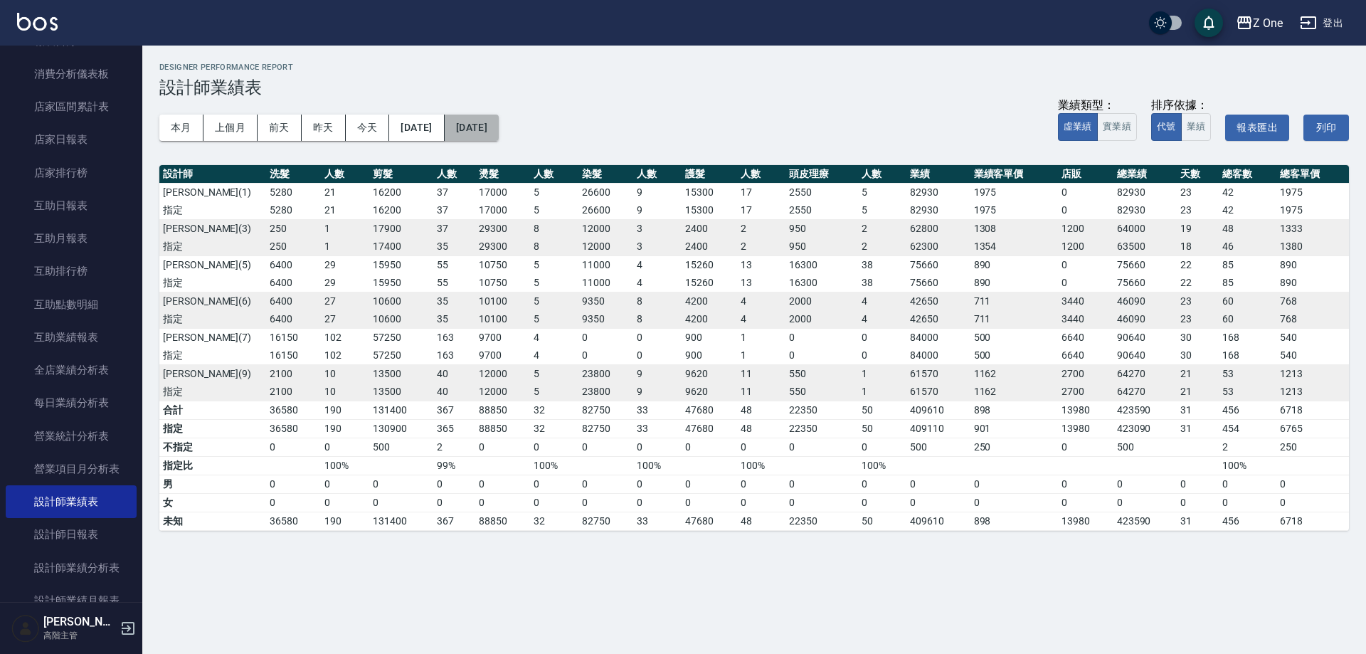
click at [499, 130] on button "[DATE]" at bounding box center [472, 128] width 54 height 26
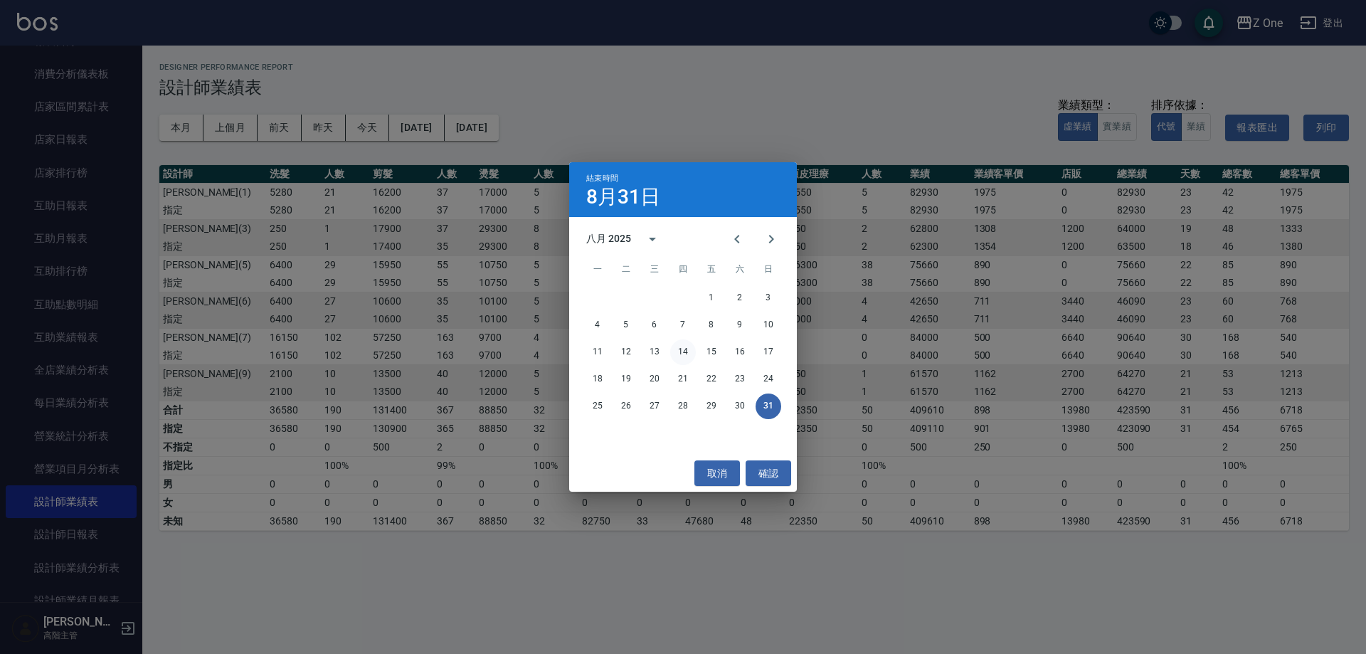
click at [677, 354] on button "14" at bounding box center [683, 352] width 26 height 26
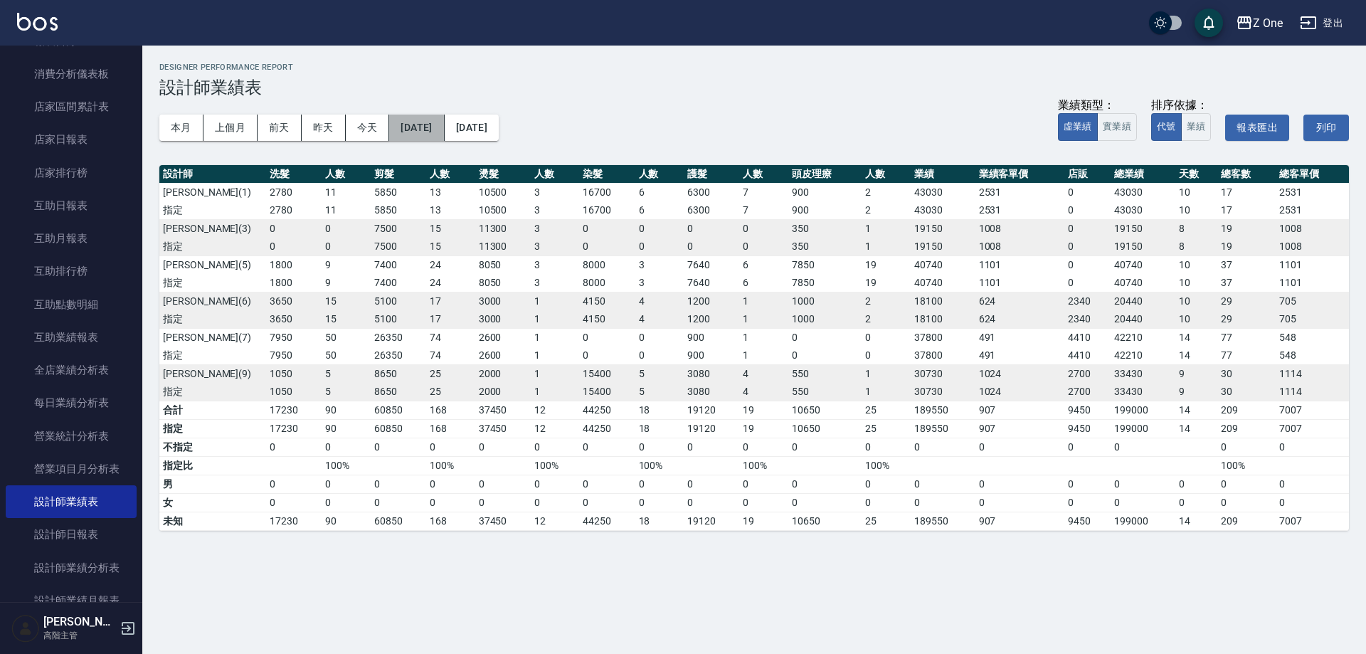
click at [434, 130] on button "[DATE]" at bounding box center [416, 128] width 55 height 26
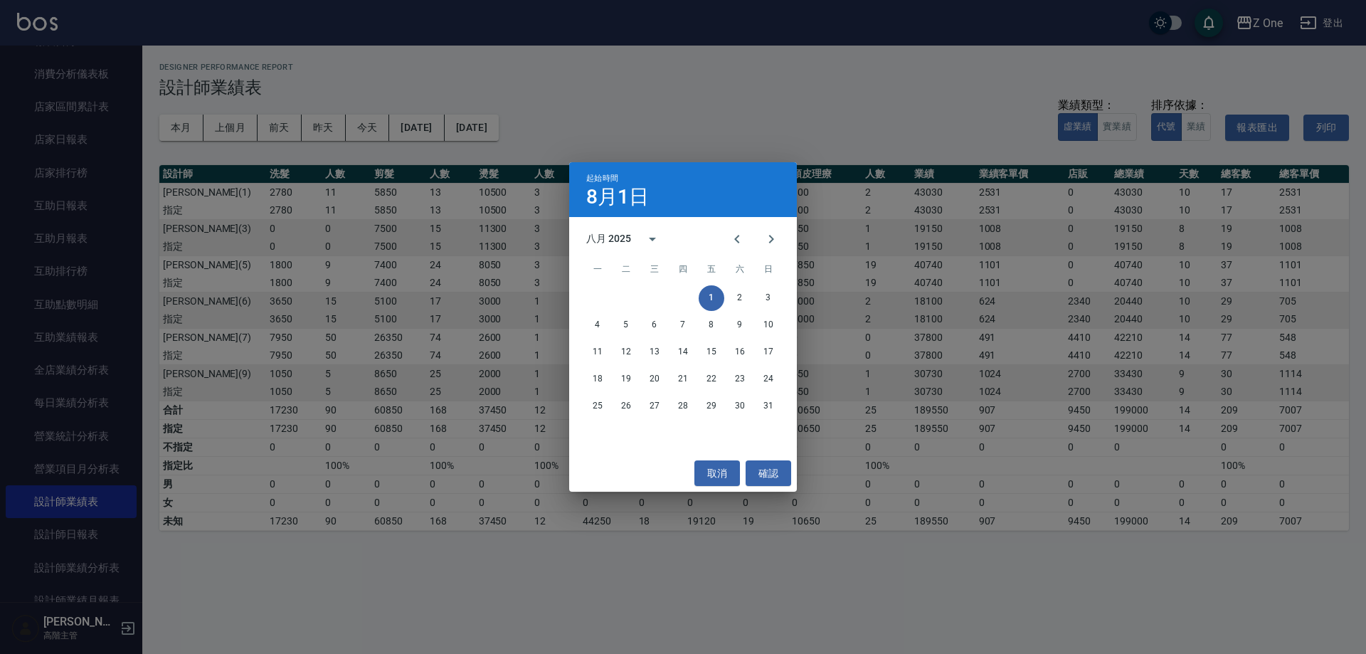
click at [608, 116] on div "起始時間 [DATE] 八月 2025 一 二 三 四 五 六 日 1 2 3 4 5 6 7 8 9 10 11 12 13 14 15 16 17 18 …" at bounding box center [683, 327] width 1366 height 654
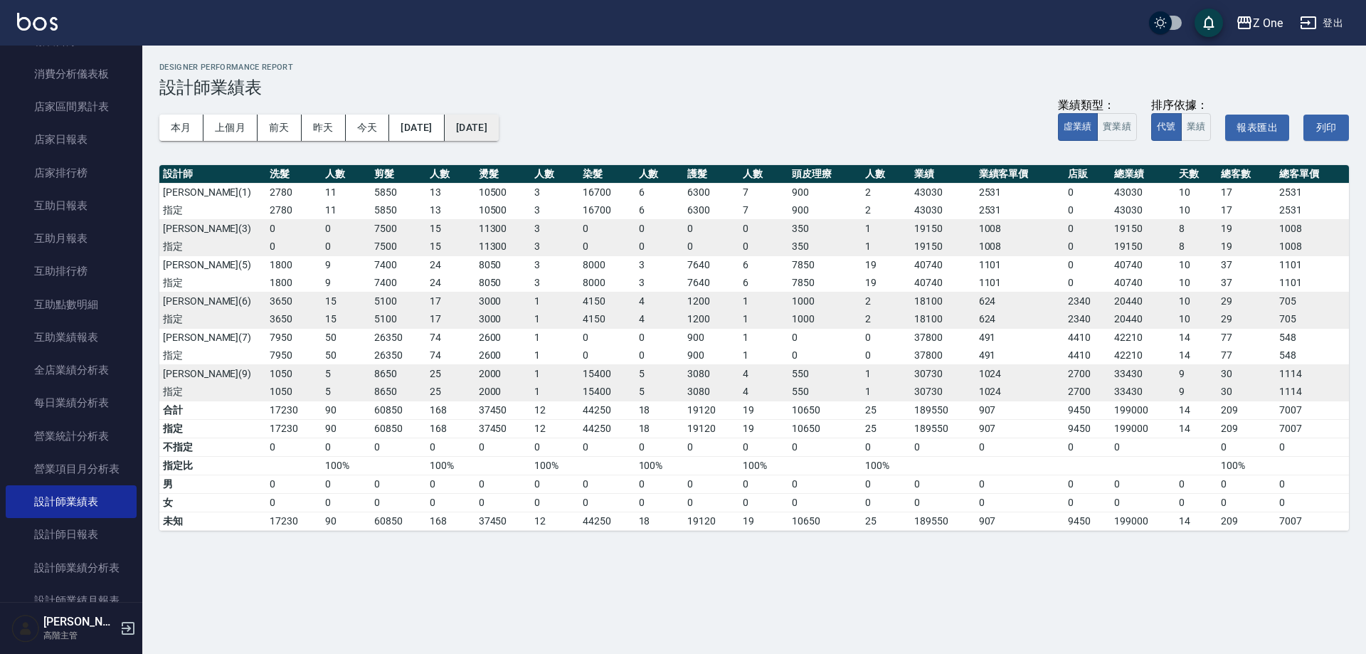
click at [499, 138] on button "[DATE]" at bounding box center [472, 128] width 54 height 26
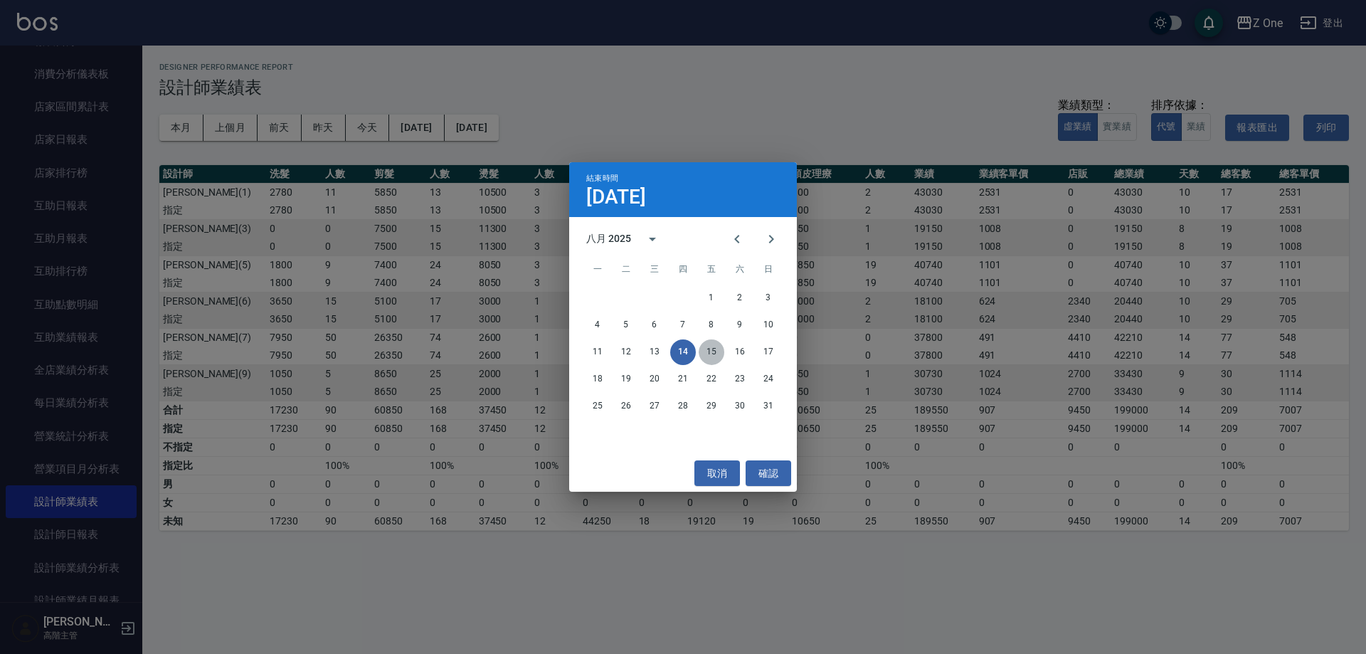
click at [709, 356] on button "15" at bounding box center [711, 352] width 26 height 26
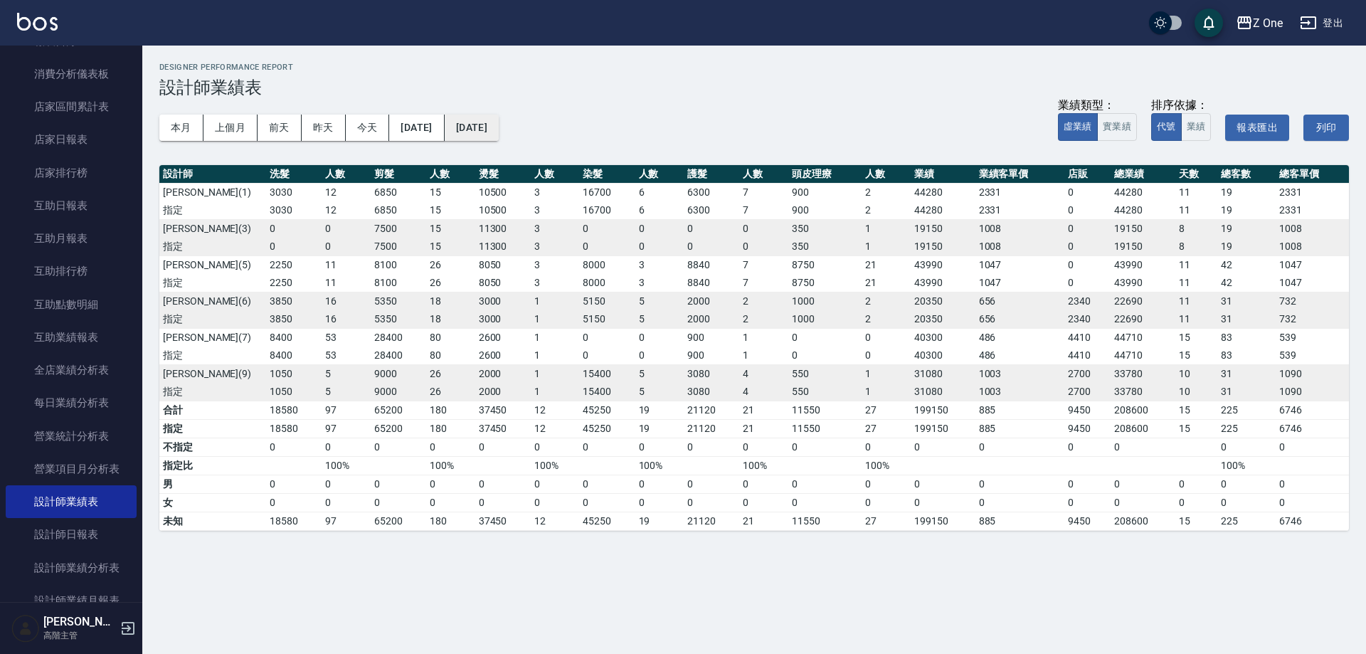
click at [496, 122] on button "[DATE]" at bounding box center [472, 128] width 54 height 26
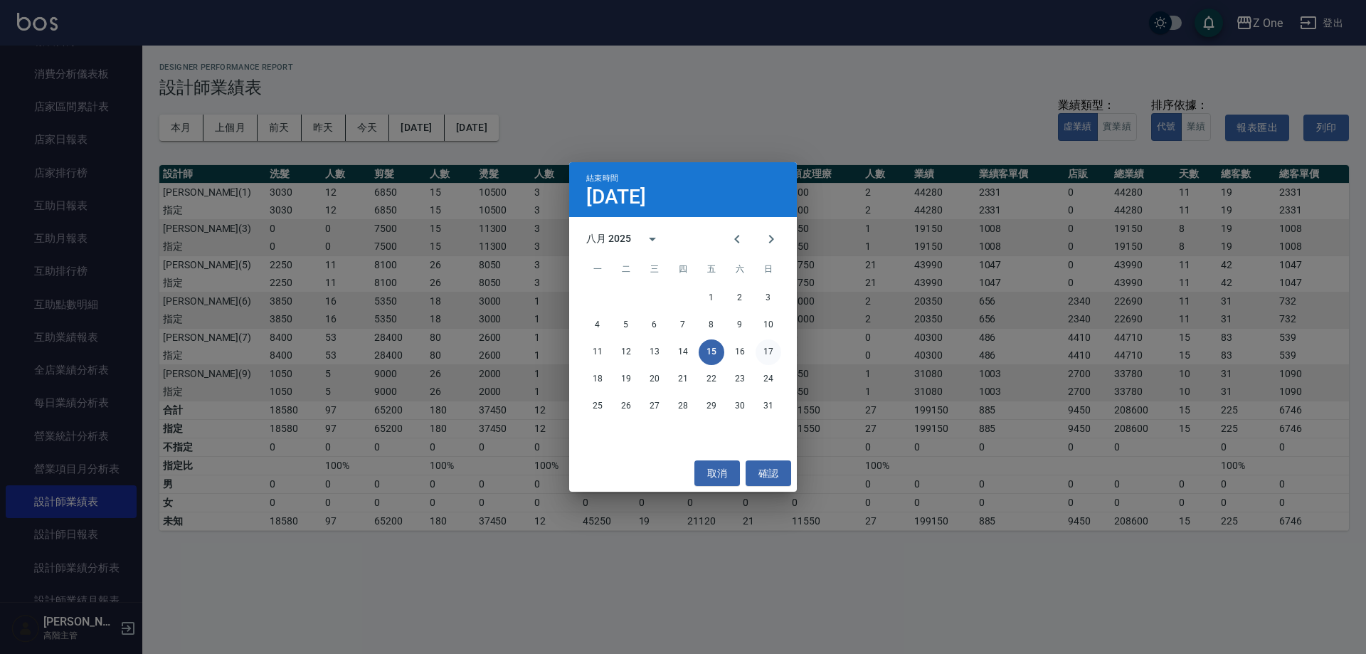
click at [765, 358] on button "17" at bounding box center [768, 352] width 26 height 26
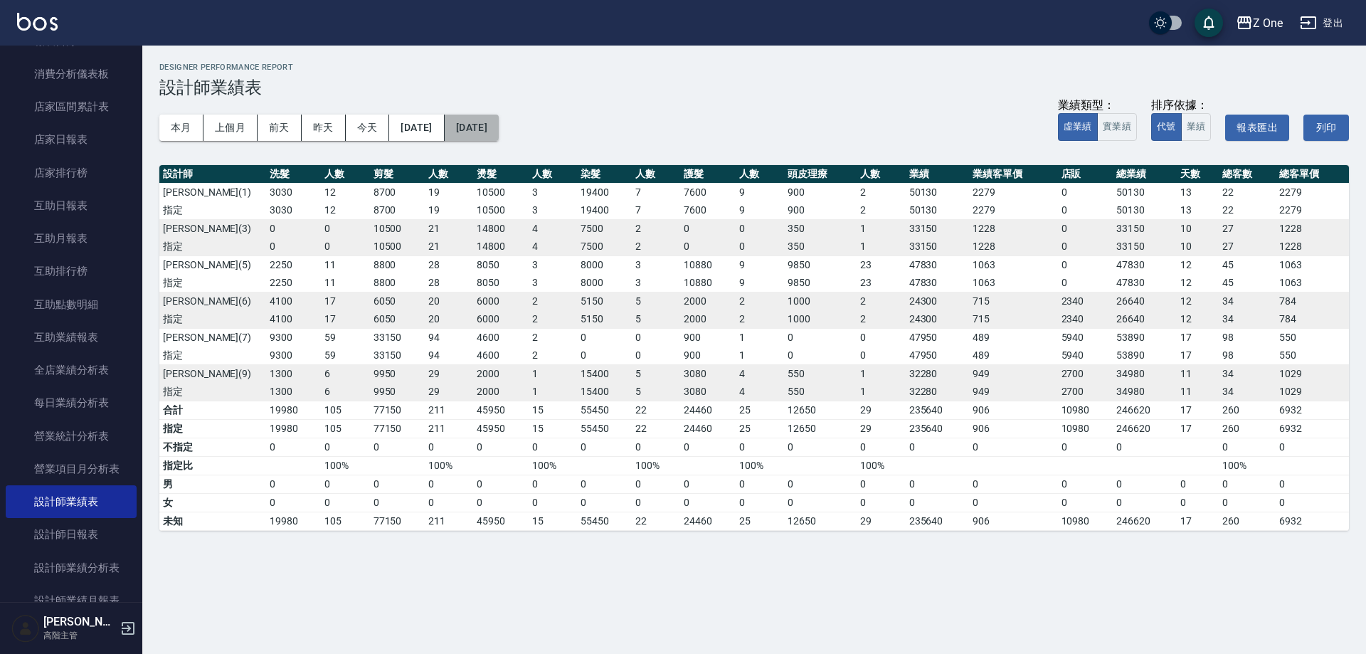
click at [499, 127] on button "[DATE]" at bounding box center [472, 128] width 54 height 26
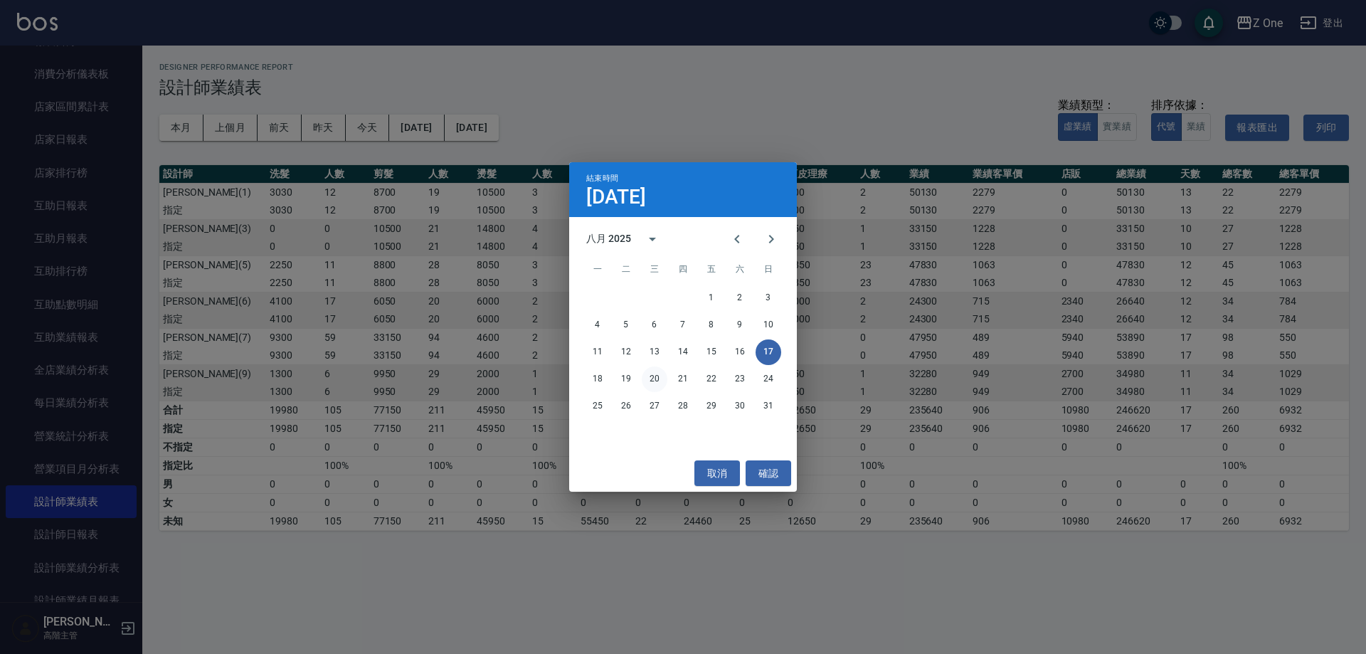
click at [658, 378] on button "20" at bounding box center [655, 379] width 26 height 26
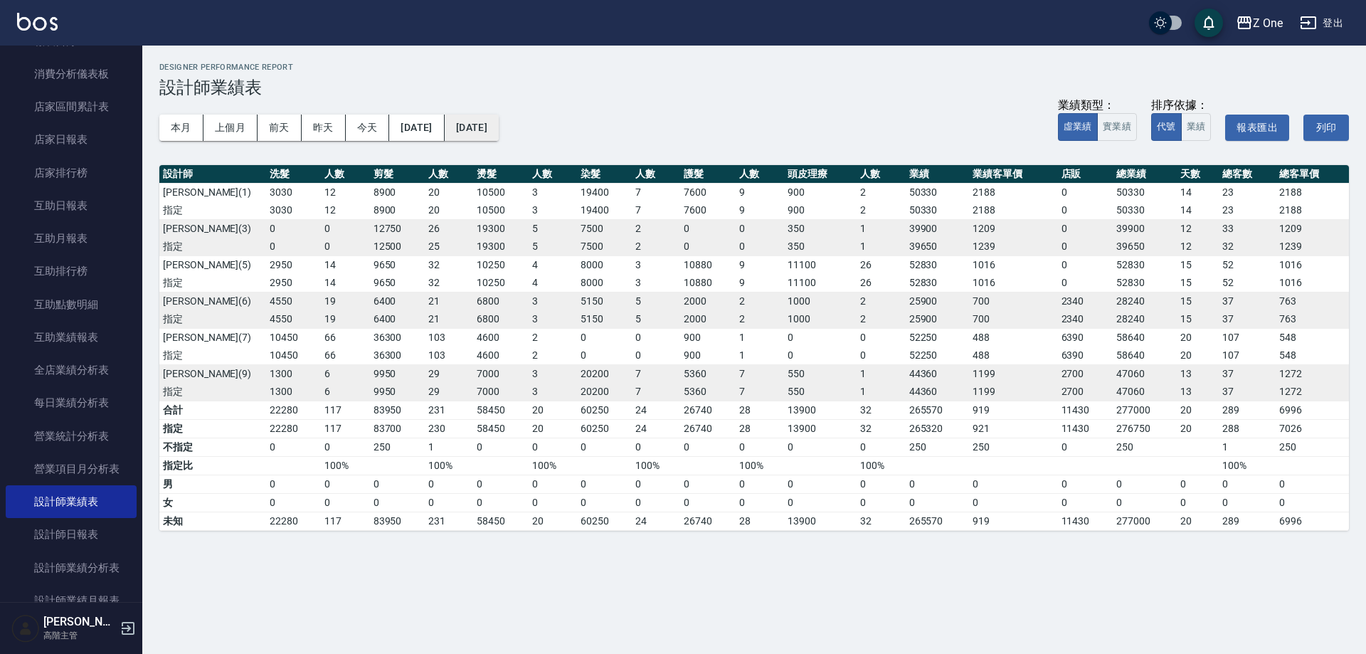
click at [499, 139] on button "[DATE]" at bounding box center [472, 128] width 54 height 26
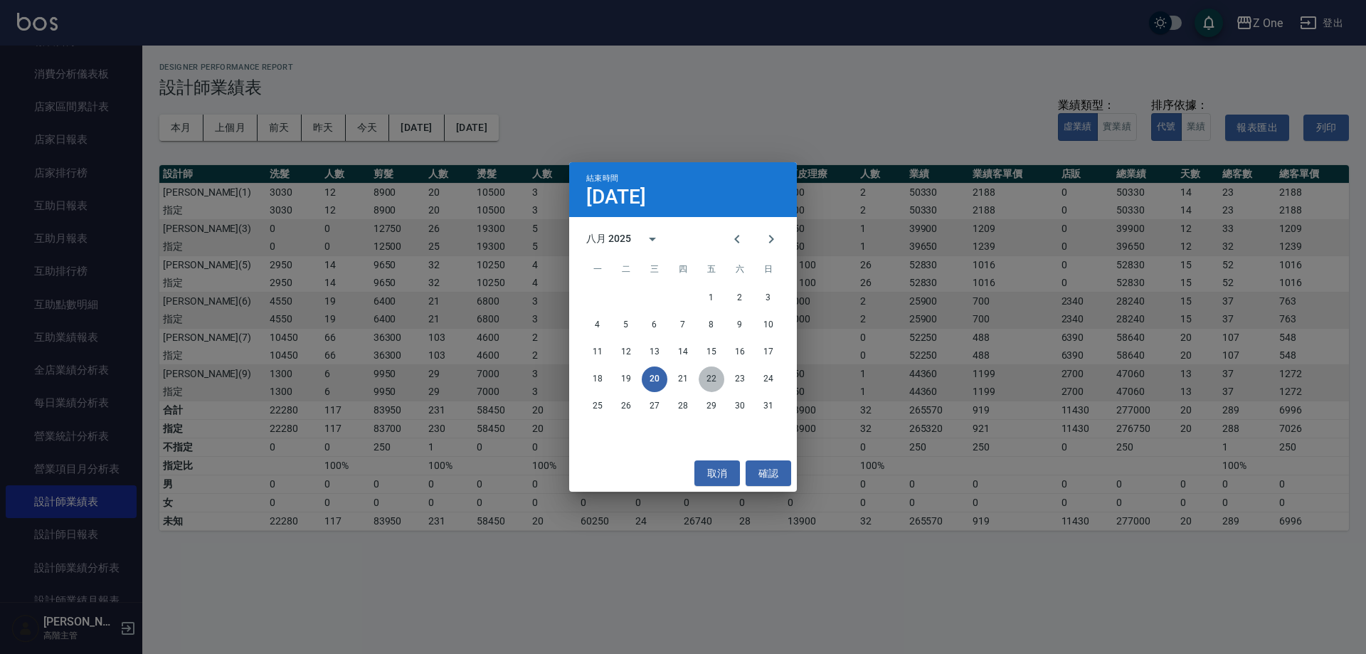
click at [711, 383] on button "22" at bounding box center [711, 379] width 26 height 26
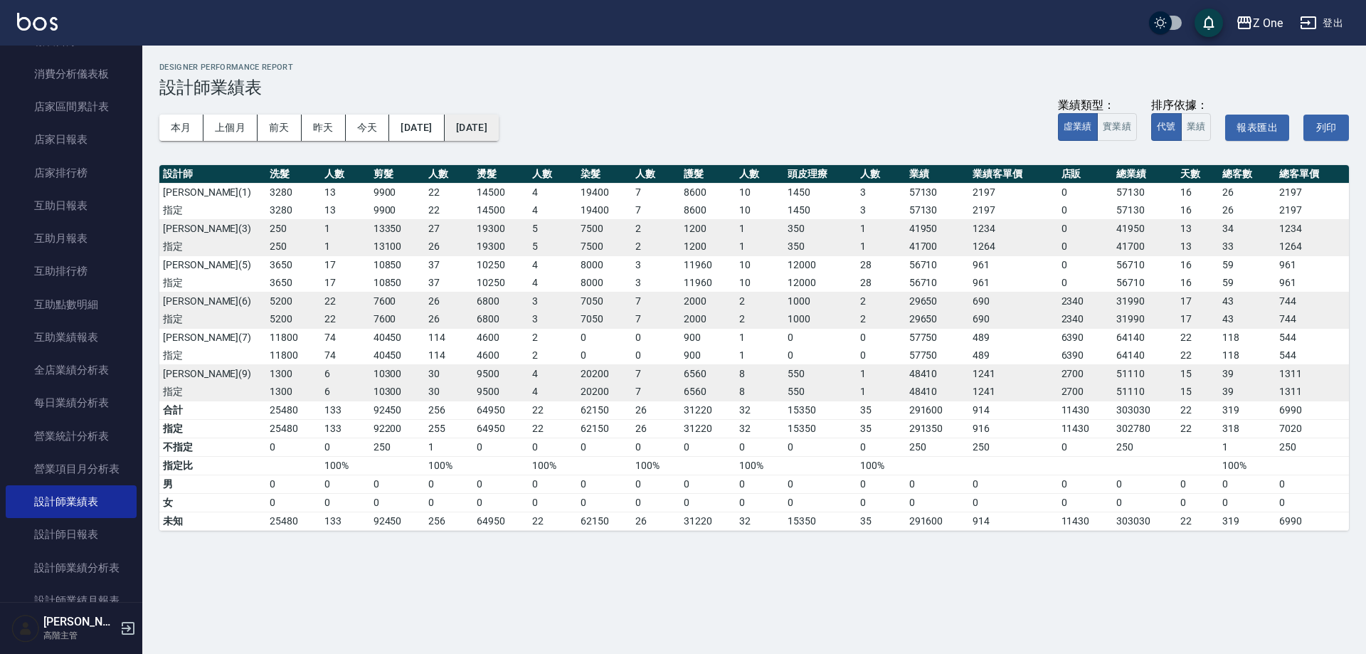
click at [499, 122] on button "[DATE]" at bounding box center [472, 128] width 54 height 26
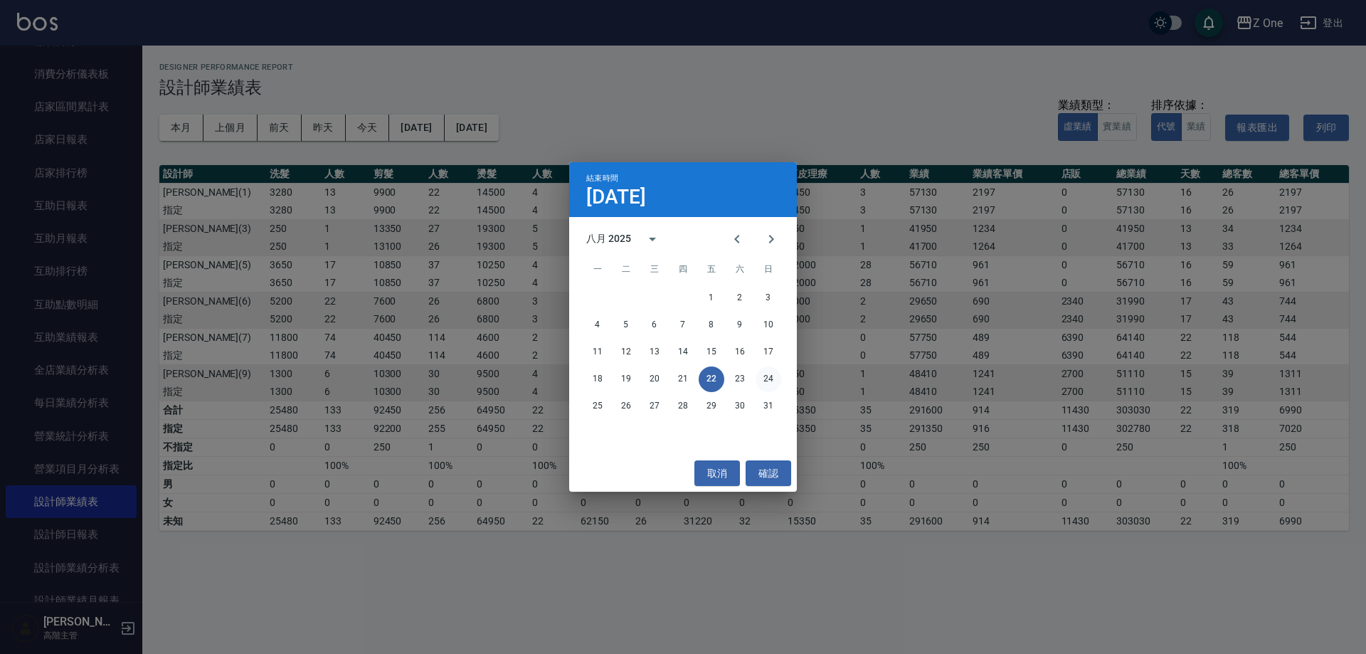
click at [772, 378] on button "24" at bounding box center [768, 379] width 26 height 26
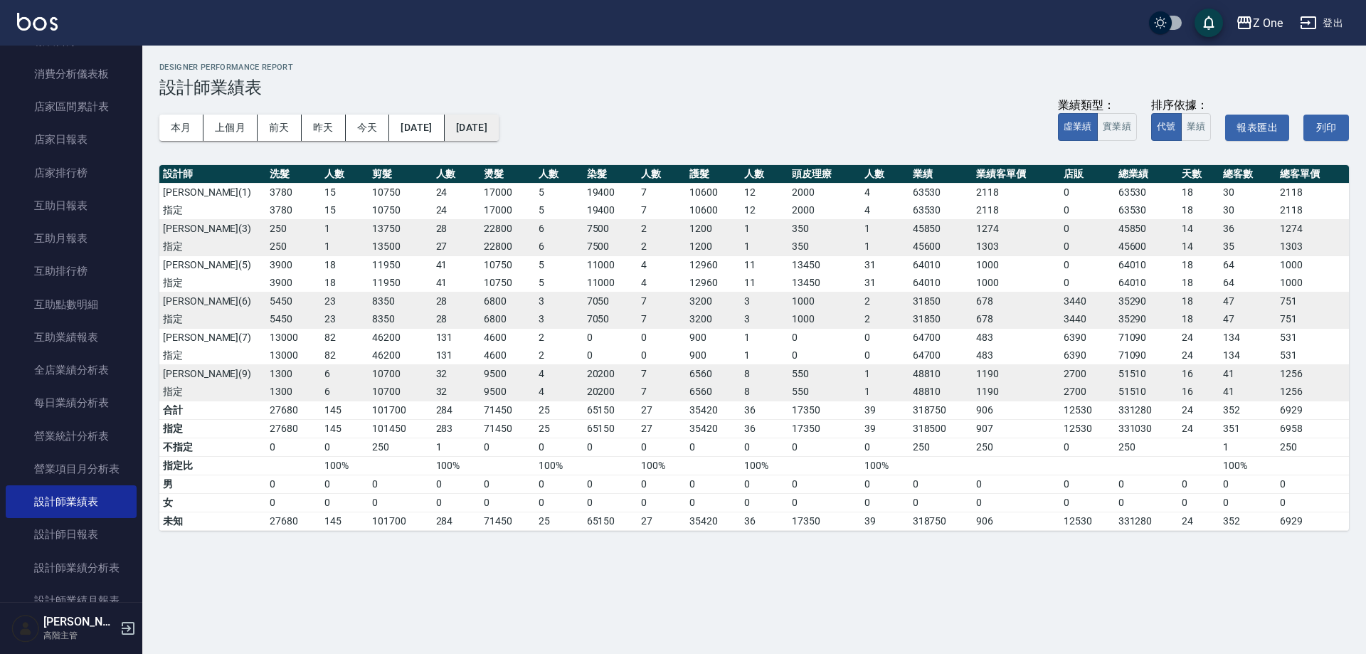
click at [499, 130] on button "[DATE]" at bounding box center [472, 128] width 54 height 26
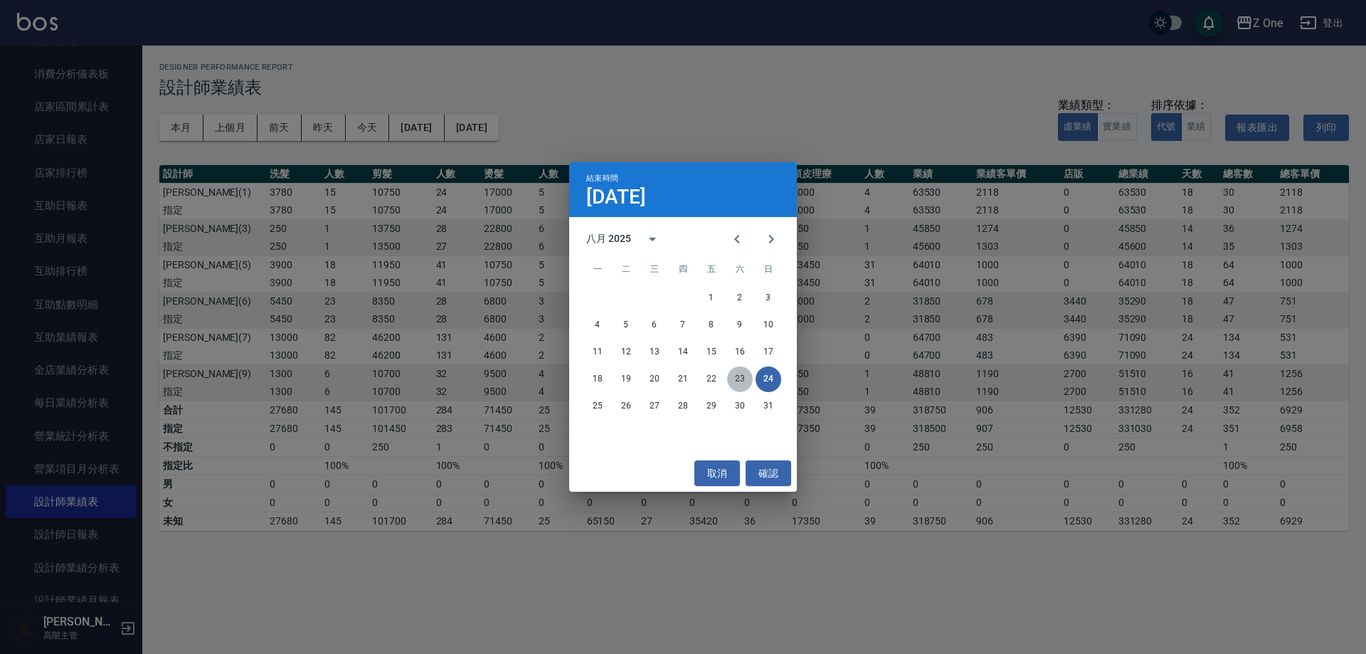
click at [739, 383] on button "23" at bounding box center [740, 379] width 26 height 26
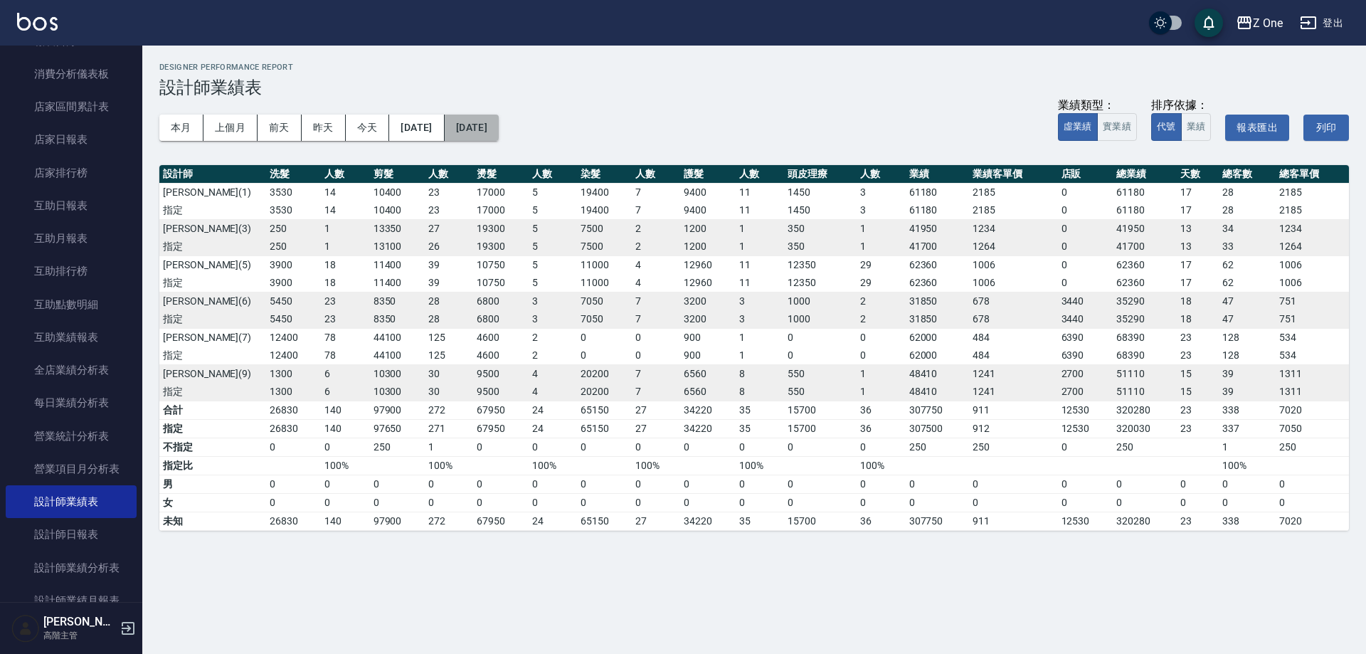
click at [499, 127] on button "[DATE]" at bounding box center [472, 128] width 54 height 26
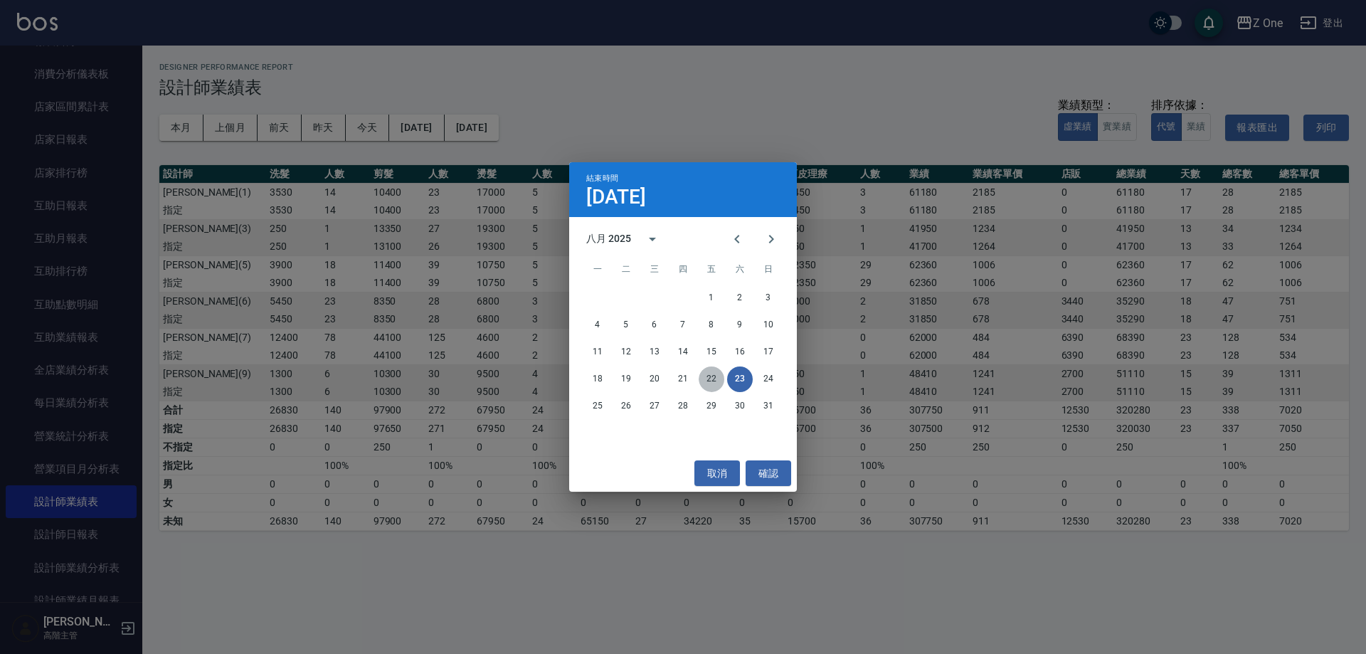
click at [707, 375] on button "22" at bounding box center [711, 379] width 26 height 26
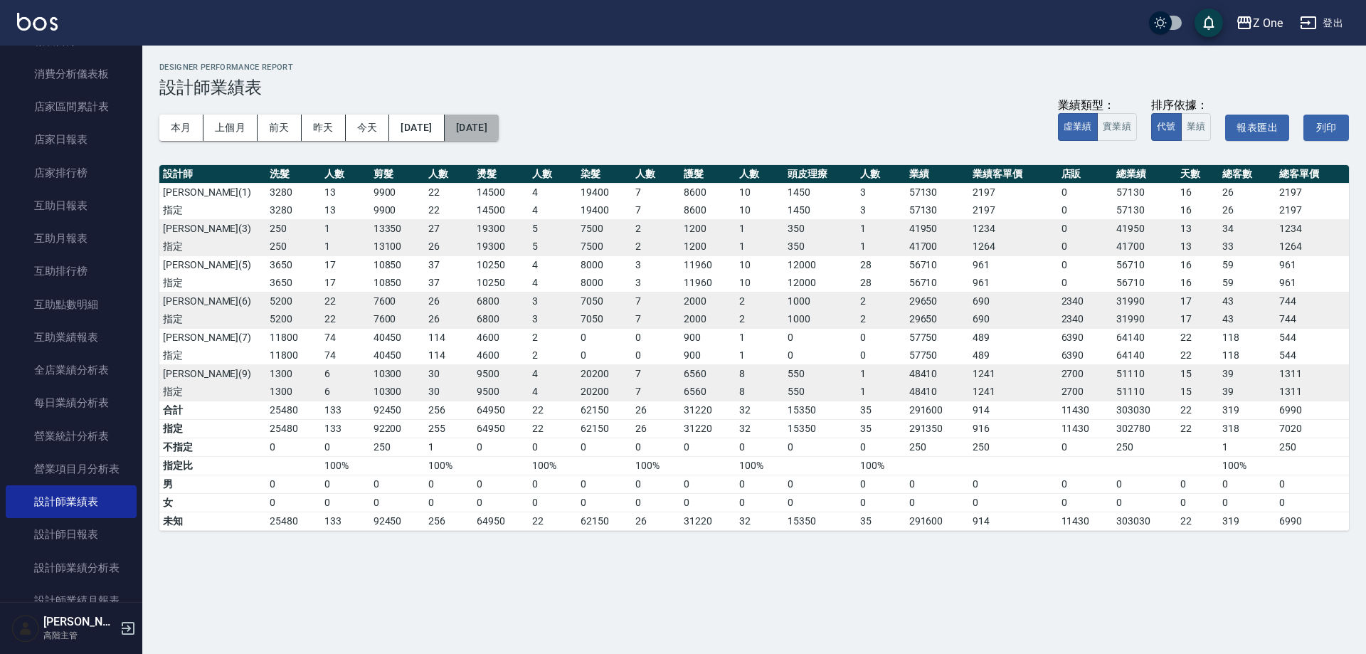
click at [499, 140] on button "[DATE]" at bounding box center [472, 128] width 54 height 26
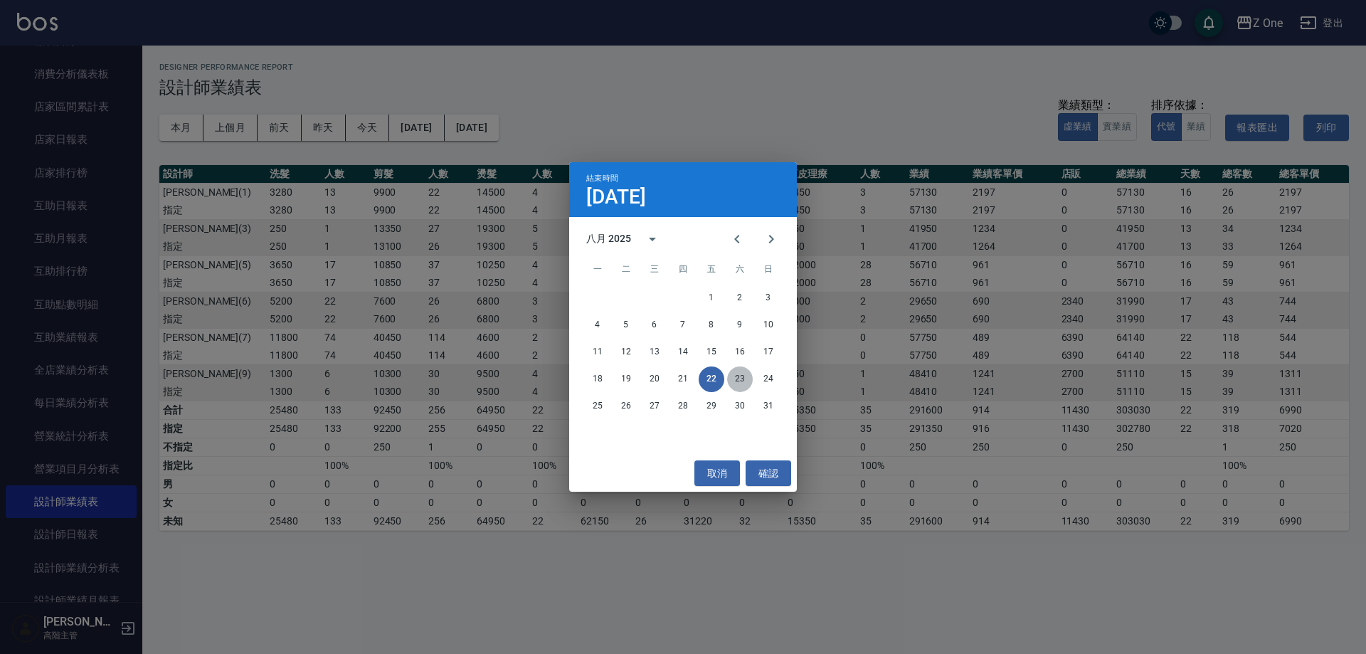
click at [736, 383] on button "23" at bounding box center [740, 379] width 26 height 26
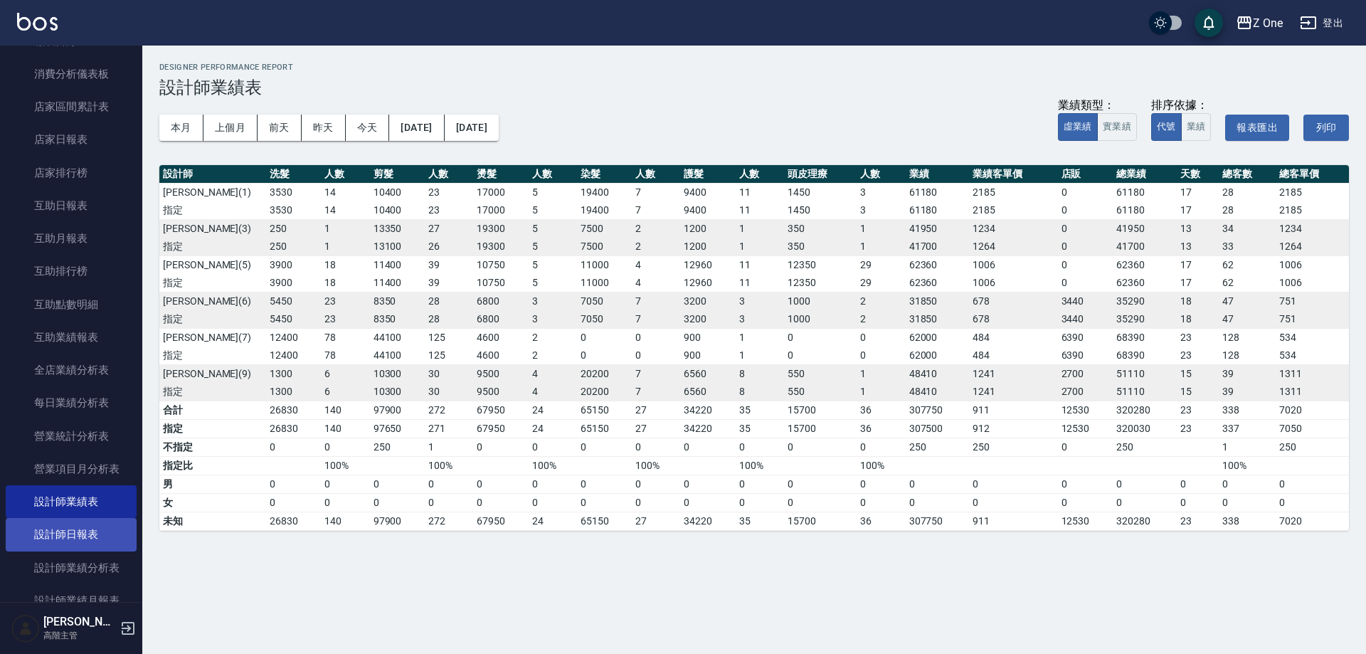
click at [105, 530] on link "設計師日報表" at bounding box center [71, 534] width 131 height 33
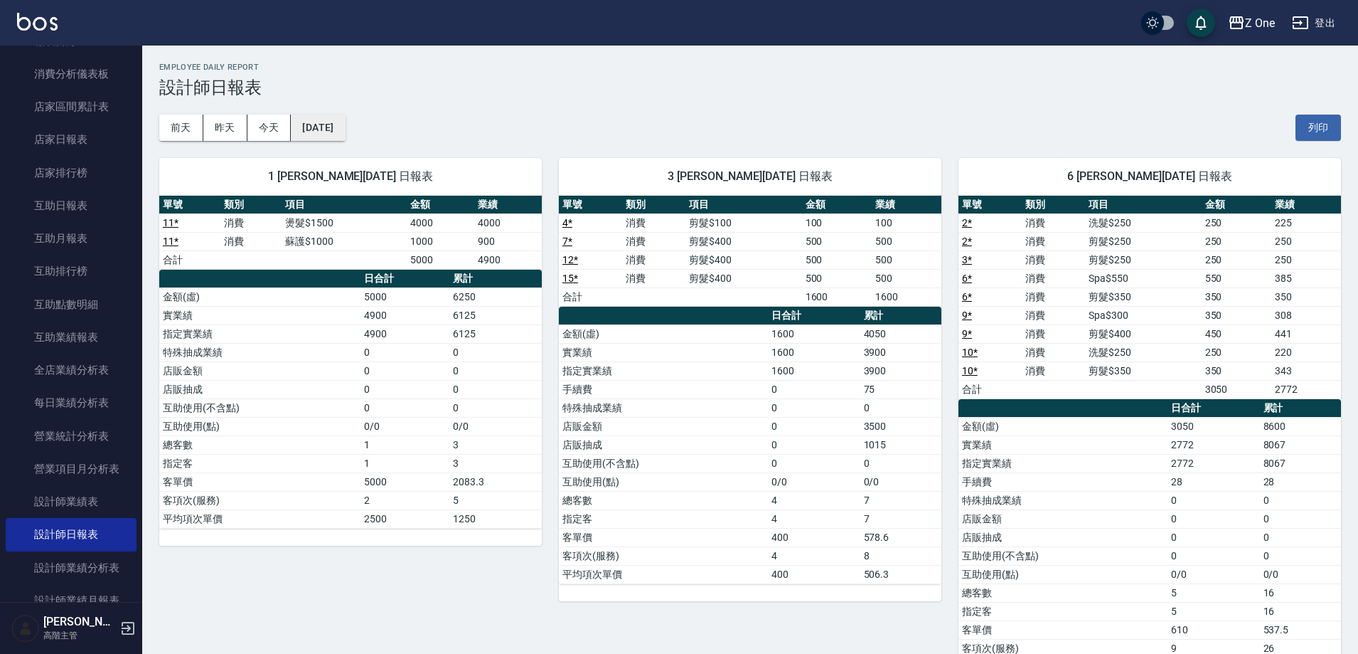
click at [344, 125] on button "[DATE]" at bounding box center [318, 128] width 54 height 26
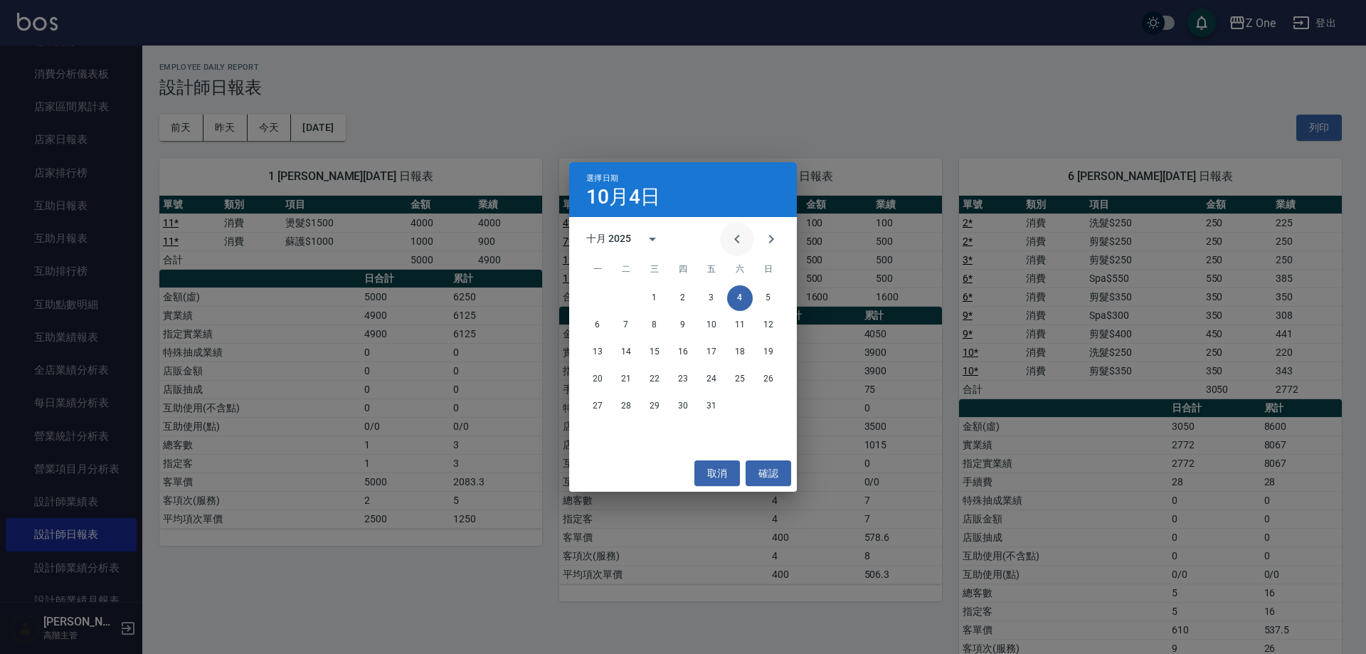
click at [734, 243] on icon "Previous month" at bounding box center [736, 238] width 17 height 17
click at [746, 381] on button "23" at bounding box center [740, 379] width 26 height 26
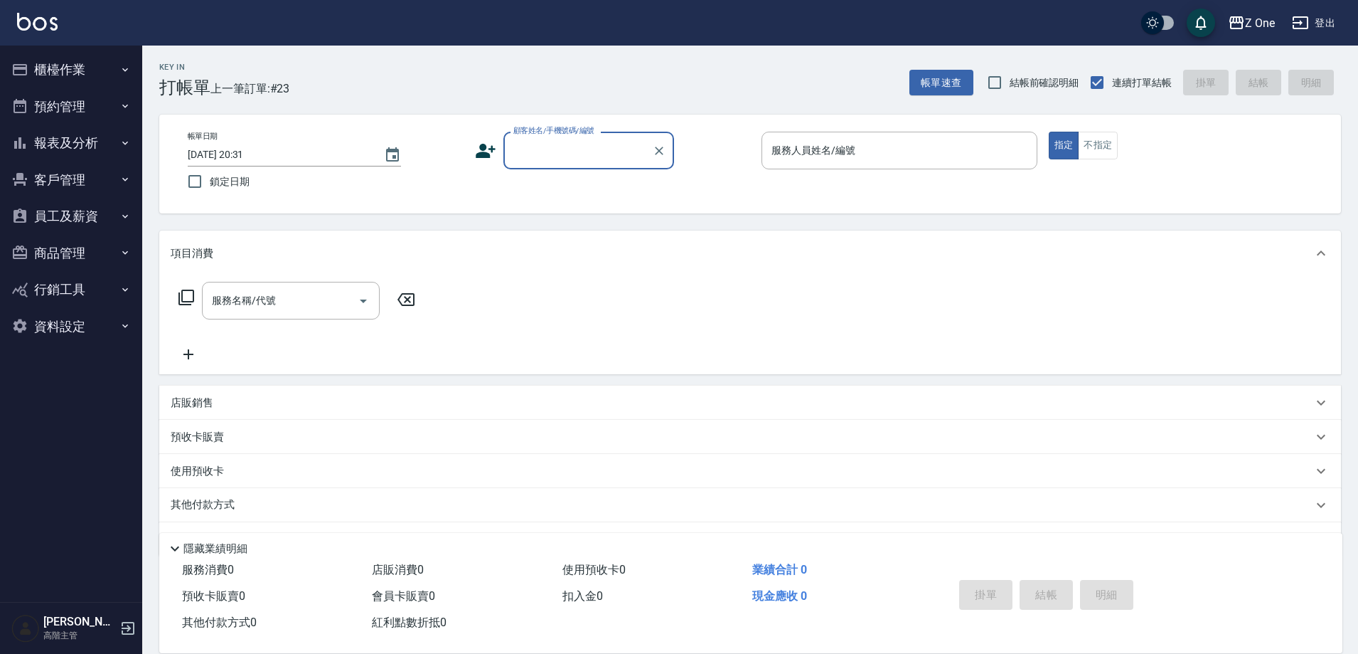
click at [94, 78] on button "櫃檯作業" at bounding box center [71, 69] width 131 height 37
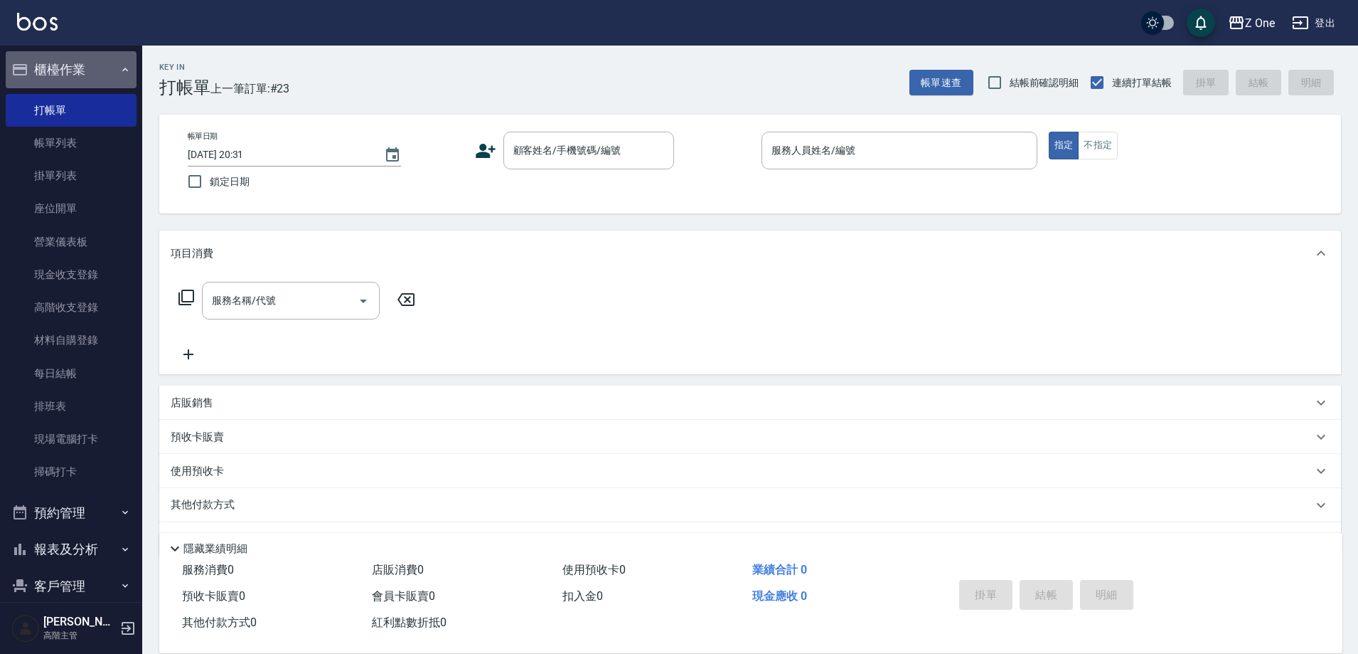
click at [111, 75] on button "櫃檯作業" at bounding box center [71, 69] width 131 height 37
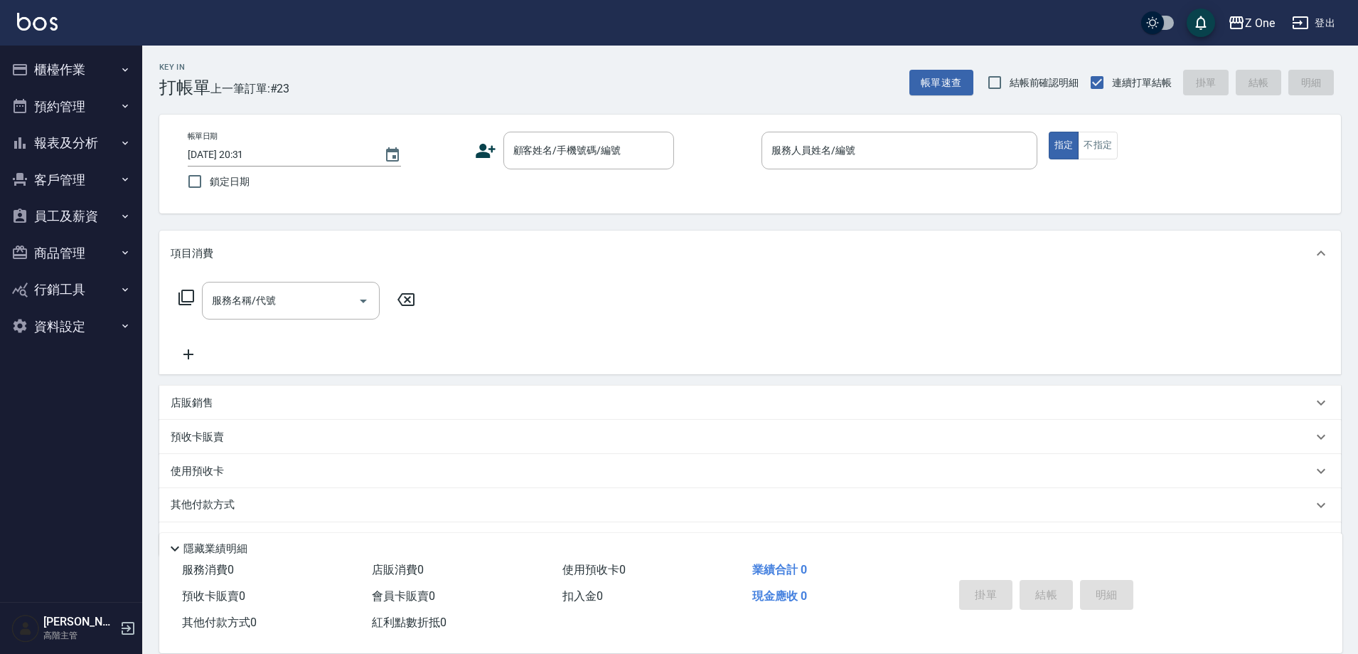
click at [97, 149] on button "報表及分析" at bounding box center [71, 142] width 131 height 37
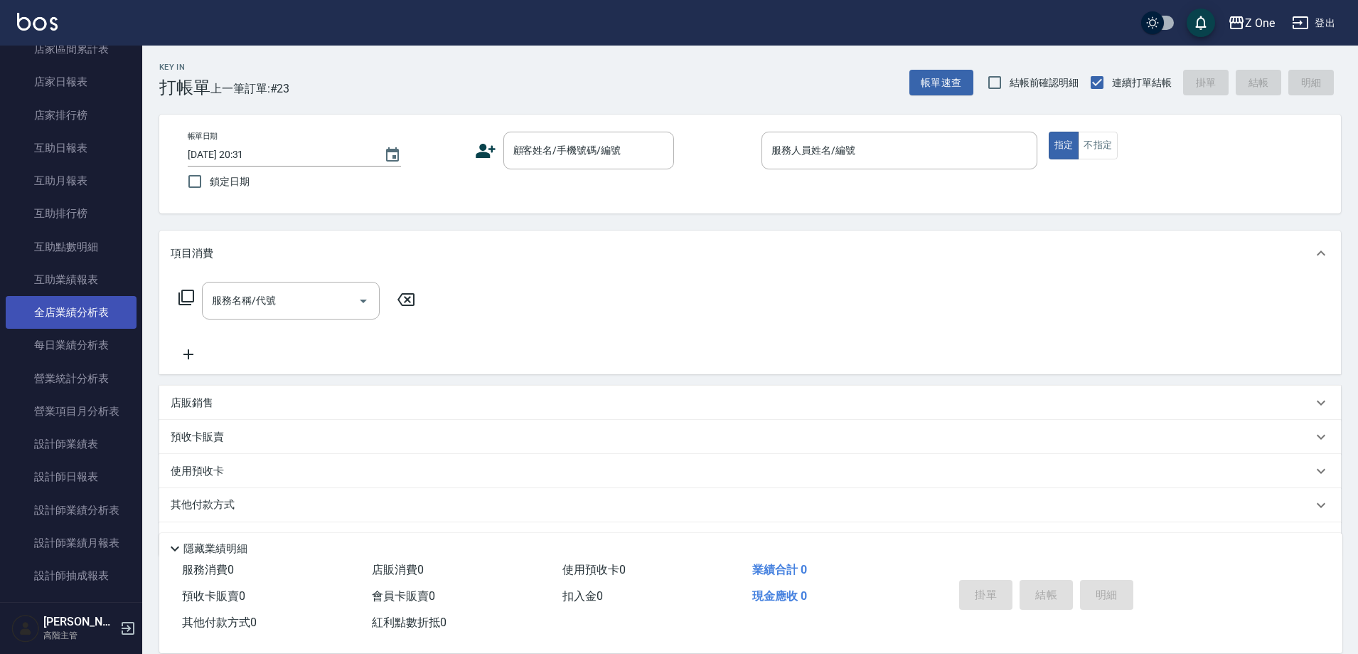
scroll to position [284, 0]
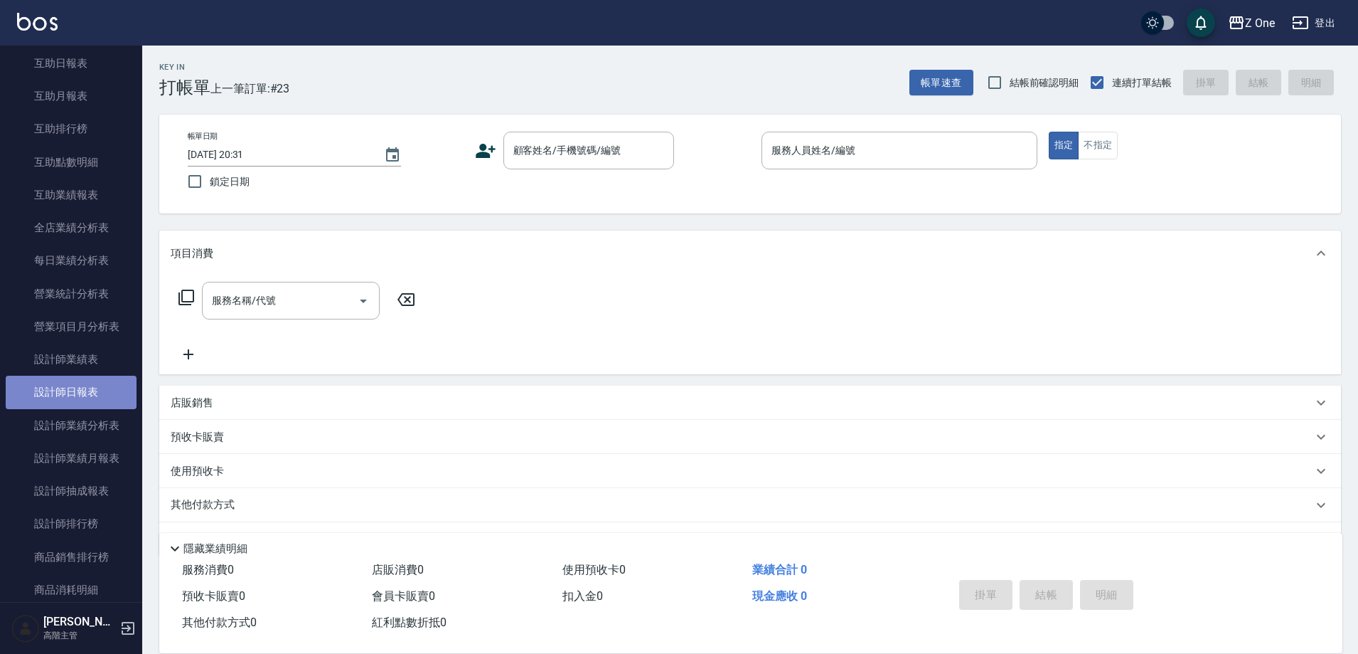
click at [93, 384] on link "設計師日報表" at bounding box center [71, 392] width 131 height 33
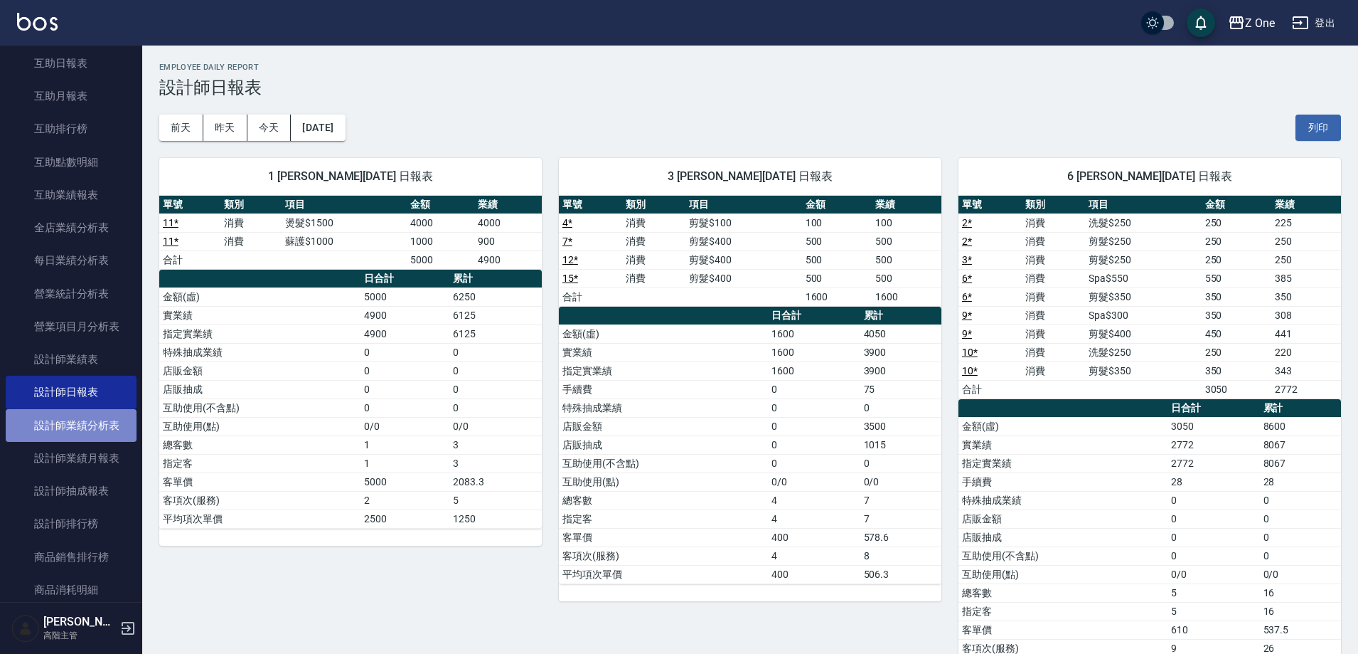
click at [111, 428] on link "設計師業績分析表" at bounding box center [71, 425] width 131 height 33
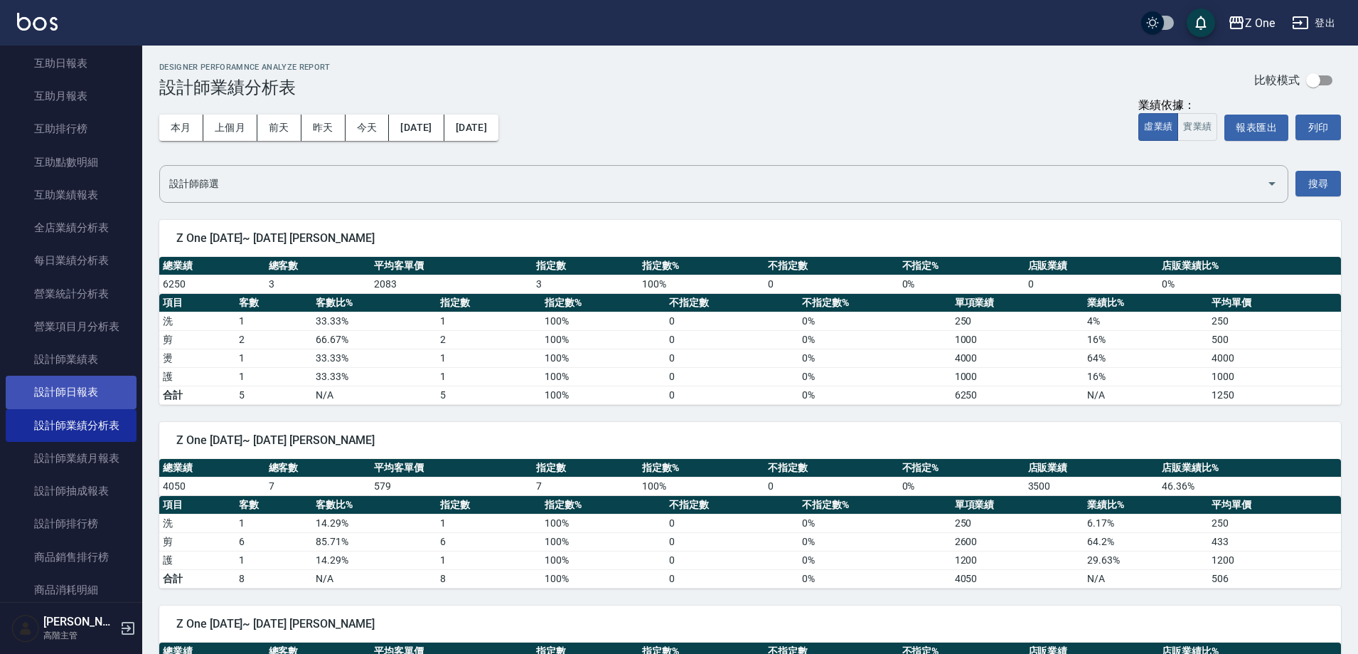
click at [108, 391] on link "設計師日報表" at bounding box center [71, 392] width 131 height 33
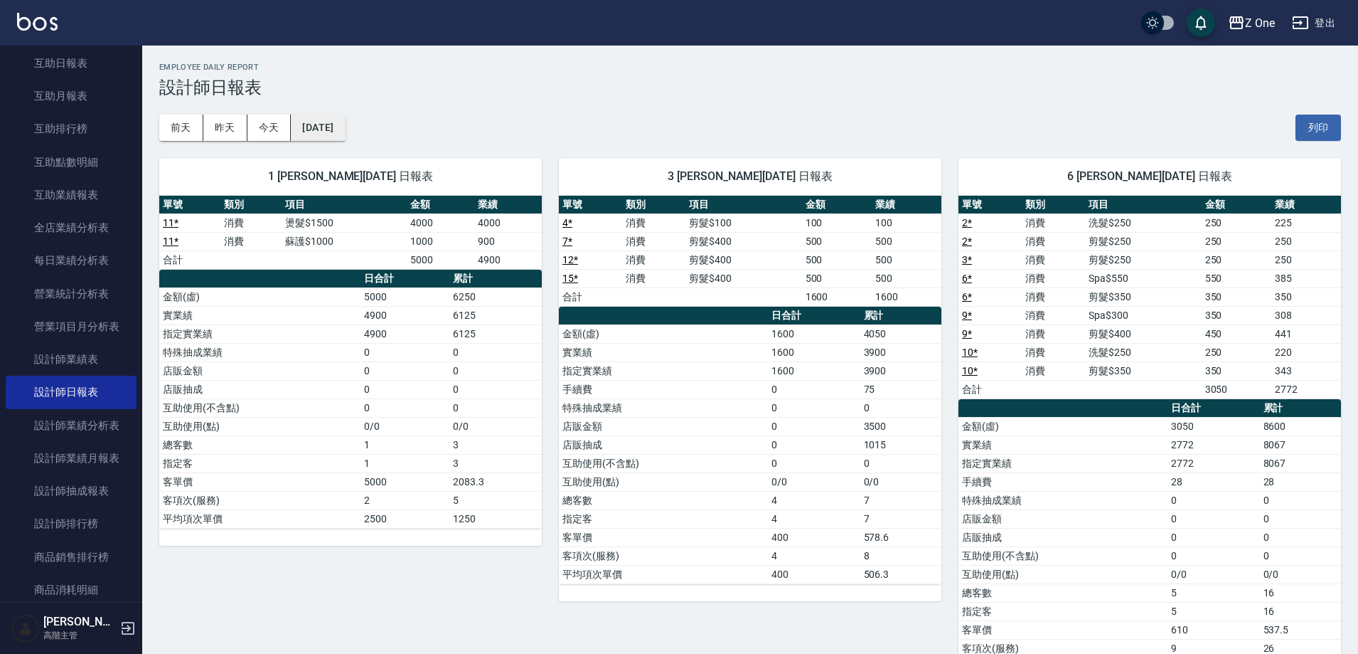
click at [334, 120] on button "[DATE]" at bounding box center [318, 128] width 54 height 26
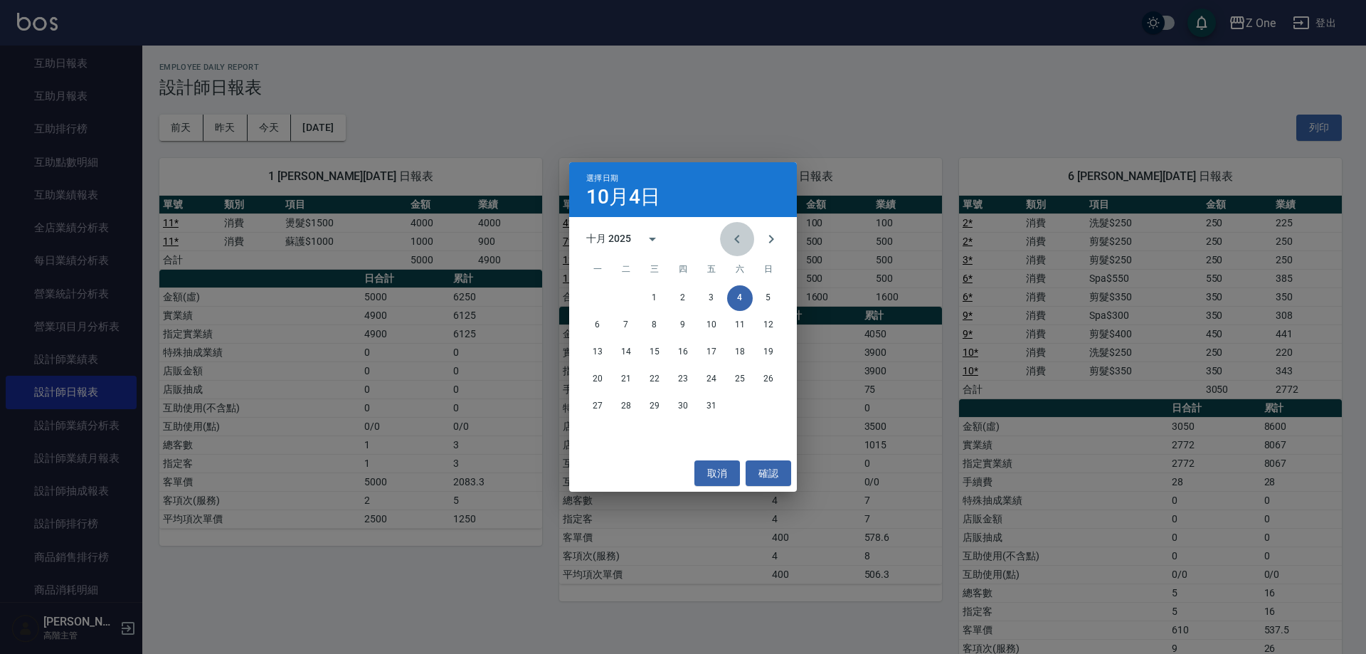
click at [731, 239] on icon "Previous month" at bounding box center [736, 238] width 17 height 17
click at [740, 378] on button "23" at bounding box center [740, 379] width 26 height 26
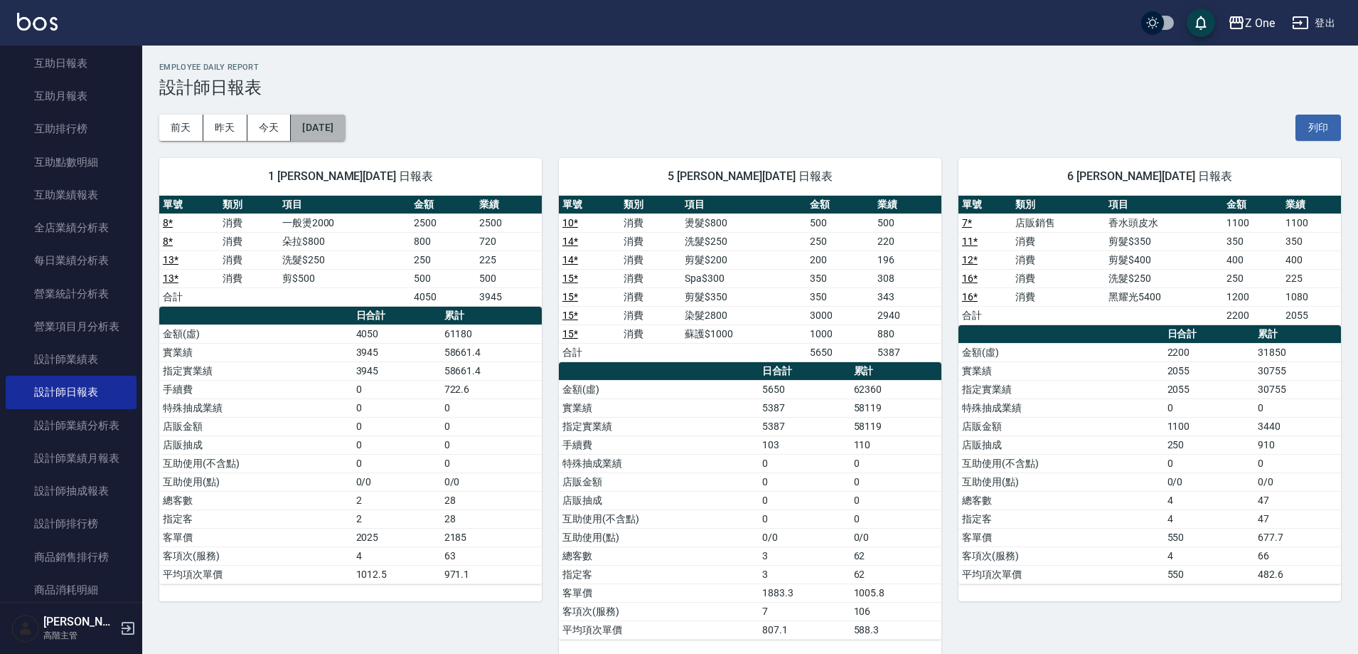
click at [345, 139] on button "[DATE]" at bounding box center [318, 128] width 54 height 26
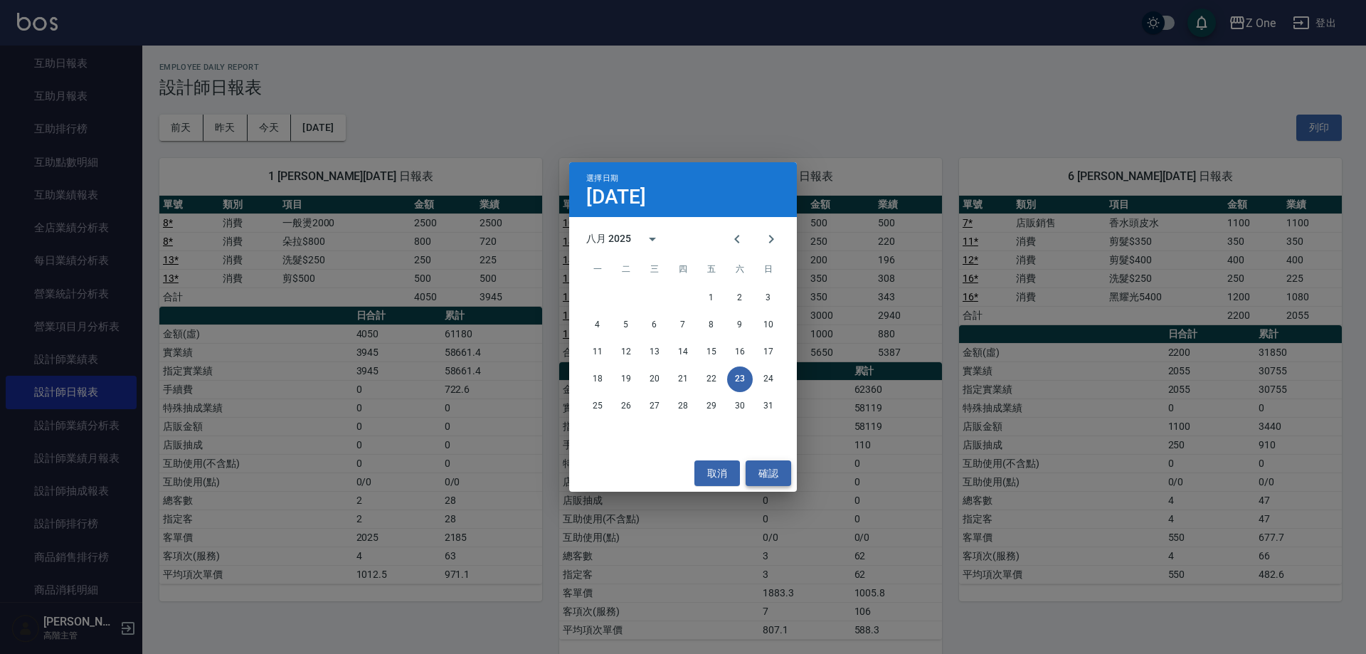
click at [766, 465] on button "確認" at bounding box center [768, 473] width 46 height 26
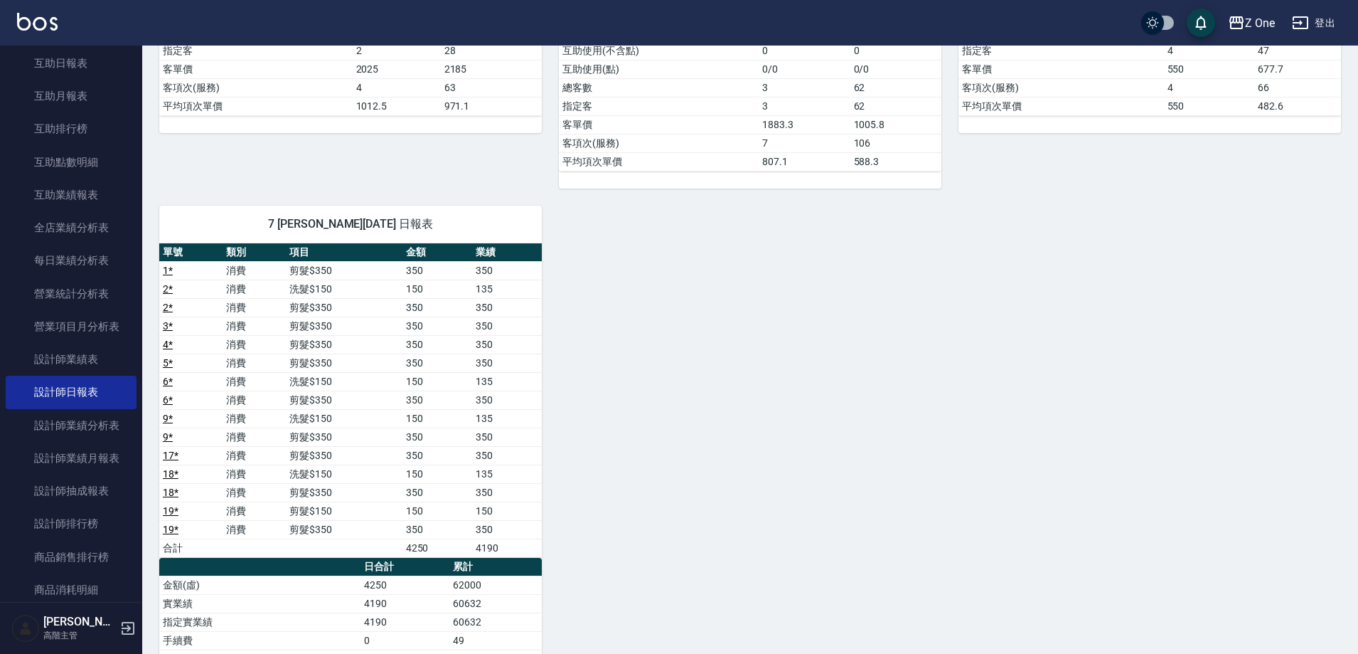
scroll to position [427, 0]
